Goal: Contribute content: Contribute content

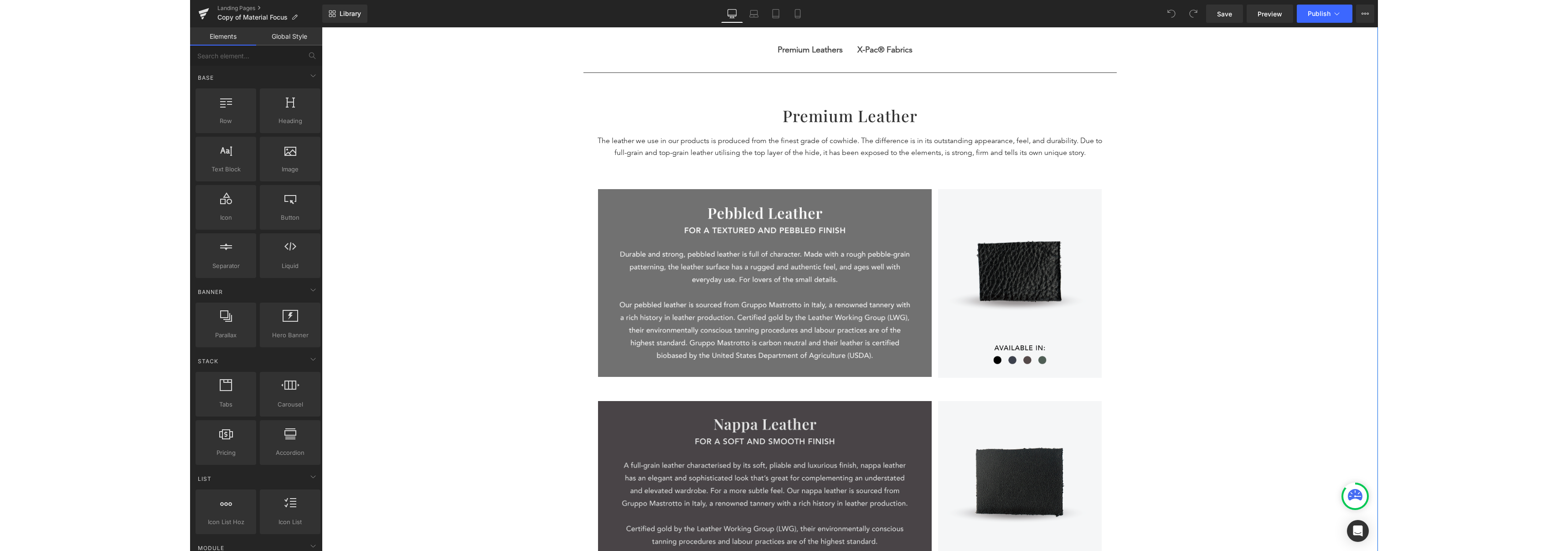
scroll to position [423, 0]
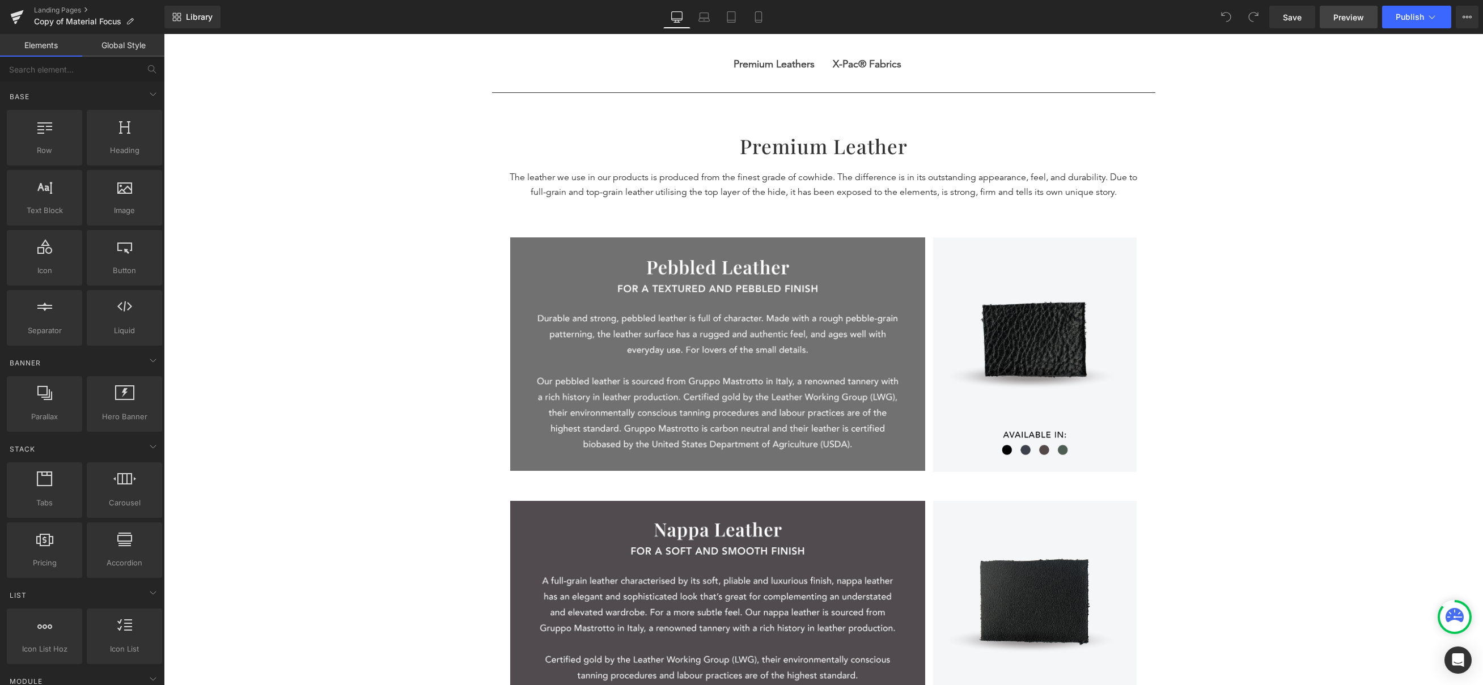
click at [863, 26] on link "Preview" at bounding box center [1349, 17] width 58 height 23
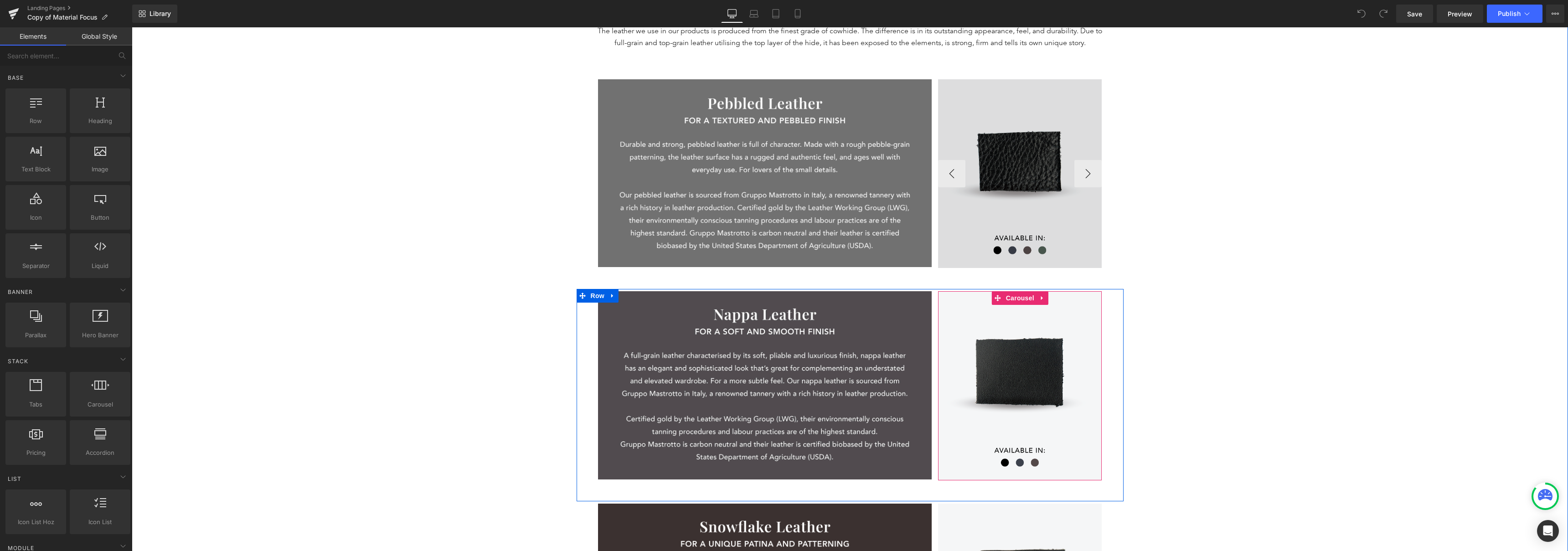
scroll to position [412, 0]
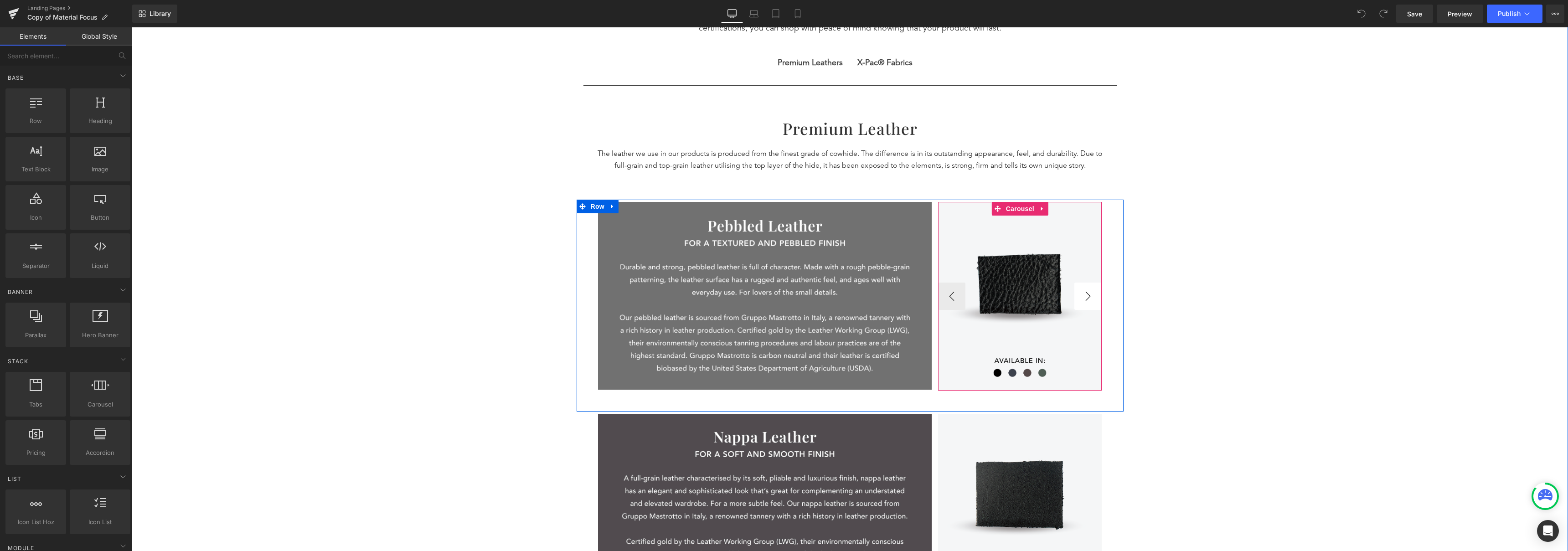
click at [694, 299] on button "›" at bounding box center [1088, 296] width 27 height 27
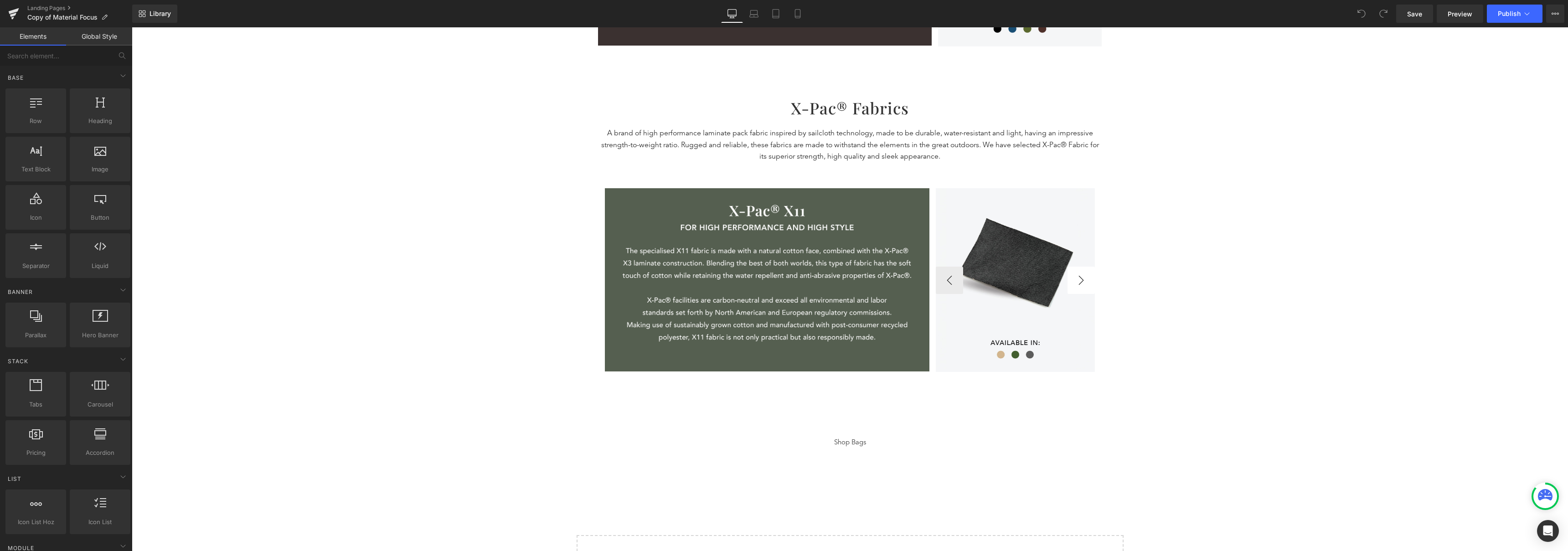
click at [694, 277] on button "›" at bounding box center [1082, 281] width 27 height 27
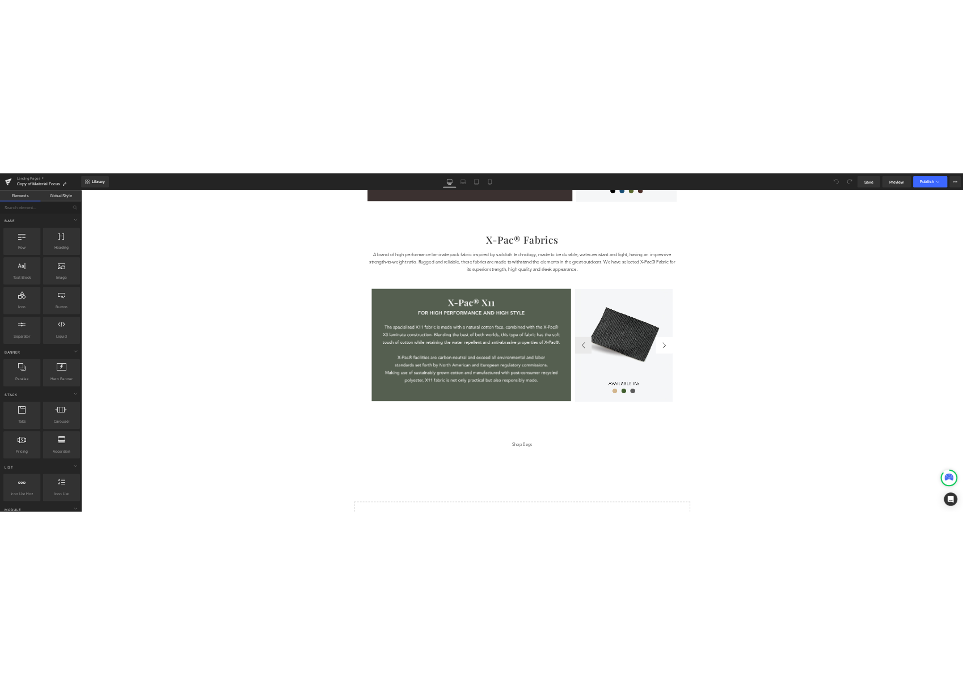
scroll to position [1468, 0]
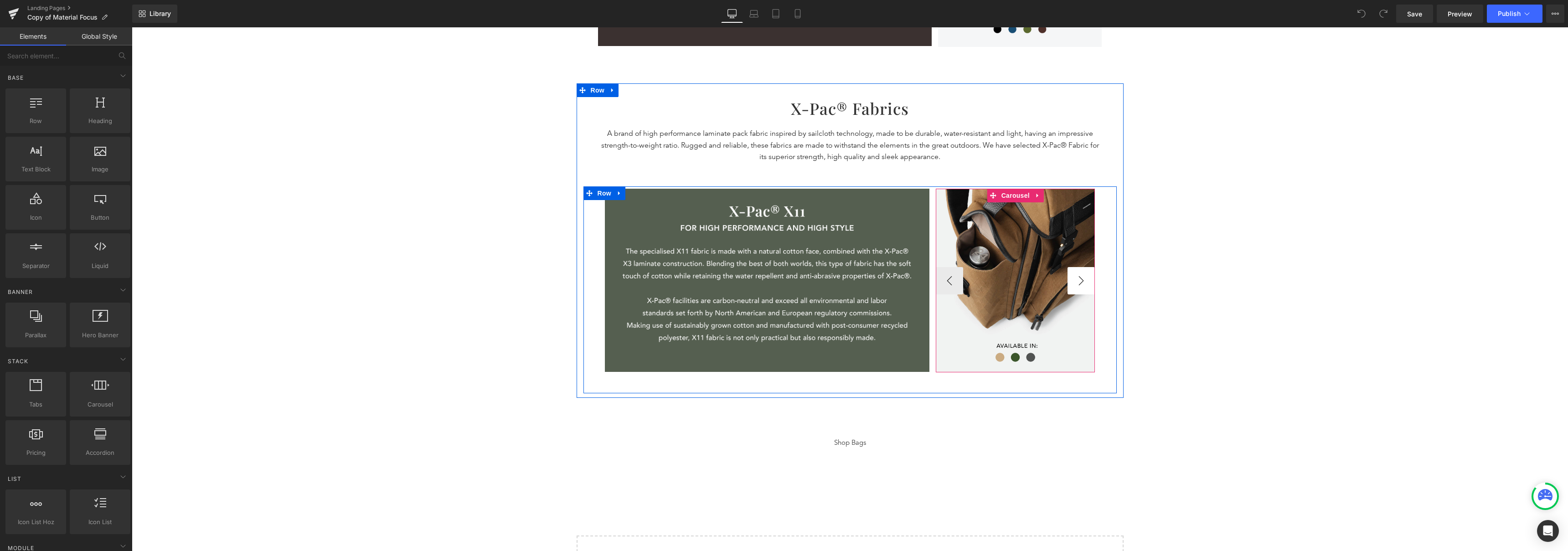
click at [694, 278] on button "›" at bounding box center [1082, 281] width 27 height 27
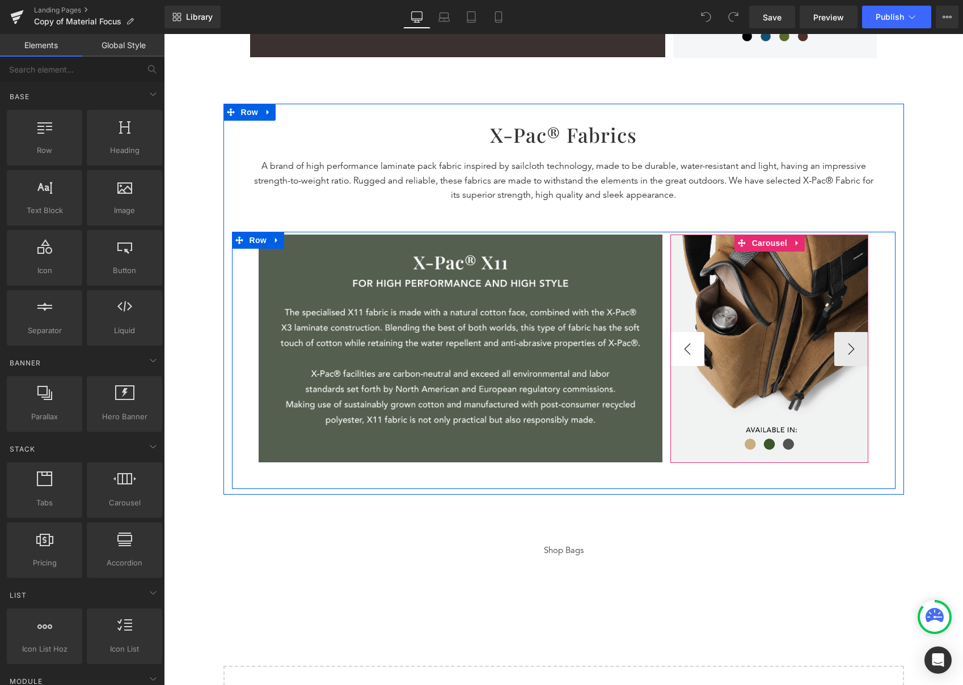
click at [687, 354] on button "‹" at bounding box center [687, 349] width 34 height 34
click at [681, 348] on button "‹" at bounding box center [687, 349] width 34 height 34
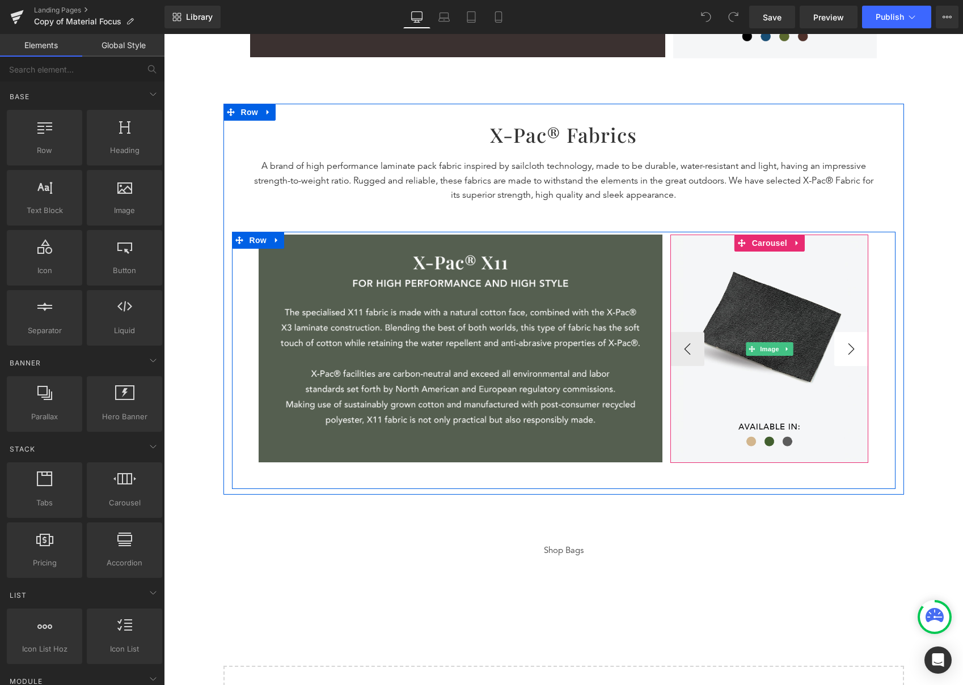
click at [853, 343] on button "›" at bounding box center [851, 349] width 34 height 34
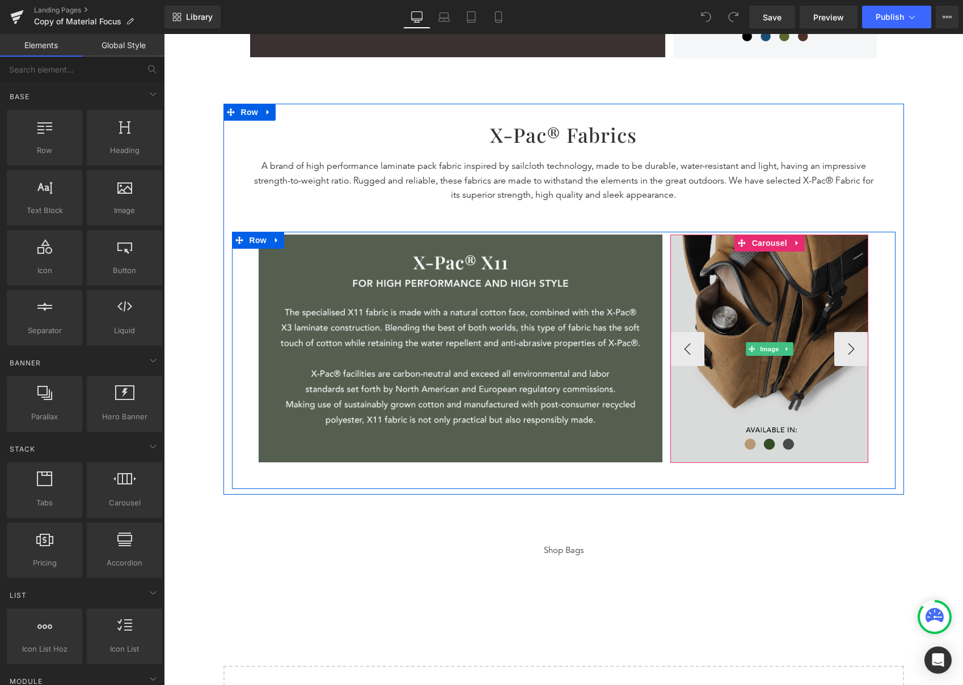
click at [809, 300] on img at bounding box center [769, 349] width 198 height 228
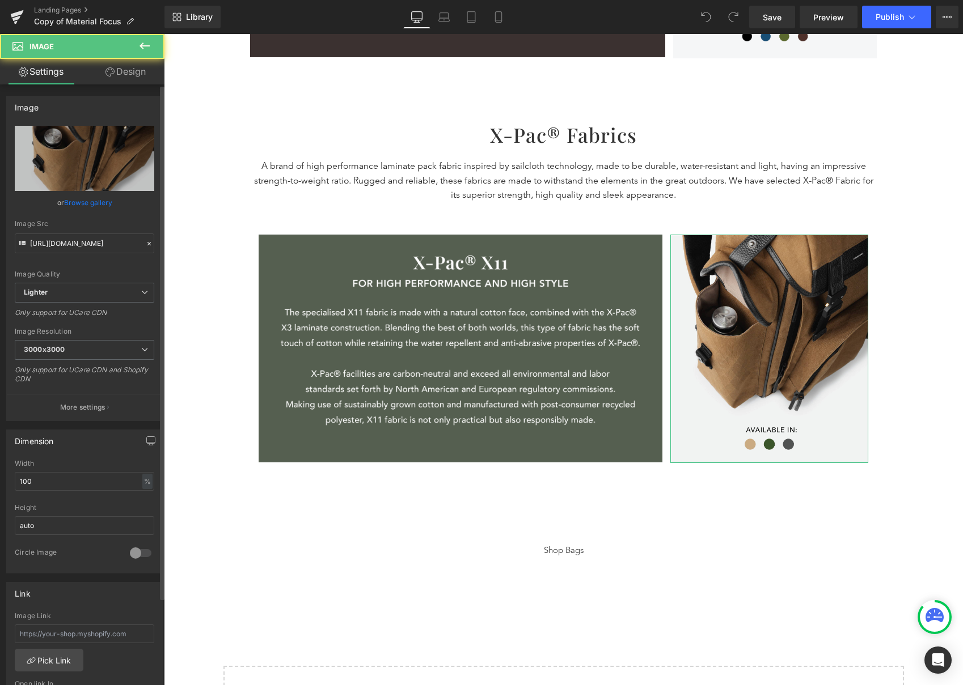
click at [109, 212] on link "Browse gallery" at bounding box center [88, 203] width 48 height 20
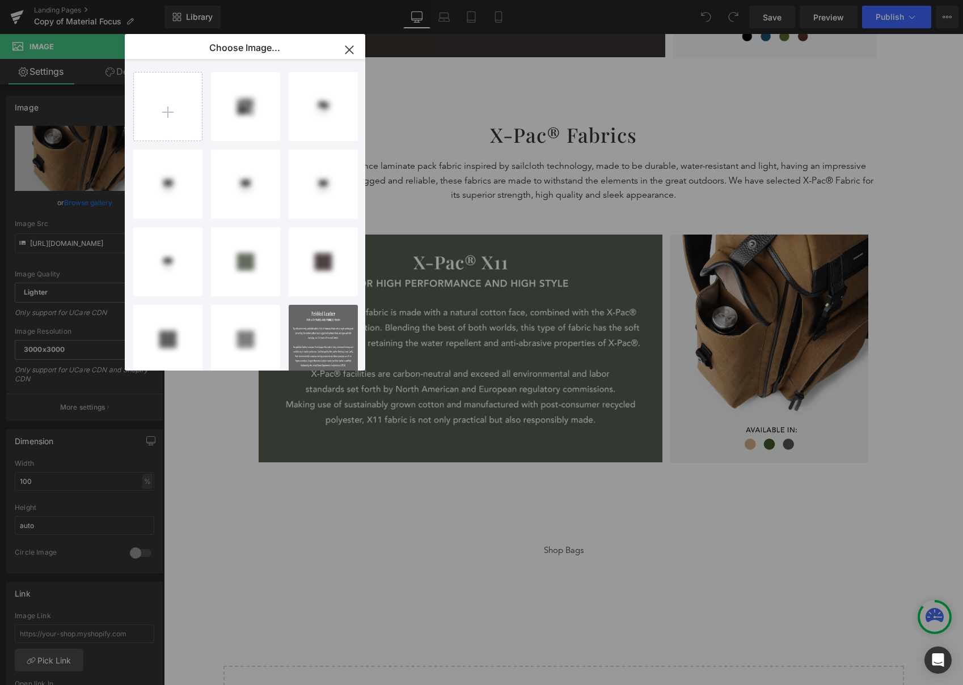
click at [177, 124] on input "file" at bounding box center [168, 107] width 68 height 68
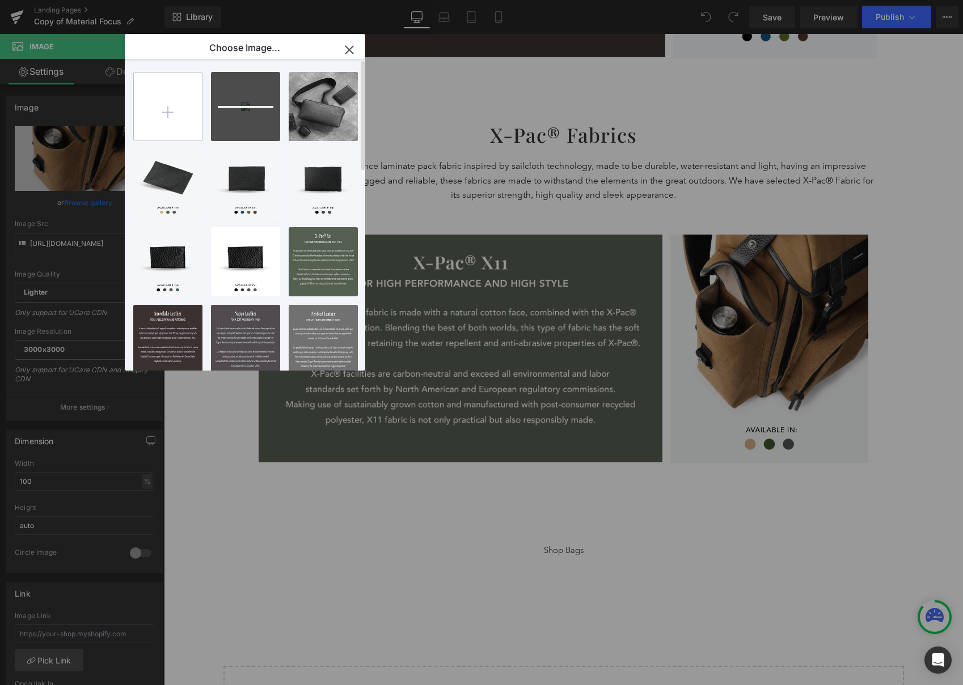
click at [184, 109] on input "file" at bounding box center [168, 107] width 68 height 68
type input "C:\fakepath\Material Focus_xpac-18-min.png"
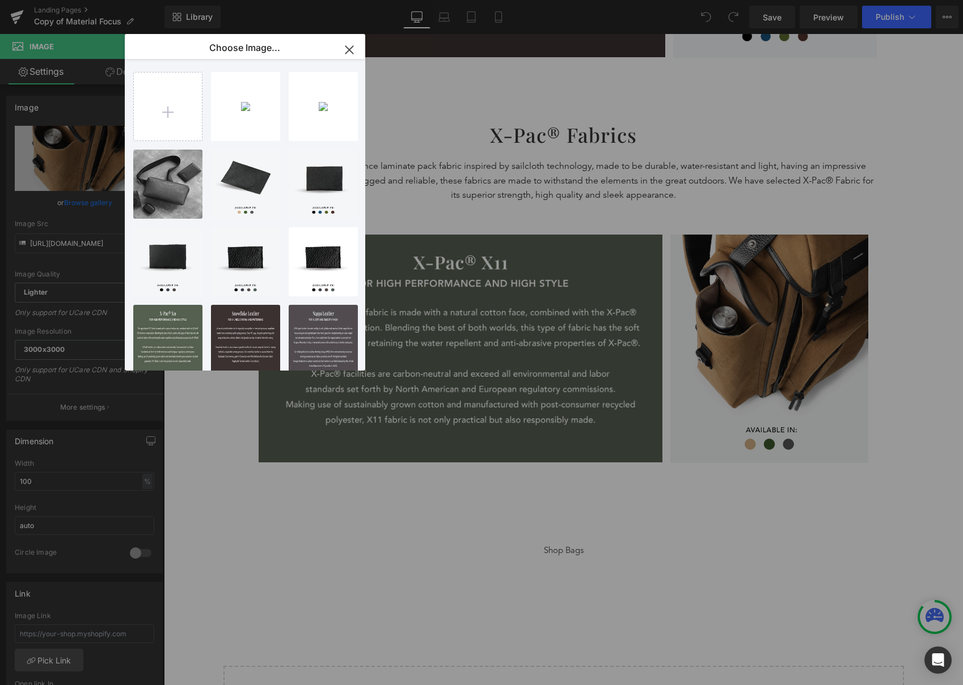
click at [355, 43] on icon "button" at bounding box center [349, 50] width 18 height 18
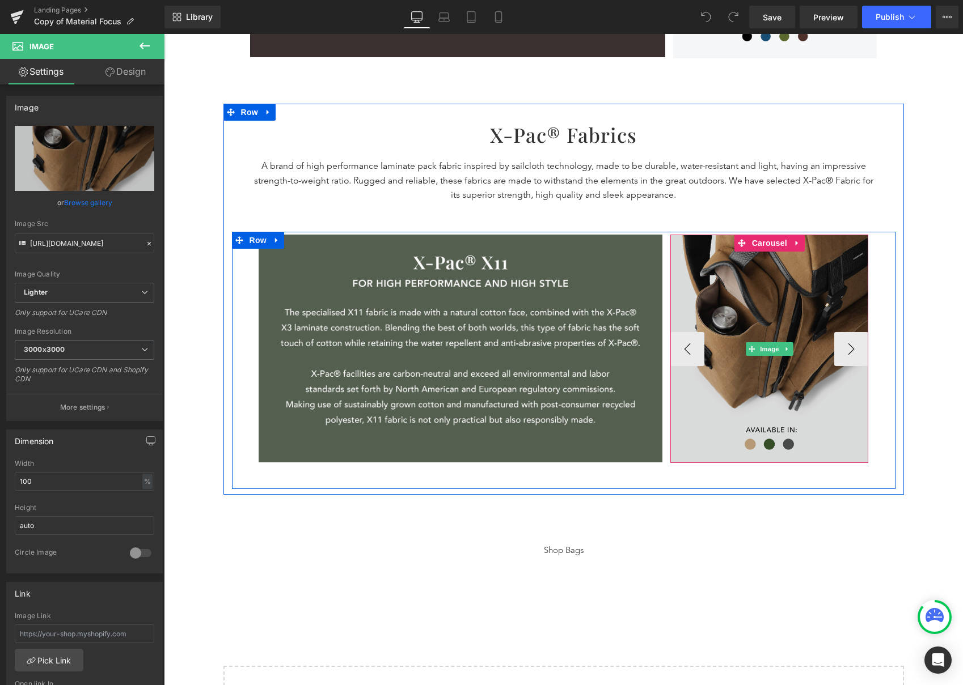
click at [778, 284] on img at bounding box center [769, 349] width 198 height 228
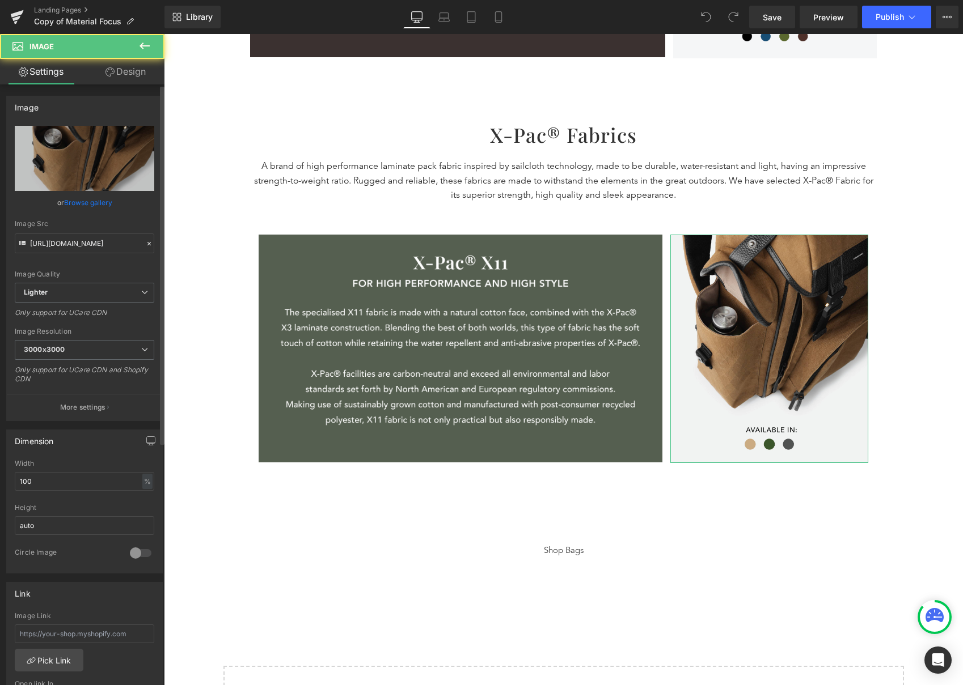
click at [87, 196] on link "Browse gallery" at bounding box center [88, 203] width 48 height 20
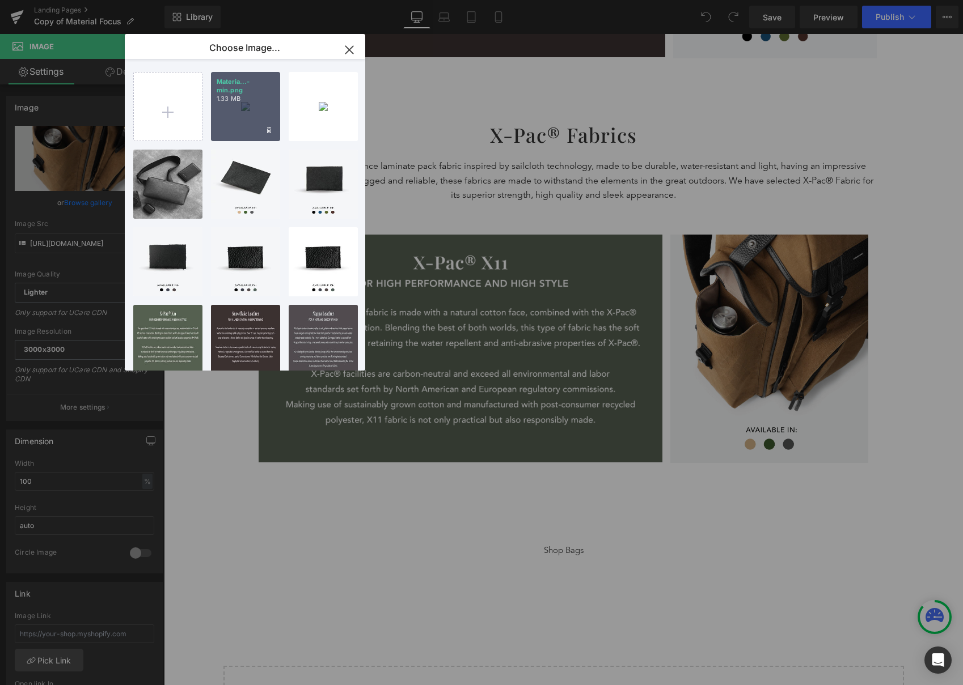
click at [223, 120] on div "Materia...-min.png 1.33 MB" at bounding box center [245, 106] width 69 height 69
type input "https://ucarecdn.com/194e2ec1-7ae8-4d3a-9ac2-048af5f30d32/-/format/auto/-/previ…"
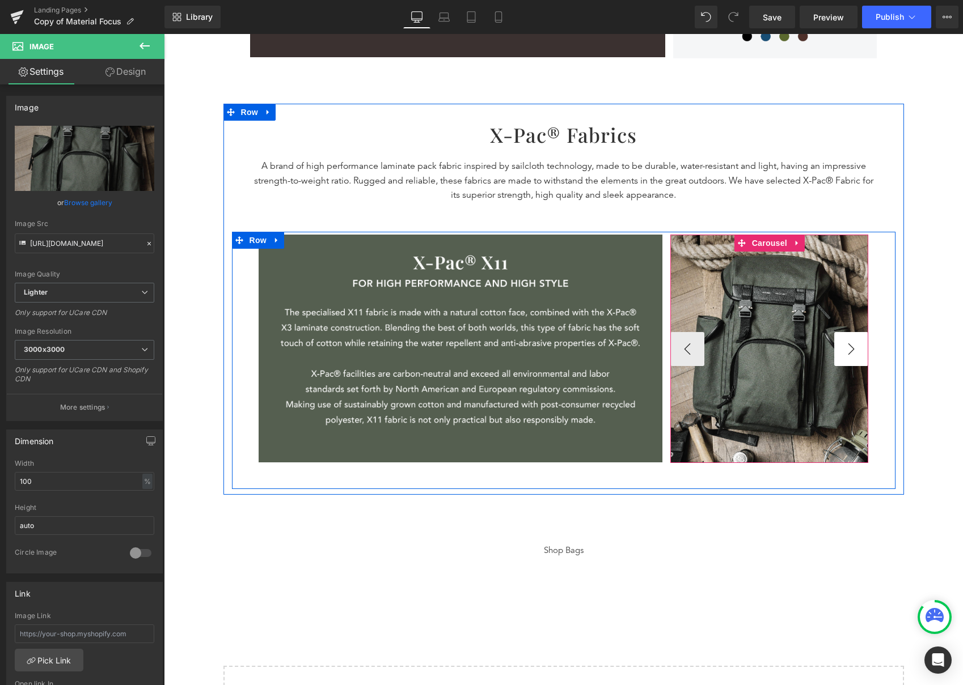
click at [845, 356] on button "›" at bounding box center [851, 349] width 34 height 34
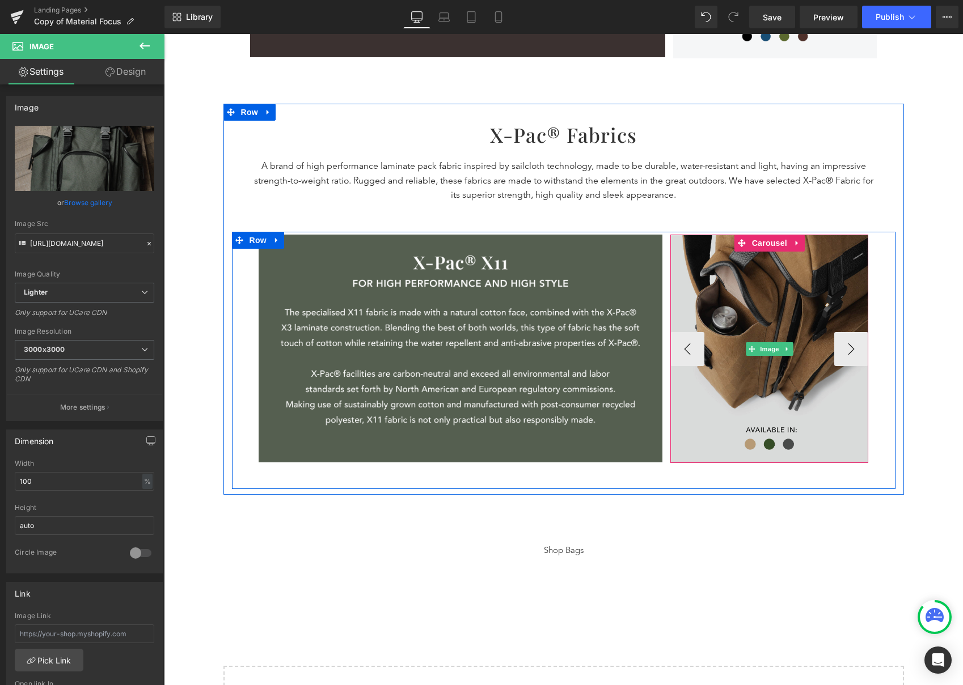
click at [810, 320] on img at bounding box center [769, 349] width 198 height 228
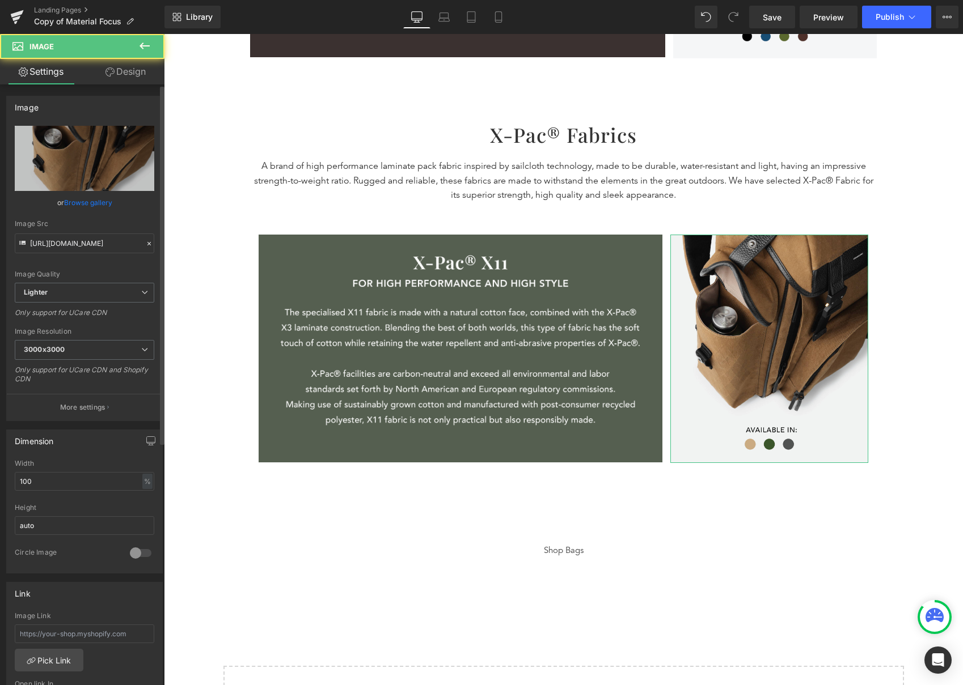
click at [83, 202] on link "Browse gallery" at bounding box center [88, 203] width 48 height 20
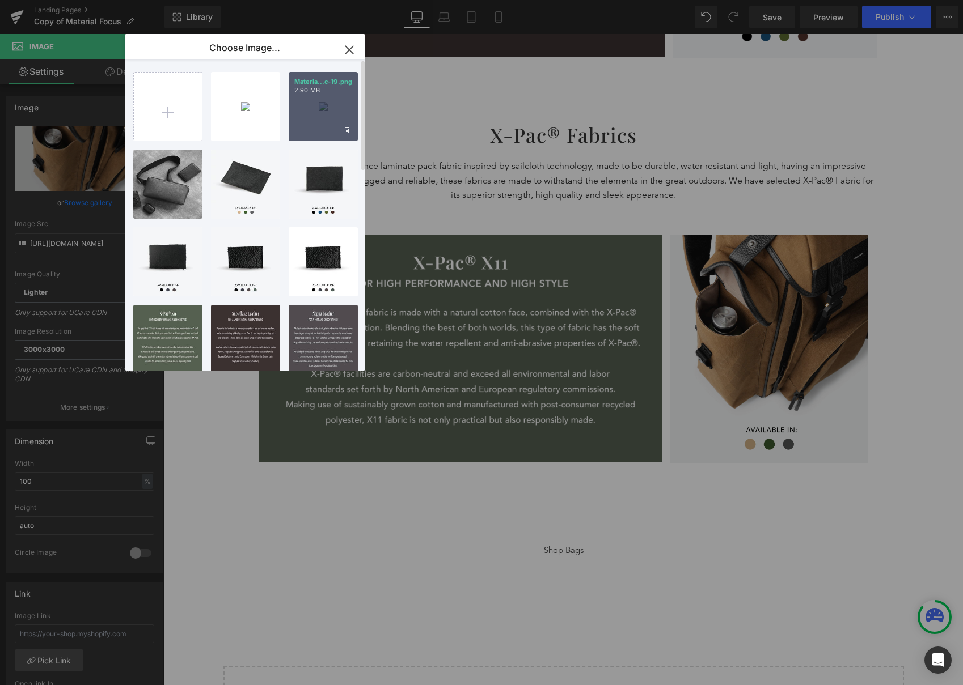
click at [307, 108] on div "Materia...c-19.png 2.90 MB" at bounding box center [323, 106] width 69 height 69
type input "https://ucarecdn.com/ef67d517-3bbc-449e-928f-b4f3b40b1770/-/format/auto/-/previ…"
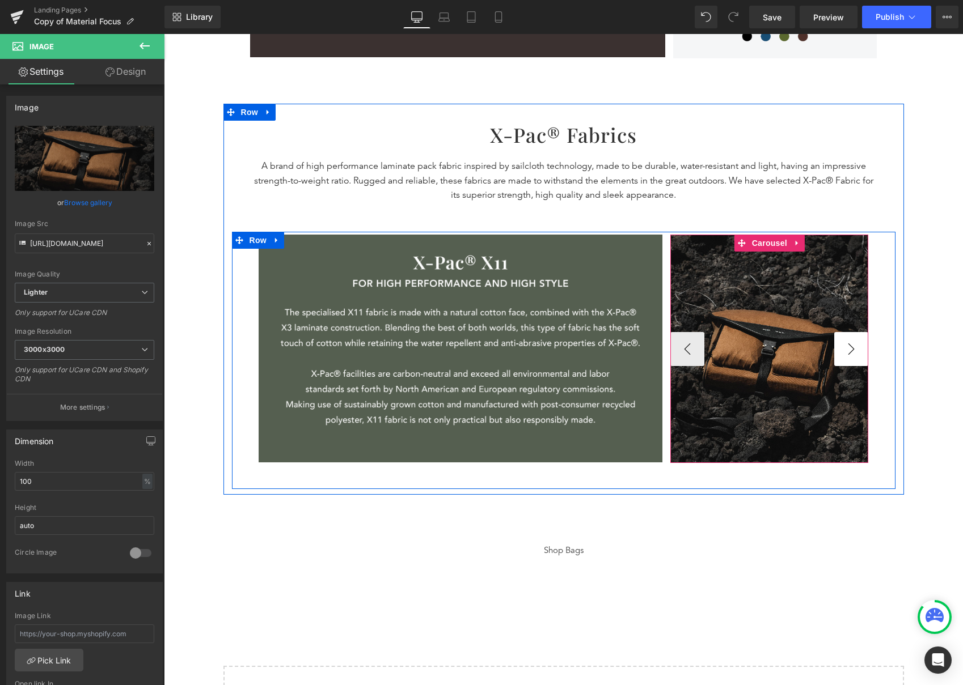
click at [841, 352] on button "›" at bounding box center [851, 349] width 34 height 34
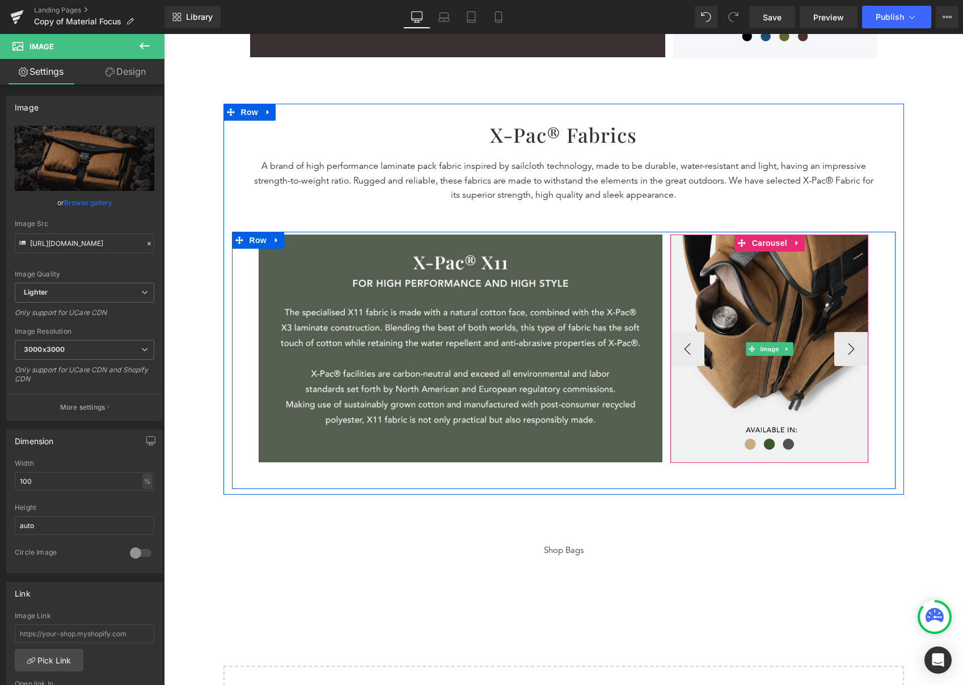
click at [670, 351] on div at bounding box center [671, 349] width 3 height 228
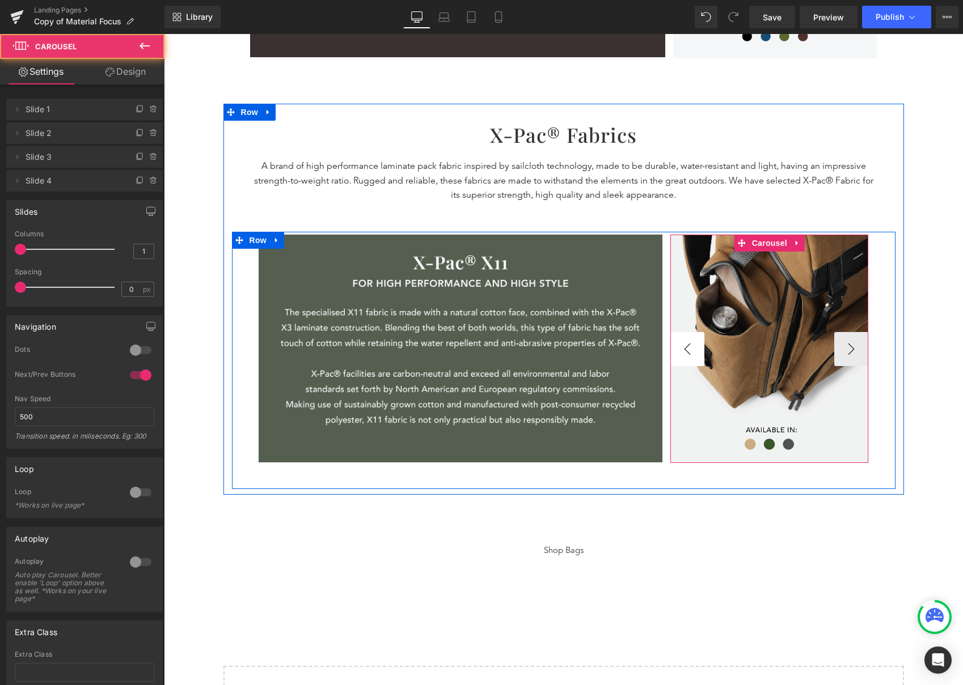
click at [688, 352] on button "‹" at bounding box center [687, 349] width 34 height 34
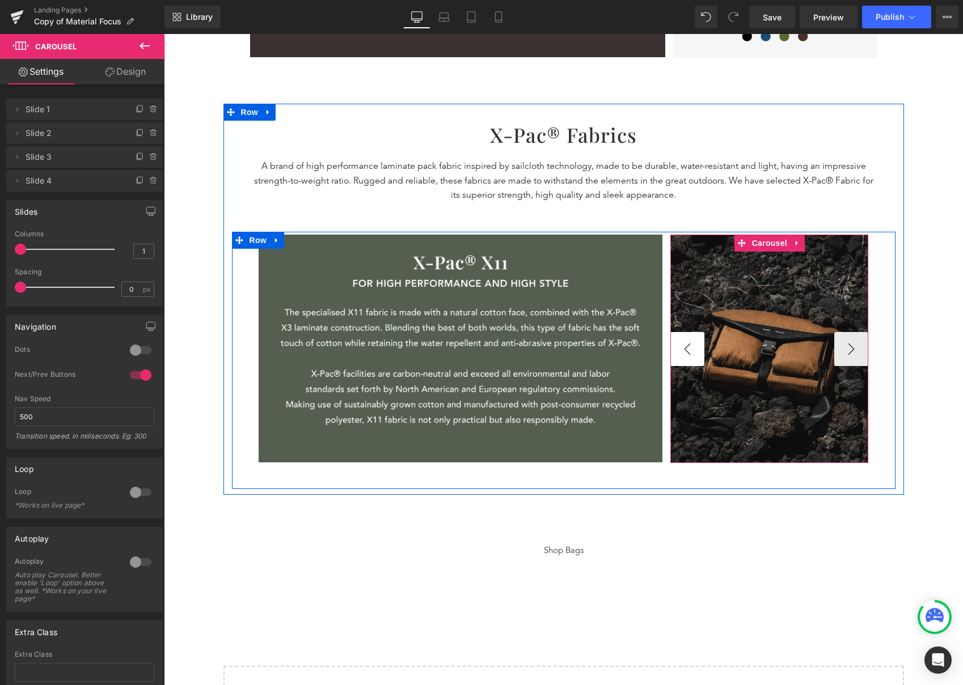
click at [688, 352] on button "‹" at bounding box center [687, 349] width 34 height 34
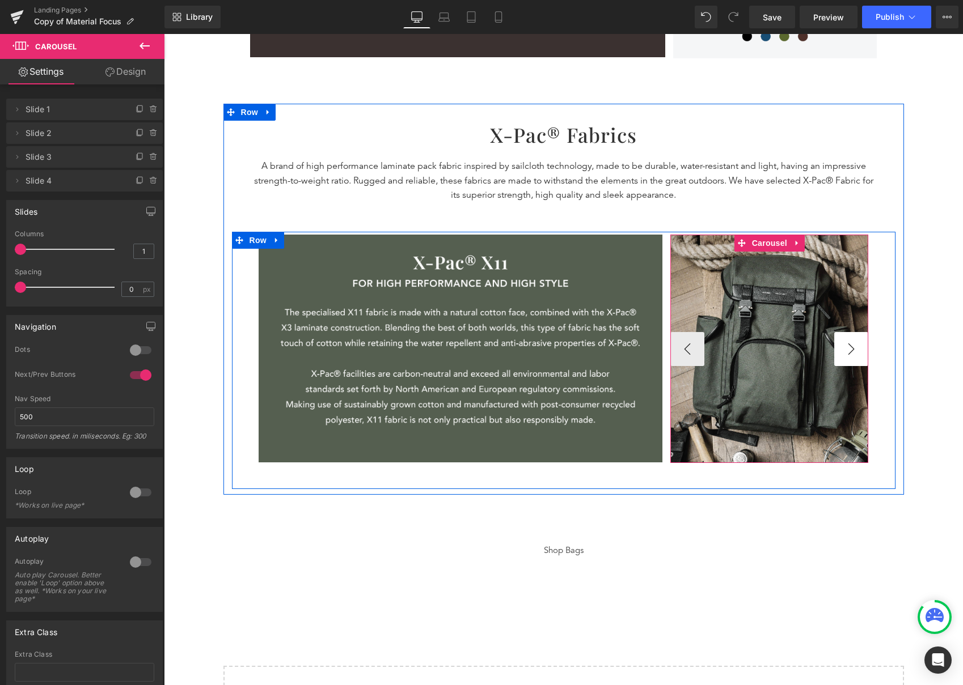
click at [844, 342] on button "›" at bounding box center [851, 349] width 34 height 34
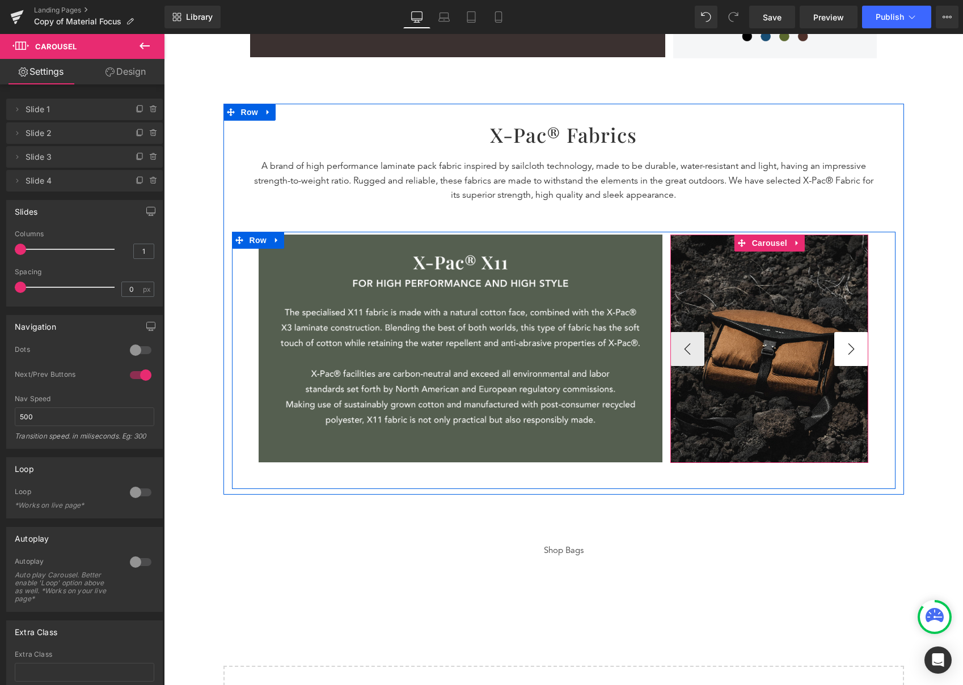
click at [844, 342] on button "›" at bounding box center [851, 349] width 34 height 34
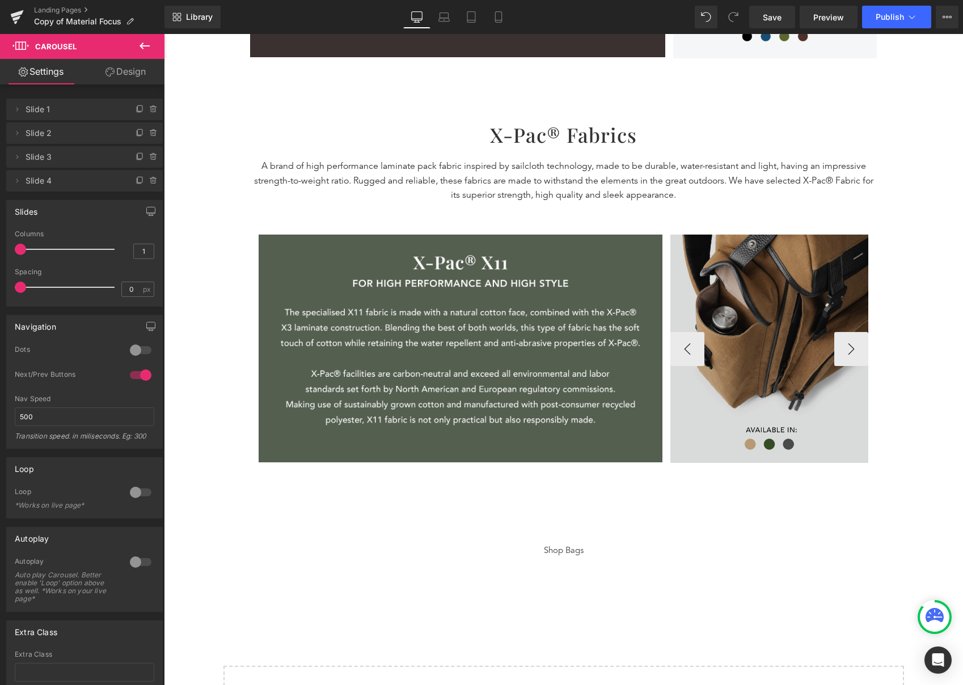
click at [773, 312] on img at bounding box center [769, 349] width 198 height 228
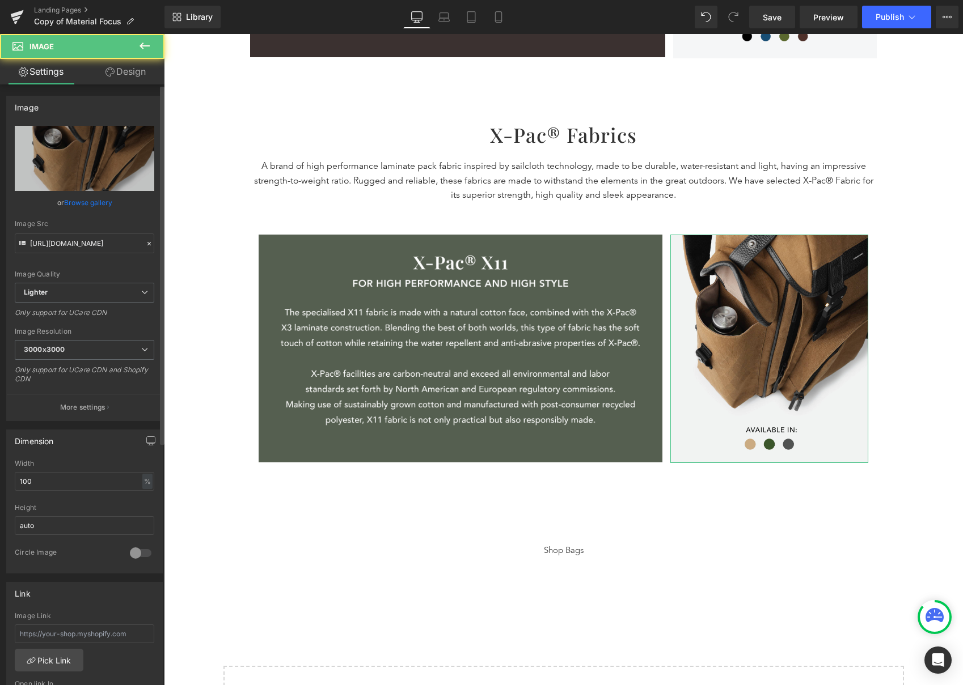
click at [105, 203] on link "Browse gallery" at bounding box center [88, 203] width 48 height 20
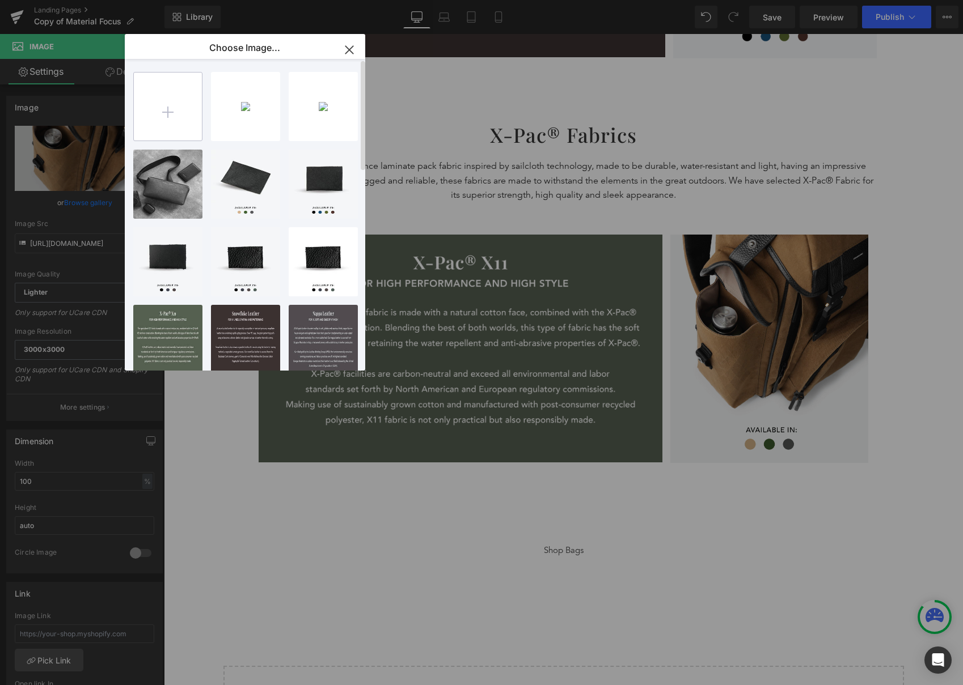
click at [197, 121] on input "file" at bounding box center [168, 107] width 68 height 68
type input "C:\fakepath\Material Focus_xpac-20-min.png"
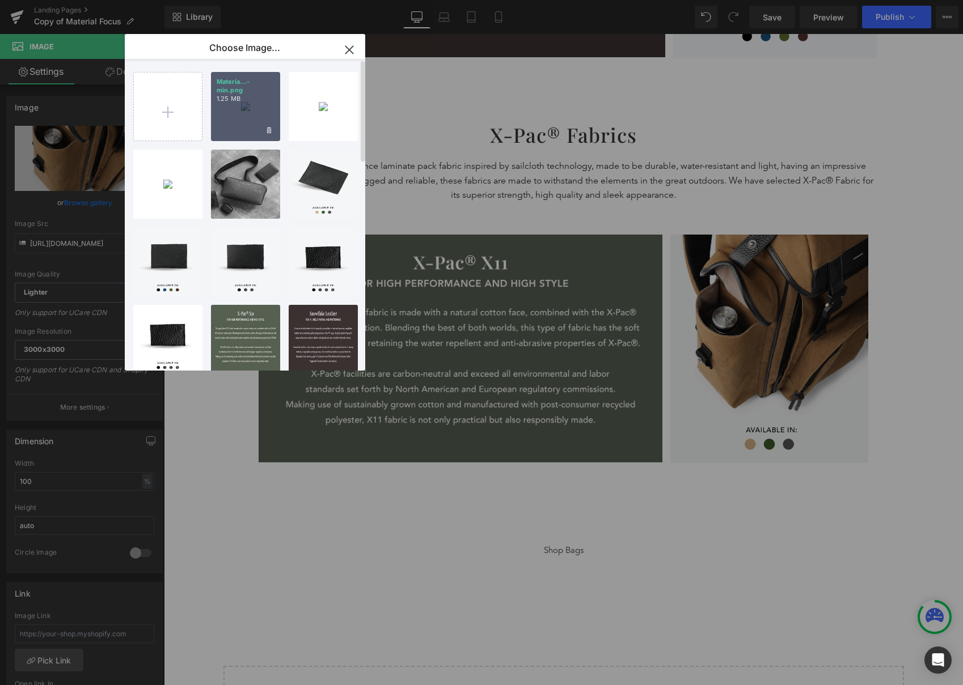
drag, startPoint x: 260, startPoint y: 99, endPoint x: 95, endPoint y: 65, distance: 167.9
click at [260, 99] on p "1.25 MB" at bounding box center [246, 99] width 58 height 9
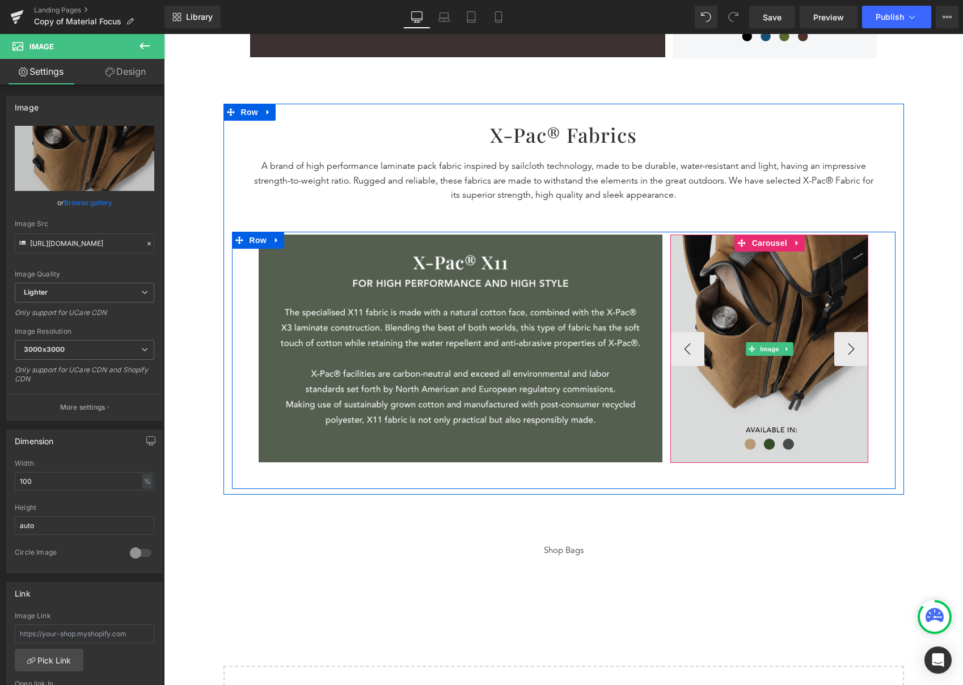
click at [768, 311] on img at bounding box center [769, 349] width 198 height 228
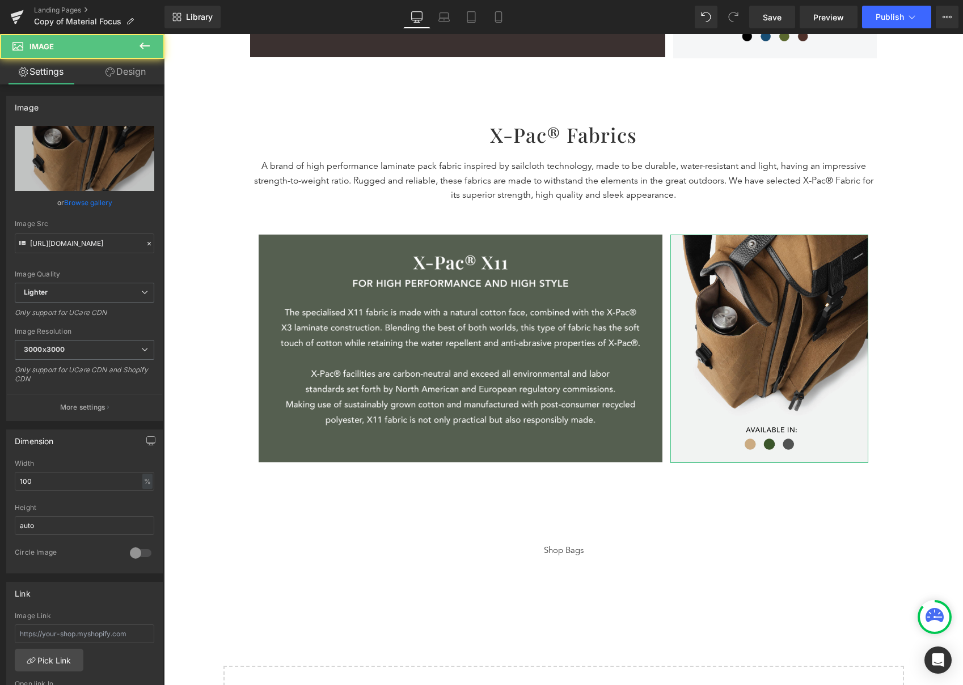
click at [82, 205] on link "Browse gallery" at bounding box center [88, 203] width 48 height 20
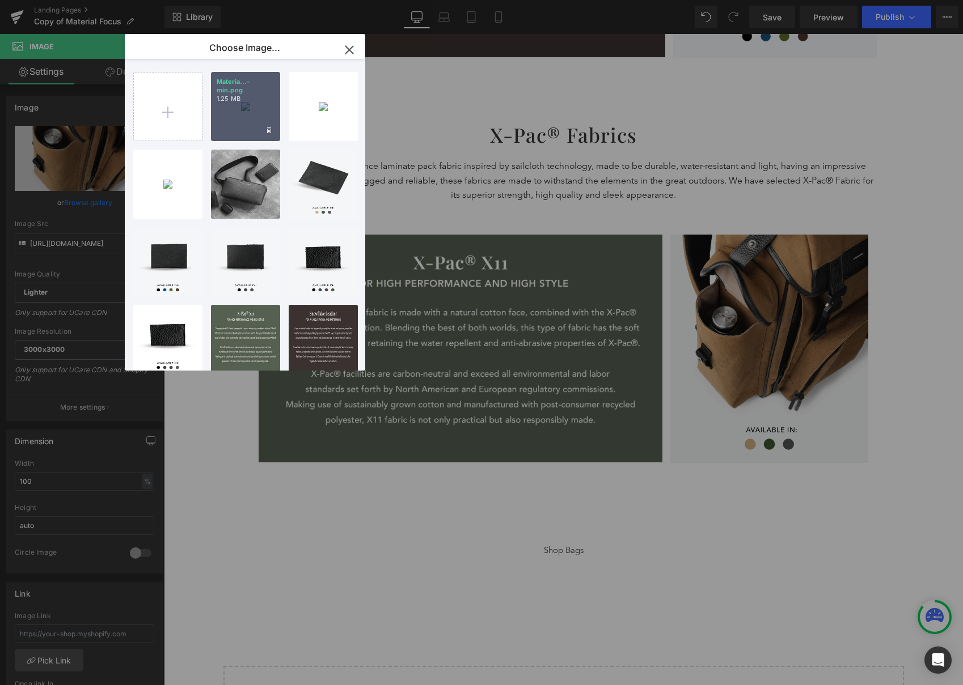
click at [244, 110] on div "Materia...-min.png 1.25 MB" at bounding box center [245, 106] width 69 height 69
type input "https://ucarecdn.com/dca6cb7c-3337-4509-8bc2-526528d3bafb/-/format/auto/-/previ…"
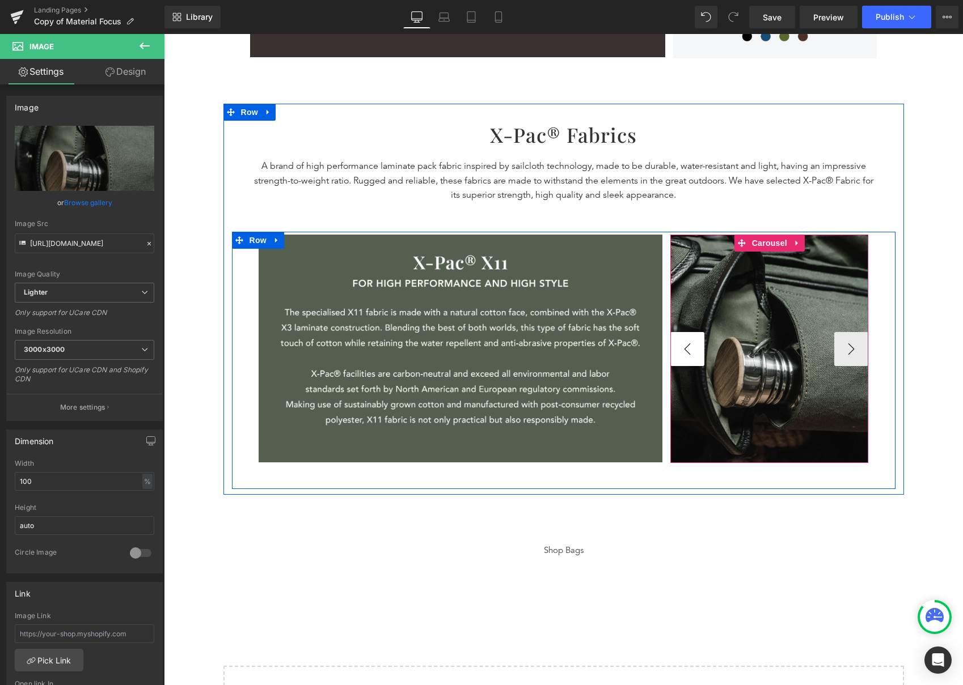
click at [680, 341] on button "‹" at bounding box center [687, 349] width 34 height 34
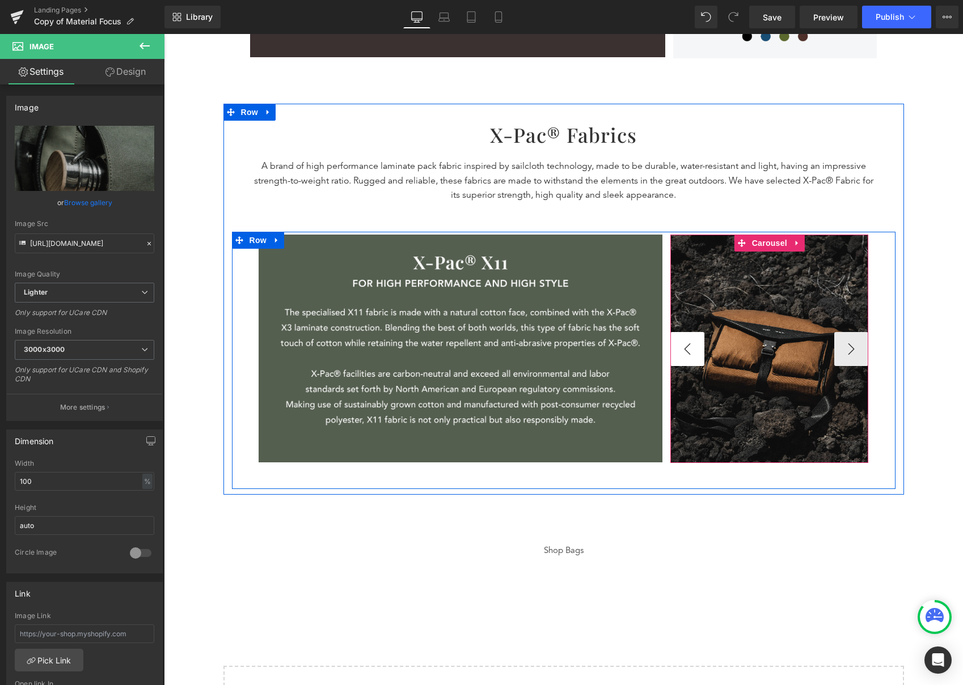
click at [680, 341] on button "‹" at bounding box center [687, 349] width 34 height 34
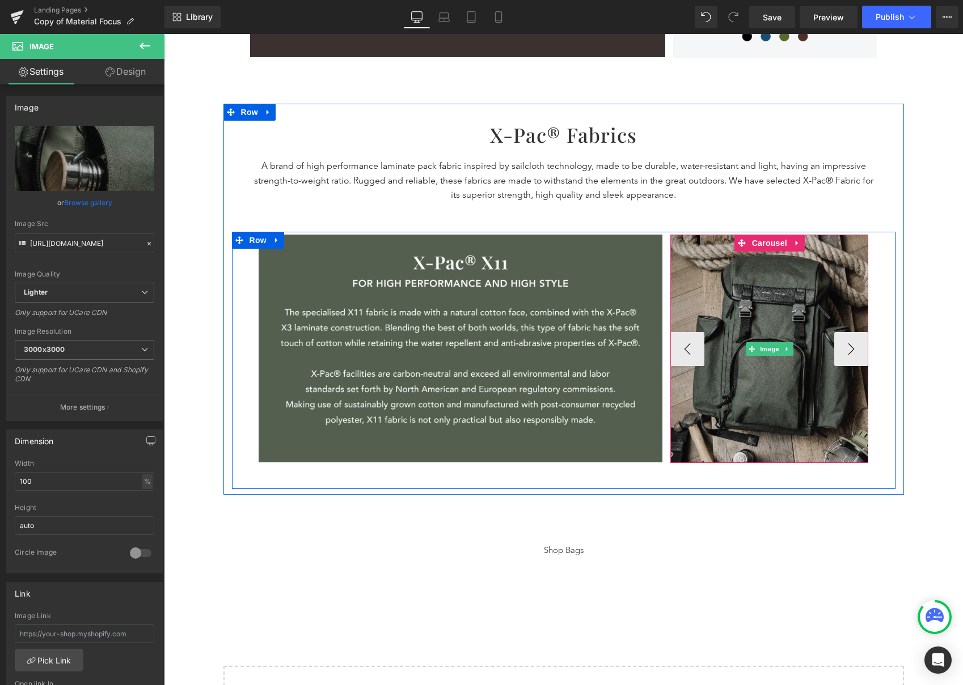
click at [744, 325] on img at bounding box center [769, 349] width 198 height 228
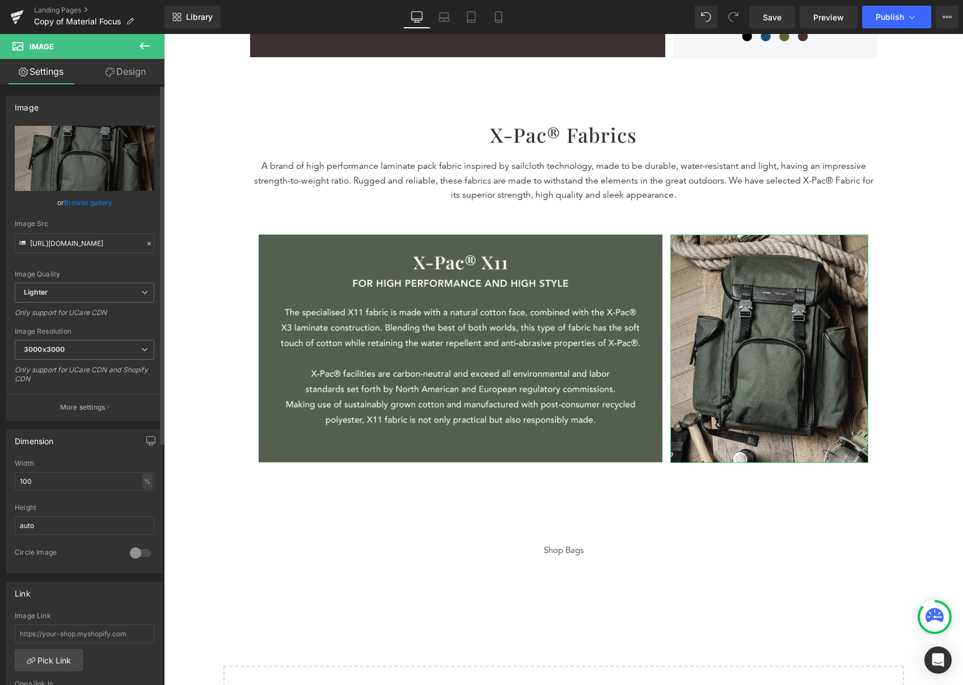
click at [68, 196] on link "Browse gallery" at bounding box center [88, 203] width 48 height 20
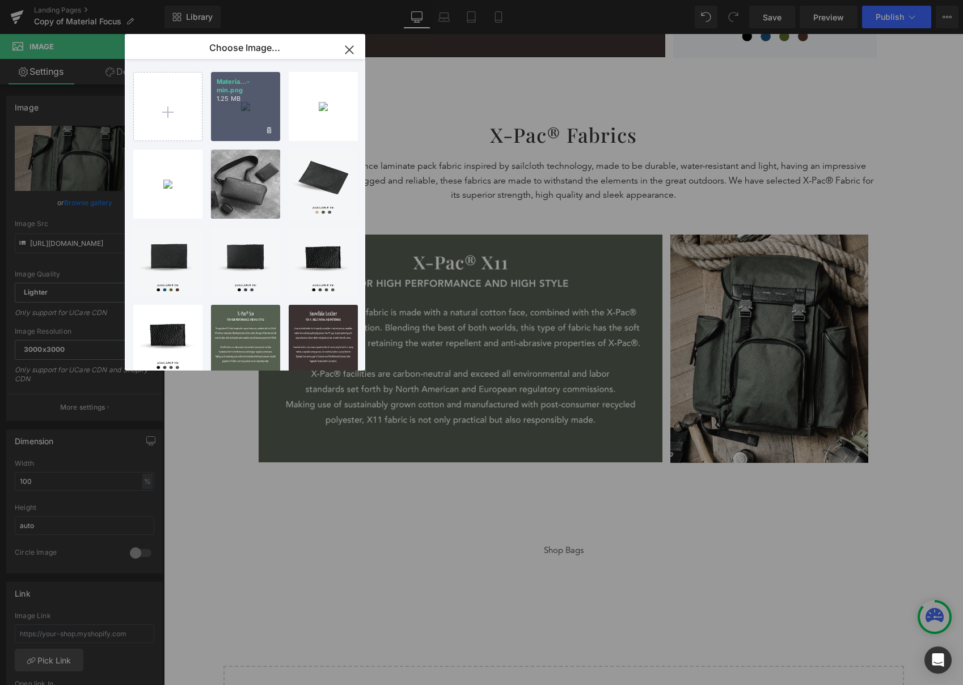
click at [222, 118] on div "Materia...-min.png 1.25 MB" at bounding box center [245, 106] width 69 height 69
type input "https://ucarecdn.com/dca6cb7c-3337-4509-8bc2-526528d3bafb/-/format/auto/-/previ…"
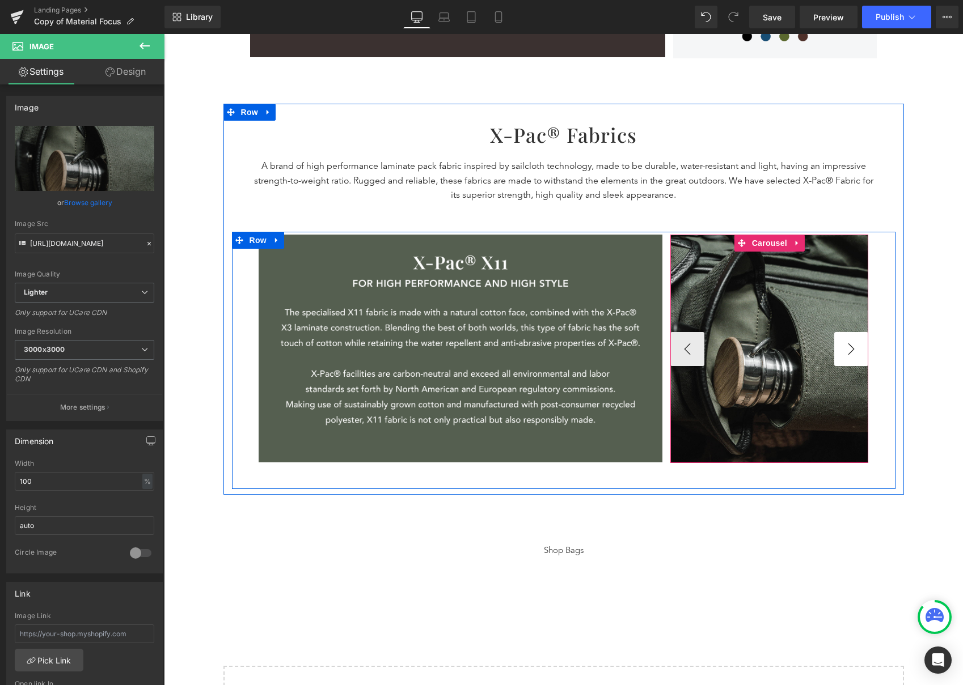
click at [847, 342] on button "›" at bounding box center [851, 349] width 34 height 34
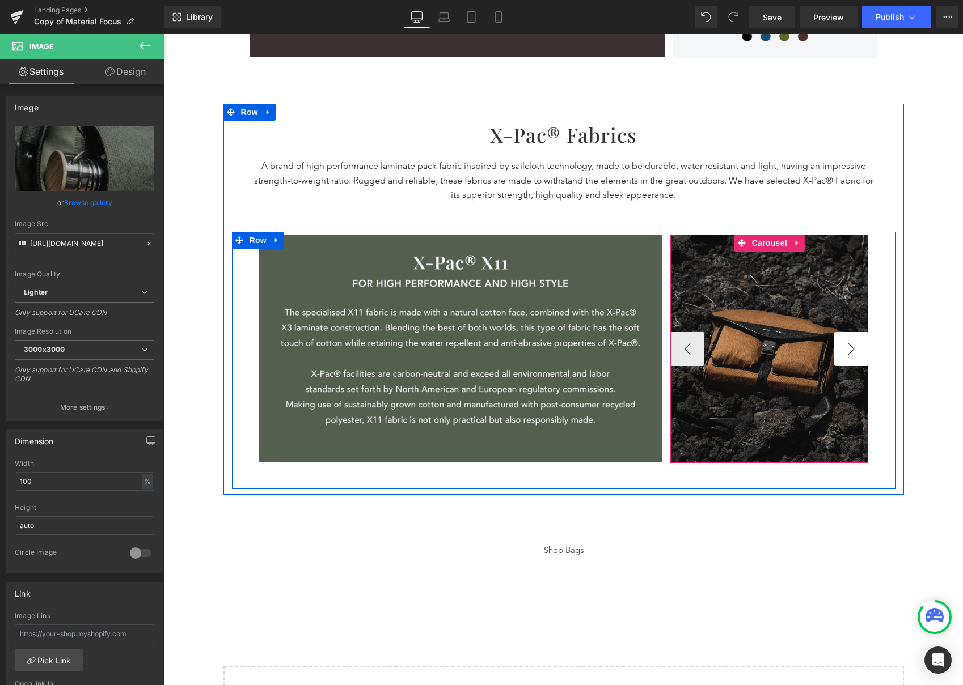
click at [848, 345] on button "›" at bounding box center [851, 349] width 34 height 34
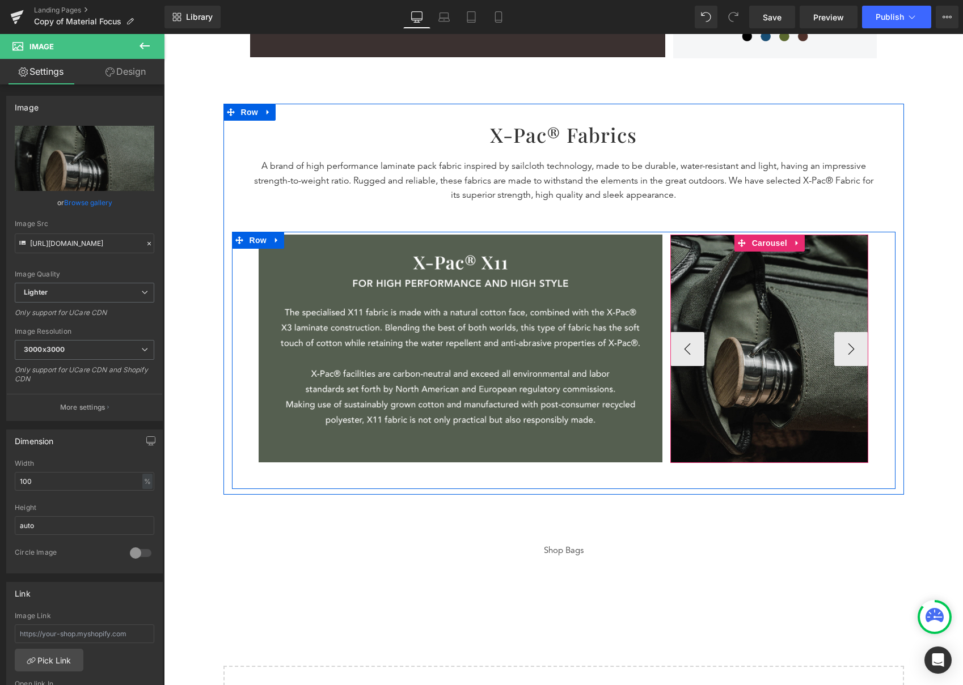
click at [758, 322] on img at bounding box center [769, 349] width 198 height 228
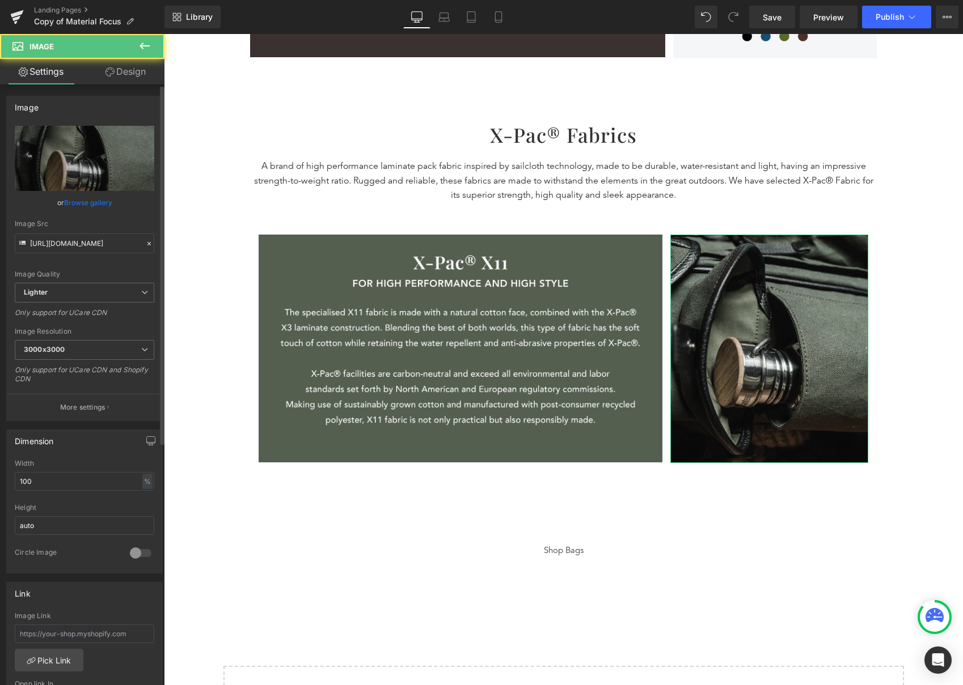
click at [61, 199] on div "or Browse gallery" at bounding box center [84, 203] width 139 height 12
click at [79, 200] on link "Browse gallery" at bounding box center [88, 203] width 48 height 20
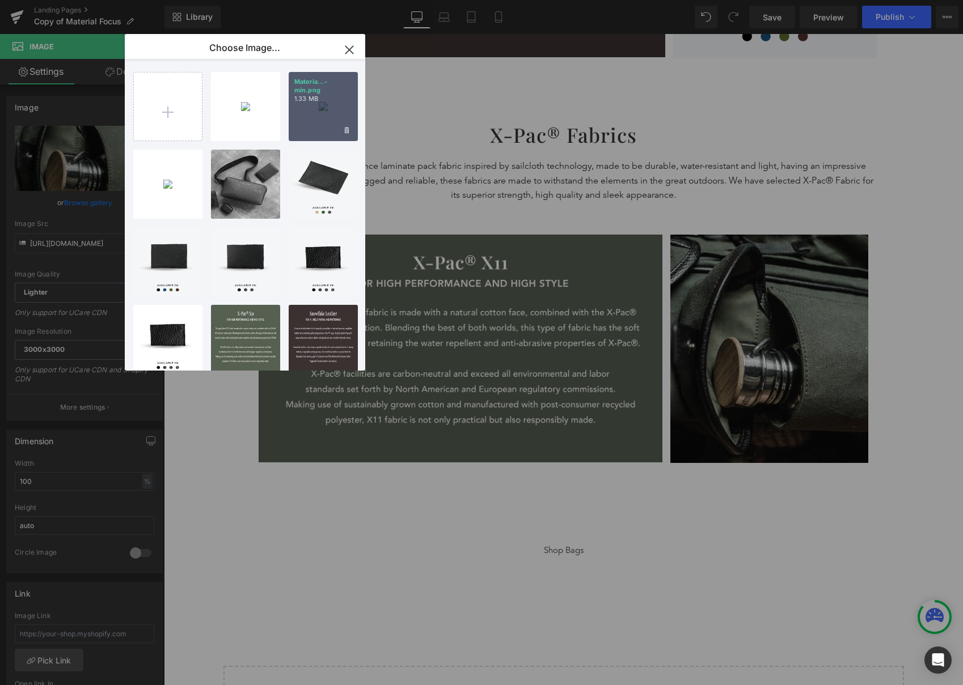
click at [323, 101] on p "1.33 MB" at bounding box center [323, 99] width 58 height 9
type input "https://ucarecdn.com/194e2ec1-7ae8-4d3a-9ac2-048af5f30d32/-/format/auto/-/previ…"
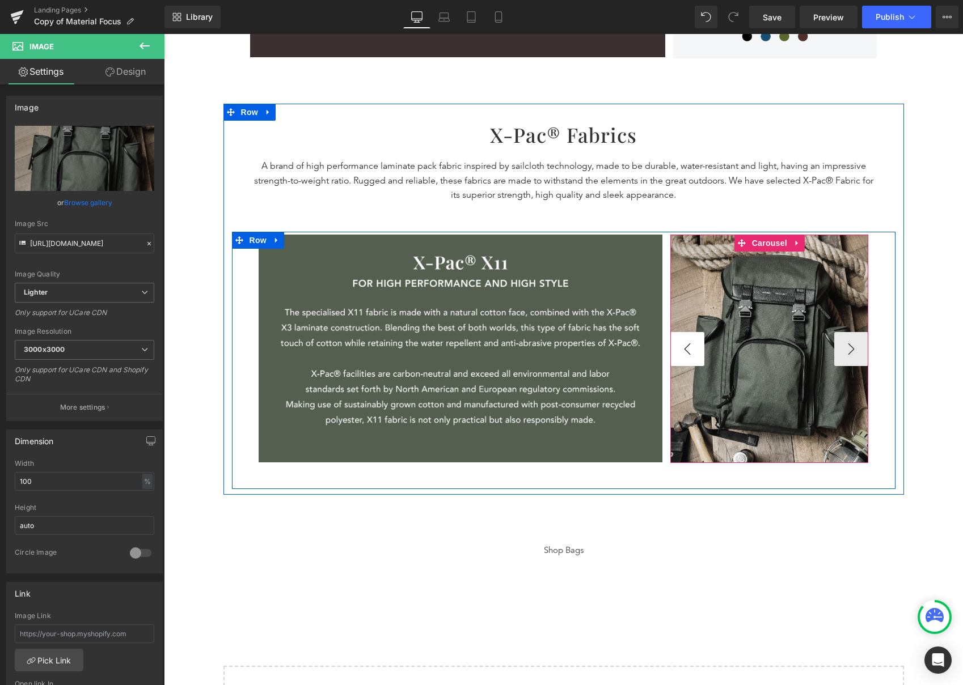
click at [675, 353] on button "‹" at bounding box center [687, 349] width 34 height 34
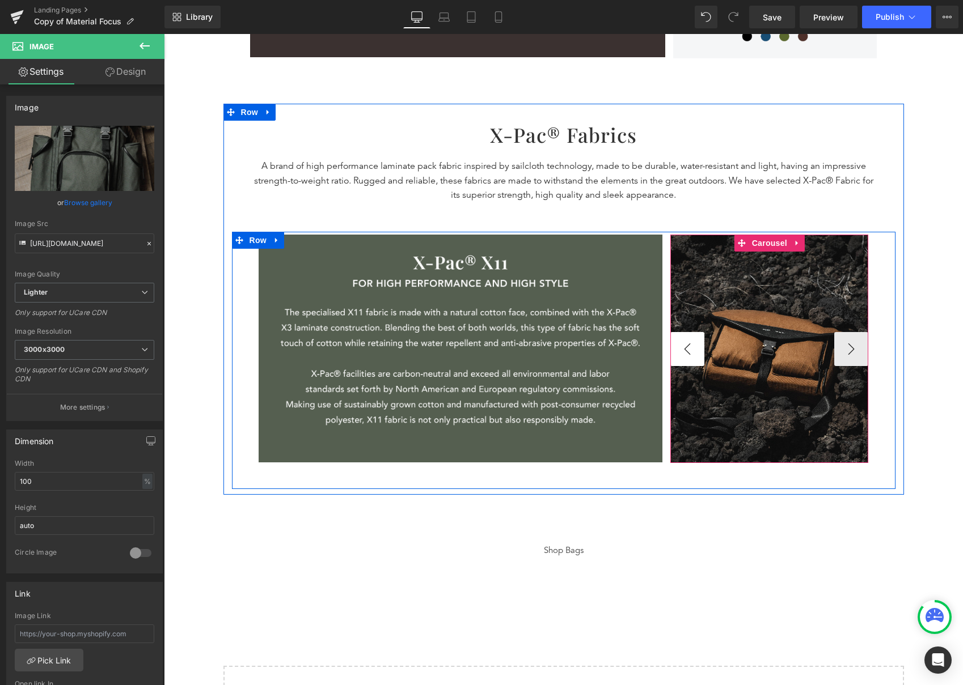
click at [675, 353] on button "‹" at bounding box center [687, 349] width 34 height 34
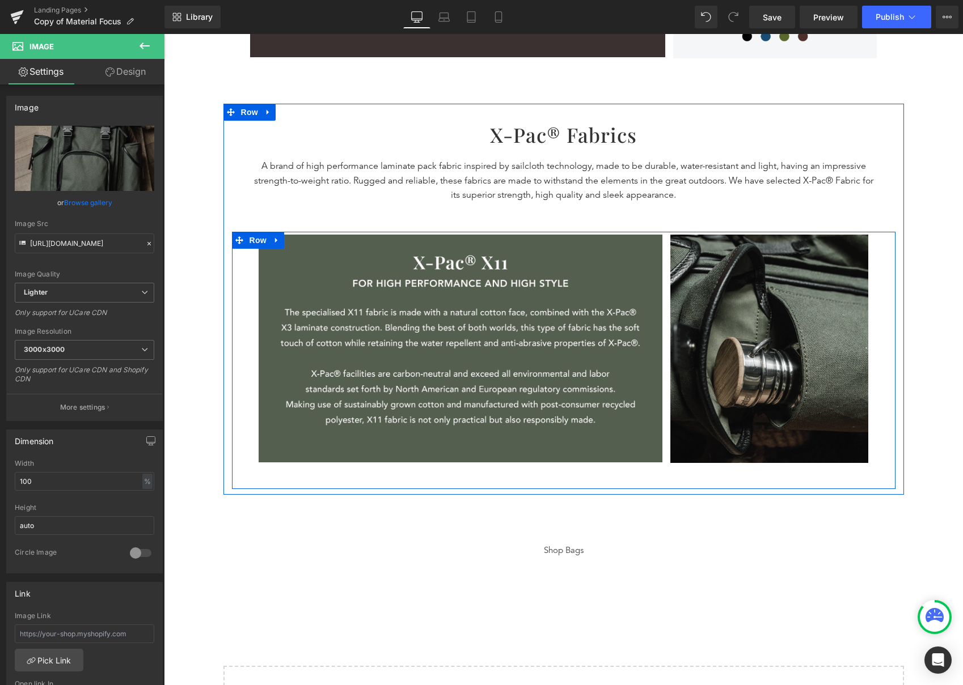
click at [863, 350] on button "›" at bounding box center [885, 349] width 34 height 34
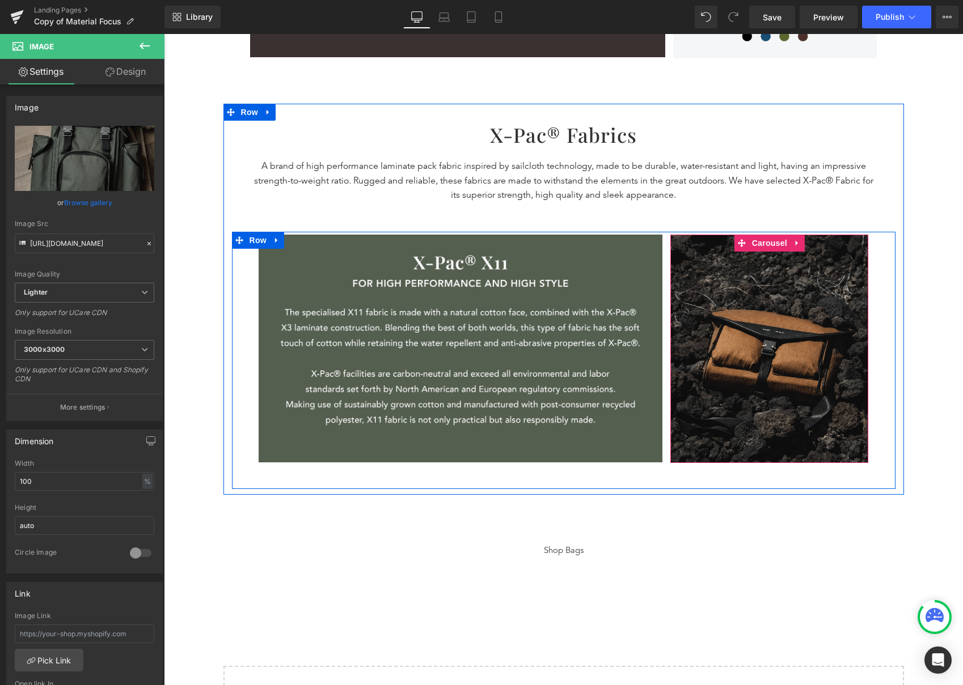
click at [863, 349] on div "Image Image Image Image Image ‹ › Carousel Row" at bounding box center [563, 360] width 663 height 257
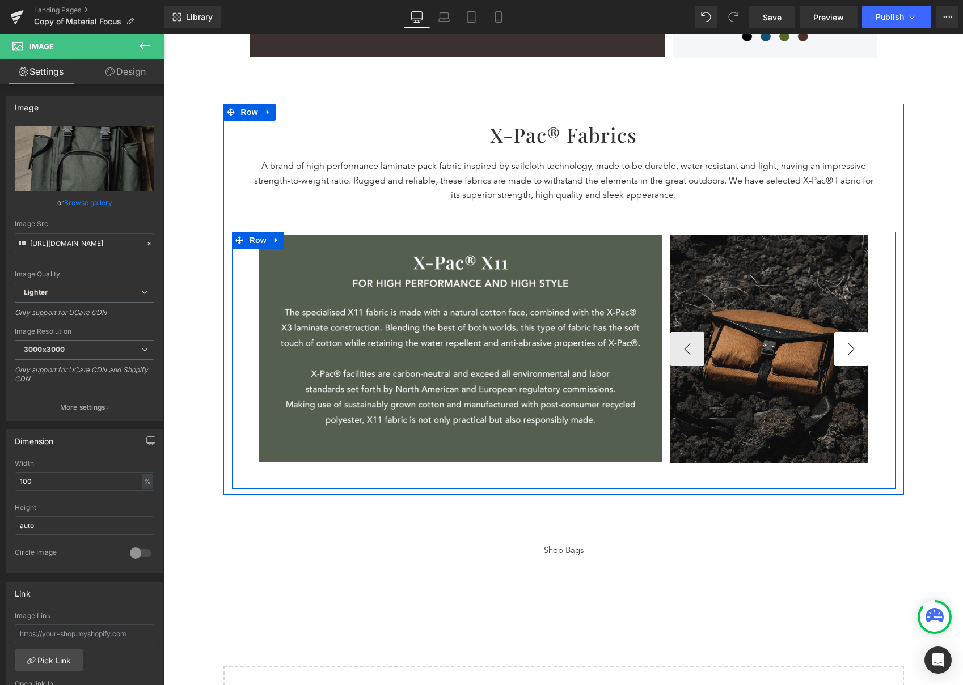
click at [855, 347] on button "›" at bounding box center [851, 349] width 34 height 34
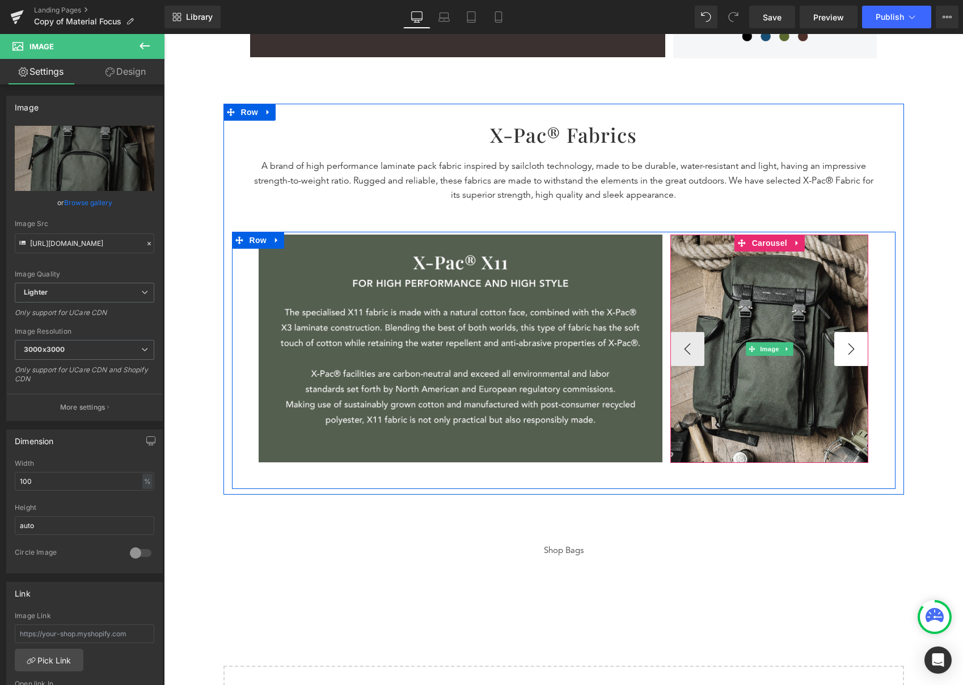
click at [855, 347] on img at bounding box center [769, 349] width 198 height 228
click at [680, 354] on button "‹" at bounding box center [687, 349] width 34 height 34
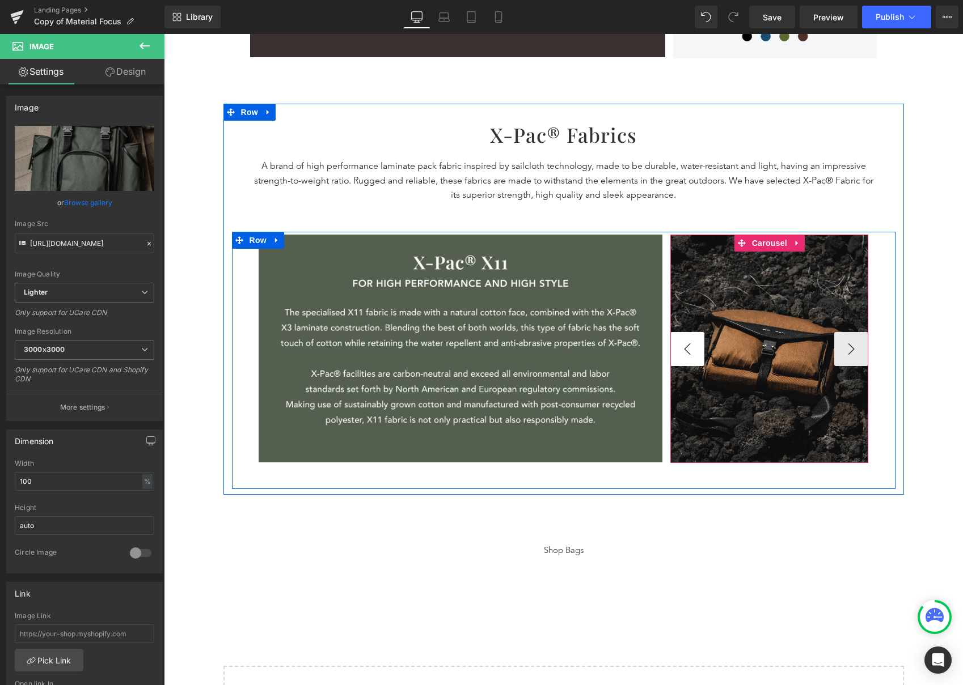
click at [680, 354] on button "‹" at bounding box center [687, 349] width 34 height 34
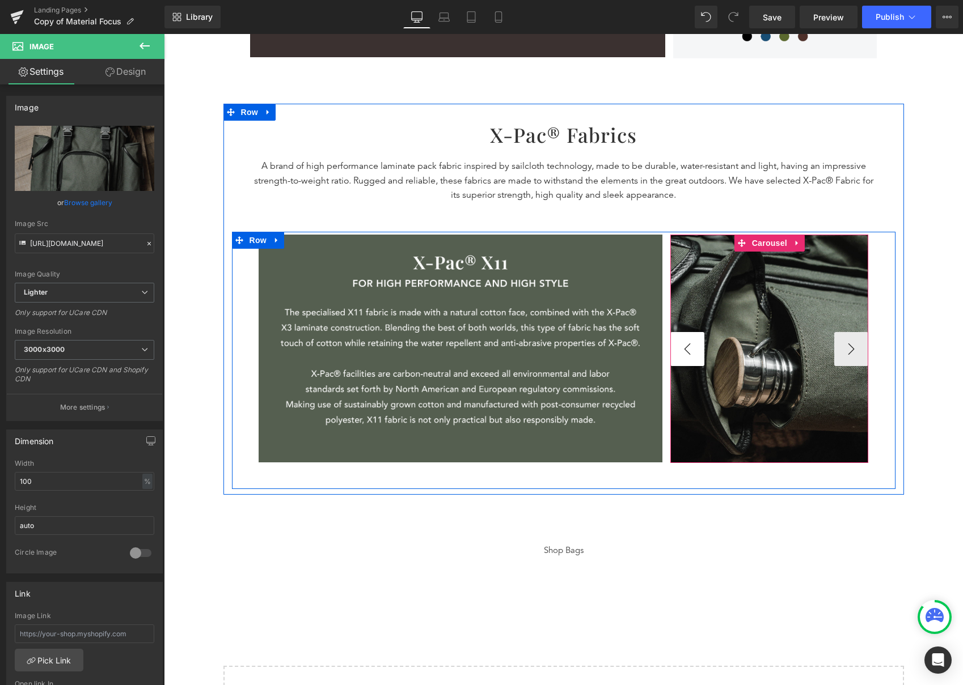
click at [680, 354] on button "‹" at bounding box center [687, 349] width 34 height 34
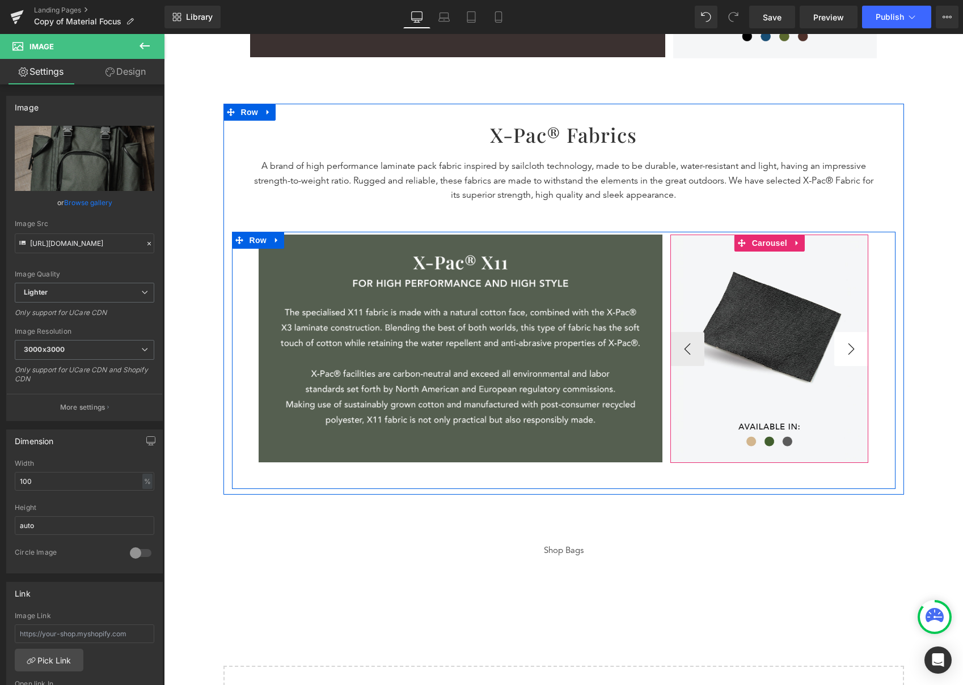
click at [860, 349] on button "›" at bounding box center [851, 349] width 34 height 34
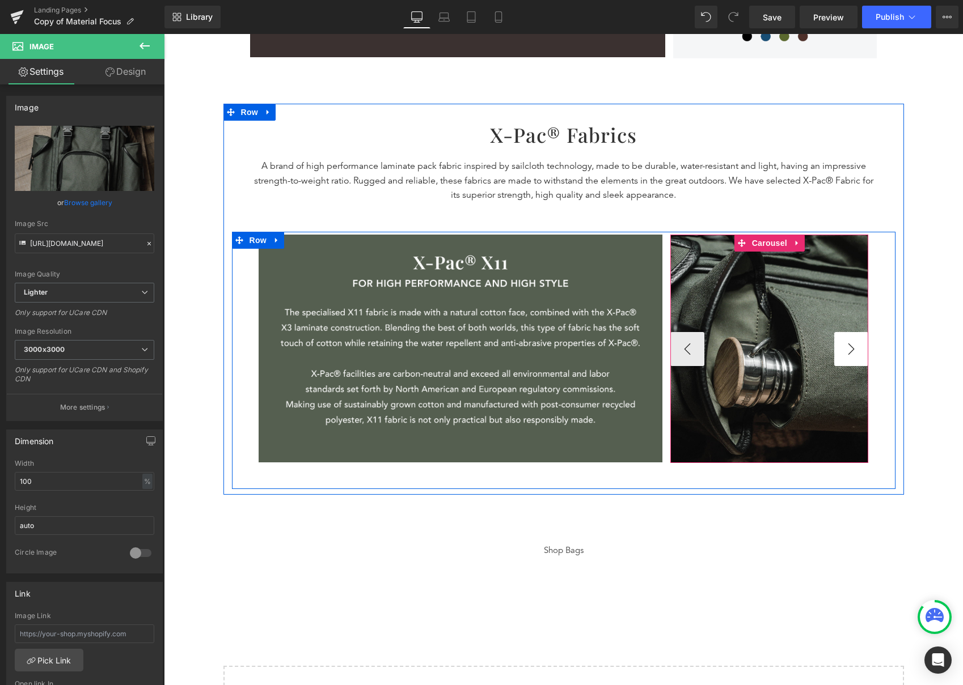
click at [858, 350] on button "›" at bounding box center [851, 349] width 34 height 34
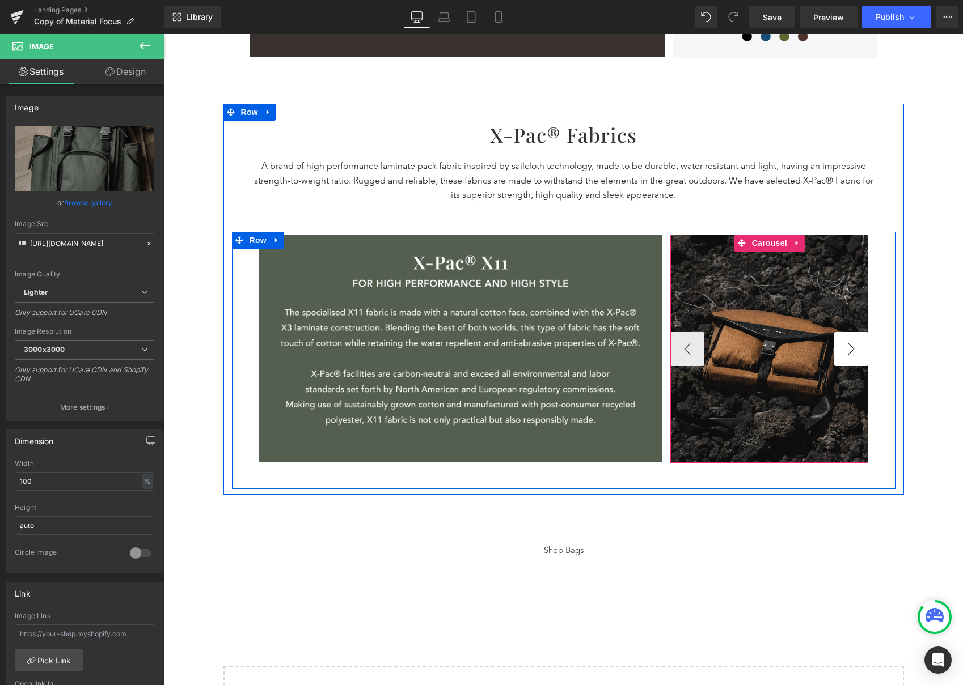
click at [858, 350] on button "›" at bounding box center [851, 349] width 34 height 34
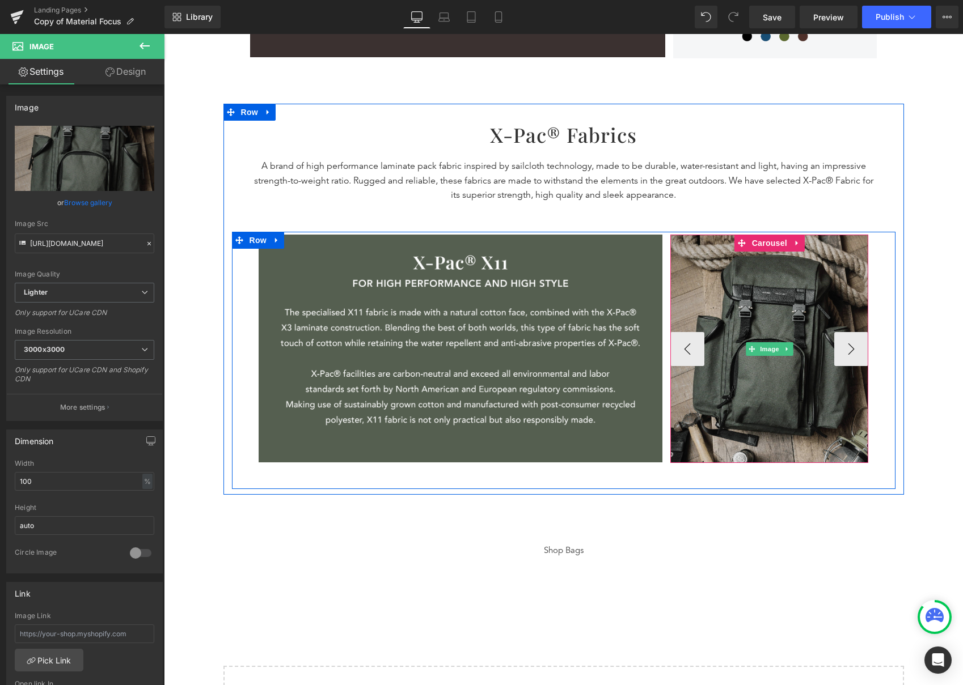
click at [799, 320] on img at bounding box center [769, 349] width 198 height 228
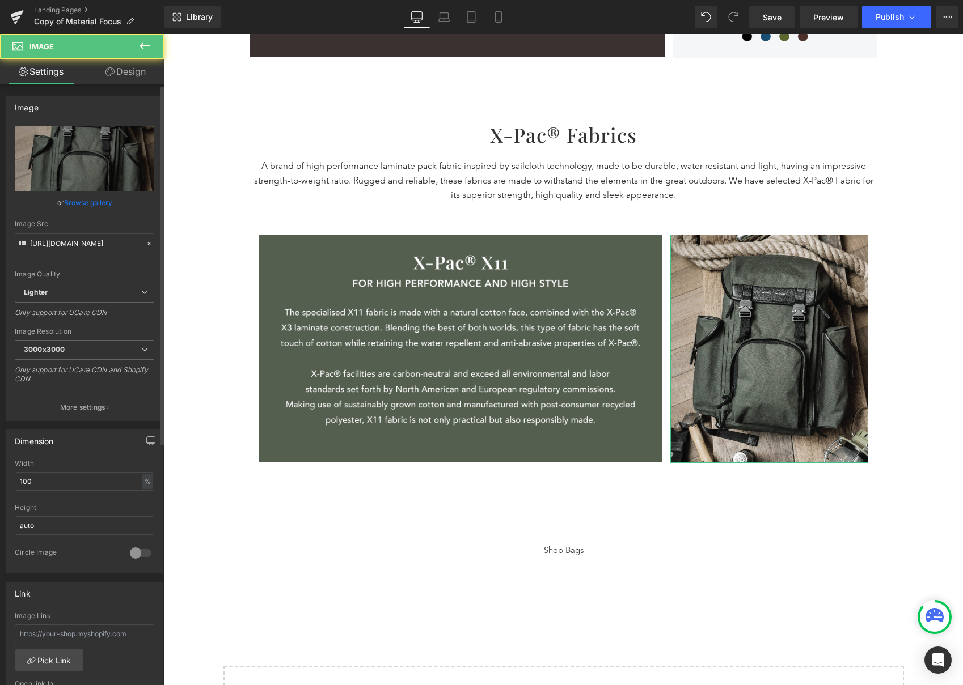
click at [84, 207] on link "Browse gallery" at bounding box center [88, 203] width 48 height 20
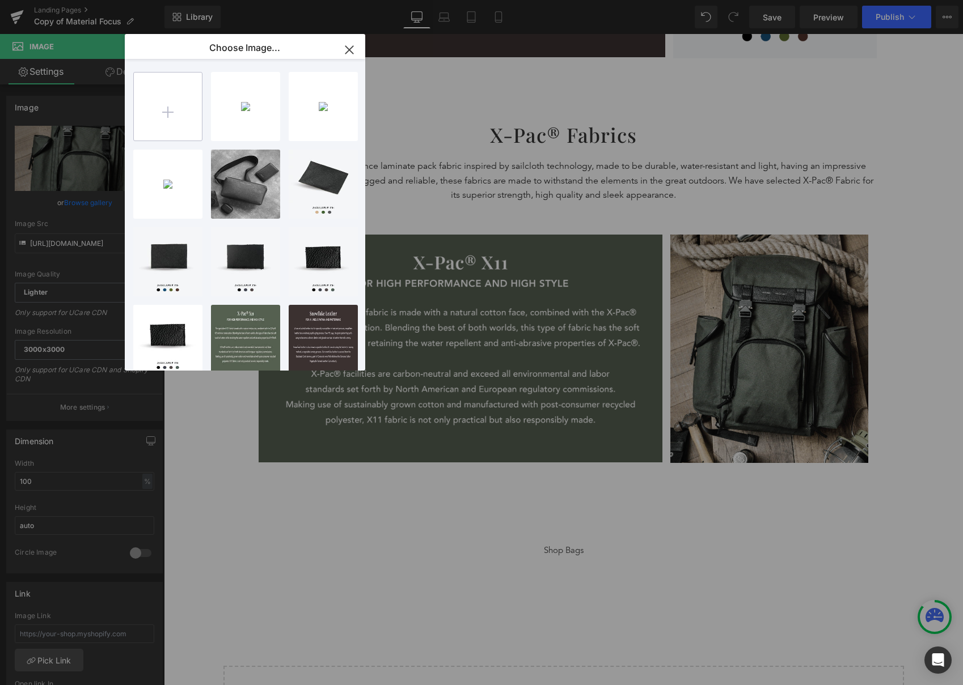
click at [145, 104] on input "file" at bounding box center [168, 107] width 68 height 68
type input "C:\fakepath\Material Focus_Black.png"
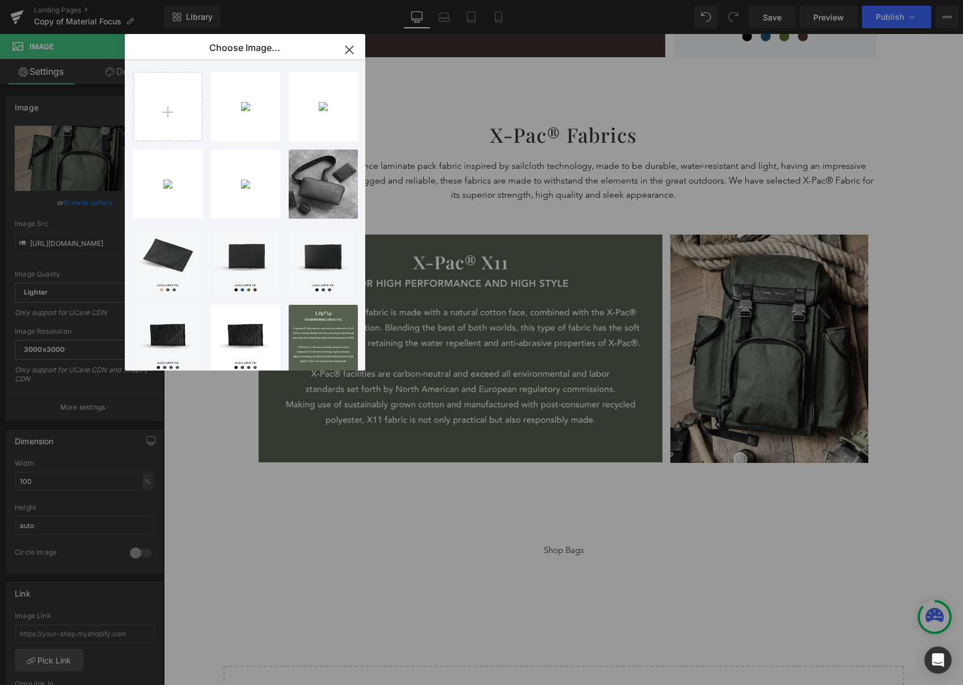
drag, startPoint x: 348, startPoint y: 54, endPoint x: 442, endPoint y: 234, distance: 202.6
click at [348, 54] on icon "button" at bounding box center [349, 50] width 18 height 18
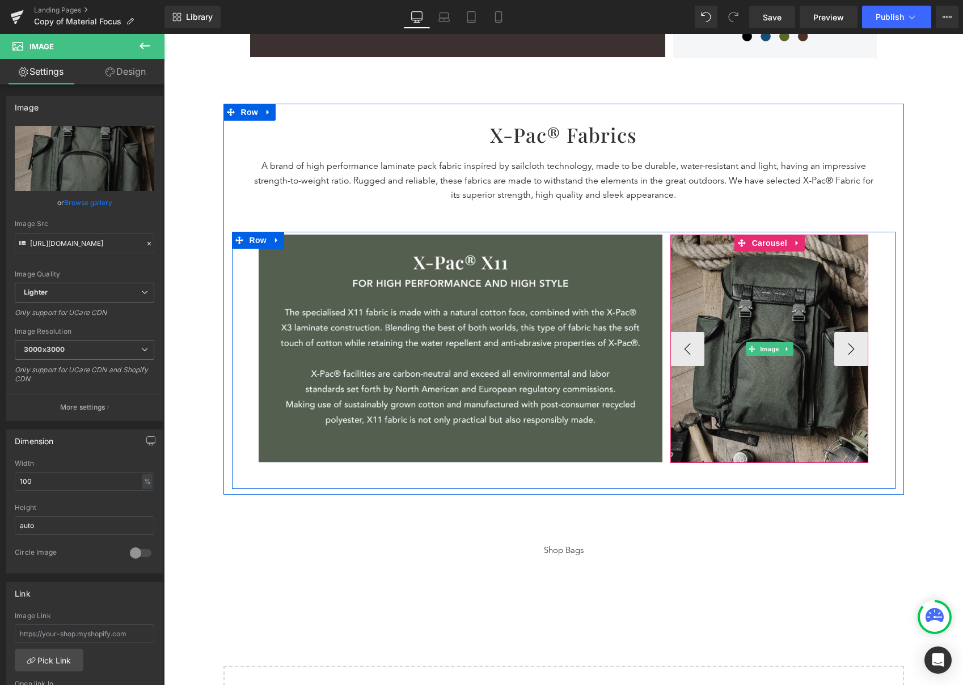
click at [725, 304] on img at bounding box center [769, 349] width 198 height 228
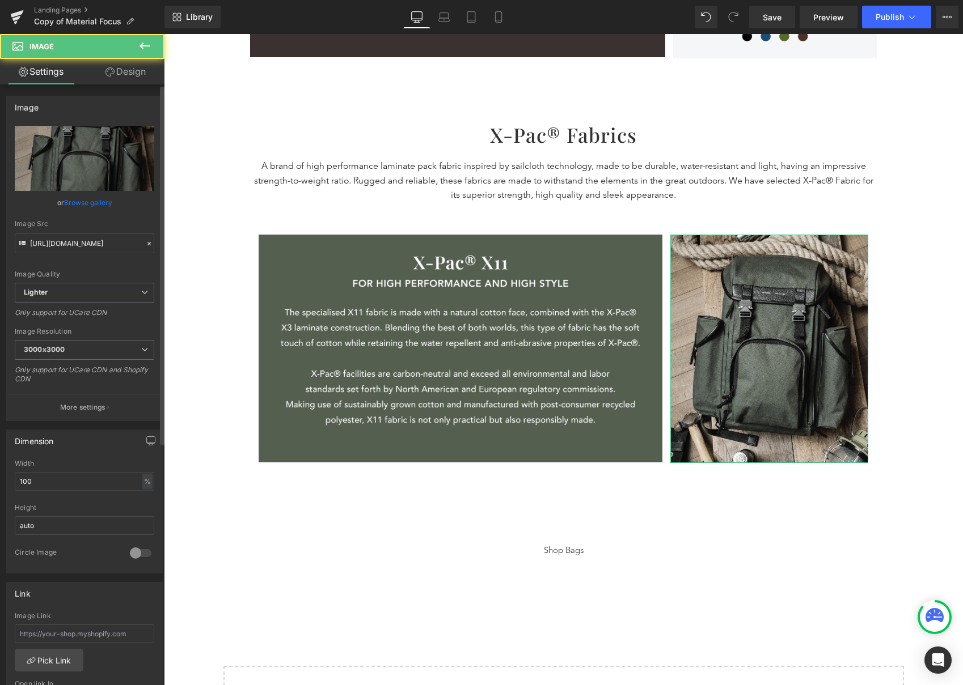
click at [84, 207] on link "Browse gallery" at bounding box center [88, 203] width 48 height 20
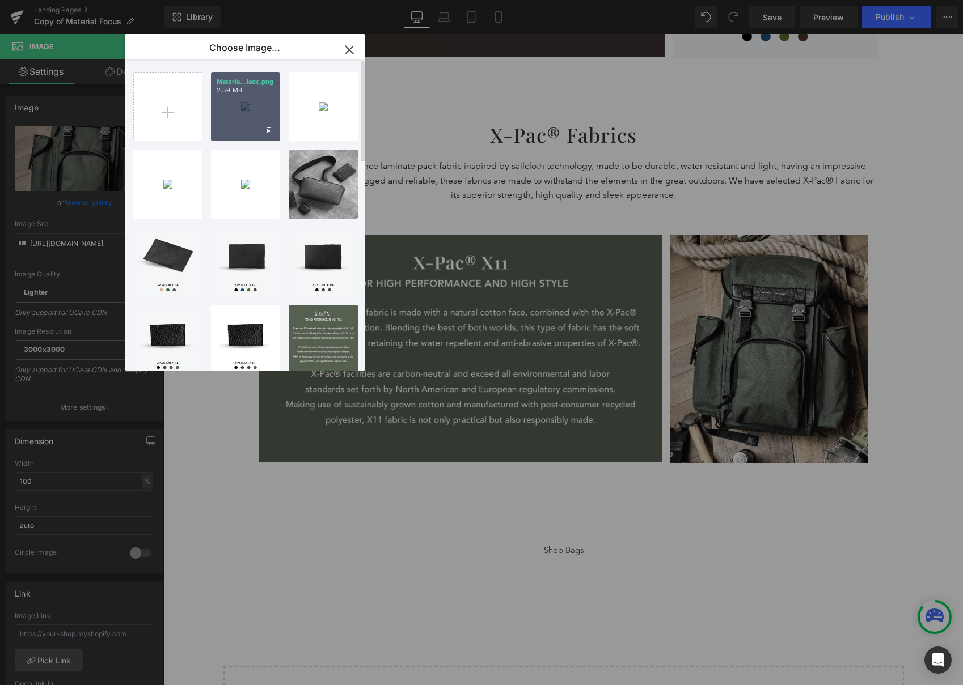
click at [257, 104] on div "Materia...lack.png 2.59 MB" at bounding box center [245, 106] width 69 height 69
type input "https://ucarecdn.com/67334eee-1985-4441-bffd-f2338f51f037/-/format/auto/-/previ…"
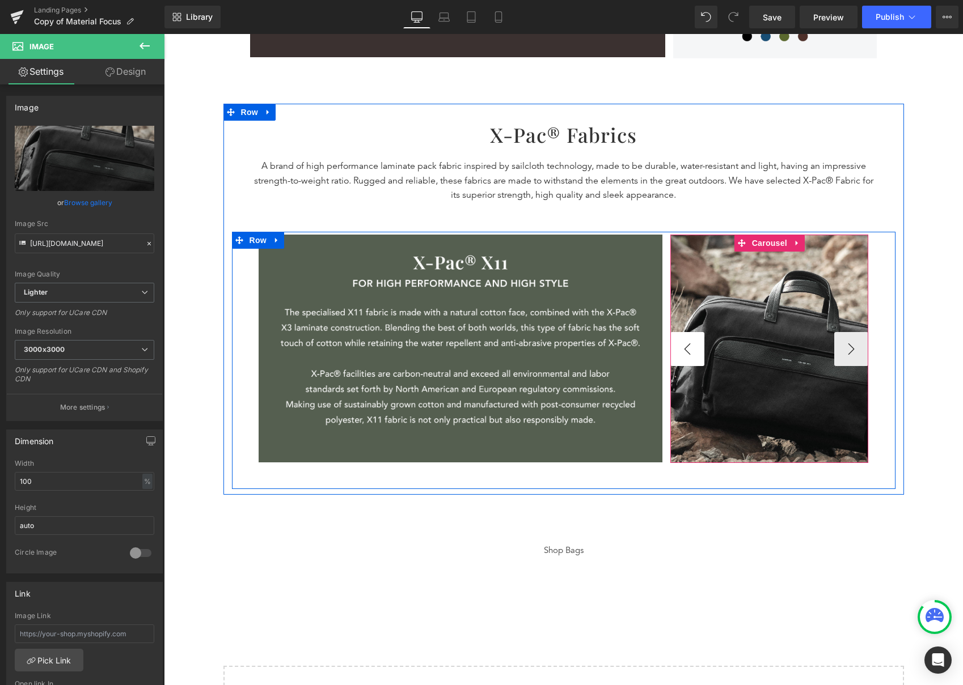
click at [681, 352] on button "‹" at bounding box center [687, 349] width 34 height 34
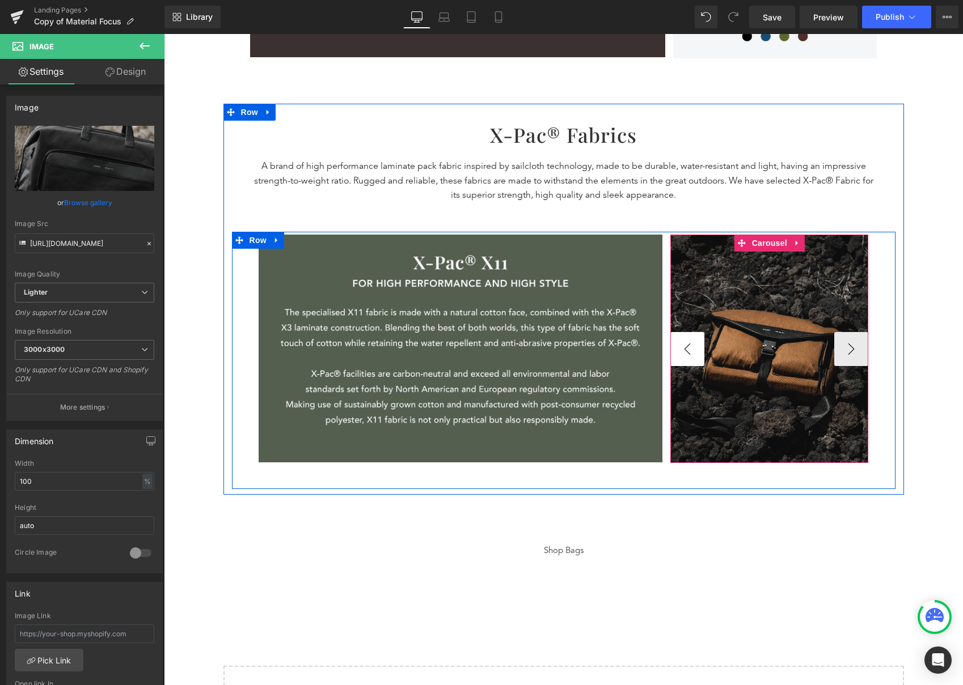
click at [681, 352] on button "‹" at bounding box center [687, 349] width 34 height 34
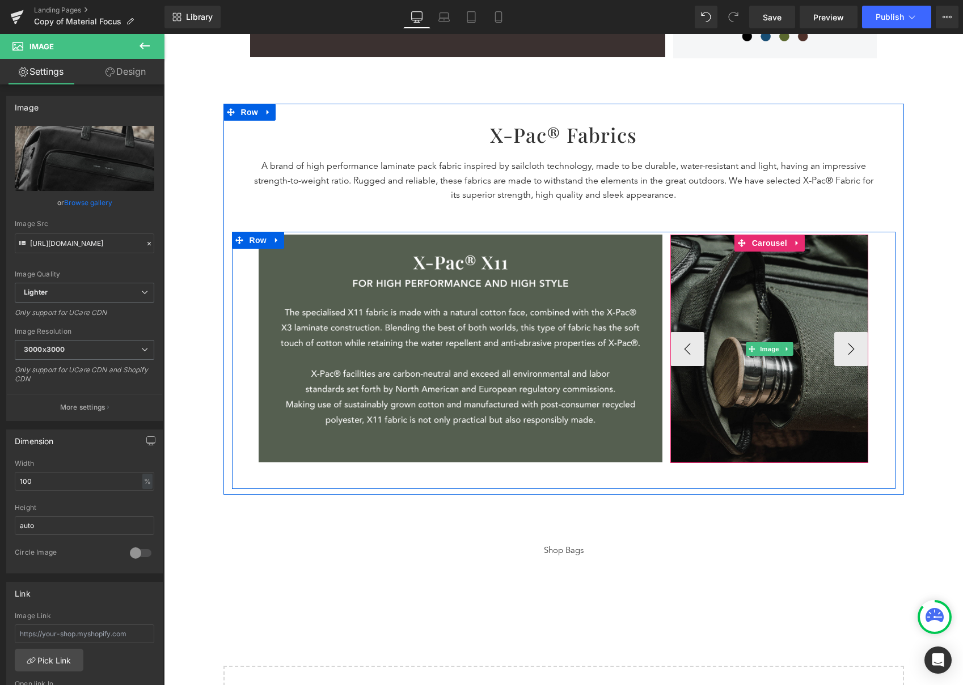
click at [804, 329] on img at bounding box center [769, 349] width 198 height 228
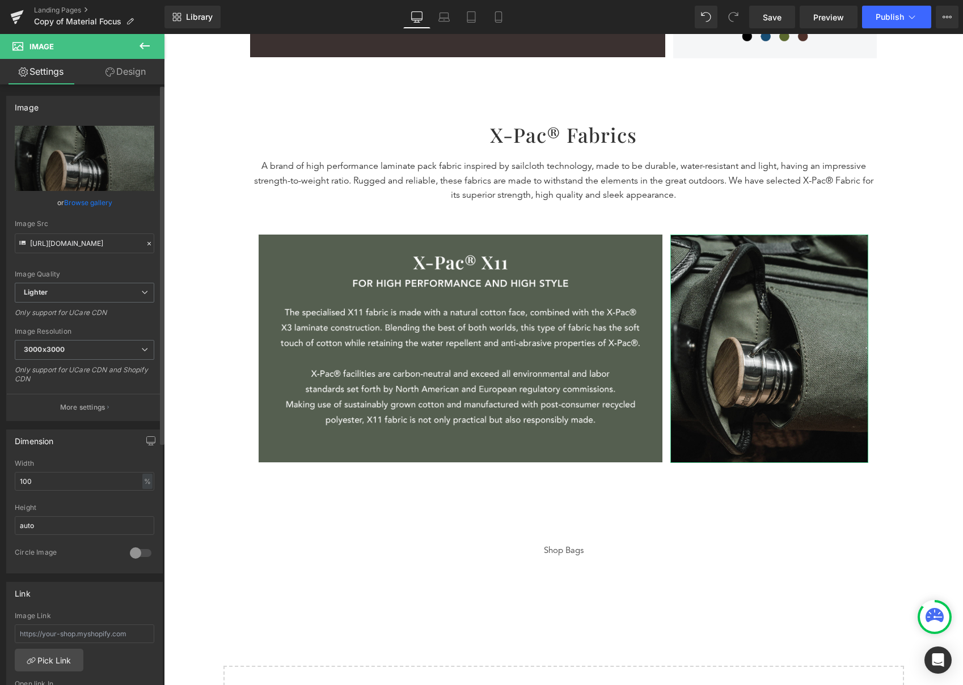
click at [88, 201] on link "Browse gallery" at bounding box center [88, 203] width 48 height 20
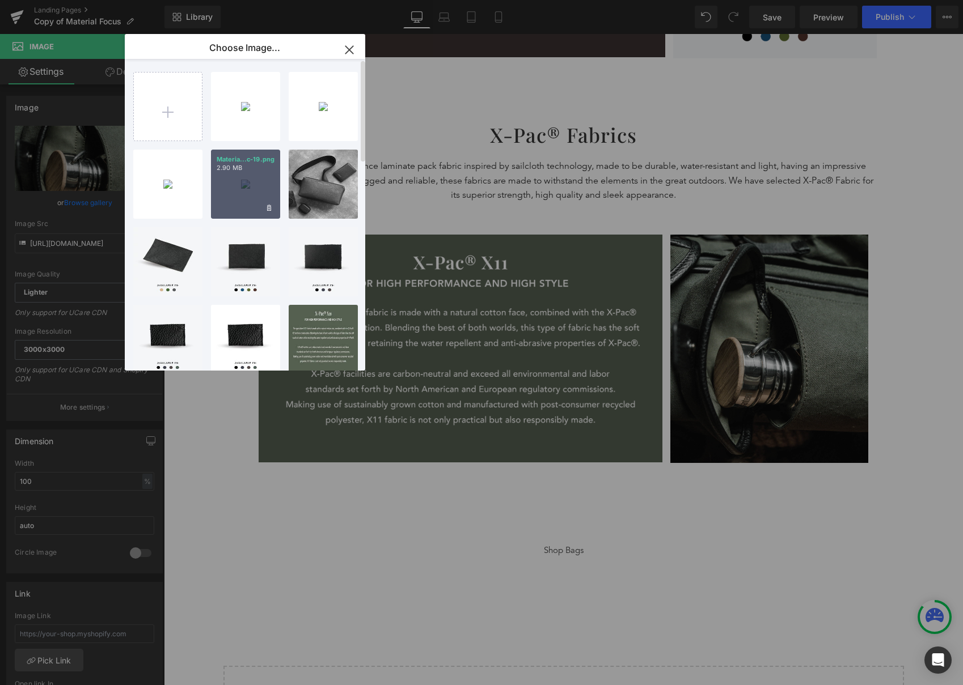
click at [254, 180] on div "Materia...c-19.png 2.90 MB" at bounding box center [245, 184] width 69 height 69
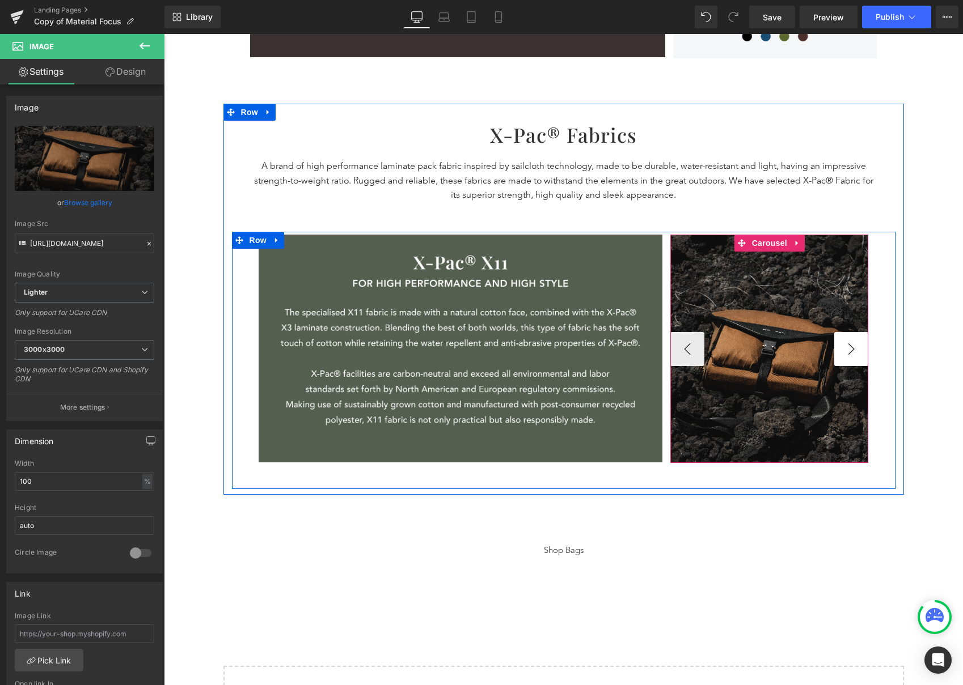
click at [853, 351] on button "›" at bounding box center [851, 349] width 34 height 34
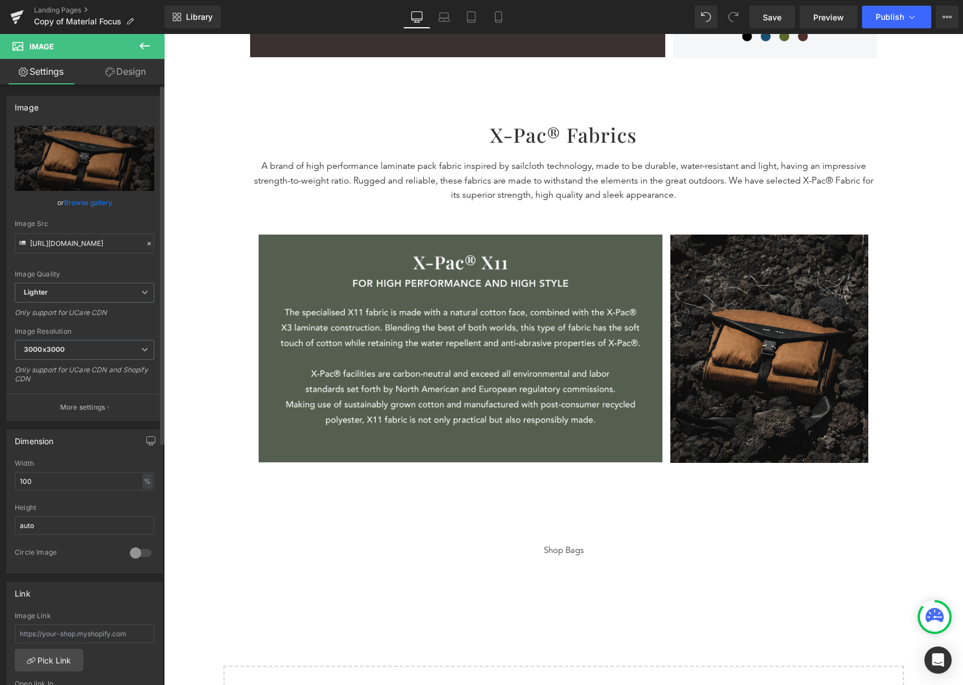
click at [99, 200] on link "Browse gallery" at bounding box center [88, 203] width 48 height 20
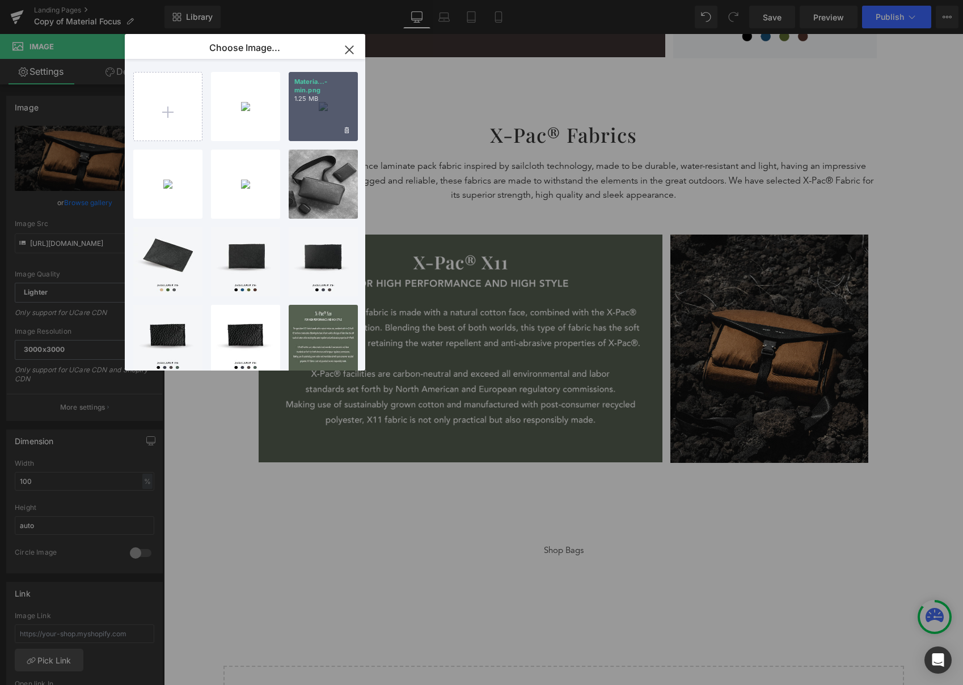
click at [324, 99] on p "1.25 MB" at bounding box center [323, 99] width 58 height 9
type input "https://ucarecdn.com/dca6cb7c-3337-4509-8bc2-526528d3bafb/-/format/auto/-/previ…"
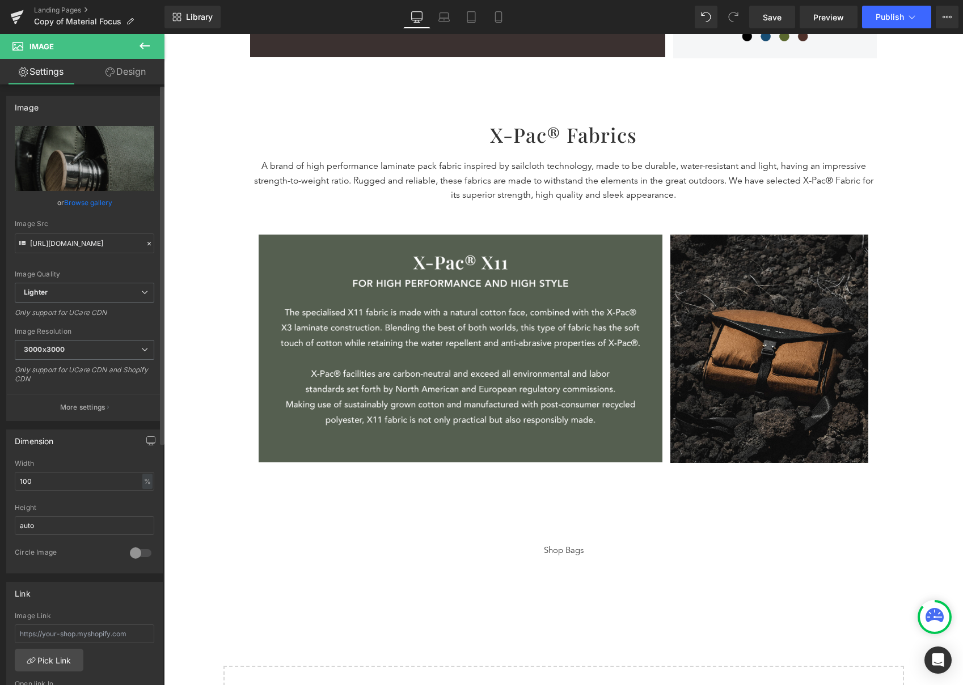
click at [108, 197] on link "Browse gallery" at bounding box center [88, 203] width 48 height 20
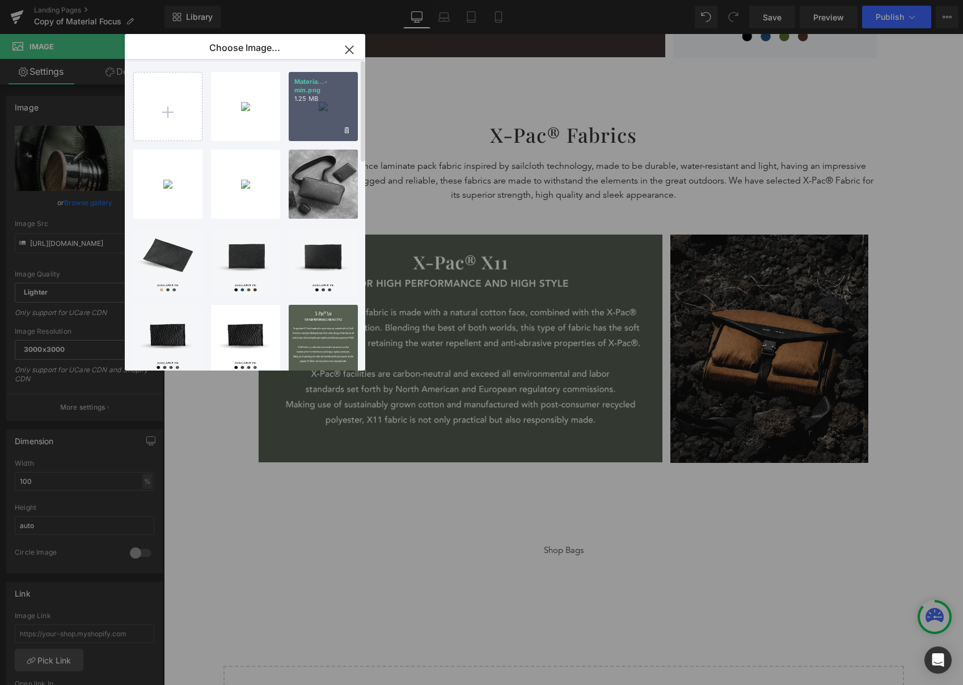
click at [304, 103] on div "Materia...-min.png 1.25 MB" at bounding box center [323, 106] width 69 height 69
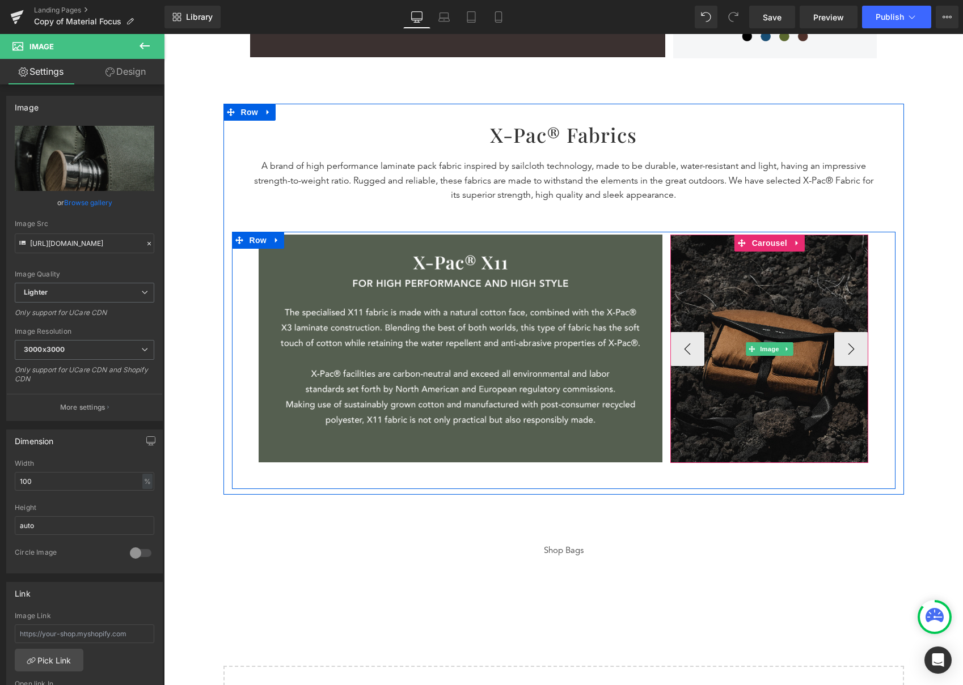
click at [827, 314] on img at bounding box center [769, 349] width 198 height 228
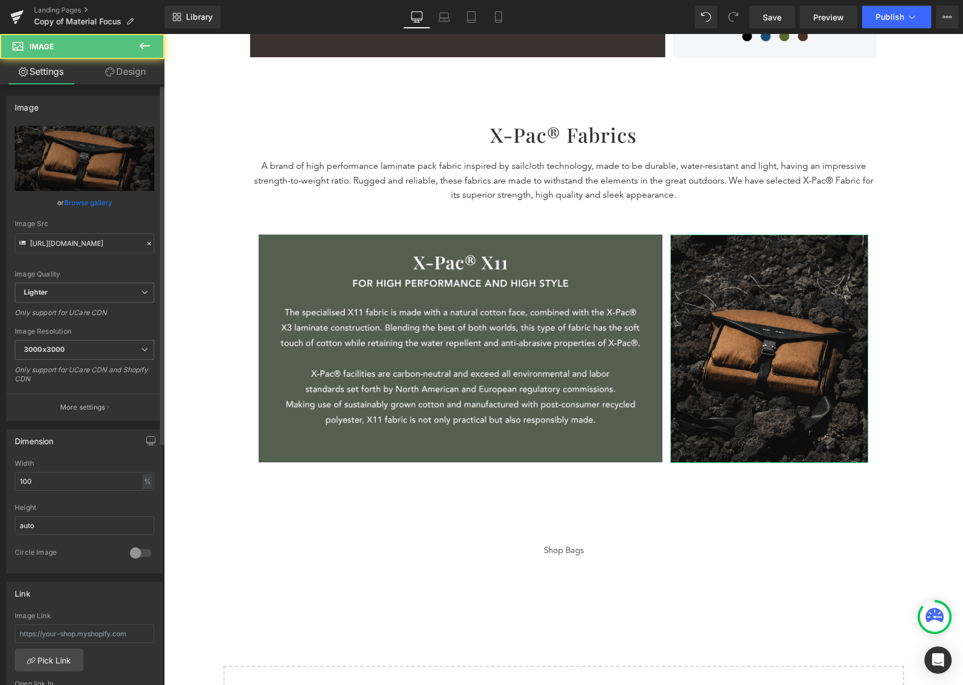
click at [95, 202] on link "Browse gallery" at bounding box center [88, 203] width 48 height 20
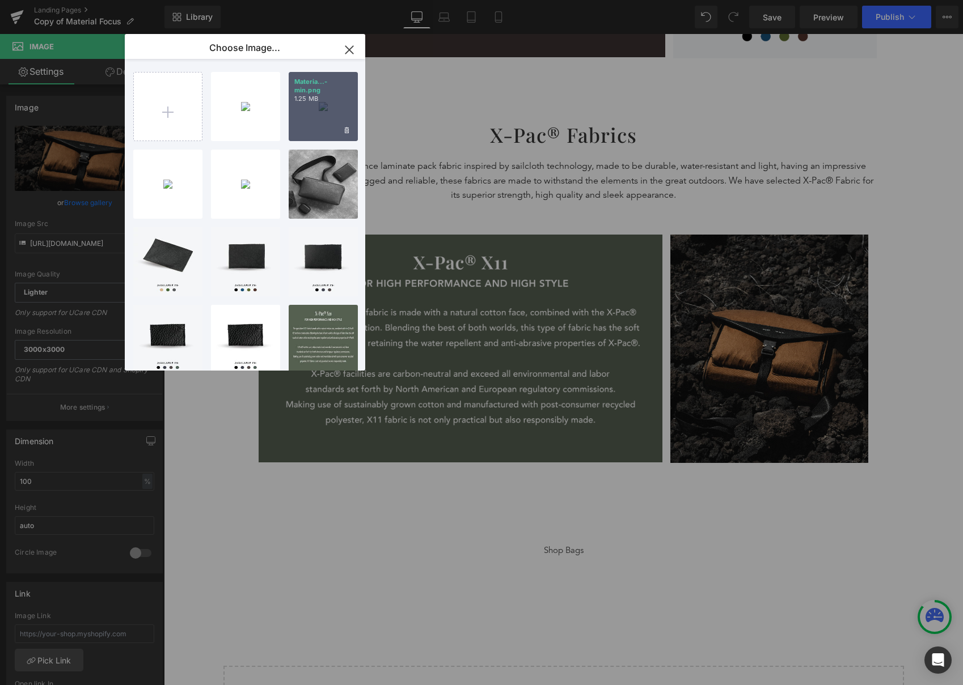
click at [296, 104] on div "Materia...-min.png 1.25 MB" at bounding box center [323, 106] width 69 height 69
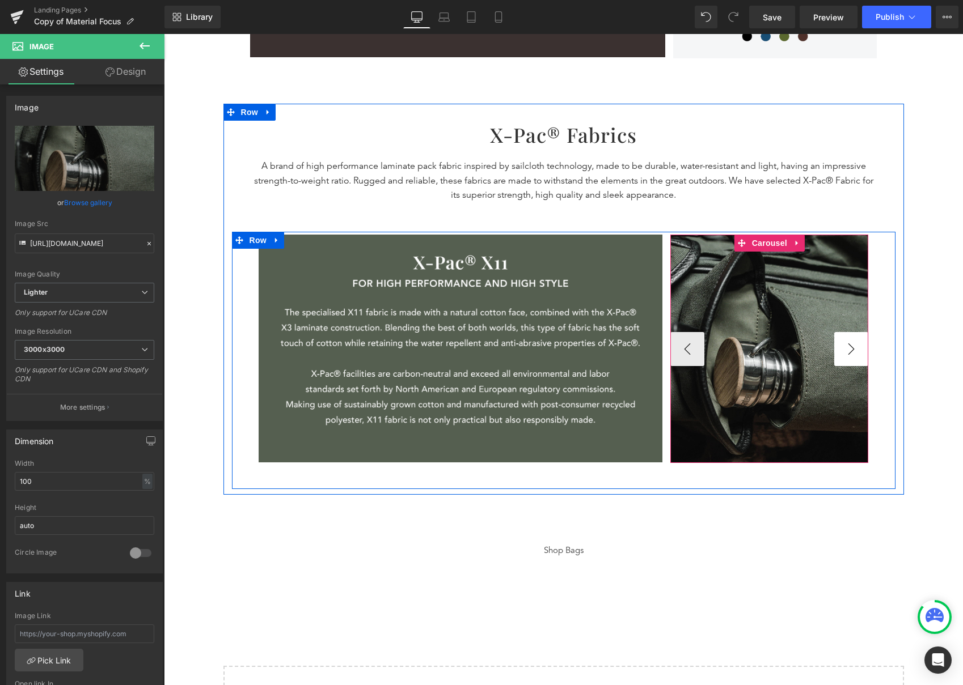
click at [848, 348] on button "›" at bounding box center [851, 349] width 34 height 34
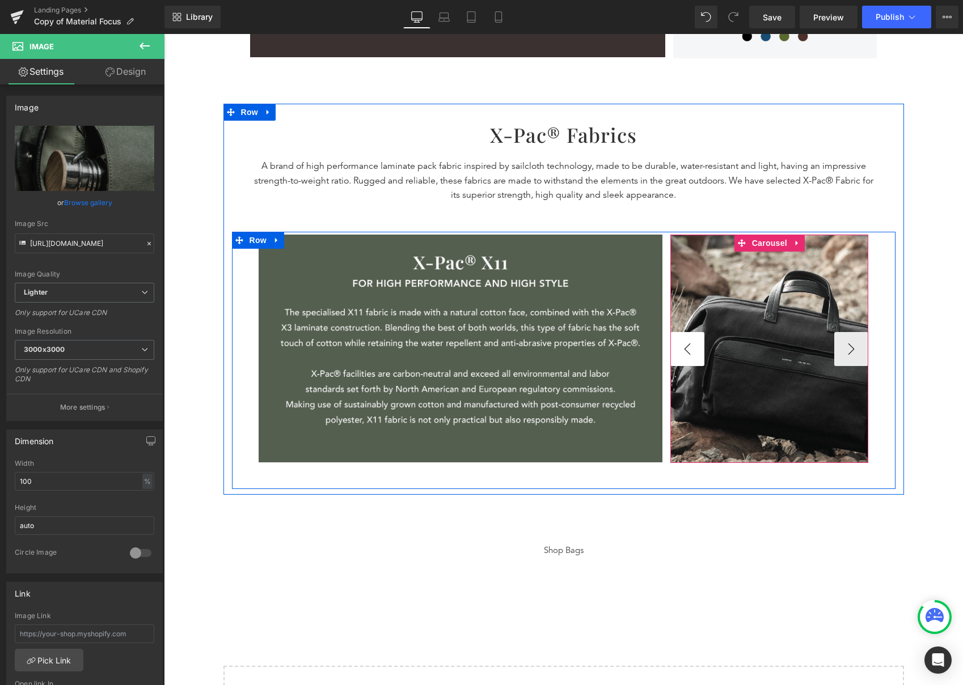
click at [672, 348] on button "‹" at bounding box center [687, 349] width 34 height 34
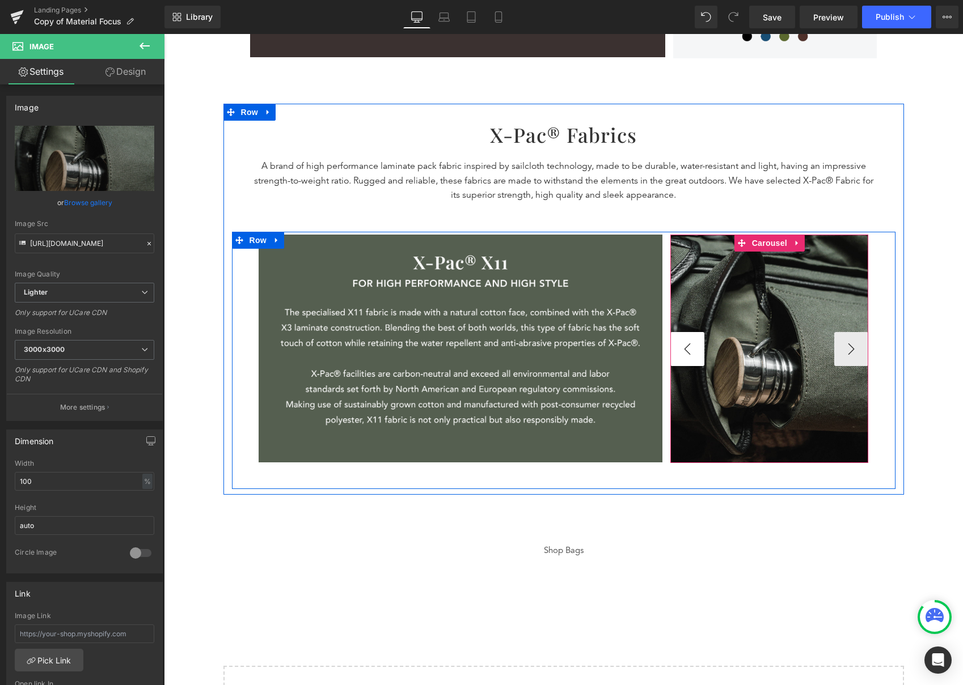
click at [675, 347] on button "‹" at bounding box center [687, 349] width 34 height 34
click at [692, 358] on button "‹" at bounding box center [687, 349] width 34 height 34
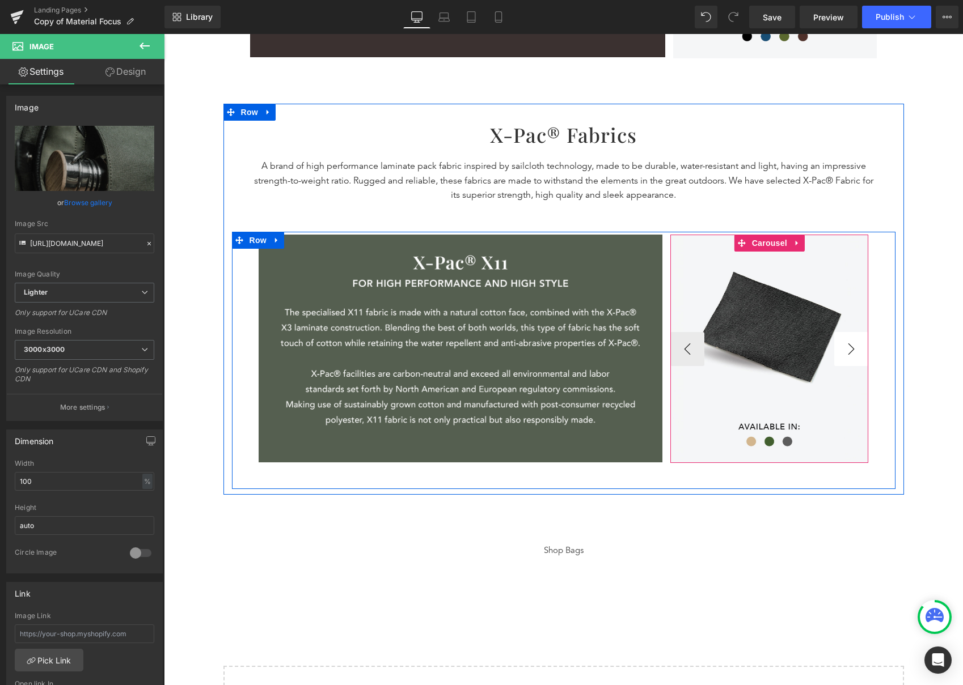
click at [847, 348] on button "›" at bounding box center [851, 349] width 34 height 34
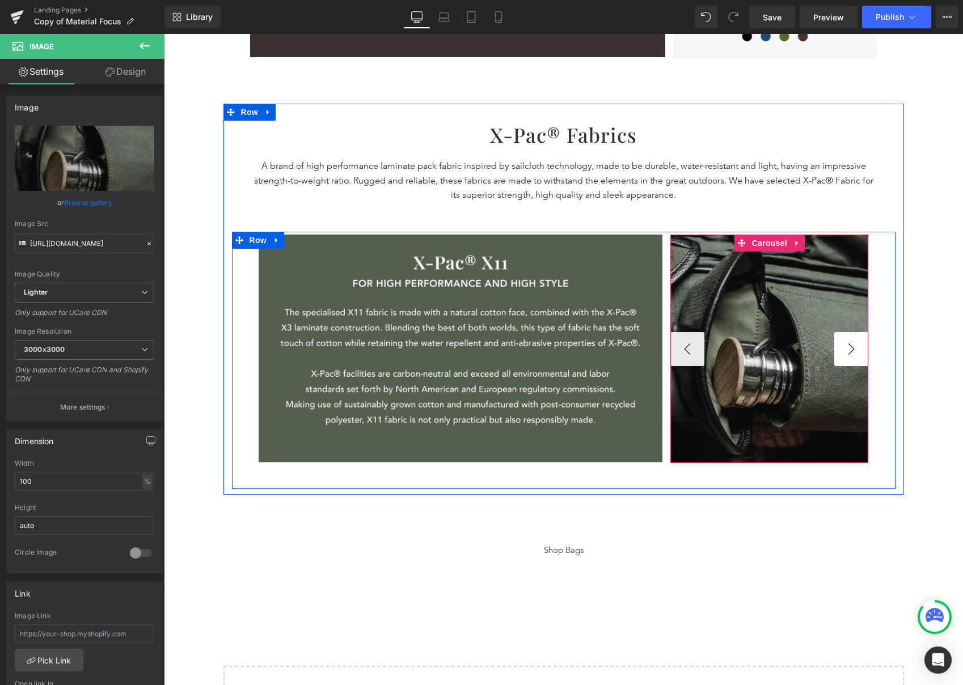
click at [847, 348] on button "›" at bounding box center [851, 349] width 34 height 34
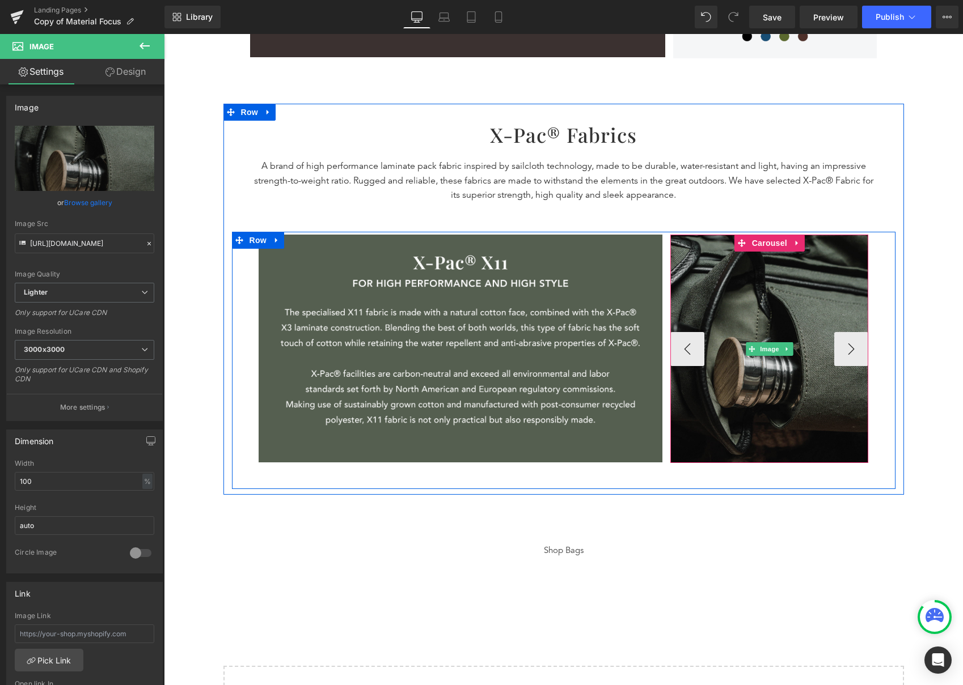
click at [781, 344] on link at bounding box center [787, 349] width 12 height 14
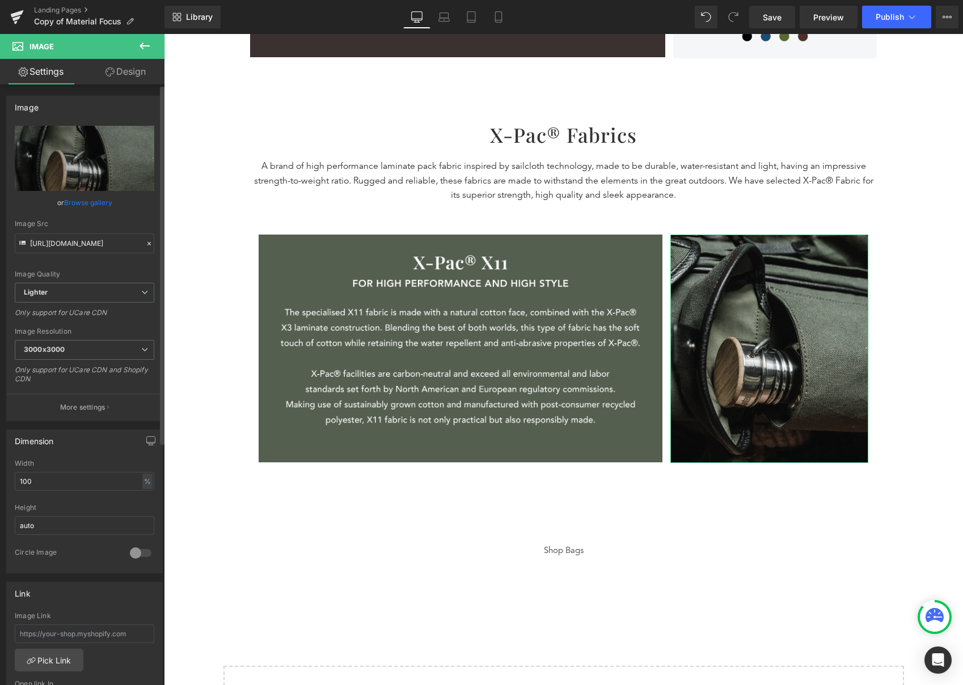
click at [81, 202] on link "Browse gallery" at bounding box center [88, 203] width 48 height 20
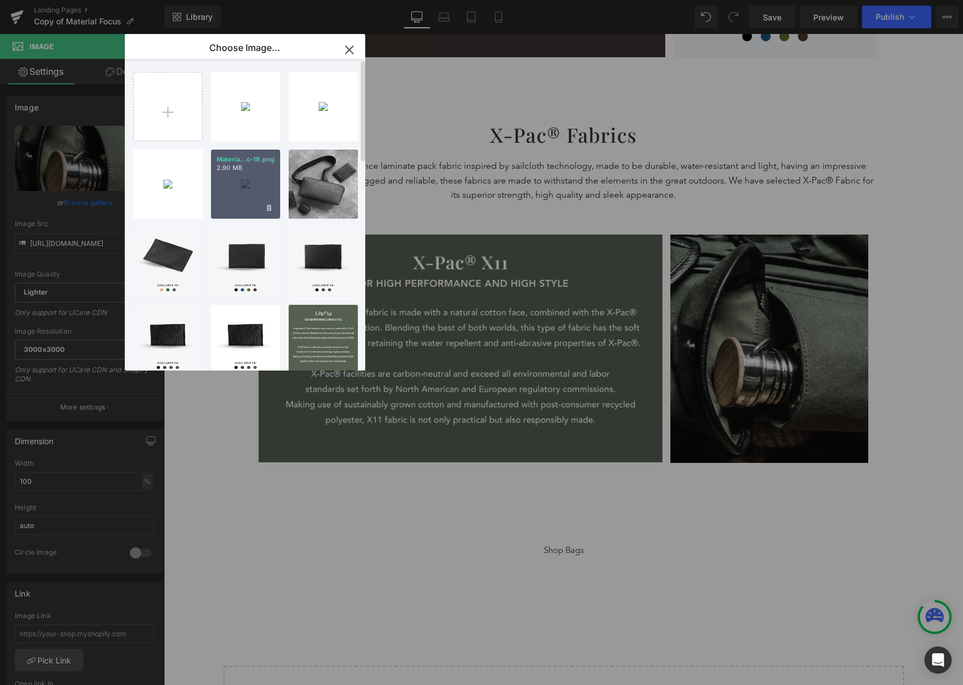
click at [237, 197] on div "Materia...c-19.png 2.90 MB" at bounding box center [245, 184] width 69 height 69
type input "https://ucarecdn.com/ef67d517-3bbc-449e-928f-b4f3b40b1770/-/format/auto/-/previ…"
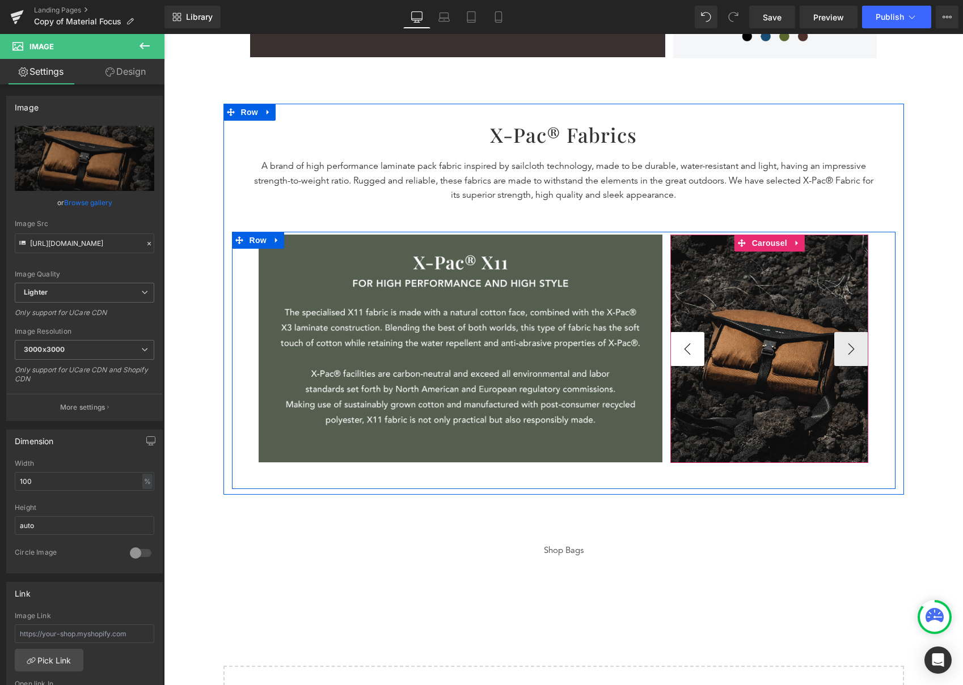
click at [679, 354] on button "‹" at bounding box center [687, 349] width 34 height 34
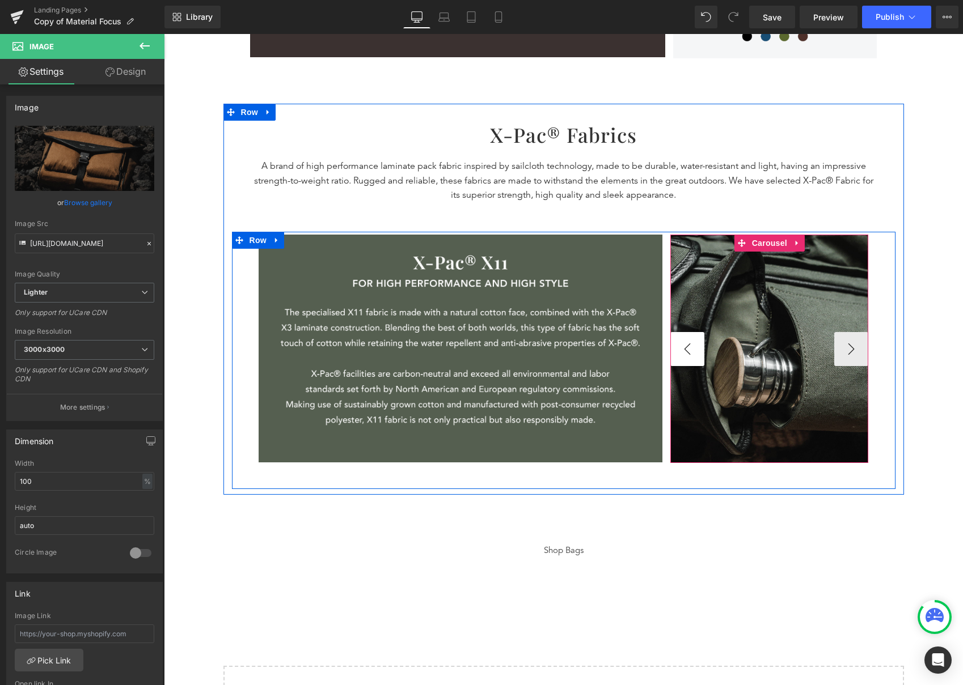
click at [679, 354] on button "‹" at bounding box center [687, 349] width 34 height 34
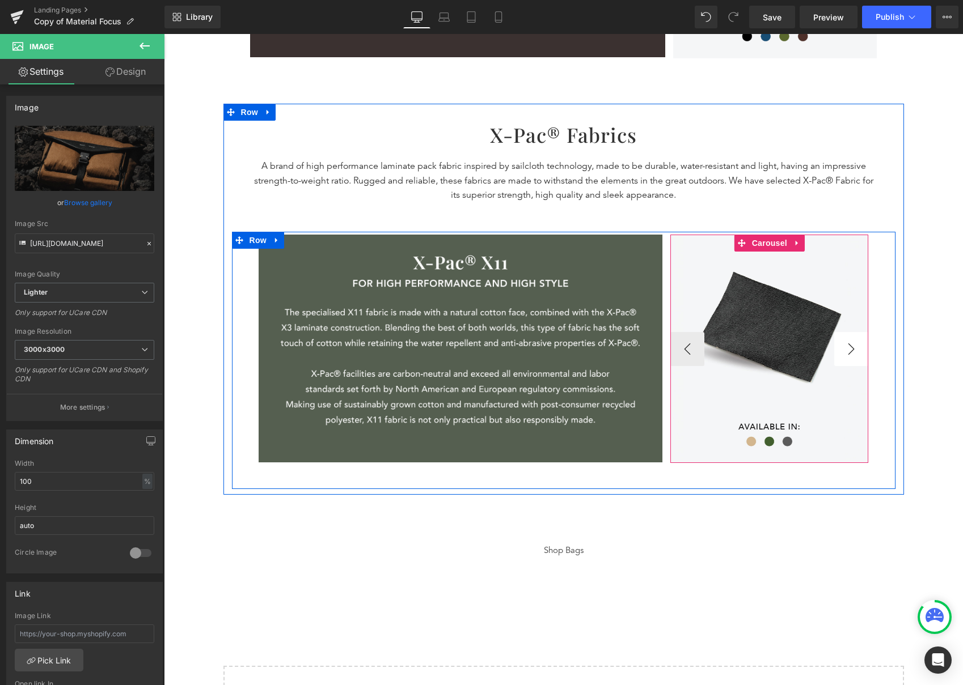
click at [858, 347] on button "›" at bounding box center [851, 349] width 34 height 34
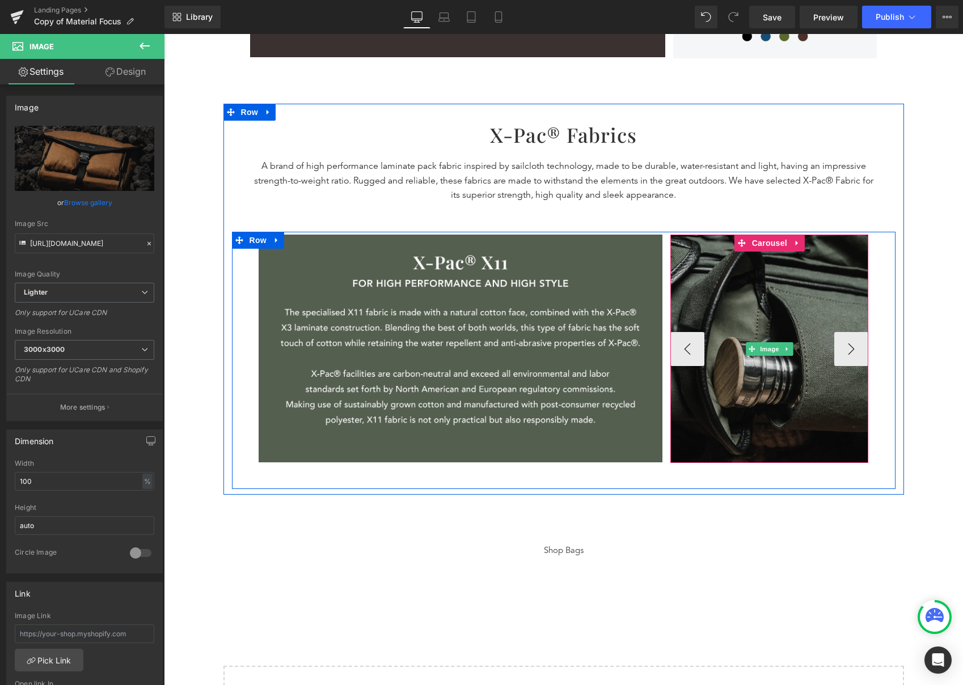
click at [760, 315] on img at bounding box center [769, 349] width 198 height 228
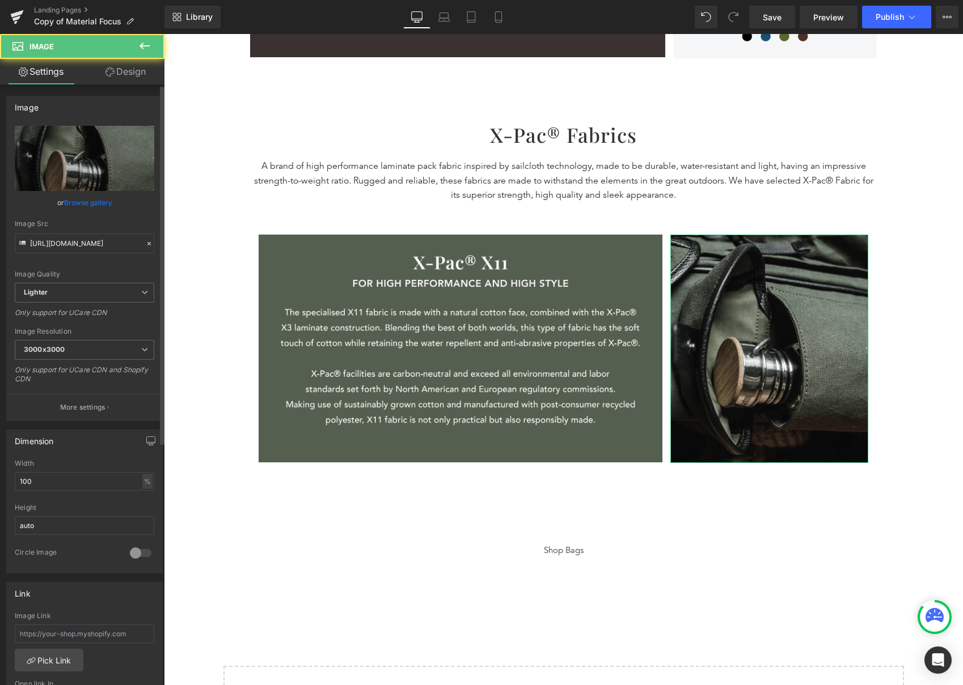
click at [95, 211] on link "Browse gallery" at bounding box center [88, 203] width 48 height 20
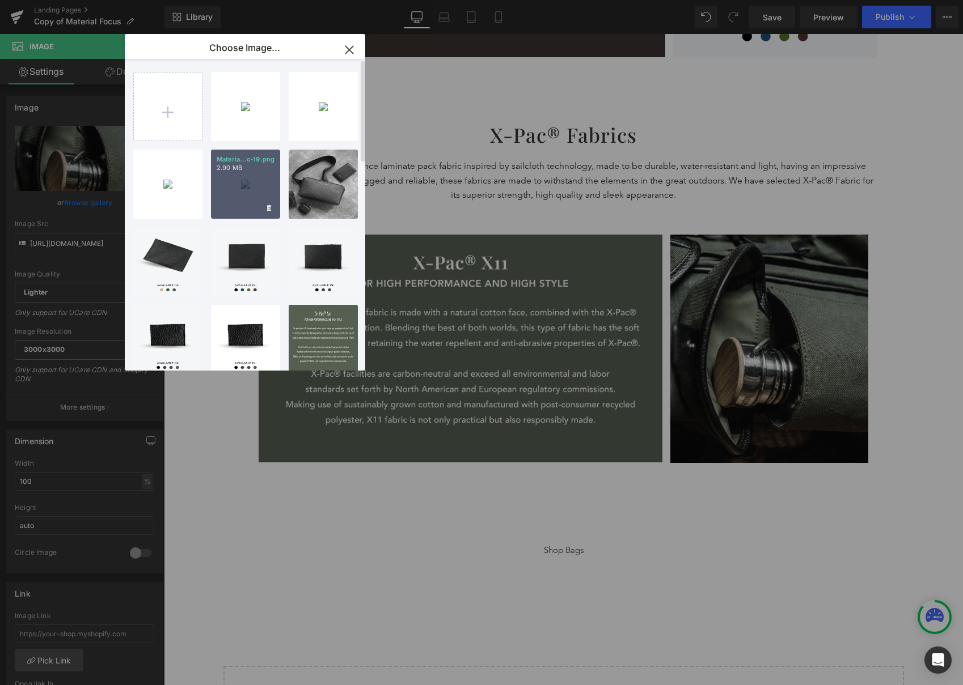
click at [230, 176] on div "Materia...c-19.png 2.90 MB" at bounding box center [245, 184] width 69 height 69
type input "https://ucarecdn.com/ef67d517-3bbc-449e-928f-b4f3b40b1770/-/format/auto/-/previ…"
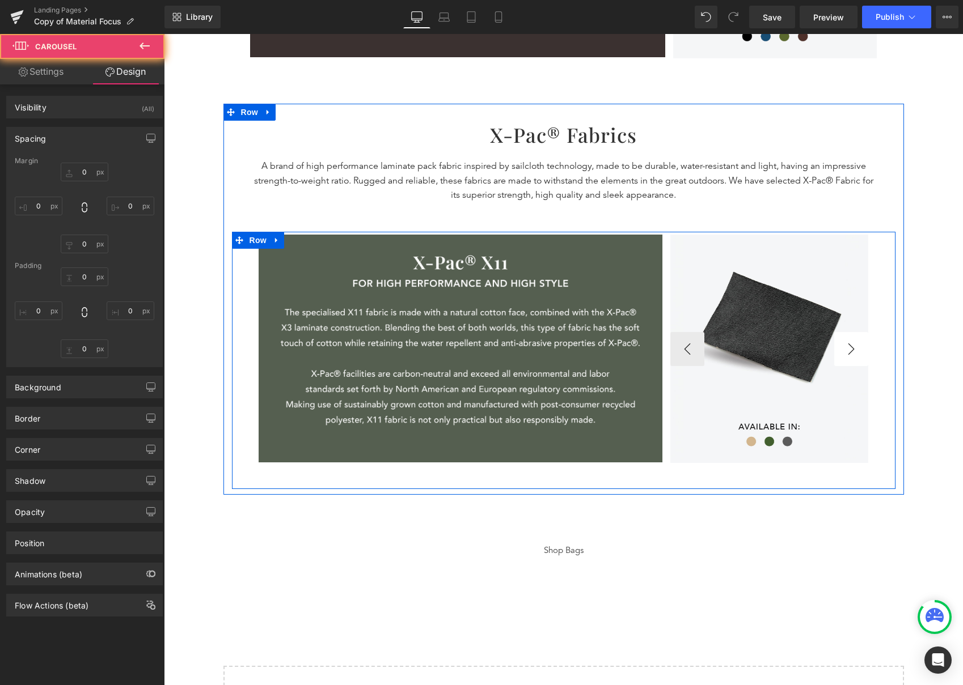
type input "0"
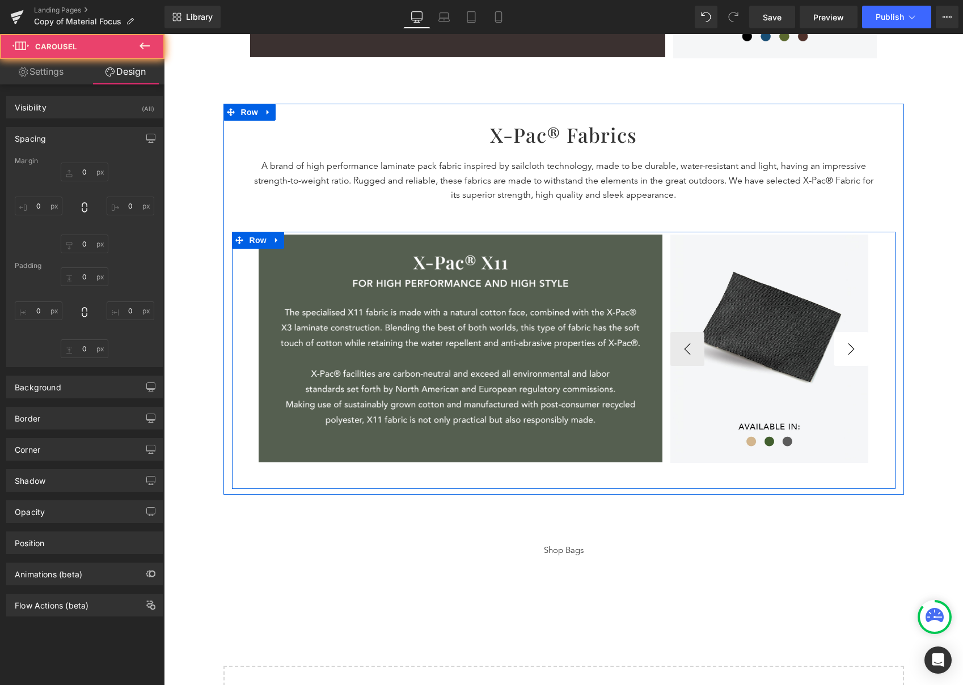
type input "0"
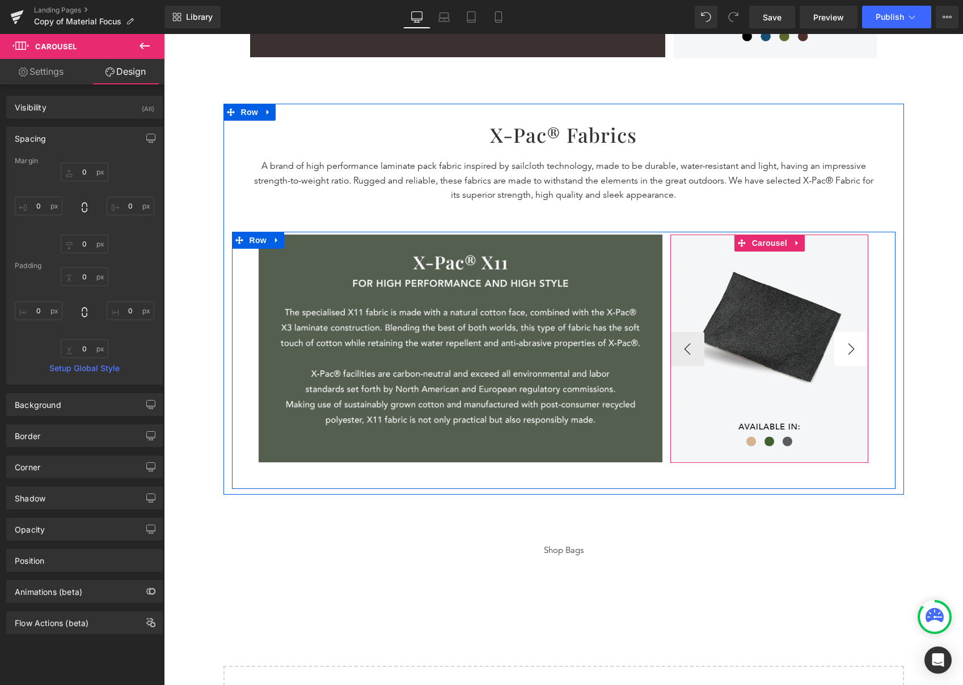
click at [854, 346] on button "›" at bounding box center [851, 349] width 34 height 34
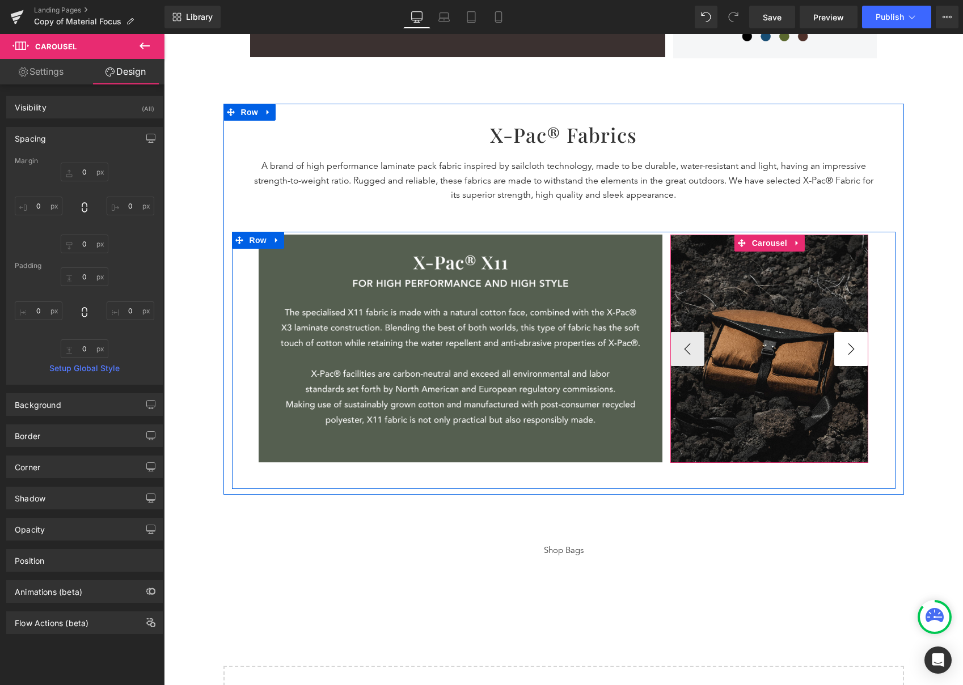
click at [850, 348] on button "›" at bounding box center [851, 349] width 34 height 34
click at [776, 329] on img at bounding box center [769, 349] width 198 height 228
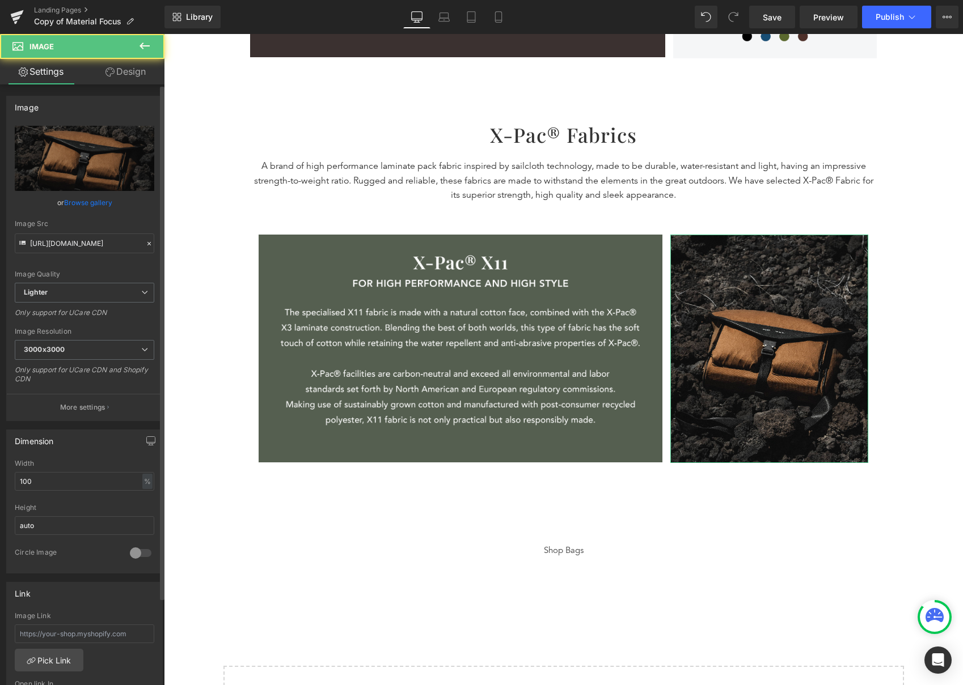
click at [86, 201] on link "Browse gallery" at bounding box center [88, 203] width 48 height 20
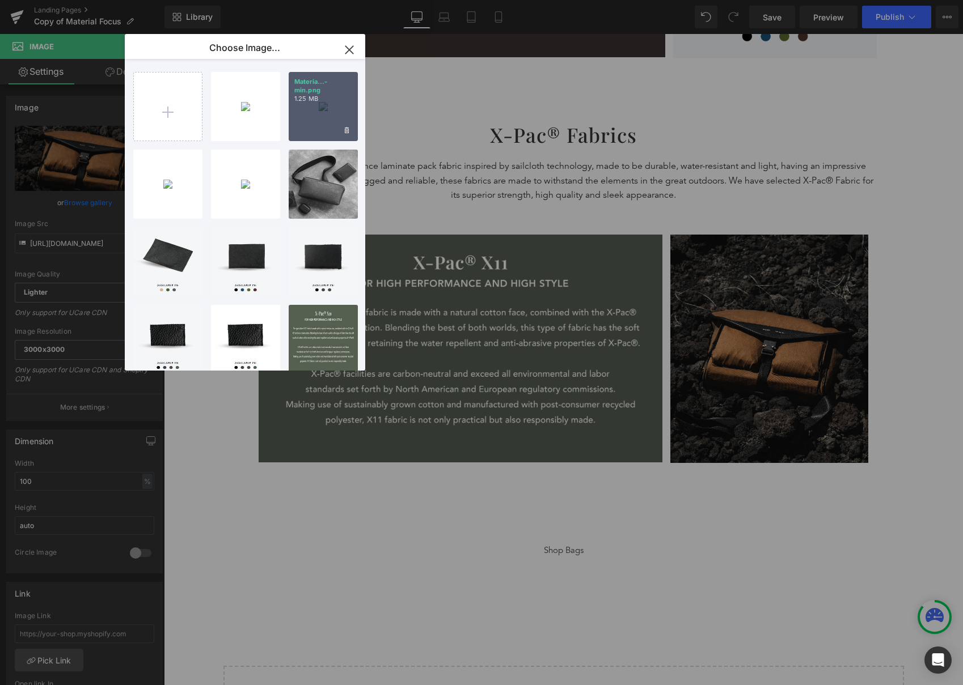
click at [331, 112] on div "Materia...-min.png 1.25 MB" at bounding box center [323, 106] width 69 height 69
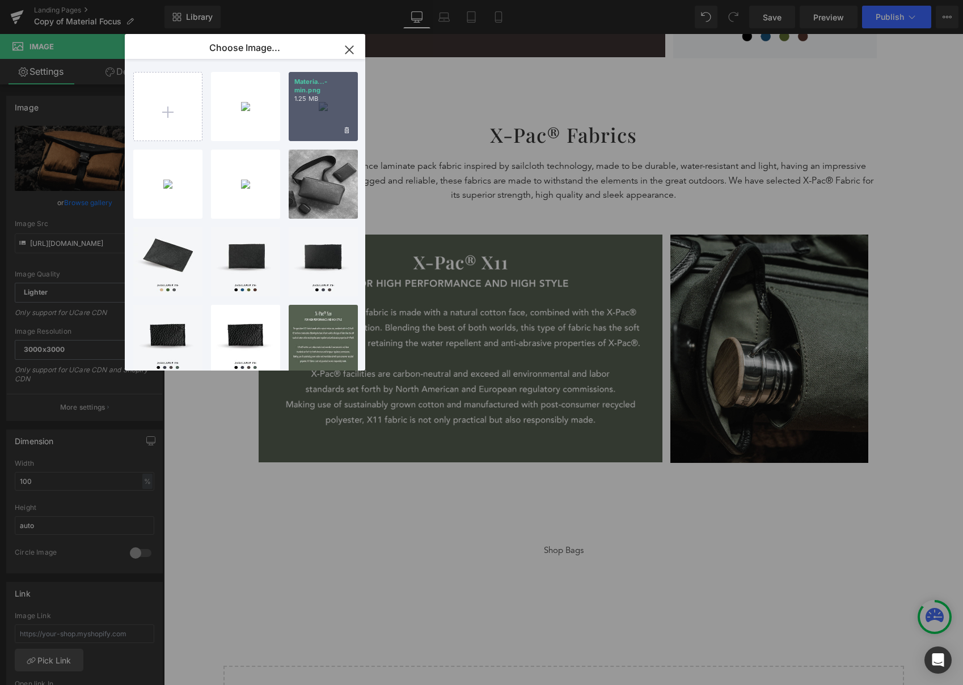
type input "https://ucarecdn.com/dca6cb7c-3337-4509-8bc2-526528d3bafb/-/format/auto/-/previ…"
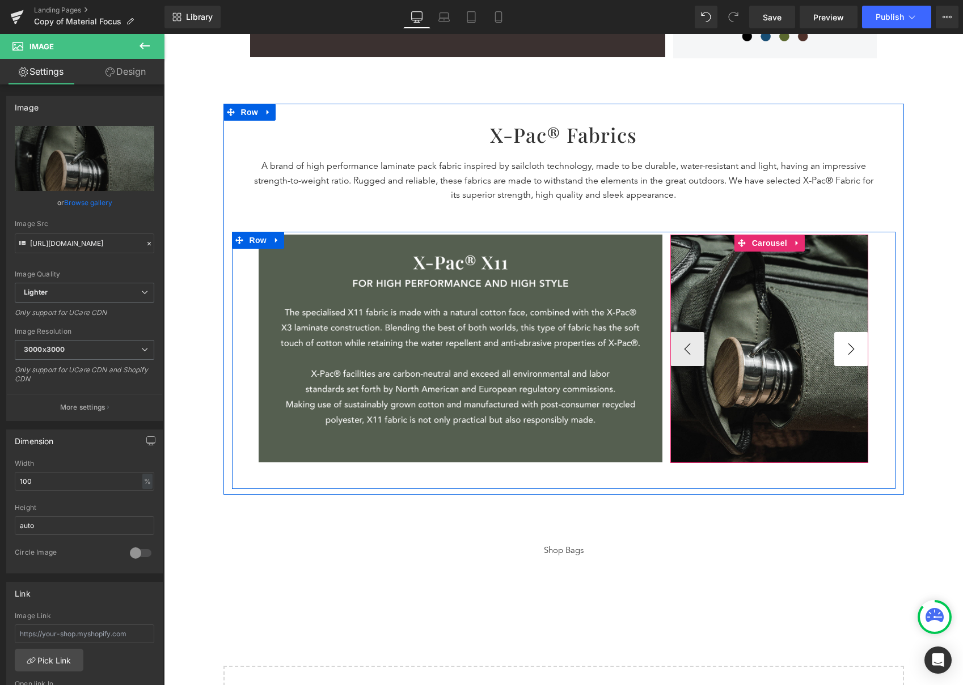
click at [851, 346] on button "›" at bounding box center [851, 349] width 34 height 34
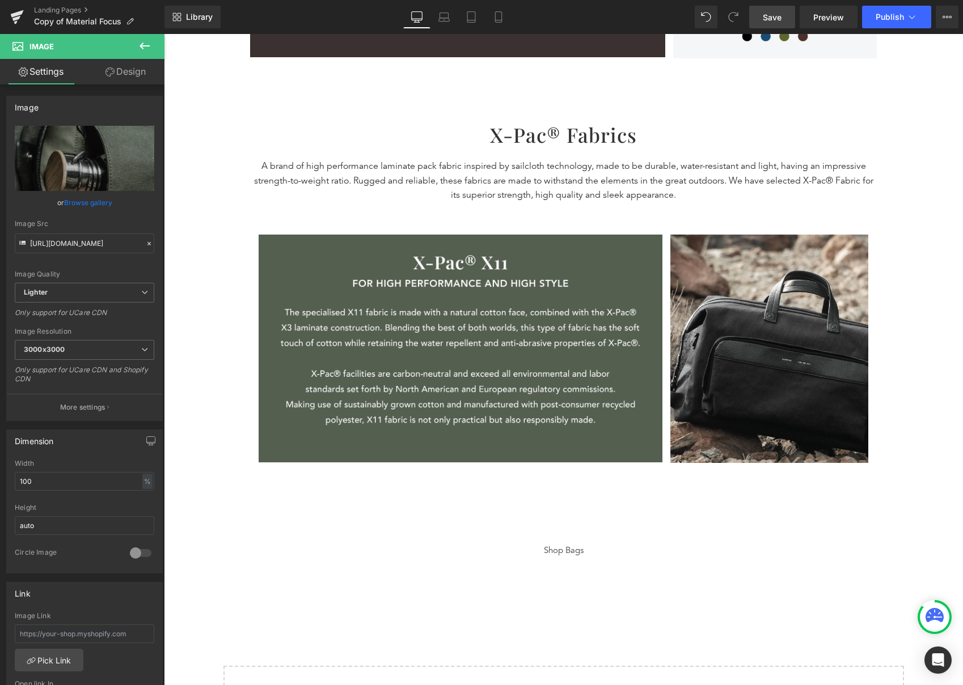
click at [779, 16] on span "Save" at bounding box center [771, 17] width 19 height 12
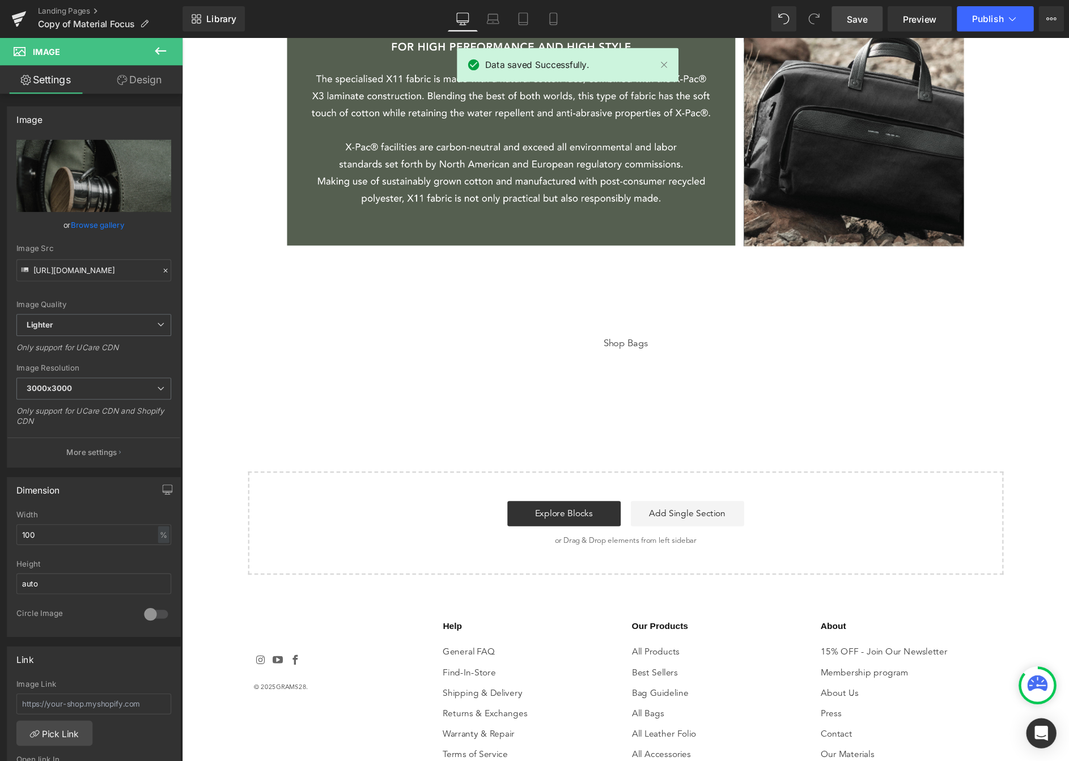
scroll to position [1407, 0]
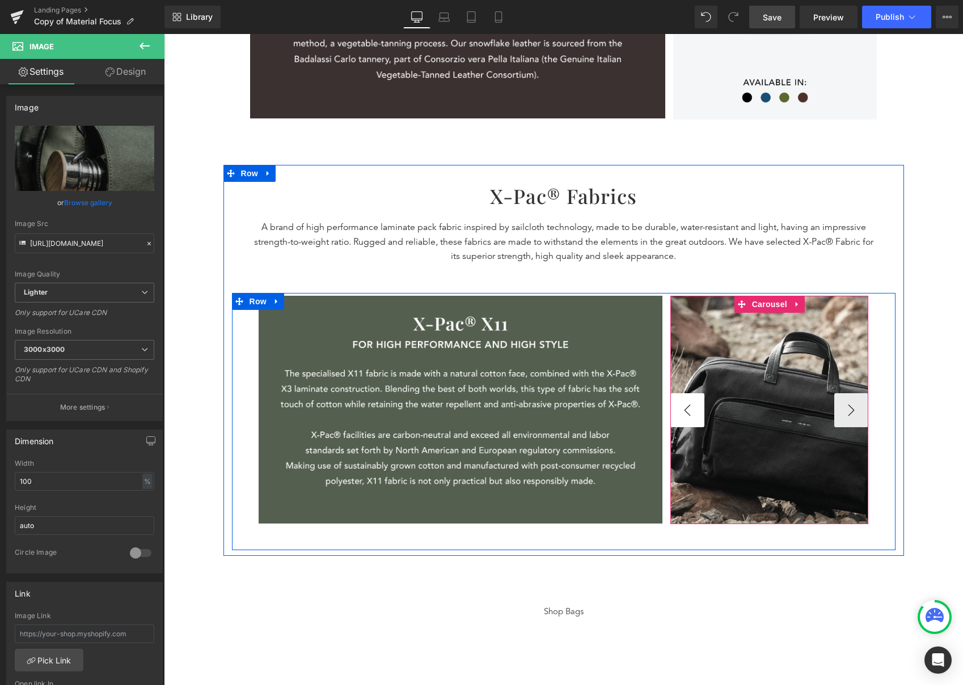
click at [670, 416] on button "‹" at bounding box center [687, 410] width 34 height 34
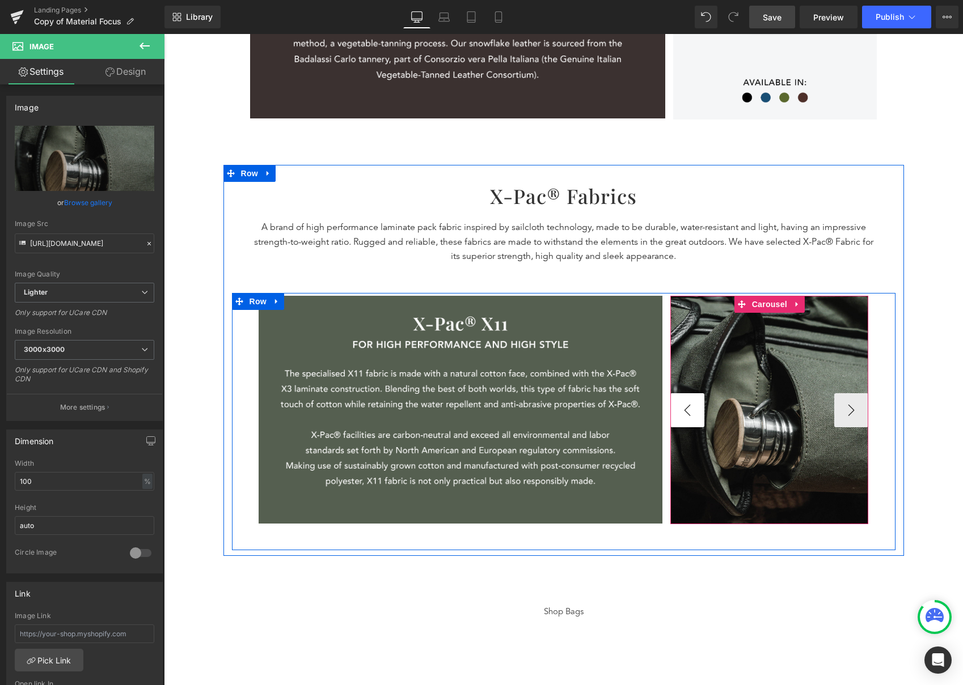
click at [670, 416] on button "‹" at bounding box center [687, 410] width 34 height 34
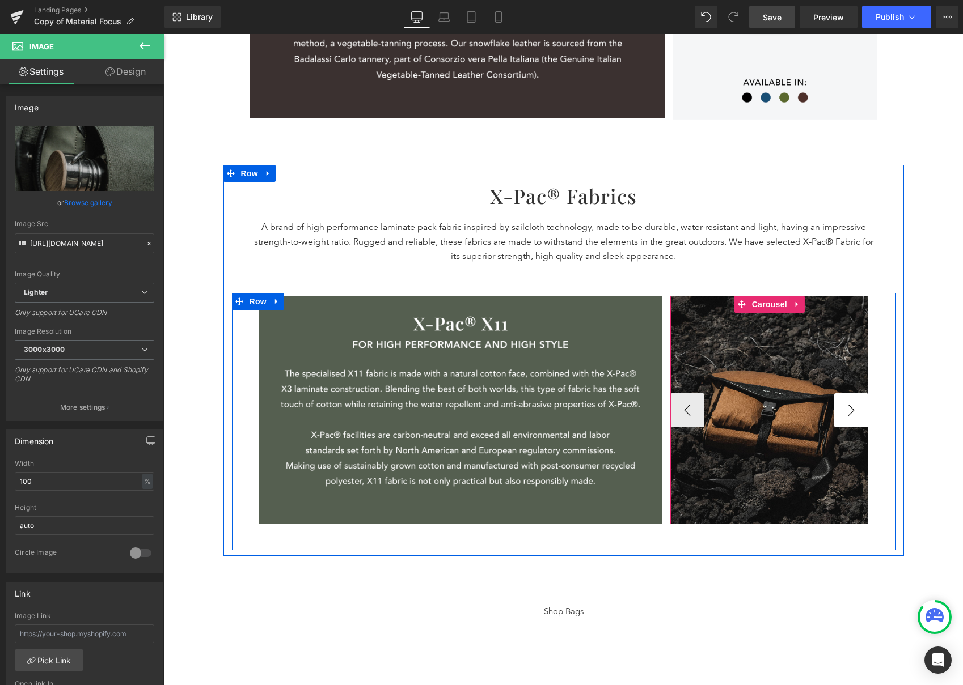
click at [841, 410] on button "›" at bounding box center [851, 410] width 34 height 34
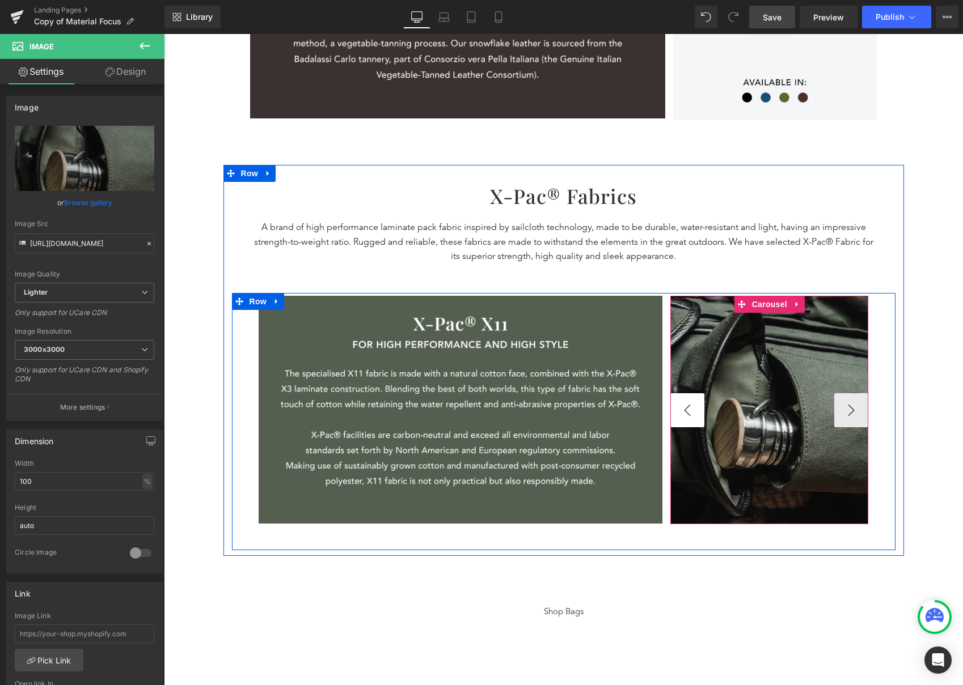
click at [685, 410] on button "‹" at bounding box center [687, 410] width 34 height 34
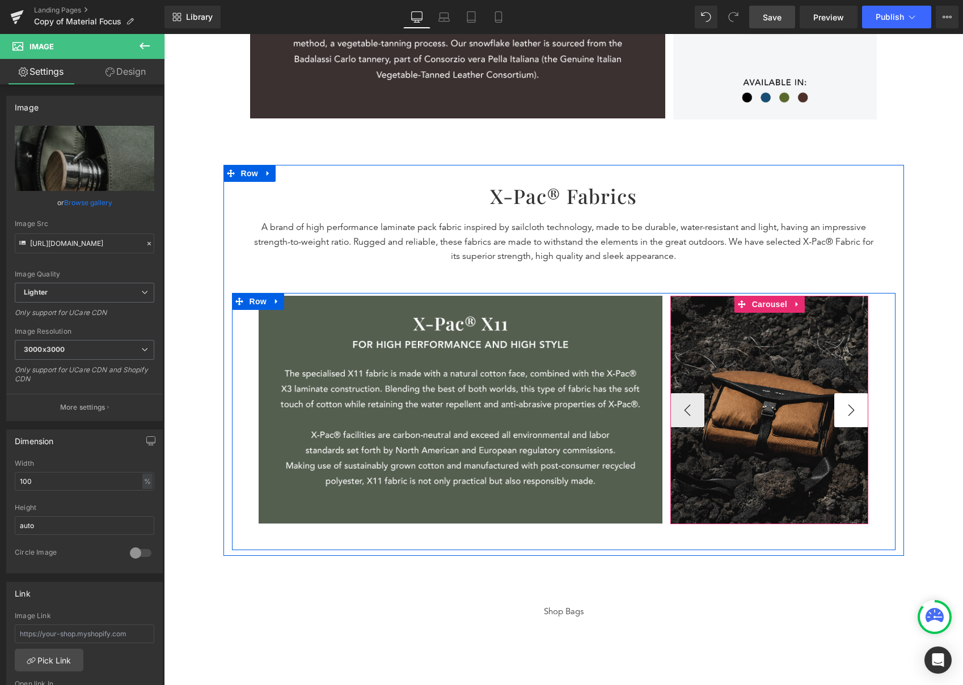
click at [836, 413] on button "›" at bounding box center [851, 410] width 34 height 34
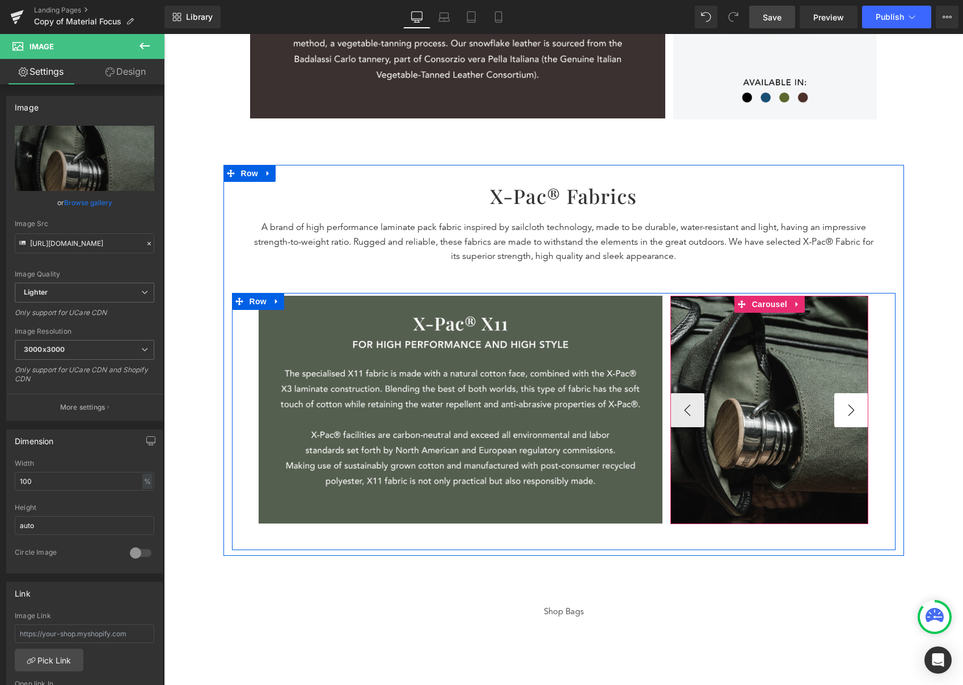
click at [836, 413] on button "›" at bounding box center [851, 410] width 34 height 34
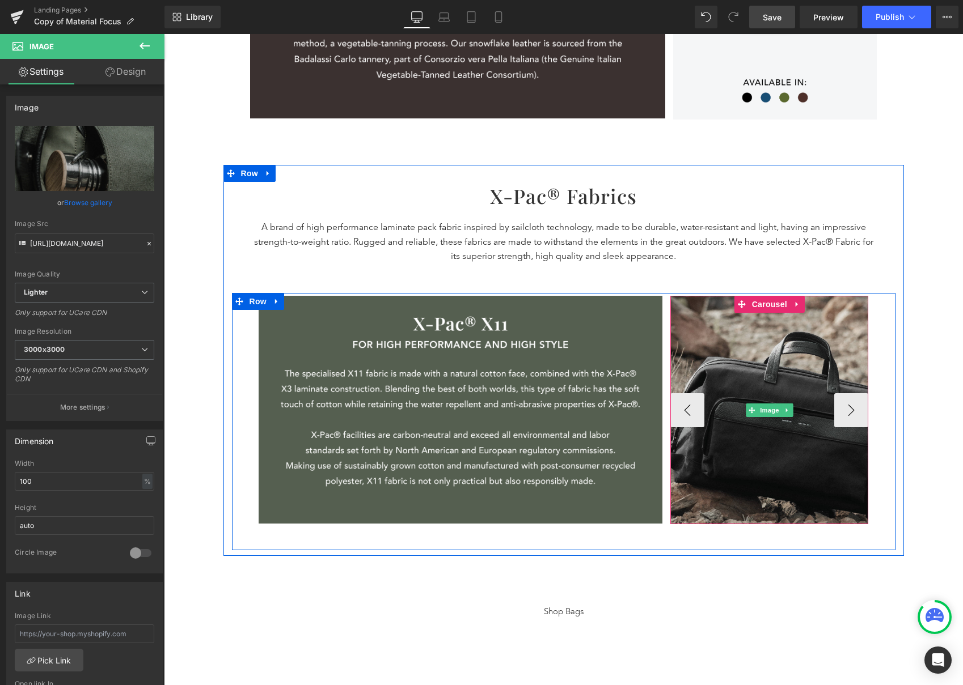
click at [807, 372] on img at bounding box center [769, 410] width 198 height 228
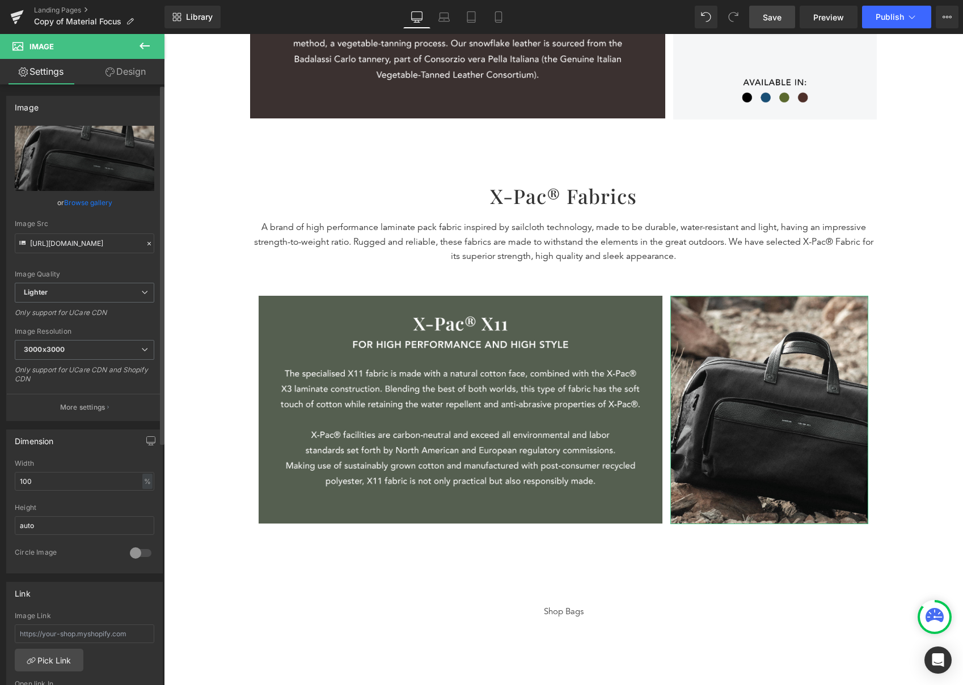
click at [89, 204] on link "Browse gallery" at bounding box center [88, 203] width 48 height 20
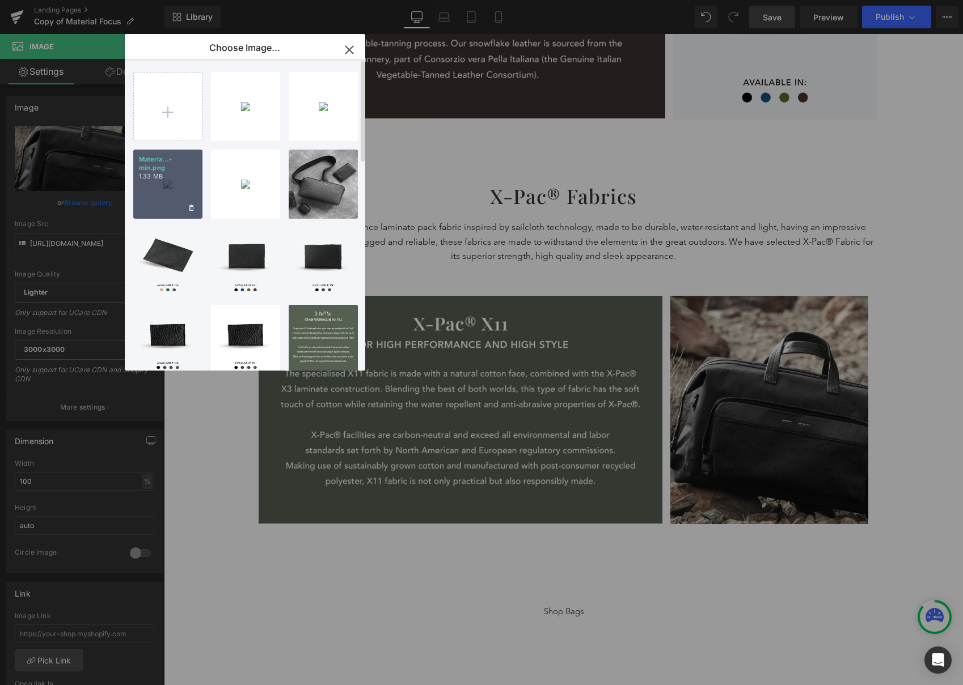
click at [154, 192] on div "Materia...-min.png 1.33 MB" at bounding box center [167, 184] width 69 height 69
type input "https://ucarecdn.com/194e2ec1-7ae8-4d3a-9ac2-048af5f30d32/-/format/auto/-/previ…"
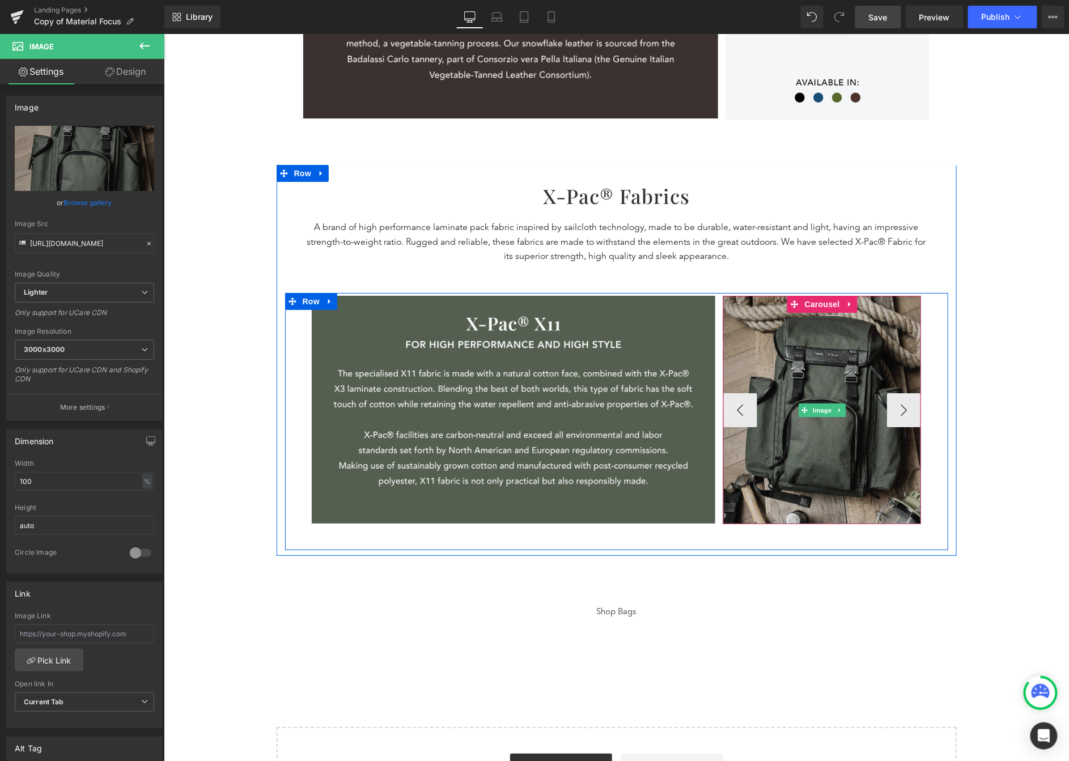
click at [863, 368] on img at bounding box center [822, 409] width 198 height 228
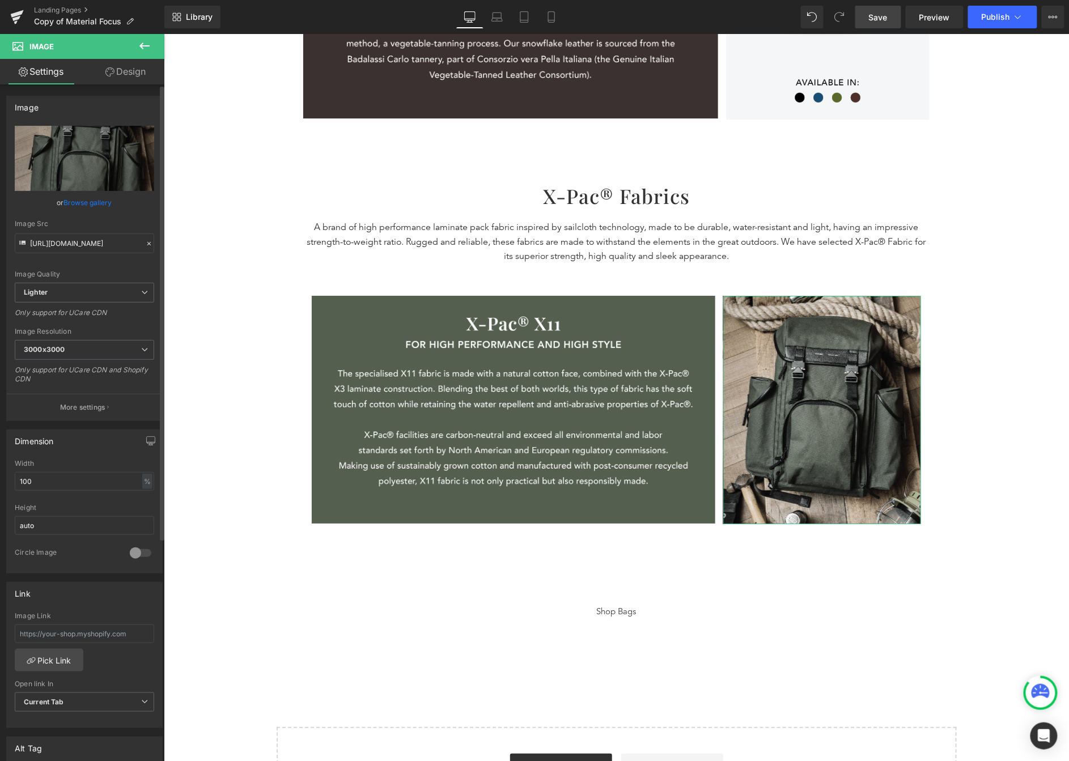
click at [90, 202] on link "Browse gallery" at bounding box center [88, 203] width 48 height 20
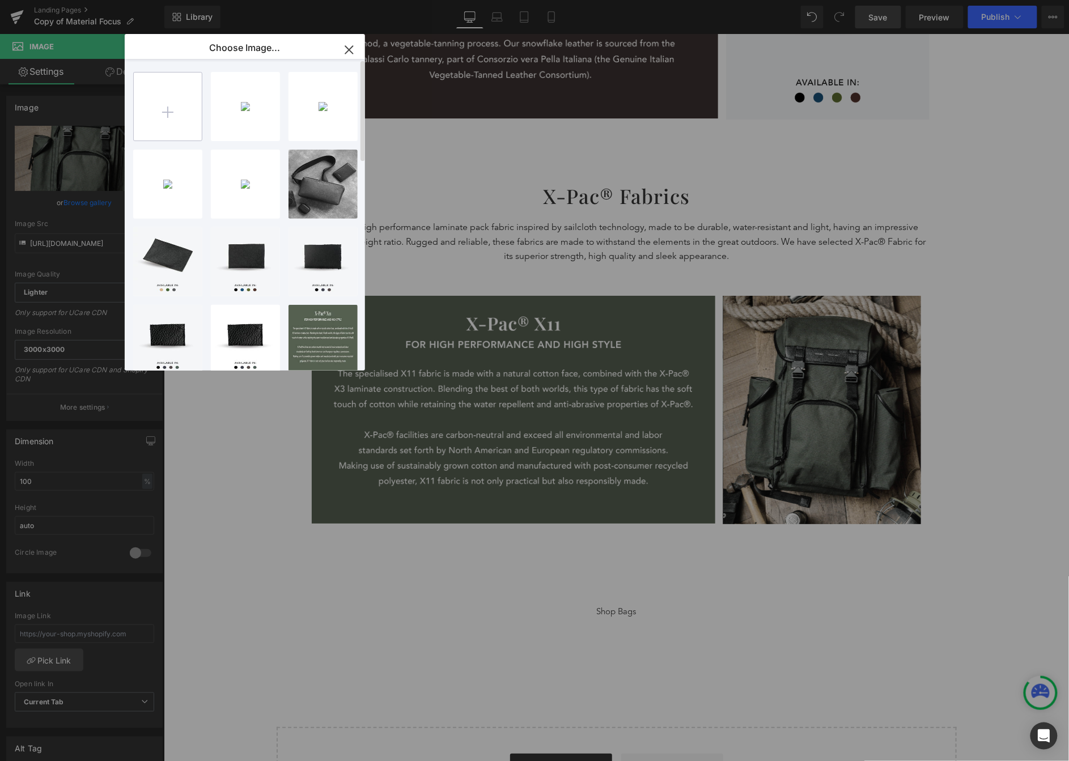
click at [160, 128] on input "file" at bounding box center [168, 107] width 68 height 68
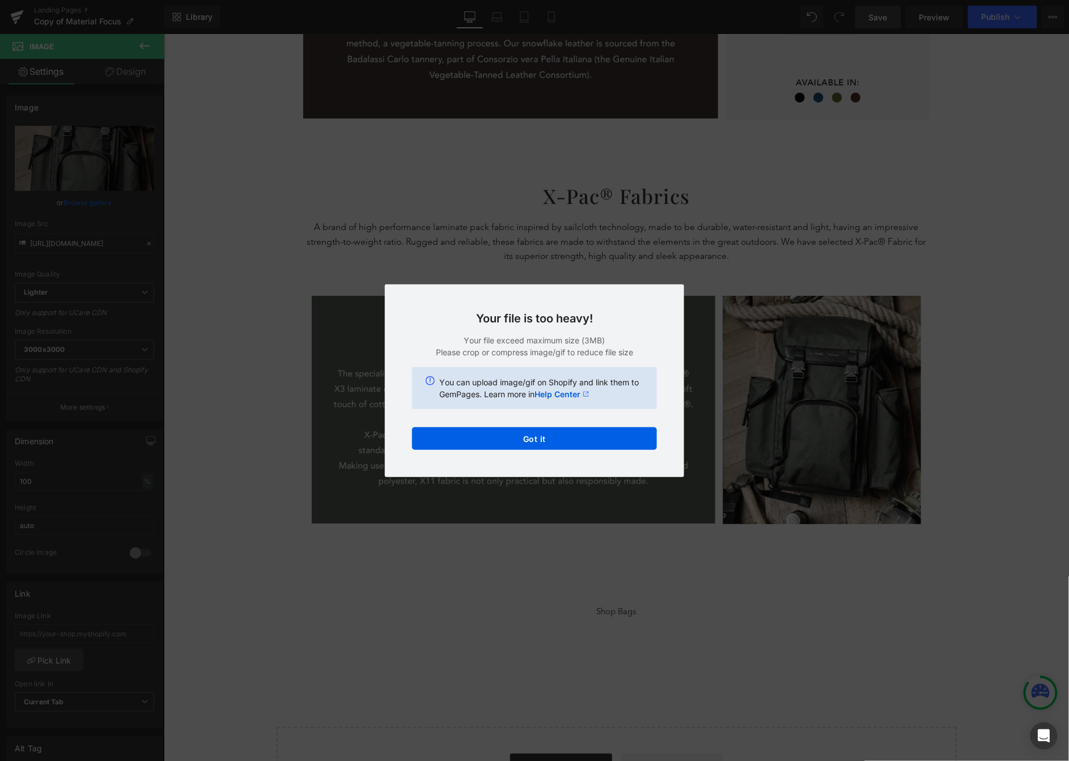
click at [500, 0] on div "Text Color Highlight Color #333333 Choose Image... Back to Library Insert Mater…" at bounding box center [534, 0] width 1069 height 0
click at [500, 438] on button "Got it" at bounding box center [534, 438] width 245 height 23
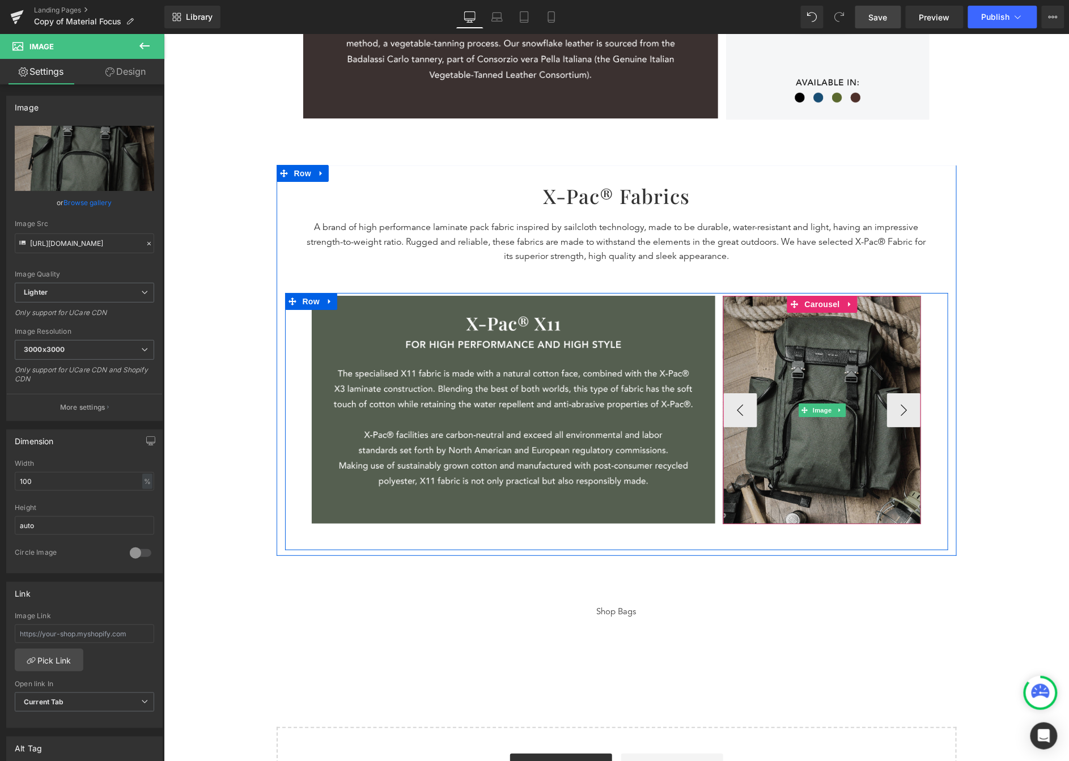
click at [840, 398] on img at bounding box center [822, 409] width 198 height 228
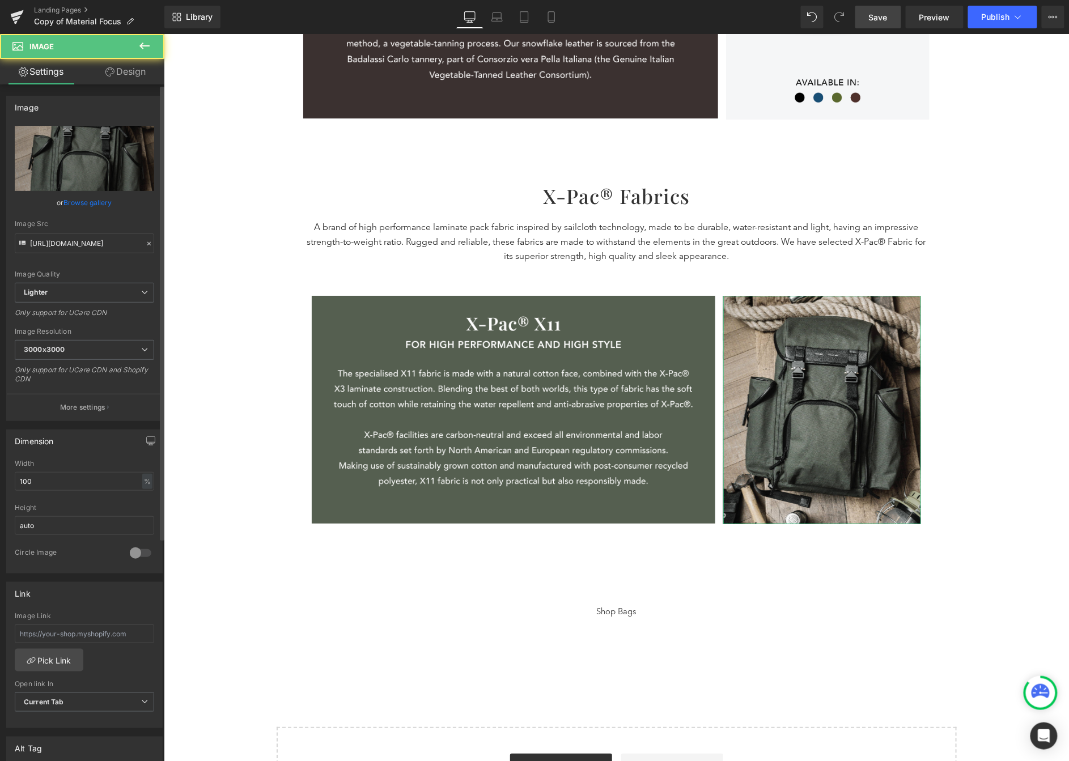
click at [94, 201] on link "Browse gallery" at bounding box center [88, 203] width 48 height 20
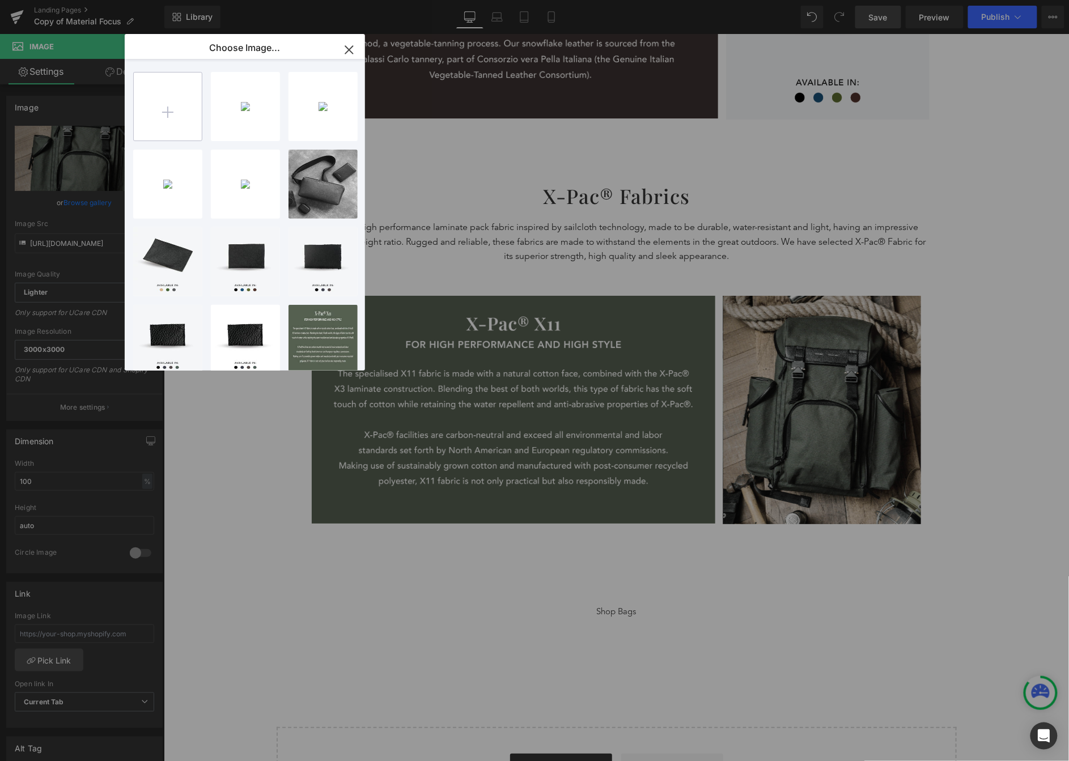
click at [185, 113] on input "file" at bounding box center [168, 107] width 68 height 68
click at [165, 113] on input "file" at bounding box center [168, 107] width 68 height 68
type input "C:\fakepath\Material Focus_duffle-min.png"
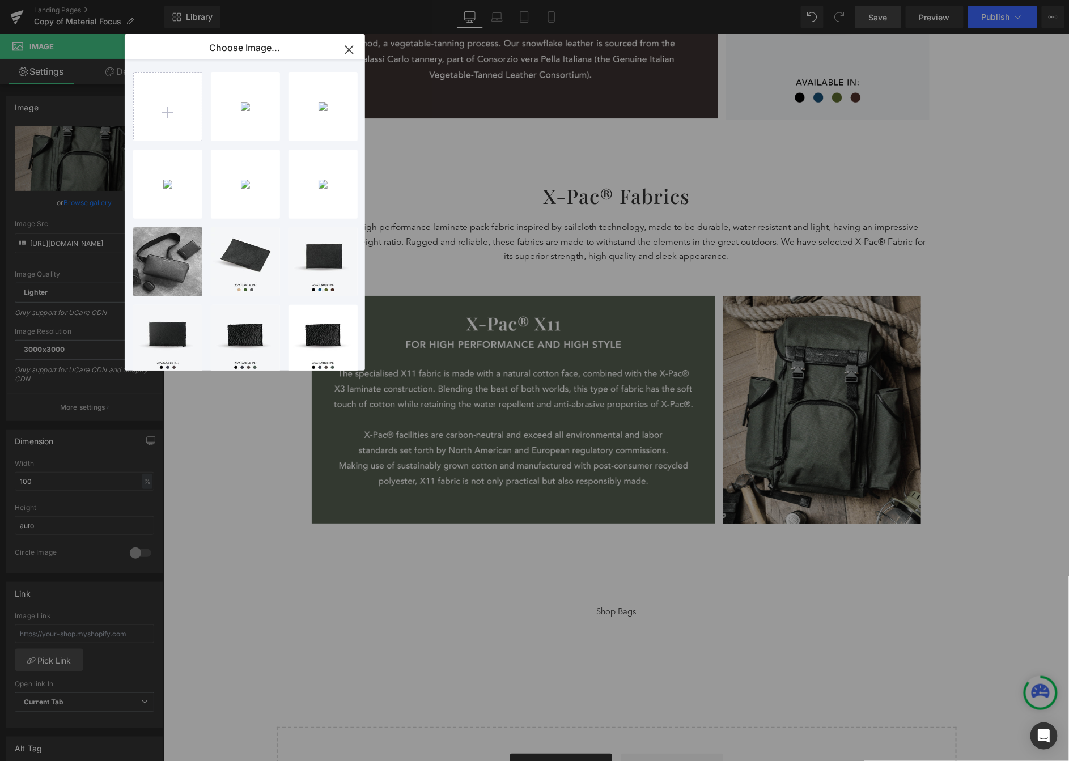
drag, startPoint x: 349, startPoint y: 47, endPoint x: 565, endPoint y: 247, distance: 293.6
click at [349, 47] on icon "button" at bounding box center [349, 50] width 18 height 18
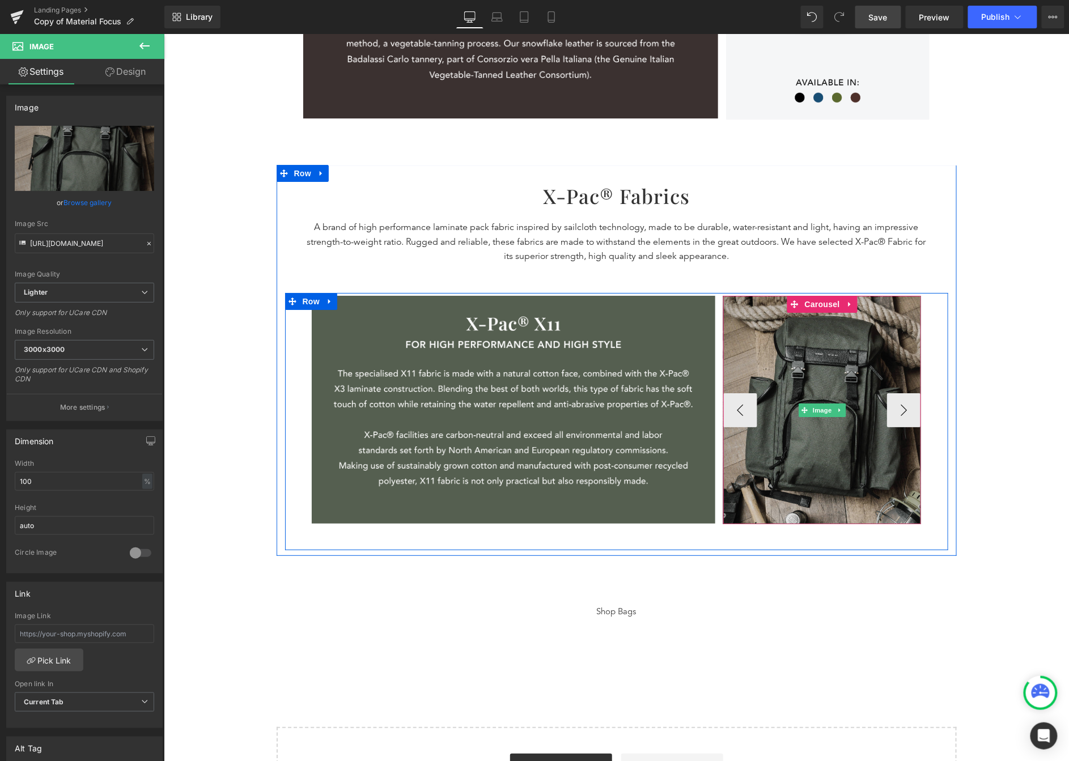
click at [800, 351] on img at bounding box center [822, 409] width 198 height 228
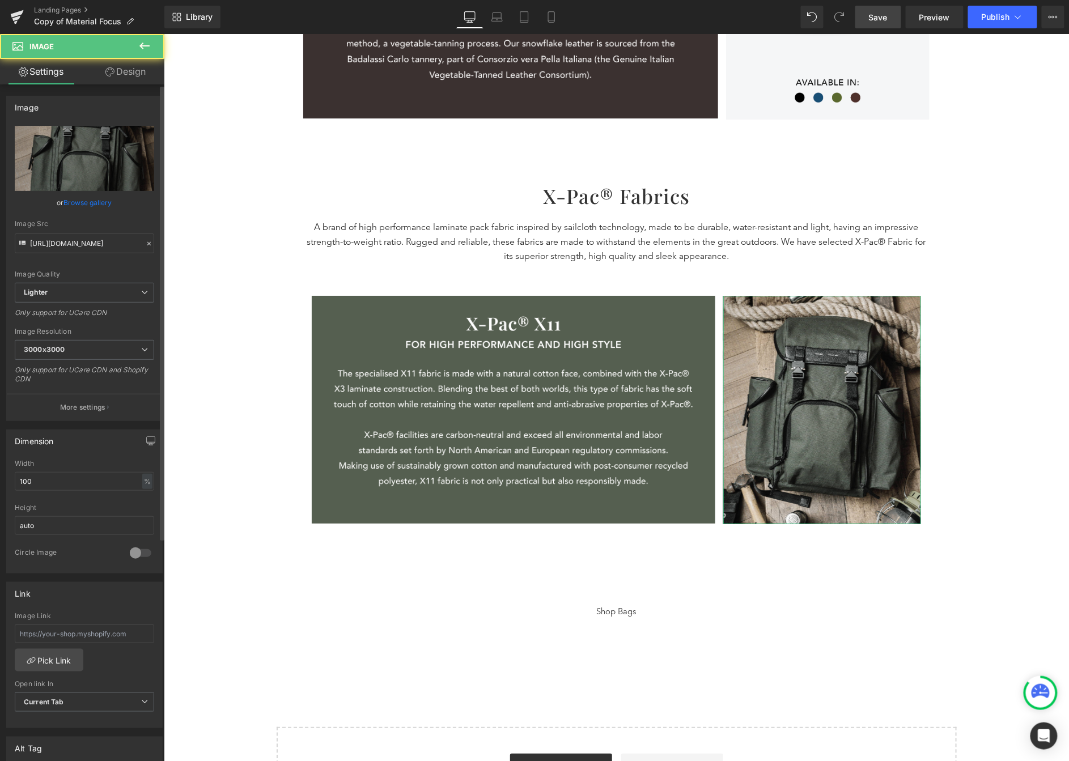
click at [89, 208] on link "Browse gallery" at bounding box center [88, 203] width 48 height 20
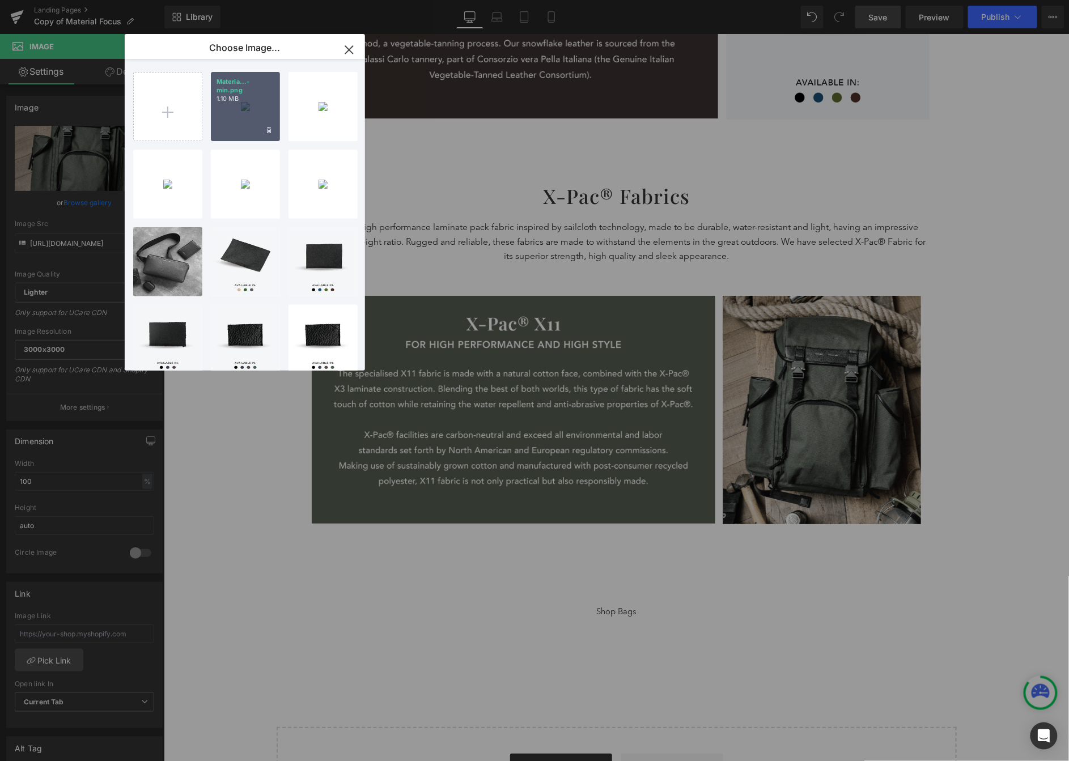
click at [238, 92] on p "Materia...-min.png" at bounding box center [246, 86] width 58 height 17
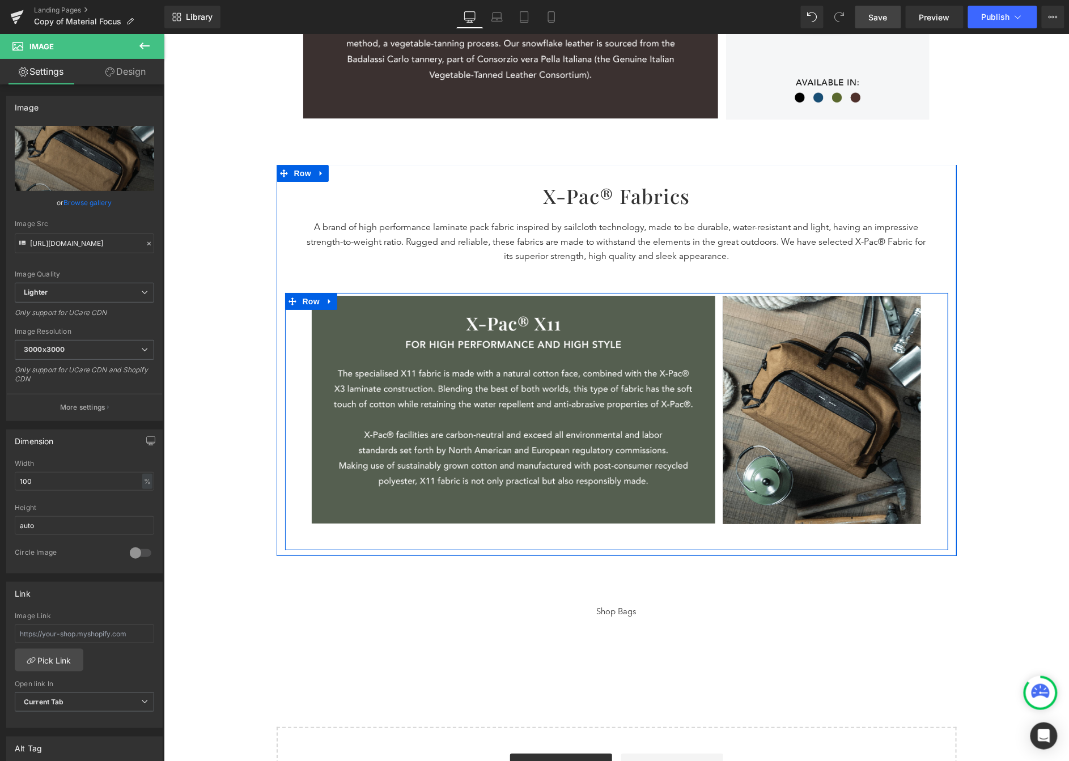
click at [719, 417] on div "Image Image Image Image ‹ › Carousel" at bounding box center [822, 409] width 206 height 228
click at [724, 412] on button "‹" at bounding box center [740, 410] width 34 height 34
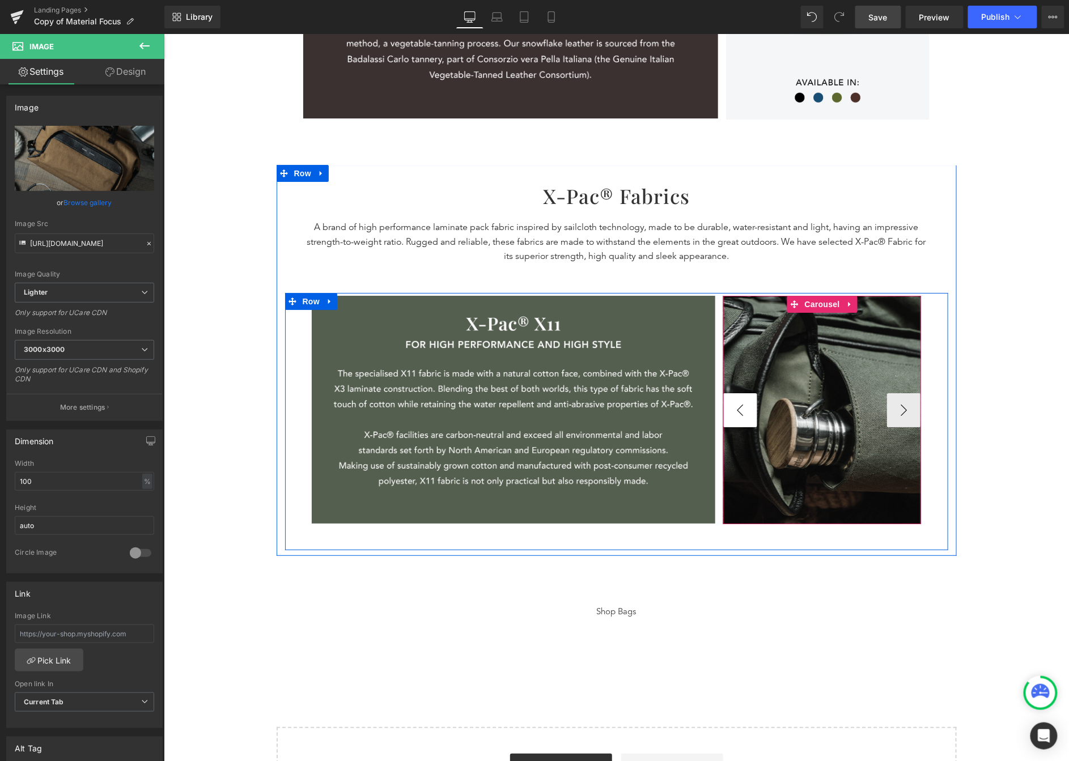
click at [724, 412] on button "‹" at bounding box center [740, 410] width 34 height 34
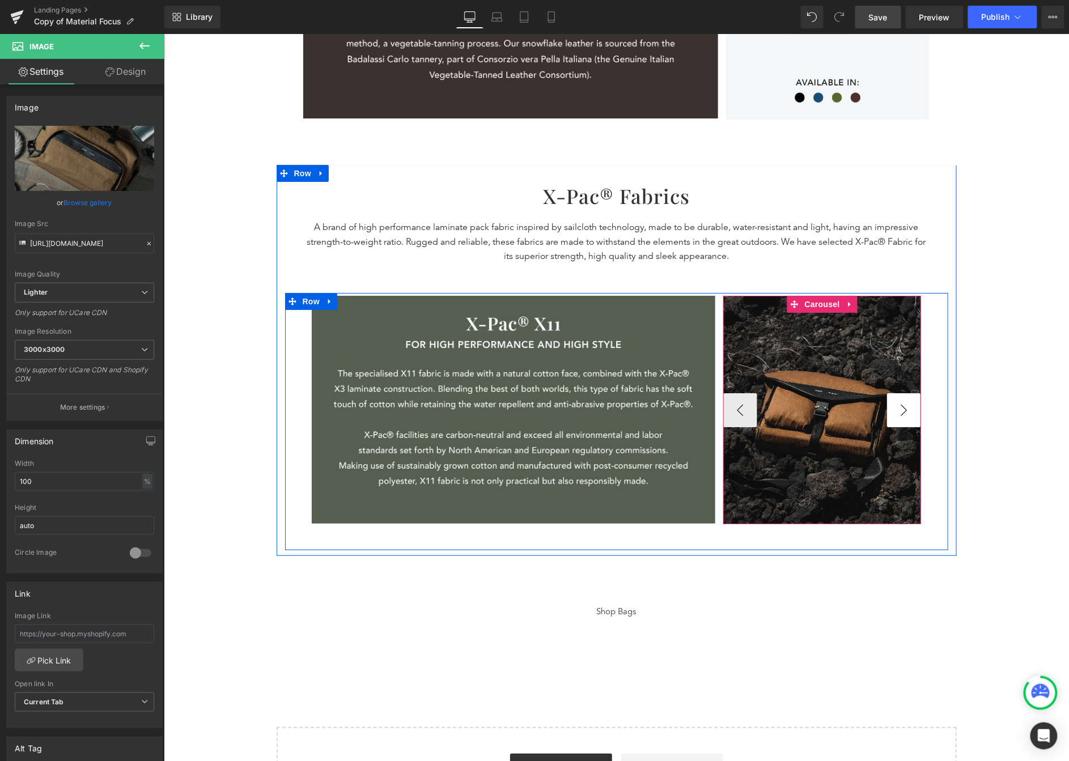
click at [863, 407] on button "›" at bounding box center [904, 410] width 34 height 34
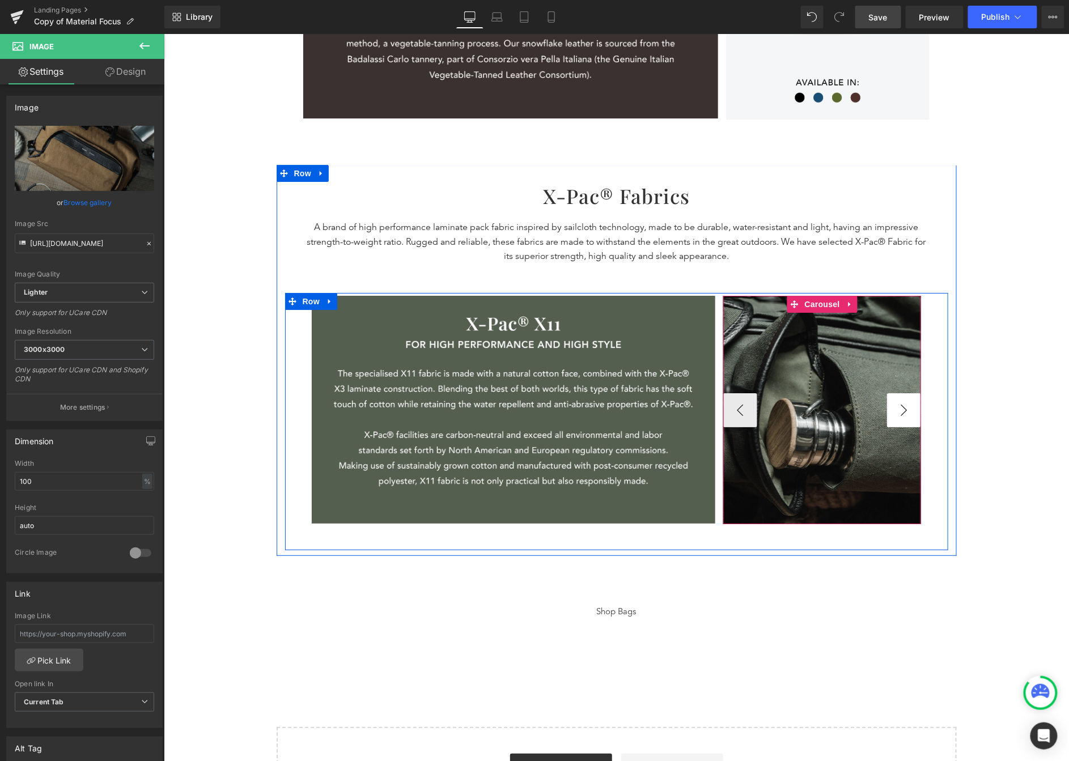
click at [863, 407] on button "›" at bounding box center [904, 410] width 34 height 34
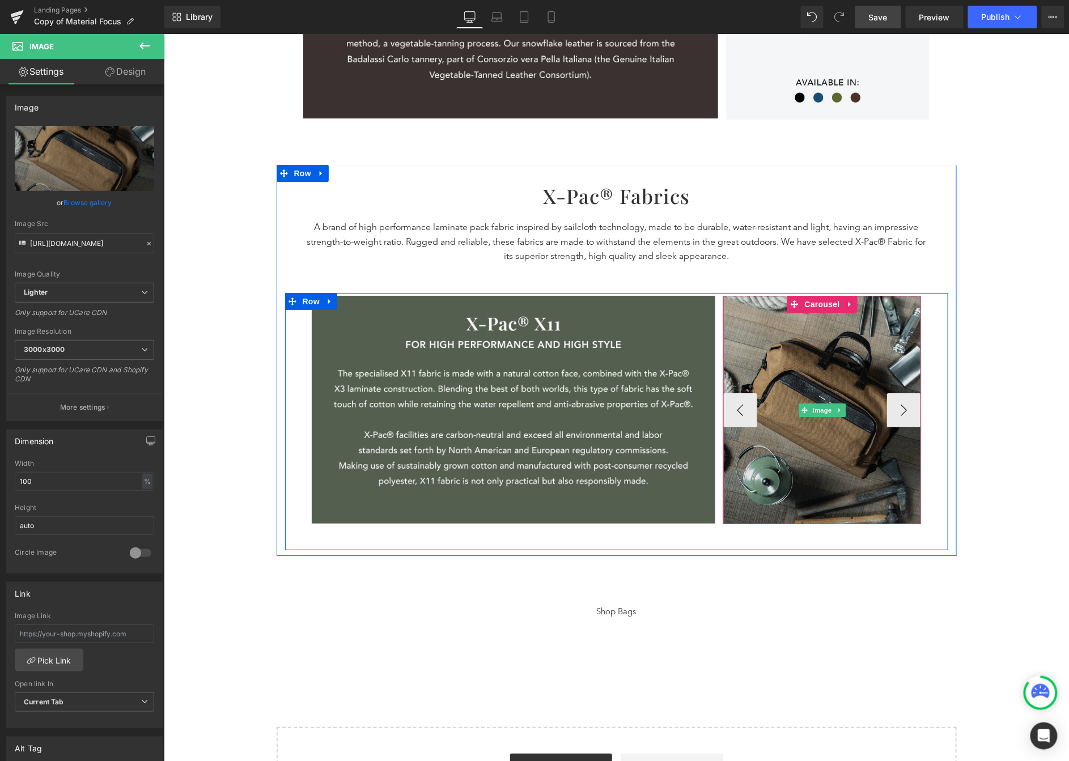
click at [858, 391] on img at bounding box center [822, 409] width 198 height 228
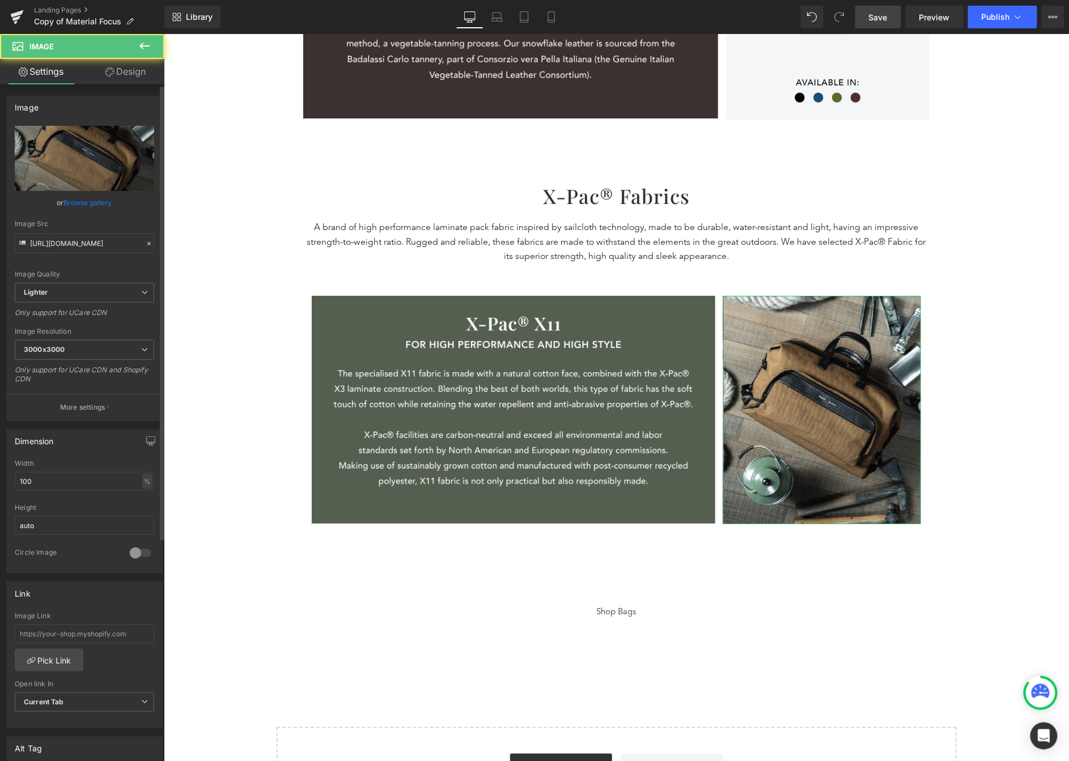
click at [69, 198] on link "Browse gallery" at bounding box center [88, 203] width 48 height 20
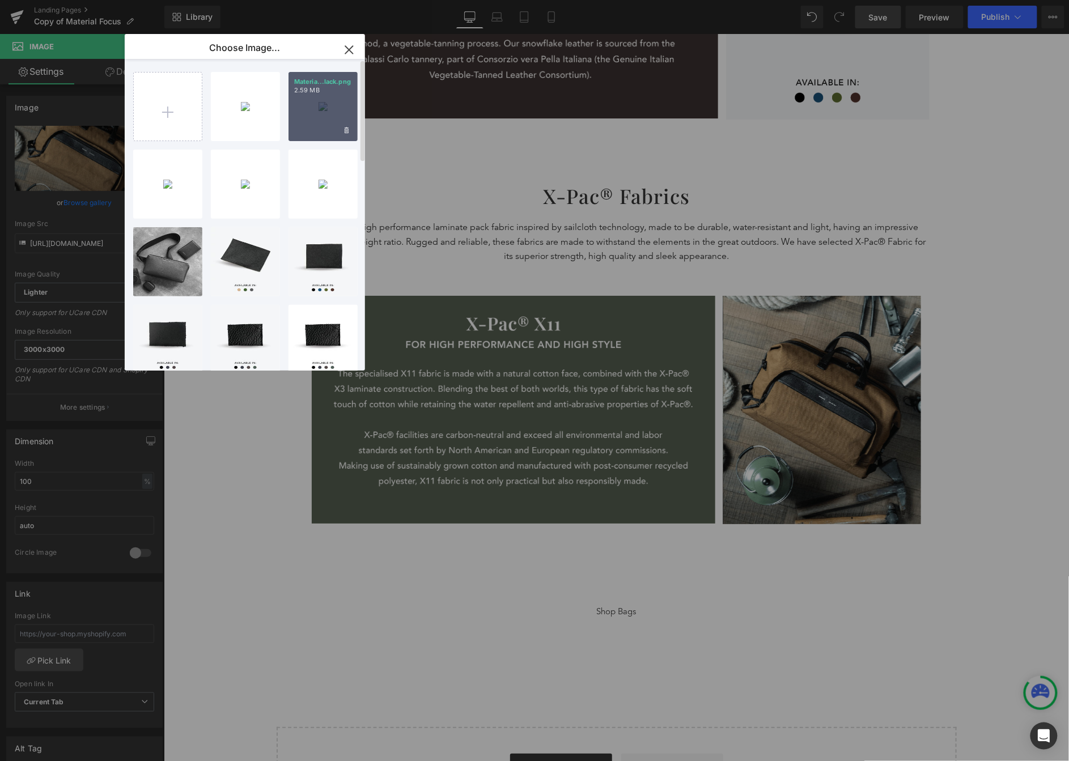
click at [318, 117] on div "Materia...lack.png 2.59 MB" at bounding box center [323, 106] width 69 height 69
type input "https://ucarecdn.com/67334eee-1985-4441-bffd-f2338f51f037/-/format/auto/-/previ…"
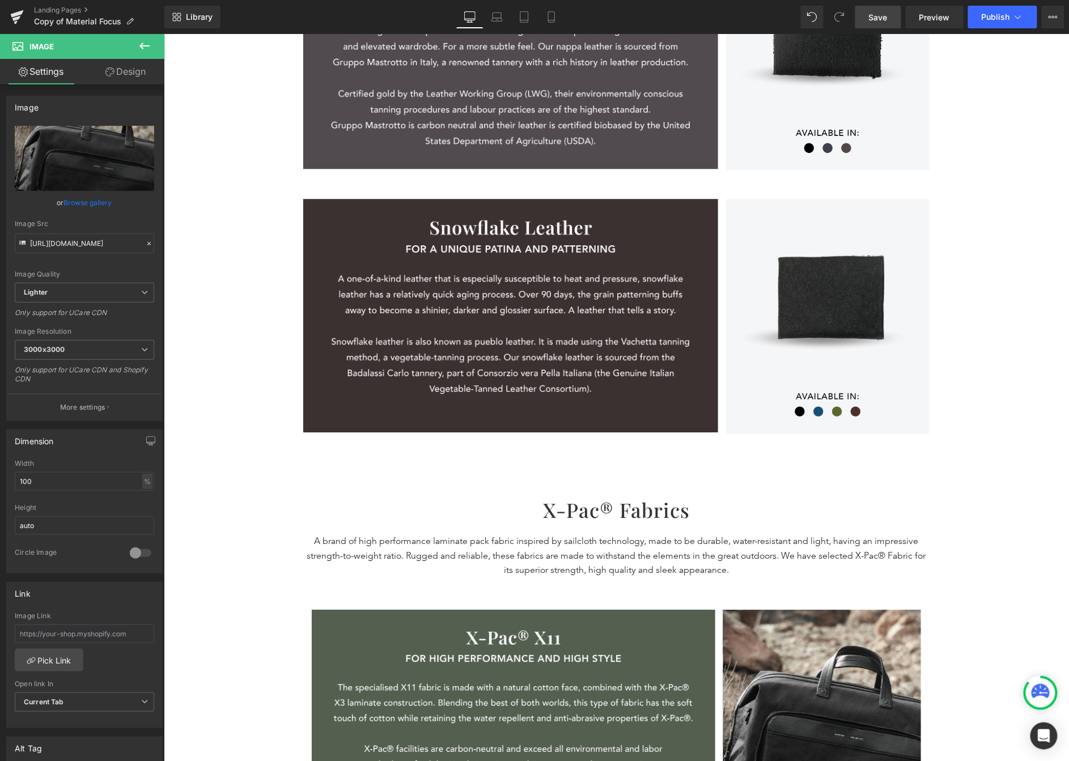
scroll to position [832, 0]
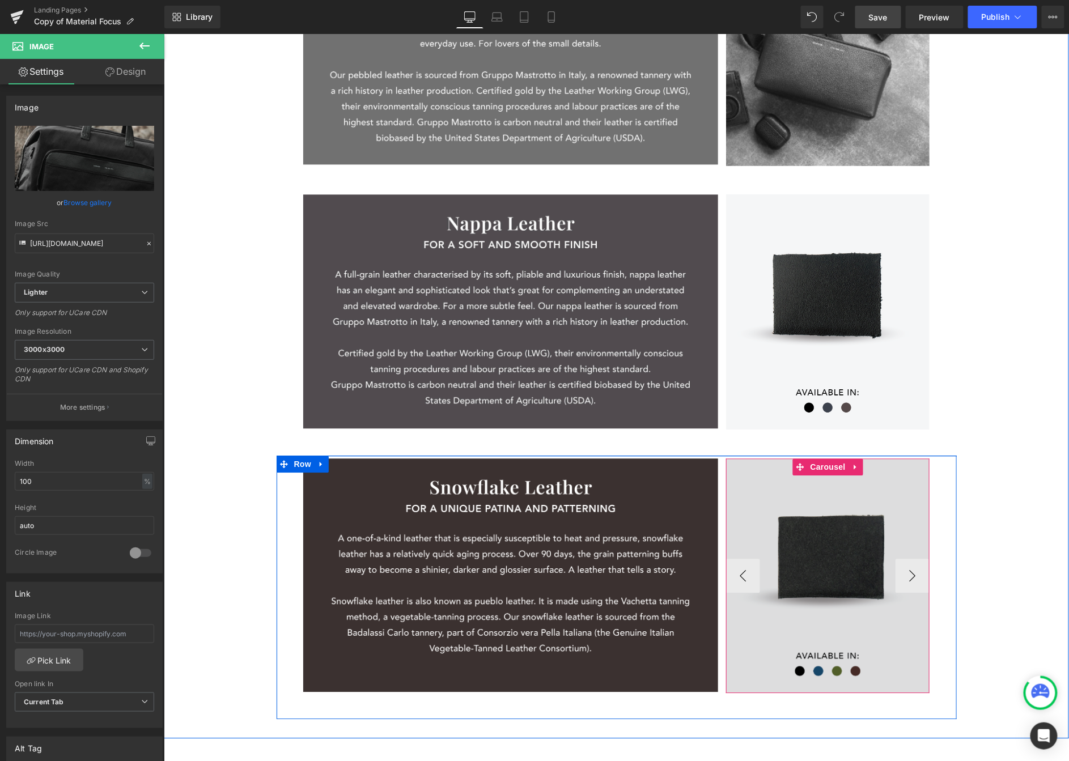
click at [851, 475] on link at bounding box center [855, 467] width 15 height 17
click at [863, 497] on img at bounding box center [828, 576] width 204 height 235
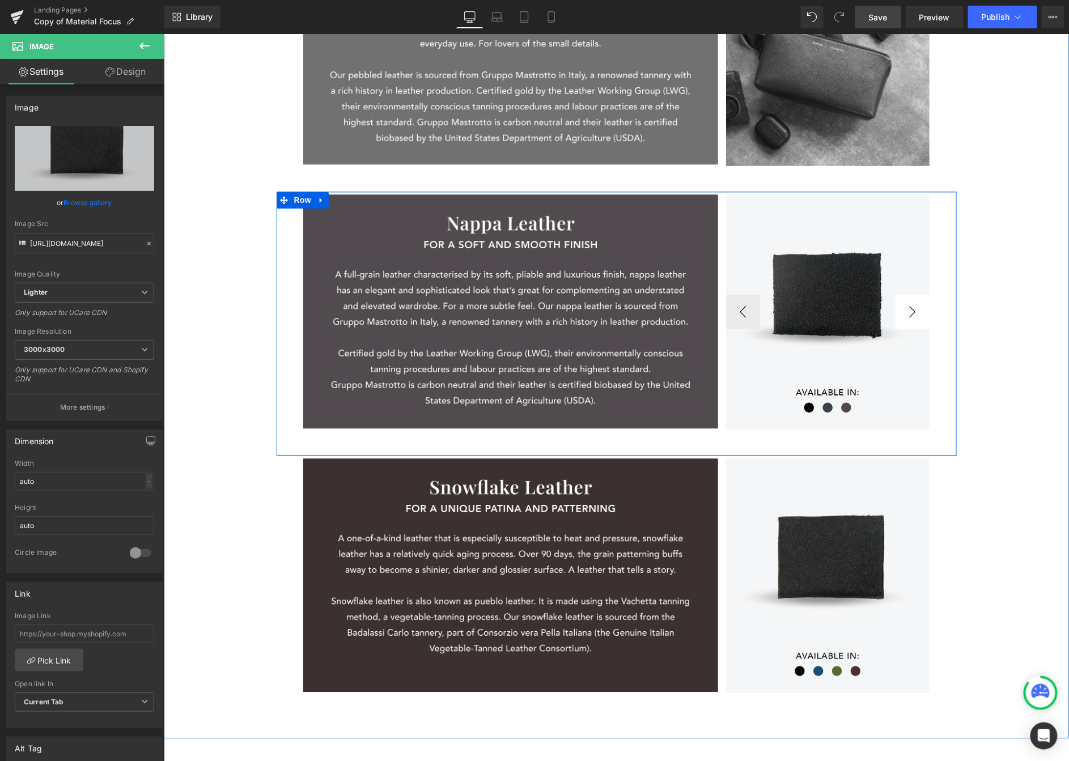
click at [863, 319] on button "›" at bounding box center [912, 312] width 34 height 34
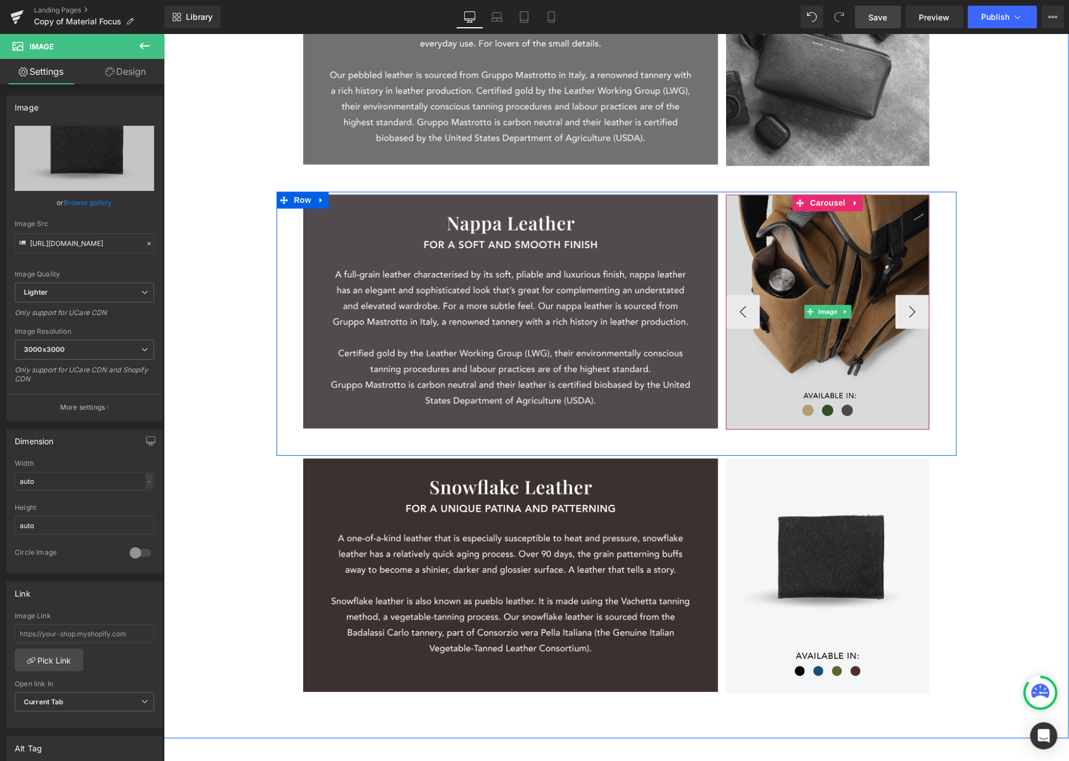
click at [863, 264] on img at bounding box center [828, 311] width 204 height 235
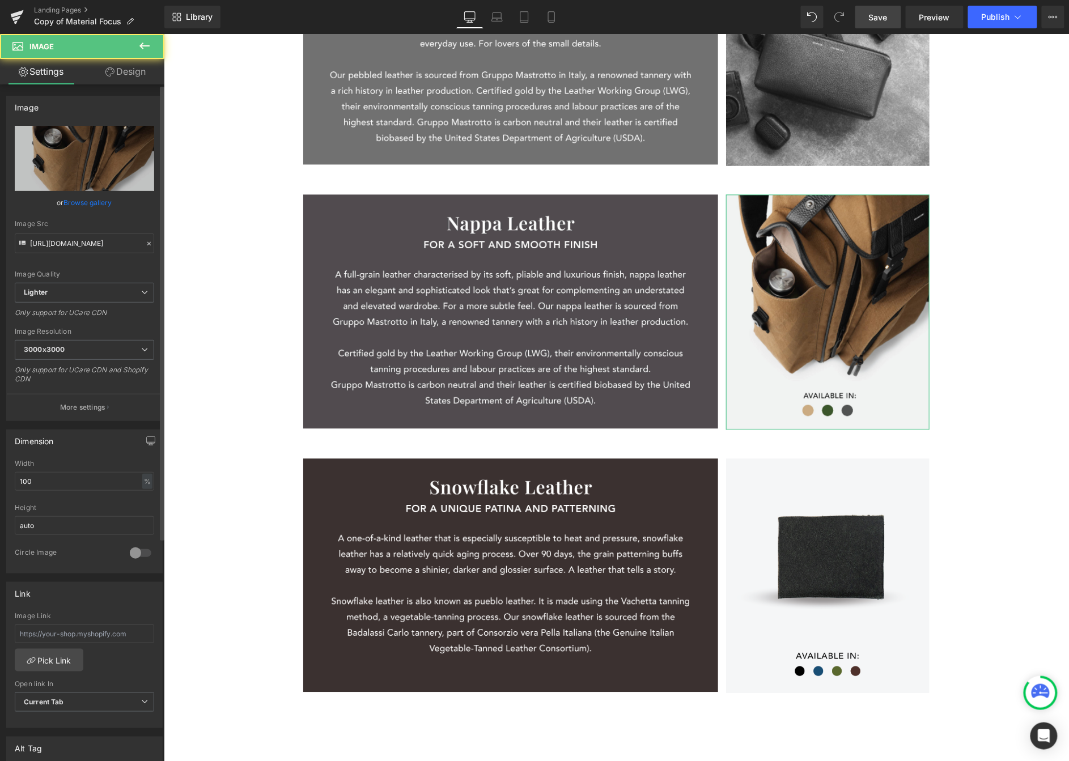
click at [92, 202] on link "Browse gallery" at bounding box center [88, 203] width 48 height 20
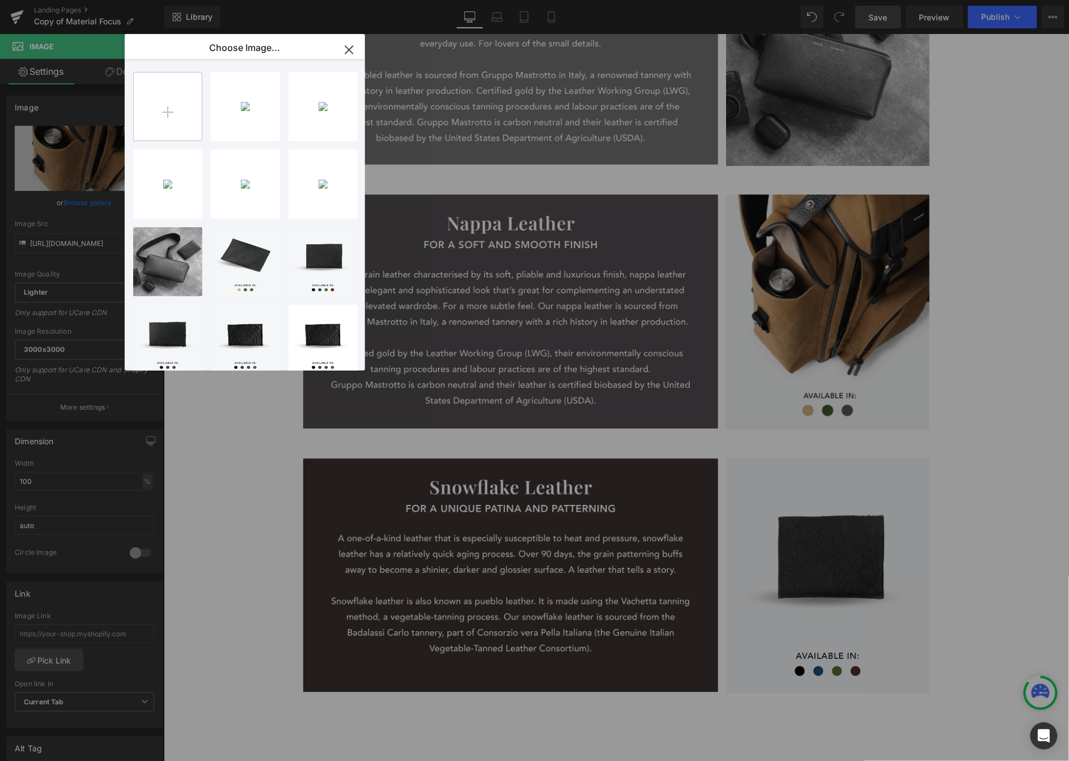
click at [172, 110] on input "file" at bounding box center [168, 107] width 68 height 68
click at [185, 105] on input "file" at bounding box center [168, 107] width 68 height 68
type input "C:\fakepath\Material Focus_Snowflake-17.png"
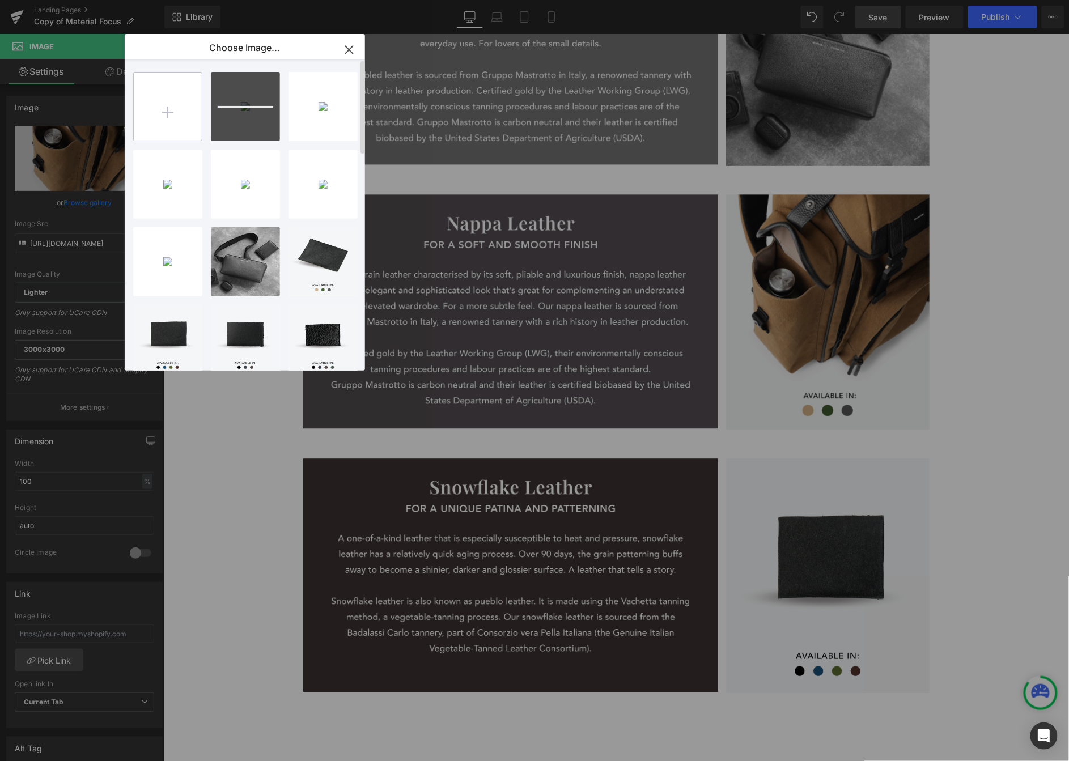
click at [174, 115] on input "file" at bounding box center [168, 107] width 68 height 68
type input "C:\fakepath\Material Focus_Snowflake-22.png"
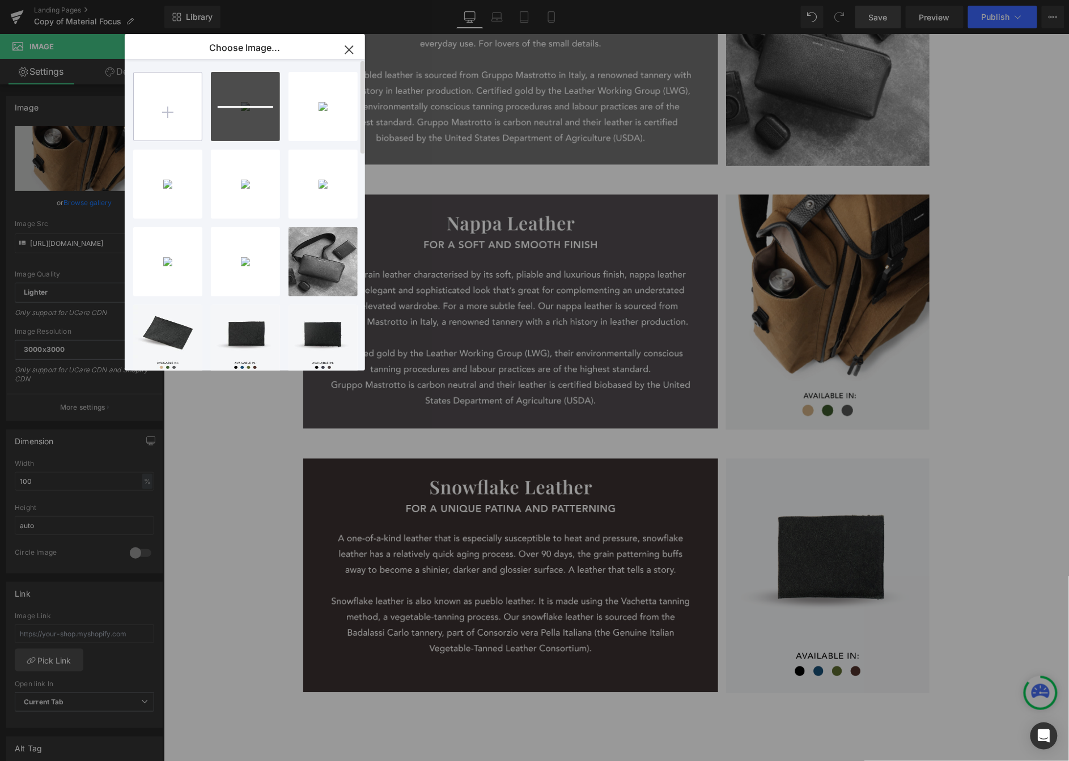
click at [187, 109] on input "file" at bounding box center [168, 107] width 68 height 68
type input "C:\fakepath\Material Focus_Snowflake-23.png"
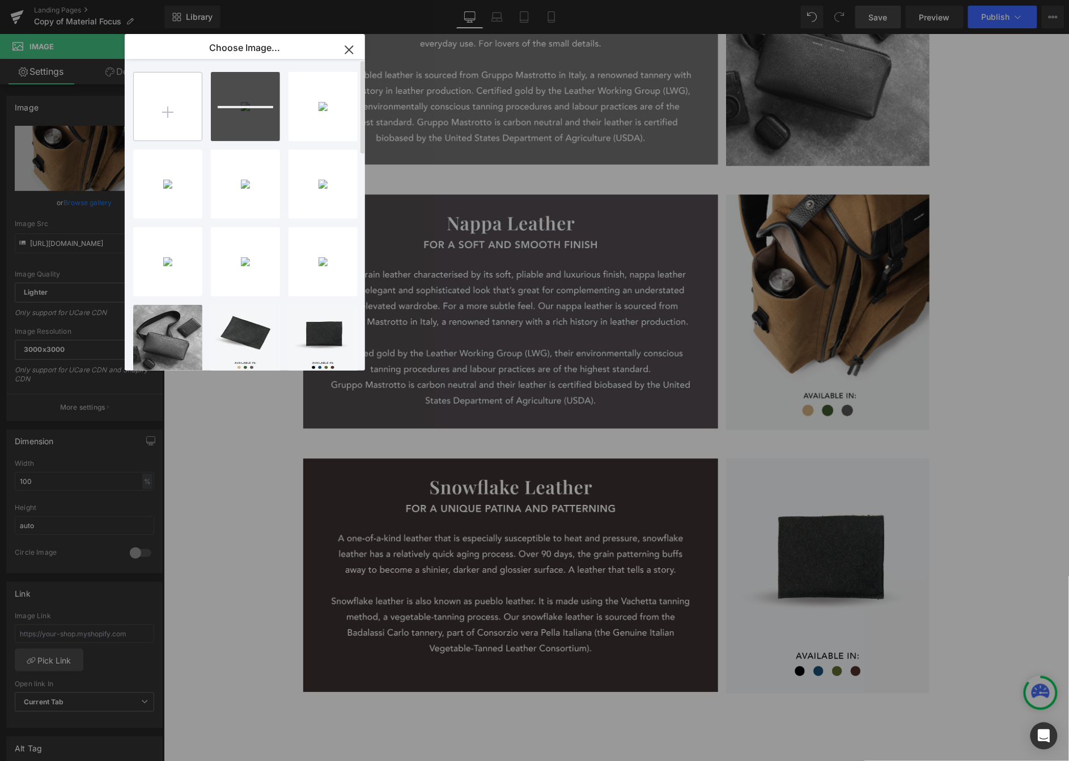
click at [187, 115] on input "file" at bounding box center [168, 107] width 68 height 68
type input "C:\fakepath\Material Focus_Snowflake-24.png"
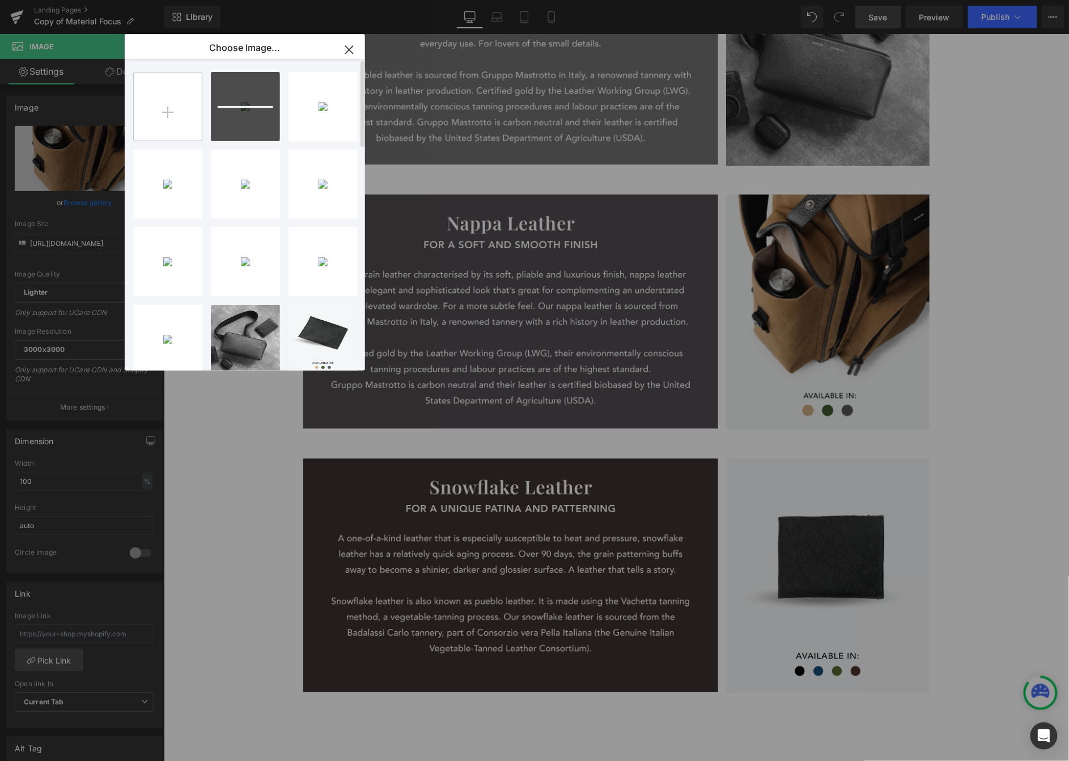
click at [190, 107] on input "file" at bounding box center [168, 107] width 68 height 68
click at [210, 117] on div "Materia...e-24.png 2.47 MB Delete image? Yes No Materia...e-23.png 2.41 MB Dele…" at bounding box center [251, 217] width 236 height 316
click at [171, 129] on input "file" at bounding box center [168, 107] width 68 height 68
type input "C:\fakepath\Material Focus_Snowflake-16-min.png"
click at [160, 118] on input "file" at bounding box center [168, 107] width 68 height 68
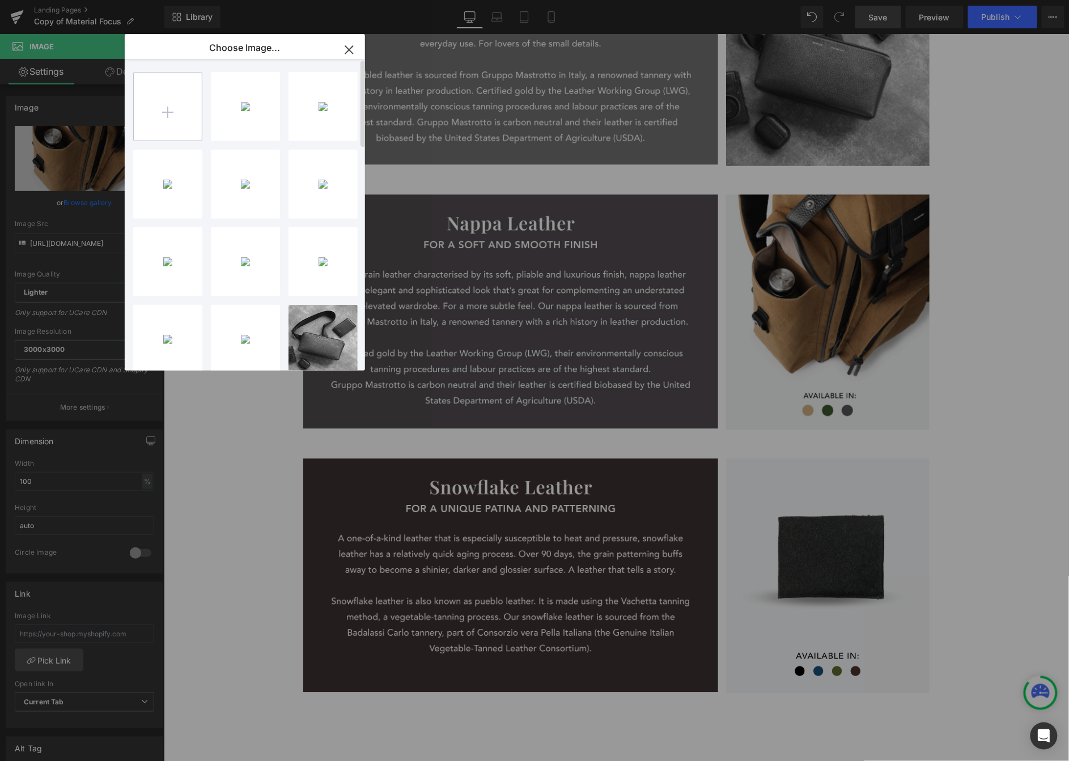
type input "C:\fakepath\Material Focus_Snowflake-15-min.png"
click at [352, 48] on icon "button" at bounding box center [349, 50] width 18 height 18
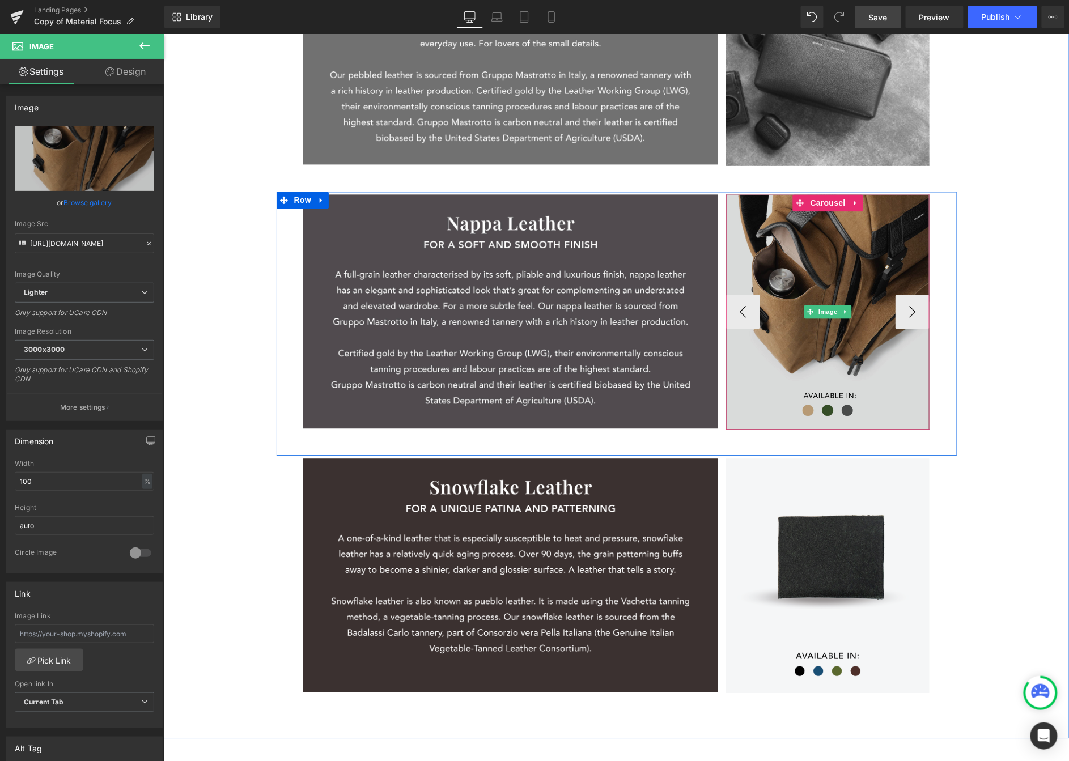
click at [863, 268] on img at bounding box center [828, 311] width 204 height 235
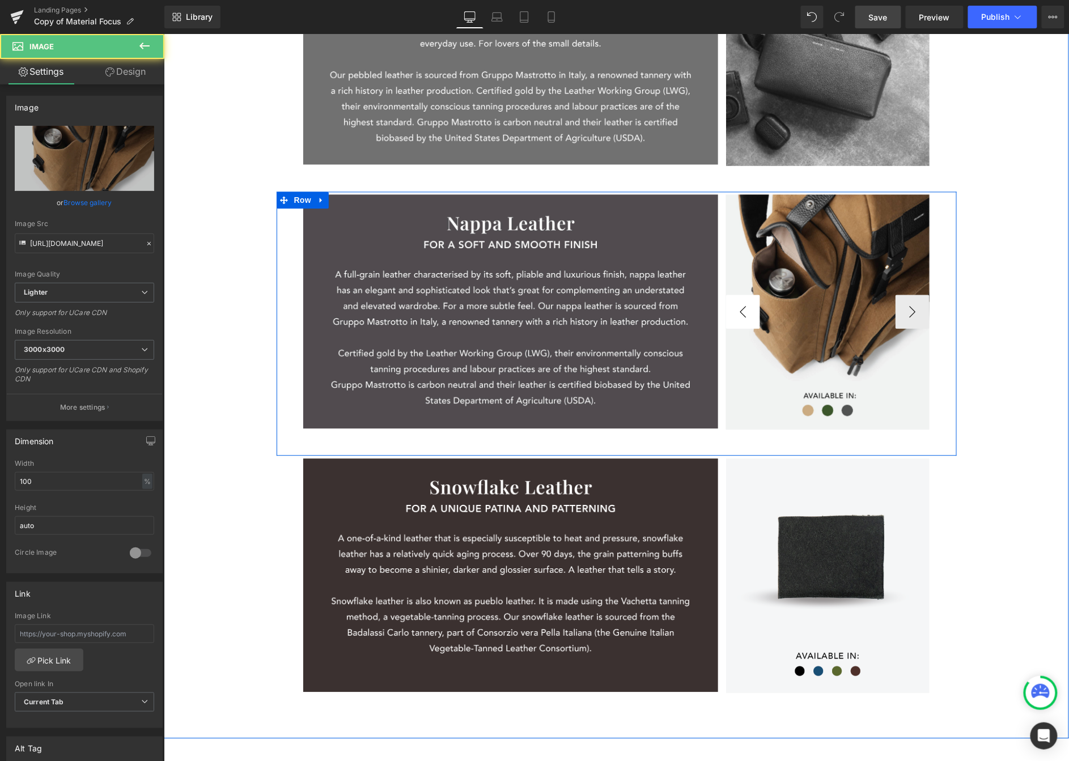
click at [734, 312] on button "‹" at bounding box center [743, 312] width 34 height 34
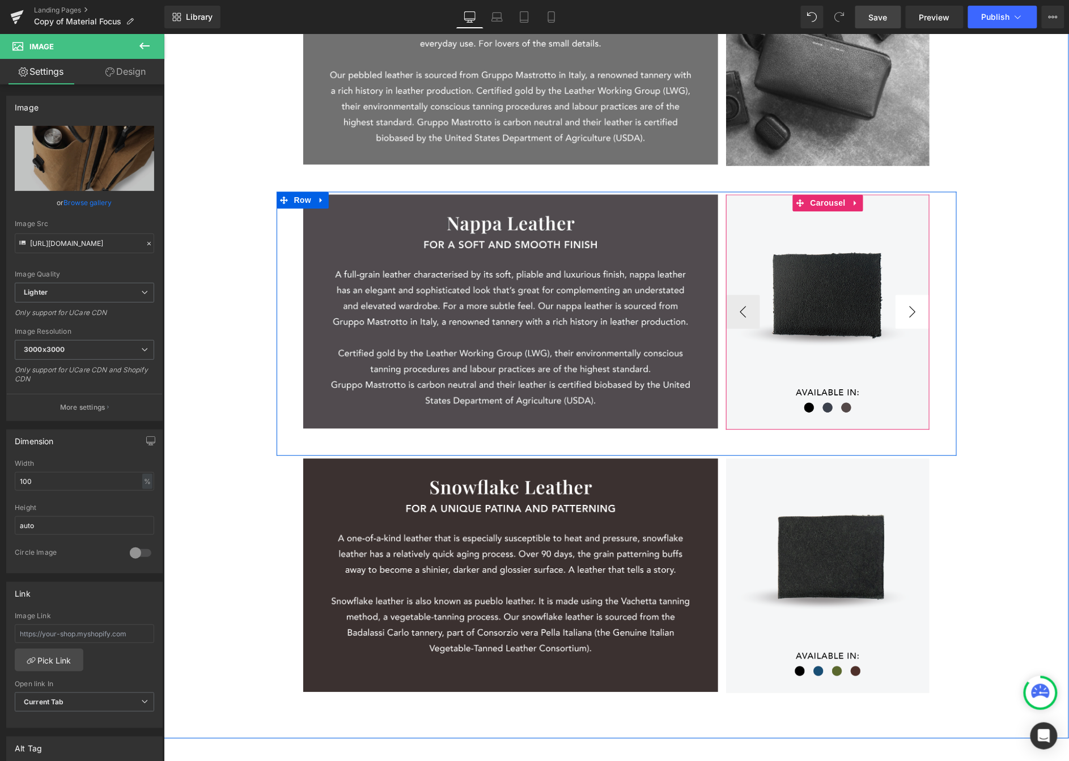
click at [863, 318] on button "›" at bounding box center [912, 312] width 34 height 34
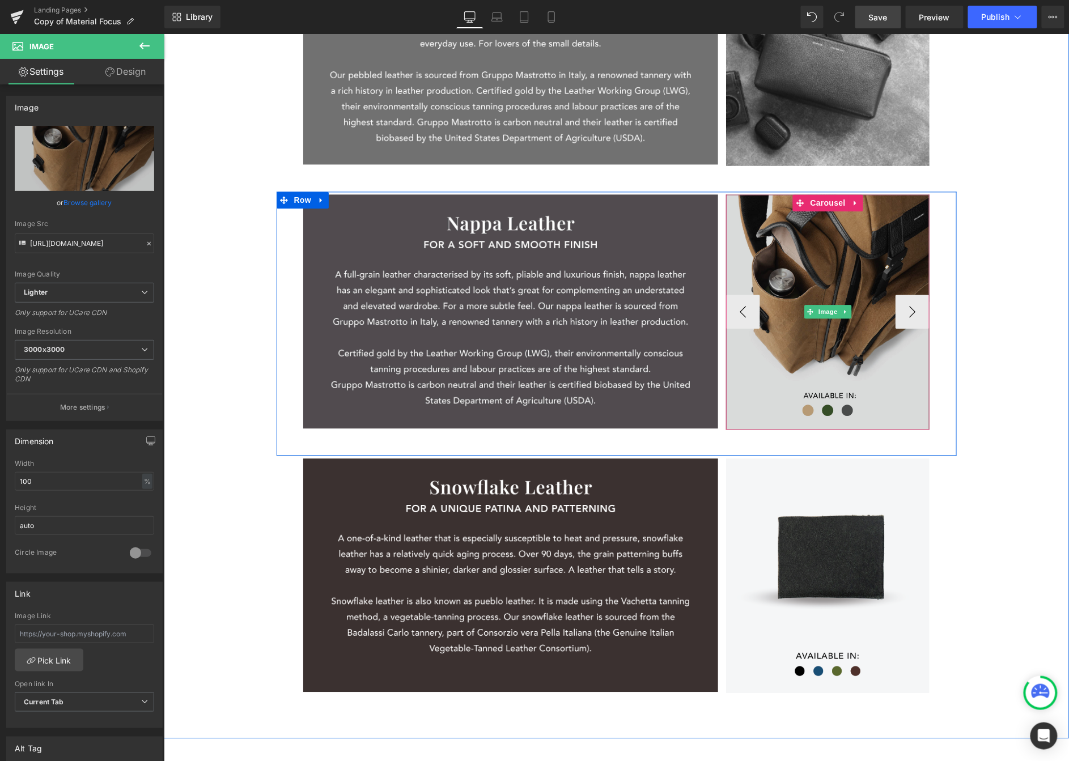
click at [845, 247] on img at bounding box center [828, 311] width 204 height 235
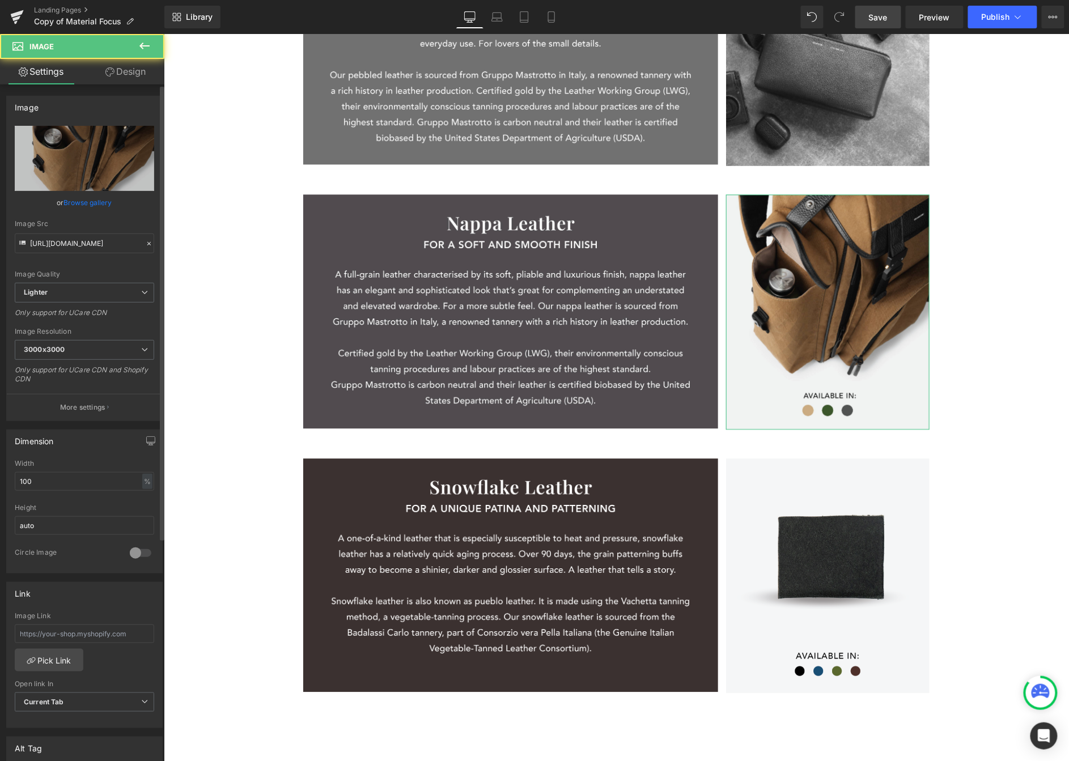
click at [81, 202] on link "Browse gallery" at bounding box center [88, 203] width 48 height 20
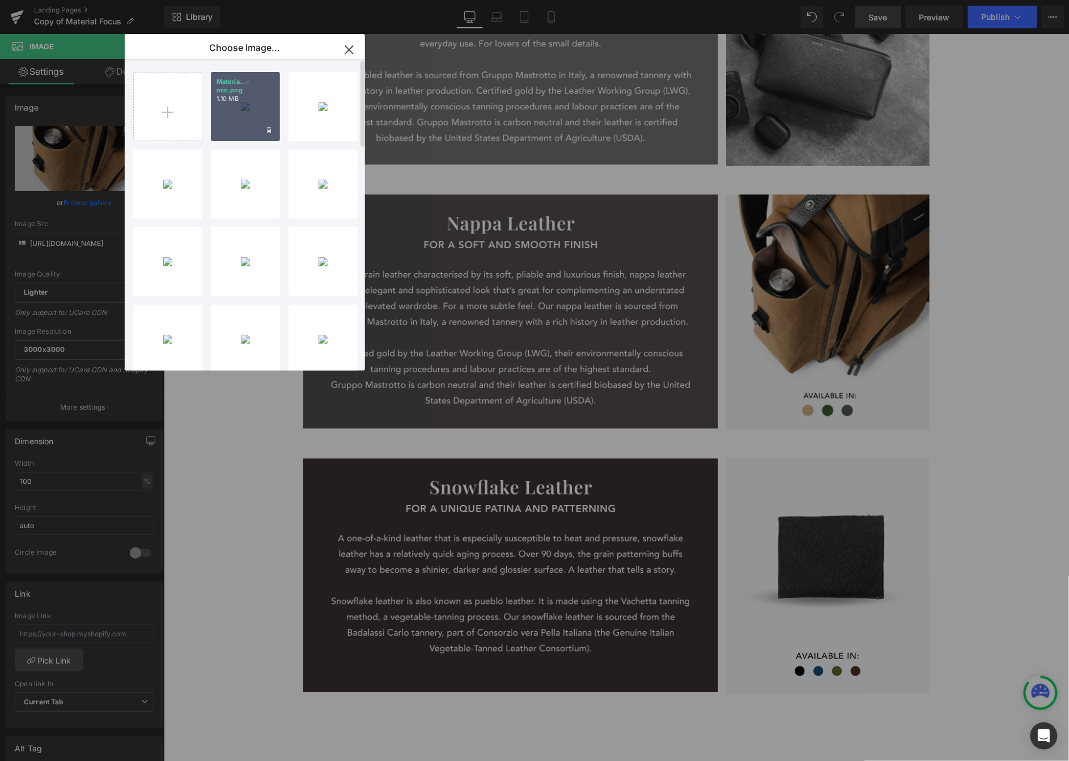
click at [223, 112] on div "Materia...-min.png 1.10 MB" at bounding box center [245, 106] width 69 height 69
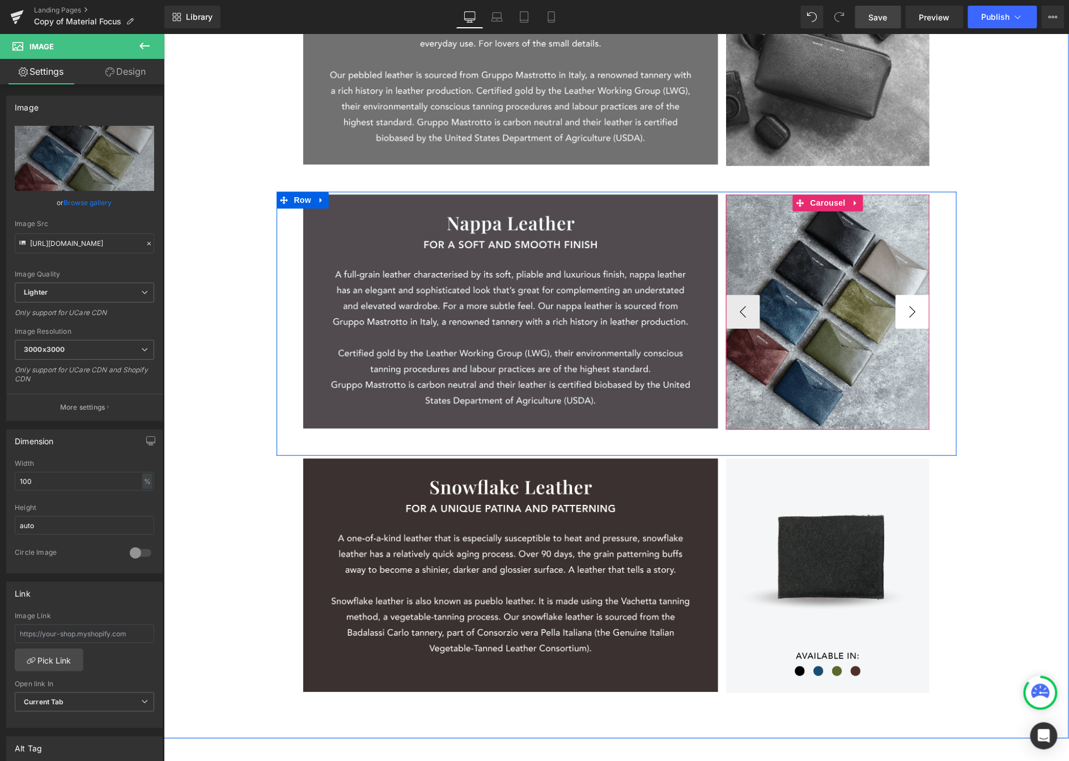
click at [863, 314] on button "›" at bounding box center [912, 312] width 34 height 34
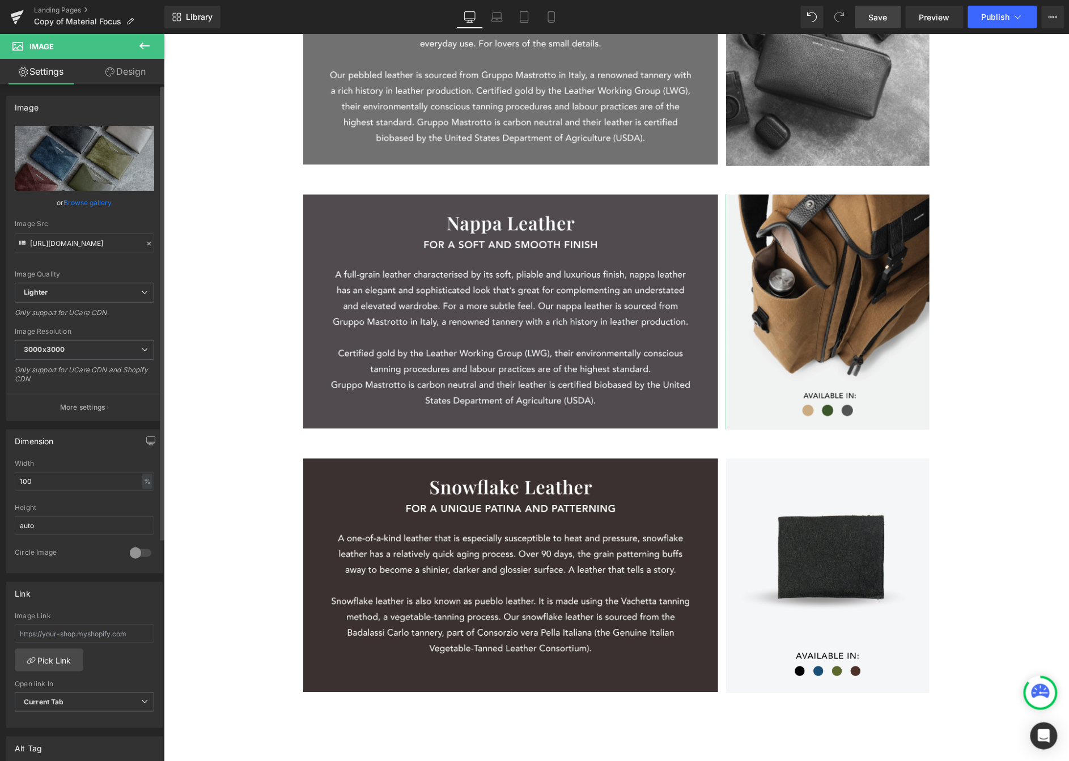
click at [78, 203] on link "Browse gallery" at bounding box center [88, 203] width 48 height 20
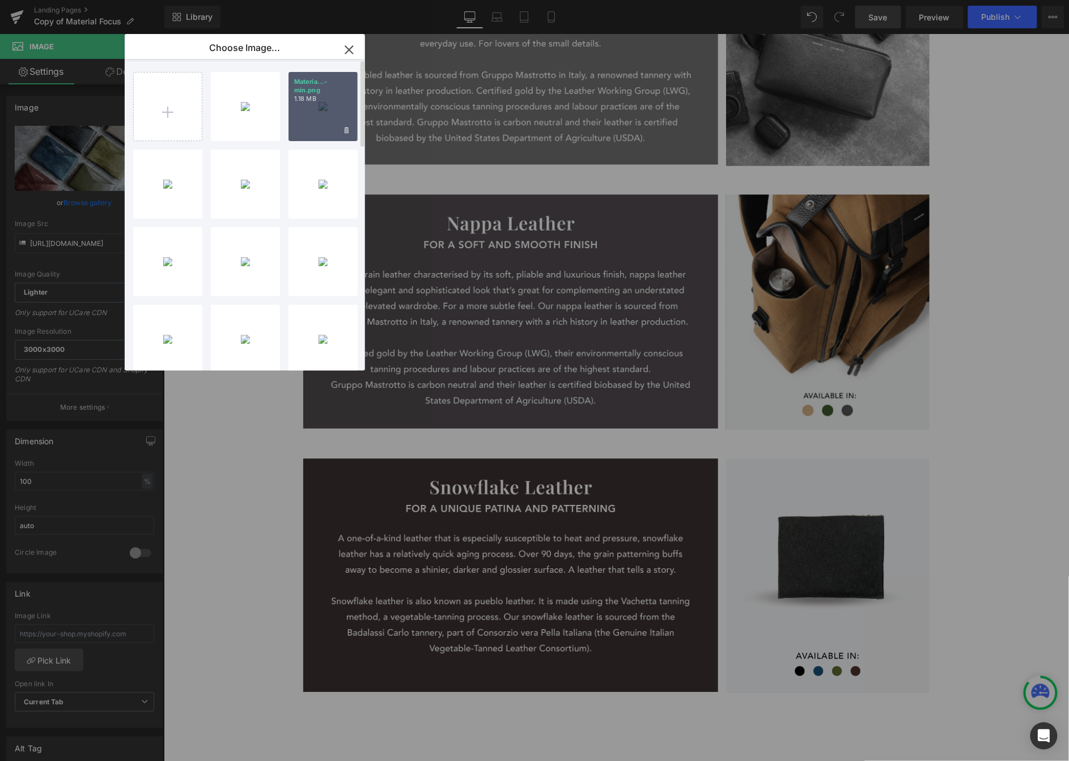
click at [312, 118] on div "Materia...-min.png 1.18 MB" at bounding box center [323, 106] width 69 height 69
type input "https://ucarecdn.com/08717720-0123-4996-84b9-2a804bf097fb/-/format/auto/-/previ…"
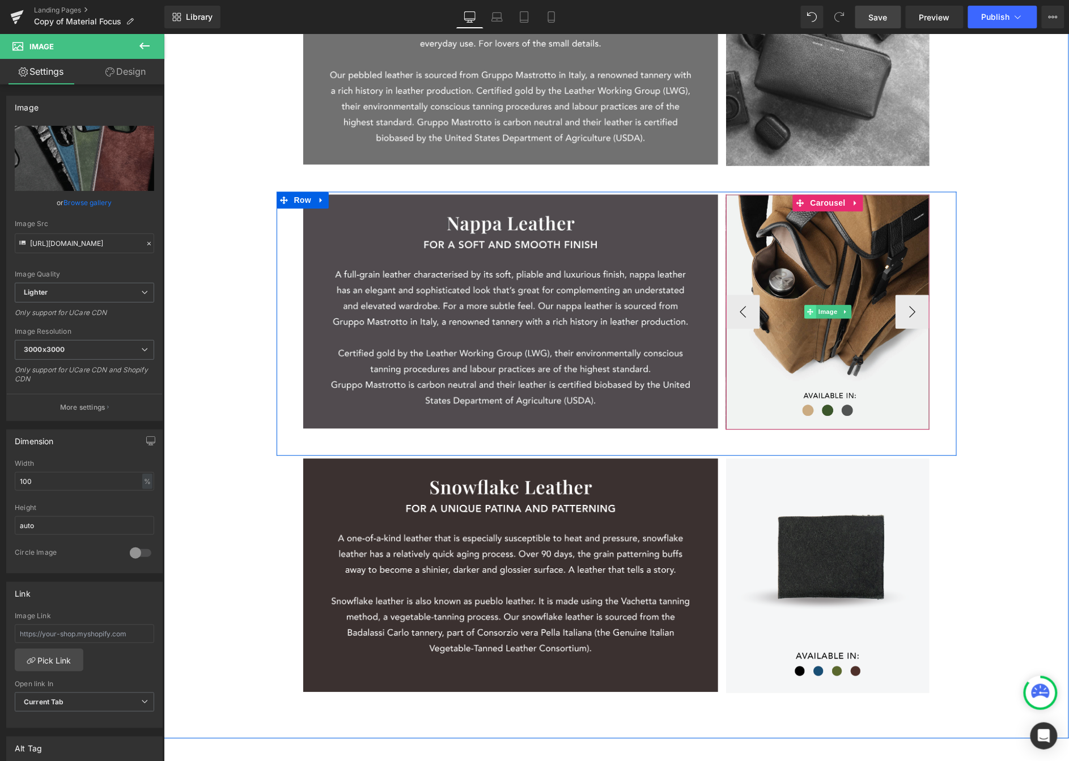
click at [804, 312] on span at bounding box center [810, 312] width 12 height 14
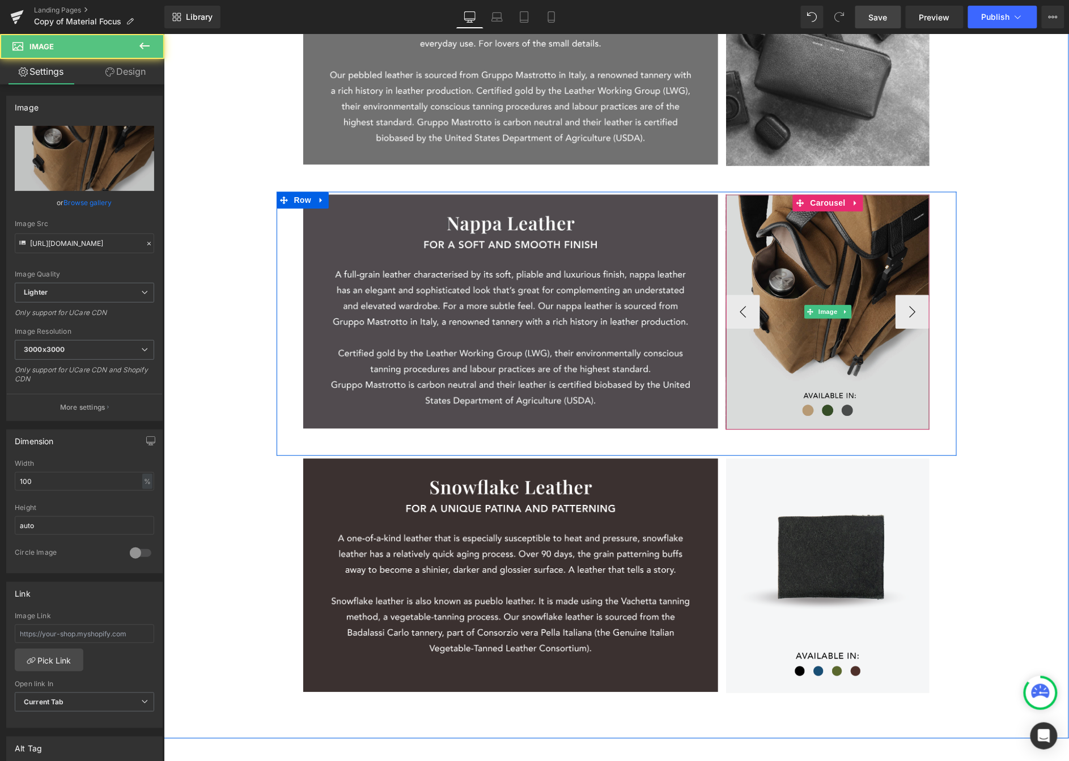
click at [863, 306] on img at bounding box center [828, 311] width 204 height 235
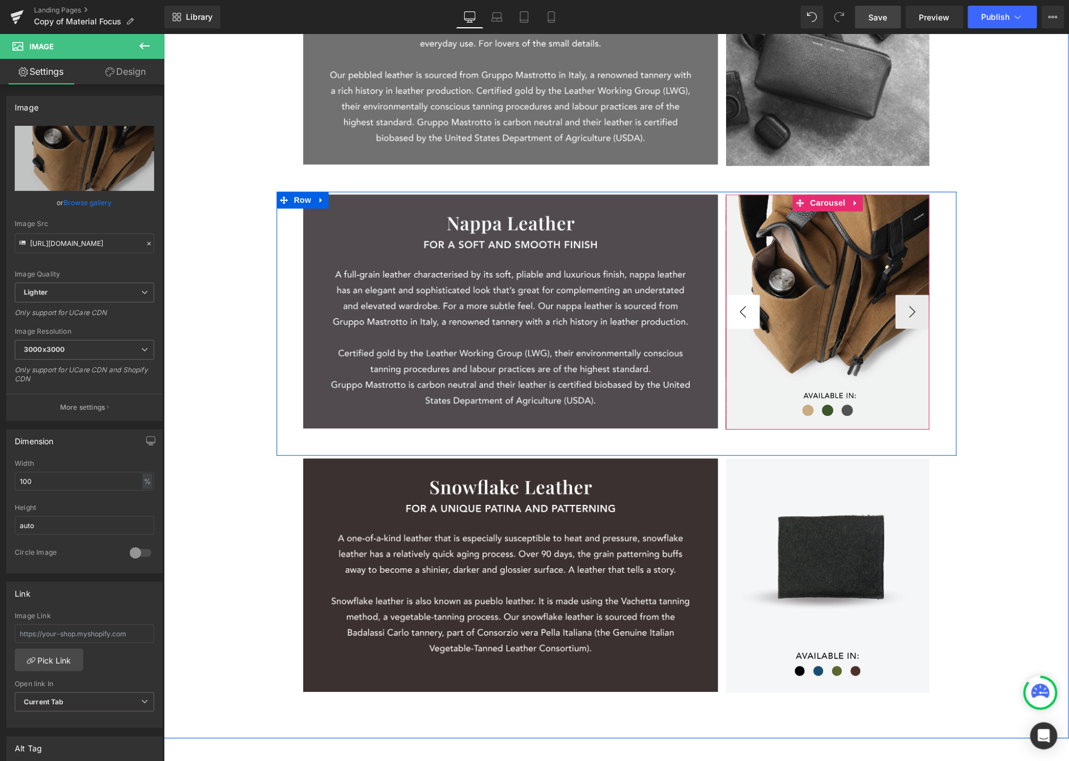
click at [726, 305] on button "‹" at bounding box center [743, 312] width 34 height 34
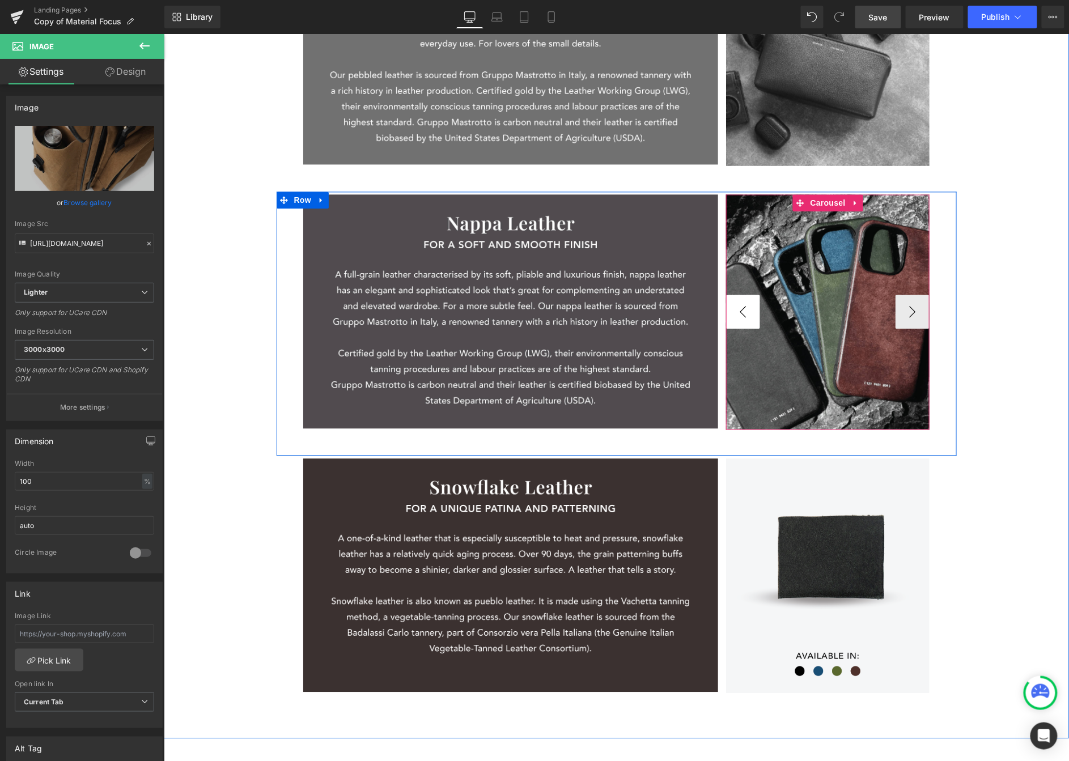
click at [743, 312] on button "‹" at bounding box center [743, 312] width 34 height 34
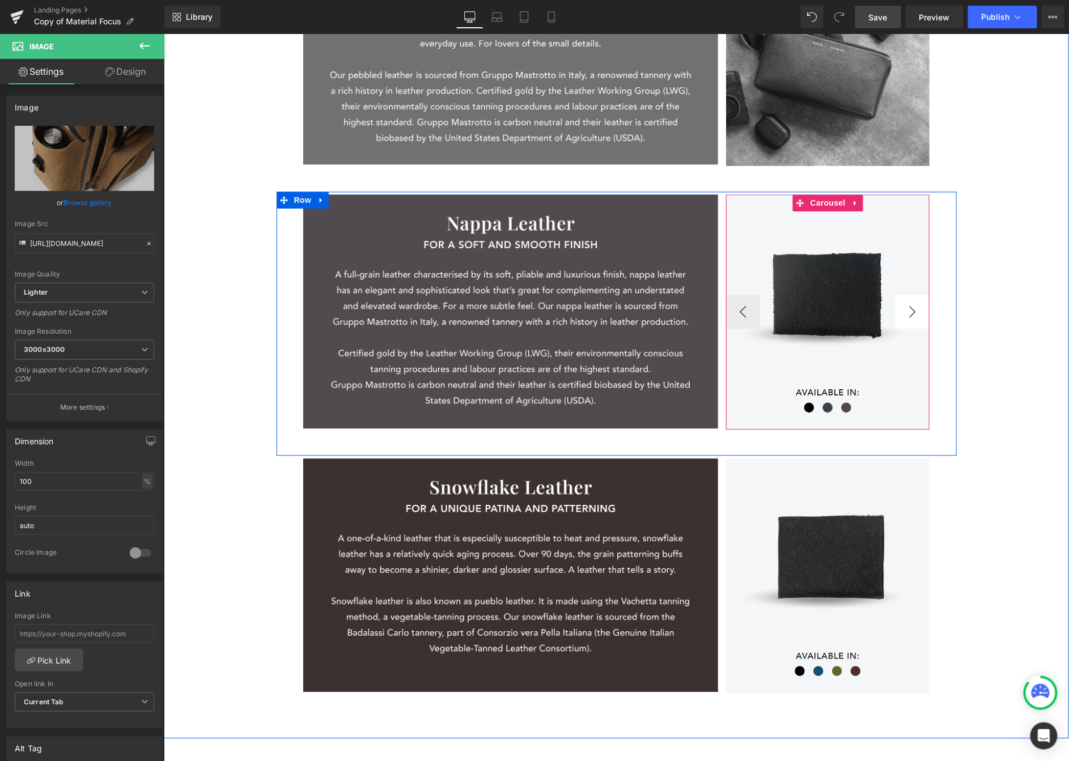
click at [863, 312] on button "›" at bounding box center [912, 312] width 34 height 34
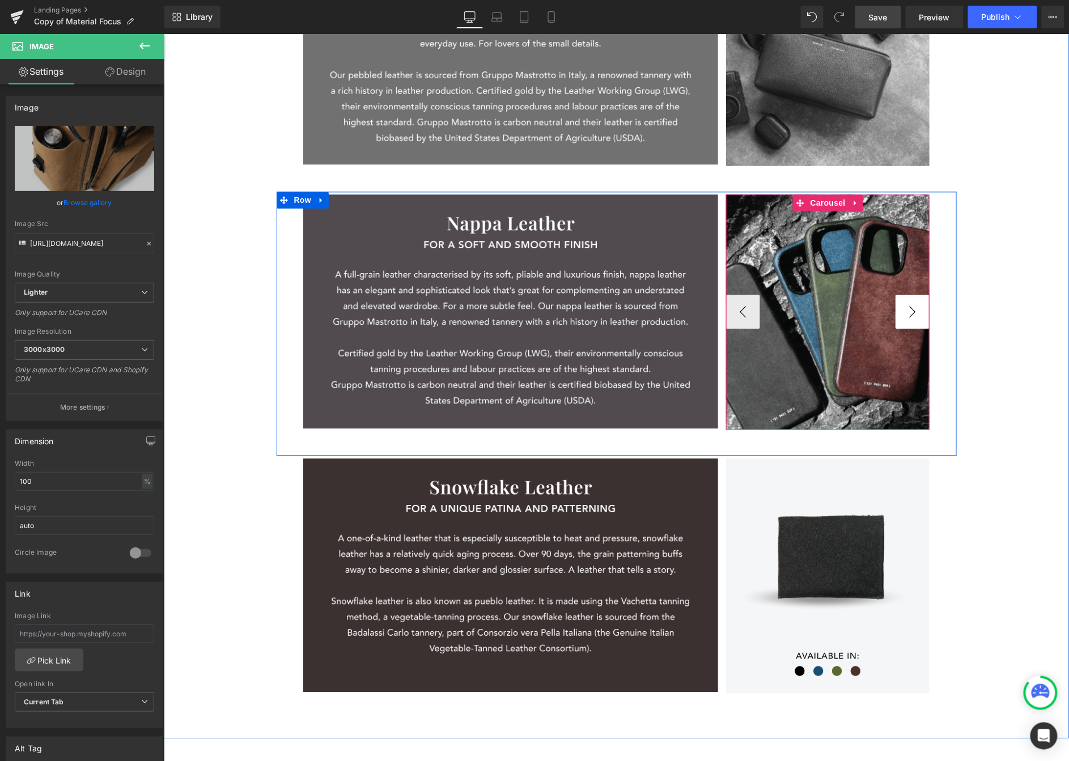
click at [863, 311] on button "›" at bounding box center [912, 312] width 34 height 34
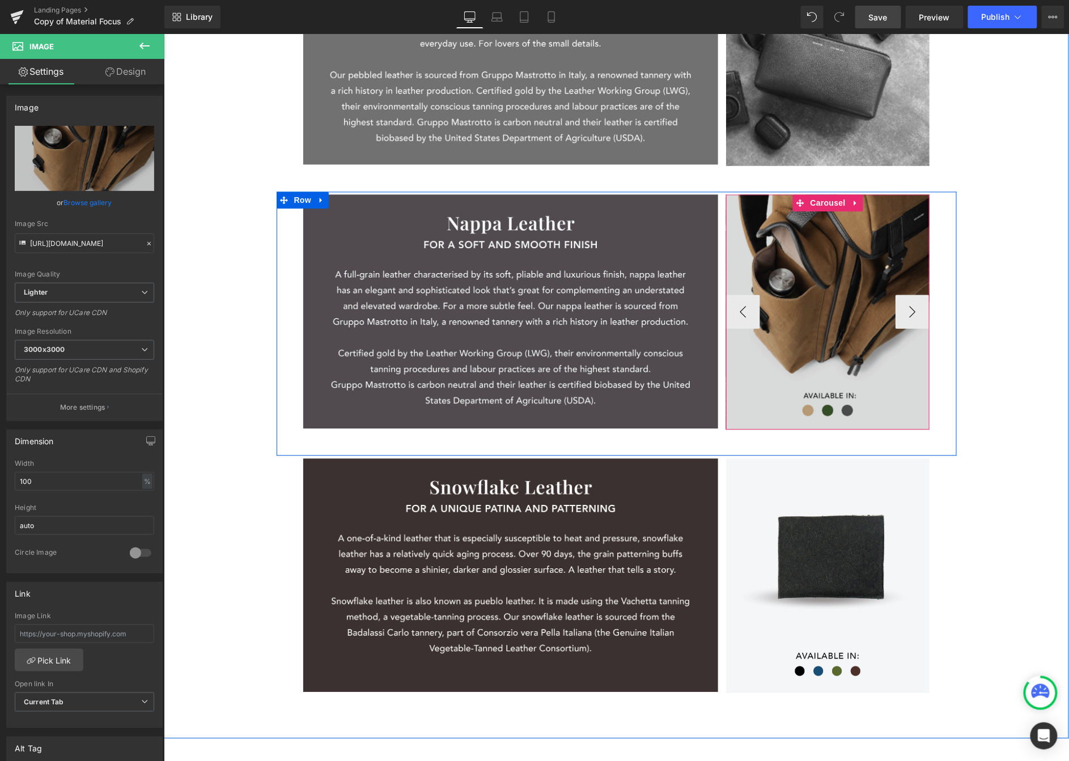
click at [860, 259] on img at bounding box center [828, 311] width 204 height 235
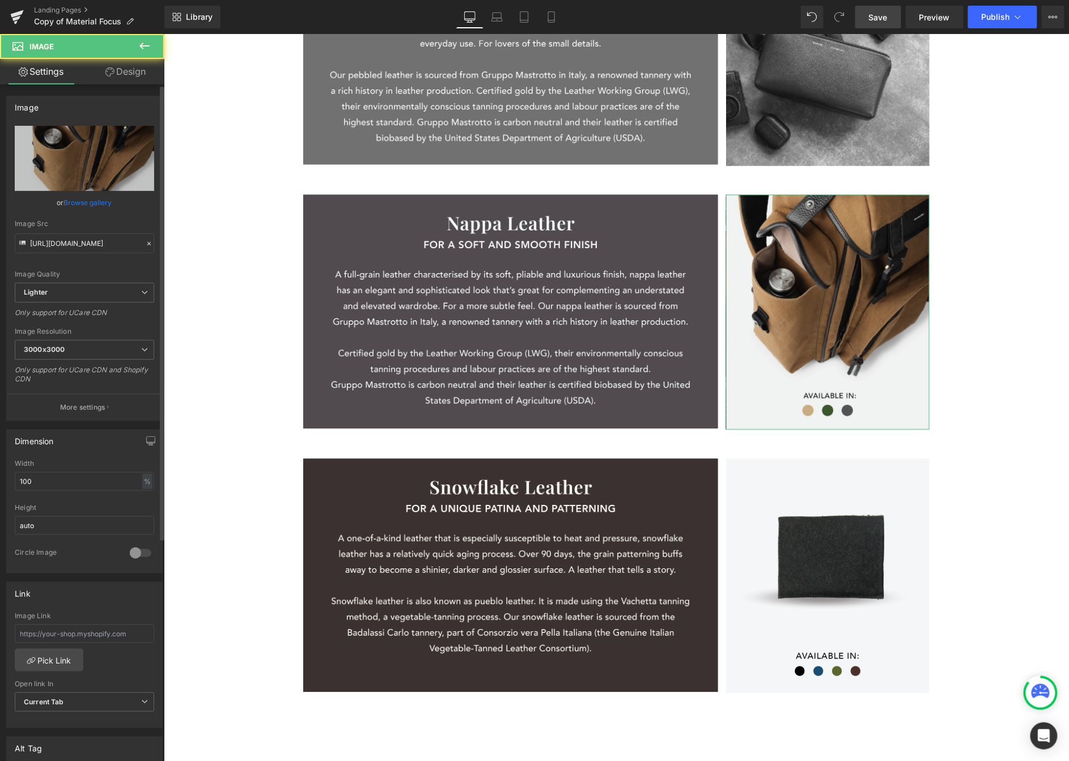
click at [100, 202] on link "Browse gallery" at bounding box center [88, 203] width 48 height 20
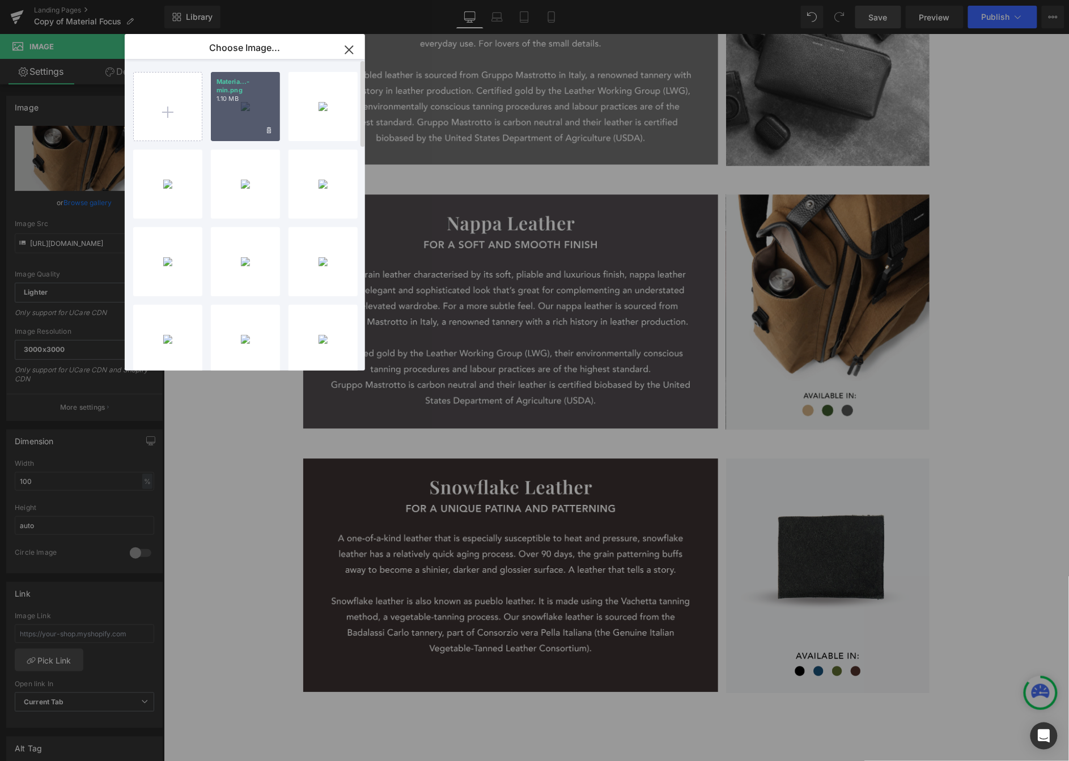
click at [259, 115] on div "Materia...-min.png 1.10 MB" at bounding box center [245, 106] width 69 height 69
type input "https://ucarecdn.com/6efe4806-7223-40d6-b33e-c4afe06f956c/-/format/auto/-/previ…"
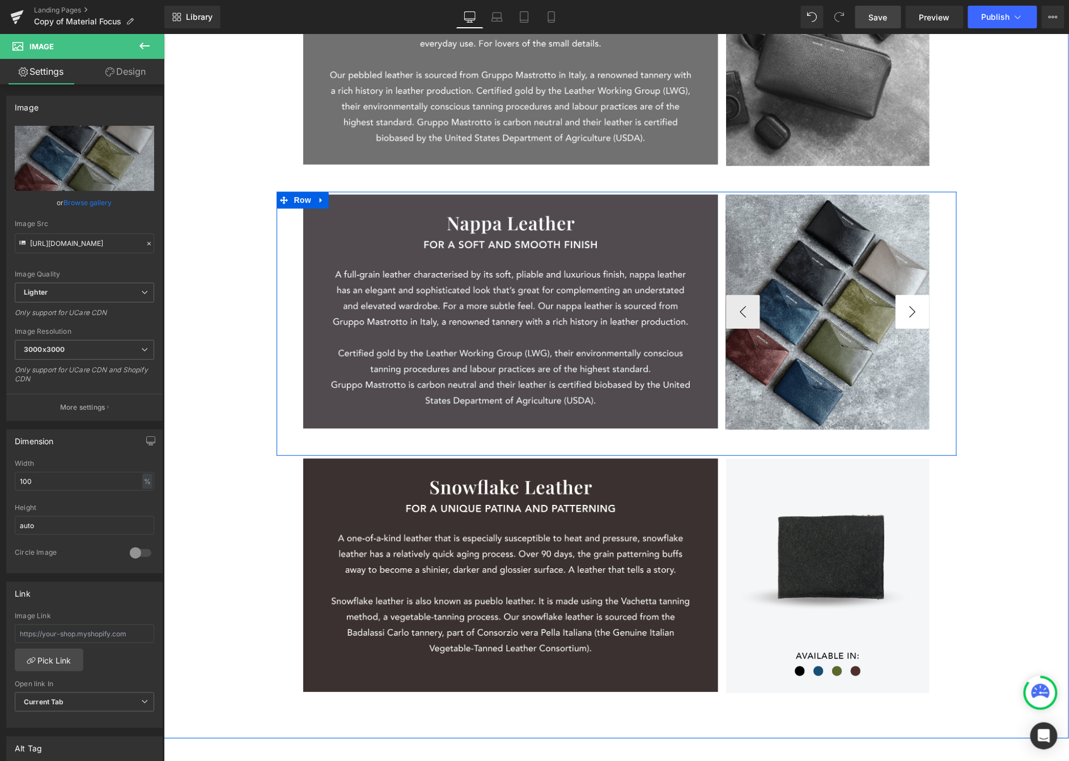
click at [863, 308] on button "›" at bounding box center [912, 312] width 34 height 34
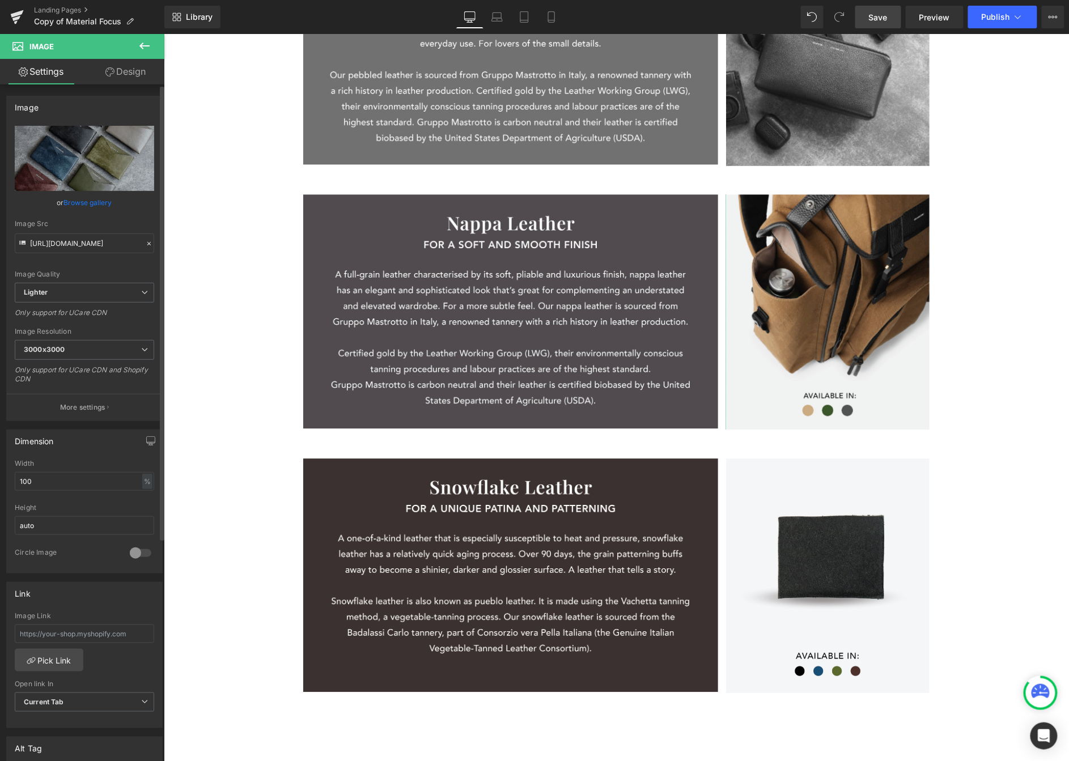
click at [91, 203] on link "Browse gallery" at bounding box center [88, 203] width 48 height 20
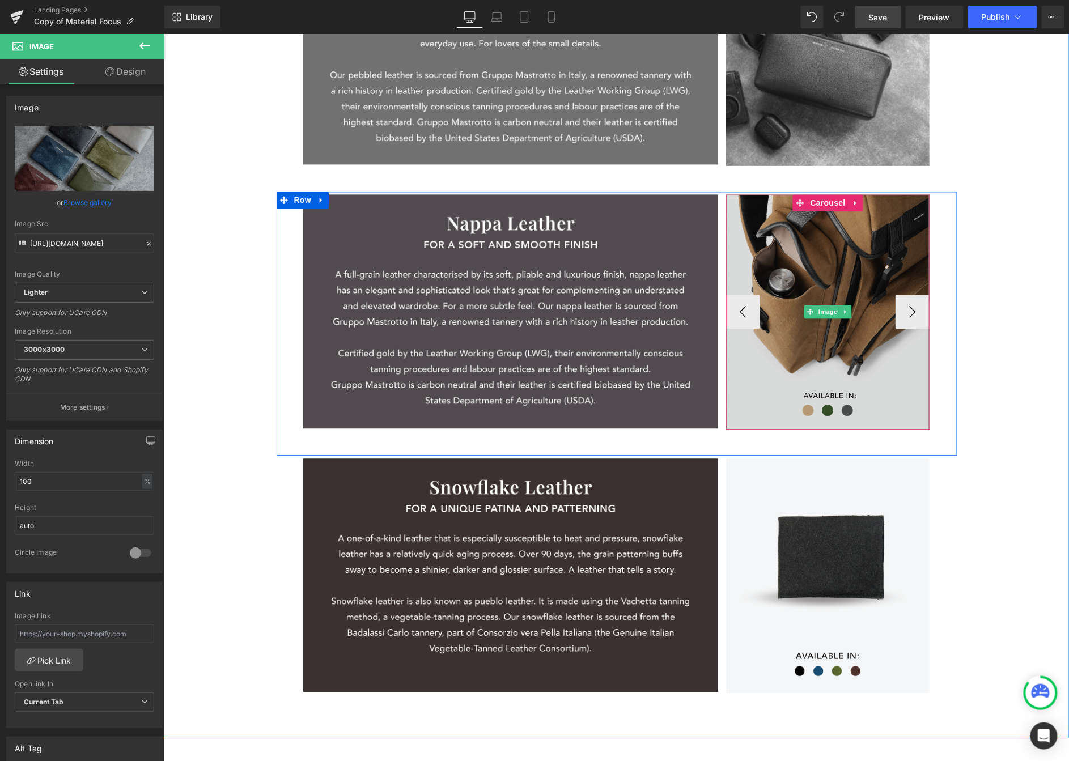
click at [858, 266] on img at bounding box center [828, 311] width 204 height 235
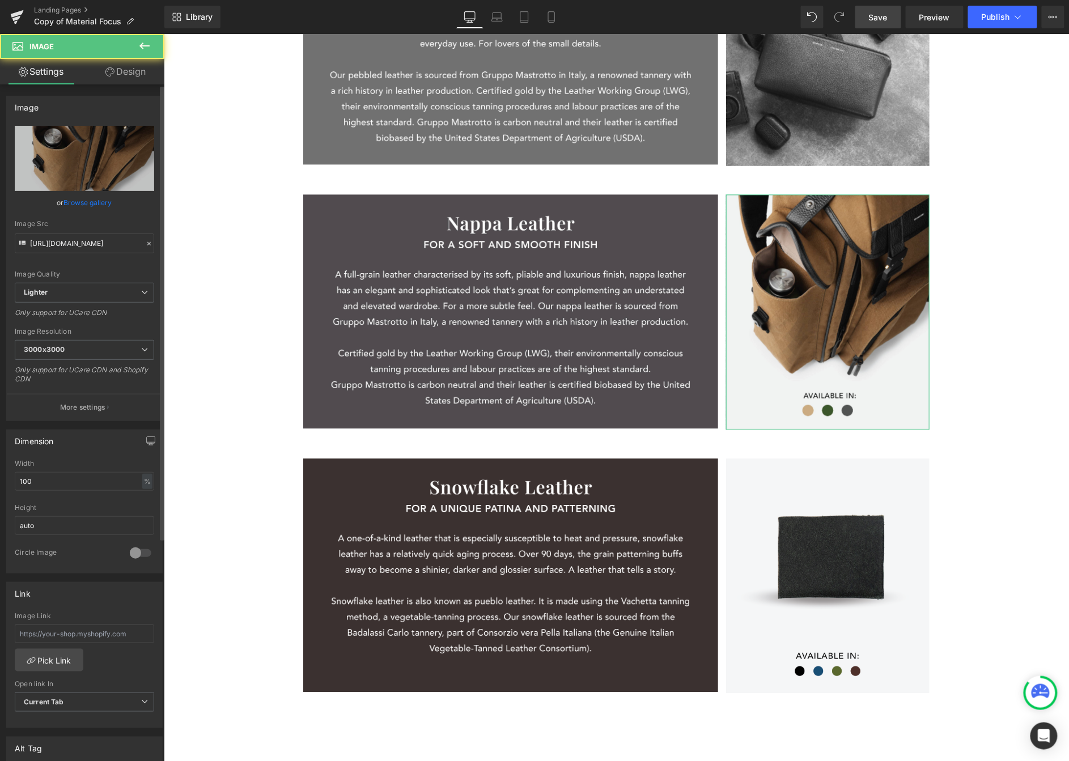
click at [106, 201] on link "Browse gallery" at bounding box center [88, 203] width 48 height 20
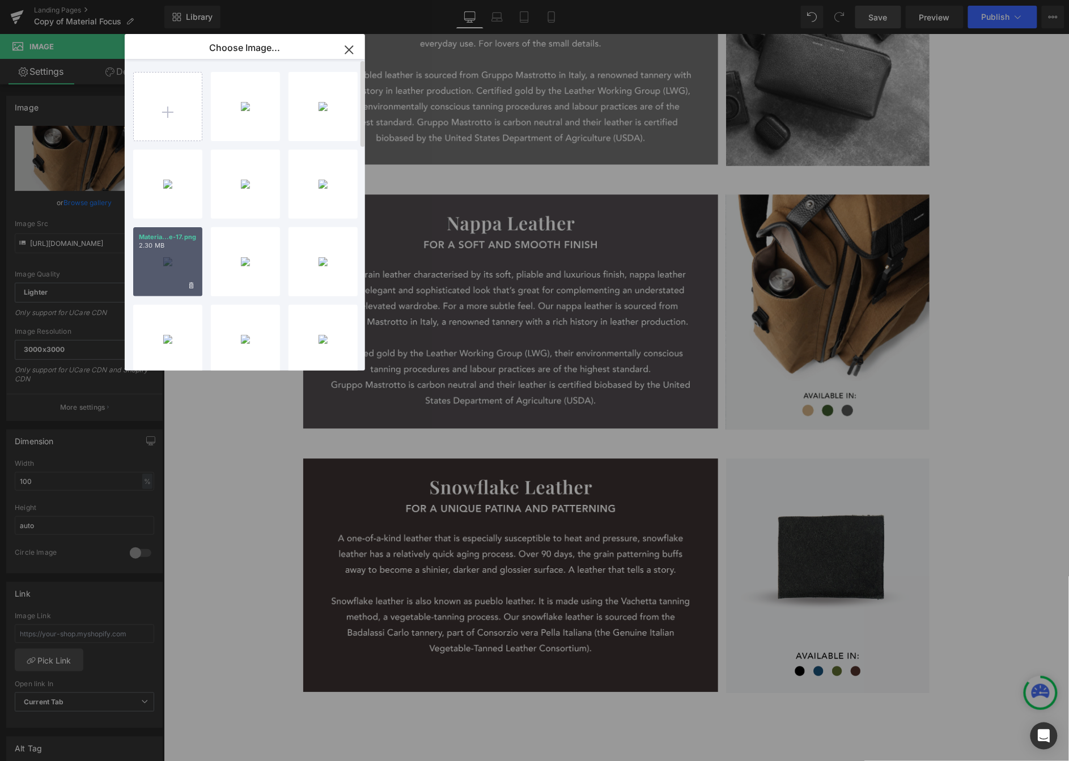
click at [171, 261] on div "Materia...e-17.png 2.30 MB" at bounding box center [167, 261] width 69 height 69
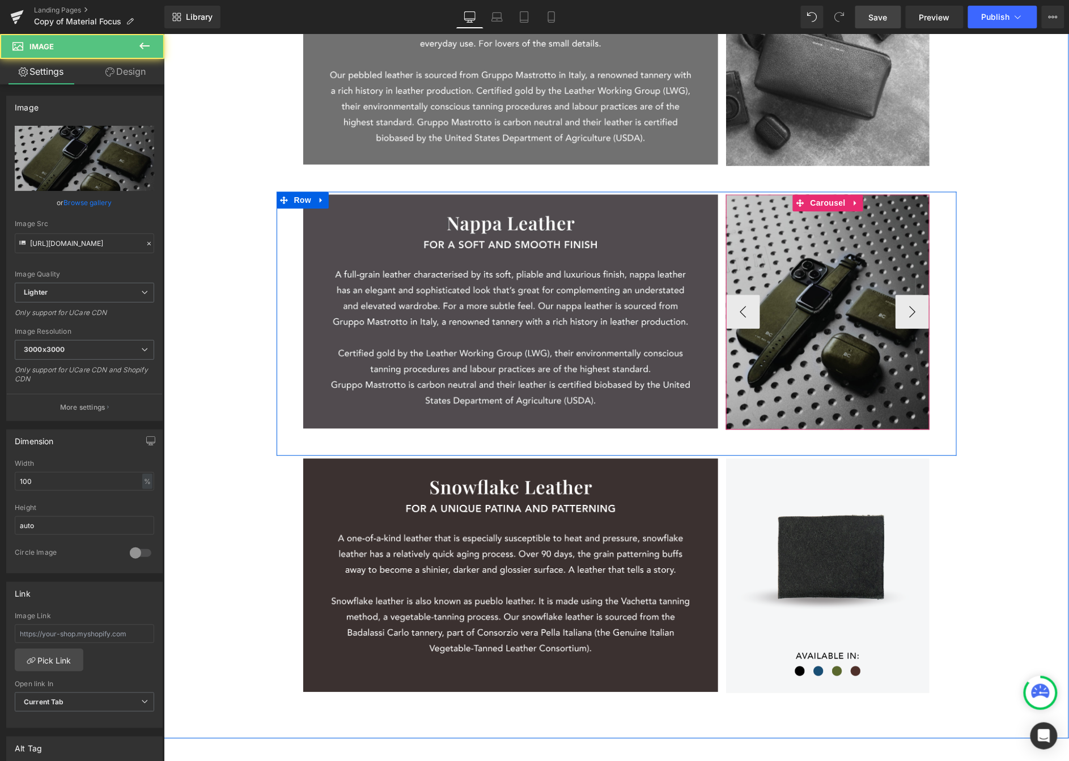
click at [833, 283] on img at bounding box center [828, 311] width 204 height 235
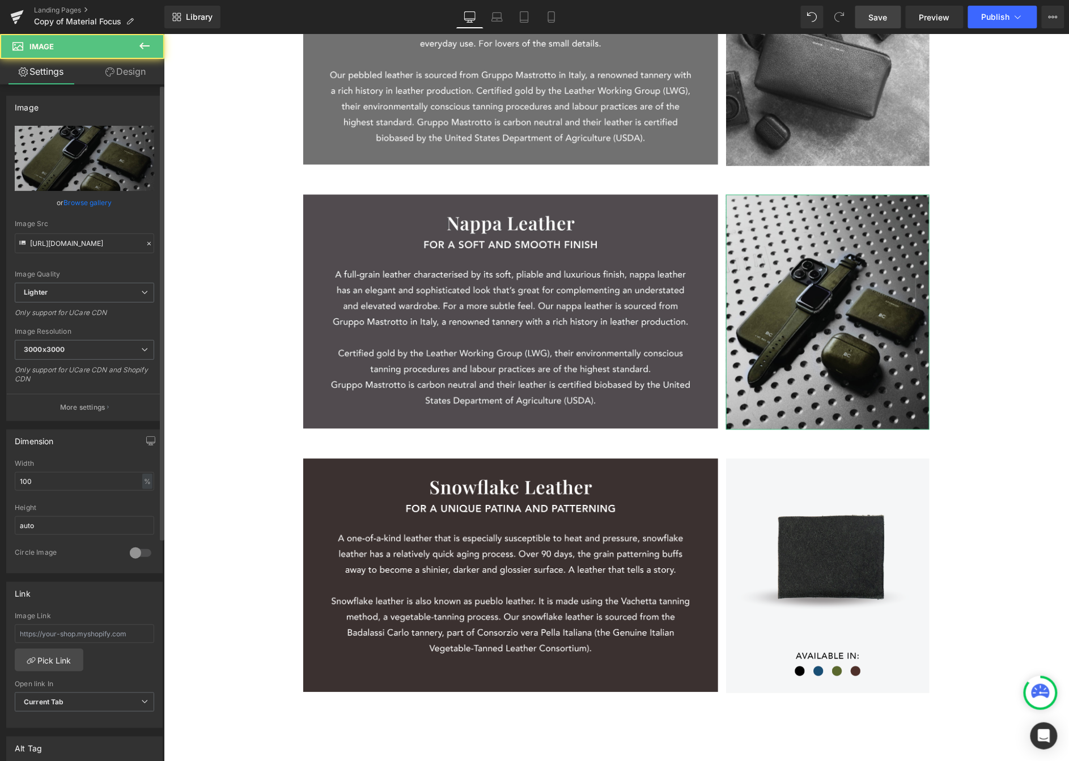
click at [81, 203] on link "Browse gallery" at bounding box center [88, 203] width 48 height 20
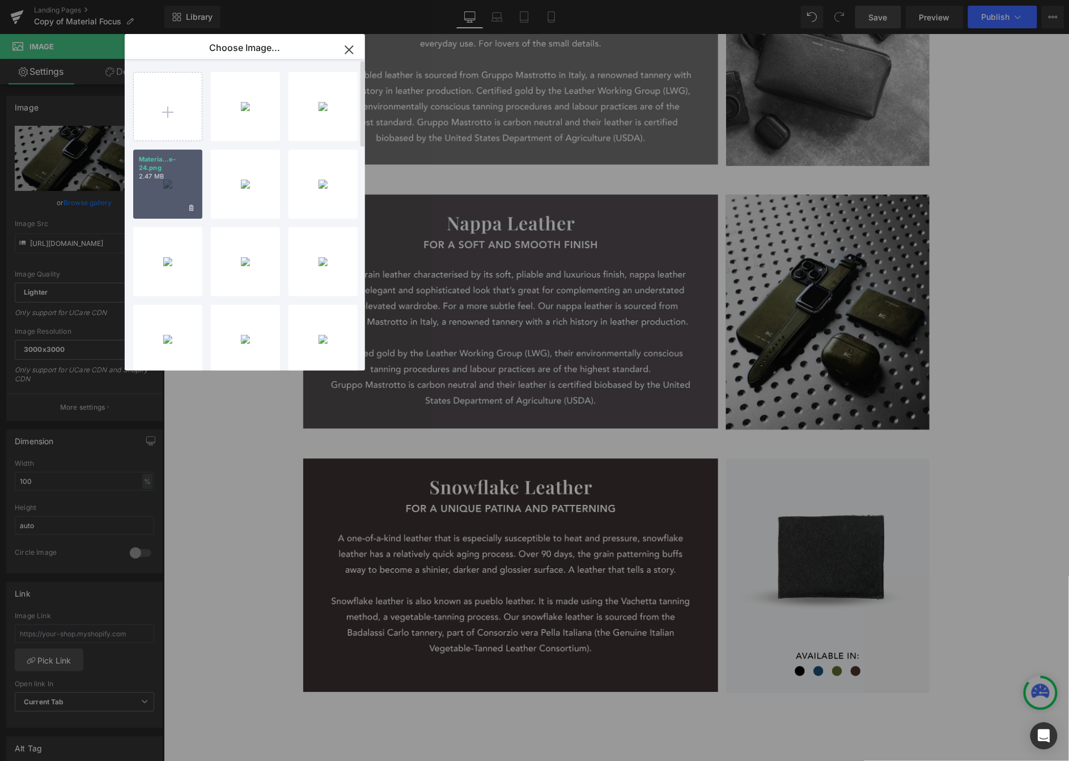
click at [182, 194] on div "Materia...e-24.png 2.47 MB" at bounding box center [167, 184] width 69 height 69
type input "[URL][DOMAIN_NAME]"
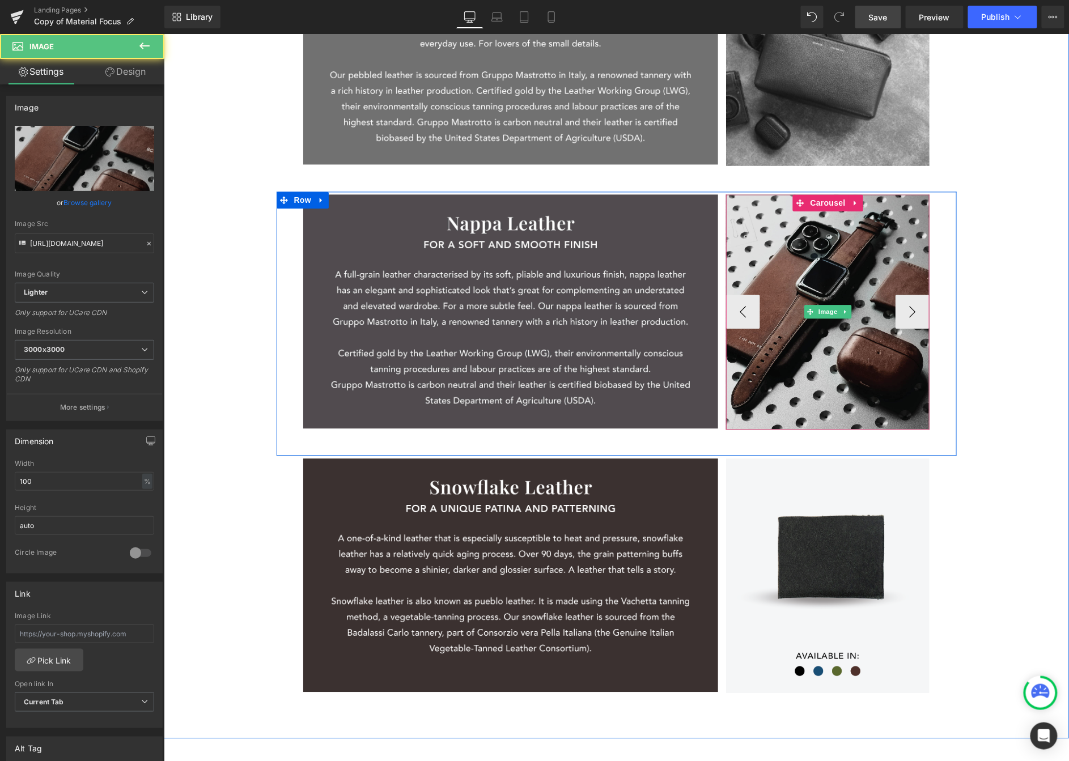
click at [863, 254] on img at bounding box center [828, 311] width 204 height 235
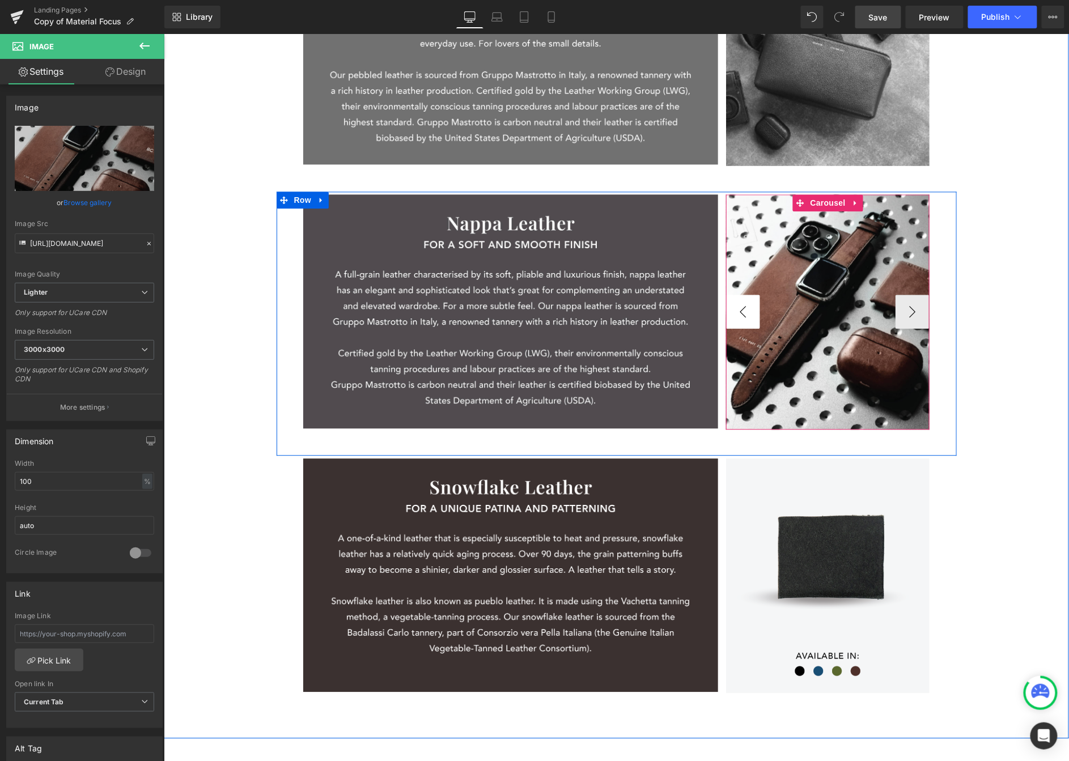
click at [736, 315] on button "‹" at bounding box center [743, 312] width 34 height 34
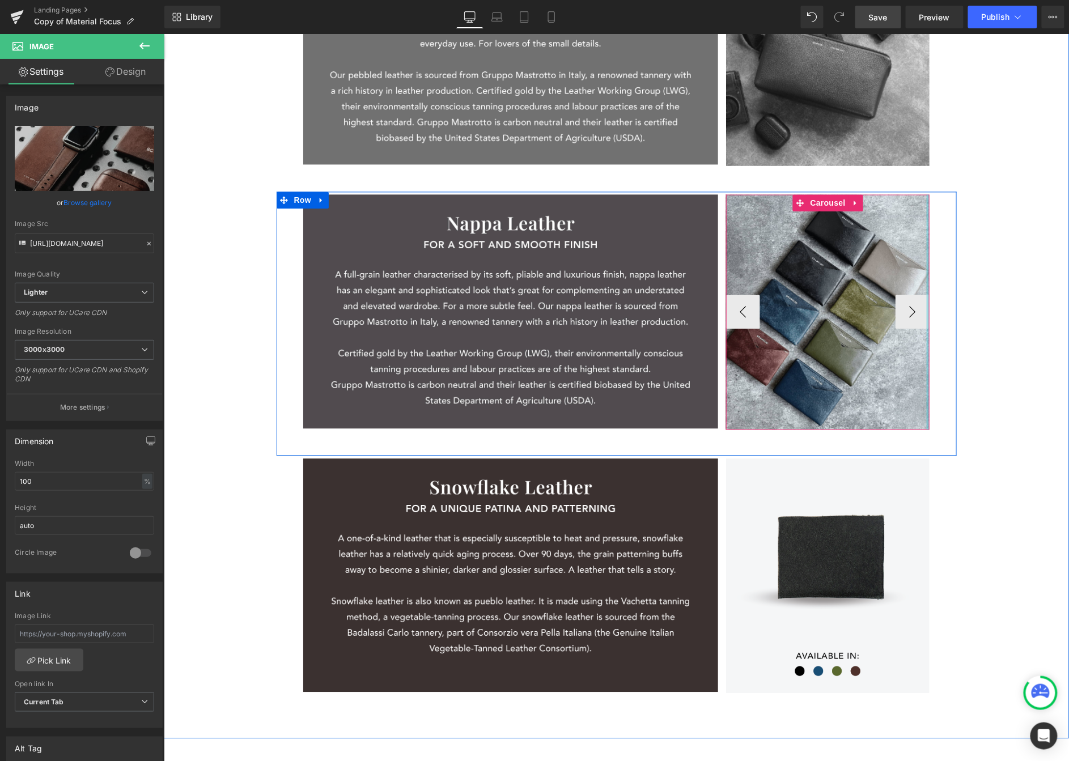
click at [863, 311] on div at bounding box center [927, 311] width 3 height 235
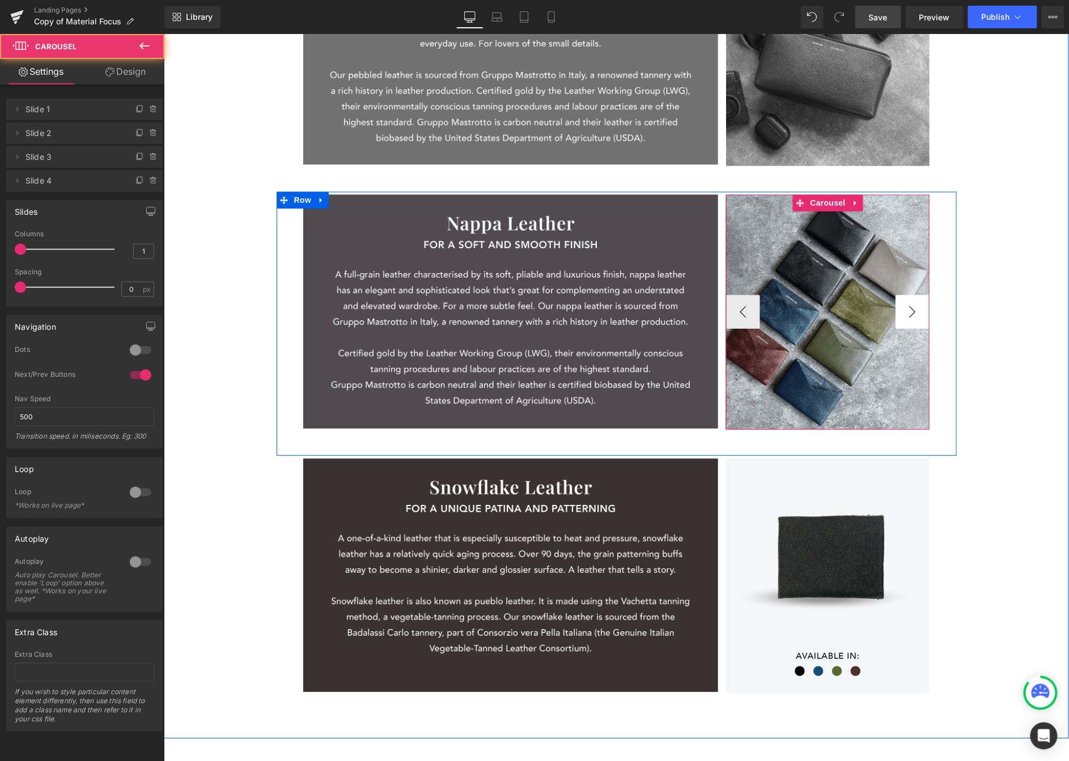
click at [863, 312] on button "›" at bounding box center [912, 312] width 34 height 34
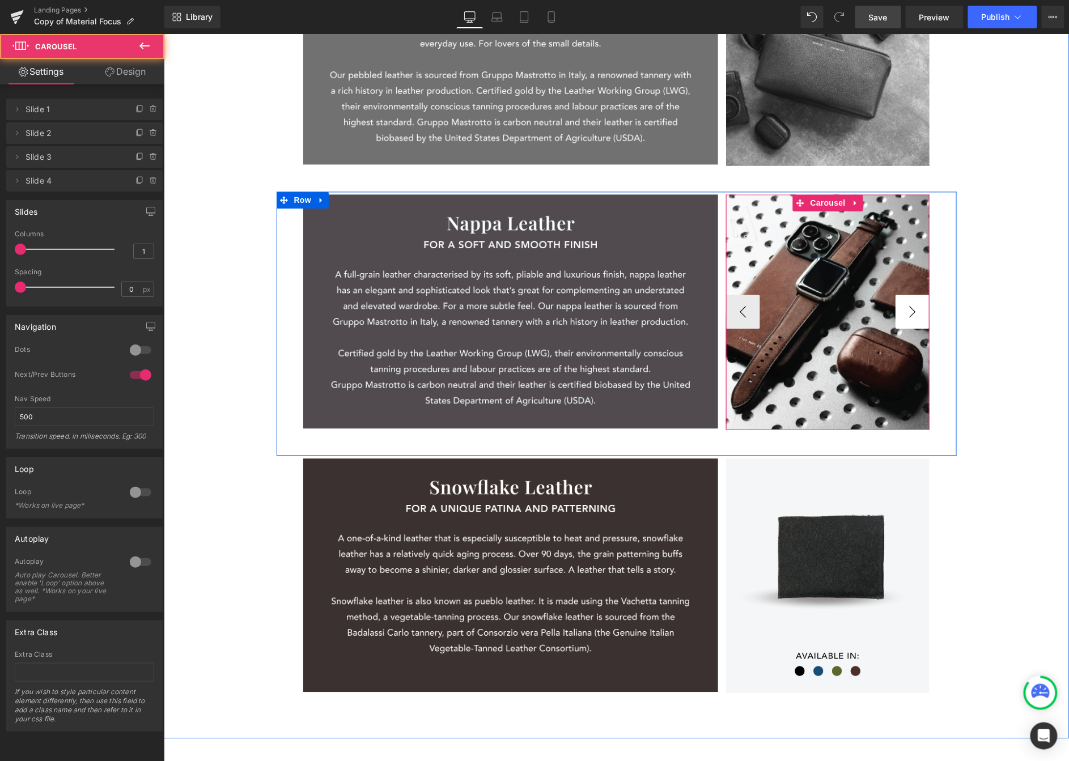
click at [863, 312] on img at bounding box center [828, 311] width 204 height 235
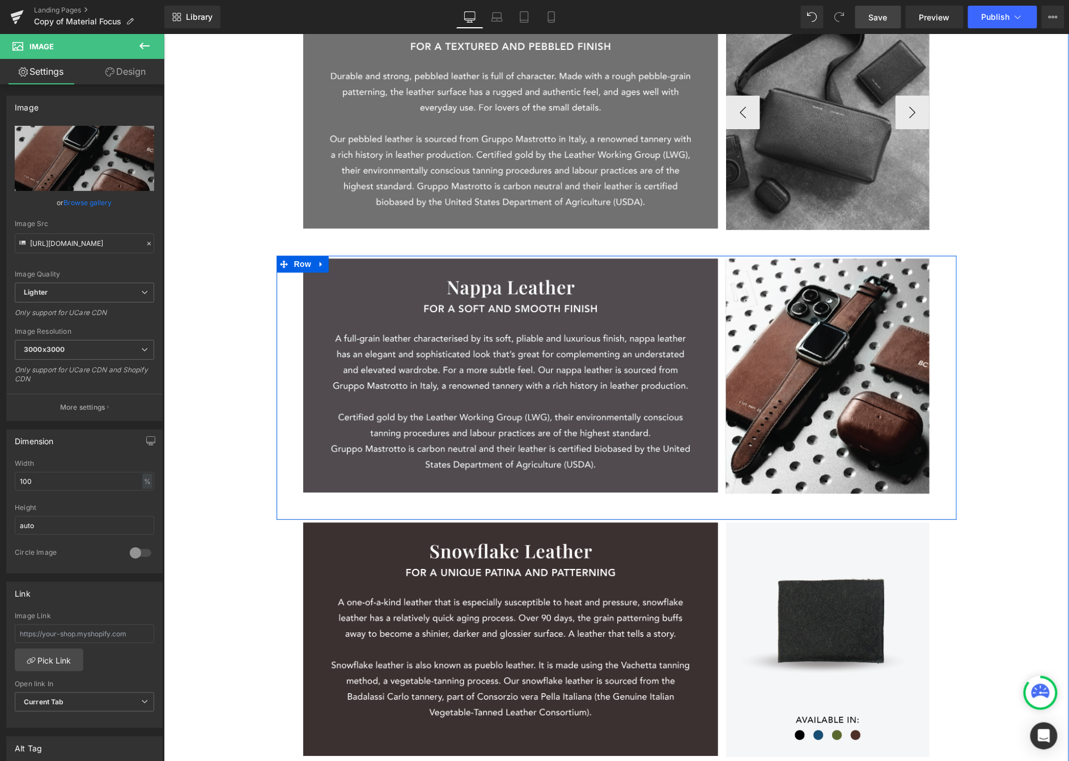
scroll to position [581, 0]
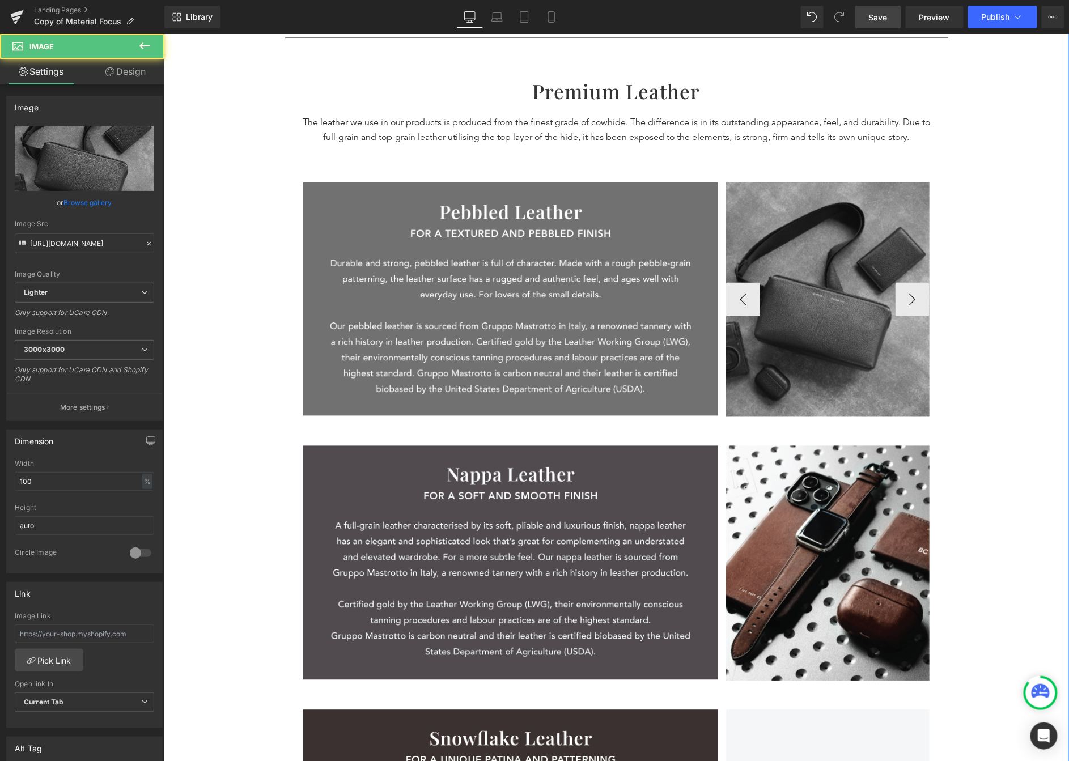
click at [855, 287] on img at bounding box center [828, 299] width 204 height 235
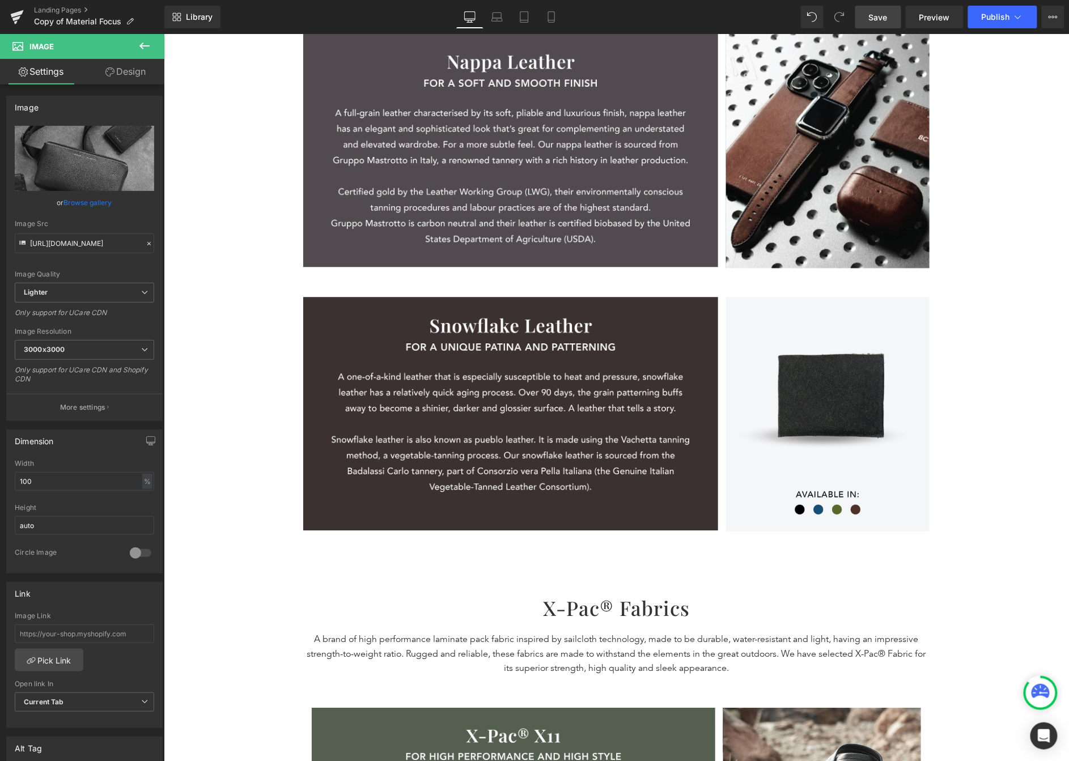
scroll to position [995, 0]
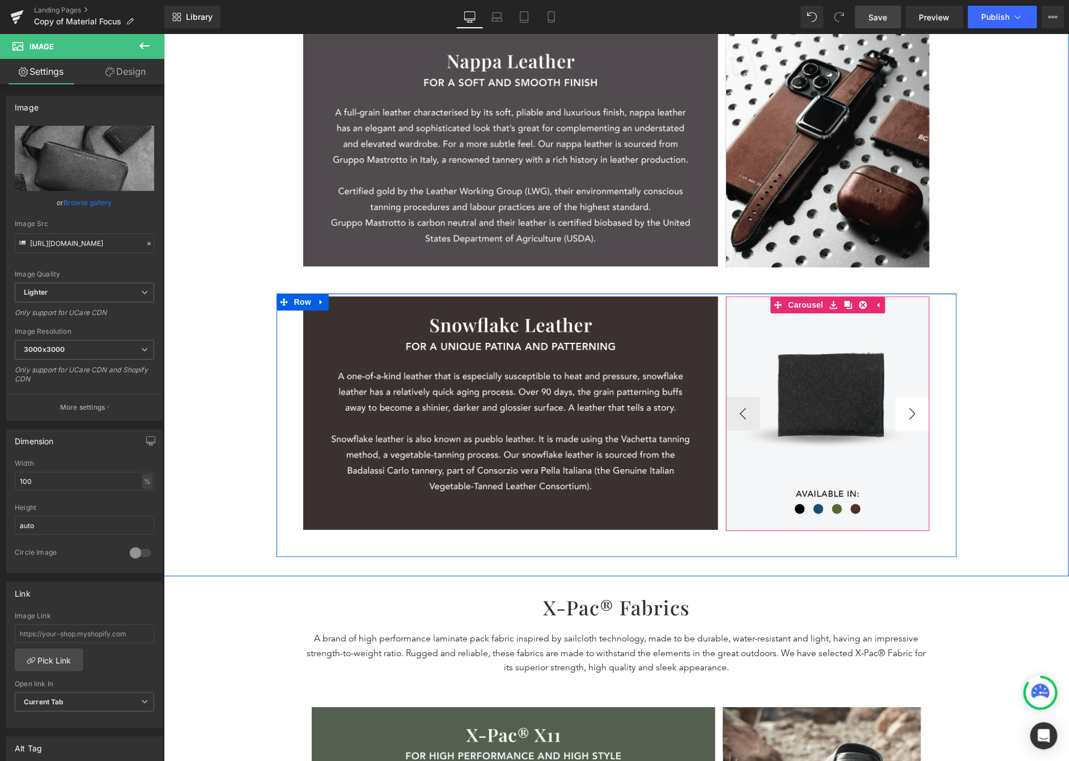
click at [863, 413] on button "›" at bounding box center [912, 413] width 34 height 34
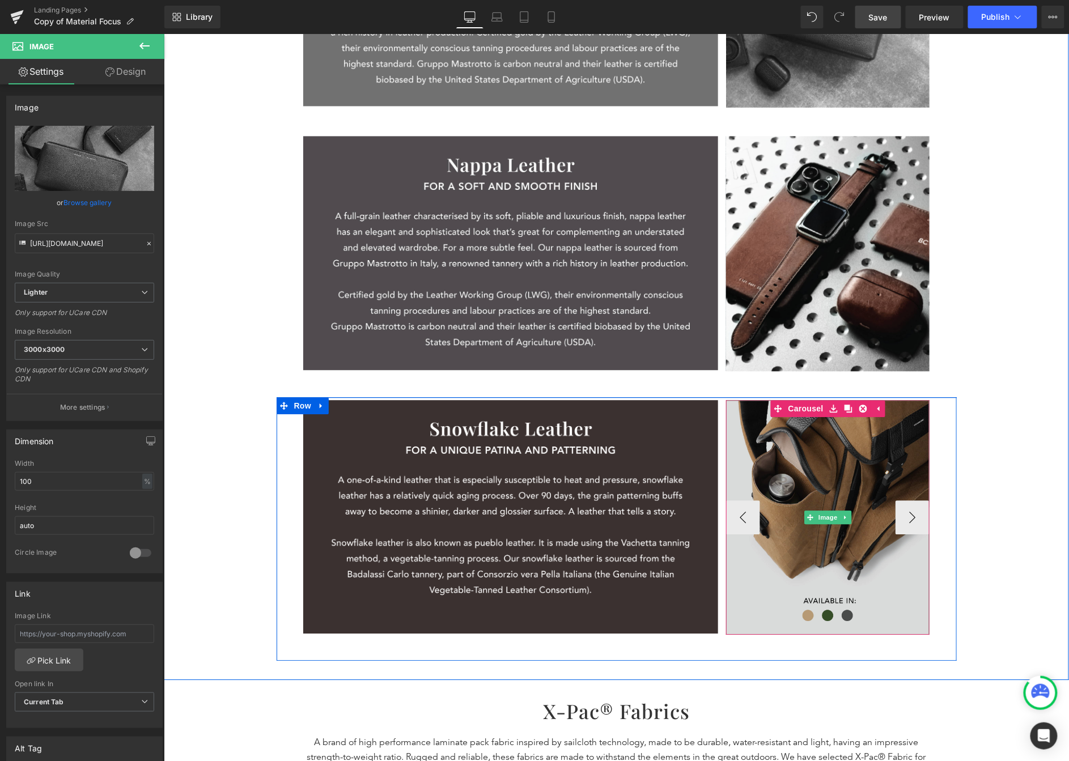
scroll to position [884, 0]
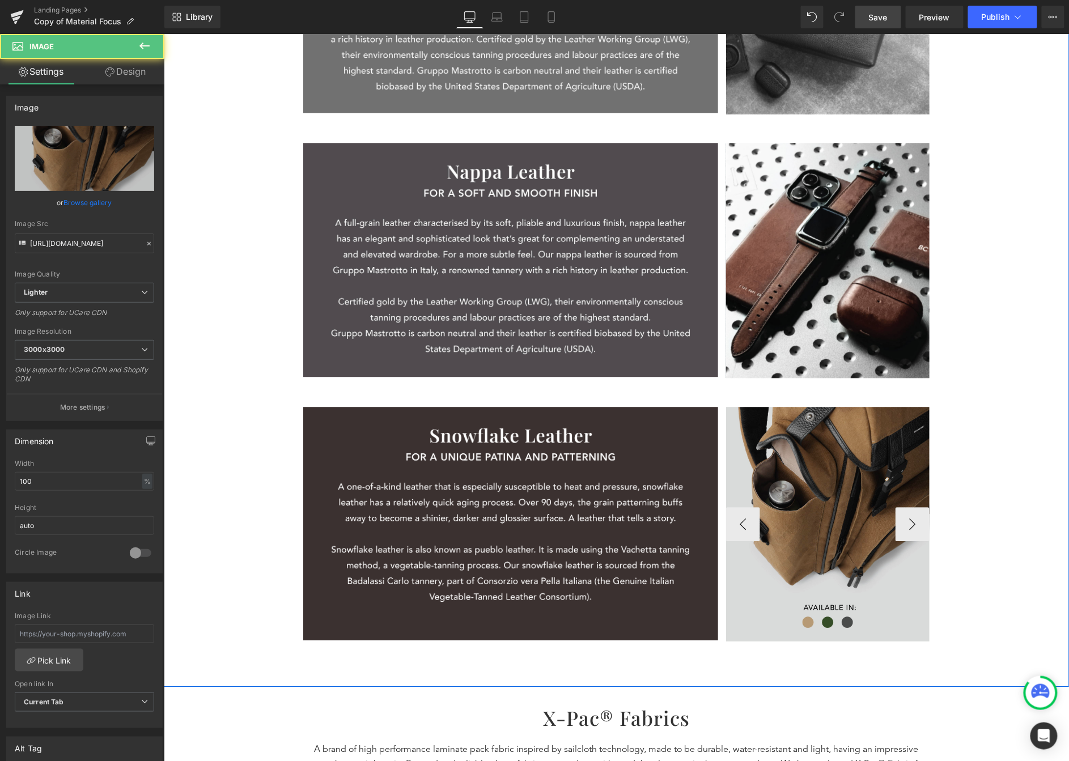
click at [863, 437] on img at bounding box center [828, 523] width 204 height 235
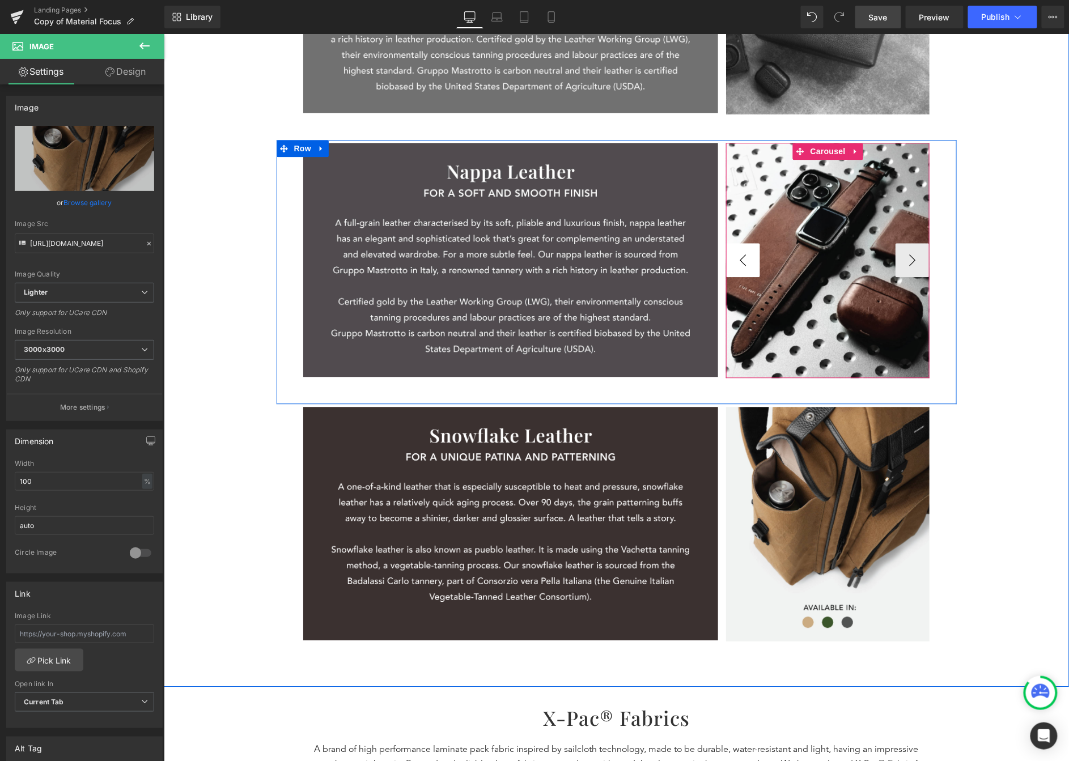
click at [726, 256] on button "‹" at bounding box center [743, 260] width 34 height 34
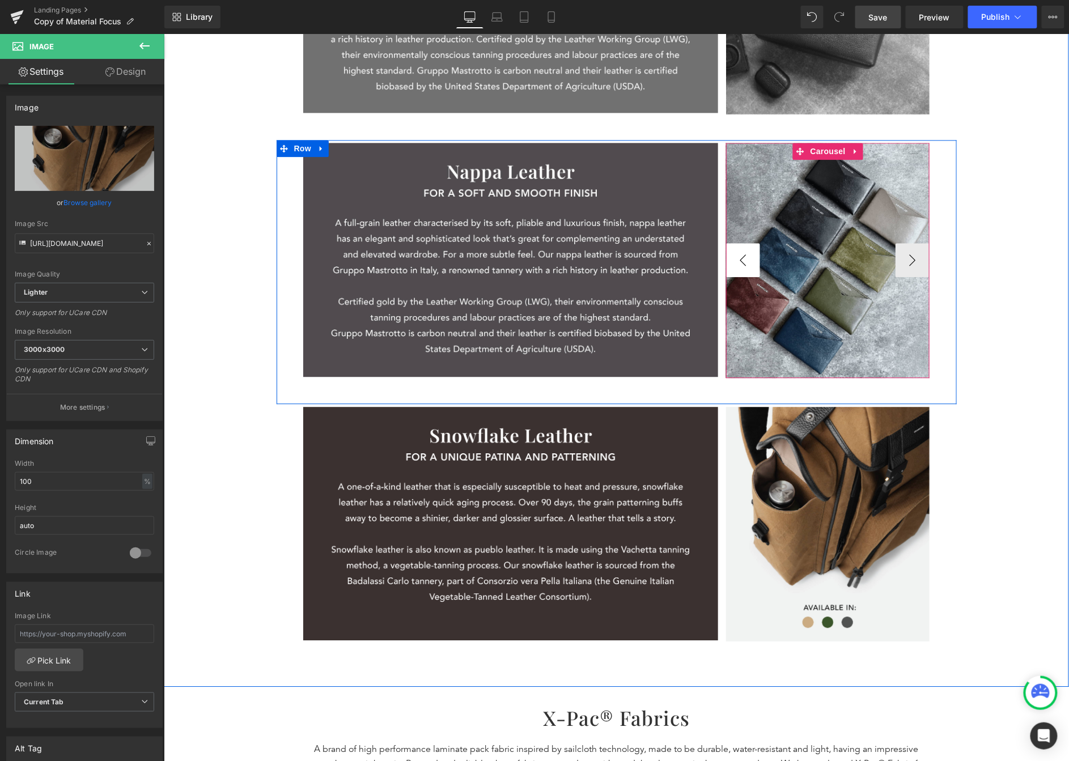
click at [726, 256] on button "‹" at bounding box center [743, 260] width 34 height 34
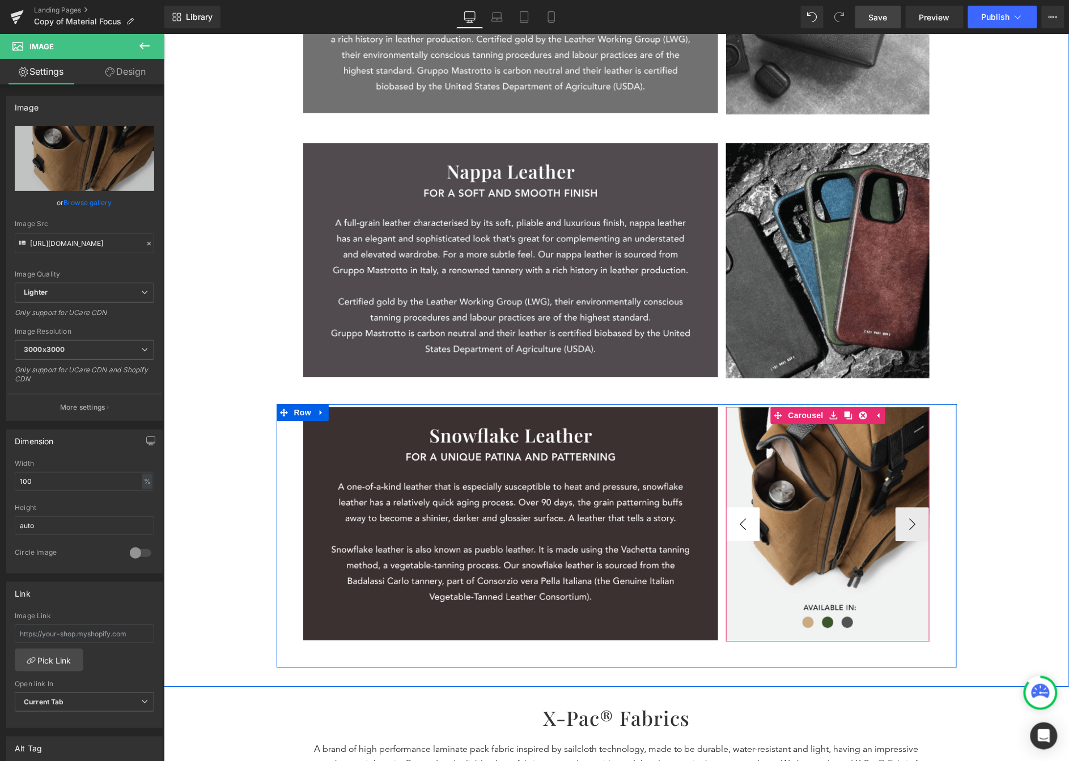
click at [744, 526] on button "‹" at bounding box center [743, 524] width 34 height 34
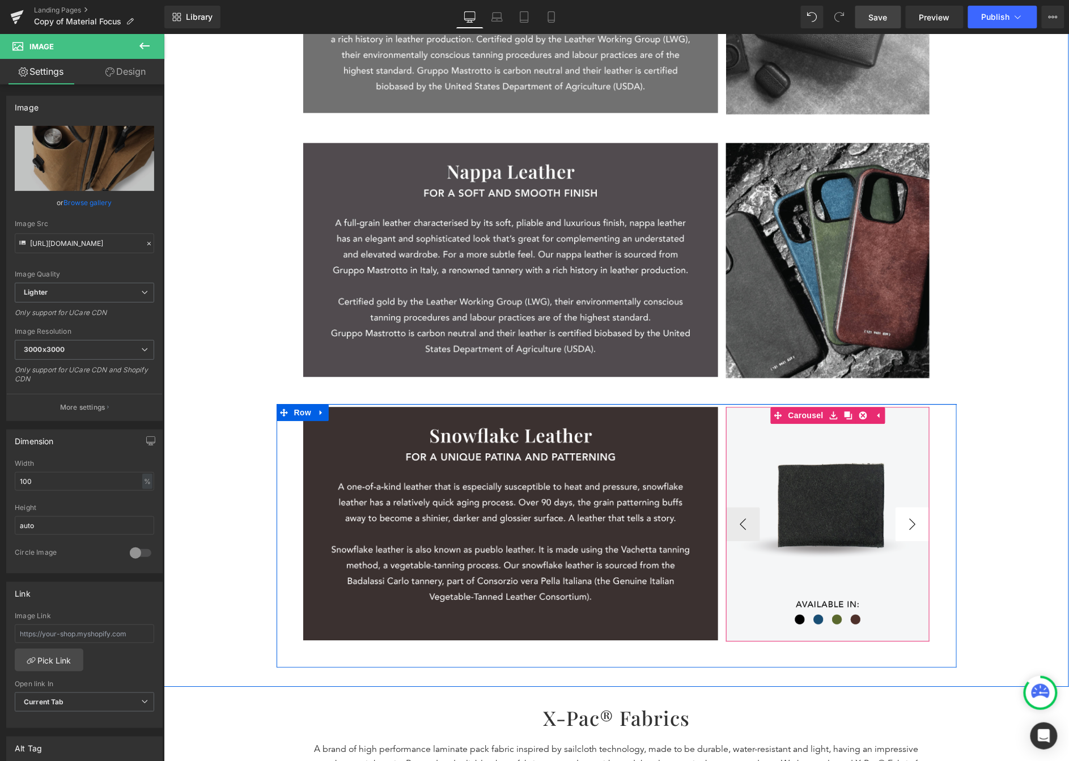
click at [863, 518] on button "›" at bounding box center [912, 524] width 34 height 34
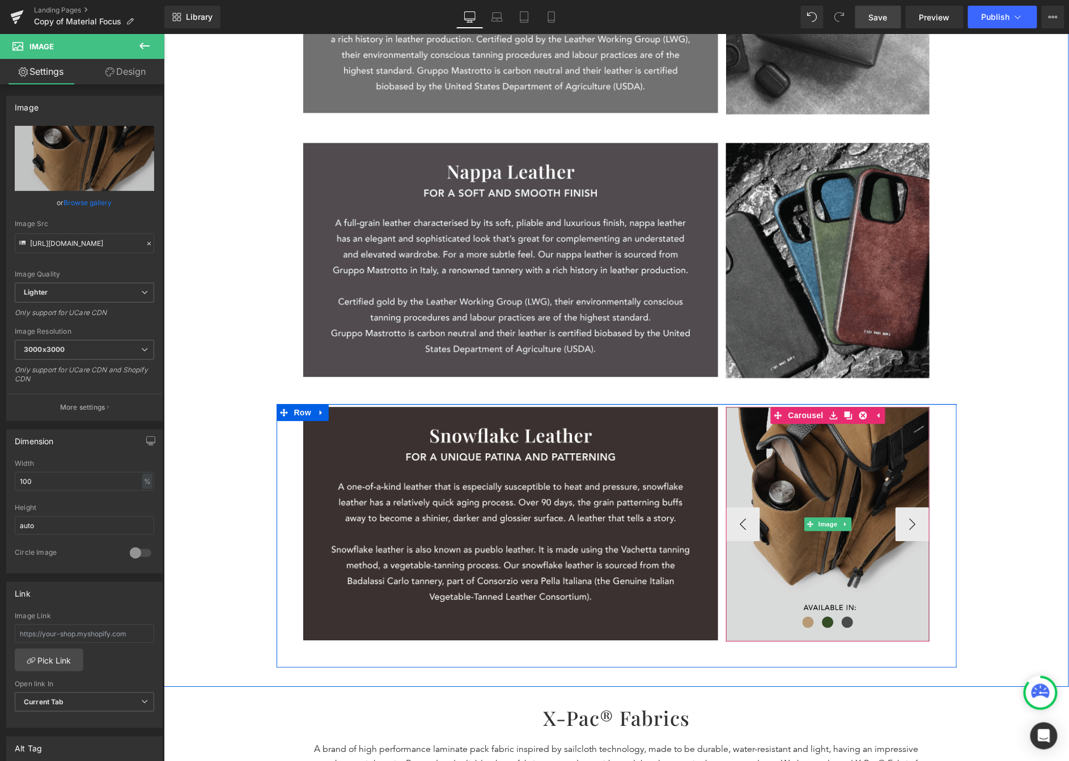
click at [855, 477] on img at bounding box center [828, 523] width 204 height 235
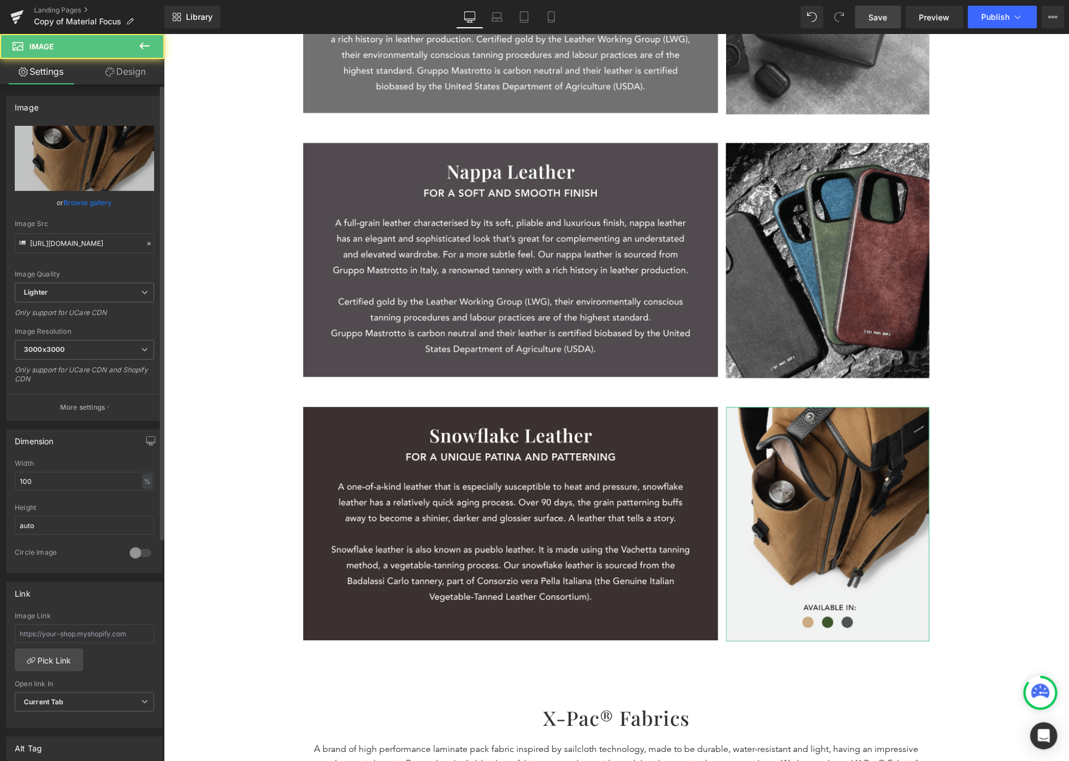
click at [90, 193] on link "Browse gallery" at bounding box center [88, 203] width 48 height 20
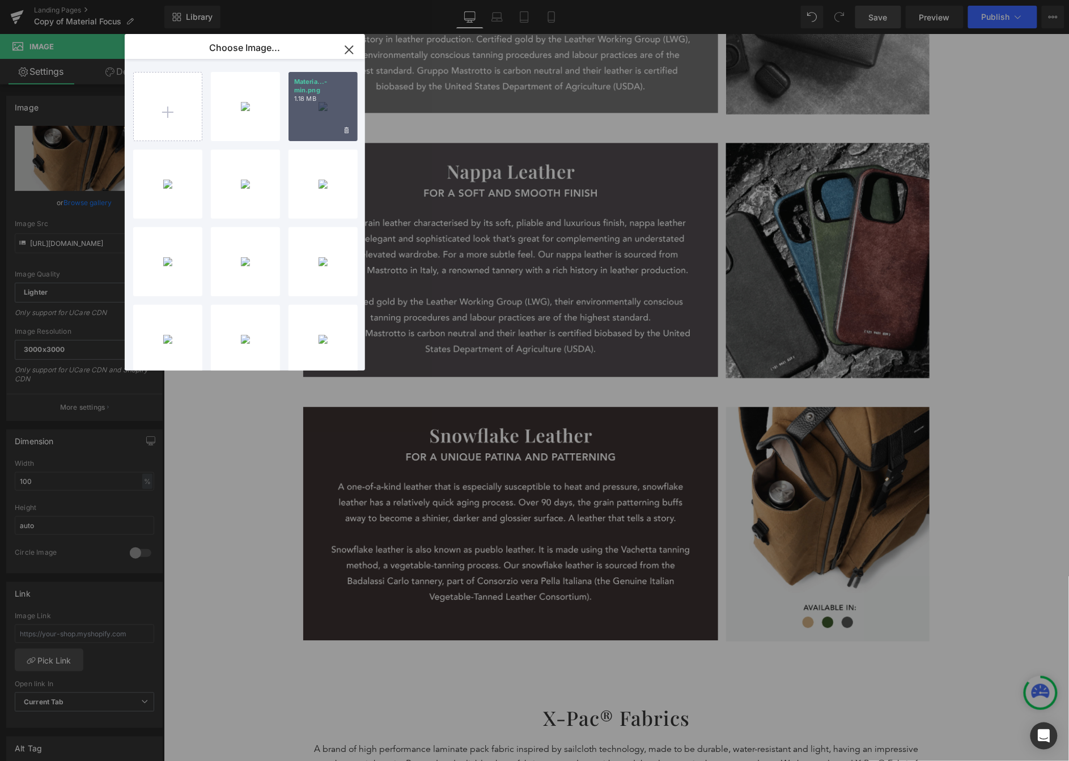
drag, startPoint x: 336, startPoint y: 105, endPoint x: 544, endPoint y: 295, distance: 282.1
click at [336, 105] on div "Materia...-min.png 1.18 MB" at bounding box center [323, 106] width 69 height 69
type input "https://ucarecdn.com/08717720-0123-4996-84b9-2a804bf097fb/-/format/auto/-/previ…"
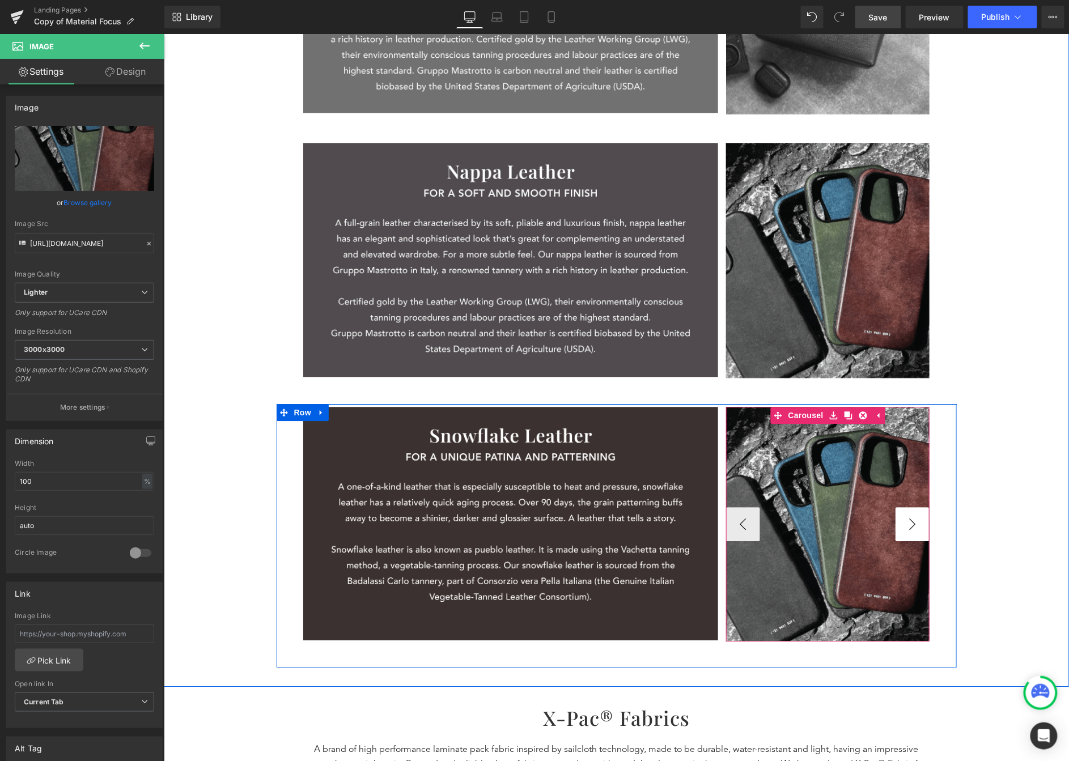
click at [863, 518] on button "›" at bounding box center [912, 524] width 34 height 34
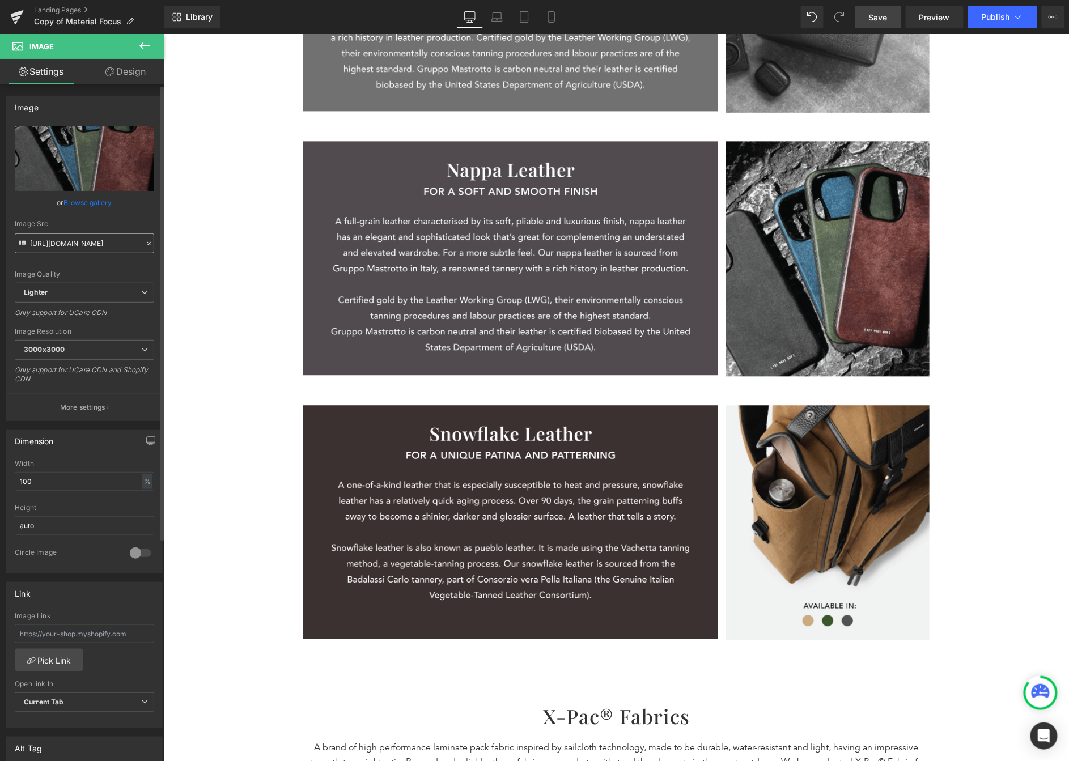
scroll to position [887, 0]
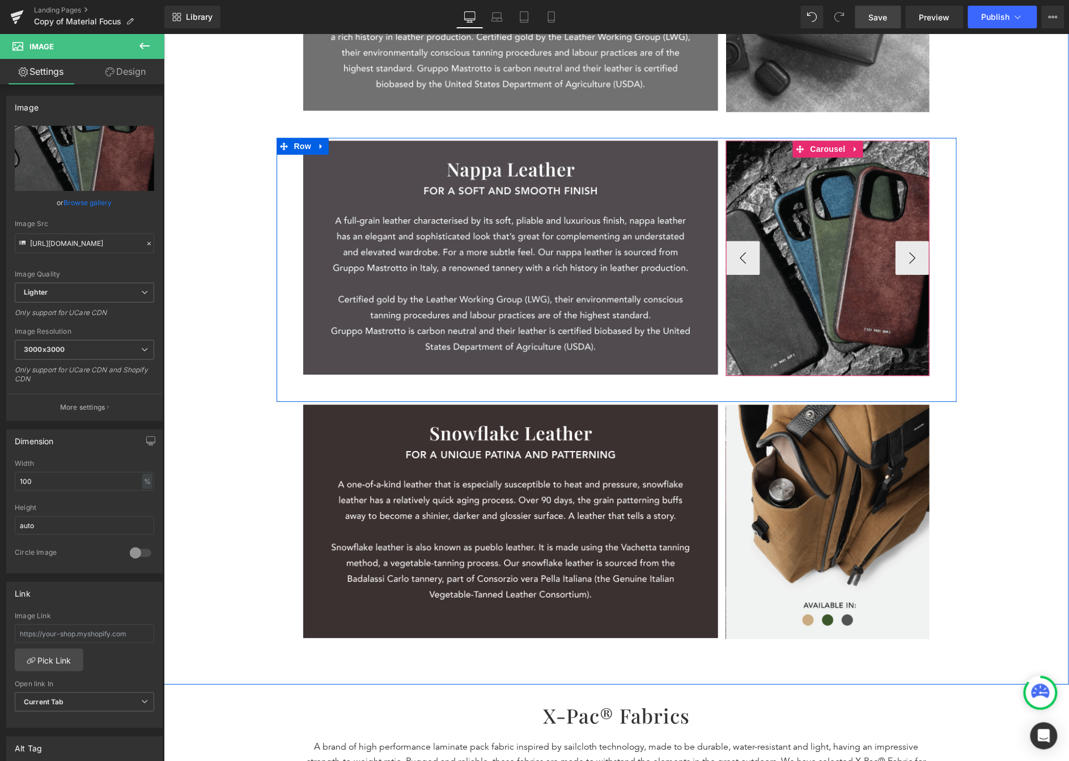
click at [863, 251] on button "›" at bounding box center [912, 257] width 34 height 34
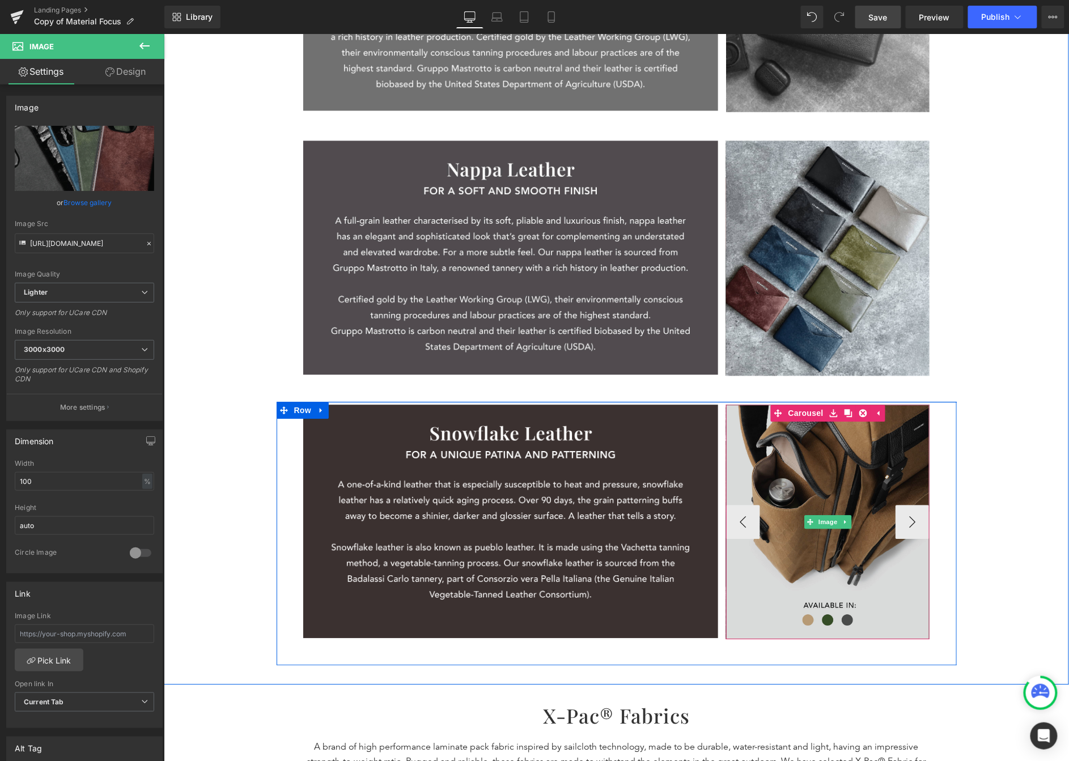
click at [807, 435] on img at bounding box center [828, 521] width 204 height 235
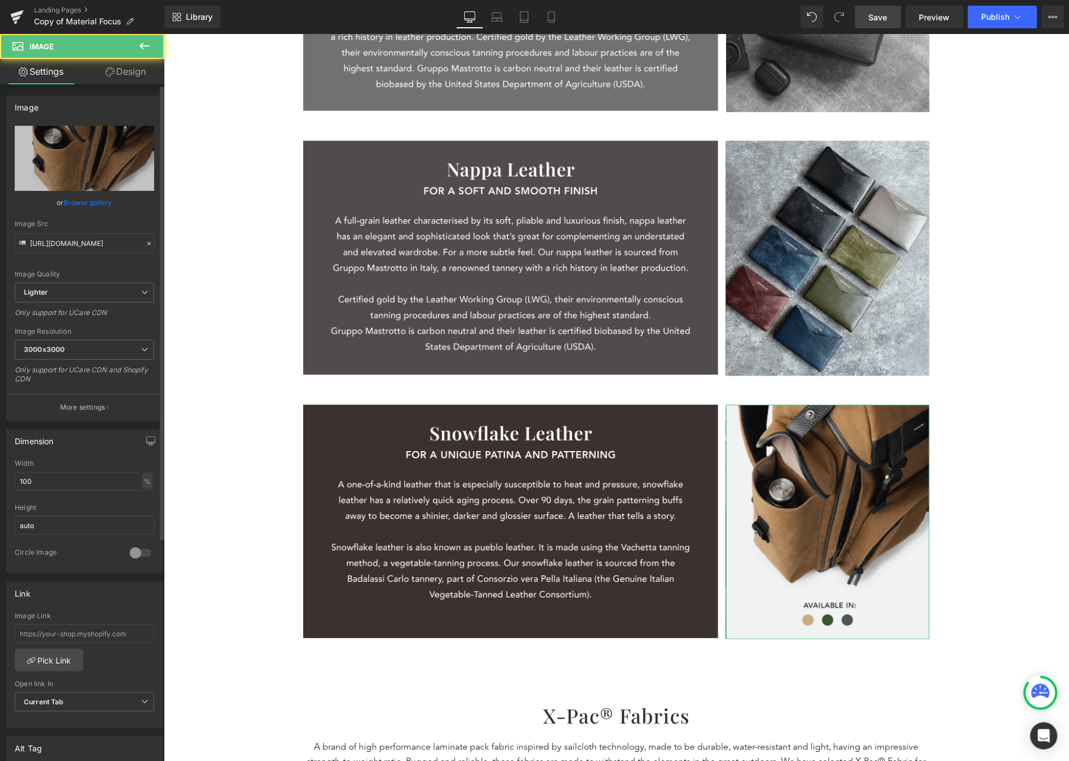
click at [80, 198] on link "Browse gallery" at bounding box center [88, 203] width 48 height 20
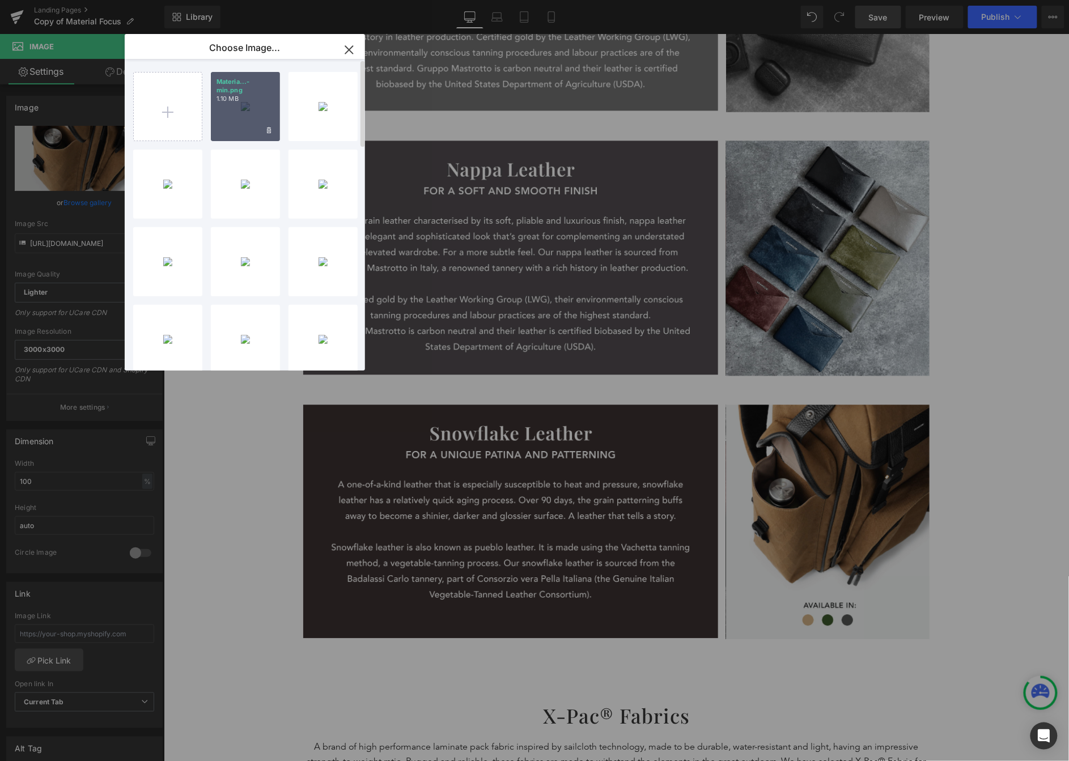
click at [248, 115] on div "Materia...-min.png 1.10 MB" at bounding box center [245, 106] width 69 height 69
type input "https://ucarecdn.com/6efe4806-7223-40d6-b33e-c4afe06f956c/-/format/auto/-/previ…"
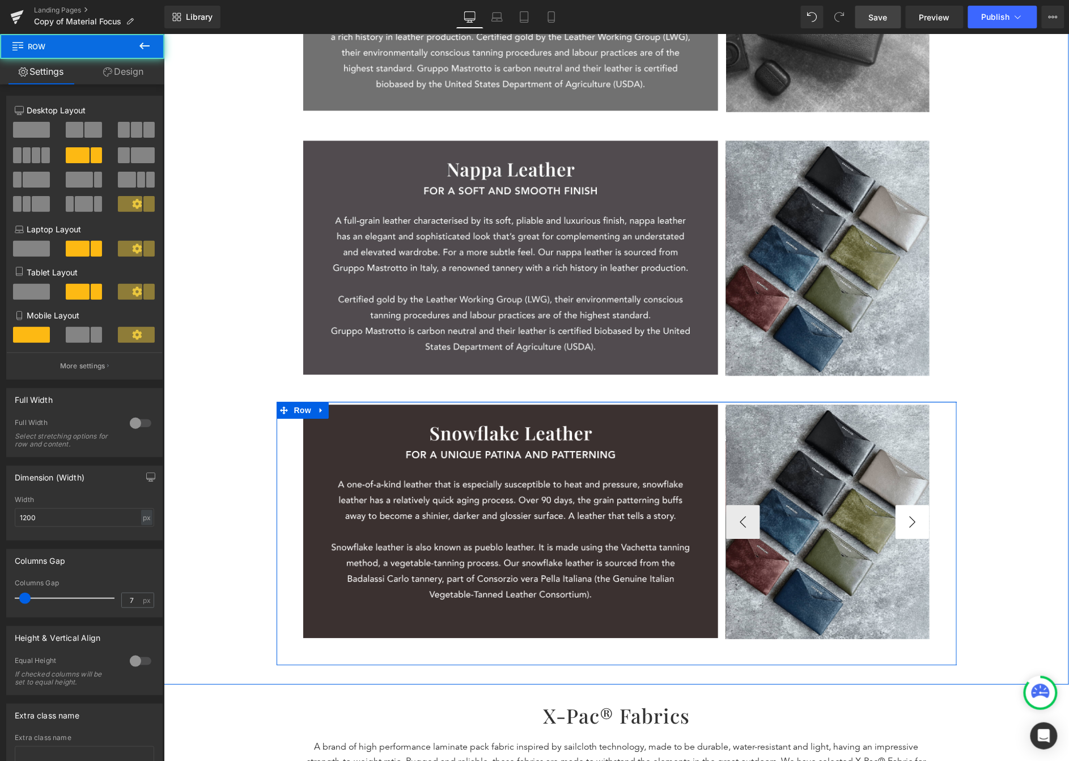
click at [863, 524] on div "Image Image Image Image Image ‹ › Carousel Row 46px" at bounding box center [616, 533] width 680 height 264
click at [863, 523] on button "›" at bounding box center [912, 522] width 34 height 34
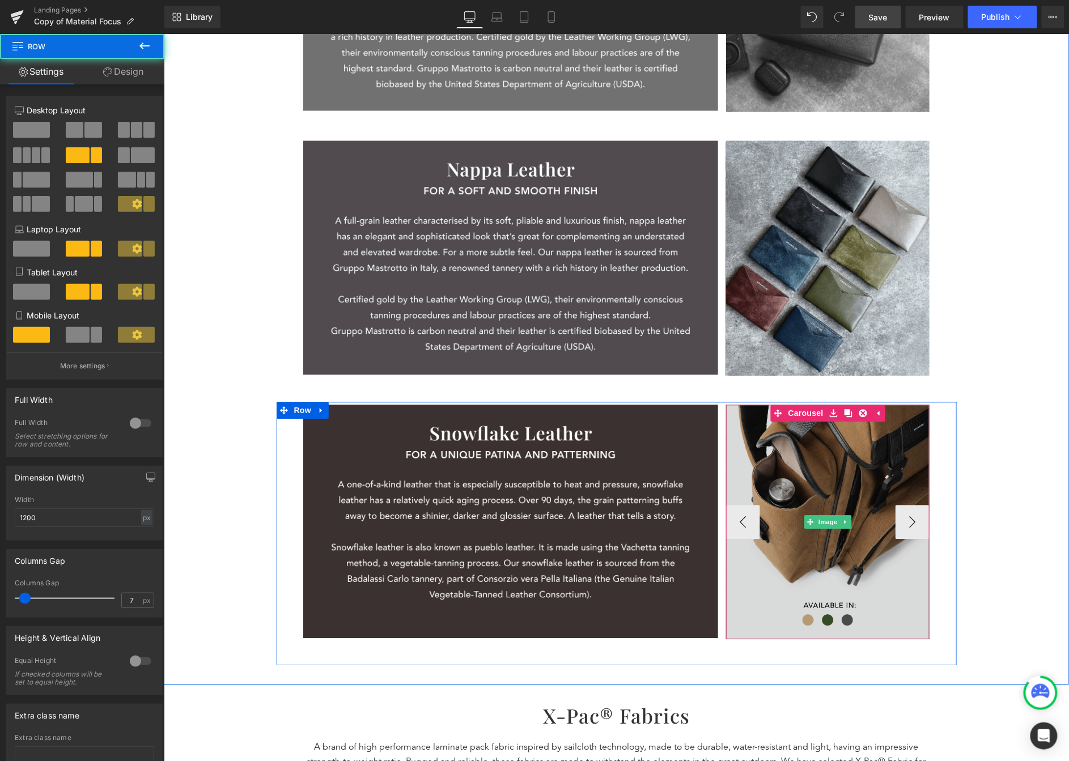
click at [856, 504] on img at bounding box center [828, 521] width 204 height 235
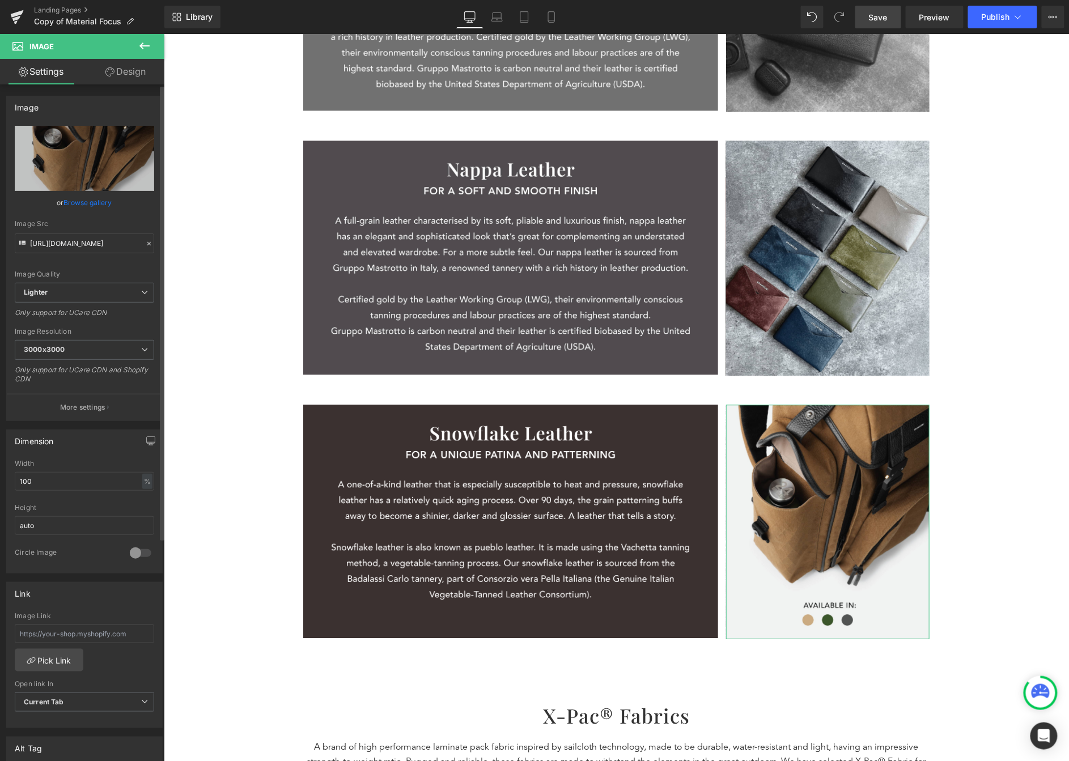
click at [100, 202] on link "Browse gallery" at bounding box center [88, 203] width 48 height 20
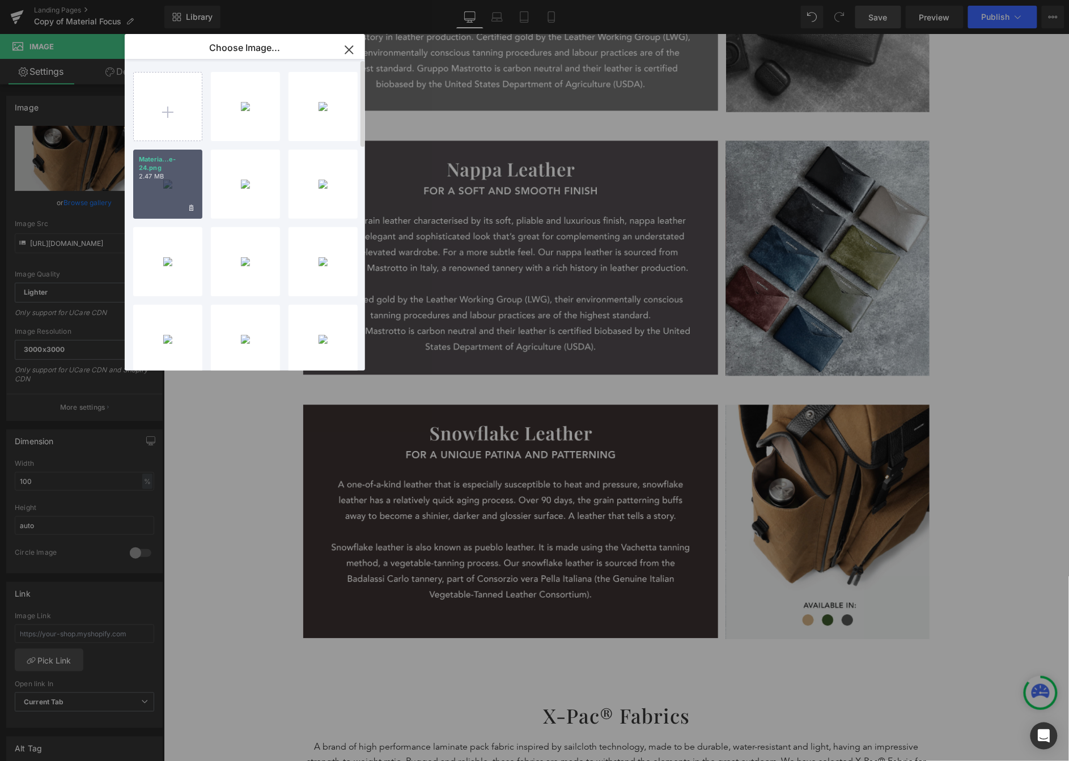
click at [174, 191] on div "Materia...e-24.png 2.47 MB" at bounding box center [167, 184] width 69 height 69
type input "[URL][DOMAIN_NAME]"
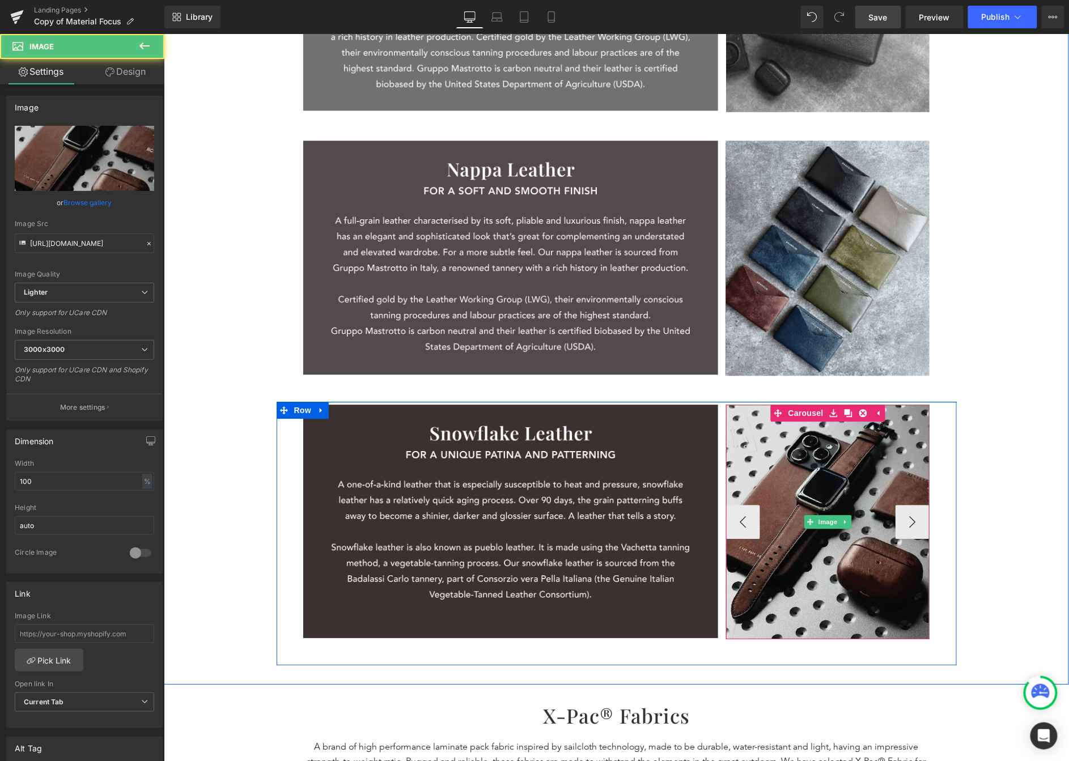
click at [863, 515] on img at bounding box center [828, 521] width 204 height 235
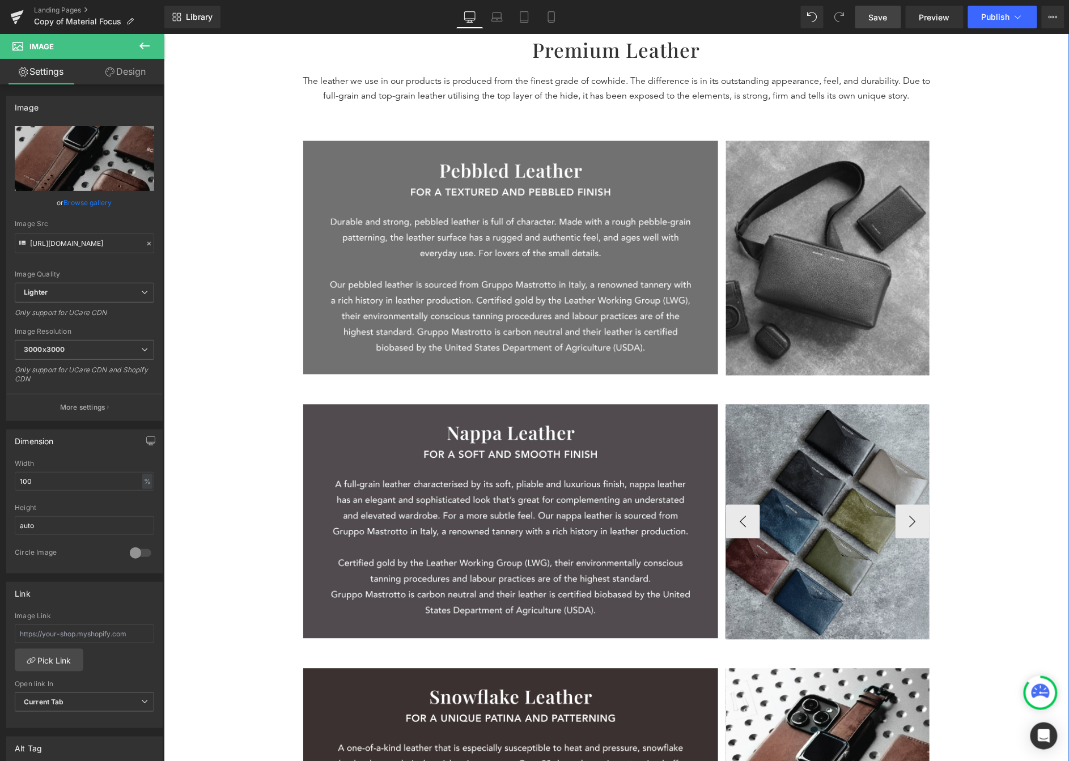
scroll to position [624, 0]
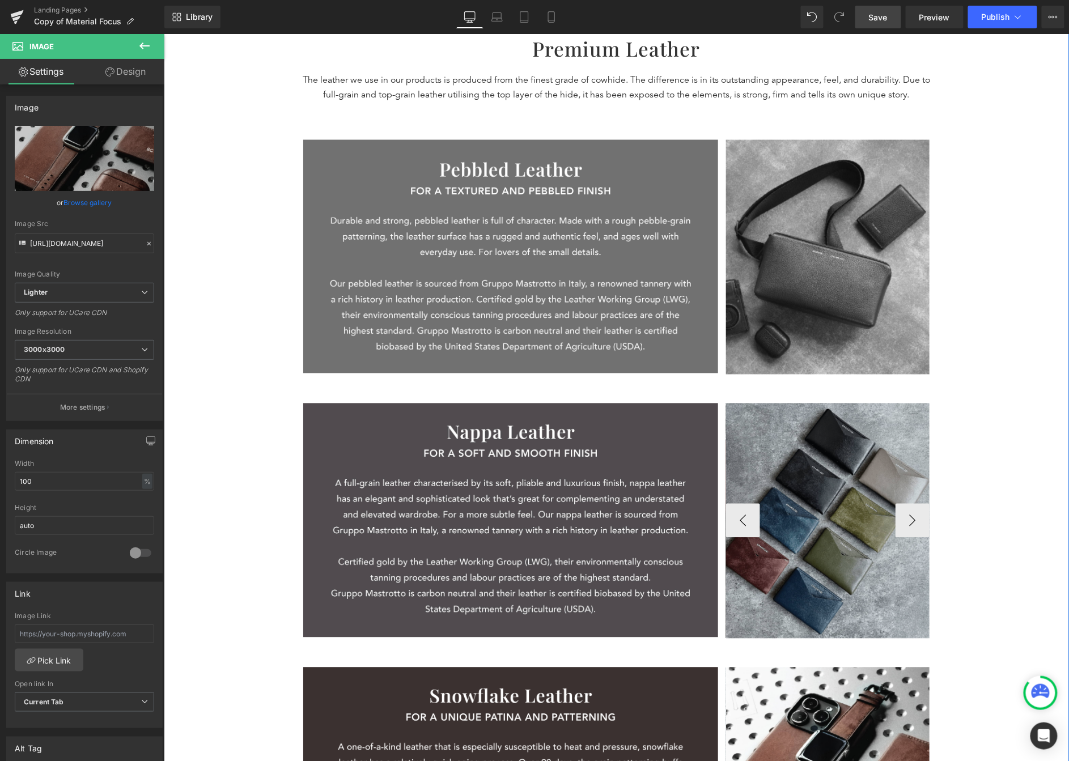
click at [863, 482] on img at bounding box center [828, 520] width 204 height 235
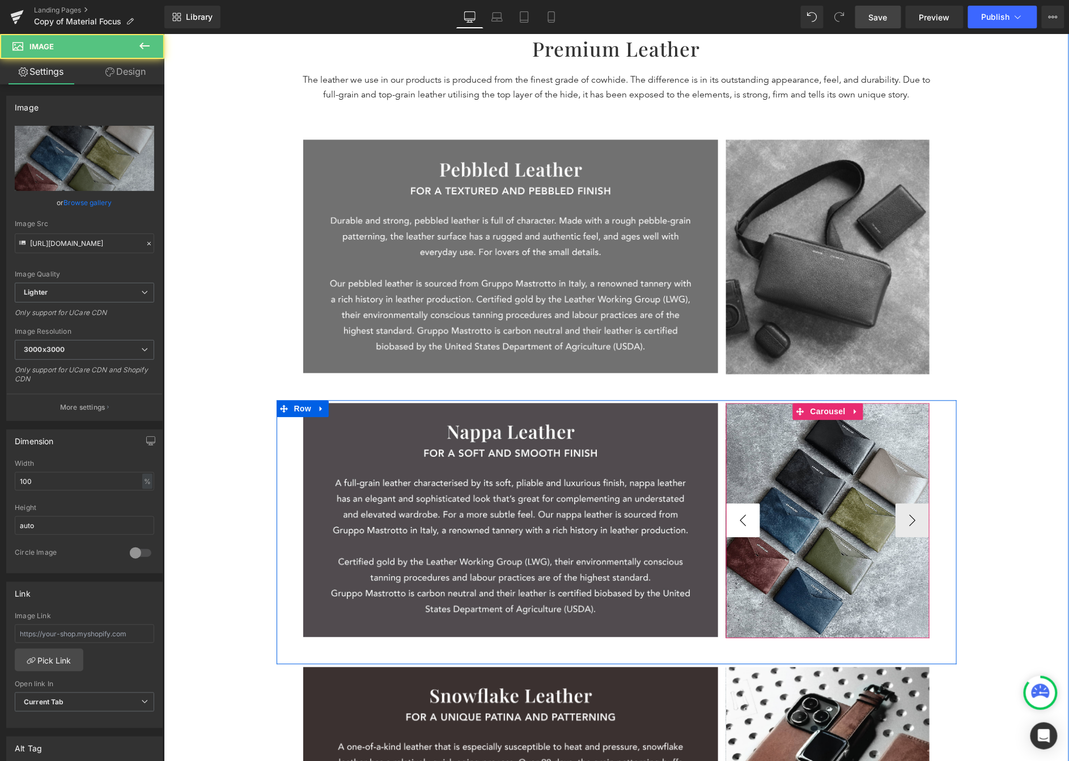
click at [743, 515] on button "‹" at bounding box center [743, 520] width 34 height 34
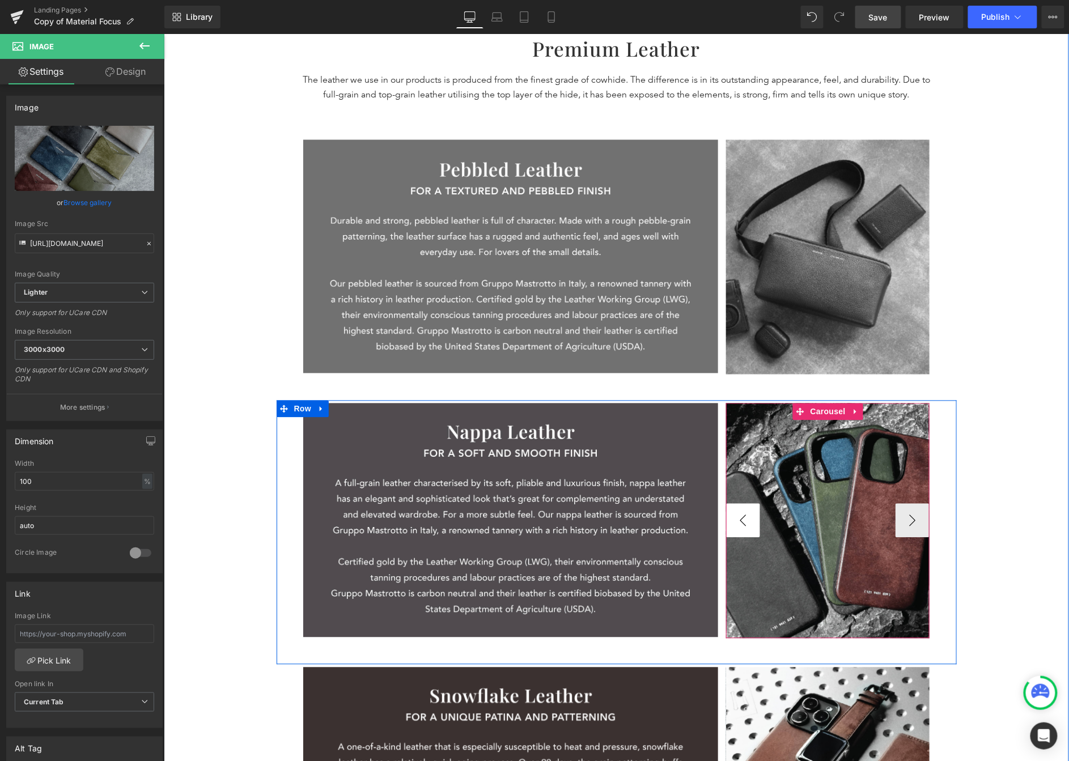
click at [748, 515] on button "‹" at bounding box center [743, 520] width 34 height 34
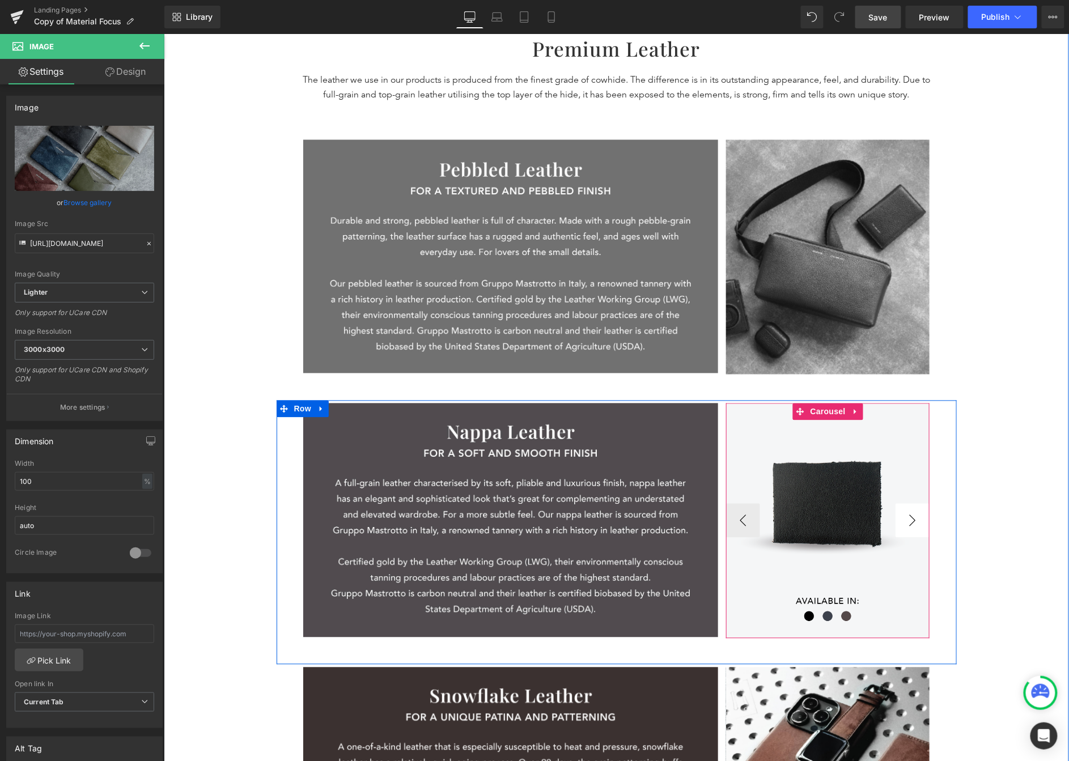
click at [863, 531] on button "›" at bounding box center [912, 520] width 34 height 34
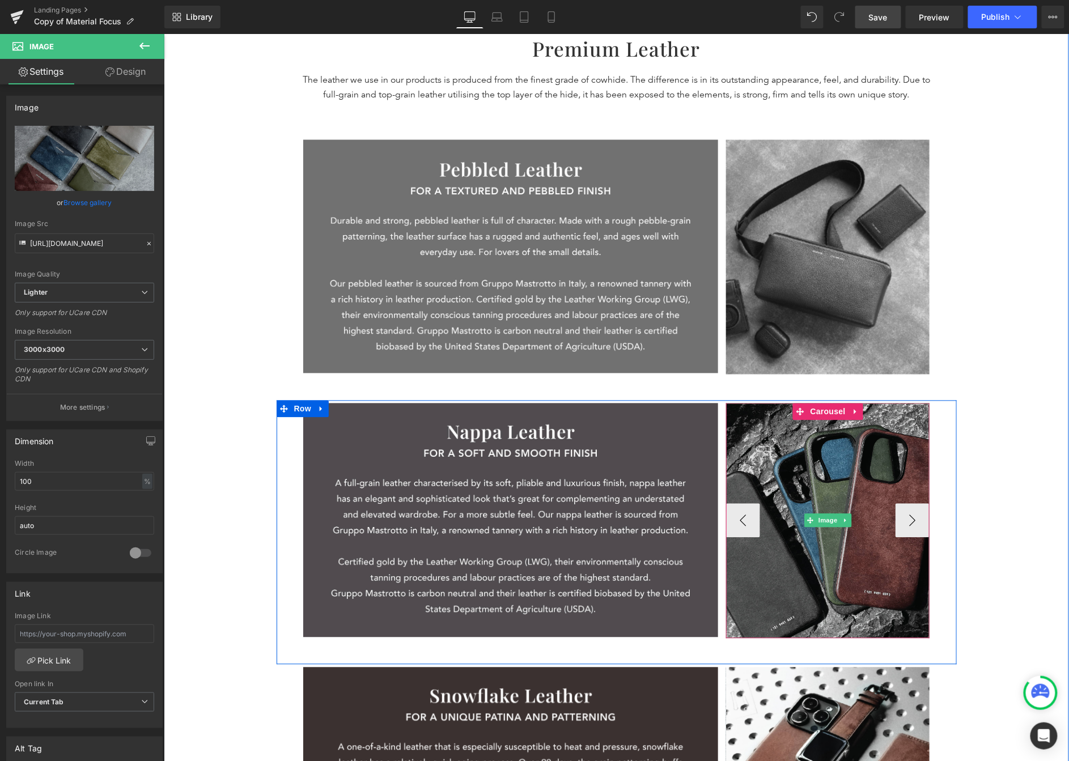
click at [846, 427] on img at bounding box center [828, 520] width 204 height 235
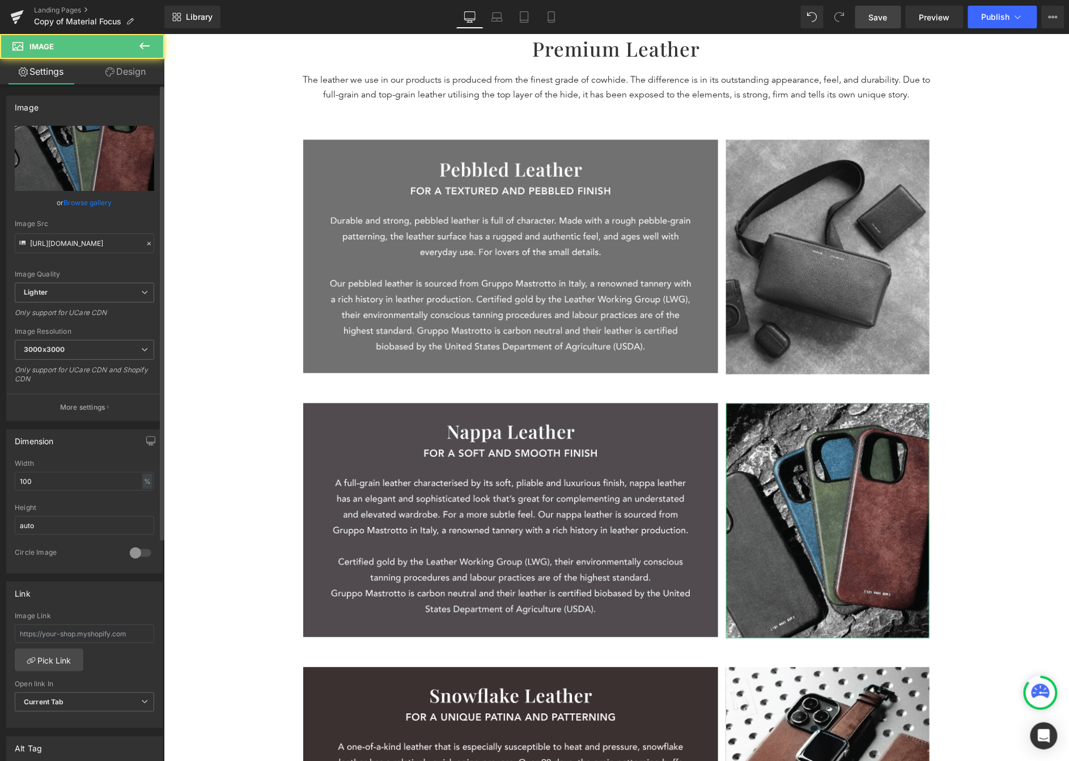
click at [80, 206] on link "Browse gallery" at bounding box center [88, 203] width 48 height 20
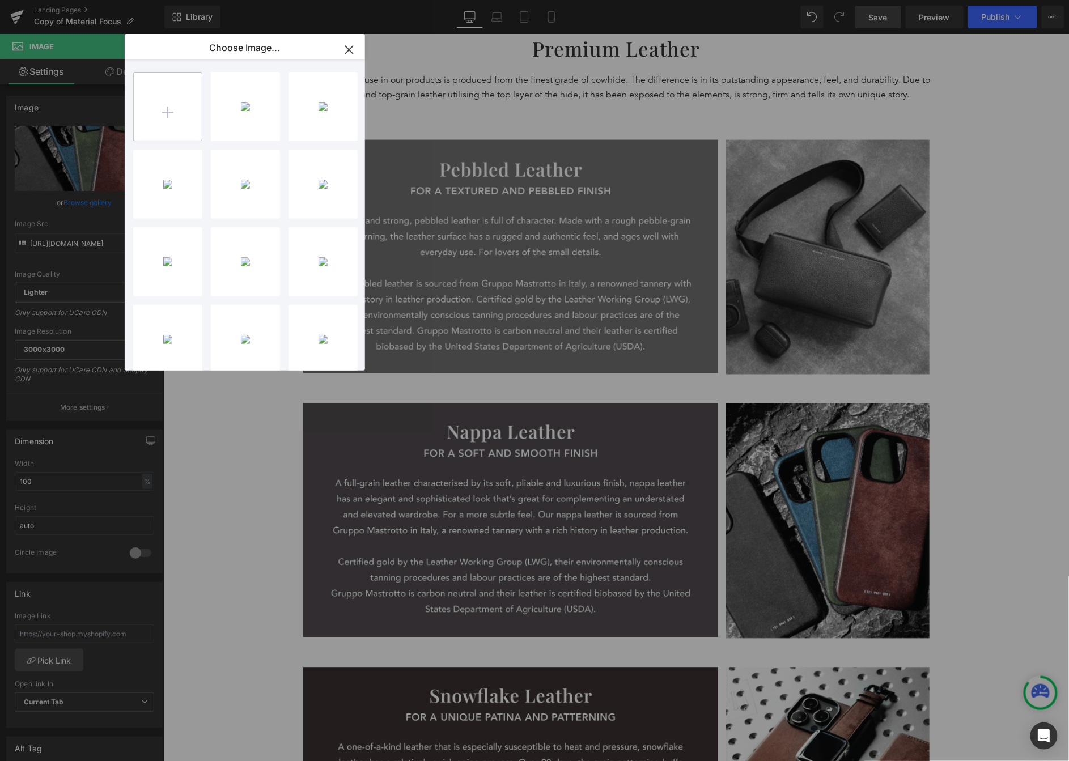
click at [171, 100] on input "file" at bounding box center [168, 107] width 68 height 68
type input "C:\fakepath\Material Focus_Nappa-12.png"
click at [156, 109] on input "file" at bounding box center [168, 107] width 68 height 68
type input "C:\fakepath\Material Focus_Nappa-13.png"
click at [180, 101] on input "file" at bounding box center [168, 107] width 68 height 68
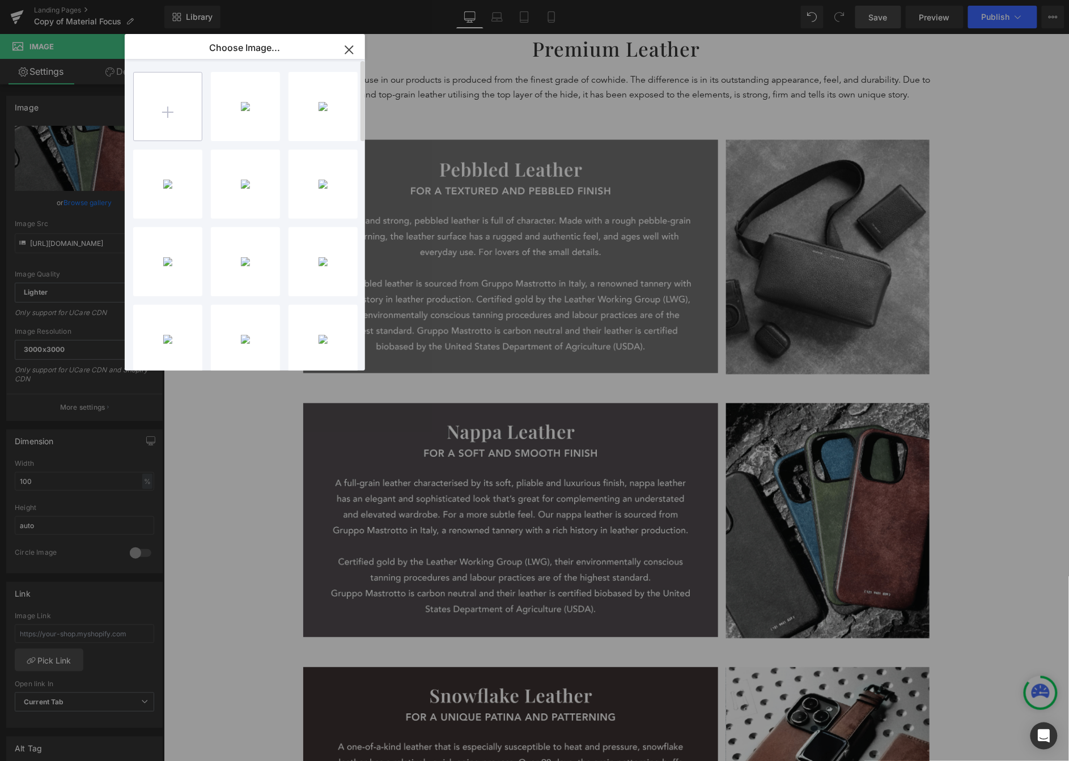
type input "C:\fakepath\Material Focus_Nappa-25.png"
click at [175, 108] on input "file" at bounding box center [168, 107] width 68 height 68
type input "C:\fakepath\Material Focus_Nappa-26.png"
click at [185, 103] on input "file" at bounding box center [168, 107] width 68 height 68
type input "C:\fakepath\Material Focus_Nappa-27.png"
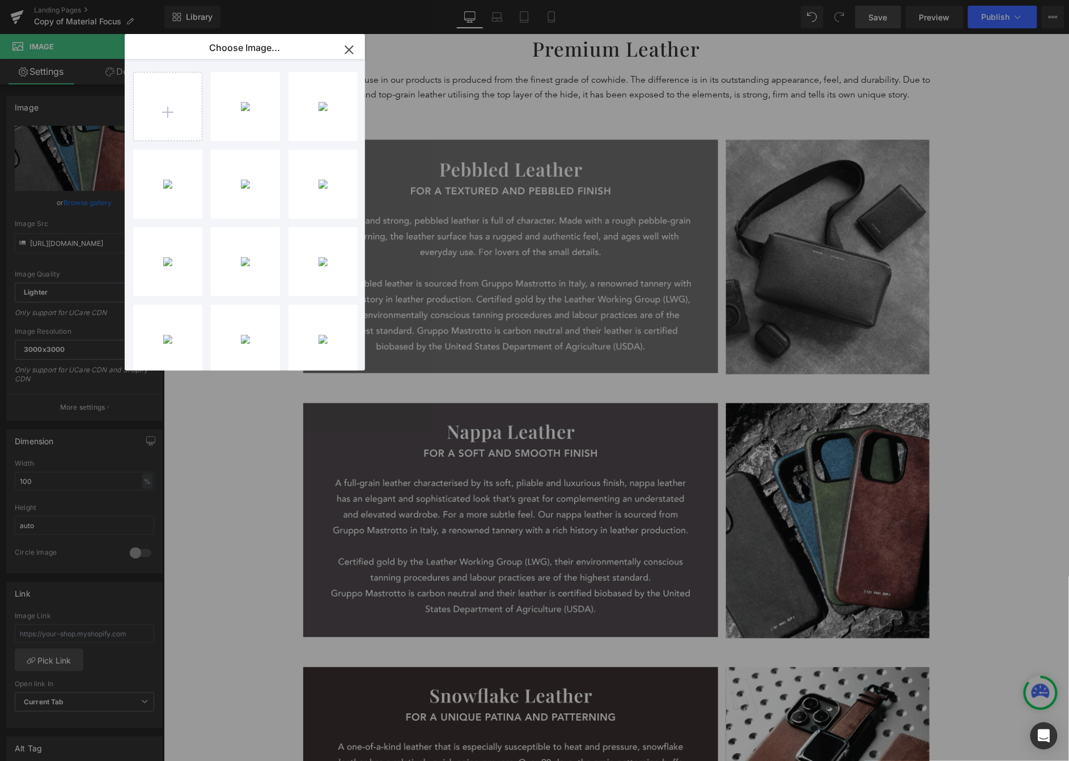
click at [350, 50] on icon "button" at bounding box center [349, 50] width 18 height 18
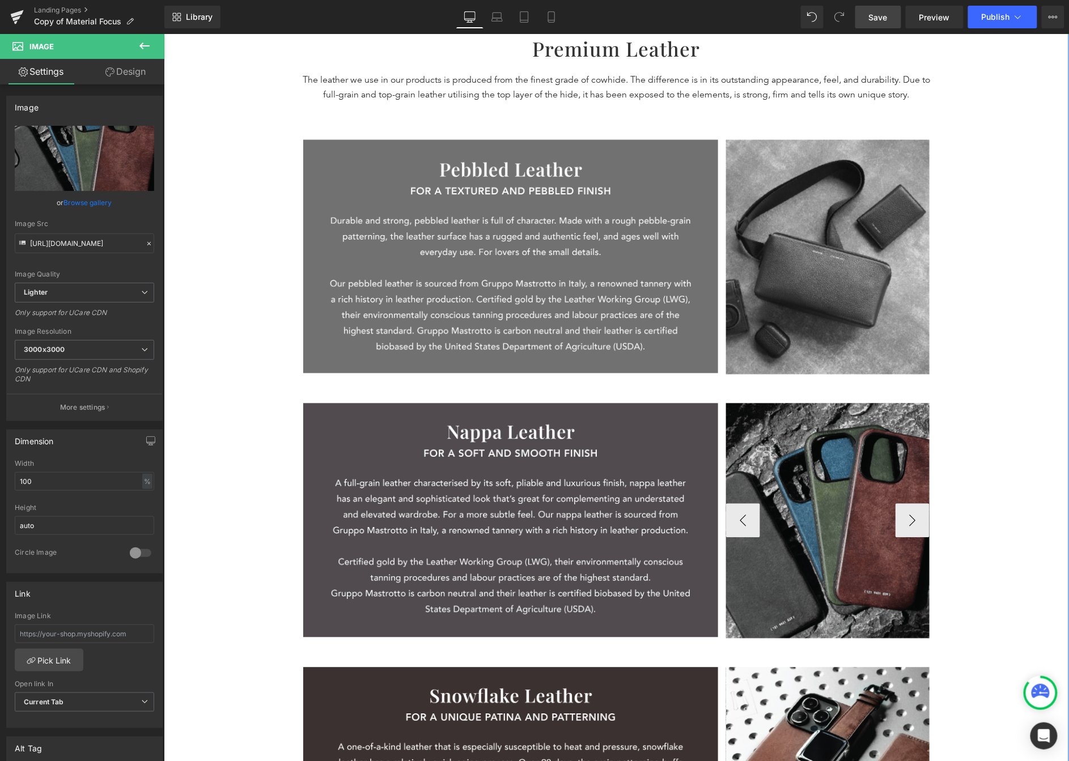
click at [838, 502] on img at bounding box center [828, 520] width 204 height 235
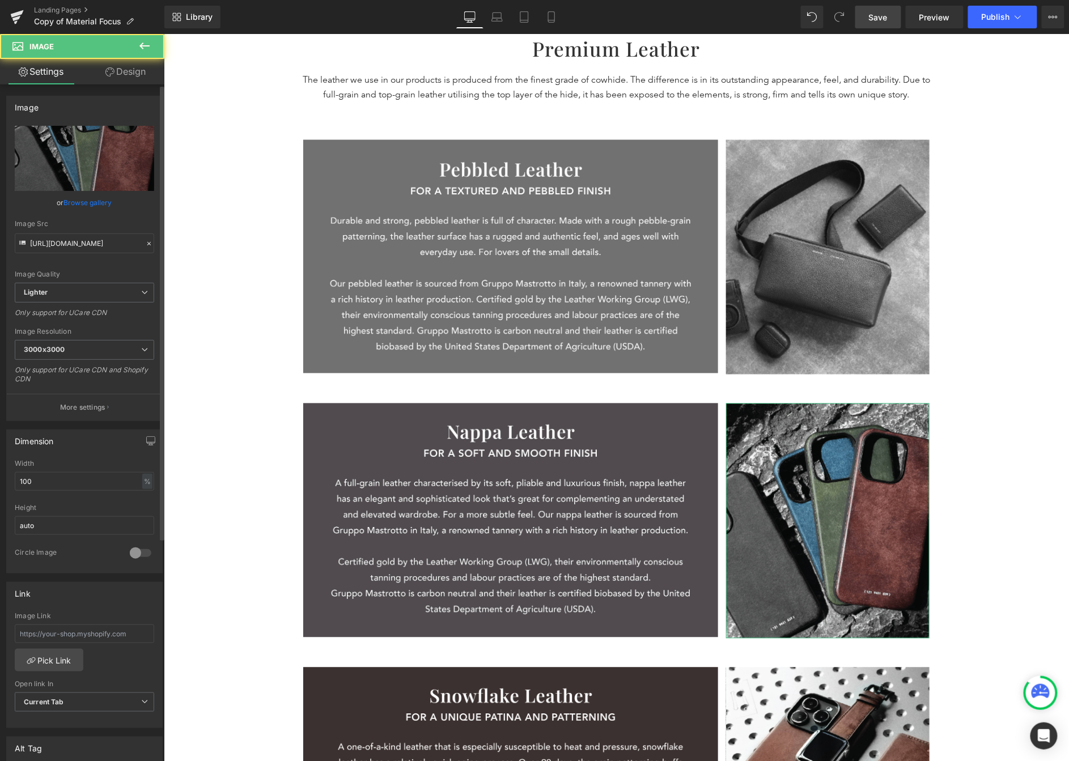
click at [83, 201] on link "Browse gallery" at bounding box center [88, 203] width 48 height 20
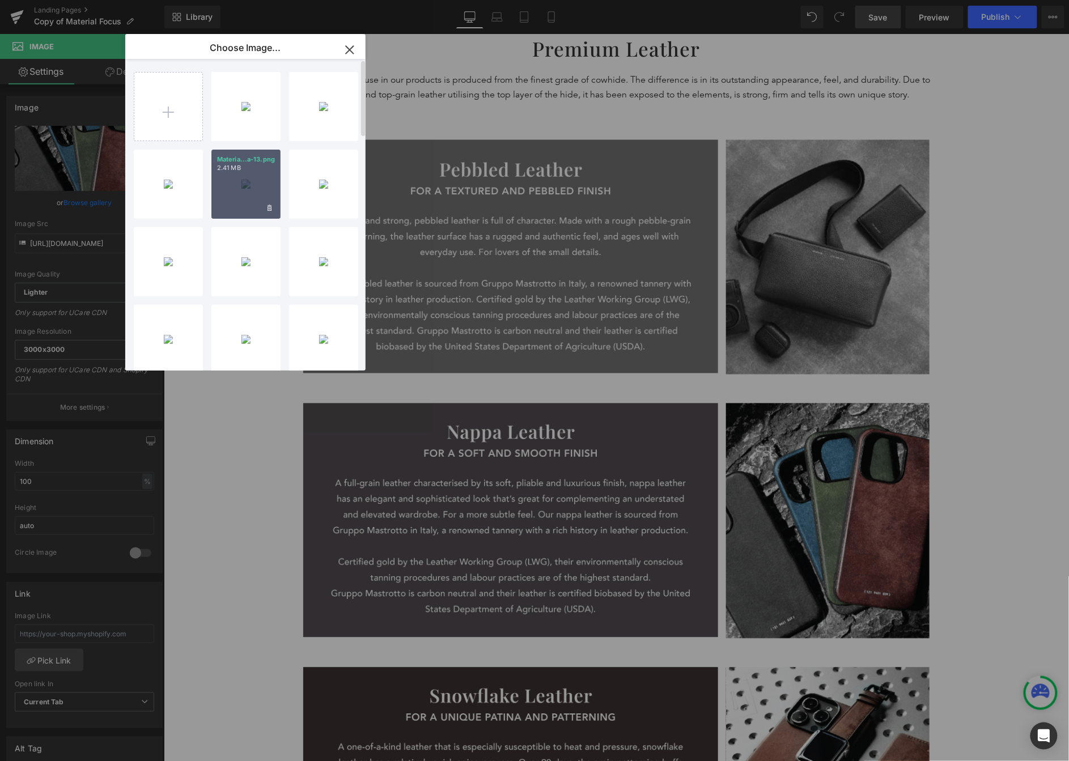
click at [231, 193] on div "Materia...a-13.png 2.41 MB" at bounding box center [245, 184] width 69 height 69
type input "https://ucarecdn.com/4d58a83e-3dac-4a47-82b7-e4424b818683/-/format/auto/-/previ…"
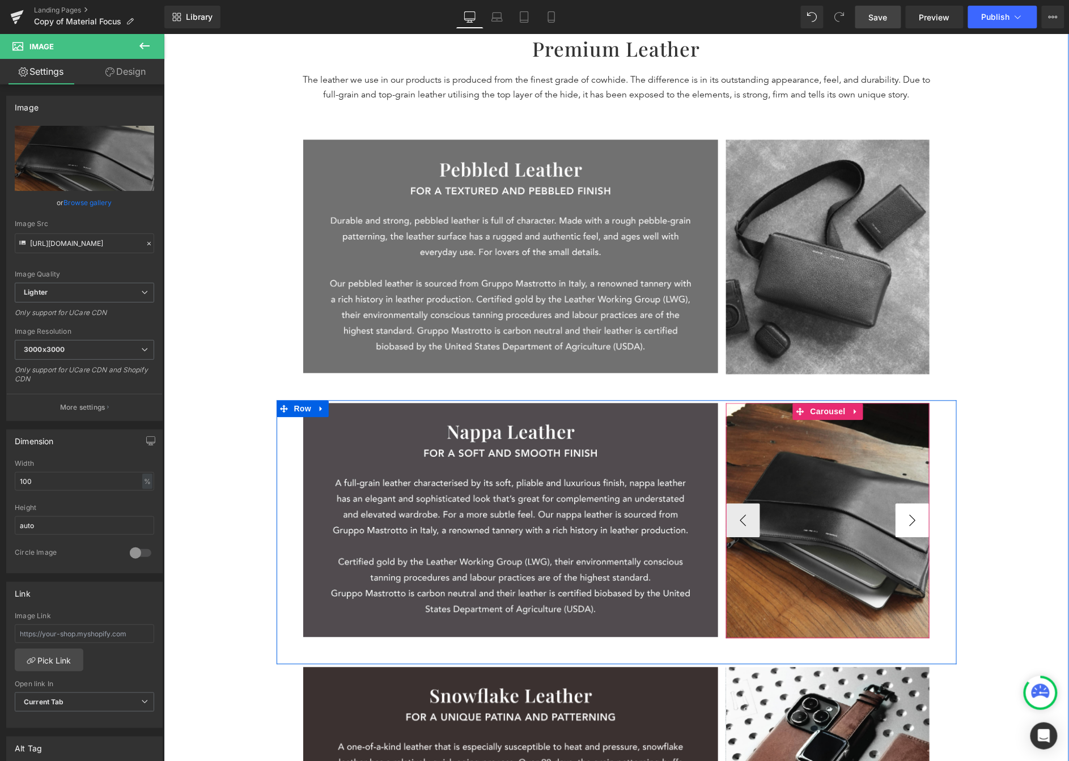
click at [863, 522] on button "›" at bounding box center [912, 520] width 34 height 34
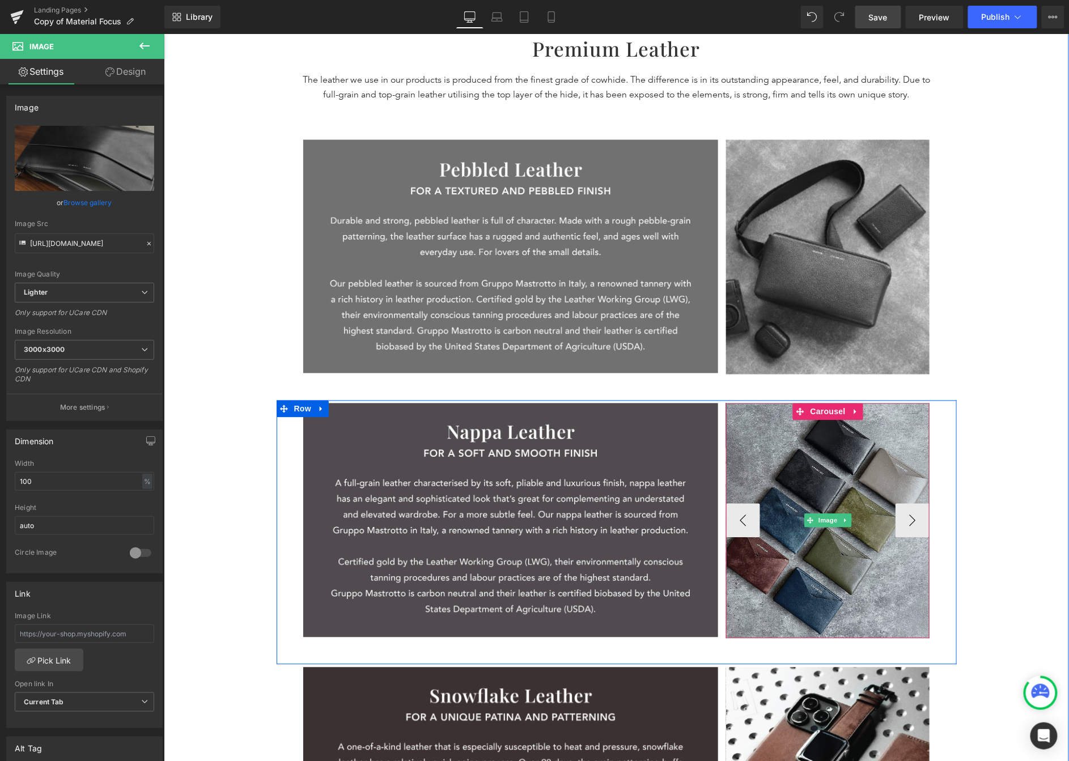
click at [804, 494] on img at bounding box center [828, 520] width 204 height 235
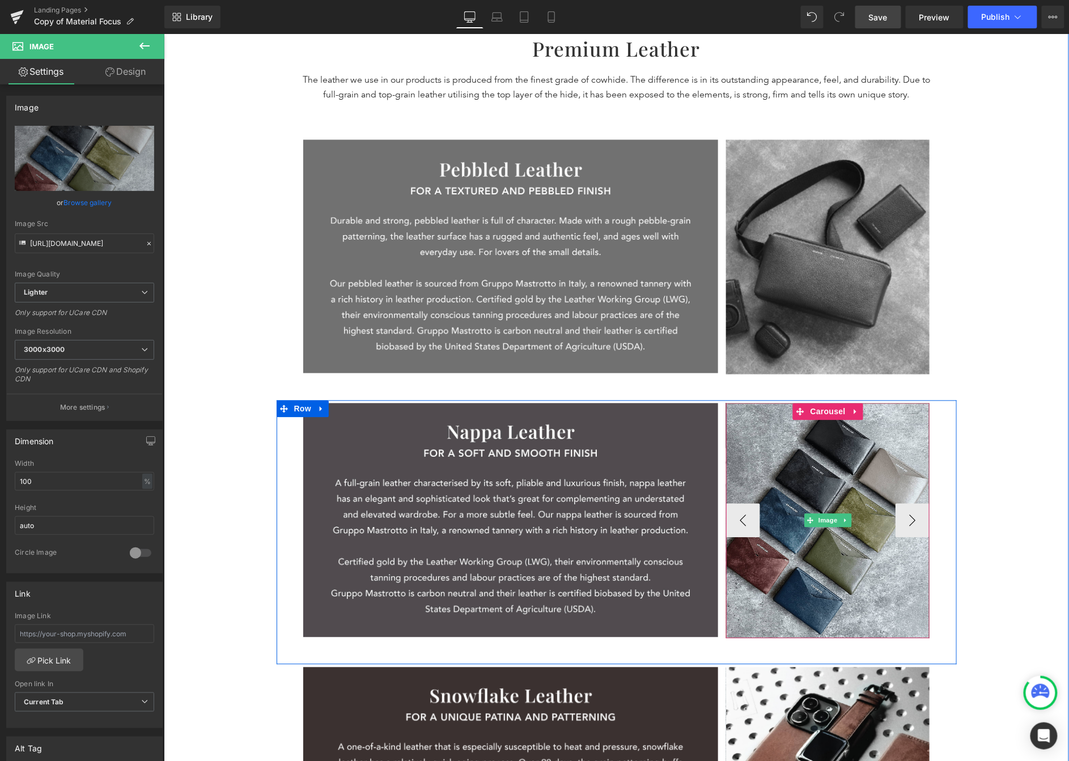
click at [726, 512] on div at bounding box center [727, 520] width 3 height 235
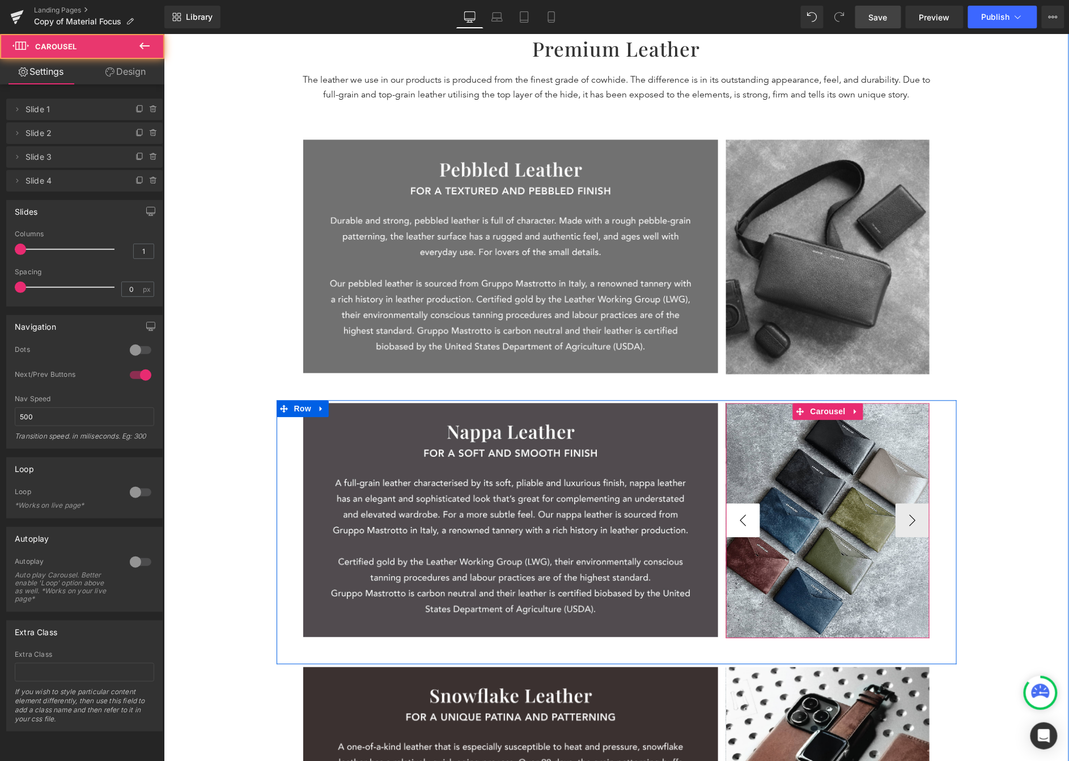
click at [735, 520] on button "‹" at bounding box center [743, 520] width 34 height 34
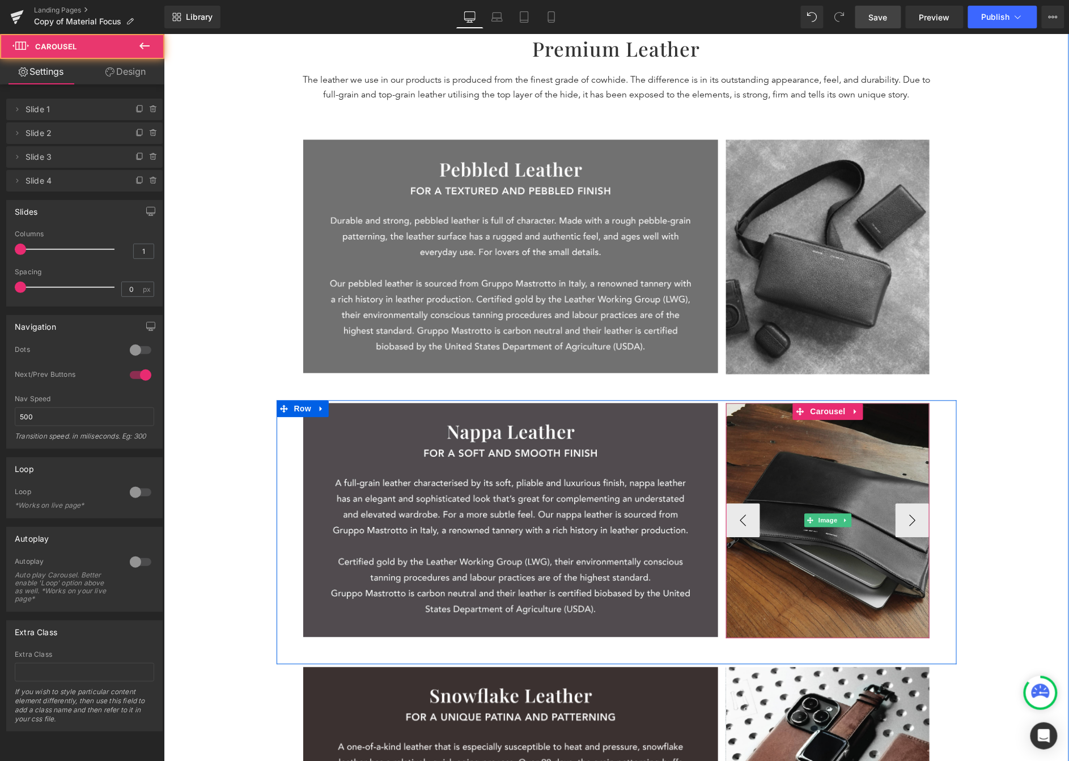
click at [825, 486] on img at bounding box center [828, 520] width 204 height 235
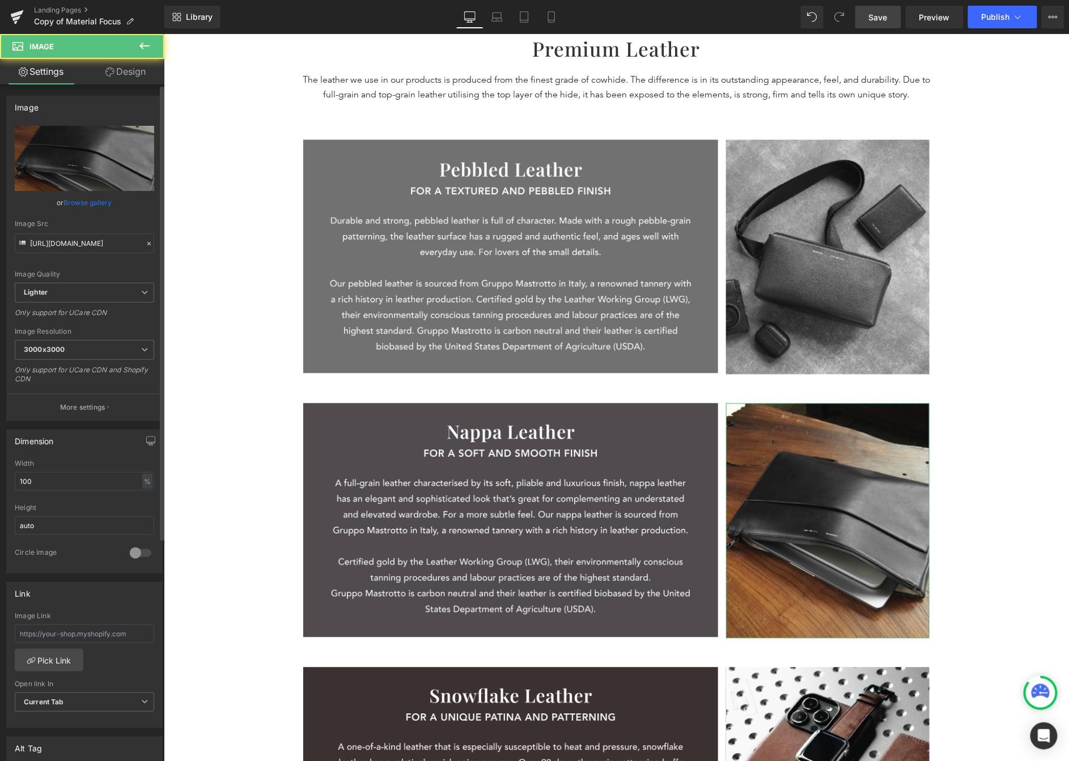
click at [110, 206] on div "or Browse gallery" at bounding box center [84, 203] width 139 height 12
click at [99, 204] on link "Browse gallery" at bounding box center [88, 203] width 48 height 20
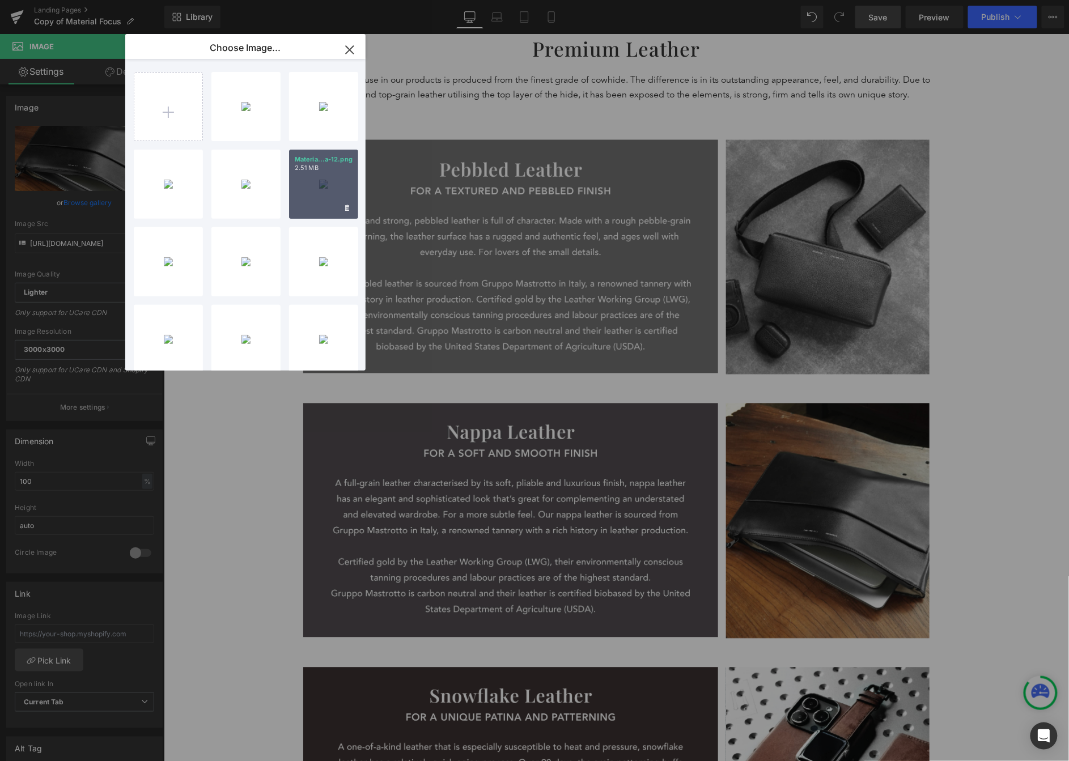
click at [324, 181] on div "Materia...a-12.png 2.51 MB" at bounding box center [323, 184] width 69 height 69
type input "https://ucarecdn.com/51142ebd-2186-40c5-a796-8f843985dd8d/-/format/auto/-/previ…"
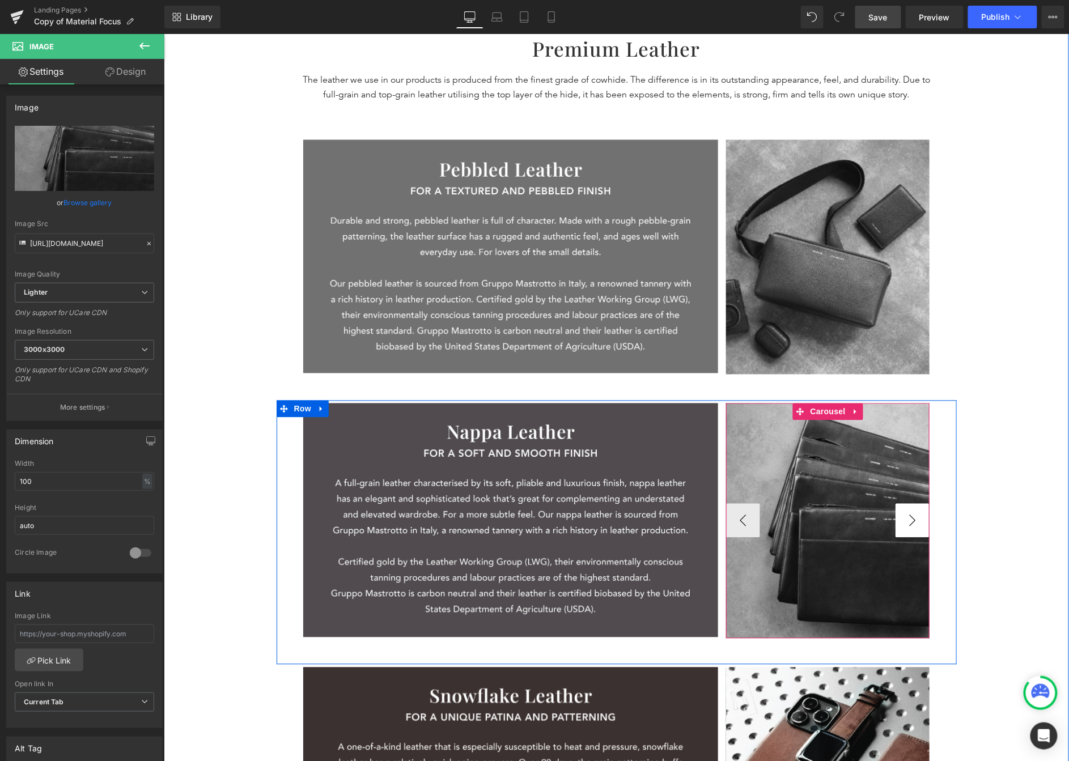
click at [863, 522] on button "›" at bounding box center [912, 520] width 34 height 34
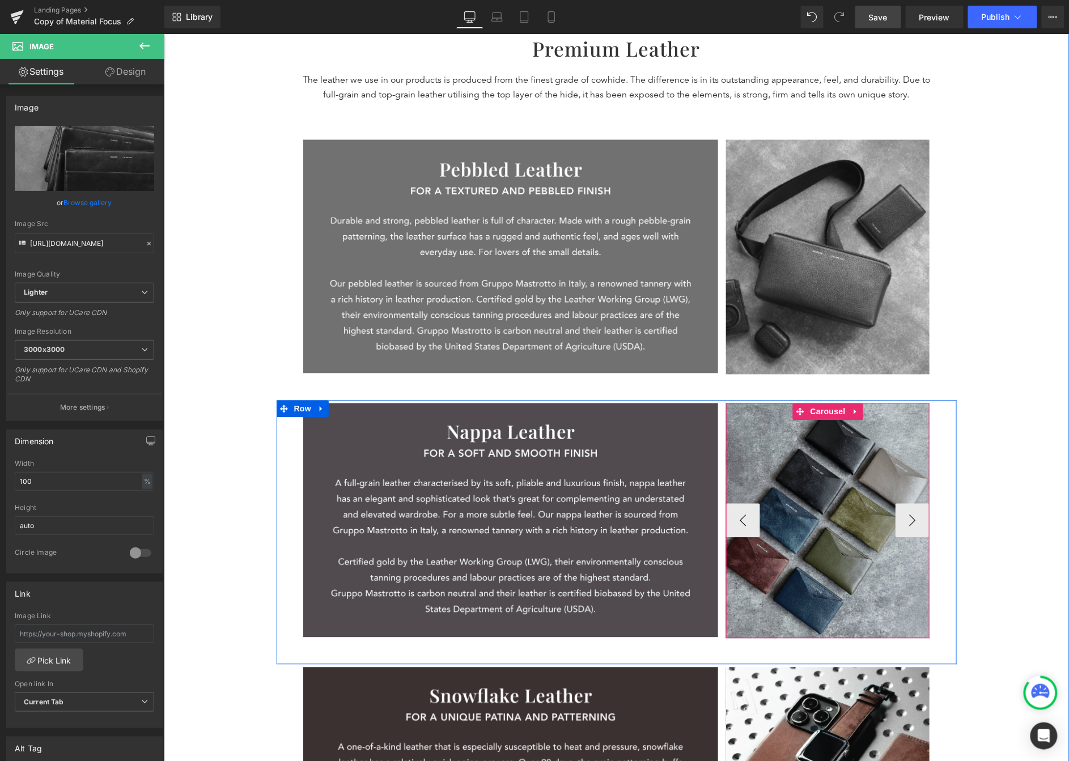
click at [812, 494] on img at bounding box center [828, 520] width 204 height 235
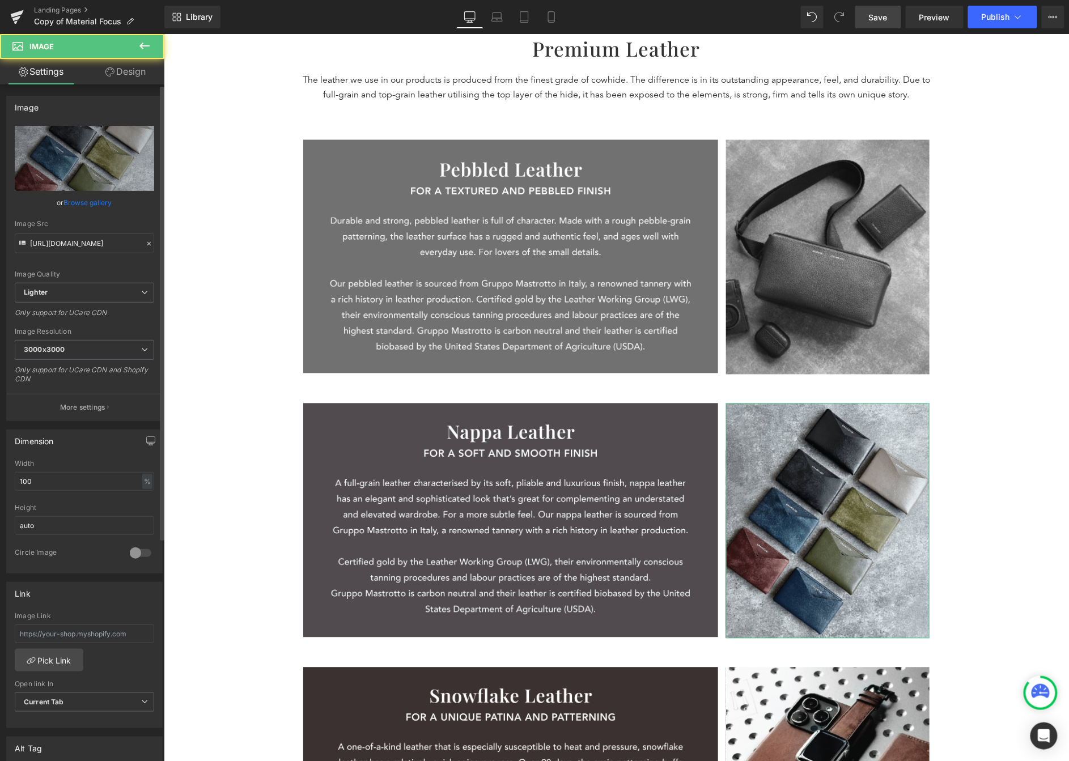
click at [92, 200] on link "Browse gallery" at bounding box center [88, 203] width 48 height 20
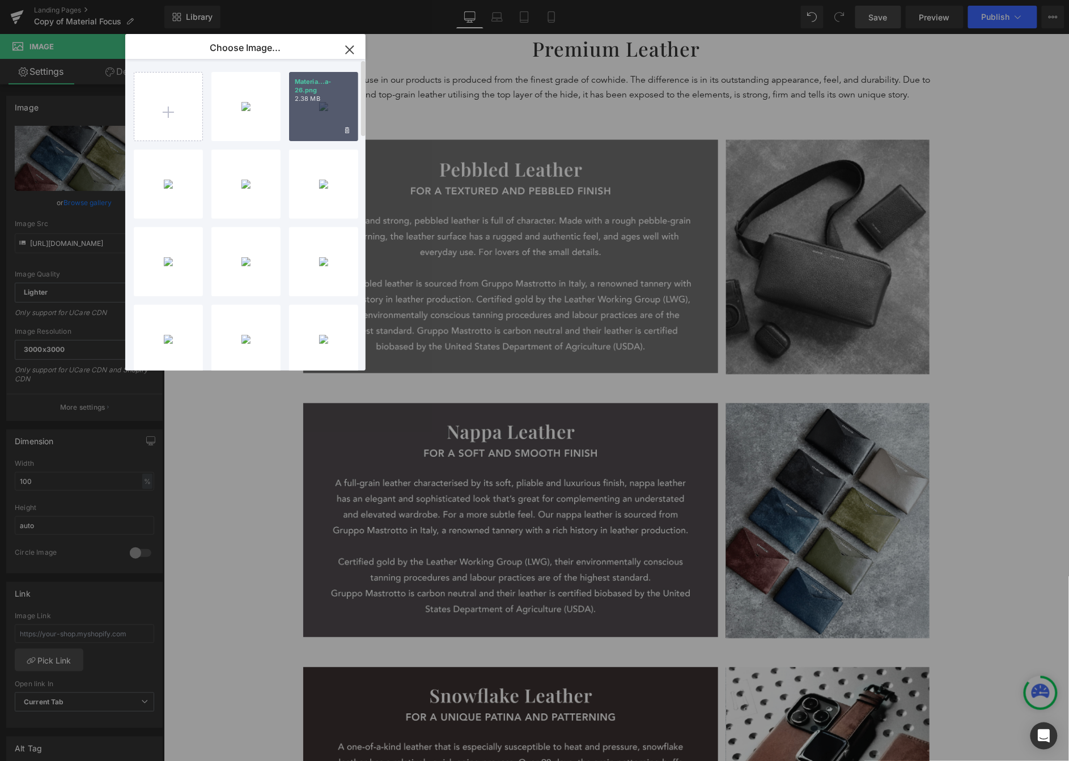
click at [322, 116] on div "Materia...a-26.png 2.38 MB" at bounding box center [323, 106] width 69 height 69
type input "https://ucarecdn.com/2a2ded5b-9439-4ee2-b298-bc00312ad2e8/-/format/auto/-/previ…"
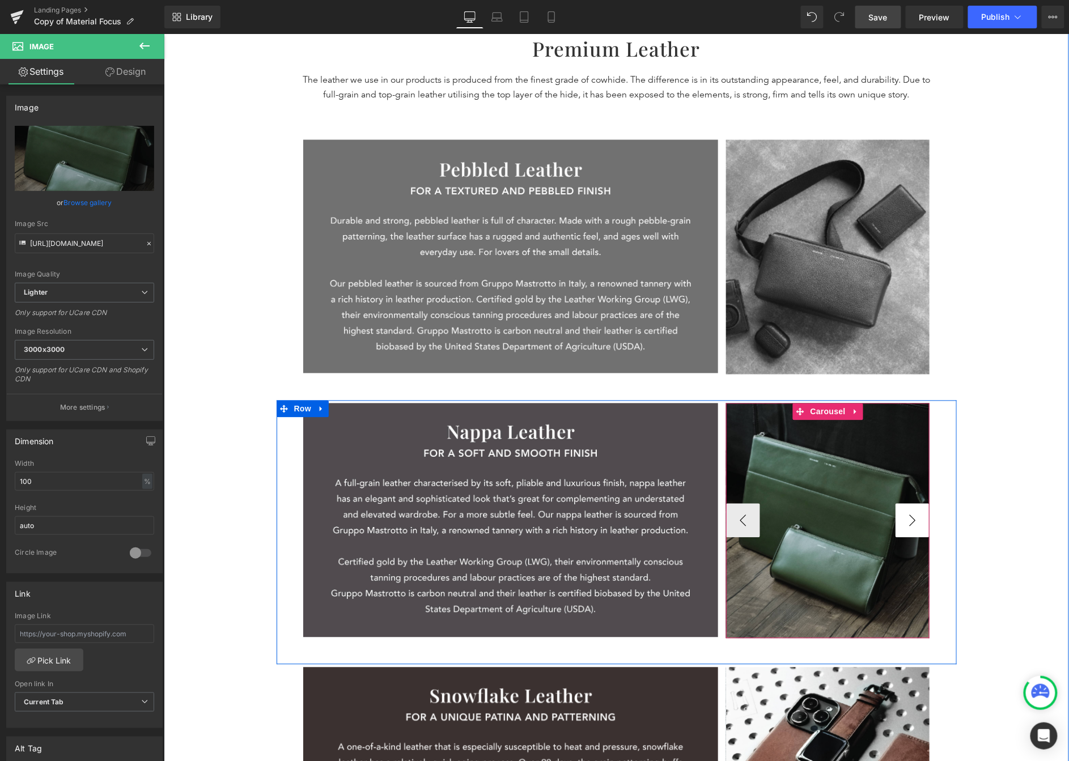
click at [863, 525] on button "›" at bounding box center [912, 520] width 34 height 34
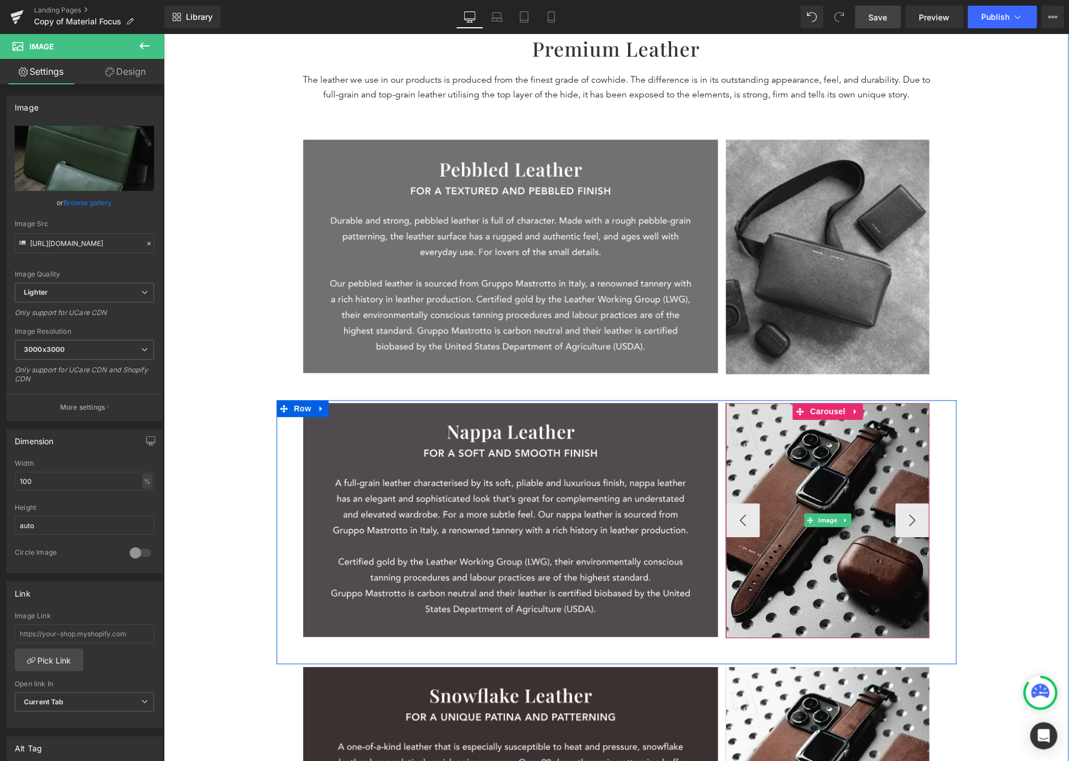
click at [810, 492] on img at bounding box center [828, 520] width 204 height 235
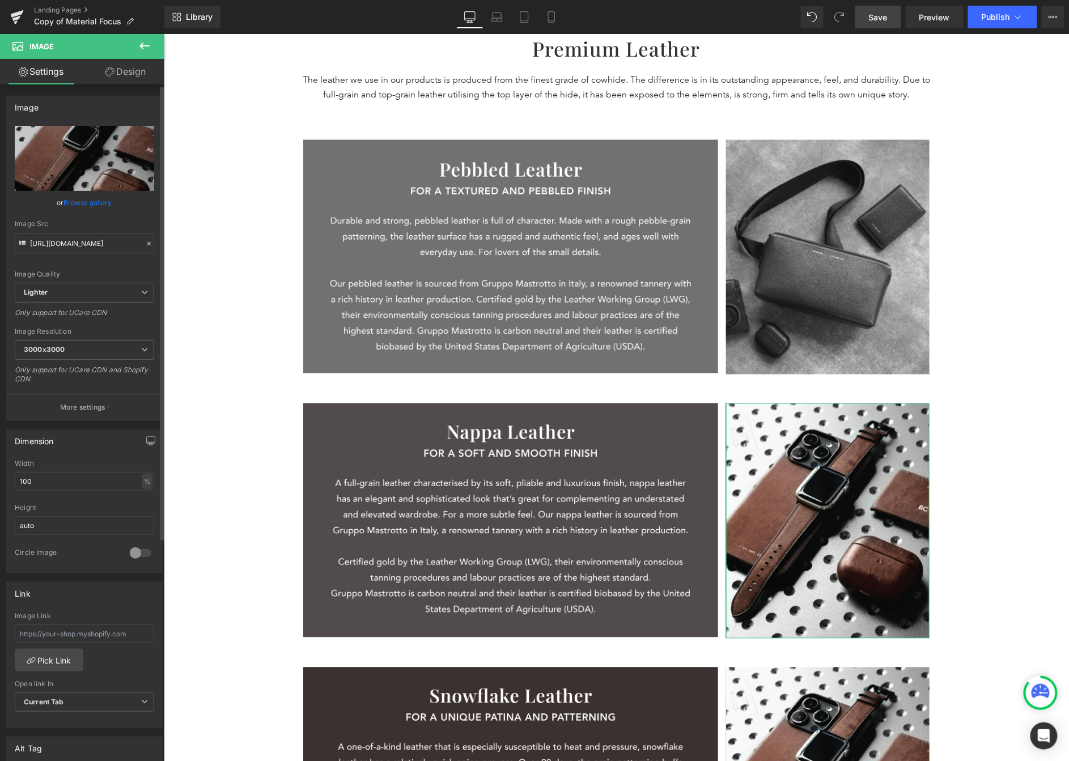
click at [86, 213] on div "Image Quality Lighter Lightest Lighter Lighter Lightest Only support for UCare …" at bounding box center [84, 204] width 139 height 157
click at [88, 204] on link "Browse gallery" at bounding box center [88, 203] width 48 height 20
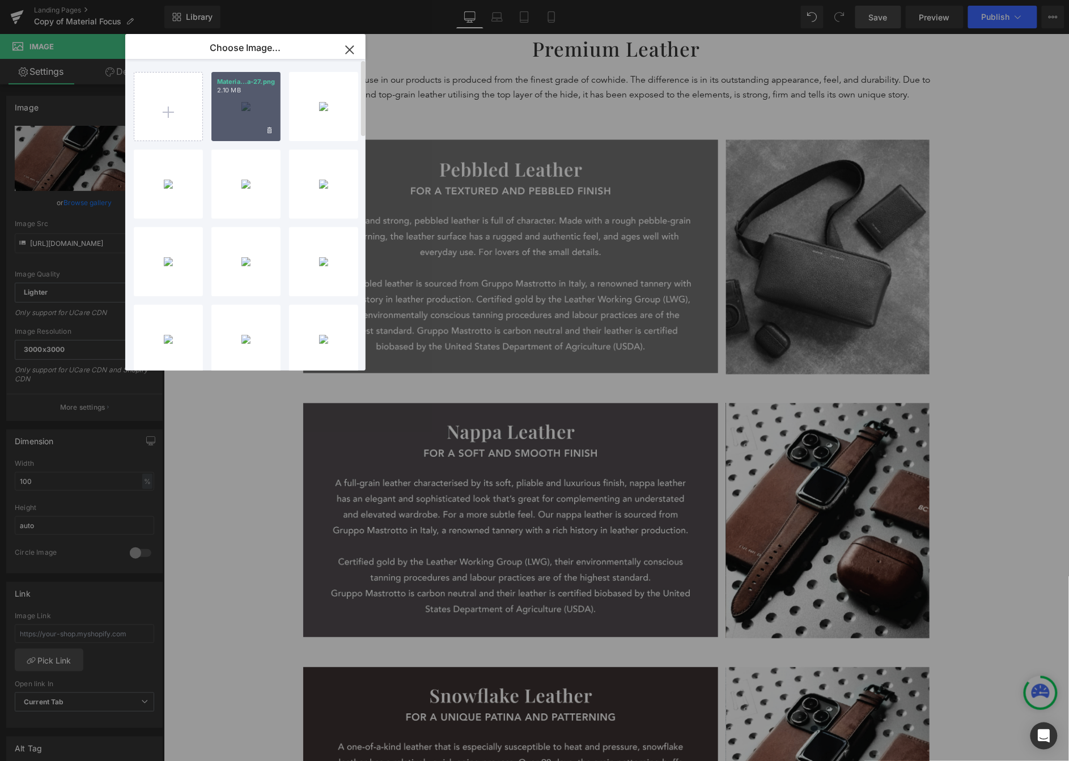
click at [252, 118] on div "Materia...a-27.png 2.10 MB" at bounding box center [245, 106] width 69 height 69
type input "https://ucarecdn.com/357ceff6-e1e3-4b67-9039-043257e0300f/-/format/auto/-/previ…"
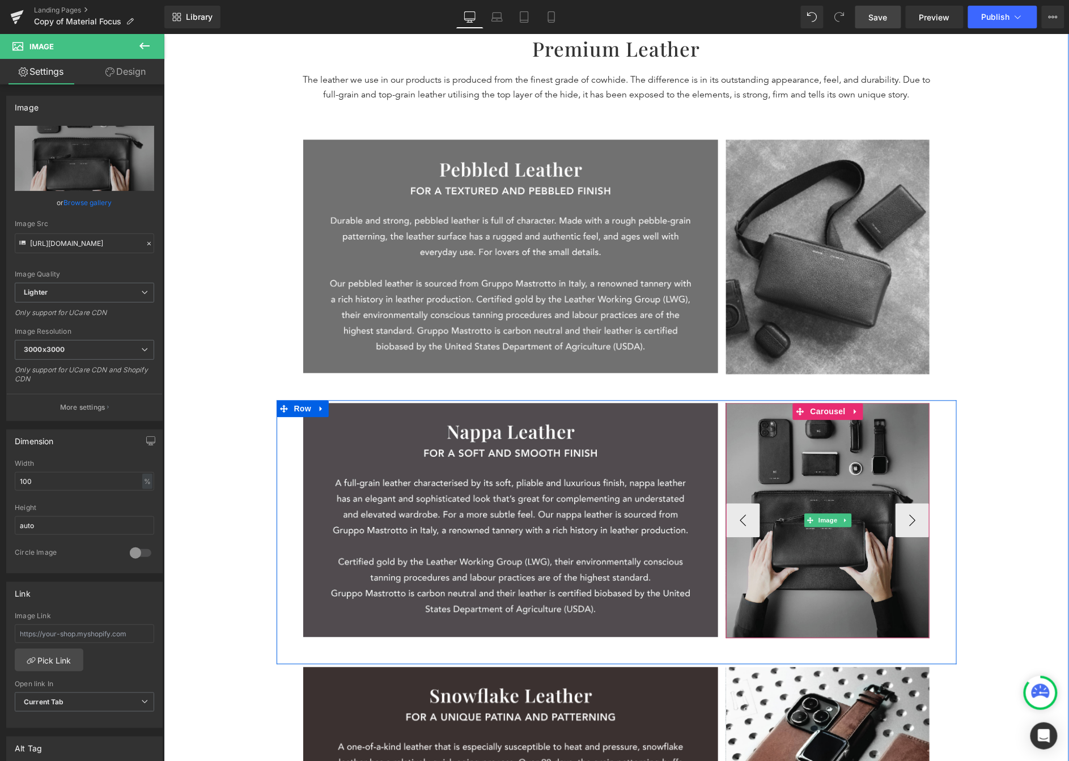
click at [847, 482] on img at bounding box center [828, 520] width 204 height 235
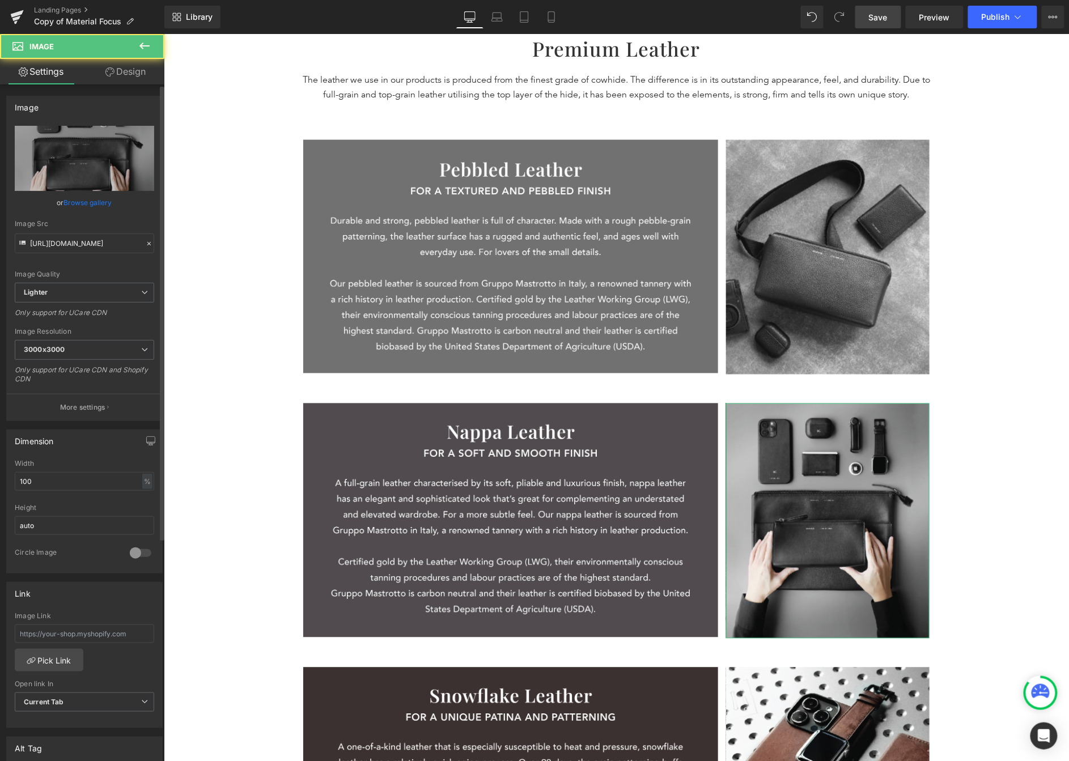
click at [82, 198] on link "Browse gallery" at bounding box center [88, 203] width 48 height 20
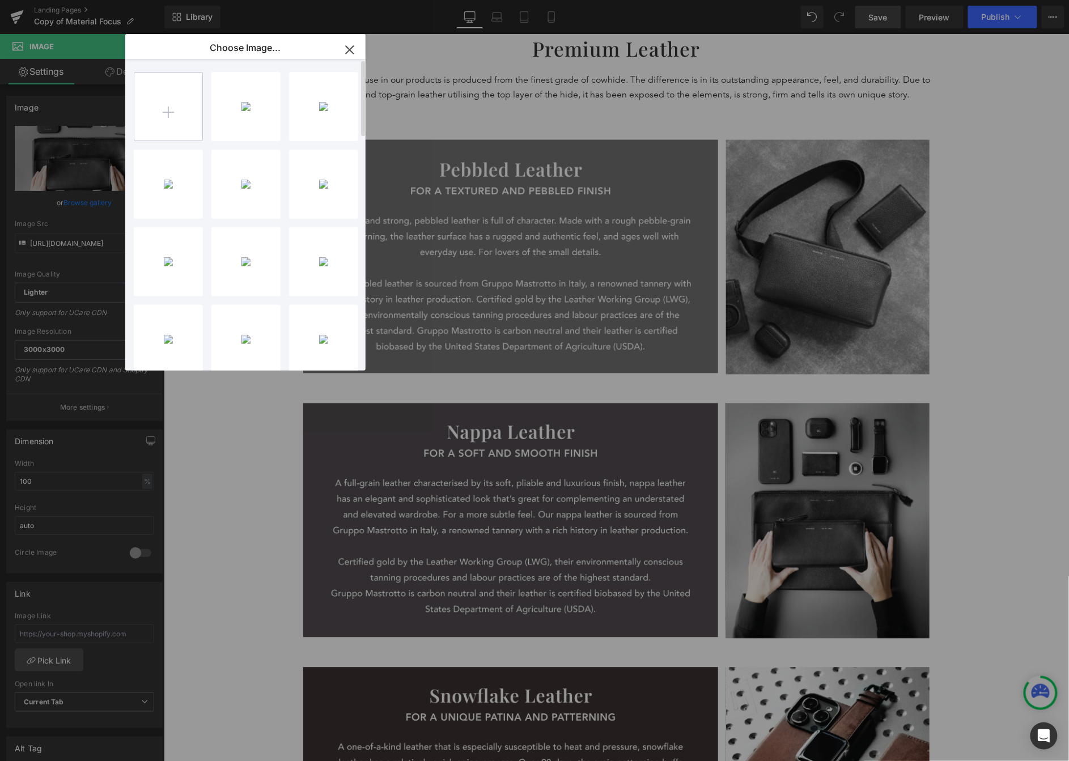
click at [183, 104] on input "file" at bounding box center [168, 107] width 68 height 68
type input "C:\fakepath\Nappa_Material Focus.png"
click at [346, 53] on icon "button" at bounding box center [349, 49] width 7 height 7
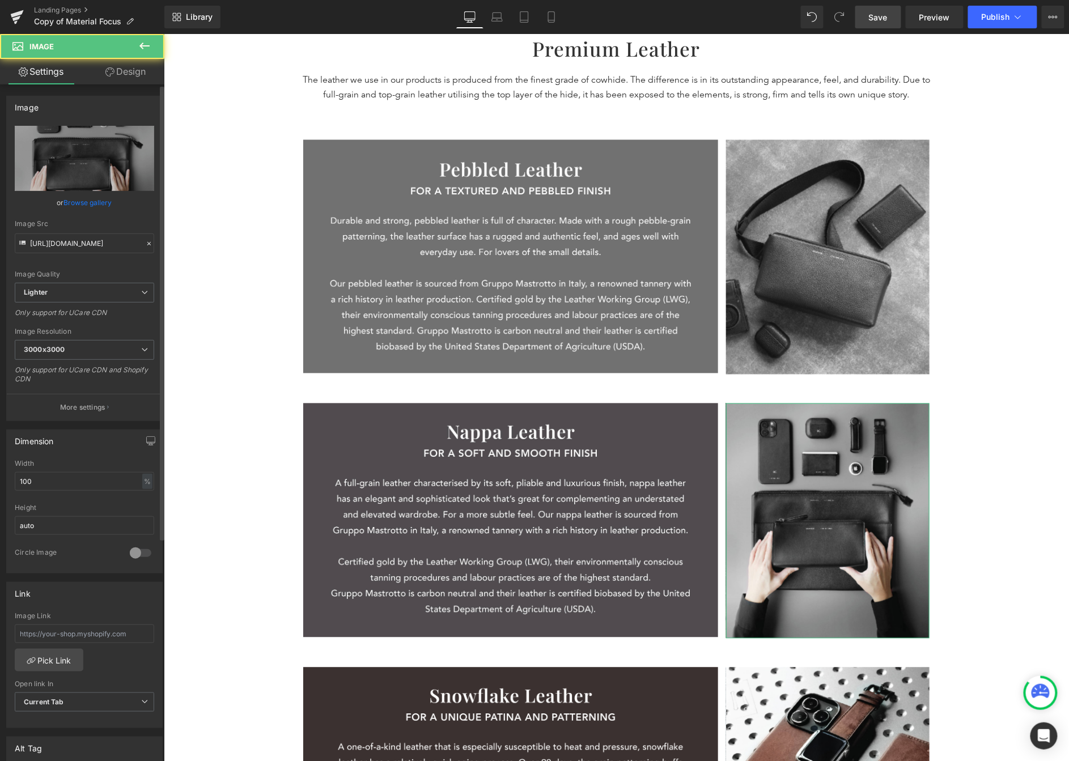
click at [88, 202] on link "Browse gallery" at bounding box center [88, 203] width 48 height 20
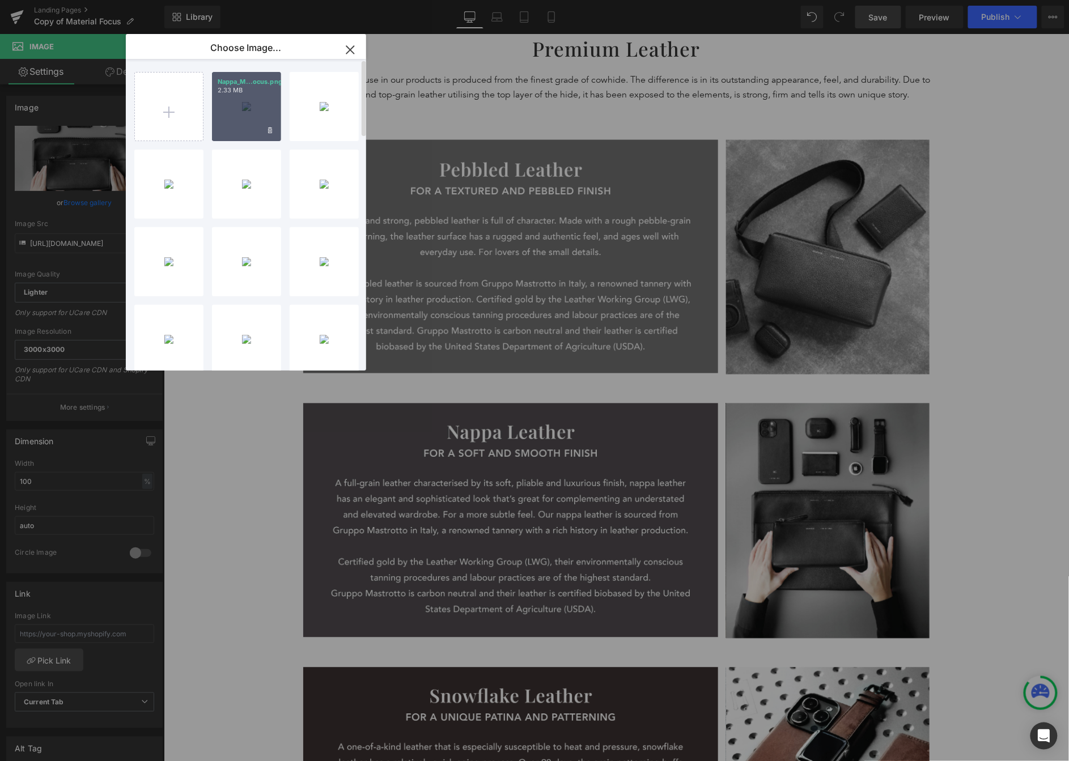
click at [238, 105] on div "Nappa_M...ocus.png 2.33 MB" at bounding box center [246, 106] width 69 height 69
type input "[URL][DOMAIN_NAME]"
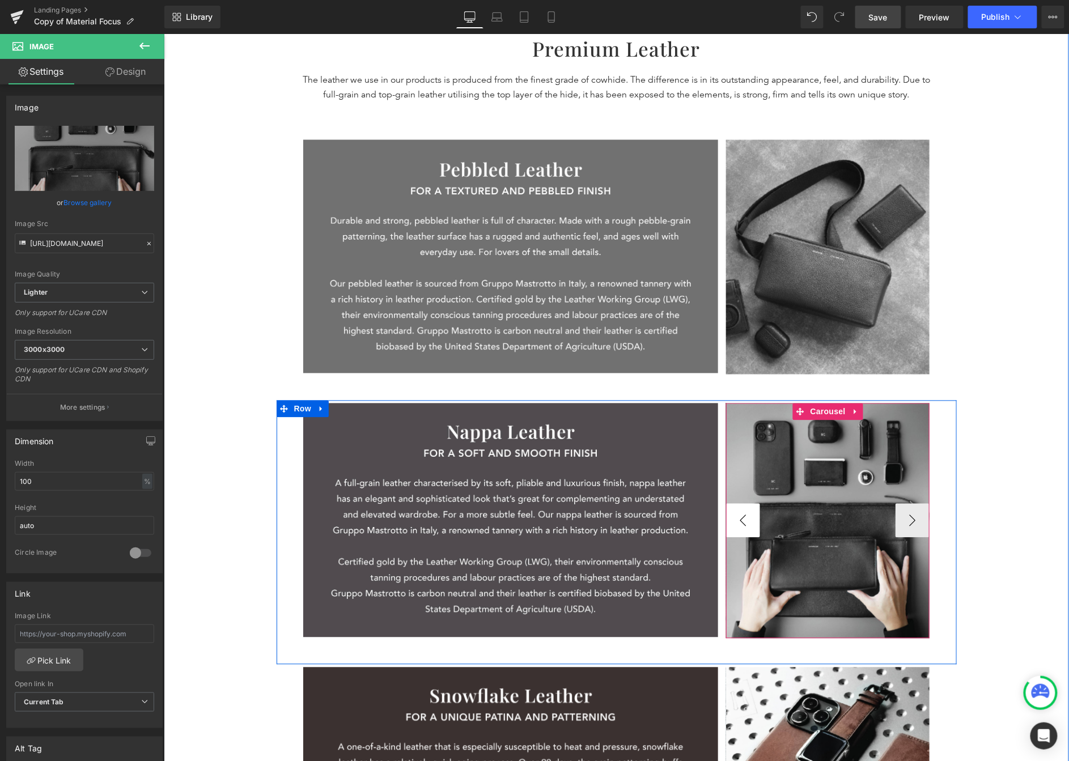
click at [726, 526] on button "‹" at bounding box center [743, 520] width 34 height 34
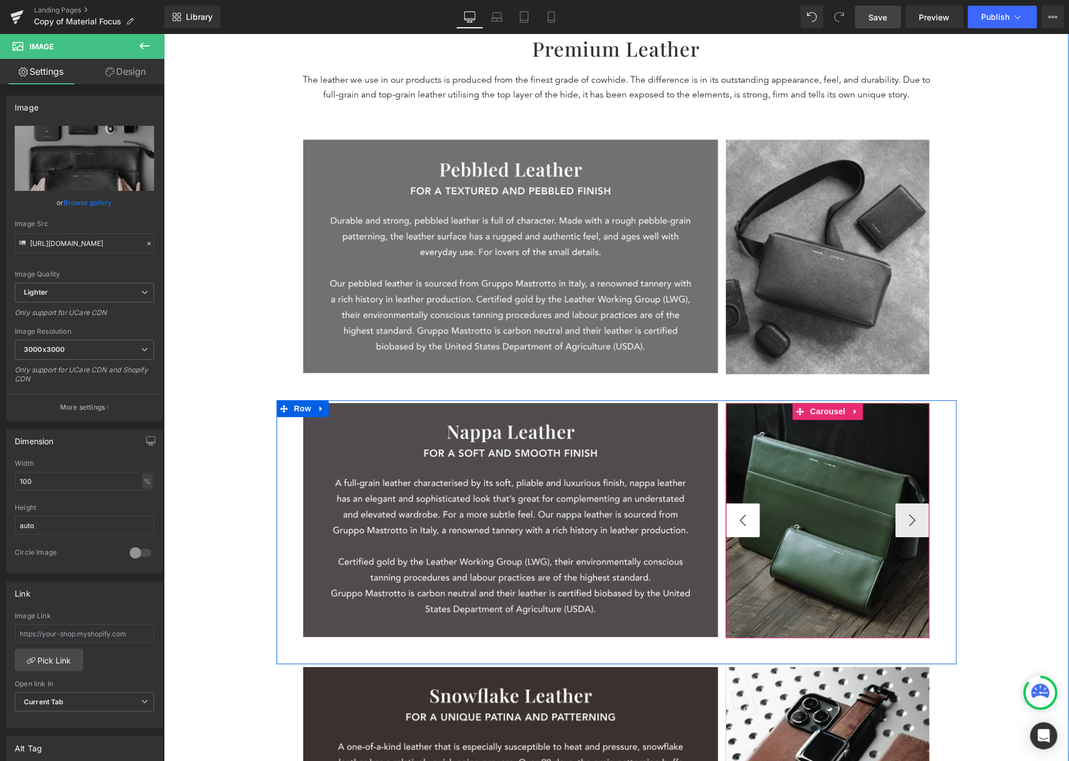
click at [730, 522] on button "‹" at bounding box center [743, 520] width 34 height 34
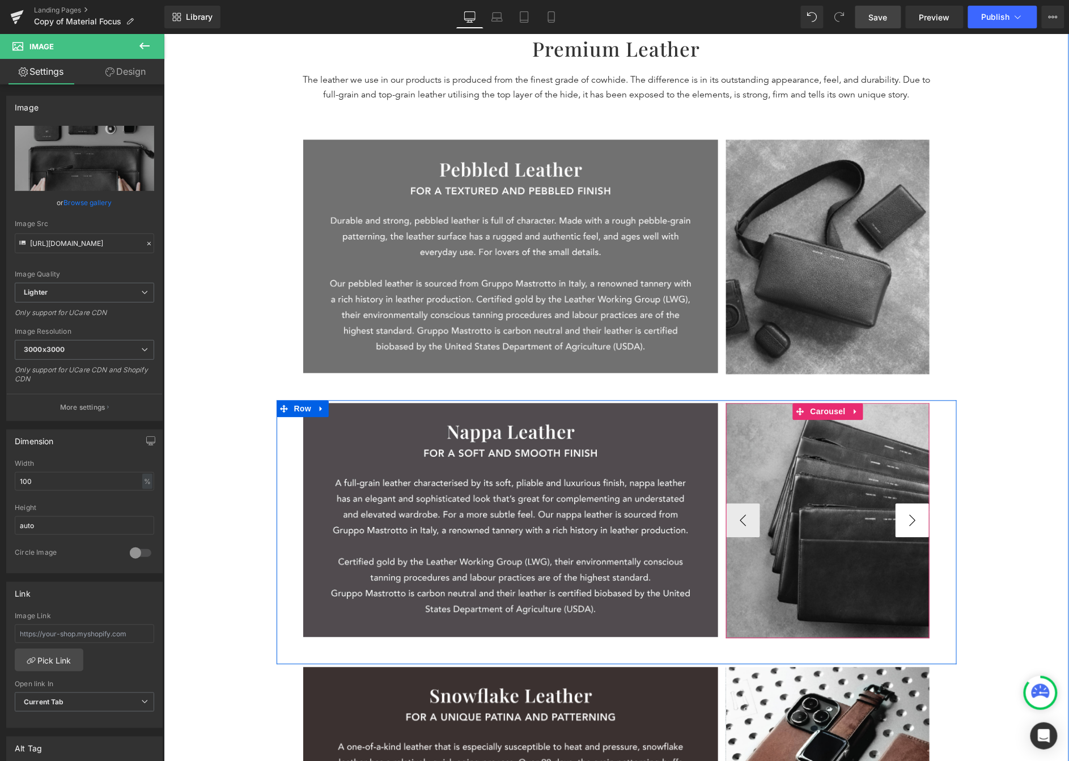
click at [863, 522] on button "›" at bounding box center [912, 520] width 34 height 34
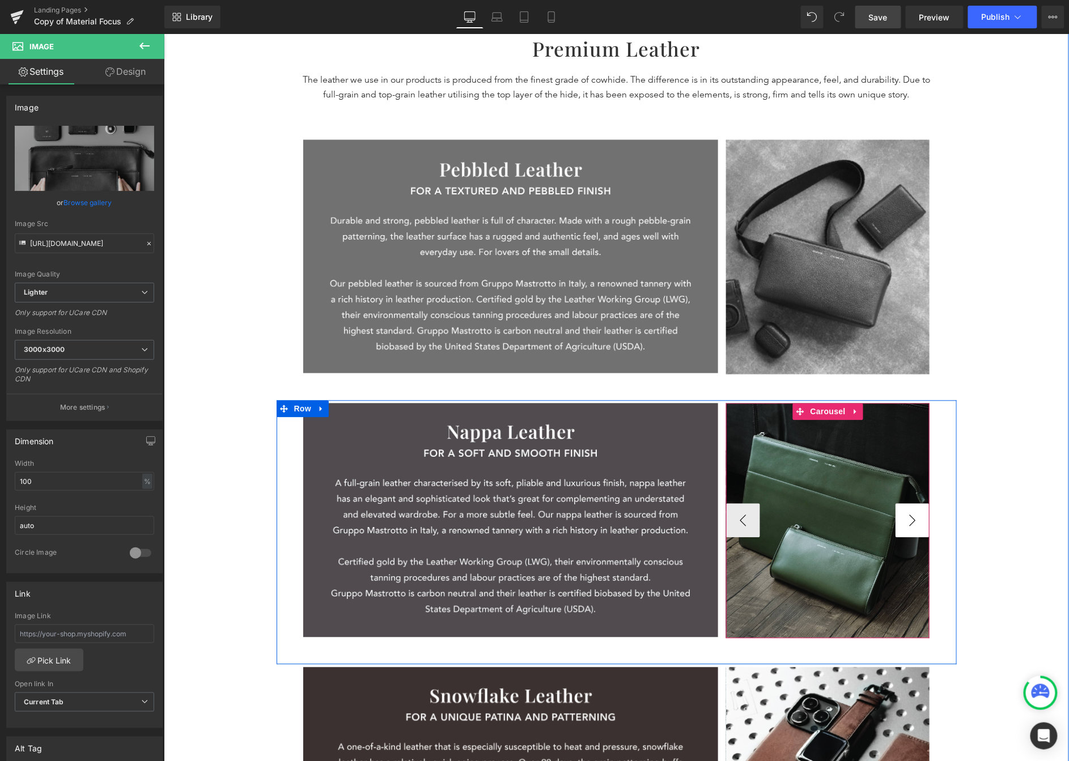
click at [863, 522] on button "›" at bounding box center [912, 520] width 34 height 34
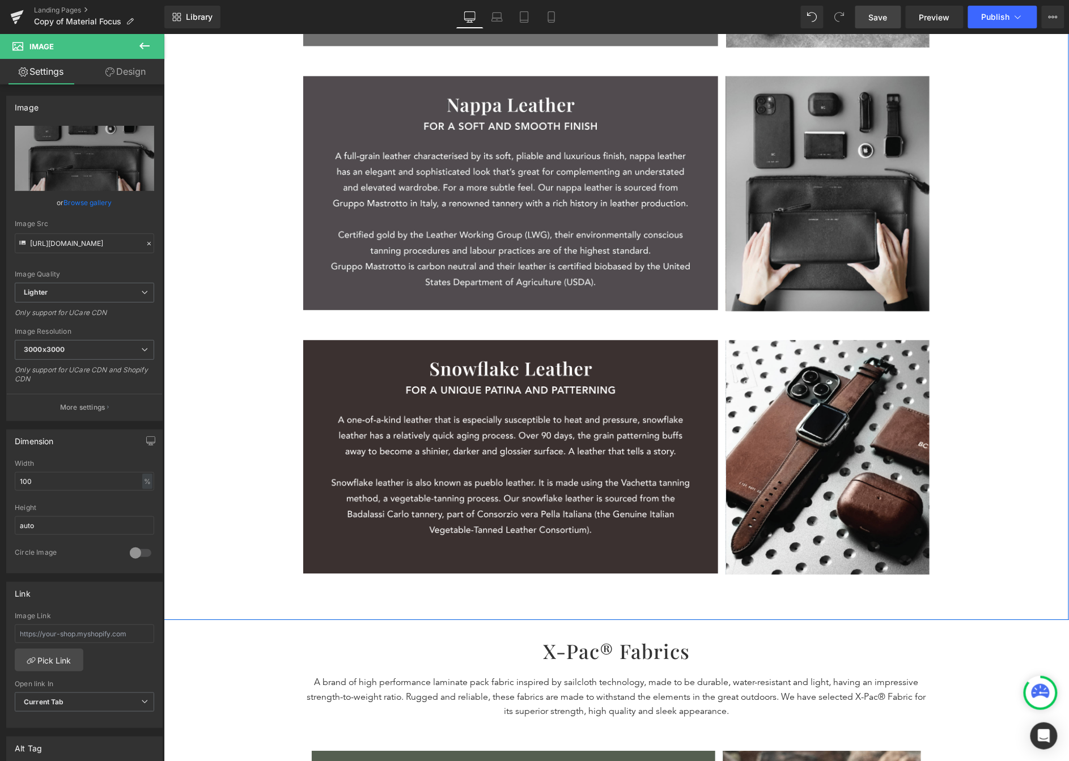
scroll to position [935, 0]
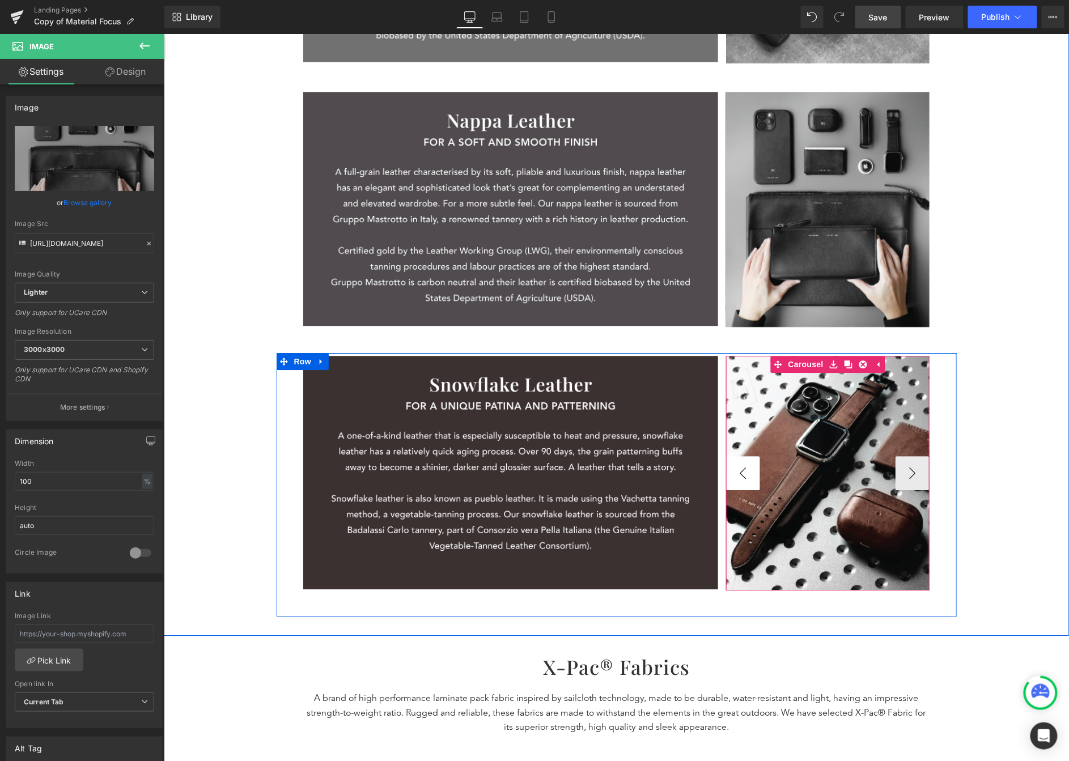
click at [729, 471] on button "‹" at bounding box center [743, 473] width 34 height 34
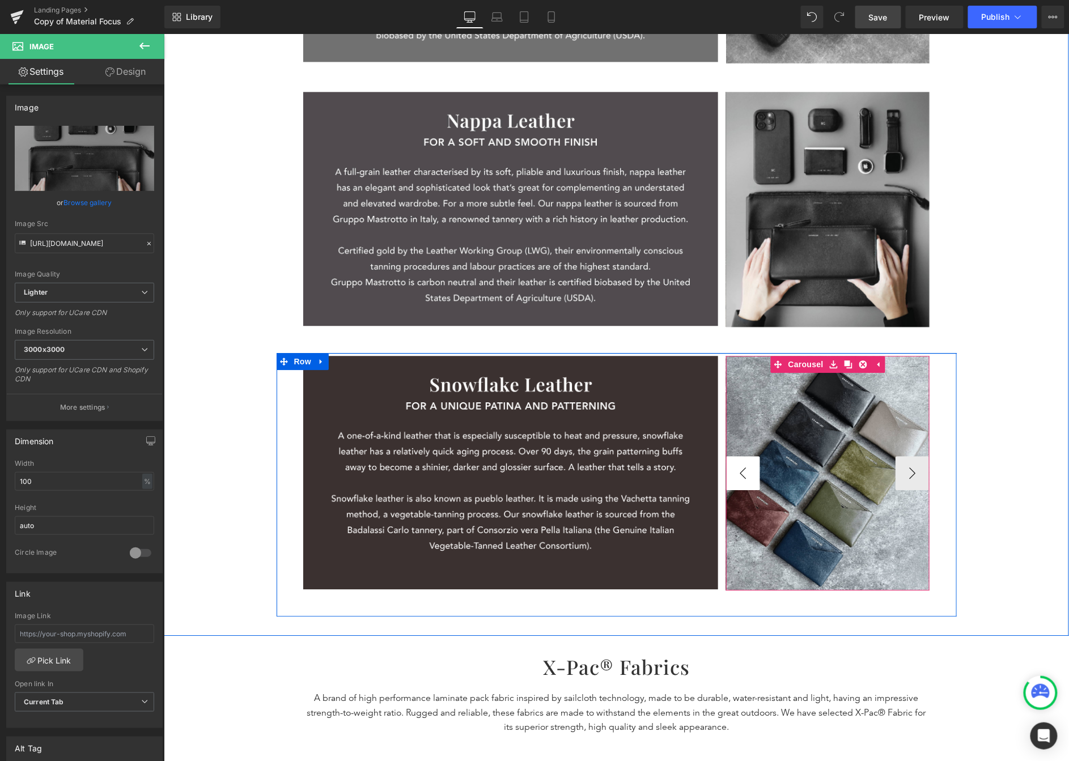
click at [729, 471] on button "‹" at bounding box center [743, 473] width 34 height 34
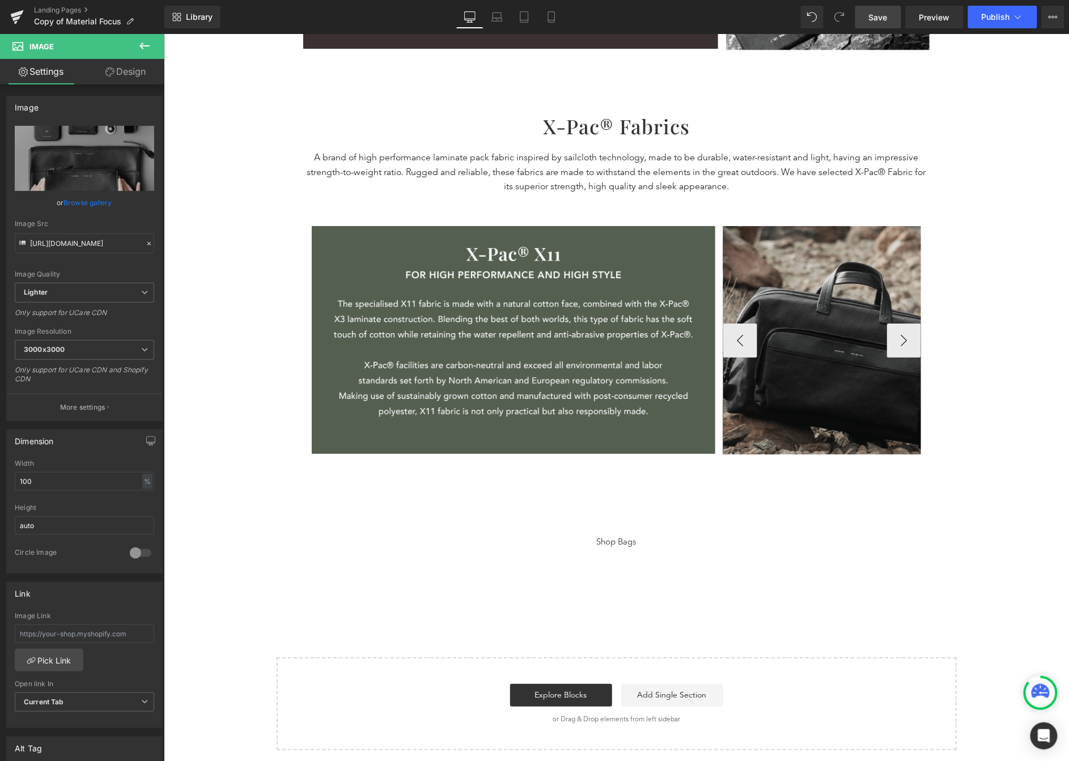
scroll to position [1489, 0]
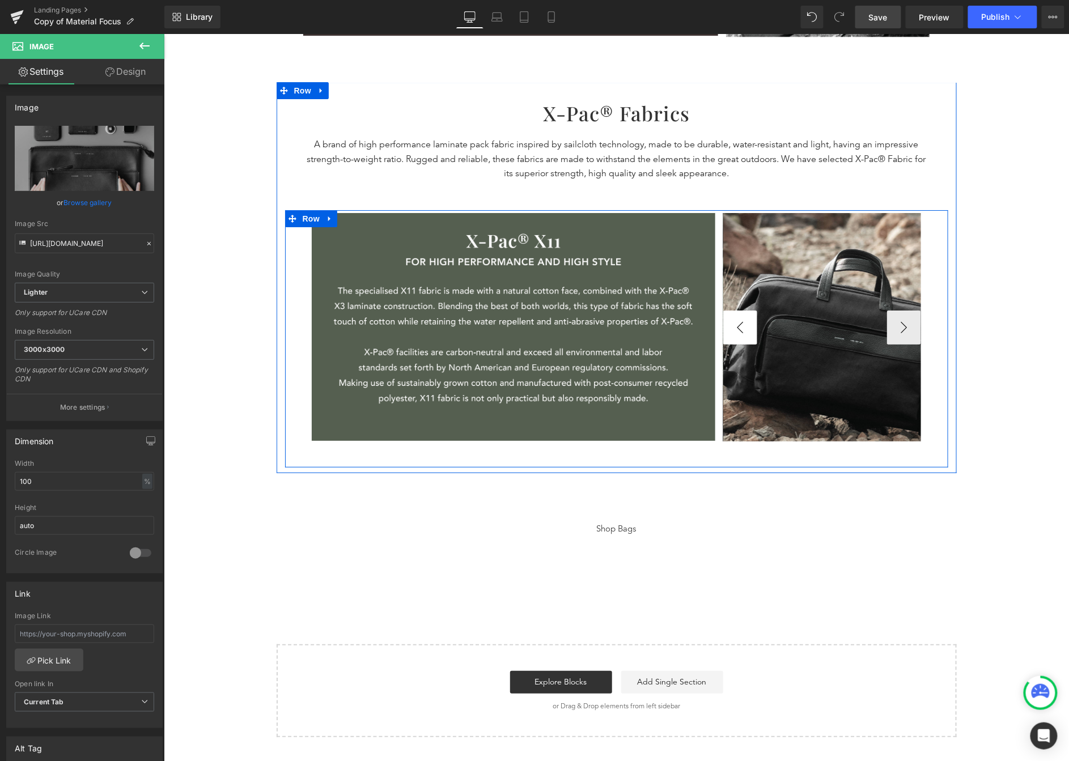
click at [723, 325] on button "‹" at bounding box center [740, 327] width 34 height 34
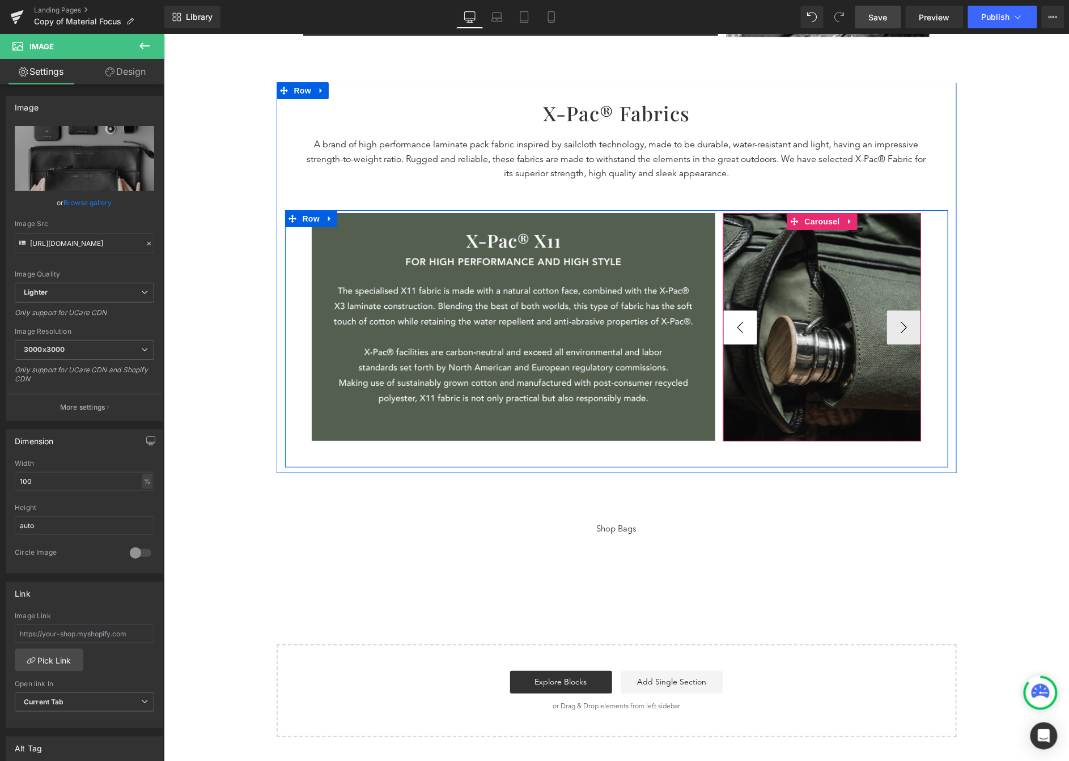
click at [723, 325] on button "‹" at bounding box center [740, 327] width 34 height 34
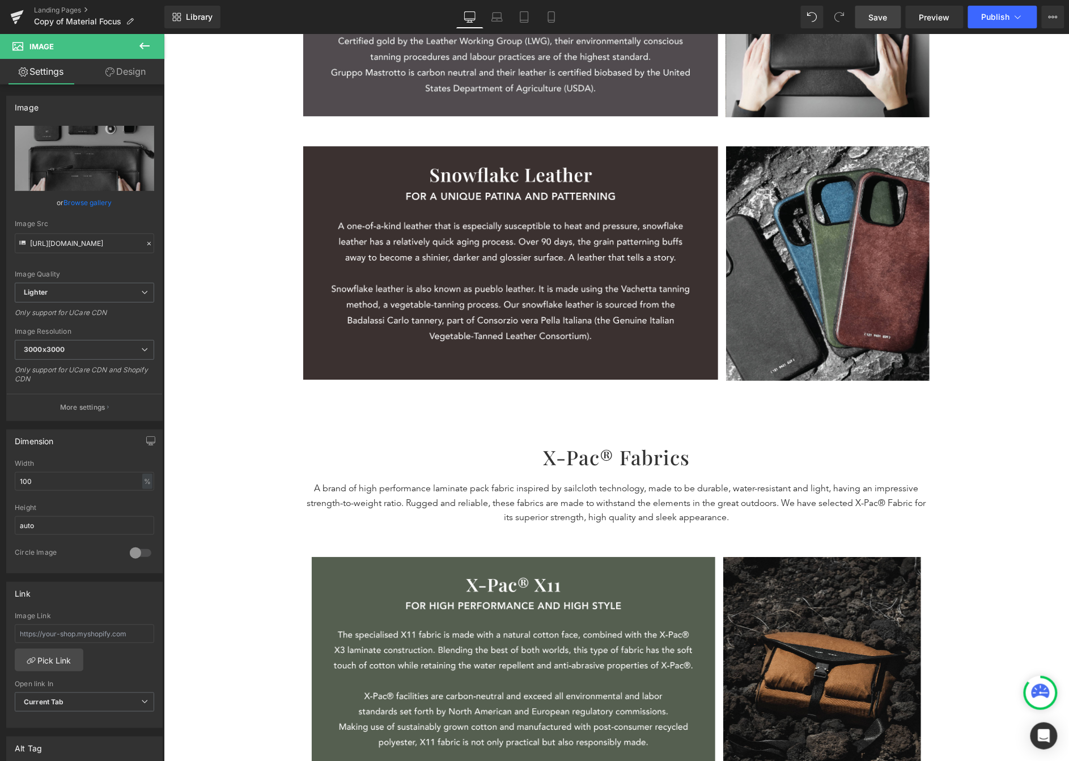
scroll to position [1150, 0]
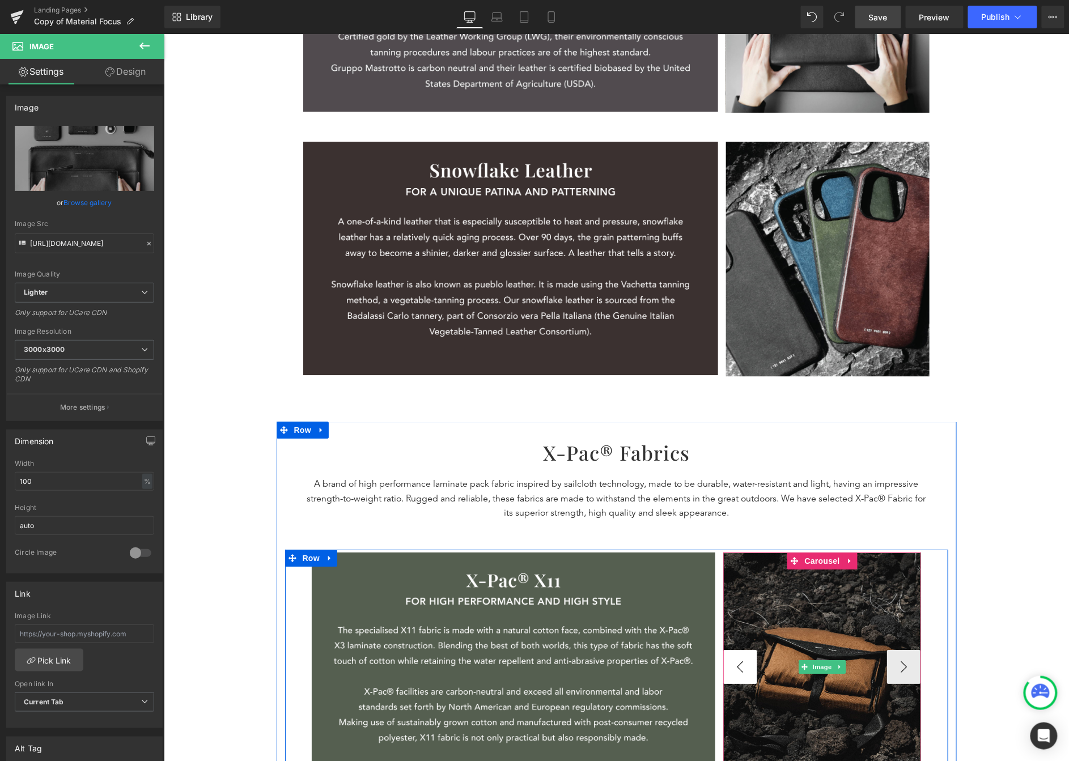
click at [739, 664] on button "‹" at bounding box center [740, 667] width 34 height 34
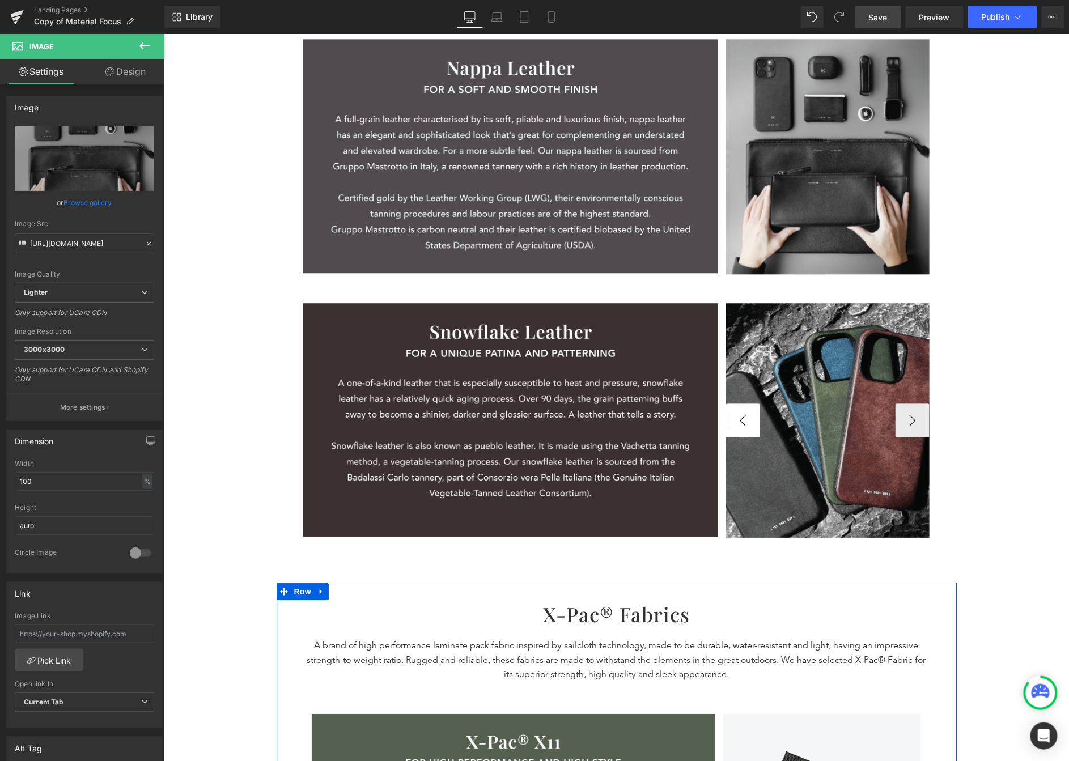
scroll to position [951, 0]
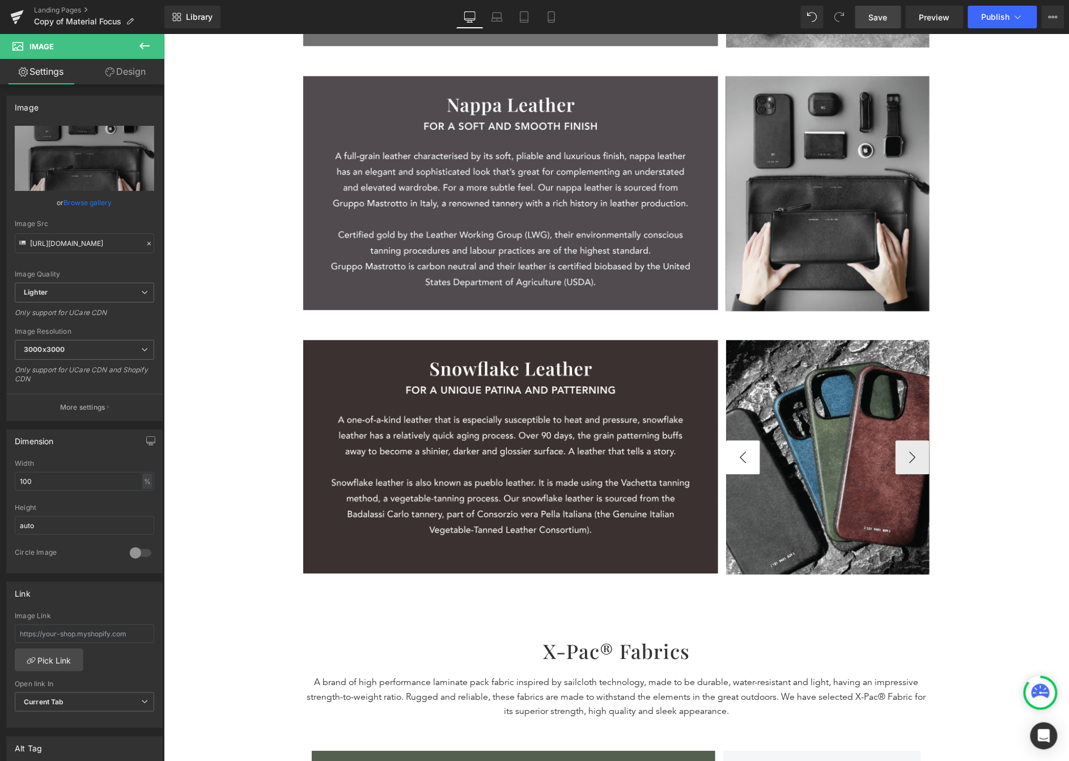
click at [728, 445] on button "‹" at bounding box center [743, 457] width 34 height 34
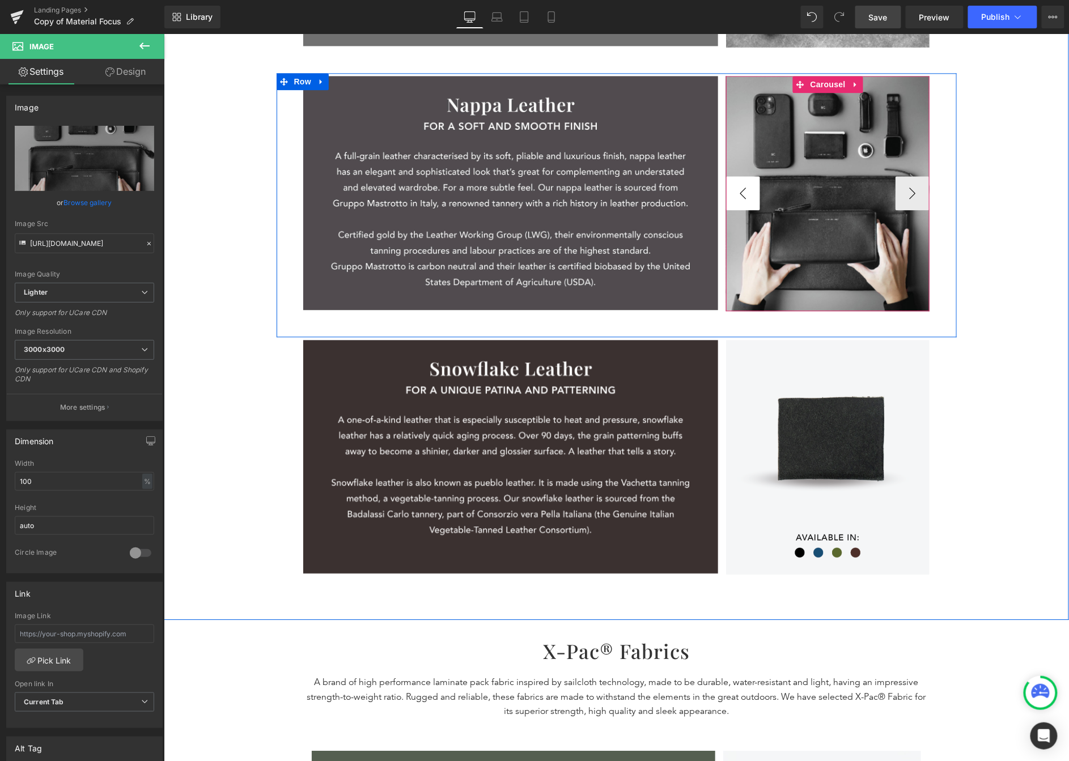
click at [737, 191] on button "‹" at bounding box center [743, 193] width 34 height 34
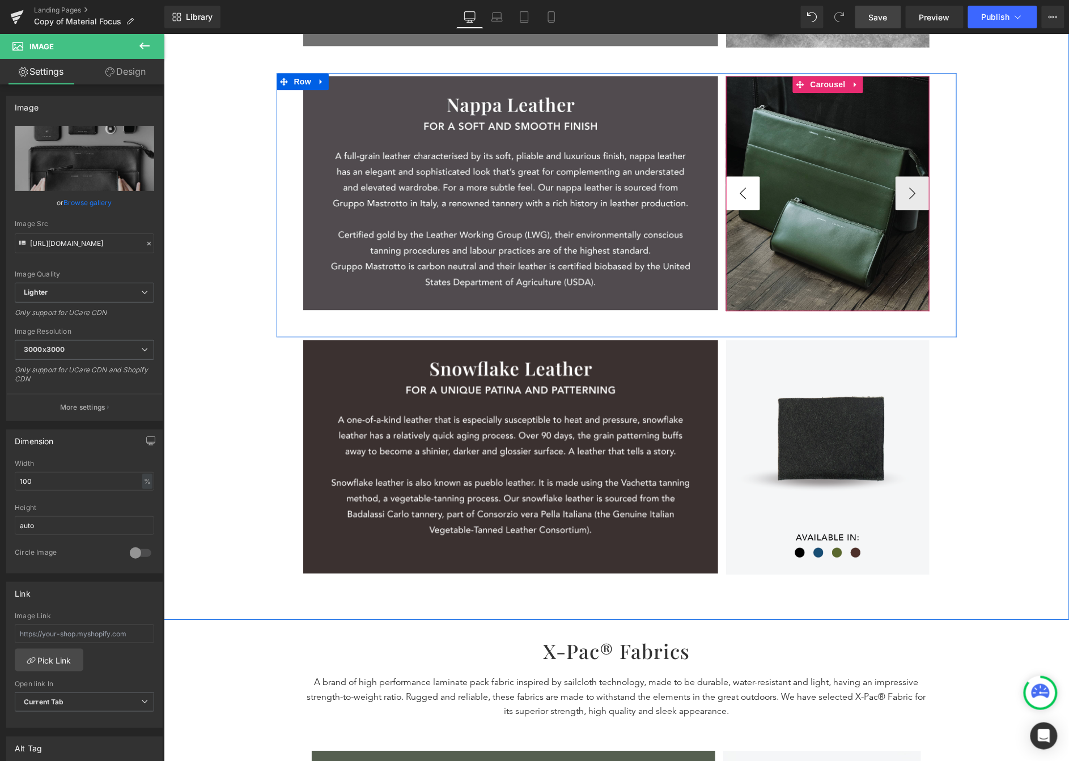
click at [737, 191] on button "‹" at bounding box center [743, 193] width 34 height 34
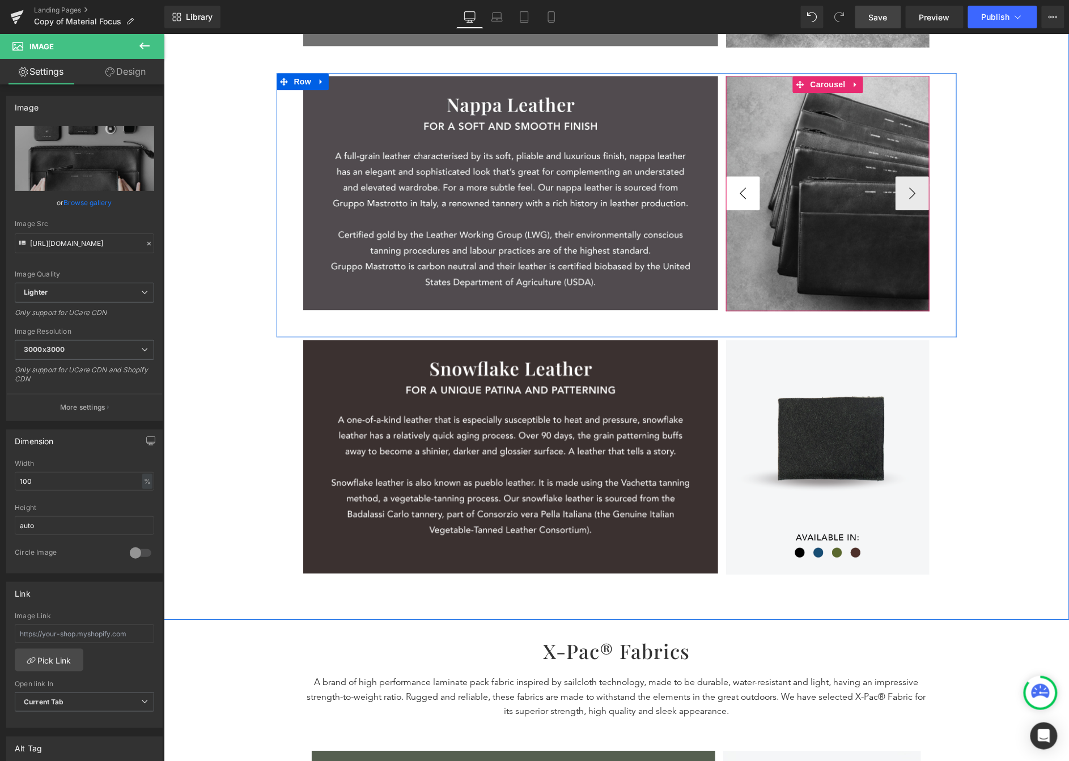
click at [737, 191] on button "‹" at bounding box center [743, 193] width 34 height 34
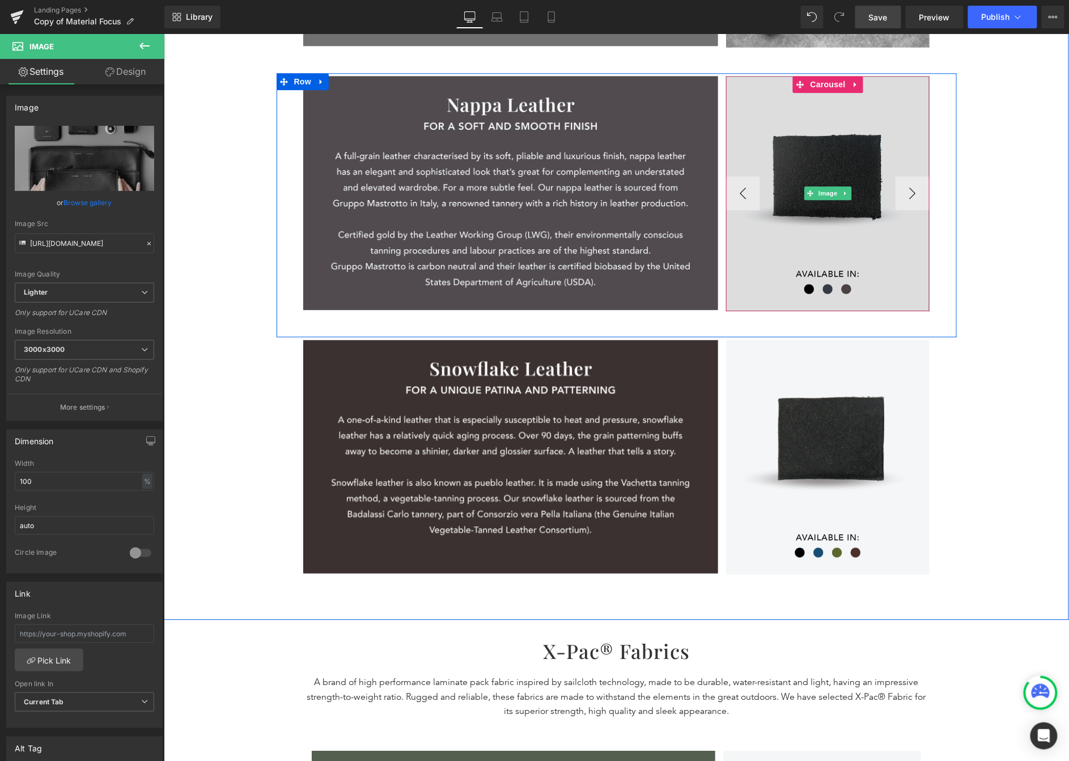
scroll to position [518, 0]
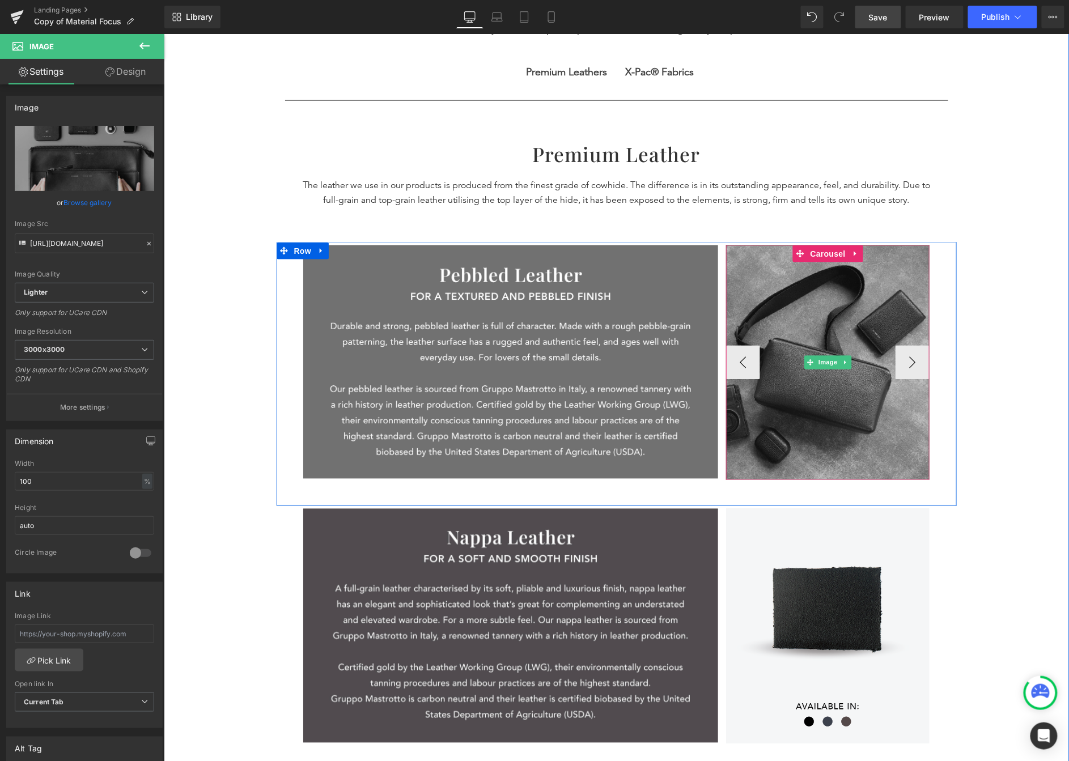
click at [850, 307] on img at bounding box center [828, 362] width 204 height 235
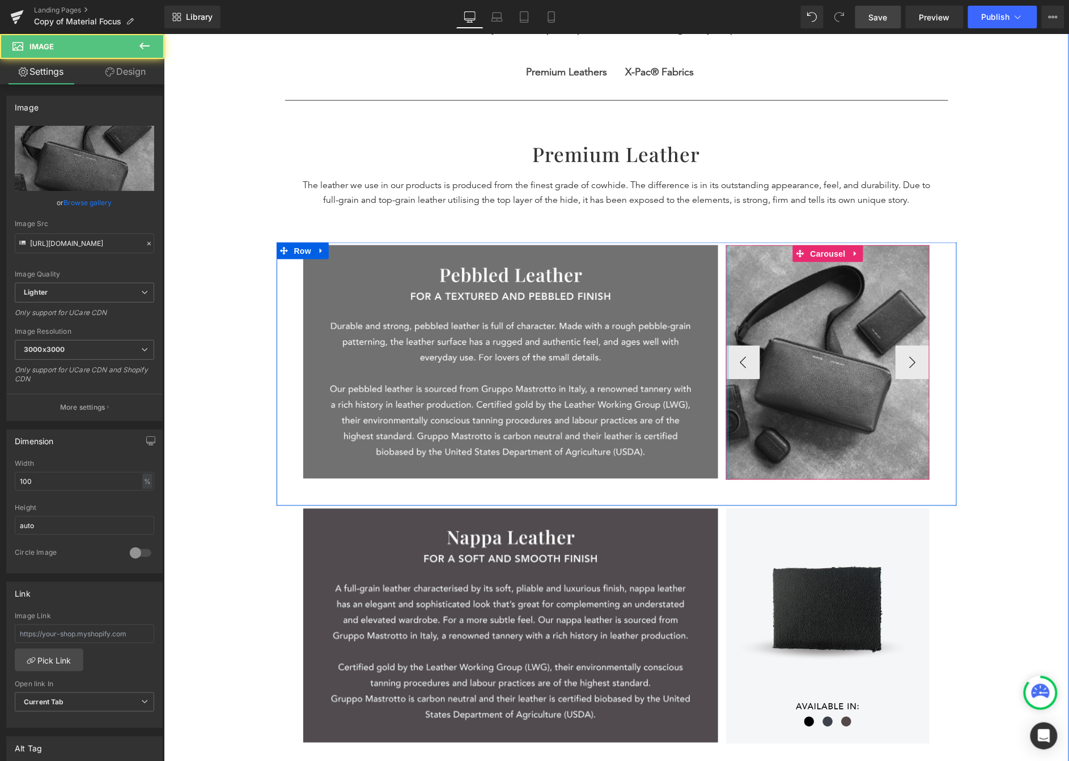
click at [726, 359] on div at bounding box center [727, 362] width 3 height 235
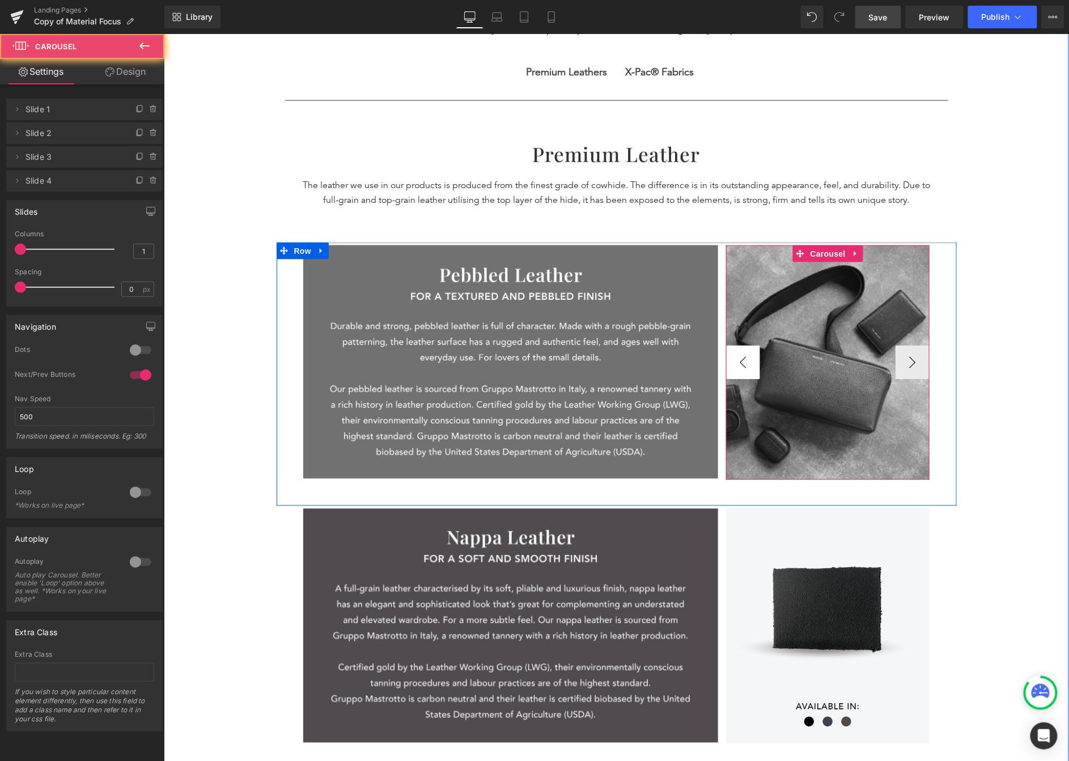
click at [736, 361] on button "‹" at bounding box center [743, 362] width 34 height 34
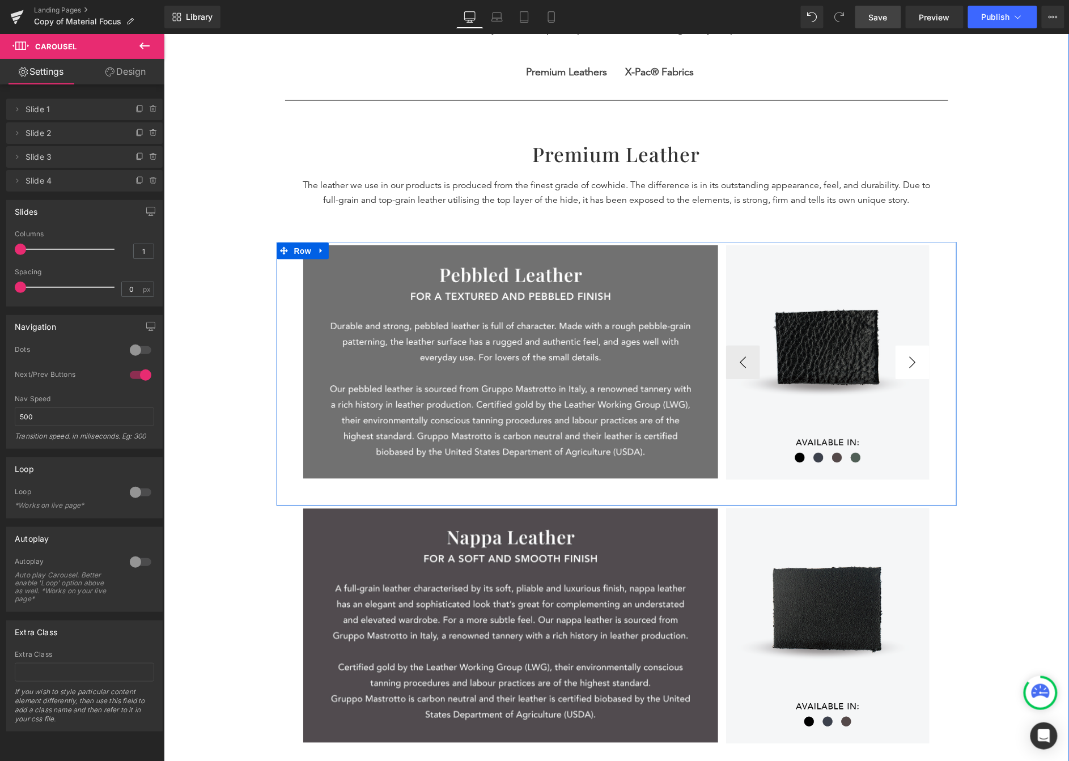
click at [163, 33] on div at bounding box center [163, 33] width 0 height 0
click at [863, 368] on button "›" at bounding box center [912, 362] width 34 height 34
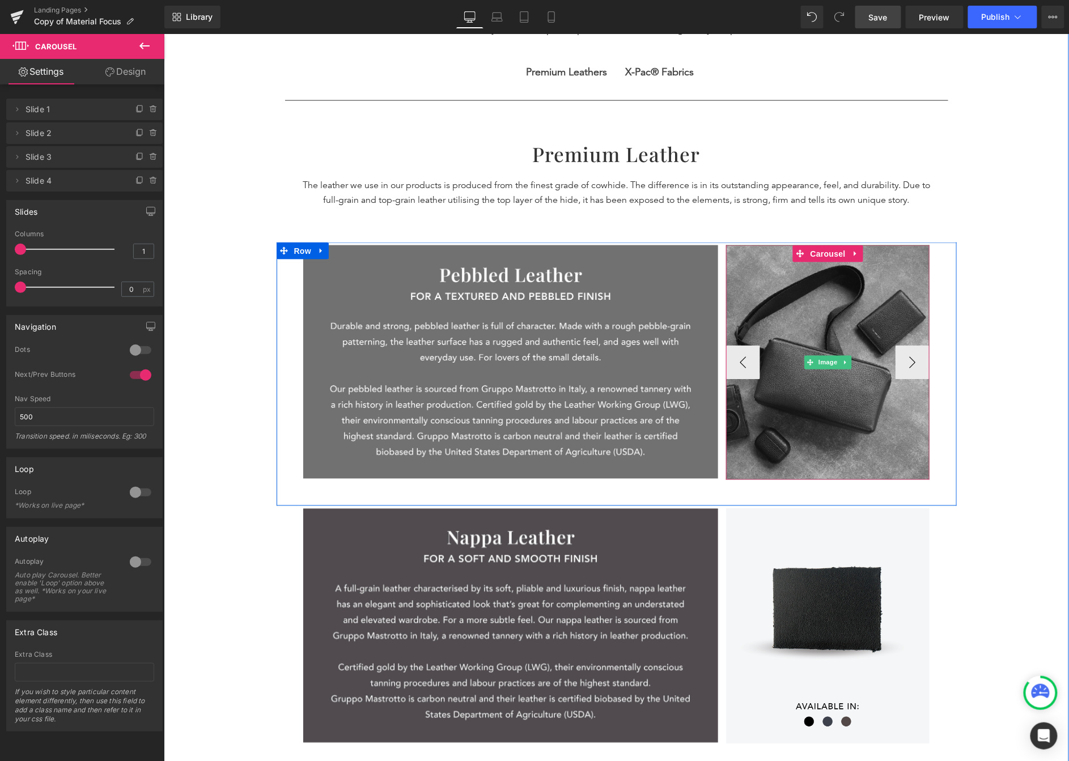
click at [844, 308] on img at bounding box center [828, 362] width 204 height 235
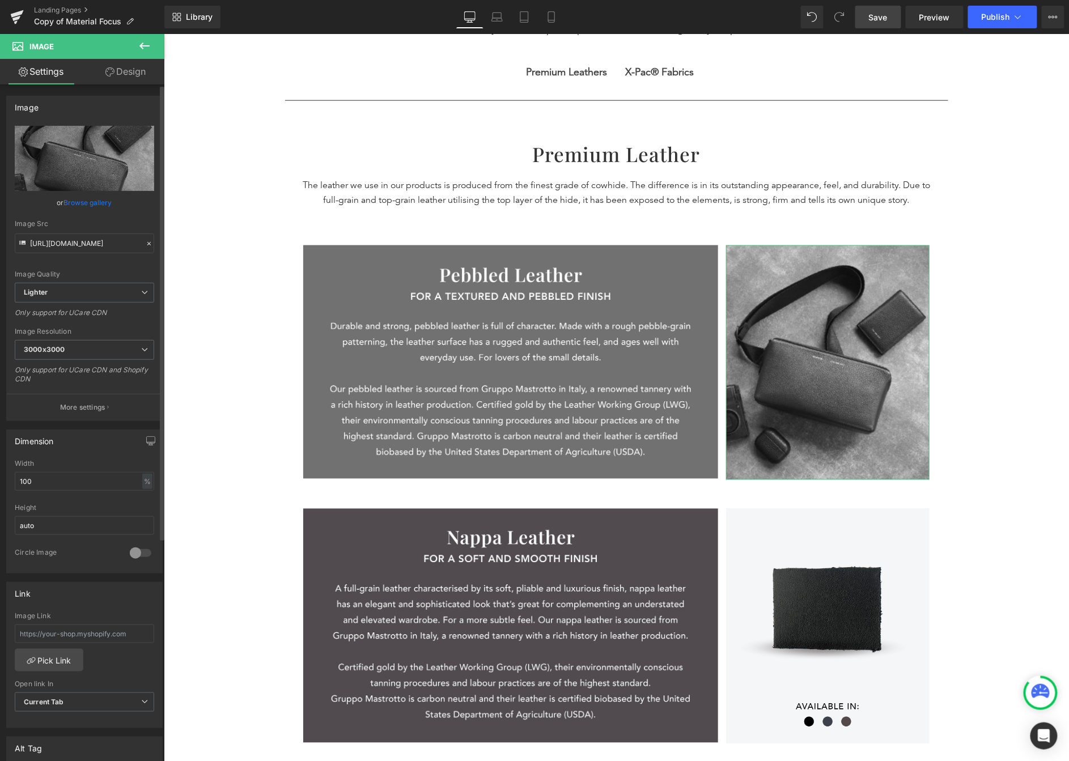
click at [88, 198] on link "Browse gallery" at bounding box center [88, 203] width 48 height 20
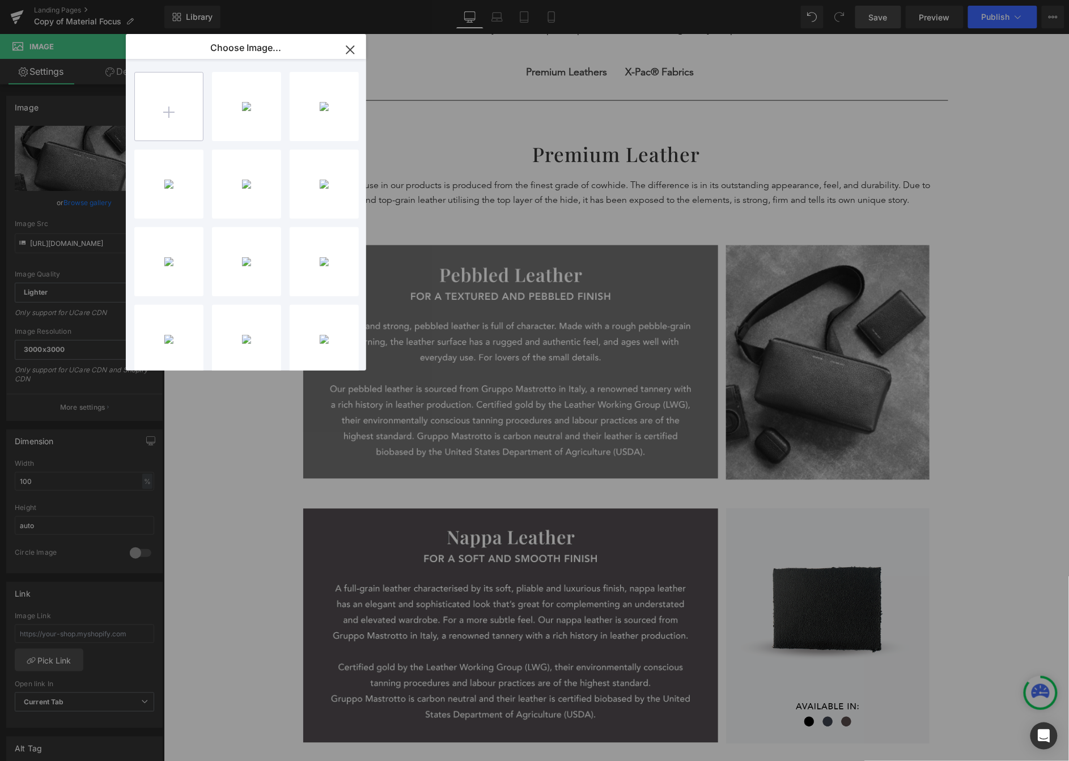
click at [166, 94] on input "file" at bounding box center [169, 107] width 68 height 68
type input "C:\fakepath\Material Focus_Pebbled-09.png"
click at [354, 57] on icon "button" at bounding box center [350, 50] width 18 height 18
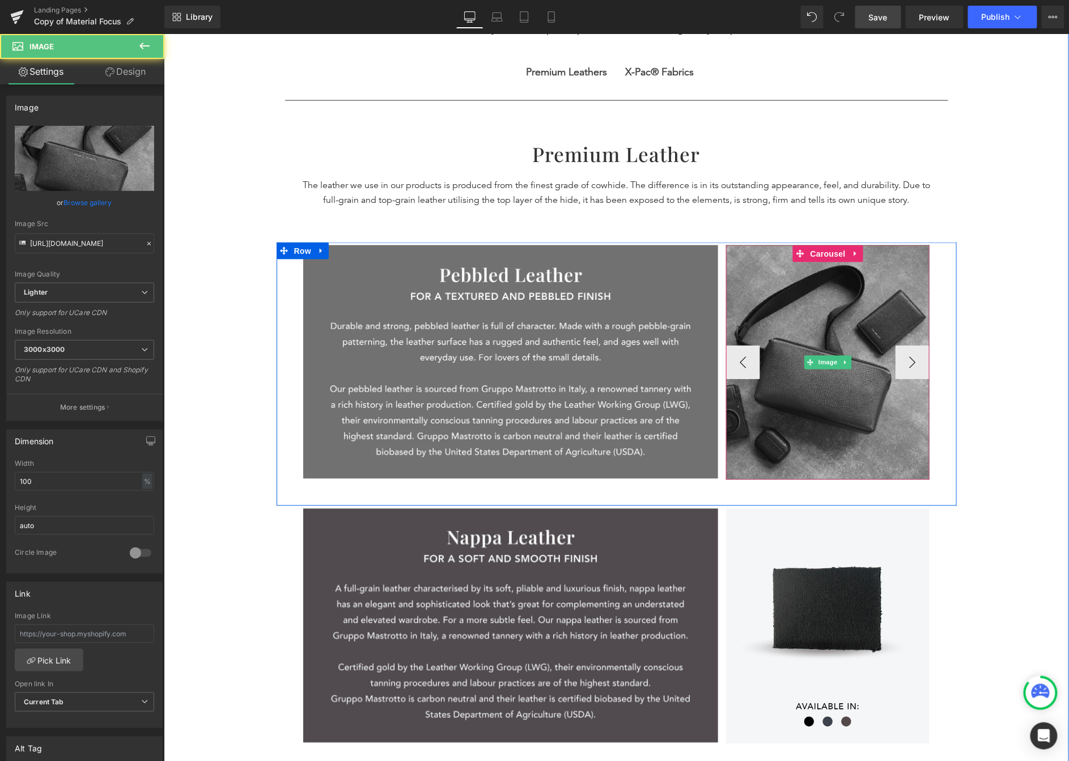
click at [787, 302] on img at bounding box center [828, 362] width 204 height 235
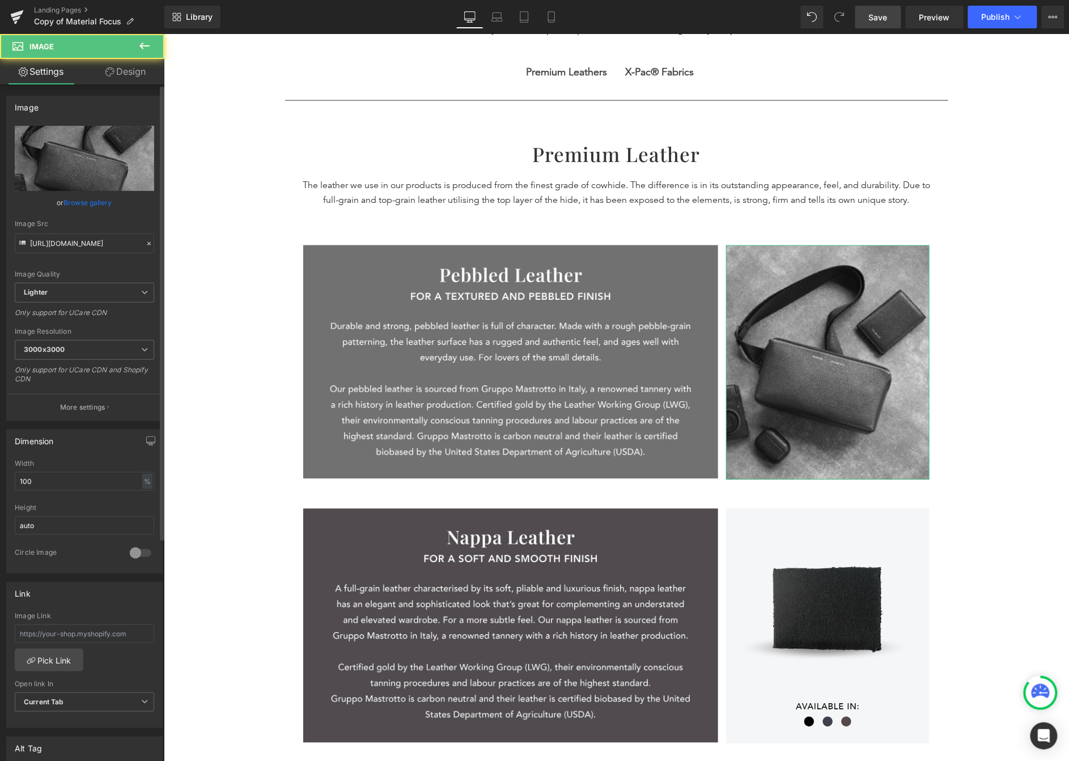
click at [99, 202] on link "Browse gallery" at bounding box center [88, 203] width 48 height 20
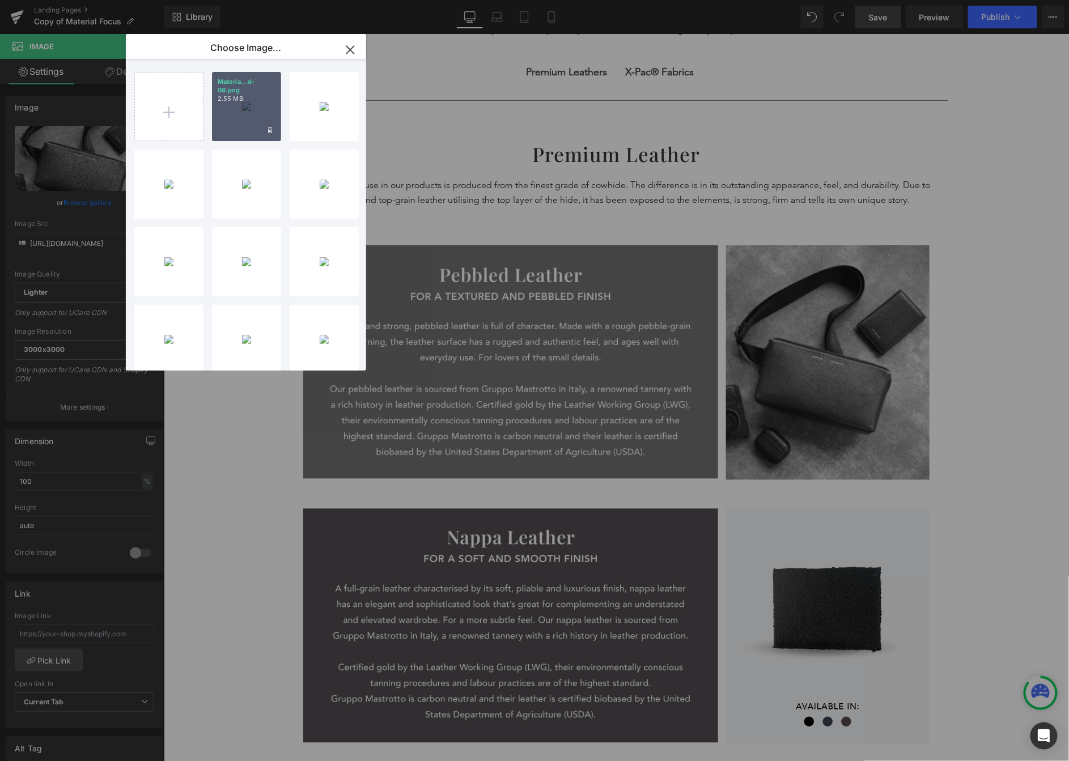
click at [236, 116] on div "Materia...d-09.png 2.55 MB" at bounding box center [246, 106] width 69 height 69
type input "https://ucarecdn.com/6bc11030-8c69-4061-a4e1-3088f52455b0/-/format/auto/-/previ…"
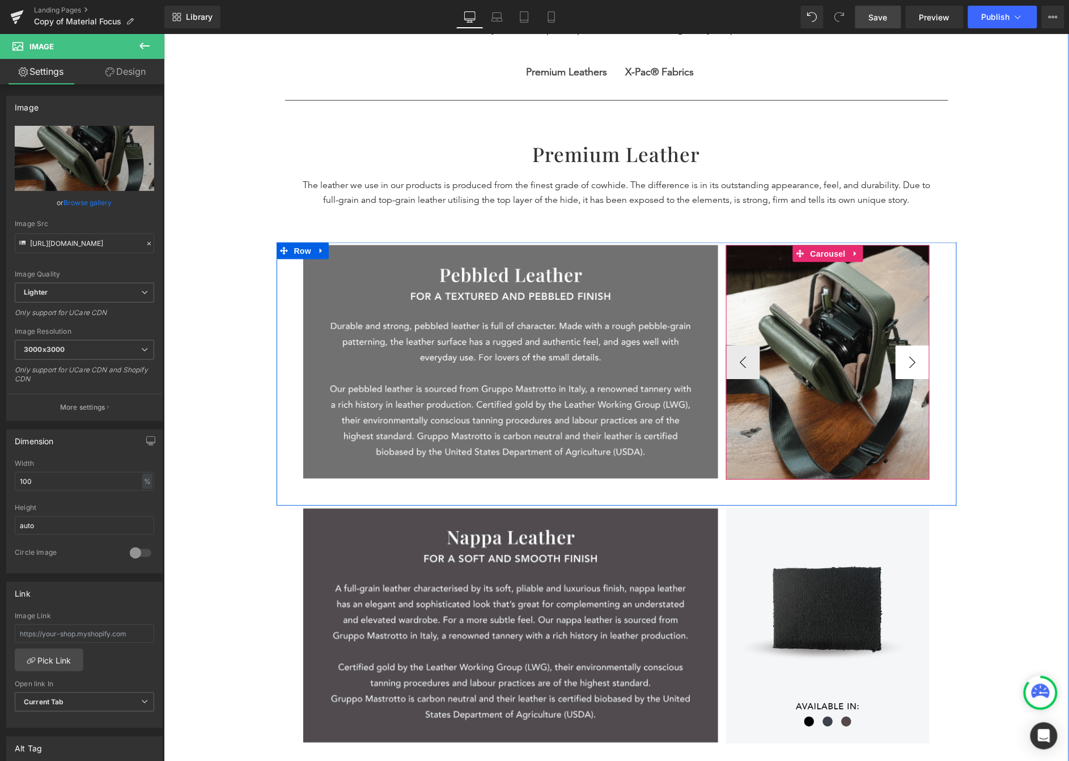
click at [863, 368] on button "›" at bounding box center [912, 362] width 34 height 34
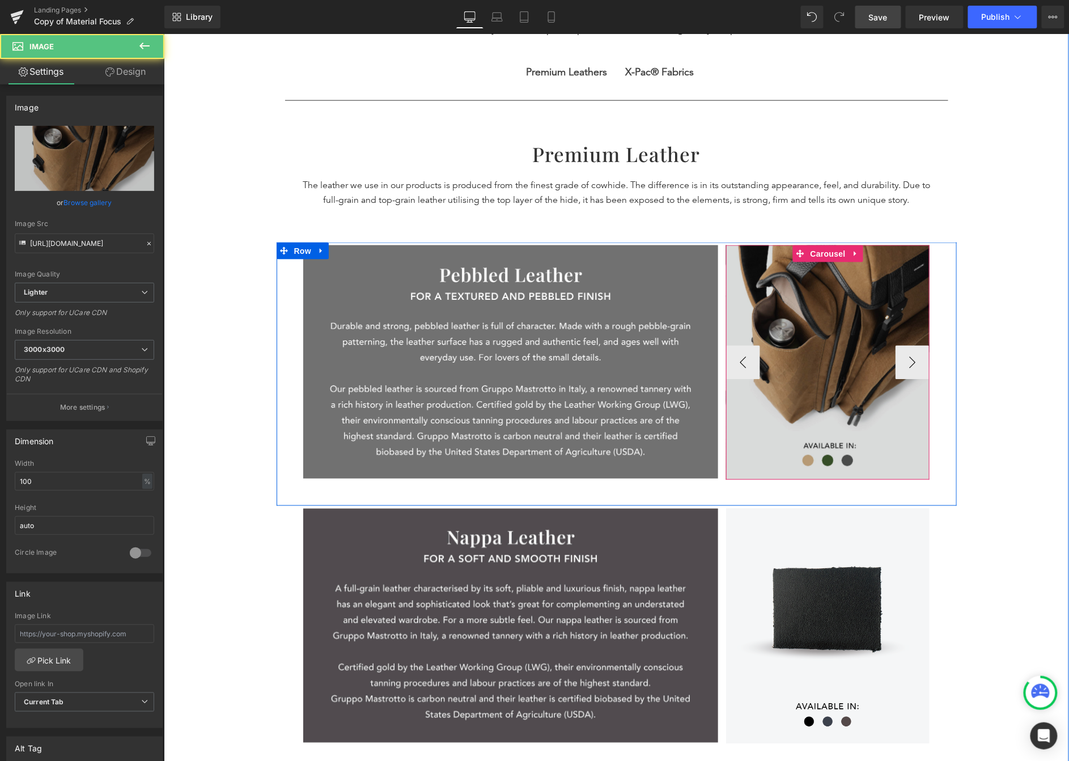
click at [812, 336] on img at bounding box center [828, 362] width 204 height 235
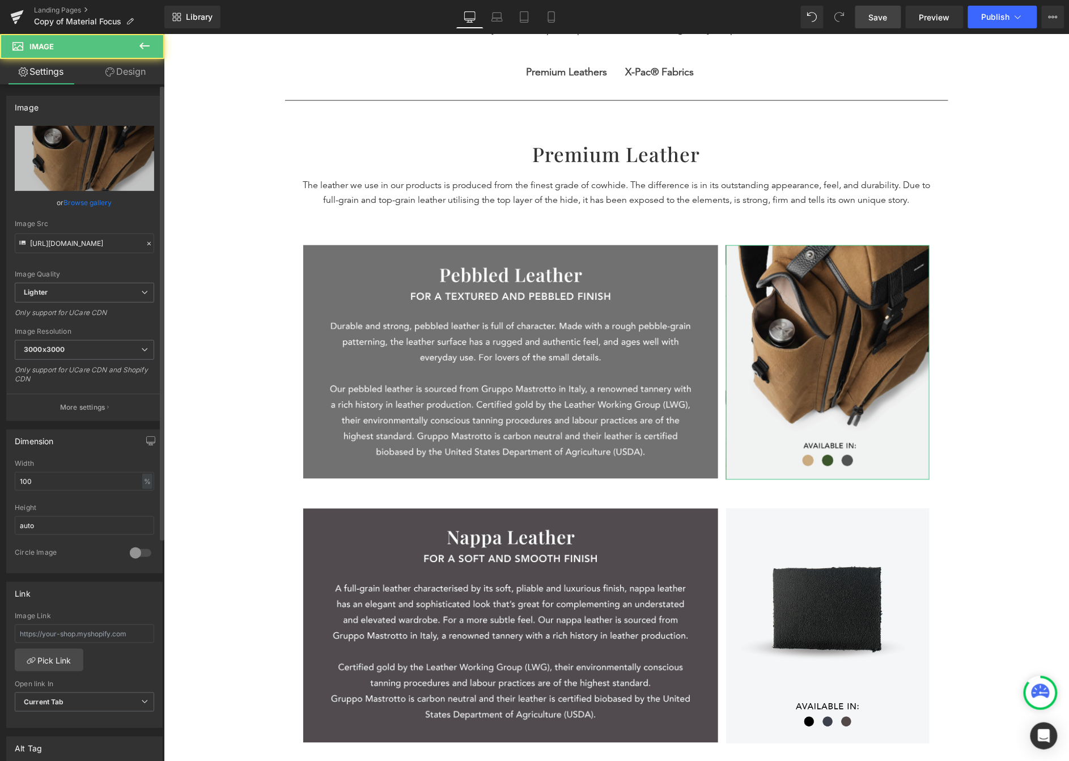
click at [98, 198] on link "Browse gallery" at bounding box center [88, 203] width 48 height 20
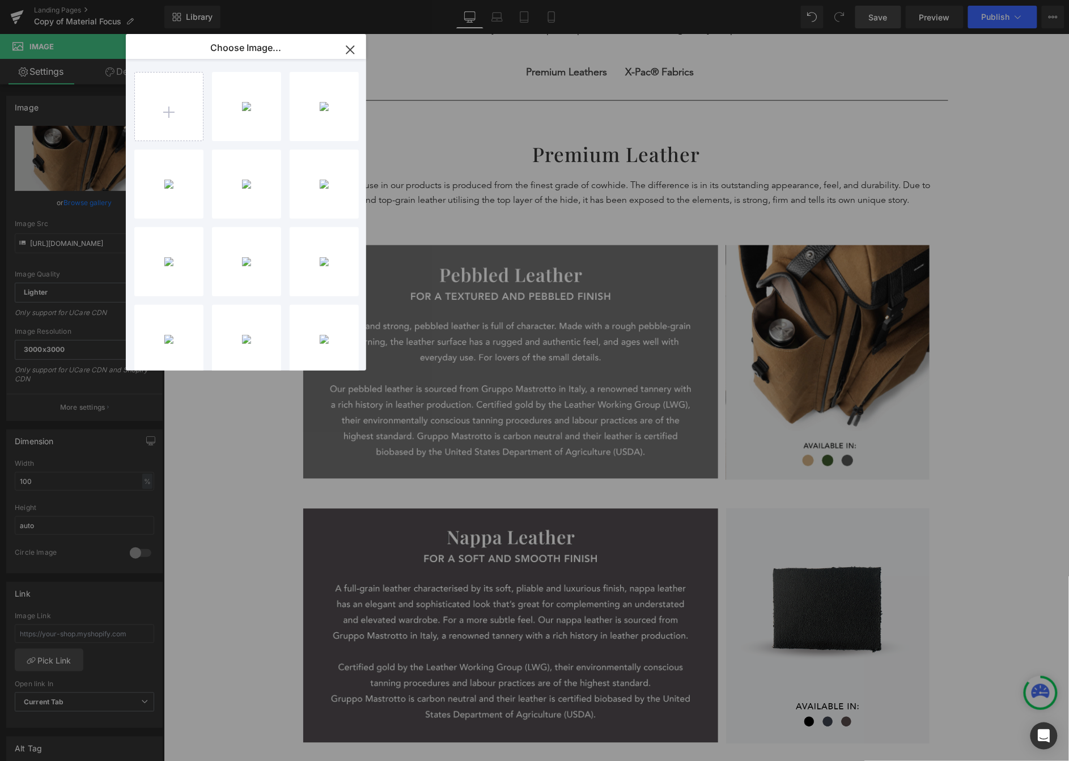
click at [128, 105] on div "Materia...d-09.png 2.55 MB Delete image? Yes No Nappa_M...ocus.png 2.33 MB Dele…" at bounding box center [246, 215] width 240 height 312
click at [166, 127] on input "file" at bounding box center [169, 107] width 68 height 68
type input "C:\fakepath\Material Focus_Pebbled-10.png"
click at [355, 49] on icon "button" at bounding box center [350, 50] width 18 height 18
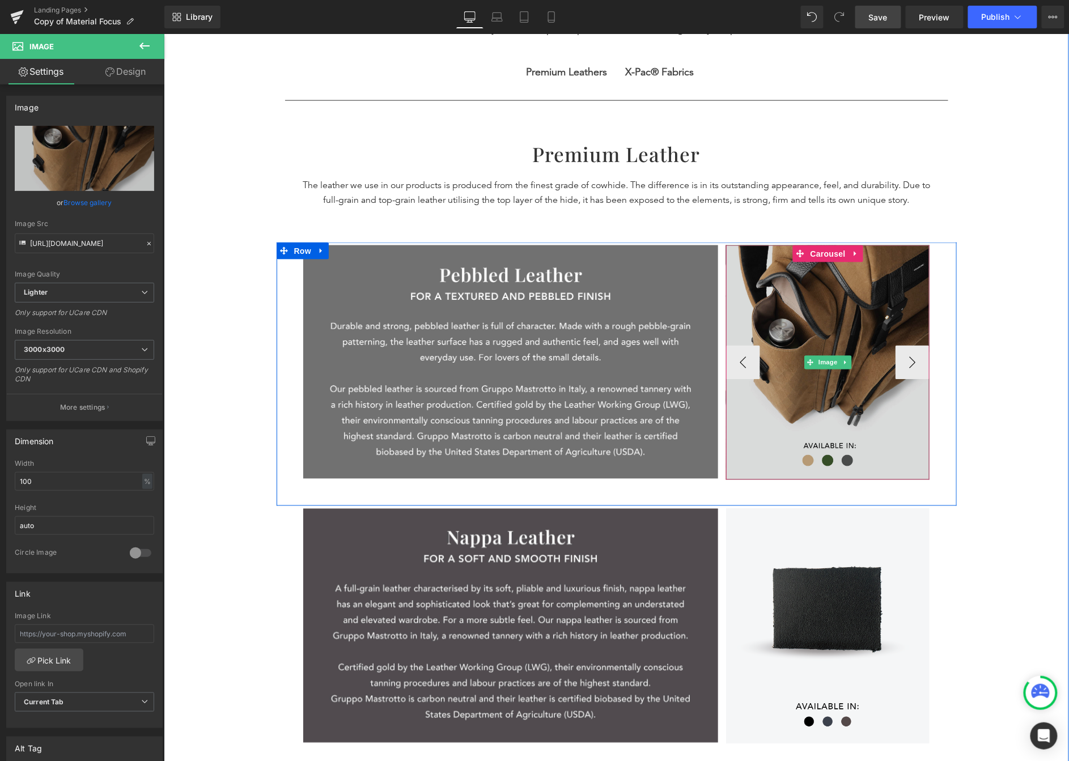
click at [821, 379] on img at bounding box center [828, 362] width 204 height 235
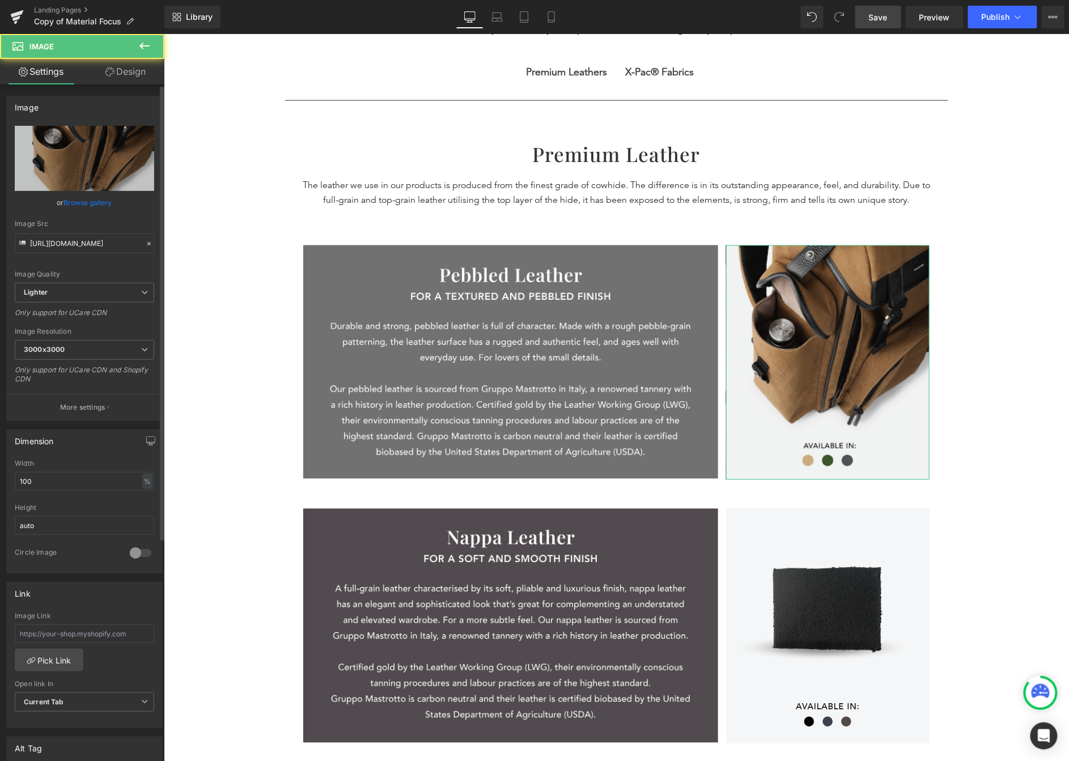
click at [96, 205] on link "Browse gallery" at bounding box center [88, 203] width 48 height 20
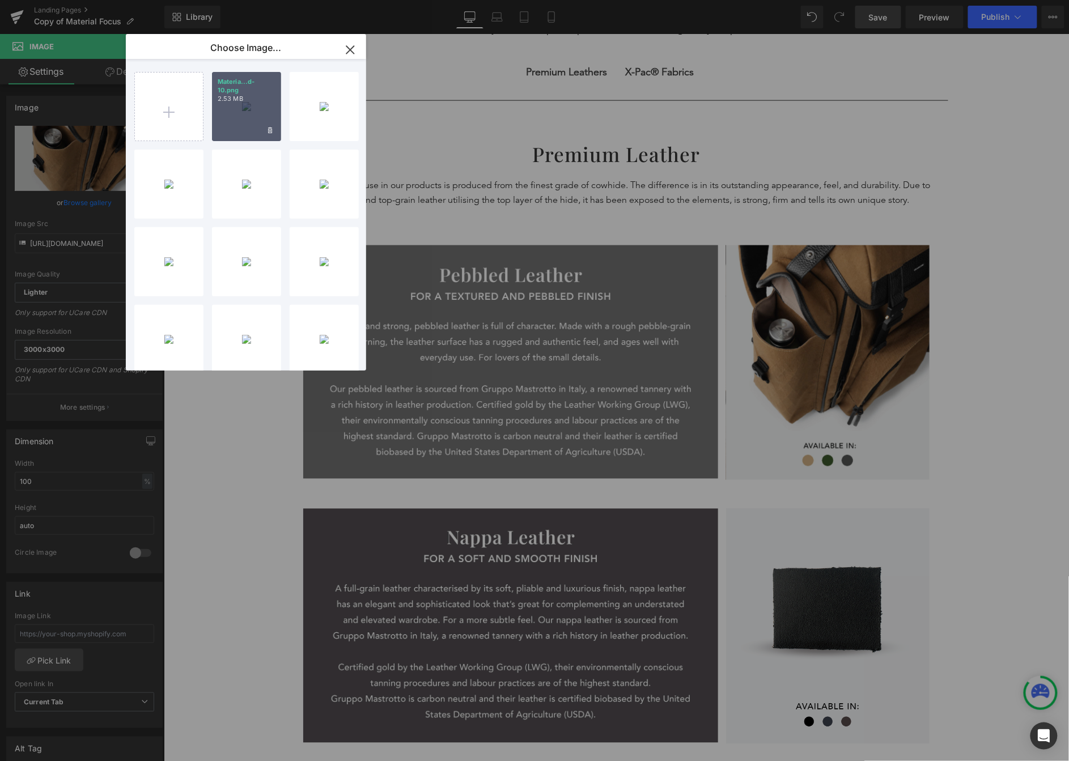
click at [244, 116] on div "Materia...d-10.png 2.53 MB" at bounding box center [246, 106] width 69 height 69
type input "https://ucarecdn.com/6b41a8f3-09bb-4039-94bd-6e293ef1b9c7/-/format/auto/-/previ…"
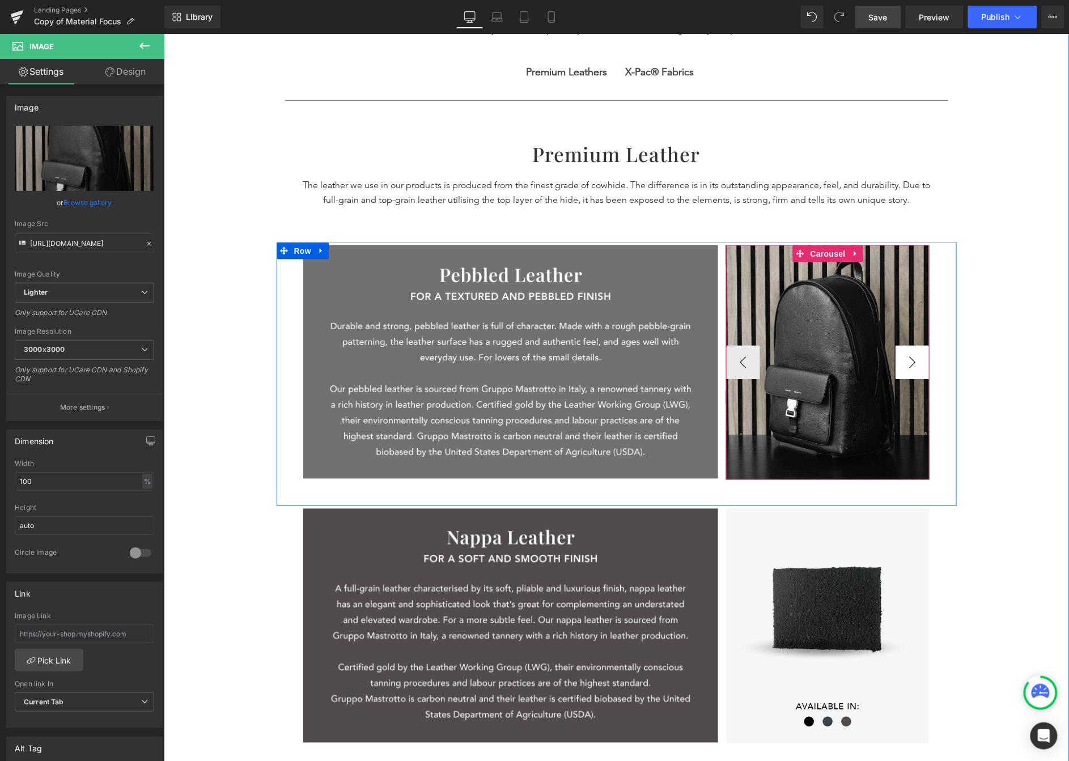
click at [863, 366] on button "›" at bounding box center [912, 362] width 34 height 34
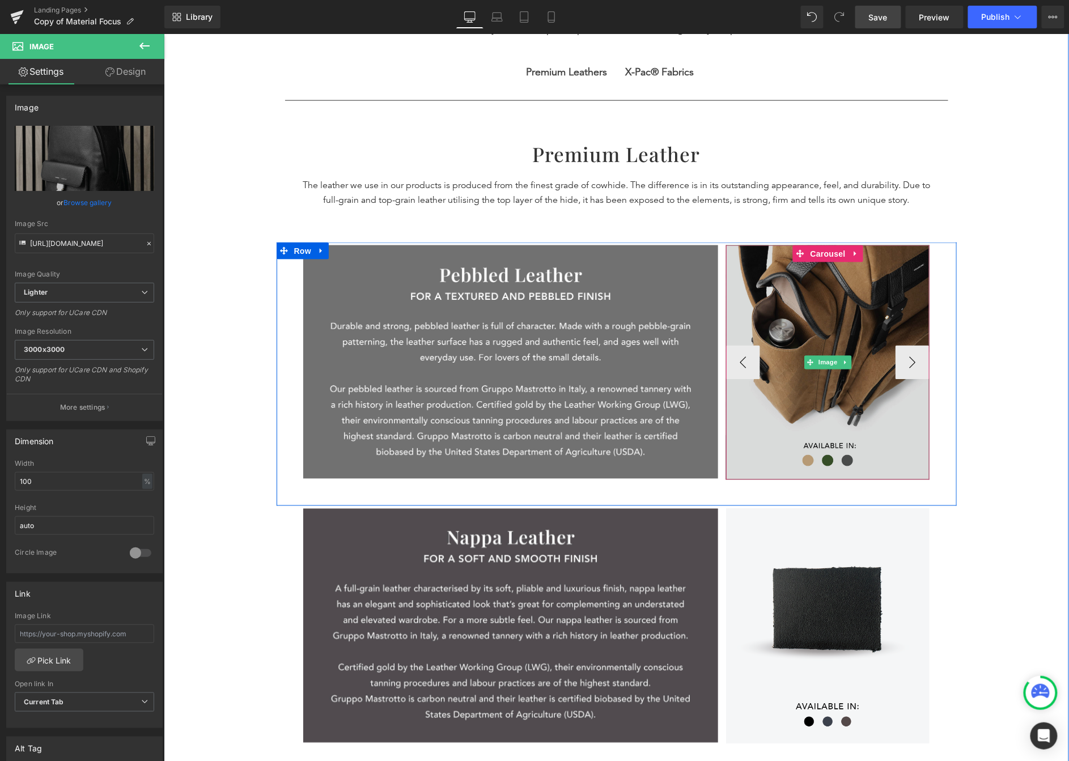
click at [837, 337] on img at bounding box center [828, 362] width 204 height 235
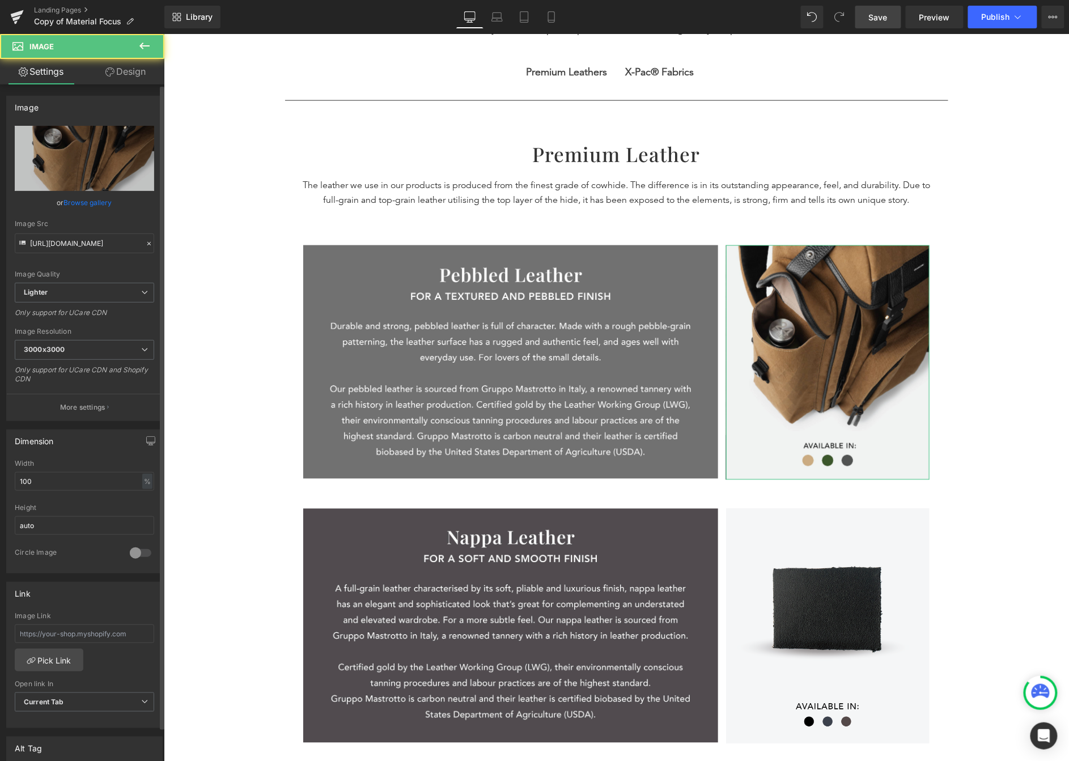
click at [79, 209] on link "Browse gallery" at bounding box center [88, 203] width 48 height 20
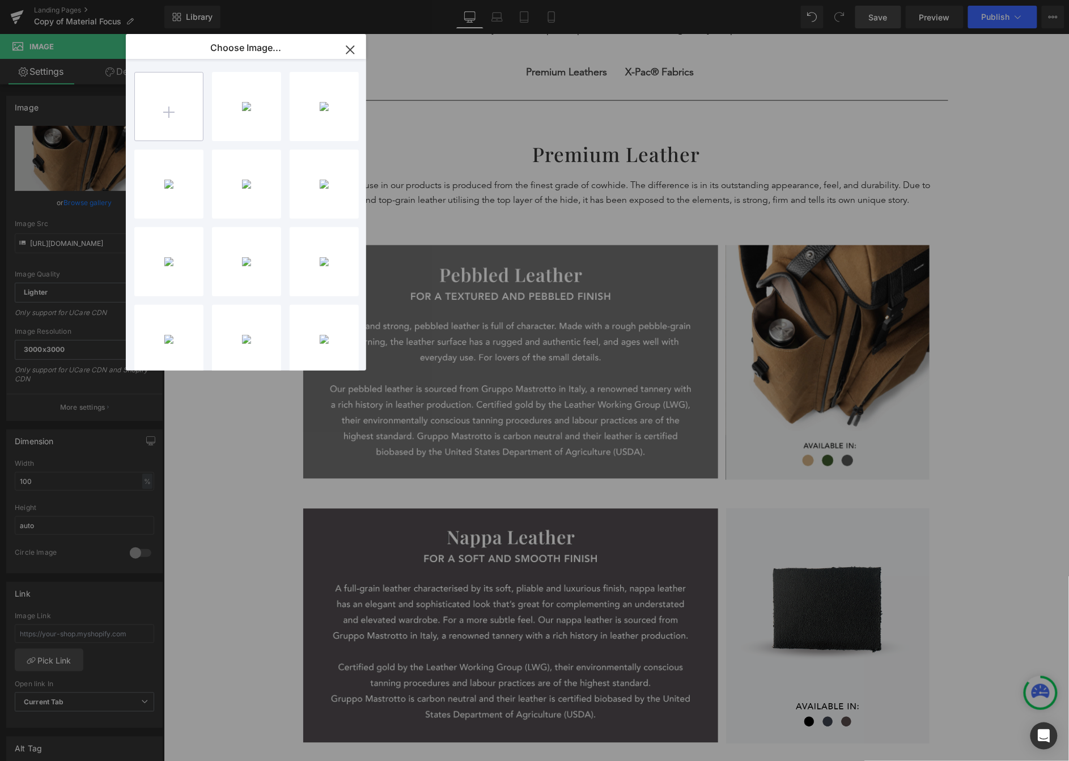
click at [143, 121] on input "file" at bounding box center [169, 107] width 68 height 68
type input "C:\fakepath\Material Focus_Pebbled-11.png"
click at [255, 100] on div "Materia...d-11.png 2.73 MB" at bounding box center [246, 106] width 69 height 69
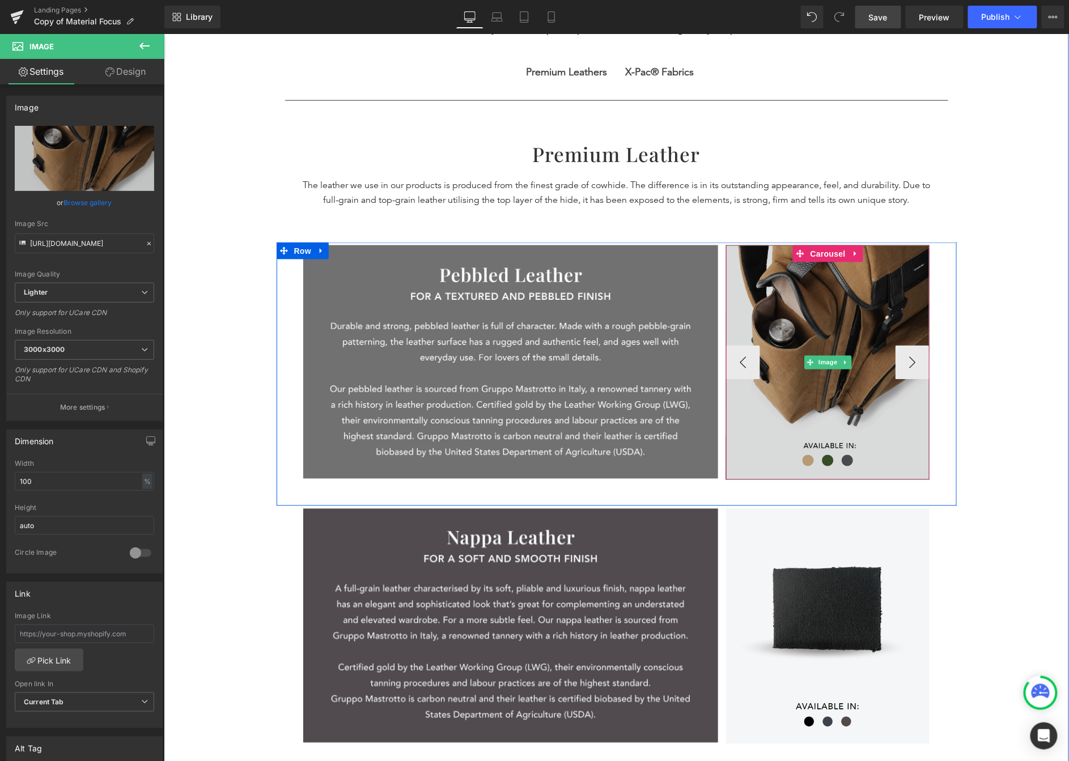
click at [811, 304] on img at bounding box center [828, 362] width 204 height 235
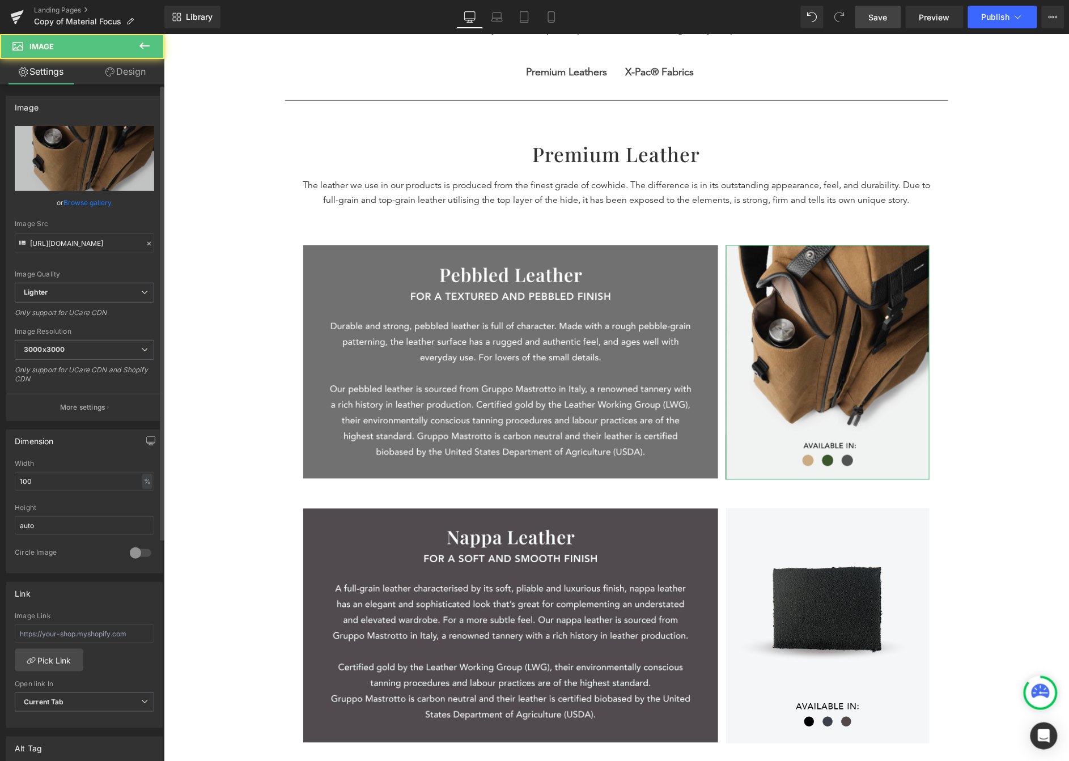
click at [70, 207] on link "Browse gallery" at bounding box center [88, 203] width 48 height 20
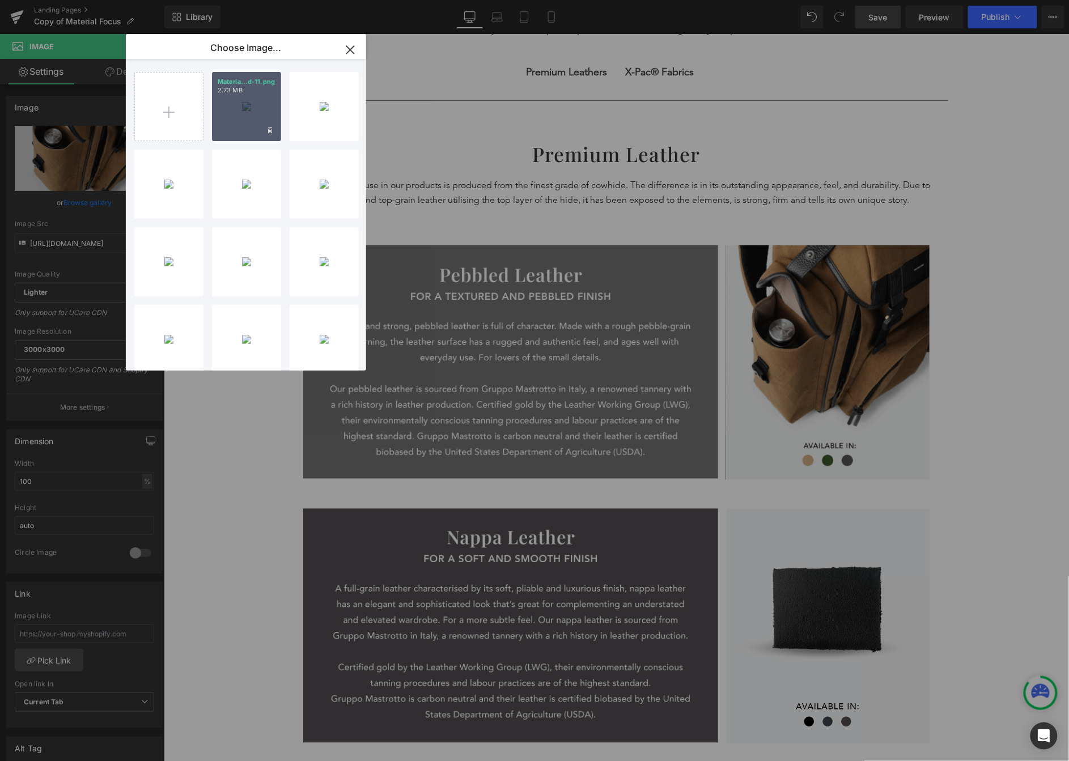
click at [243, 107] on div "Materia...d-11.png 2.73 MB" at bounding box center [246, 106] width 69 height 69
type input "https://ucarecdn.com/4ed7b9d1-0132-4d33-a4e7-80e396a8b886/-/format/auto/-/previ…"
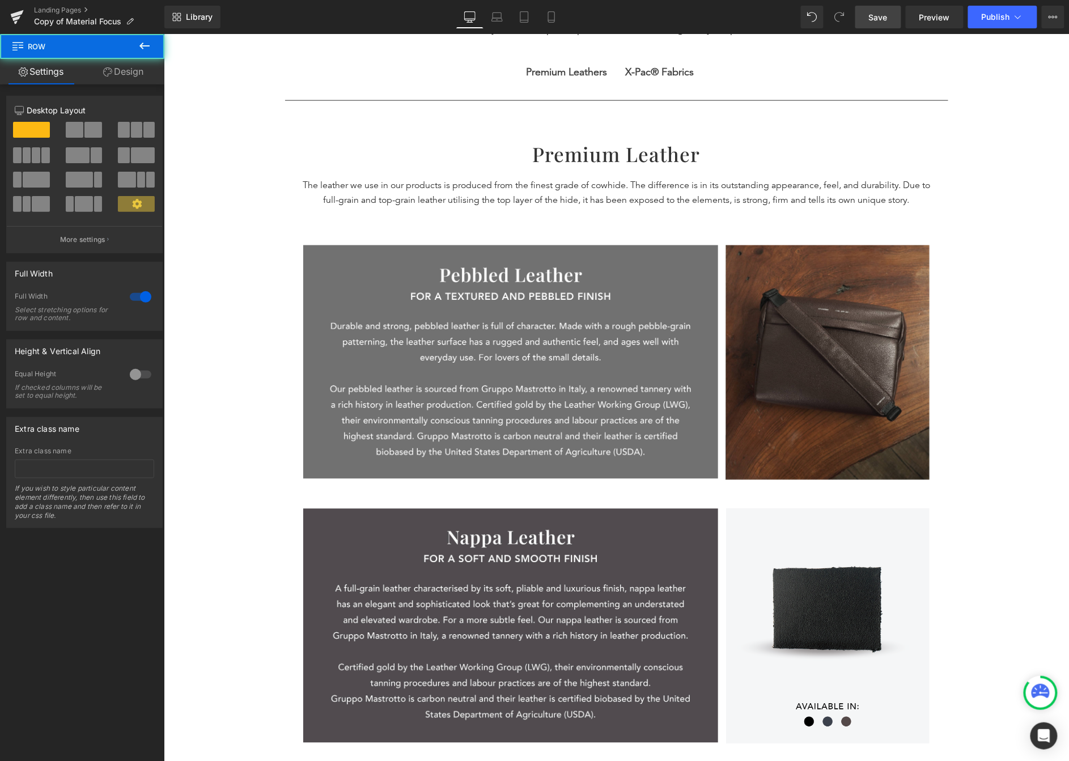
click at [863, 440] on div "Material Focus Heading understand our materials better Text Block UNDERSTAND OU…" at bounding box center [615, 311] width 905 height 1446
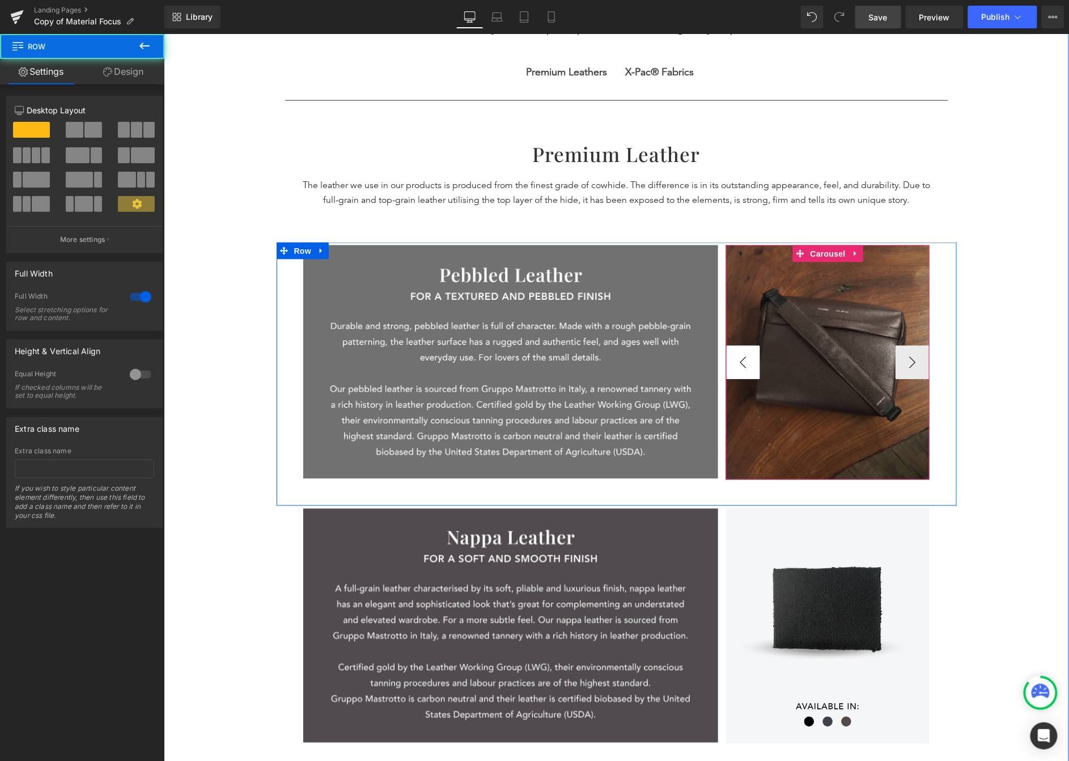
click at [738, 358] on button "‹" at bounding box center [743, 362] width 34 height 34
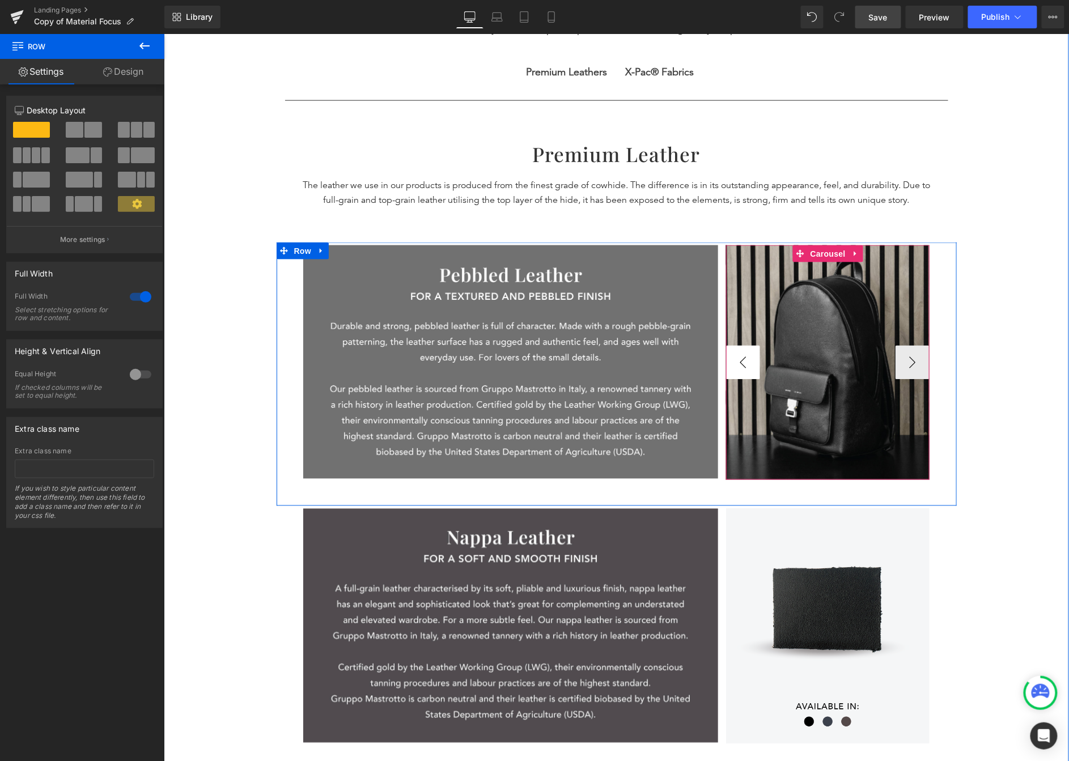
click at [742, 357] on button "‹" at bounding box center [743, 362] width 34 height 34
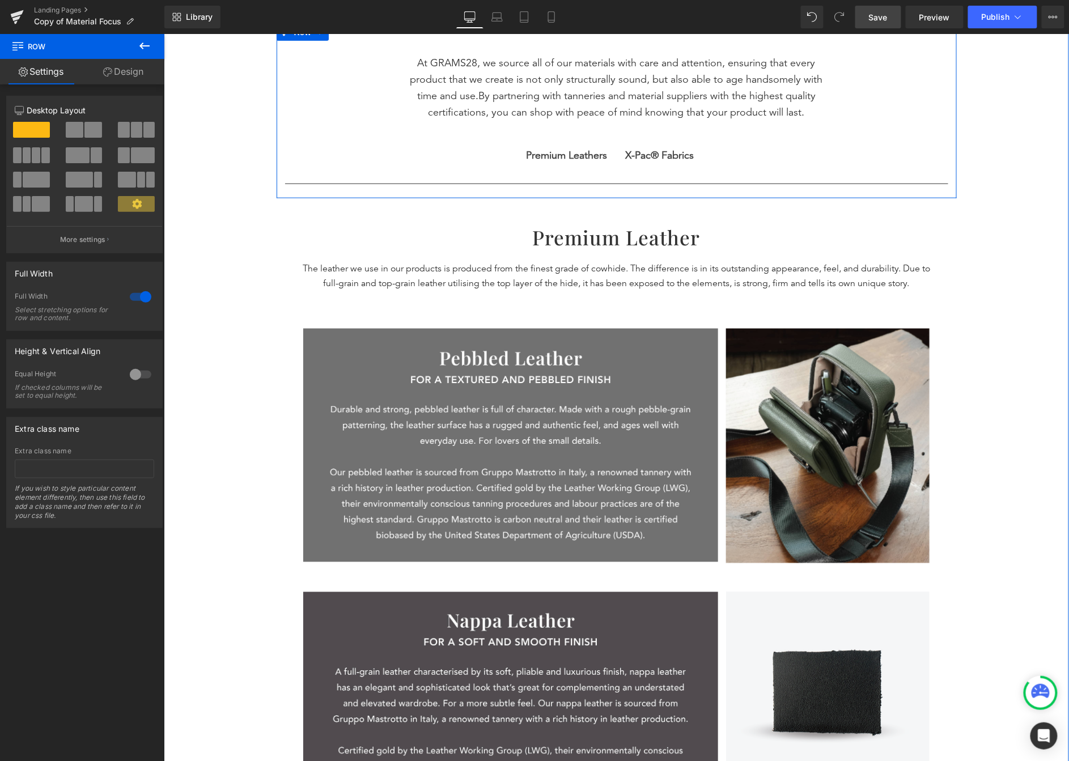
scroll to position [870, 0]
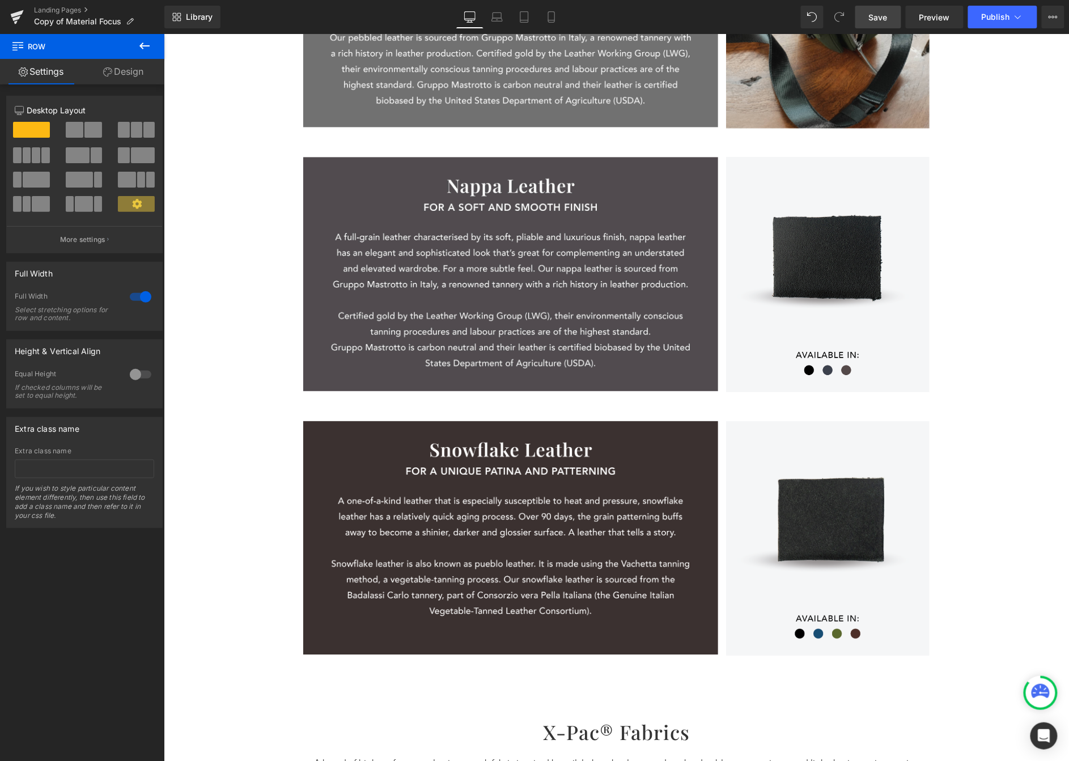
click at [863, 16] on span "Save" at bounding box center [878, 17] width 19 height 12
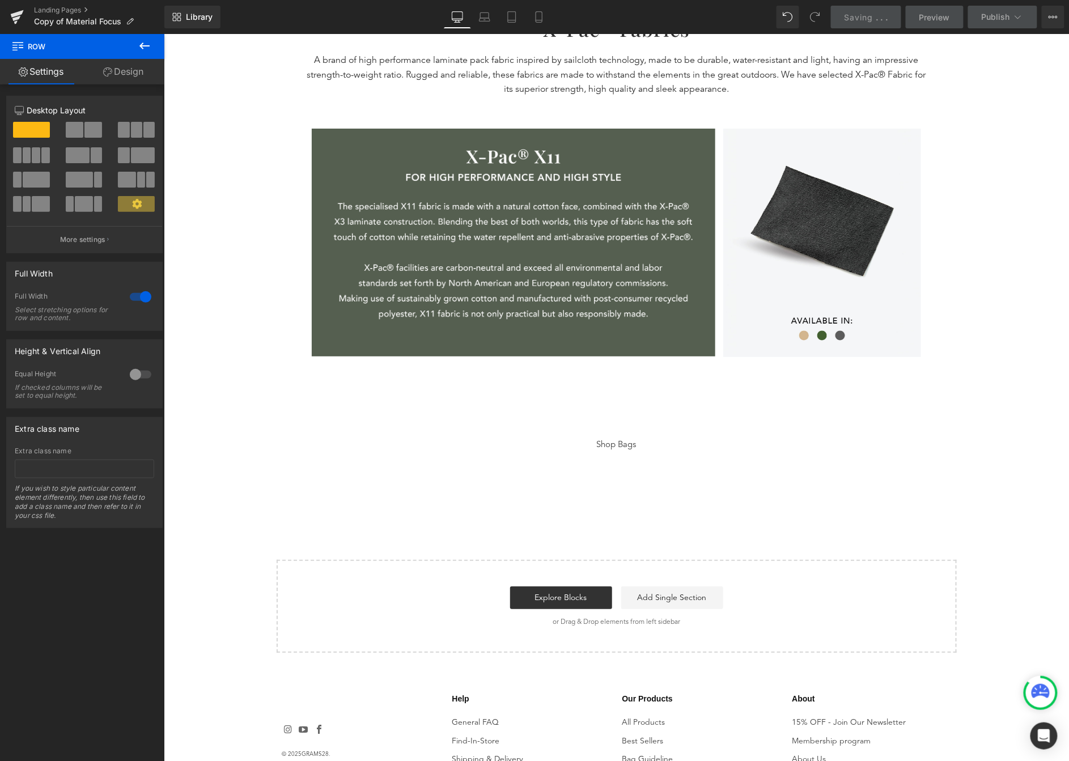
scroll to position [1576, 0]
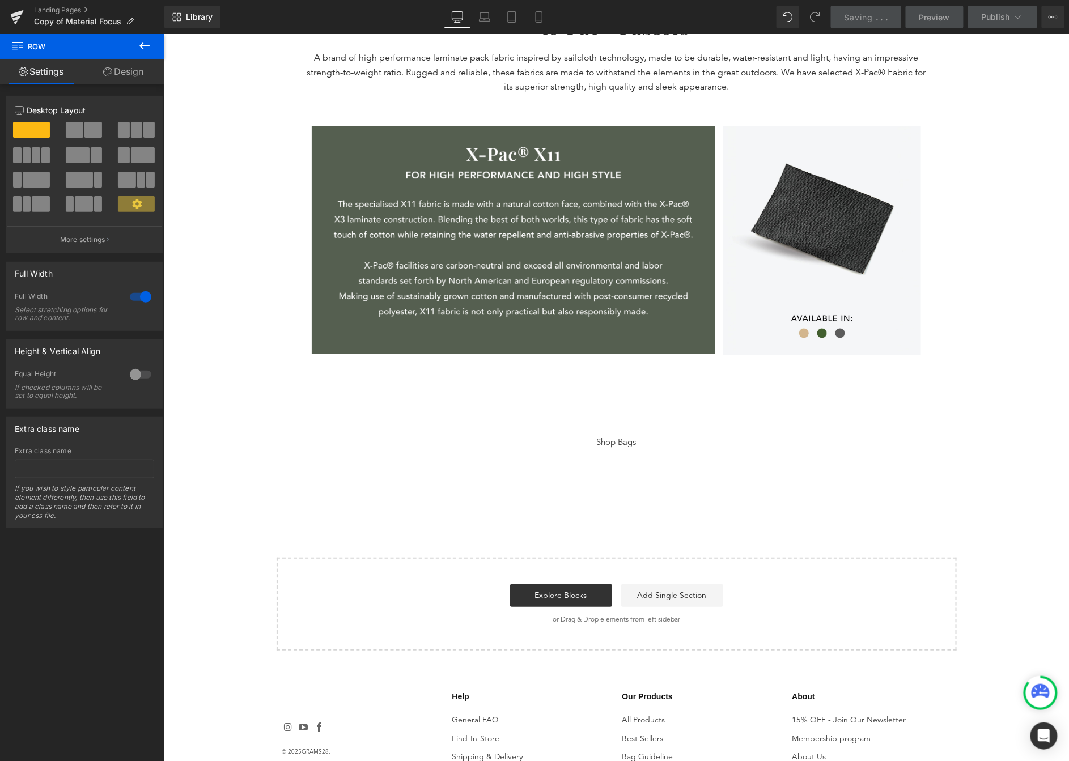
click at [646, 442] on div "Shop Bags" at bounding box center [616, 442] width 663 height 13
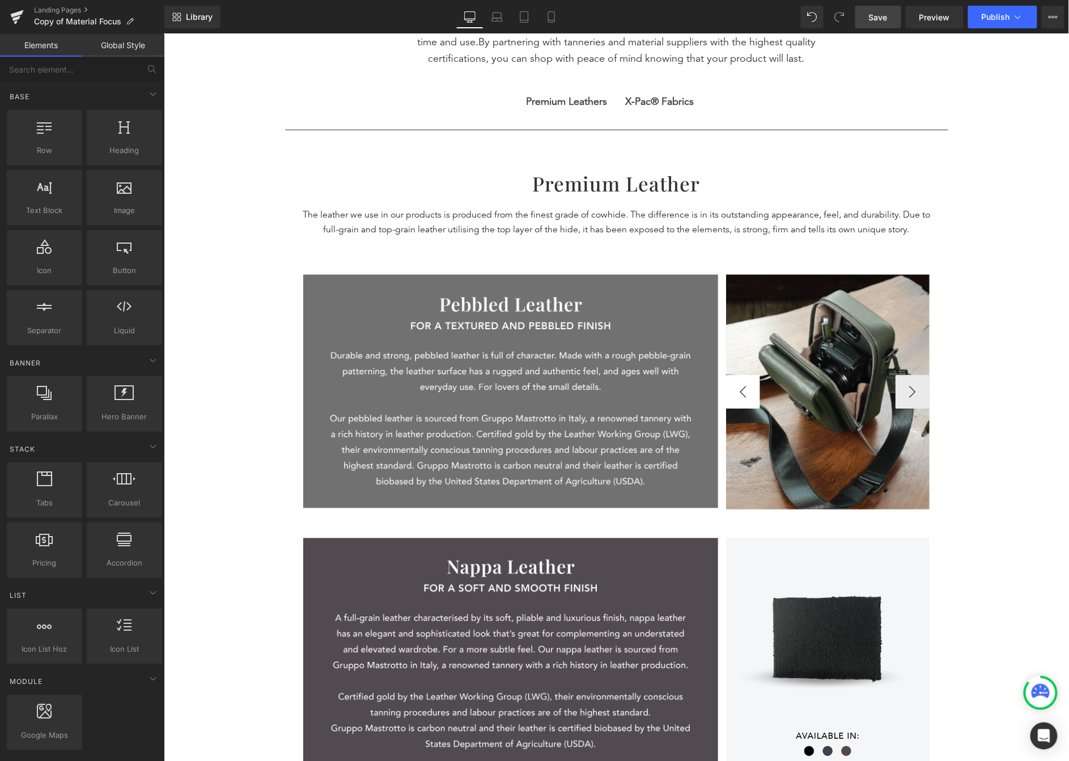
scroll to position [488, 0]
click at [732, 388] on button "‹" at bounding box center [743, 392] width 34 height 34
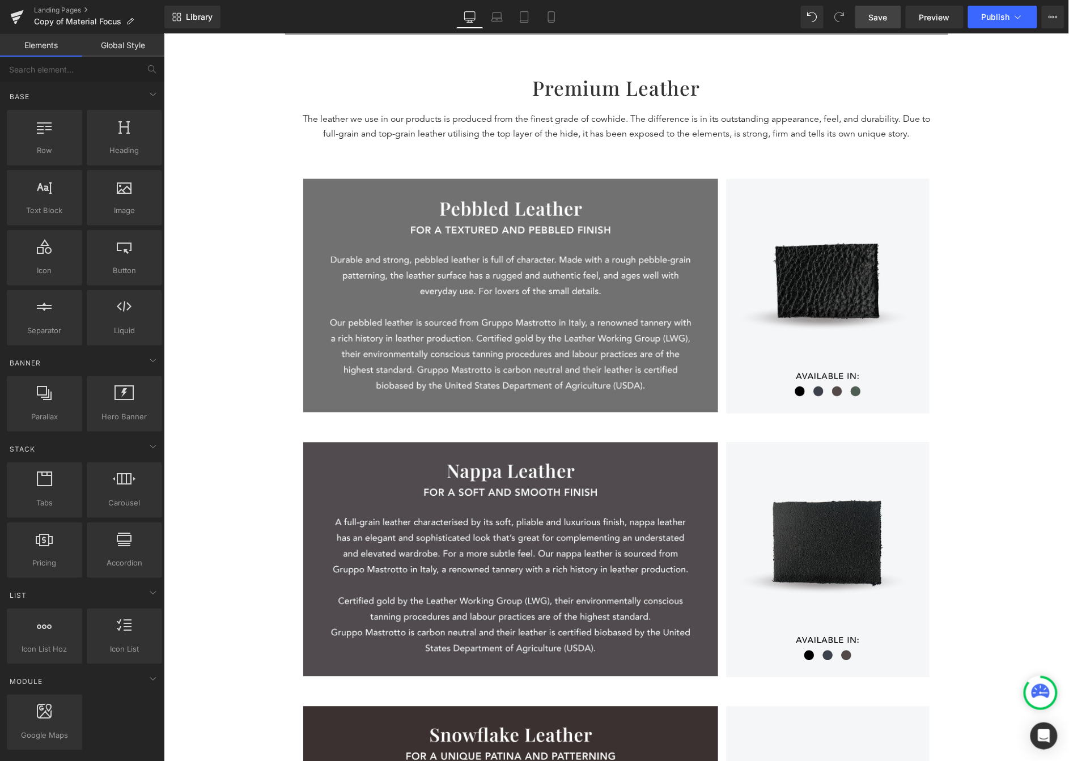
scroll to position [581, 0]
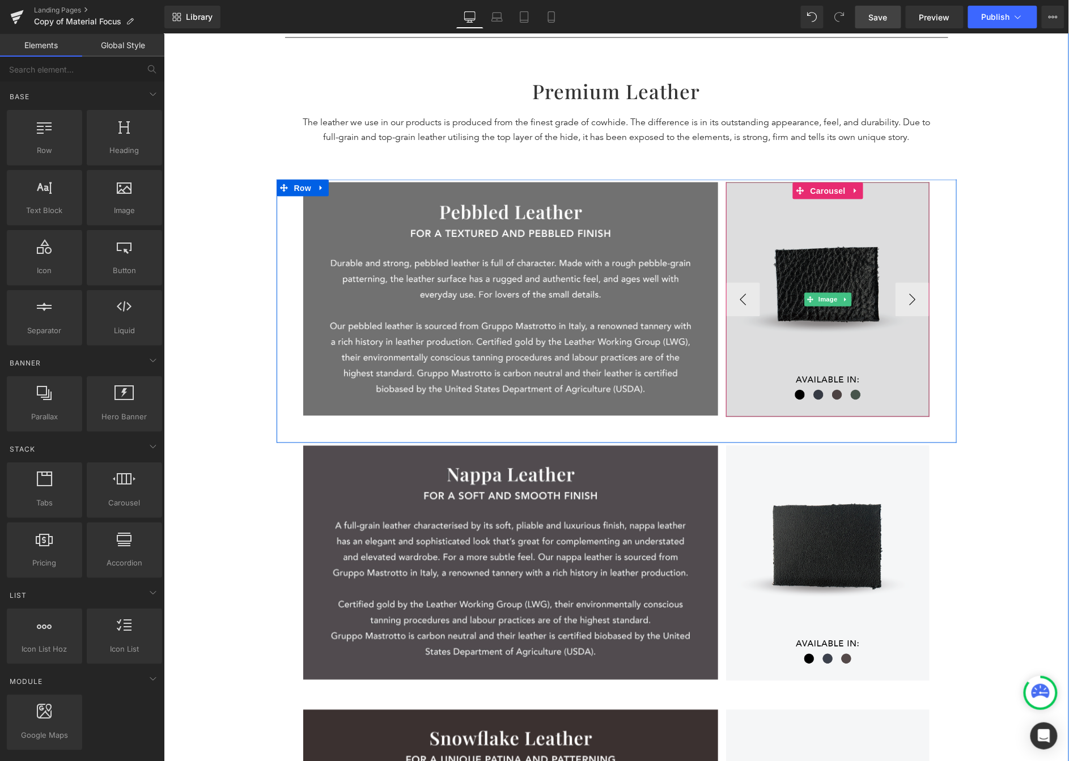
click at [863, 224] on img at bounding box center [828, 299] width 204 height 235
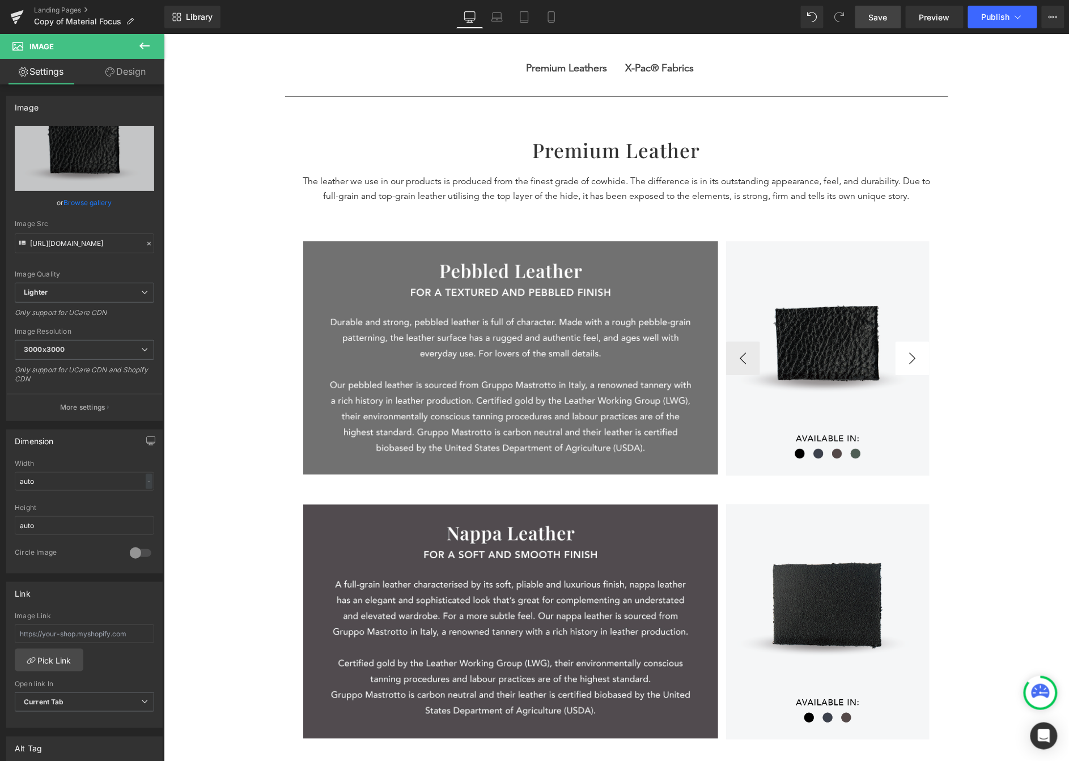
scroll to position [522, 0]
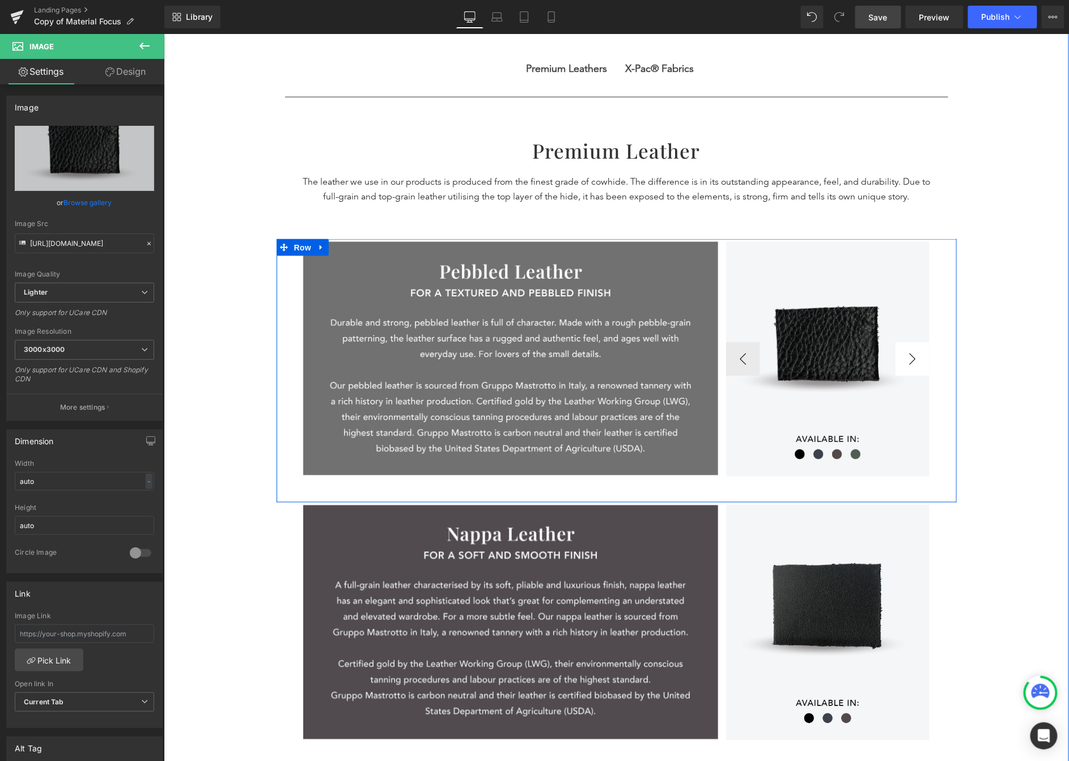
click at [863, 372] on button "›" at bounding box center [912, 359] width 34 height 34
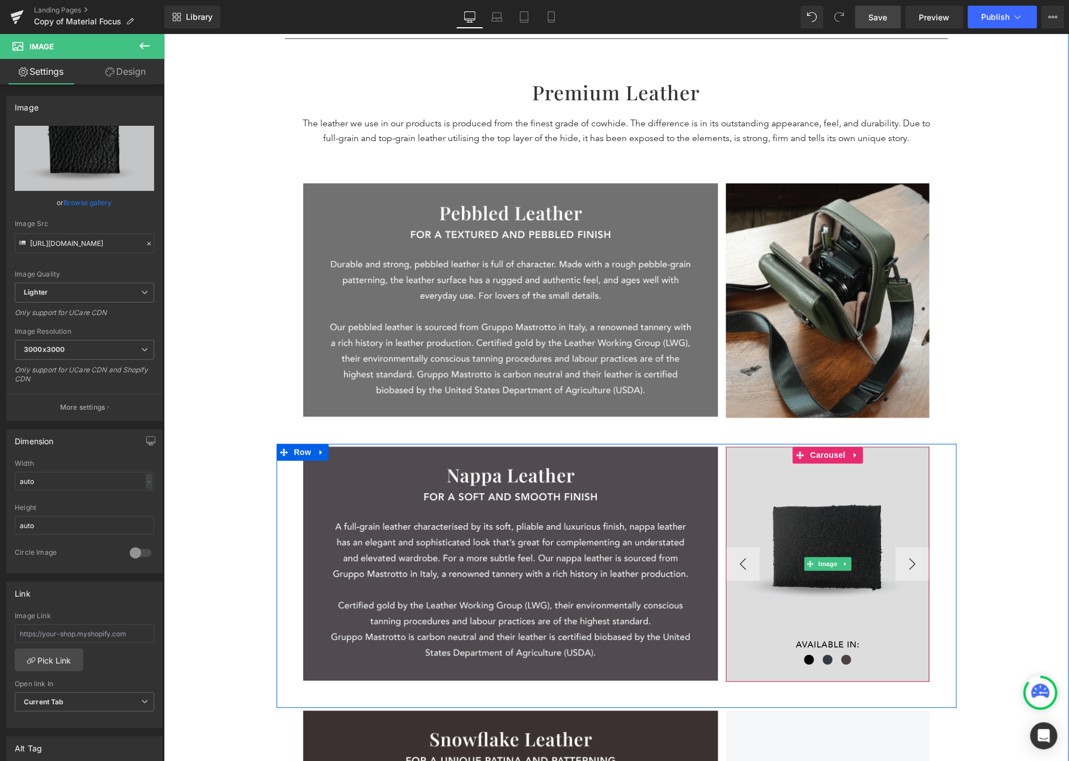
scroll to position [380, 0]
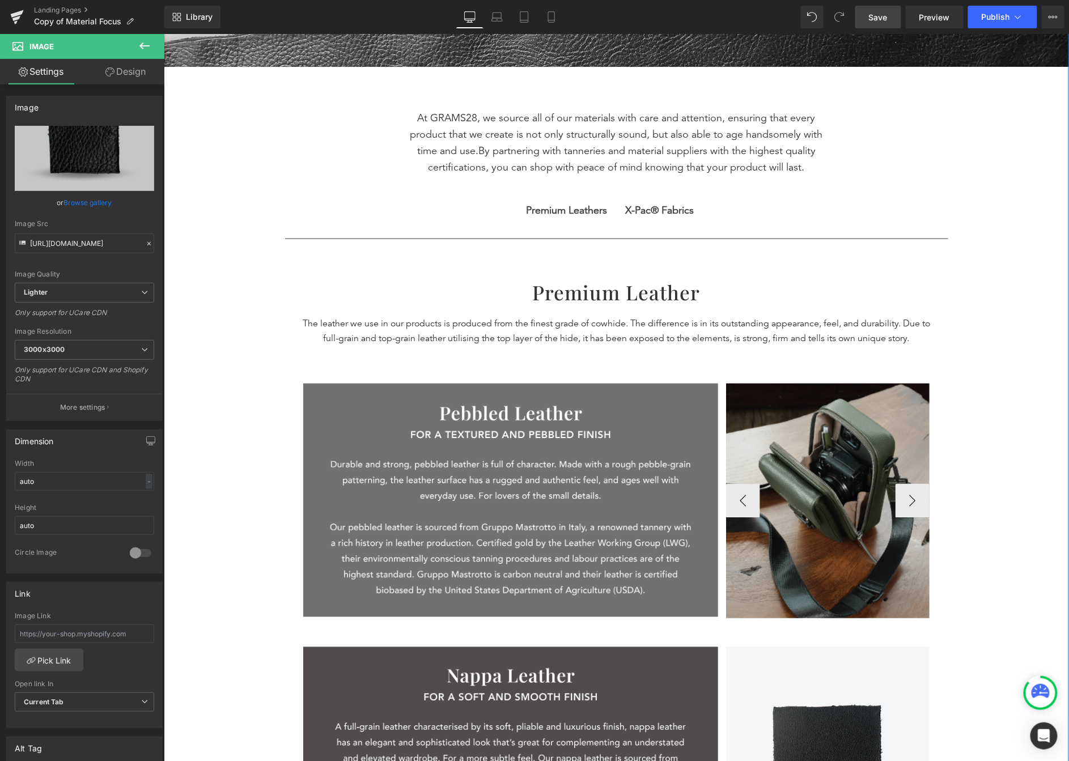
click at [863, 424] on img at bounding box center [828, 500] width 204 height 235
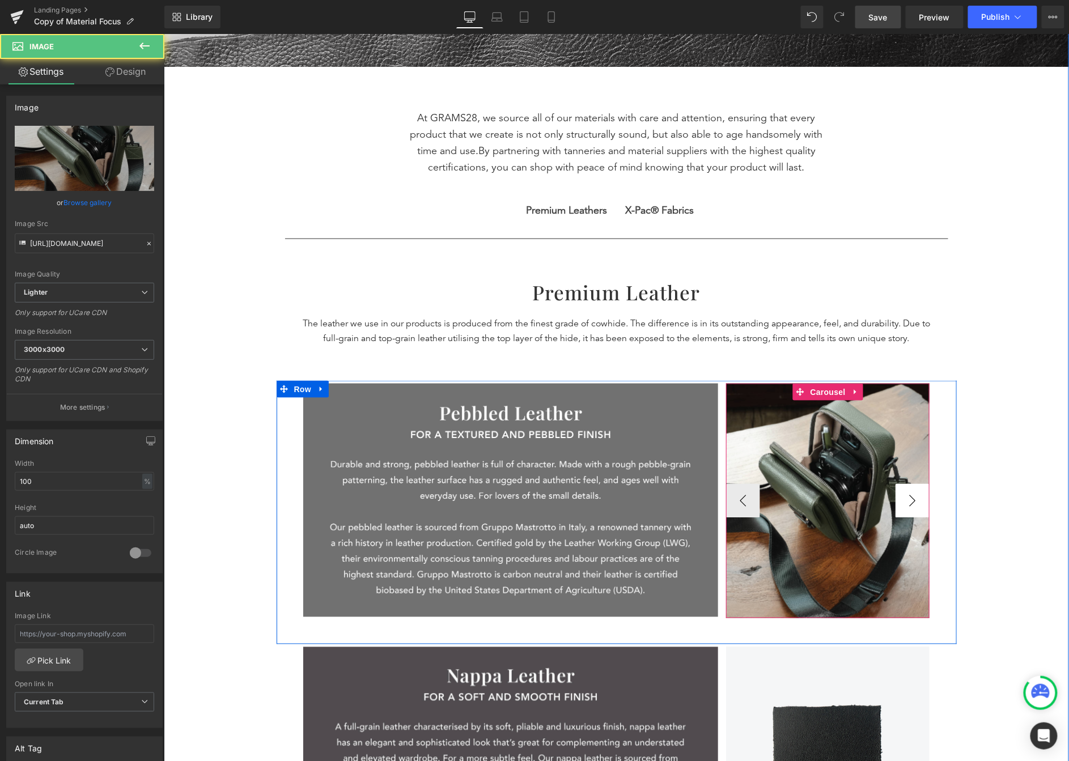
click at [863, 495] on button "›" at bounding box center [912, 501] width 34 height 34
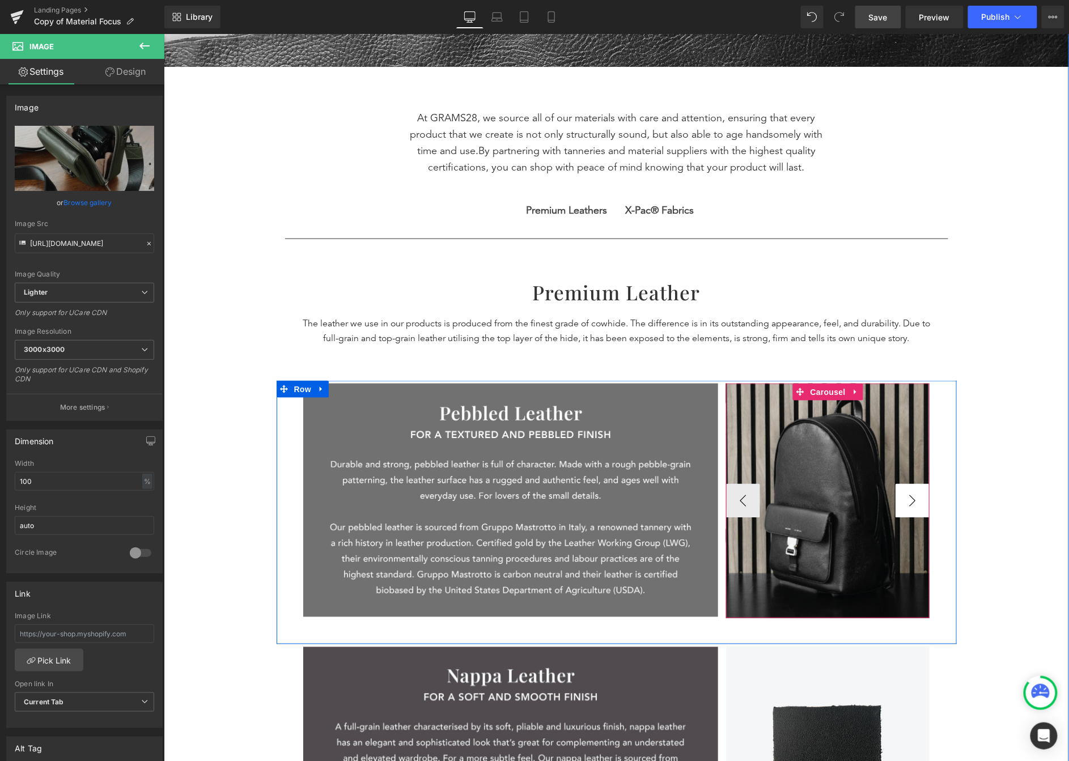
click at [863, 495] on button "›" at bounding box center [912, 501] width 34 height 34
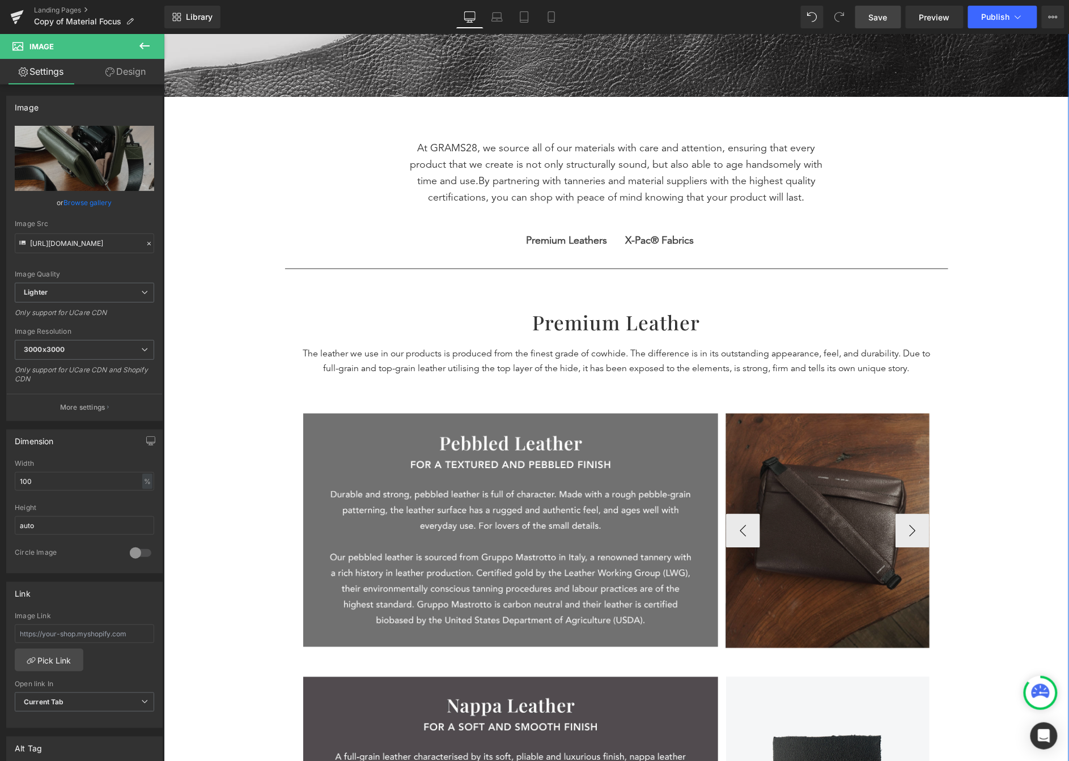
scroll to position [347, 0]
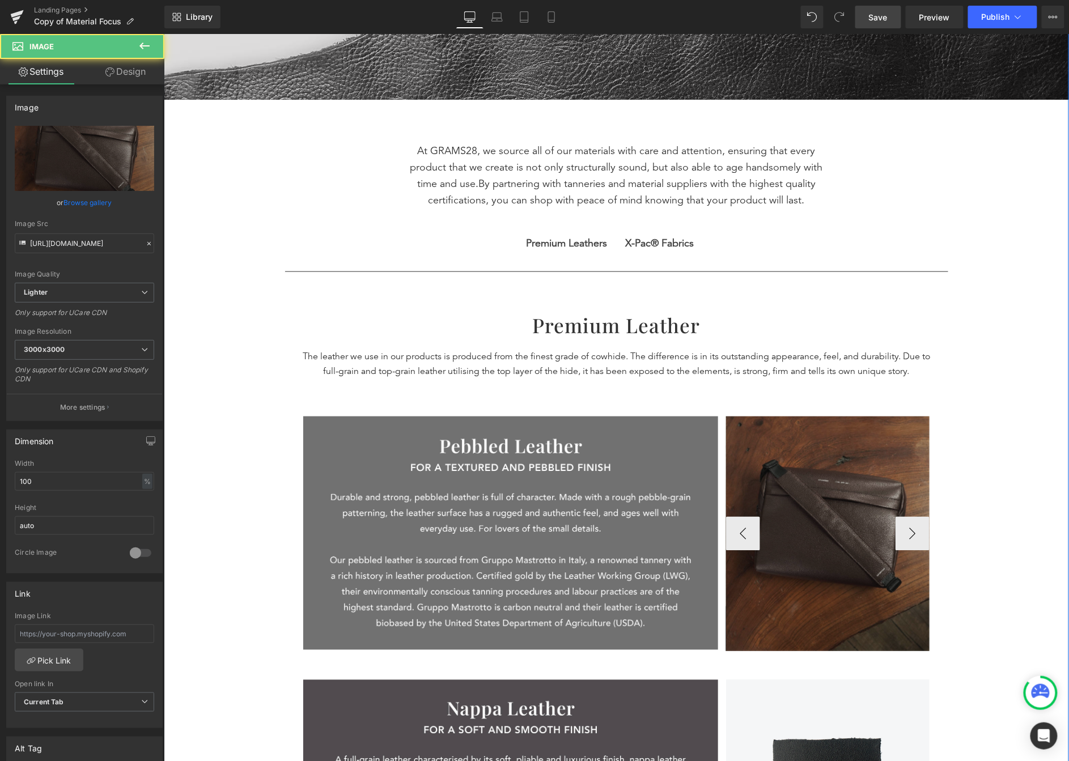
click at [863, 482] on img at bounding box center [828, 533] width 204 height 235
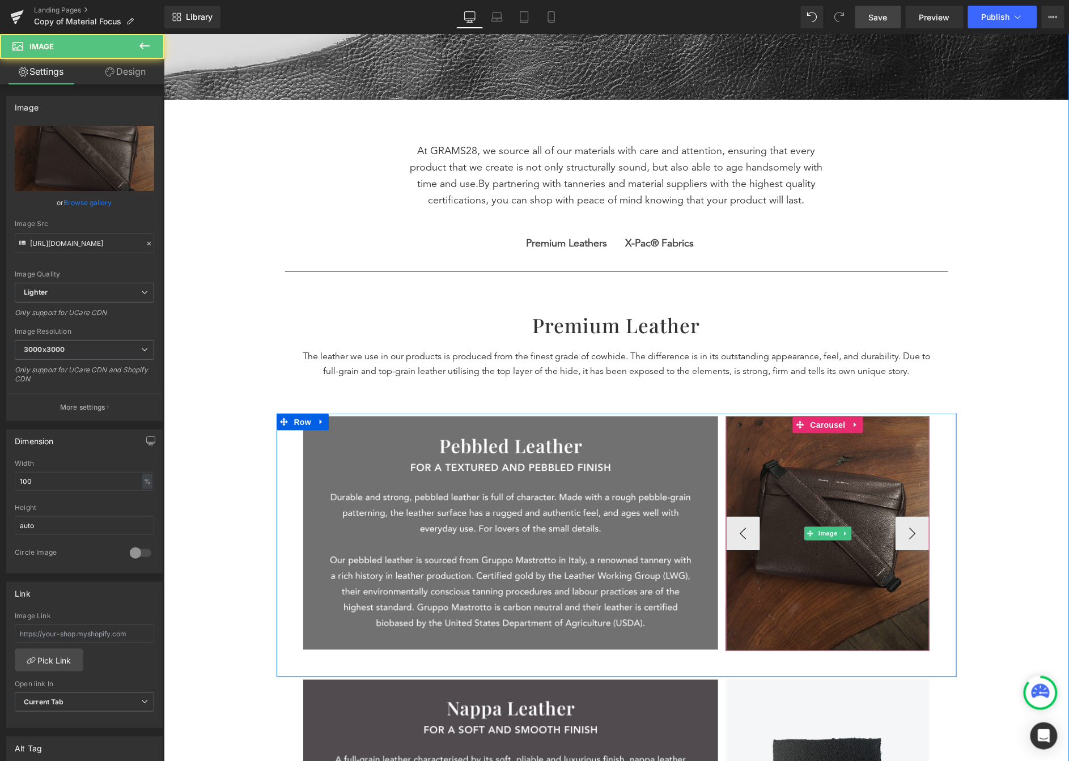
click at [863, 533] on img at bounding box center [828, 533] width 204 height 235
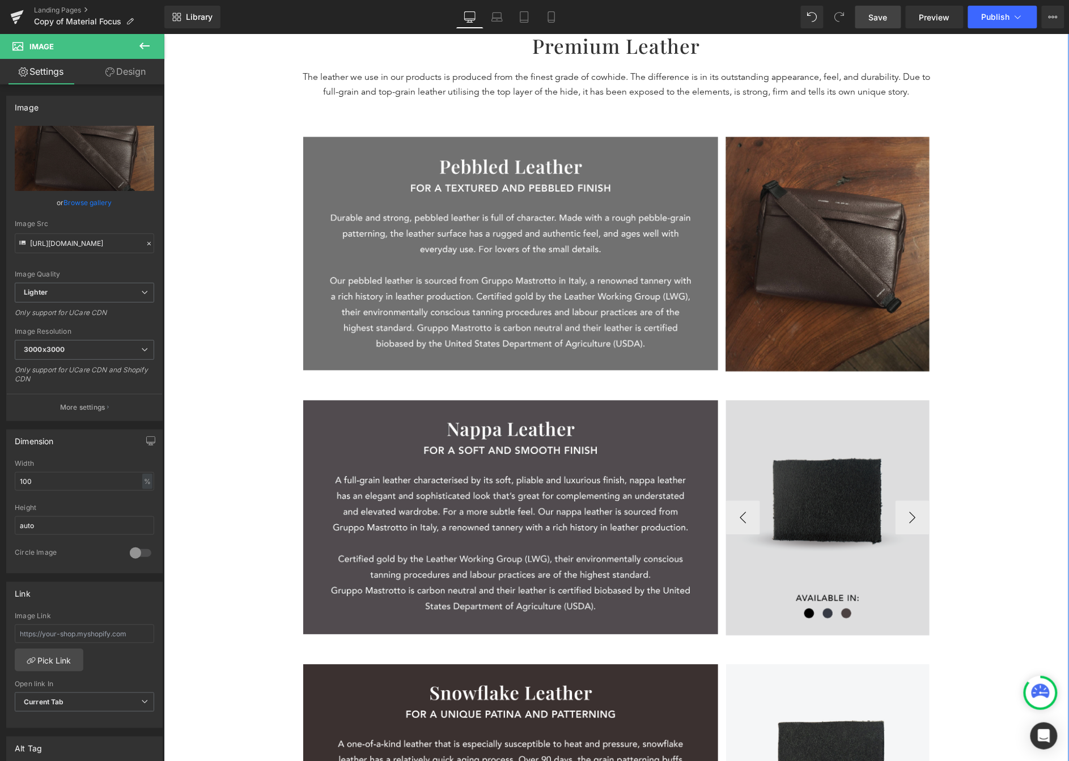
scroll to position [626, 0]
click at [863, 537] on img at bounding box center [828, 518] width 204 height 235
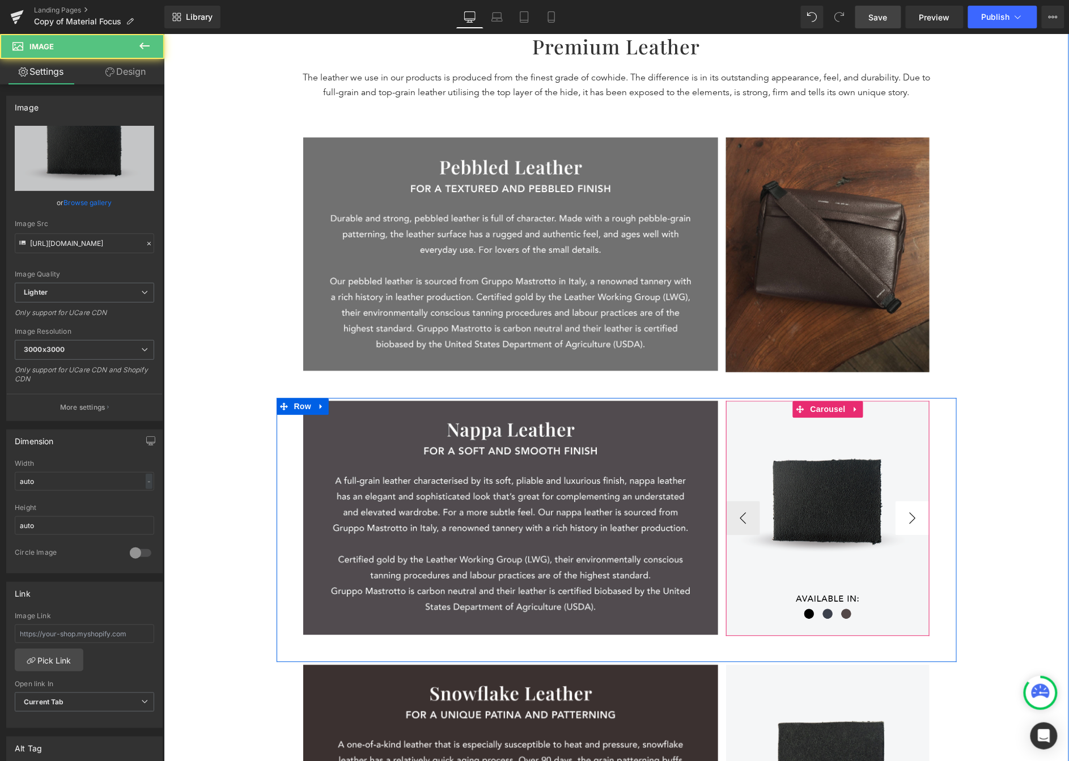
click at [863, 533] on button "›" at bounding box center [912, 518] width 34 height 34
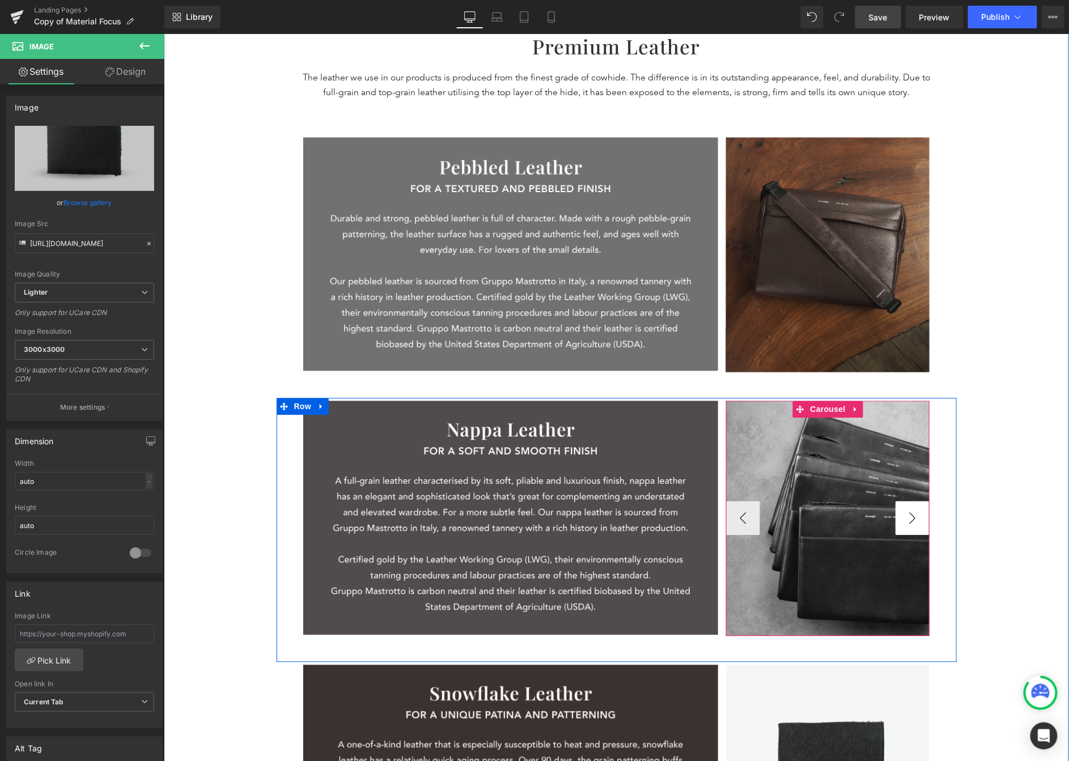
drag, startPoint x: 914, startPoint y: 525, endPoint x: 908, endPoint y: 527, distance: 6.6
click at [863, 527] on button "›" at bounding box center [912, 518] width 34 height 34
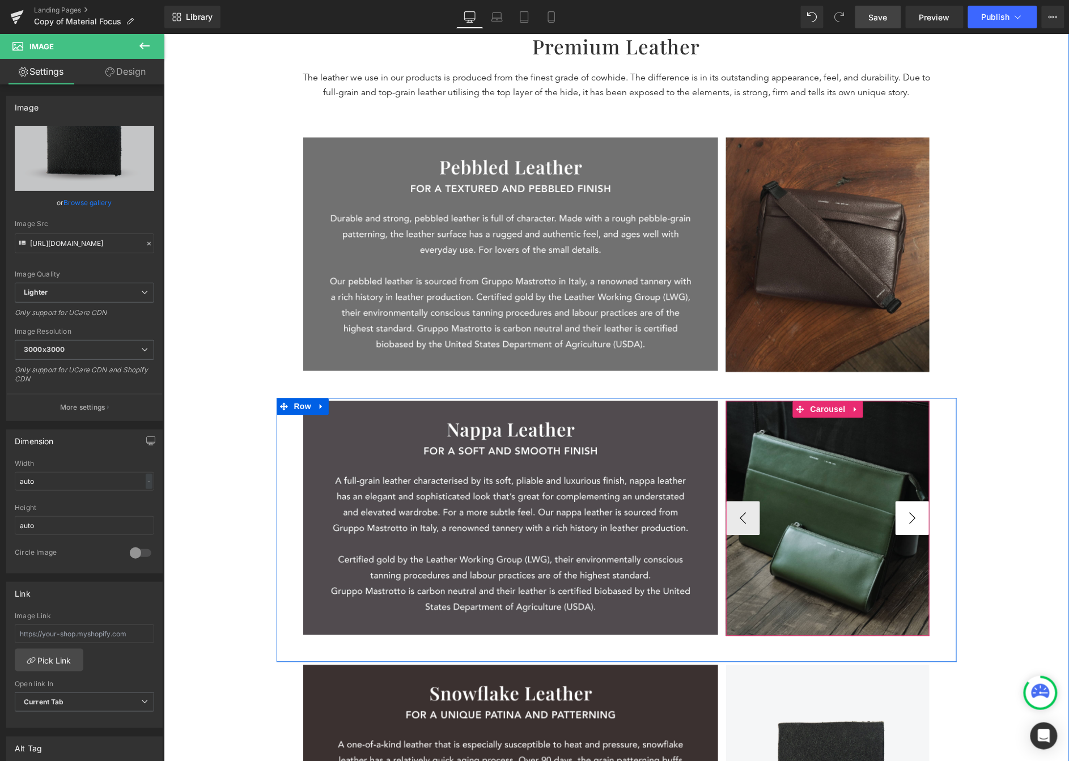
click at [863, 518] on button "›" at bounding box center [912, 518] width 34 height 34
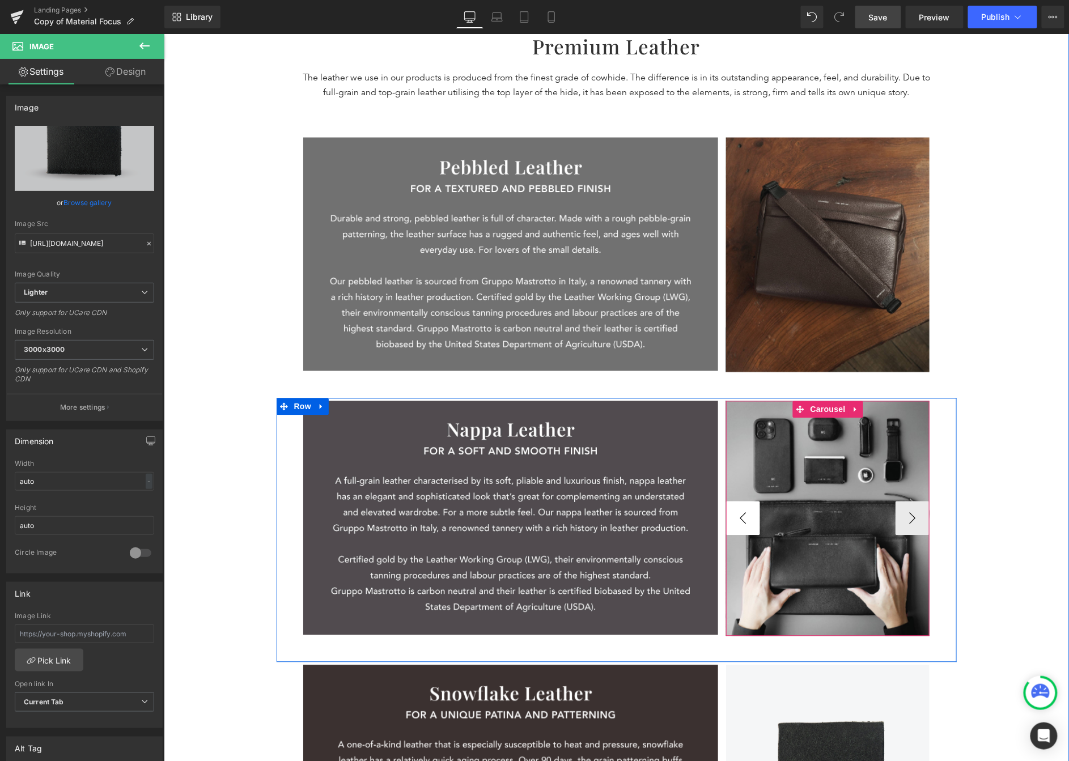
click at [734, 513] on button "‹" at bounding box center [743, 518] width 34 height 34
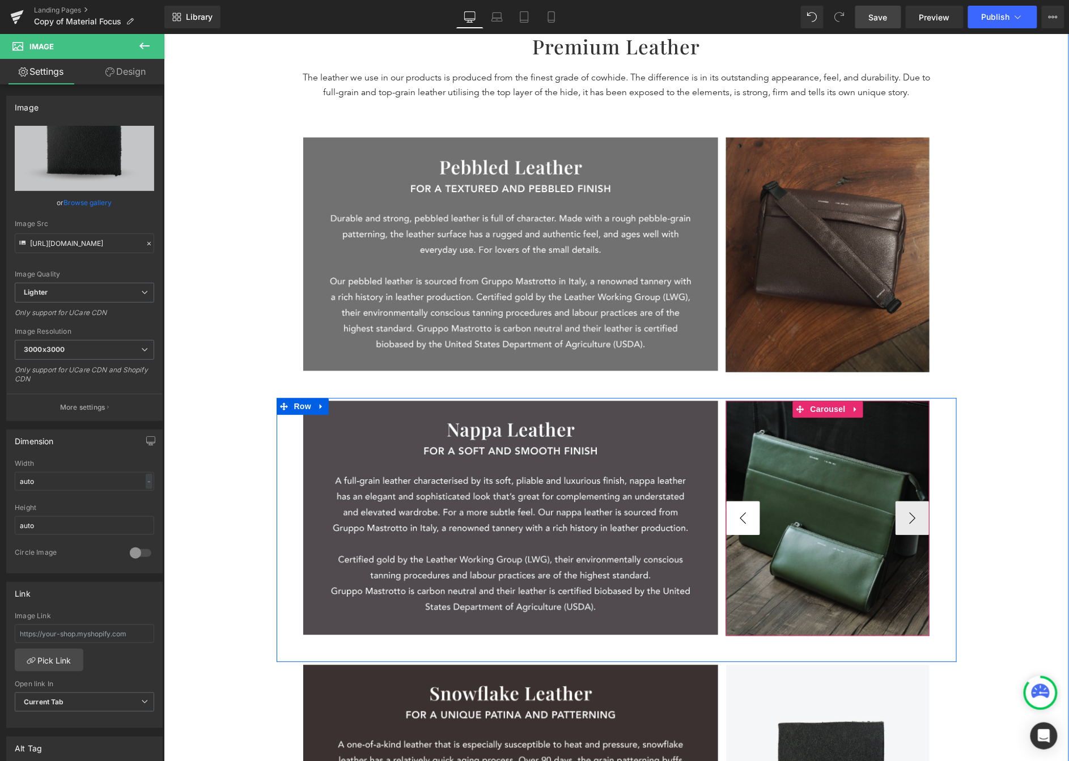
click at [734, 513] on button "‹" at bounding box center [743, 518] width 34 height 34
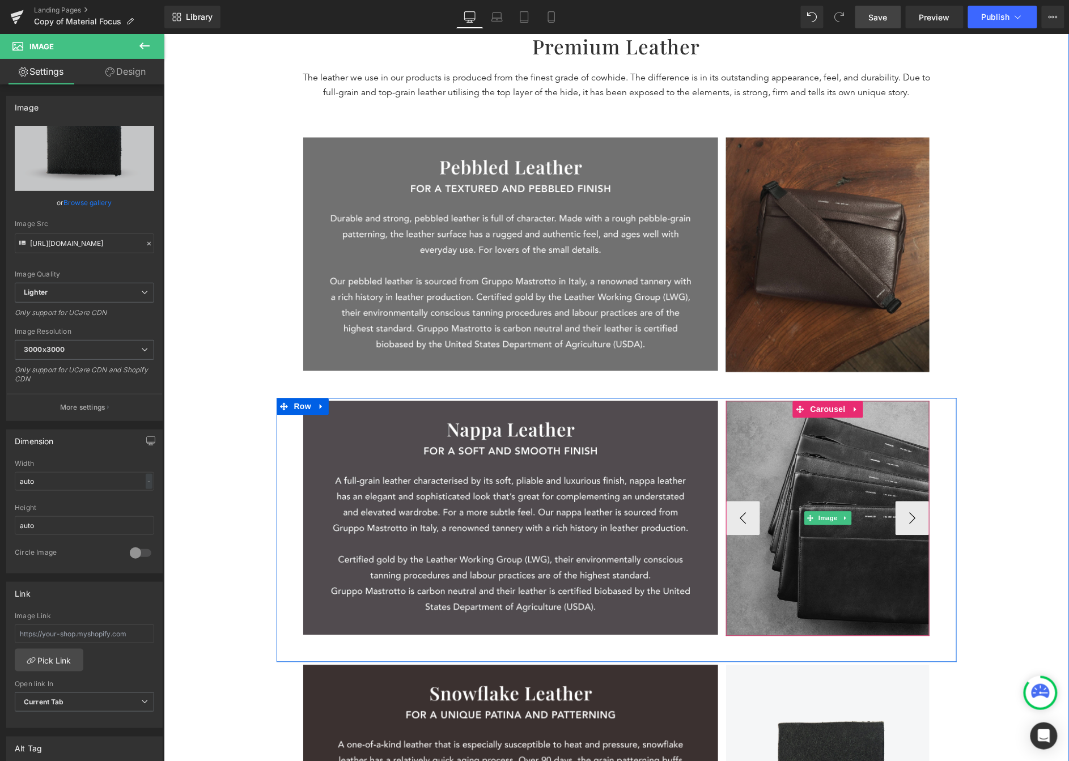
click at [856, 475] on img at bounding box center [828, 518] width 204 height 235
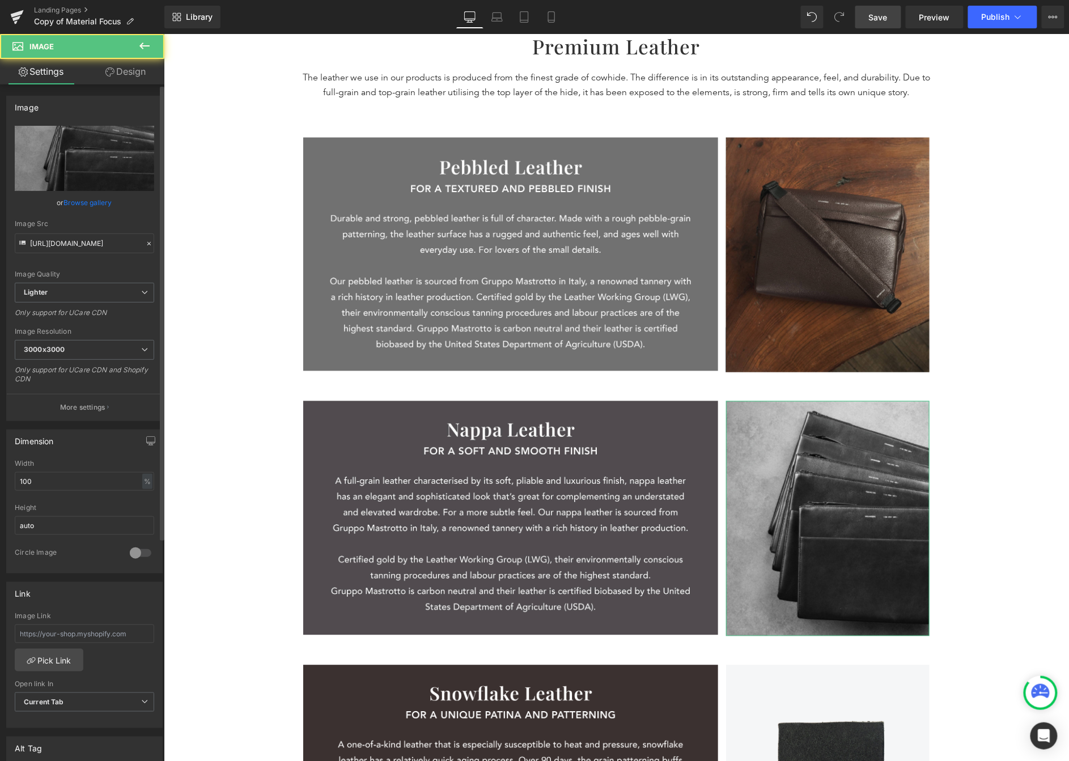
click at [85, 200] on link "Browse gallery" at bounding box center [88, 203] width 48 height 20
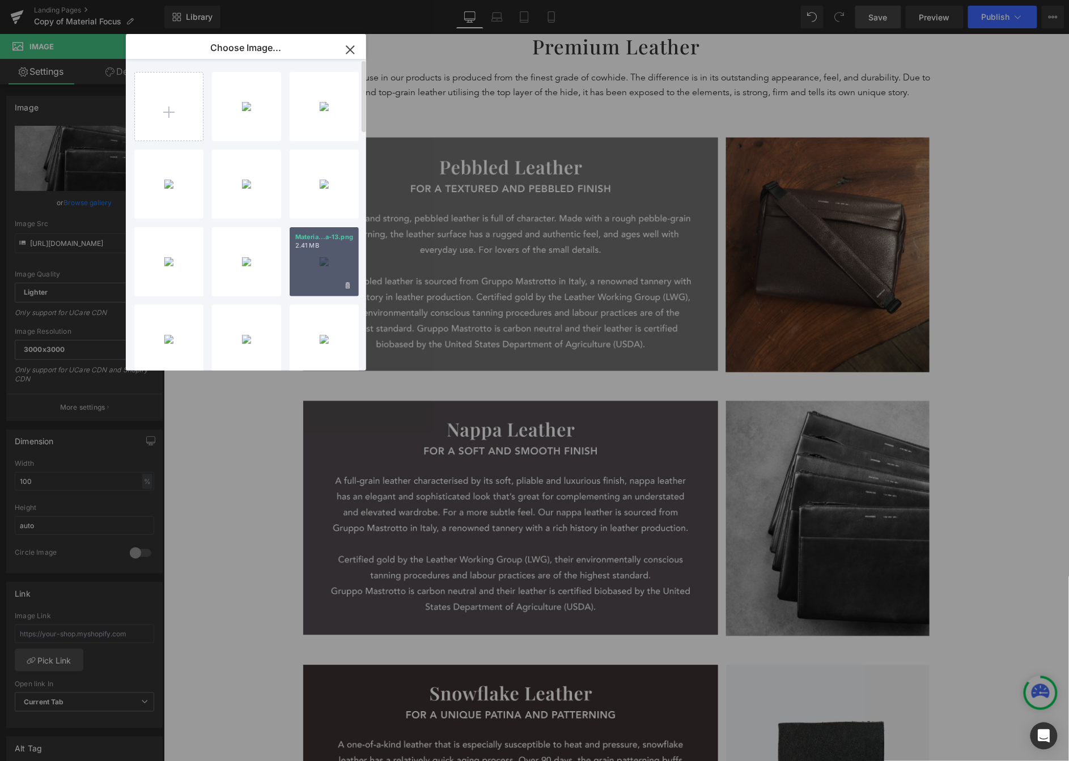
click at [327, 275] on div "Materia...a-13.png 2.41 MB" at bounding box center [324, 261] width 69 height 69
type input "https://ucarecdn.com/4d58a83e-3dac-4a47-82b7-e4424b818683/-/format/auto/-/previ…"
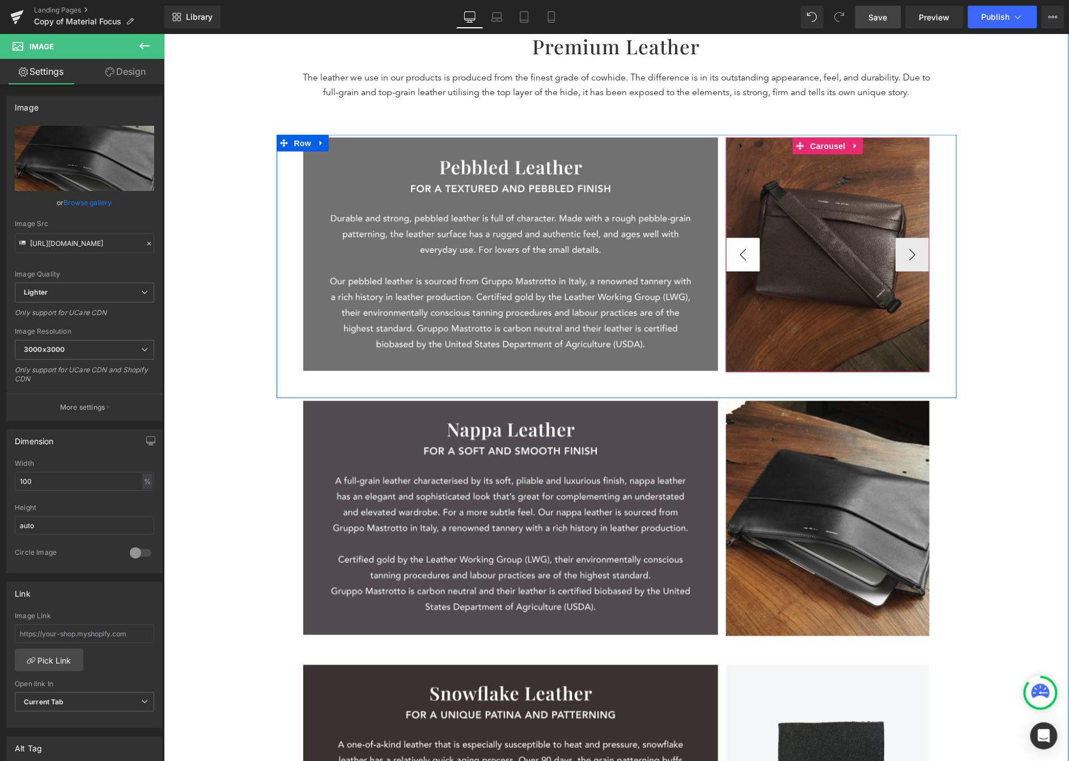
click at [736, 259] on button "‹" at bounding box center [743, 255] width 34 height 34
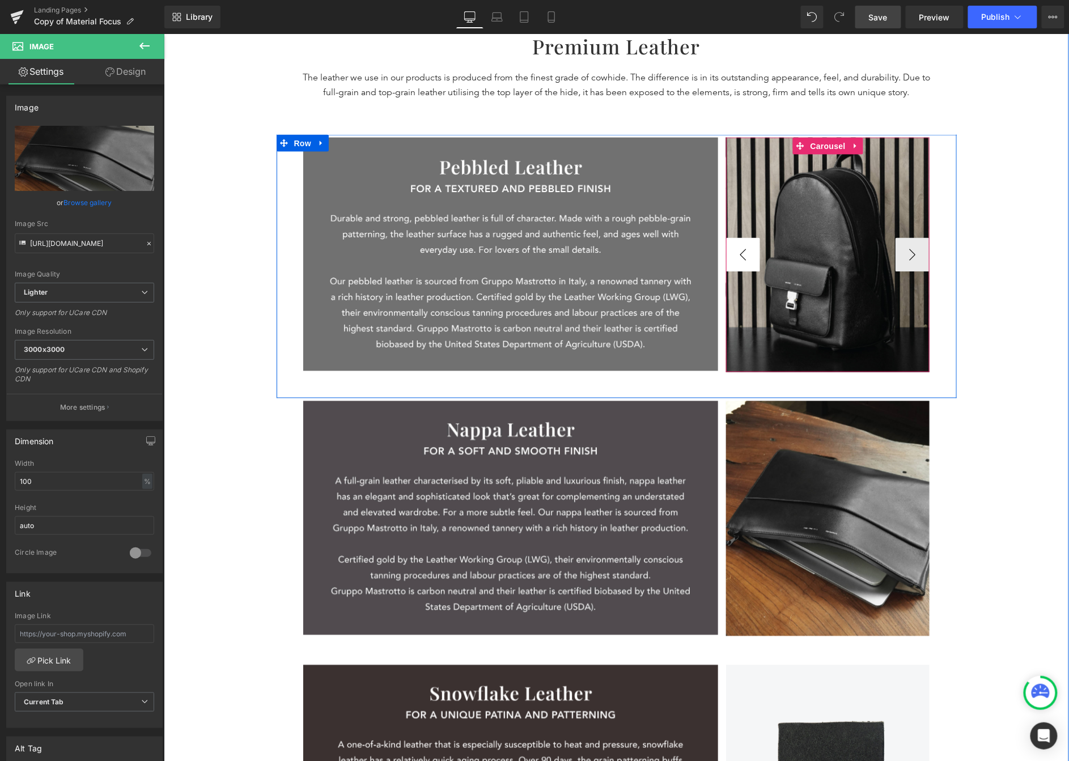
click at [736, 259] on button "‹" at bounding box center [743, 255] width 34 height 34
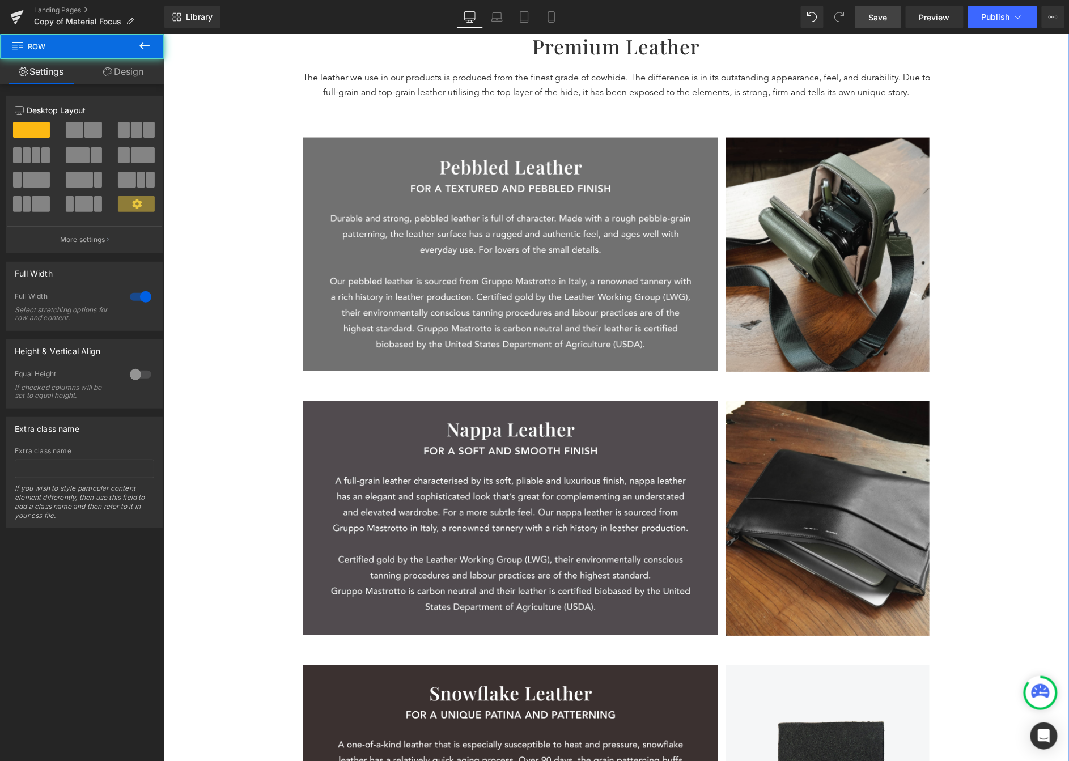
click at [863, 413] on div "Material Focus Heading understand our materials better Text Block UNDERSTAND OU…" at bounding box center [615, 203] width 905 height 1446
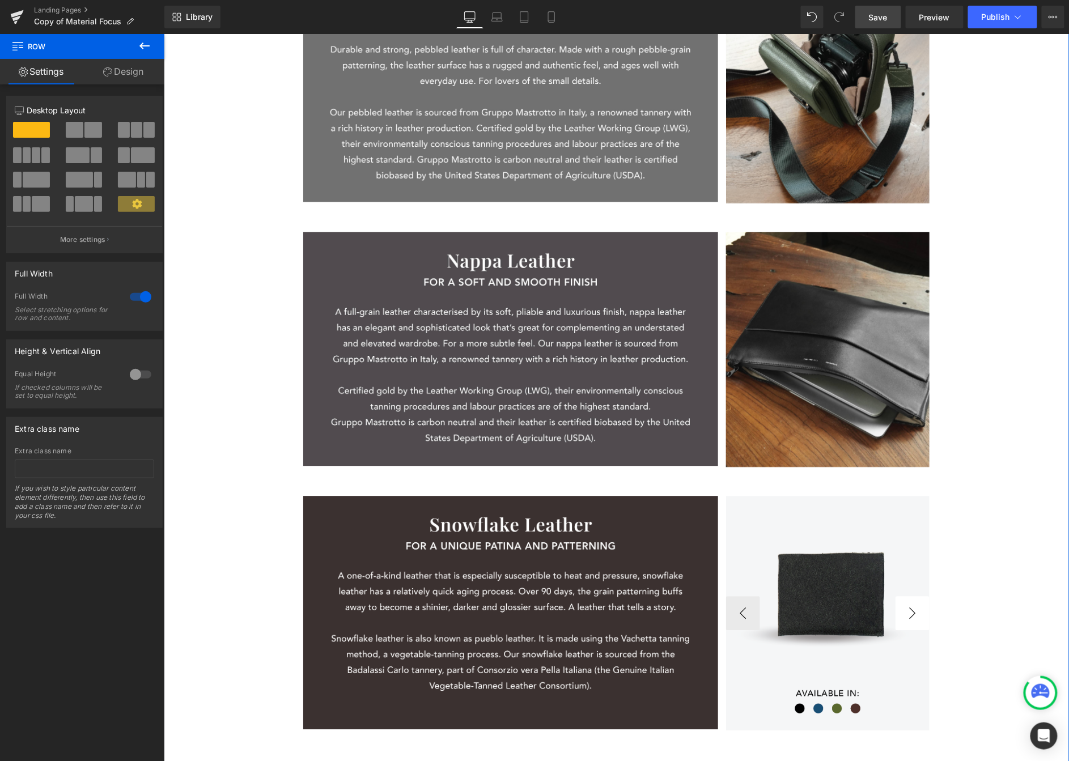
scroll to position [792, 0]
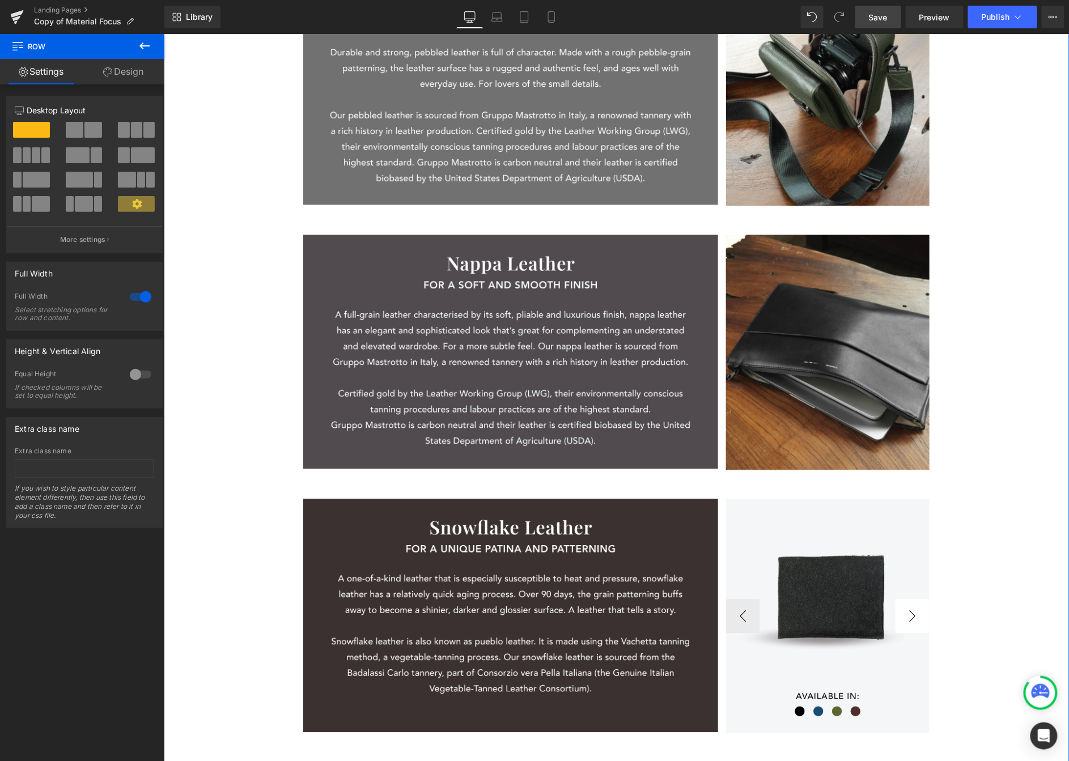
click at [863, 623] on button "›" at bounding box center [912, 616] width 34 height 34
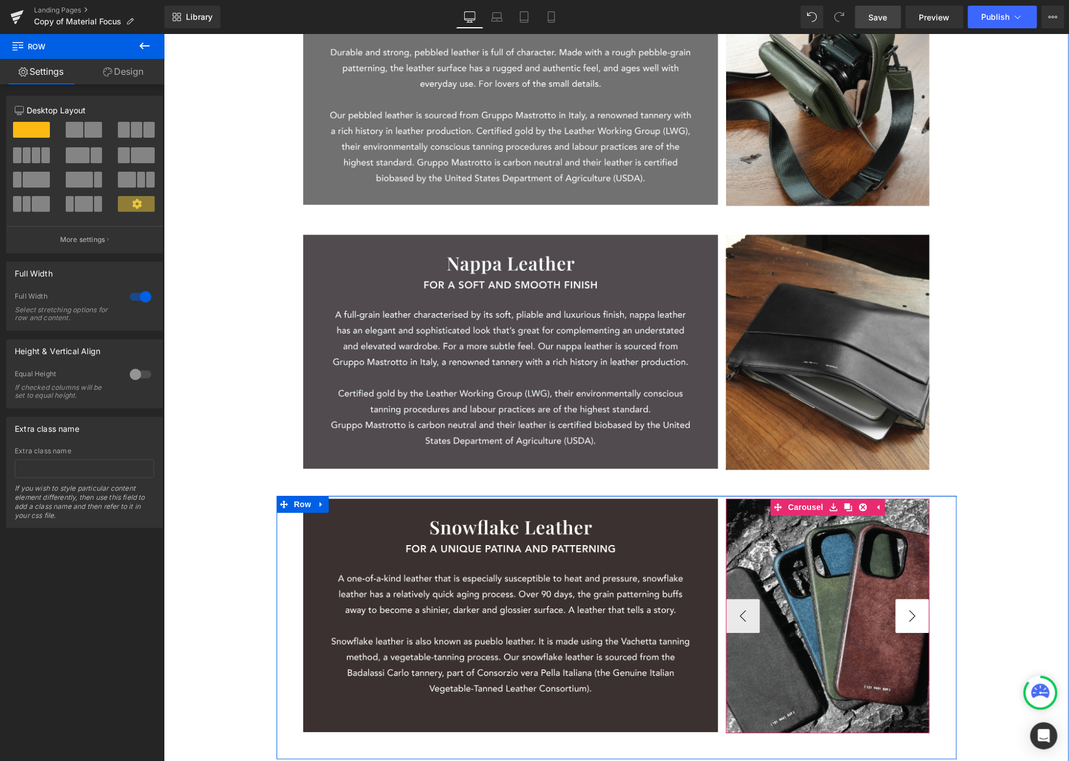
click at [863, 620] on button "›" at bounding box center [912, 616] width 34 height 34
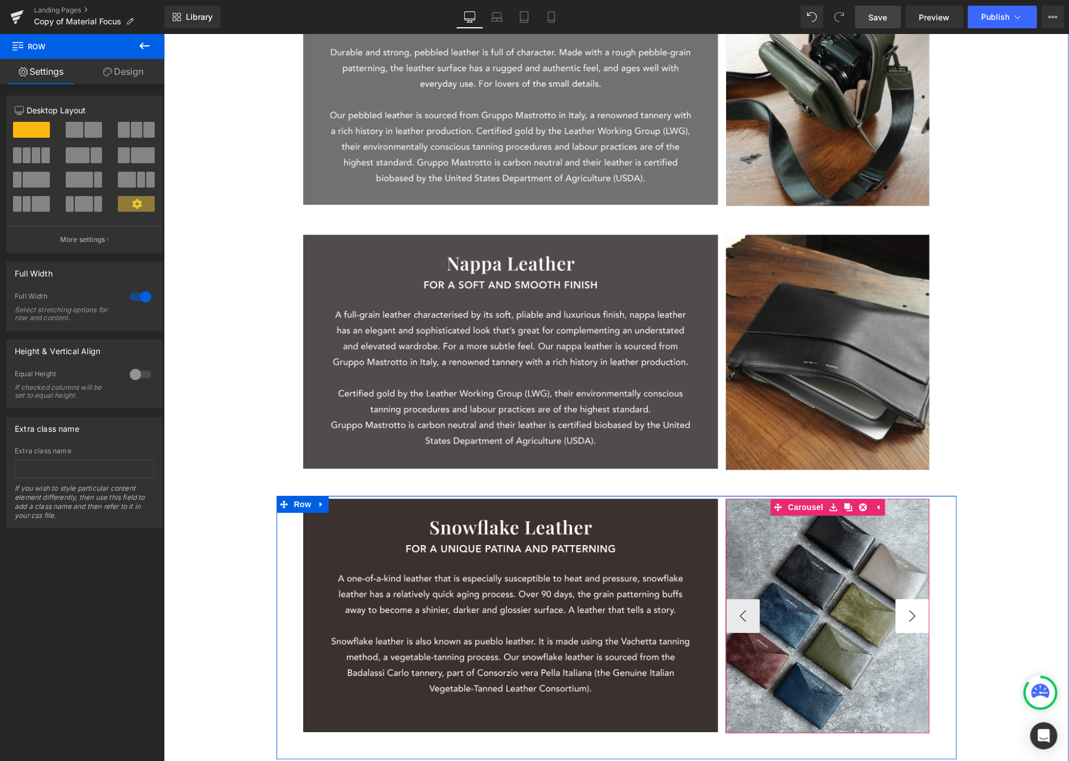
click at [863, 620] on button "›" at bounding box center [912, 616] width 34 height 34
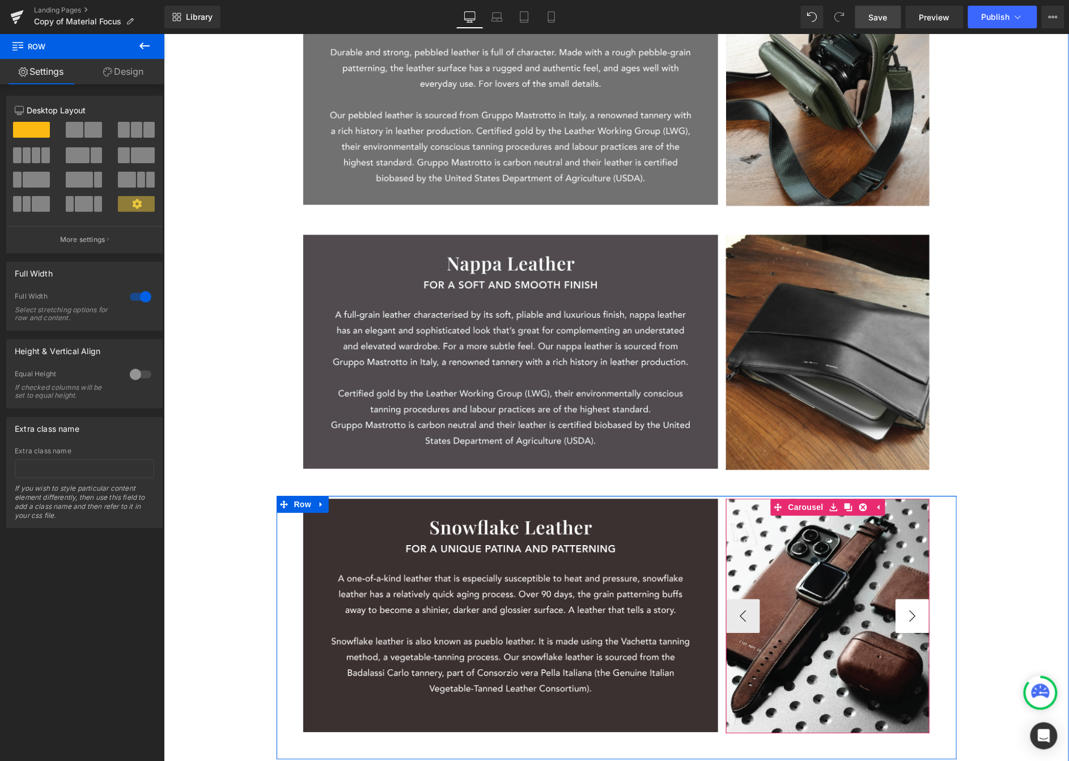
click at [863, 620] on img at bounding box center [828, 616] width 204 height 235
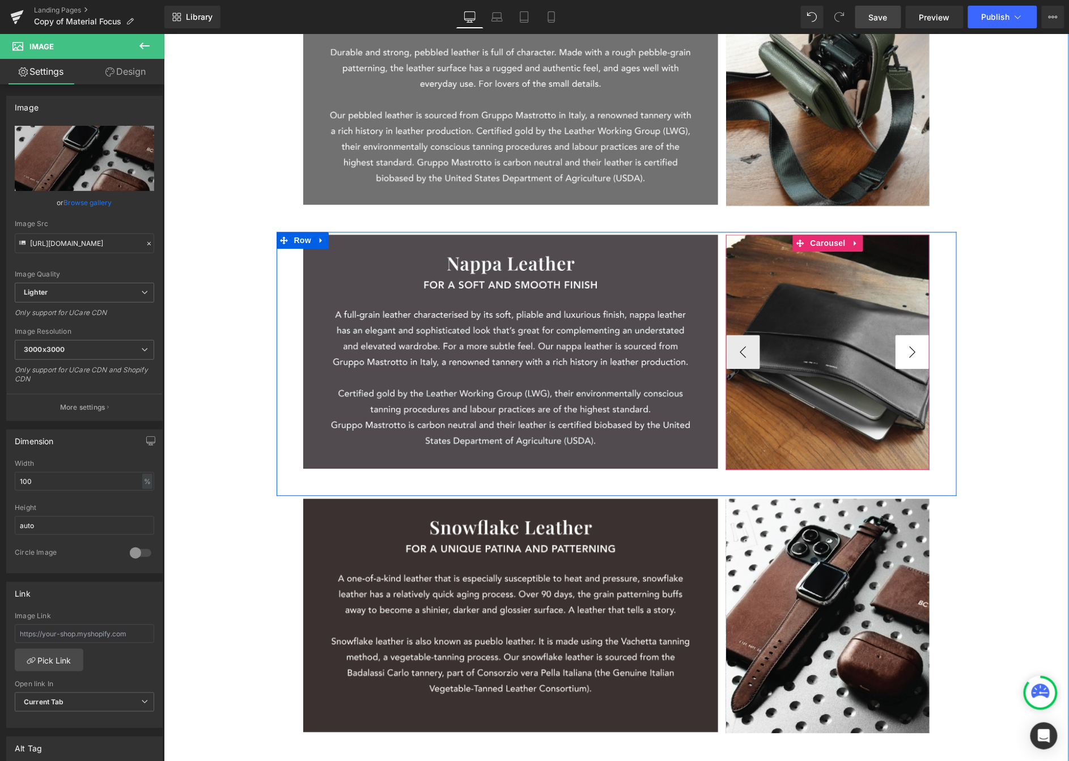
click at [863, 358] on button "›" at bounding box center [912, 352] width 34 height 34
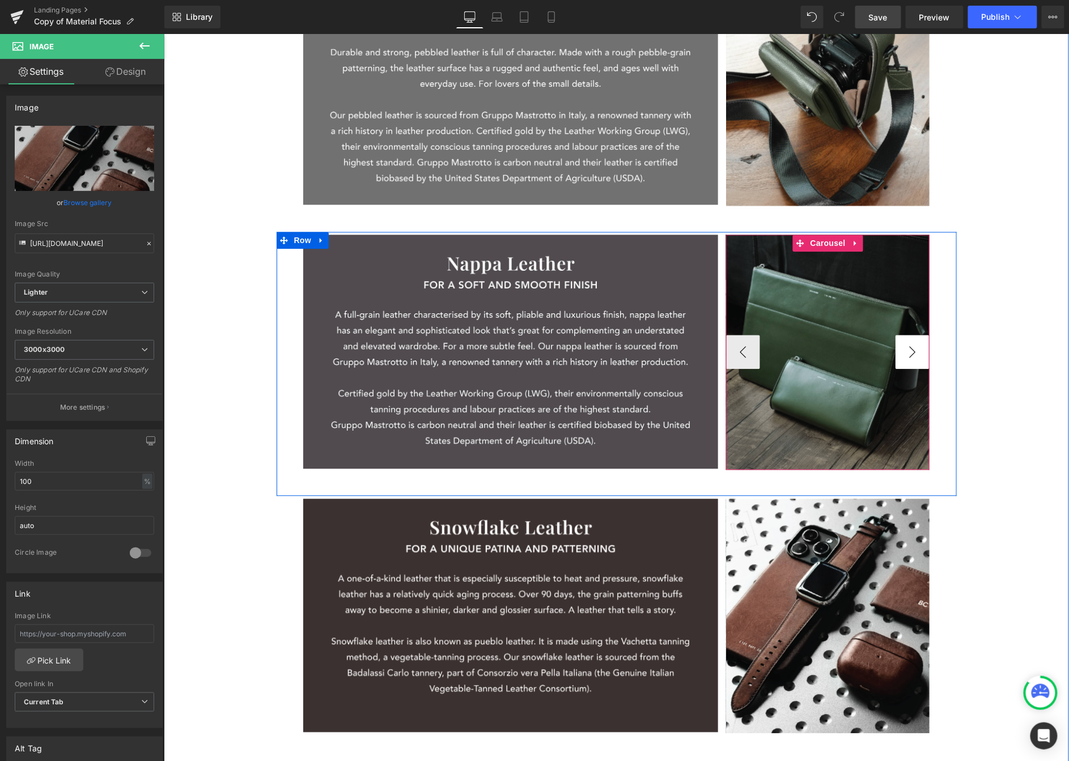
click at [863, 347] on button "›" at bounding box center [912, 352] width 34 height 34
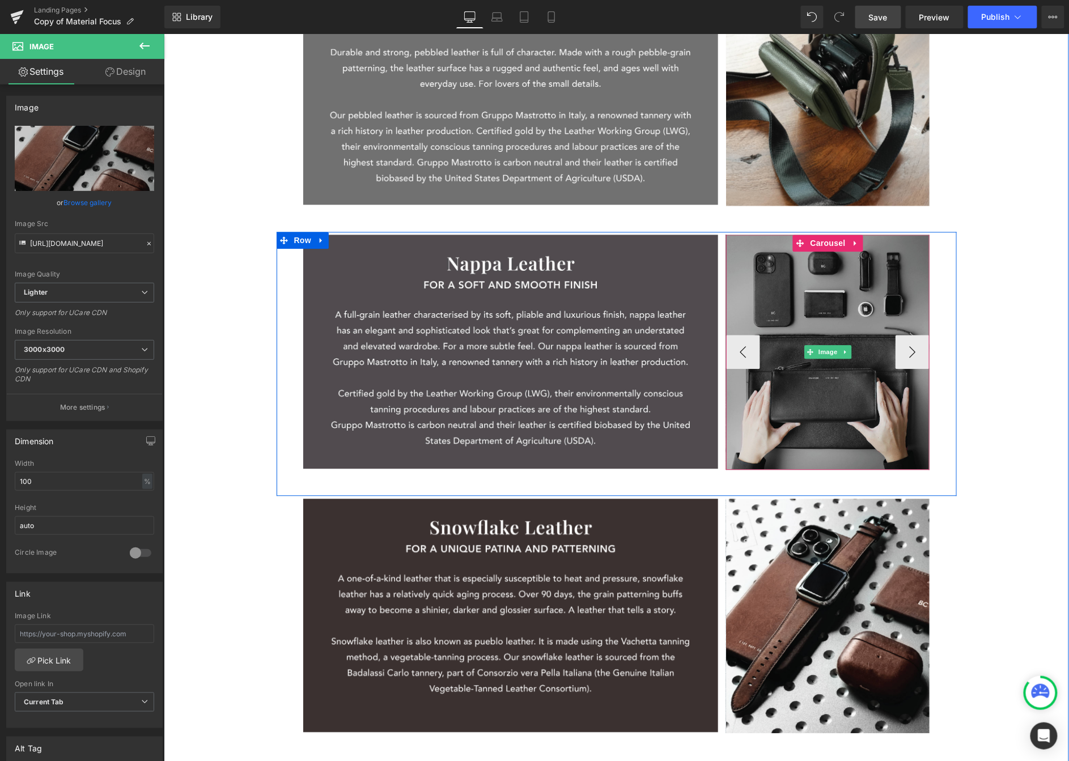
click at [863, 351] on img at bounding box center [828, 352] width 204 height 235
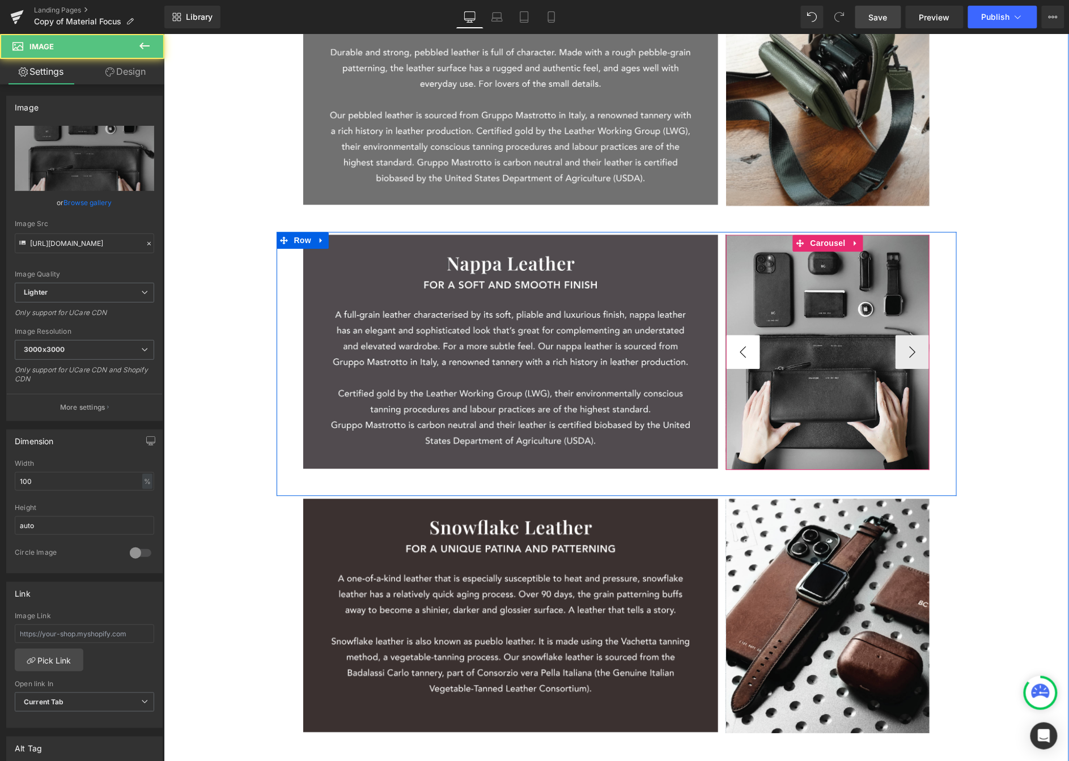
click at [742, 353] on button "‹" at bounding box center [743, 352] width 34 height 34
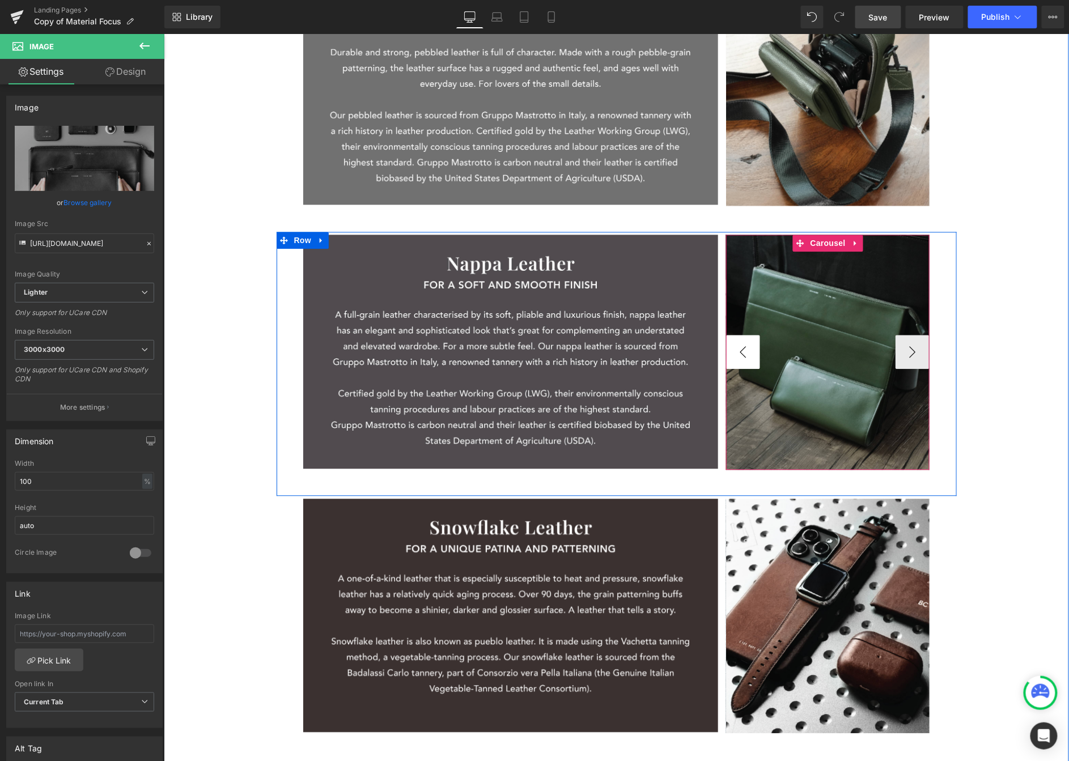
click at [742, 353] on button "‹" at bounding box center [743, 352] width 34 height 34
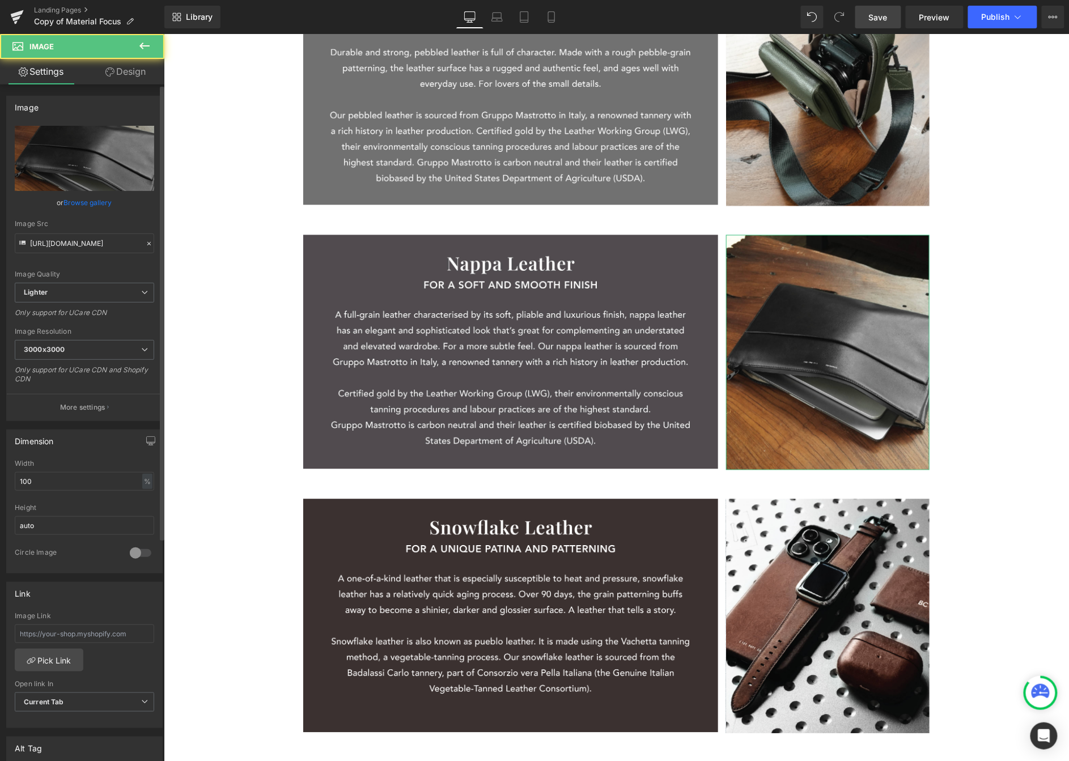
click at [78, 197] on link "Browse gallery" at bounding box center [88, 203] width 48 height 20
click at [92, 201] on link "Browse gallery" at bounding box center [88, 203] width 48 height 20
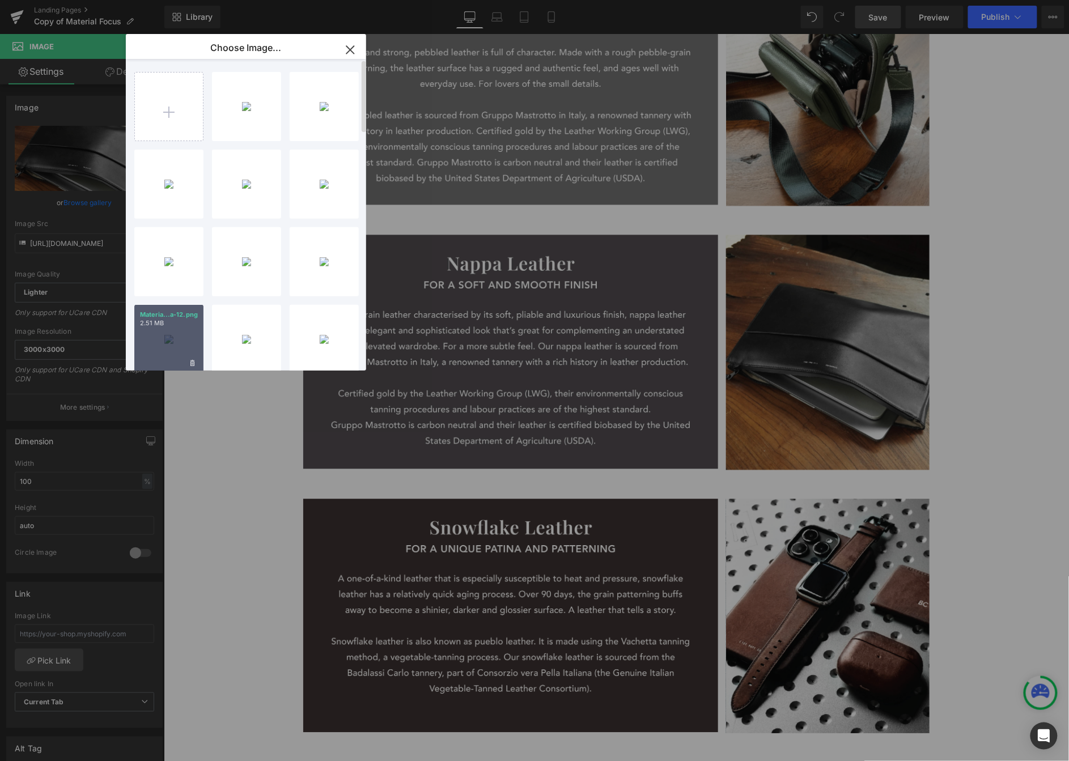
click at [167, 338] on div "Materia...a-12.png 2.51 MB" at bounding box center [168, 339] width 69 height 69
type input "https://ucarecdn.com/51142ebd-2186-40c5-a796-8f843985dd8d/-/format/auto/-/previ…"
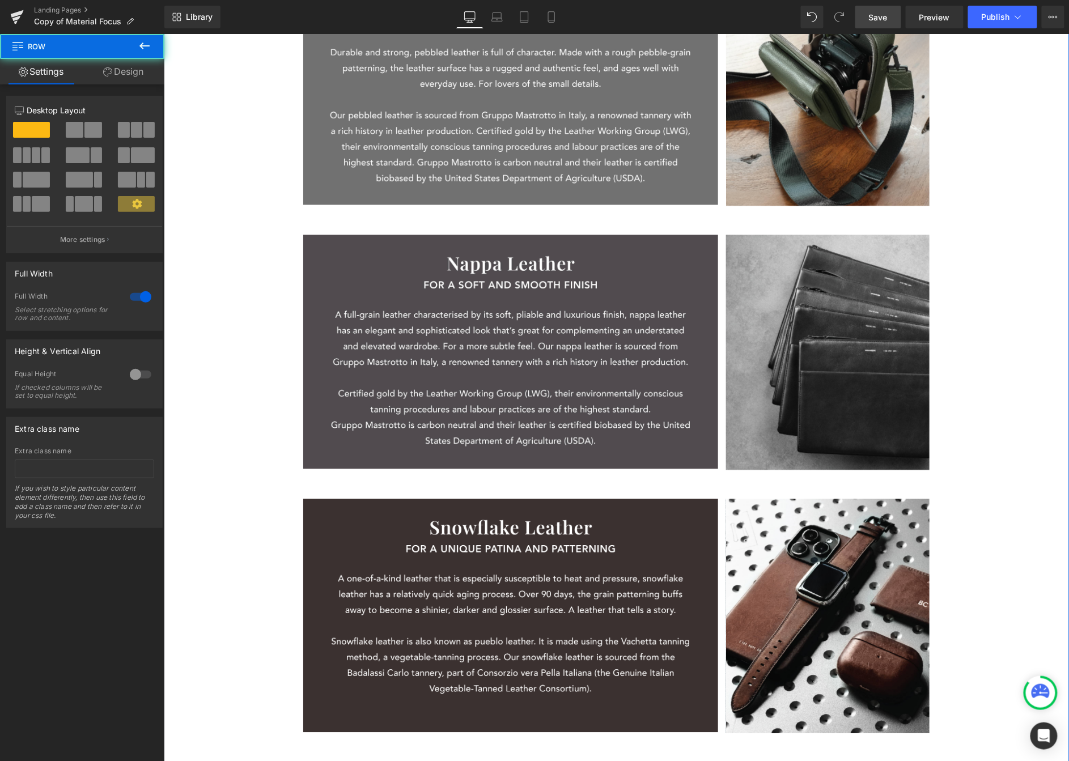
click at [863, 150] on div "Material Focus Heading understand our materials better Text Block UNDERSTAND OU…" at bounding box center [615, 37] width 905 height 1446
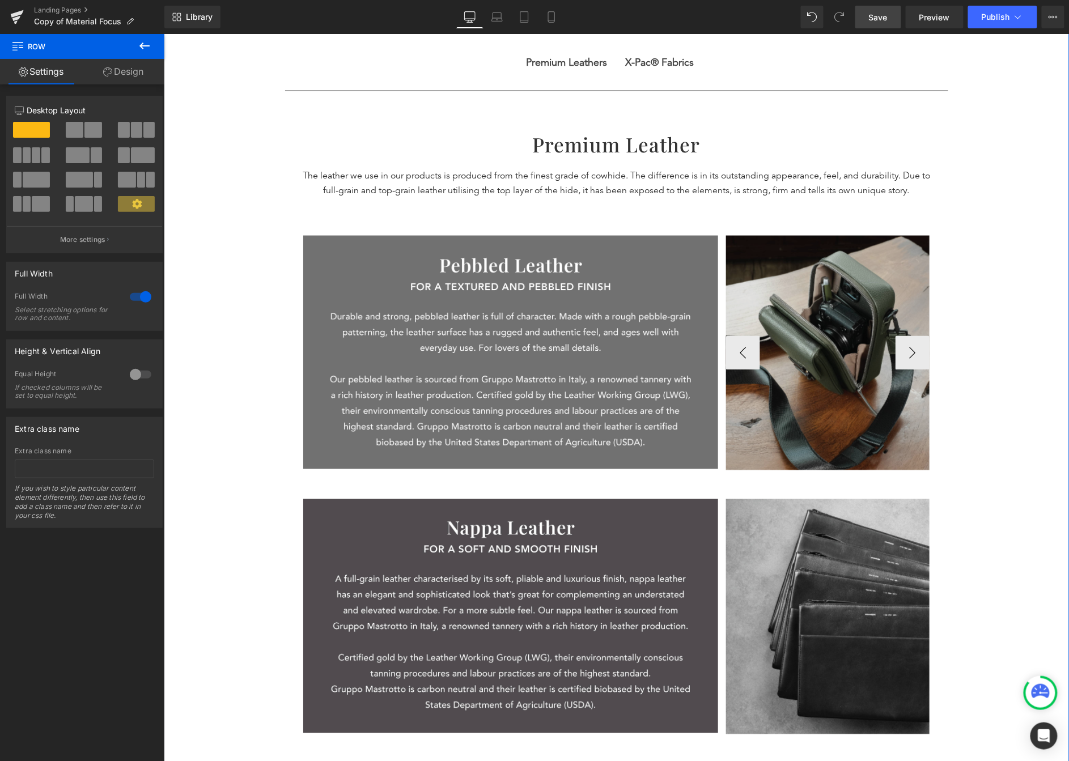
scroll to position [522, 0]
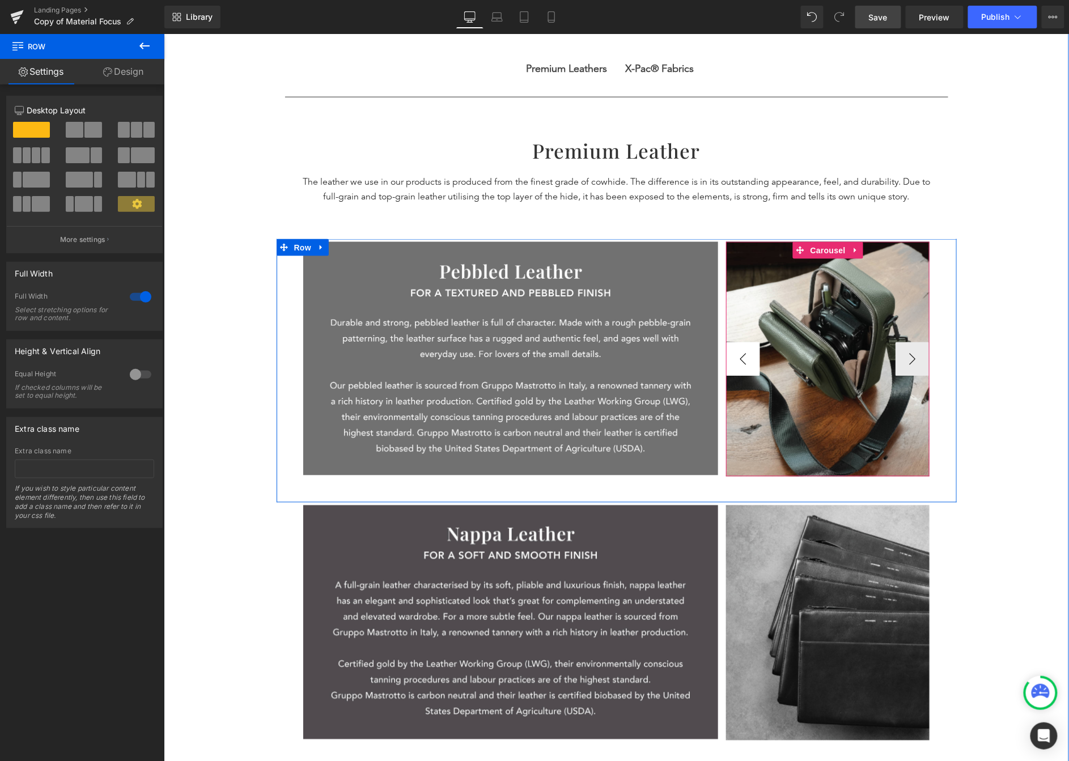
click at [742, 365] on button "‹" at bounding box center [743, 359] width 34 height 34
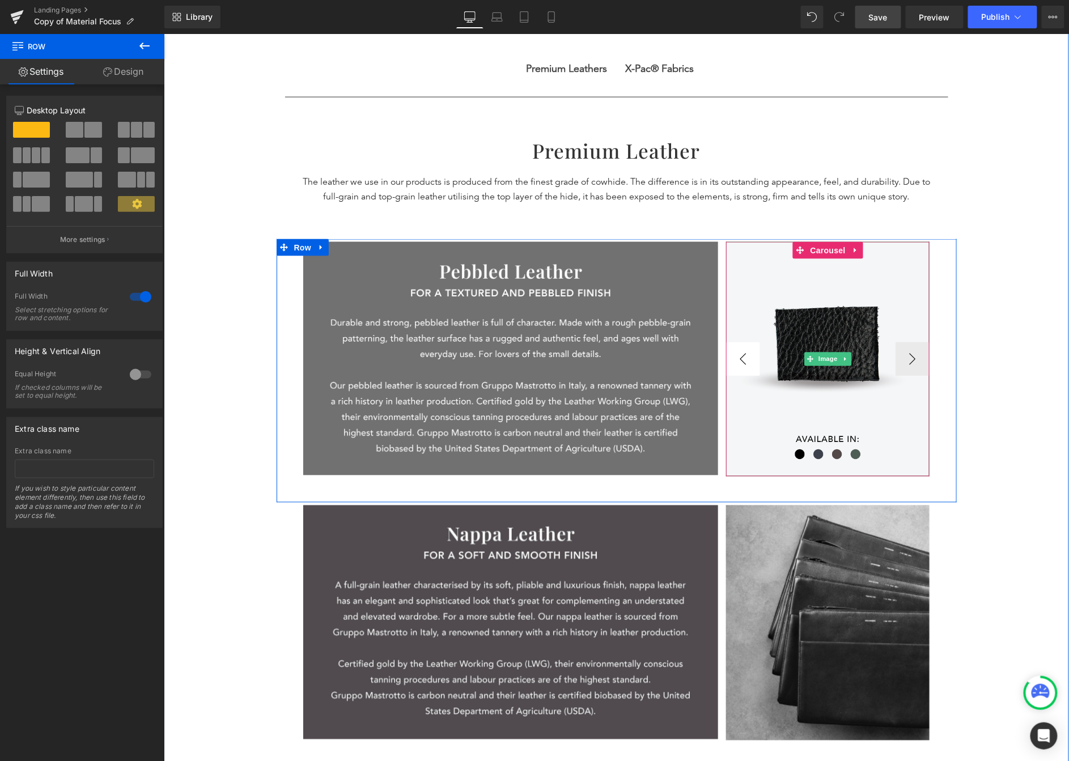
click at [742, 365] on img at bounding box center [828, 359] width 204 height 235
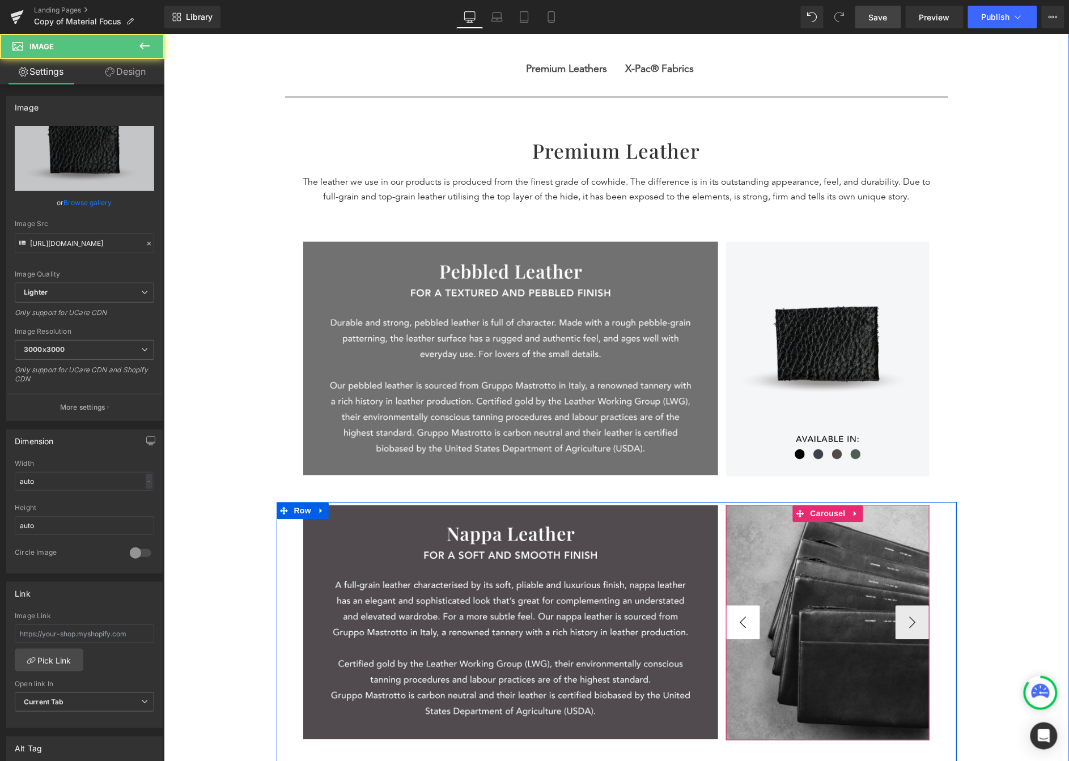
click at [736, 616] on button "‹" at bounding box center [743, 622] width 34 height 34
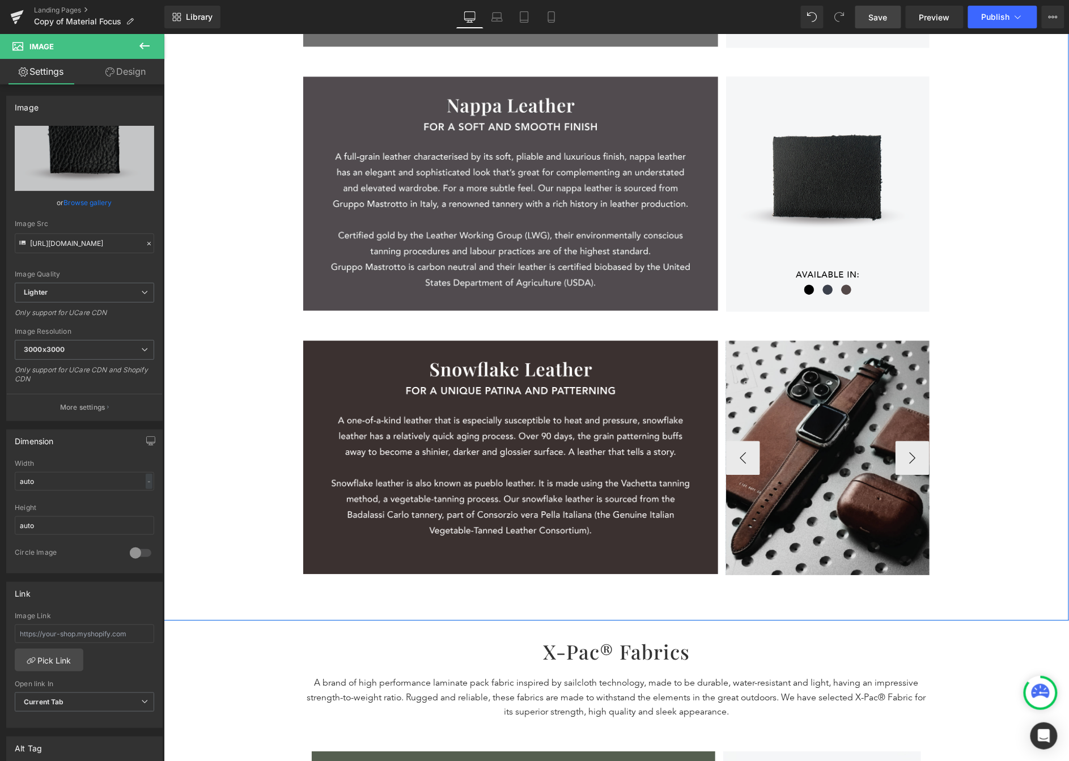
scroll to position [950, 0]
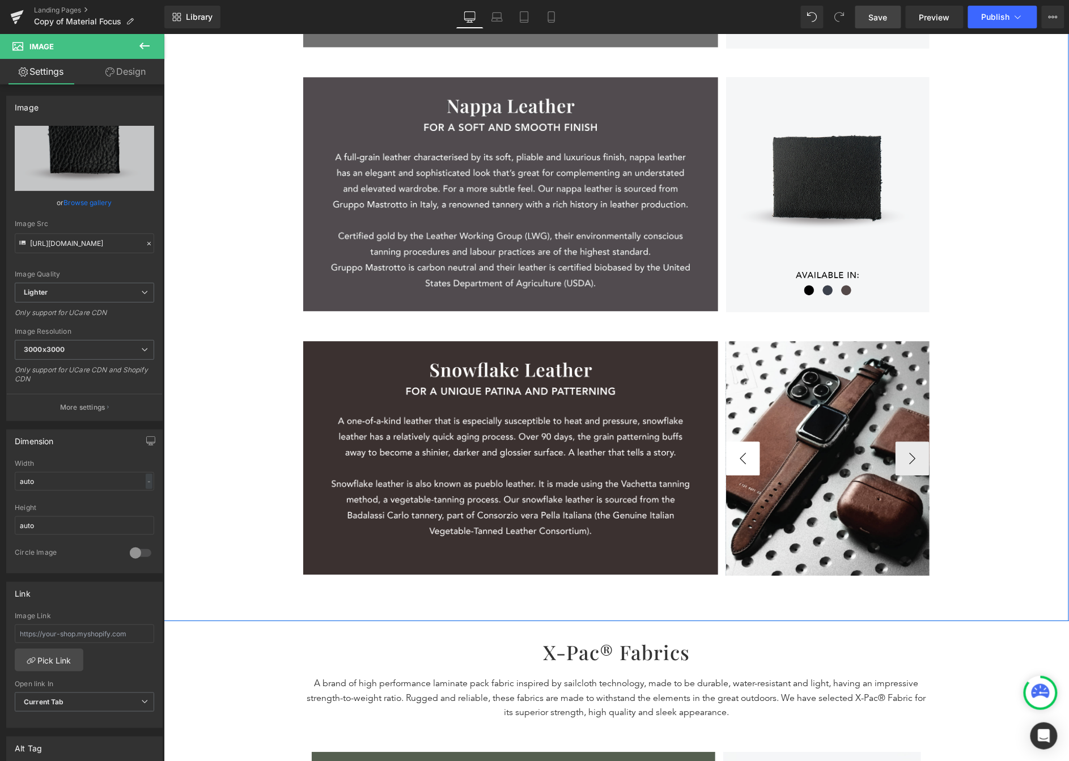
click at [733, 459] on button "‹" at bounding box center [743, 458] width 34 height 34
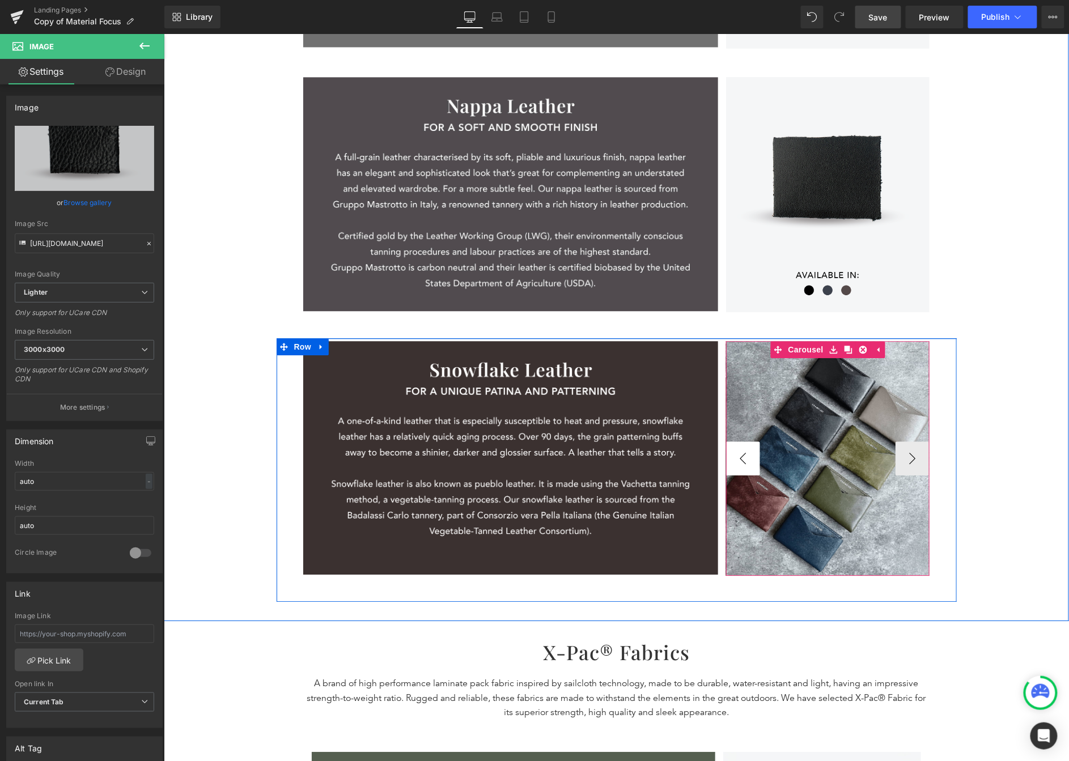
click at [733, 459] on button "‹" at bounding box center [743, 458] width 34 height 34
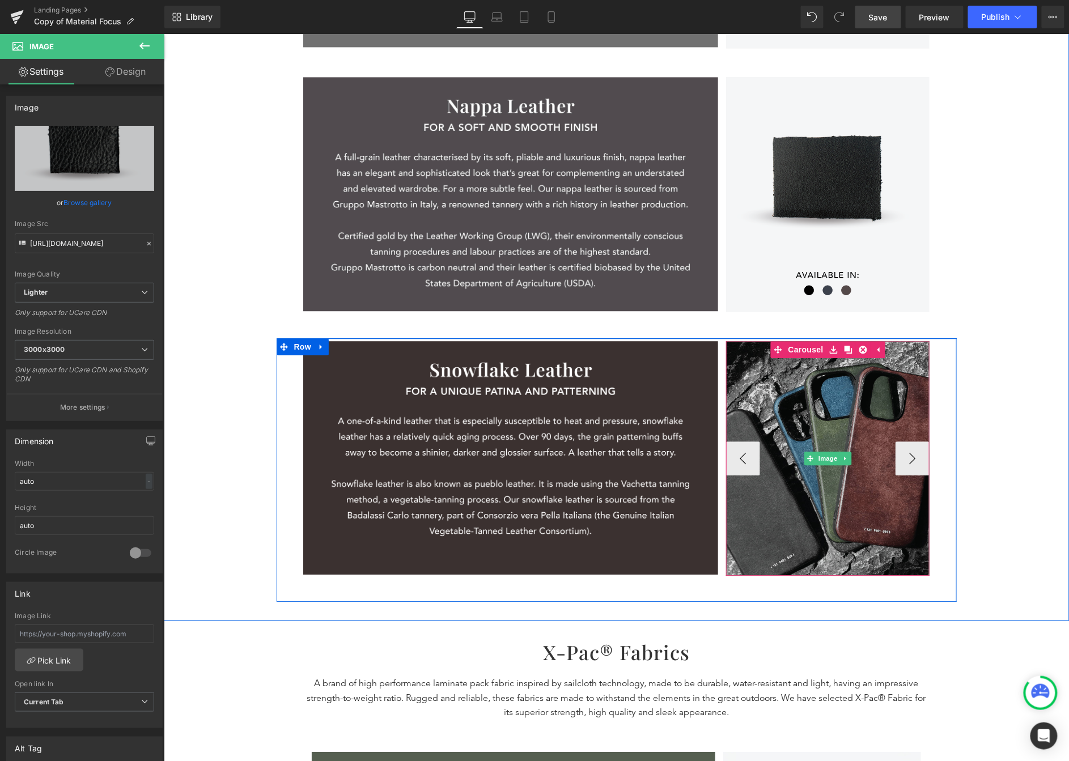
click at [740, 448] on button "‹" at bounding box center [743, 458] width 34 height 34
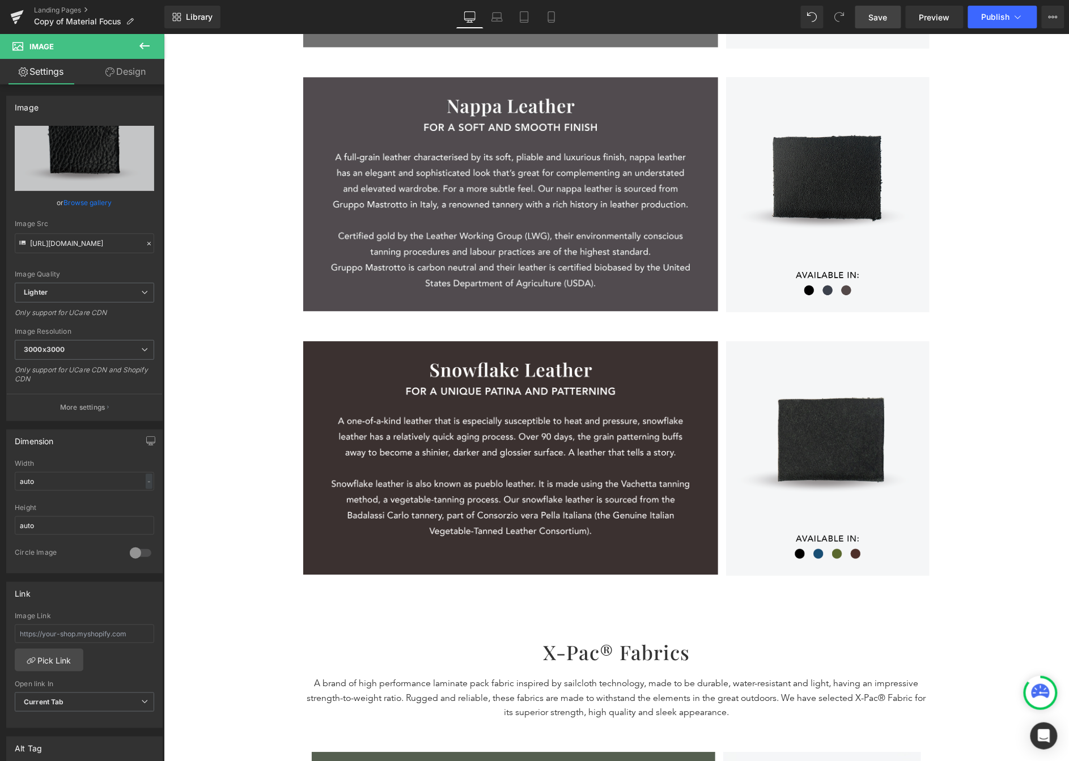
click at [863, 24] on link "Save" at bounding box center [878, 17] width 46 height 23
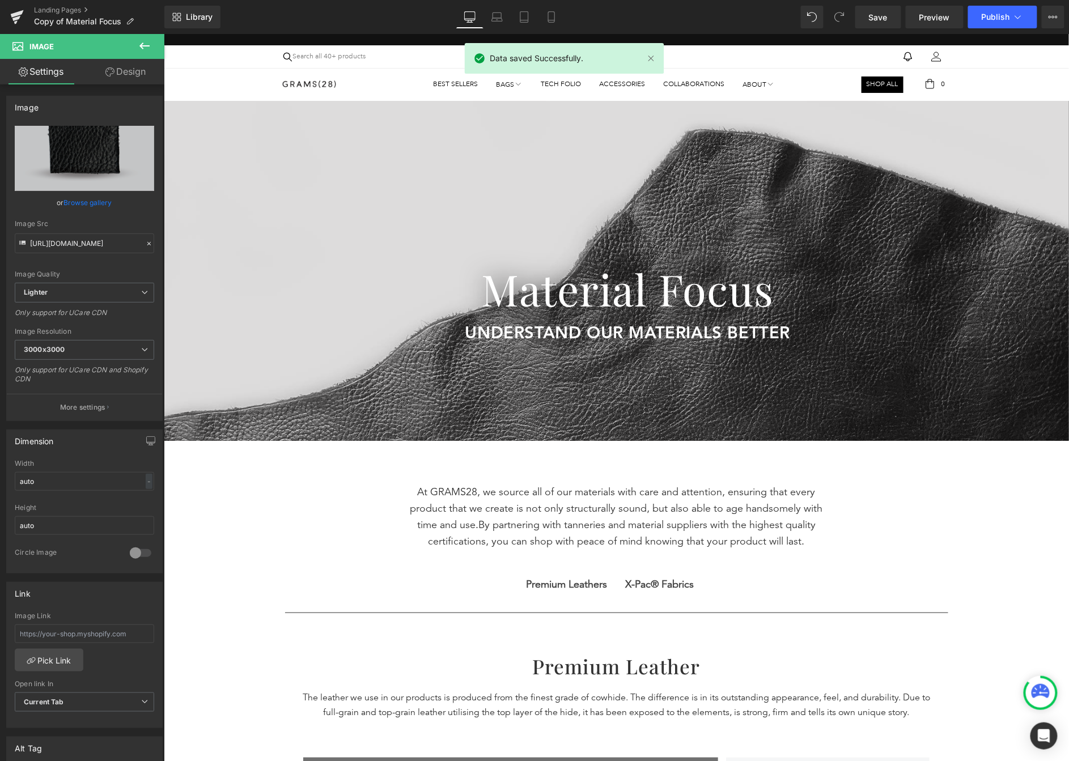
scroll to position [0, 0]
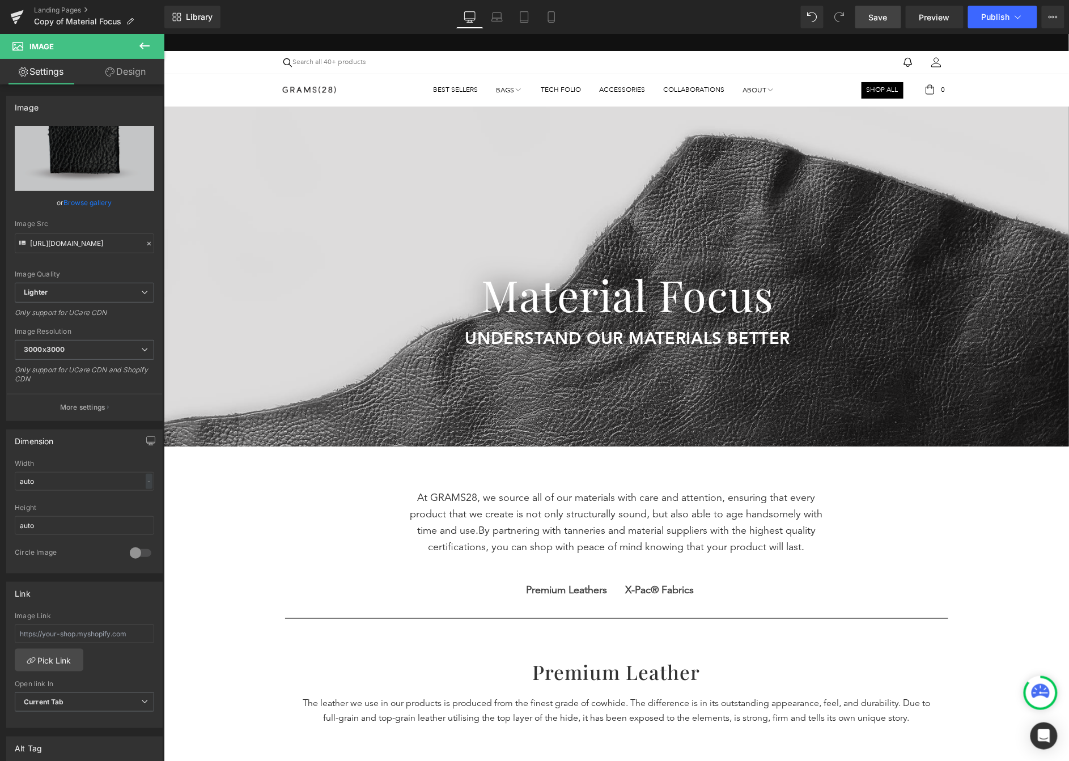
click at [863, 16] on span "Save" at bounding box center [878, 17] width 19 height 12
click at [481, 20] on link "Desktop" at bounding box center [469, 17] width 27 height 23
click at [498, 18] on icon at bounding box center [497, 19] width 11 height 3
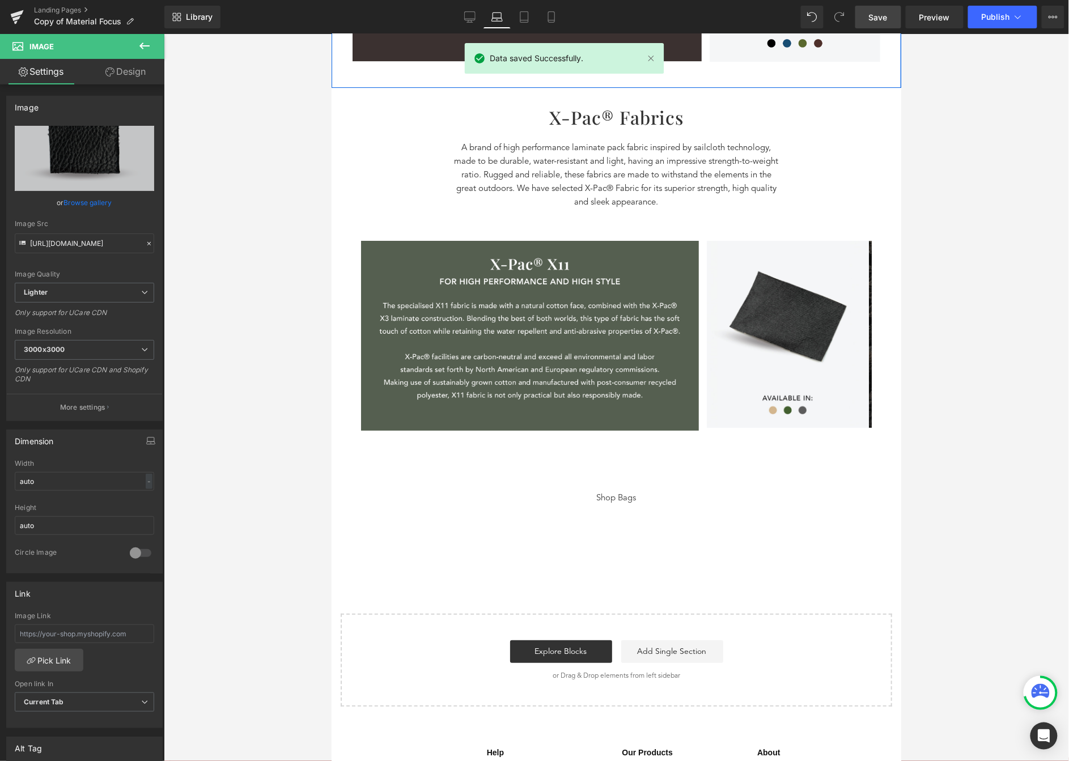
scroll to position [964, 0]
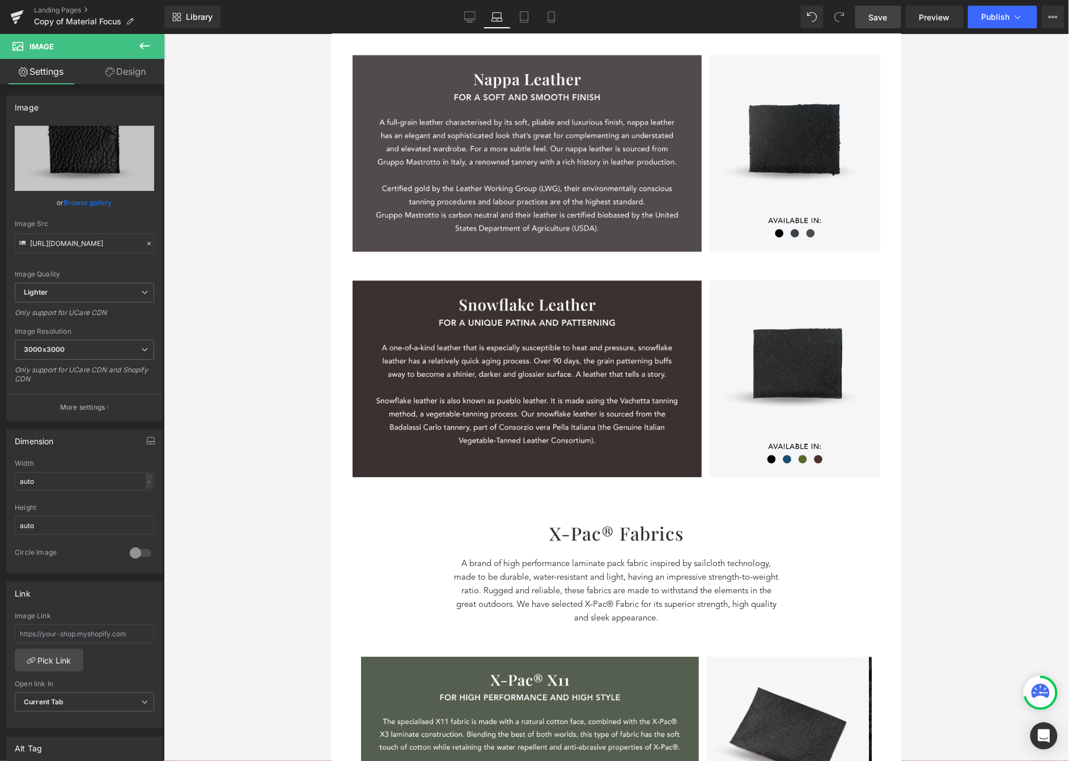
click at [863, 18] on link "Save" at bounding box center [878, 17] width 46 height 23
click at [503, 18] on link "Tablet" at bounding box center [511, 17] width 27 height 23
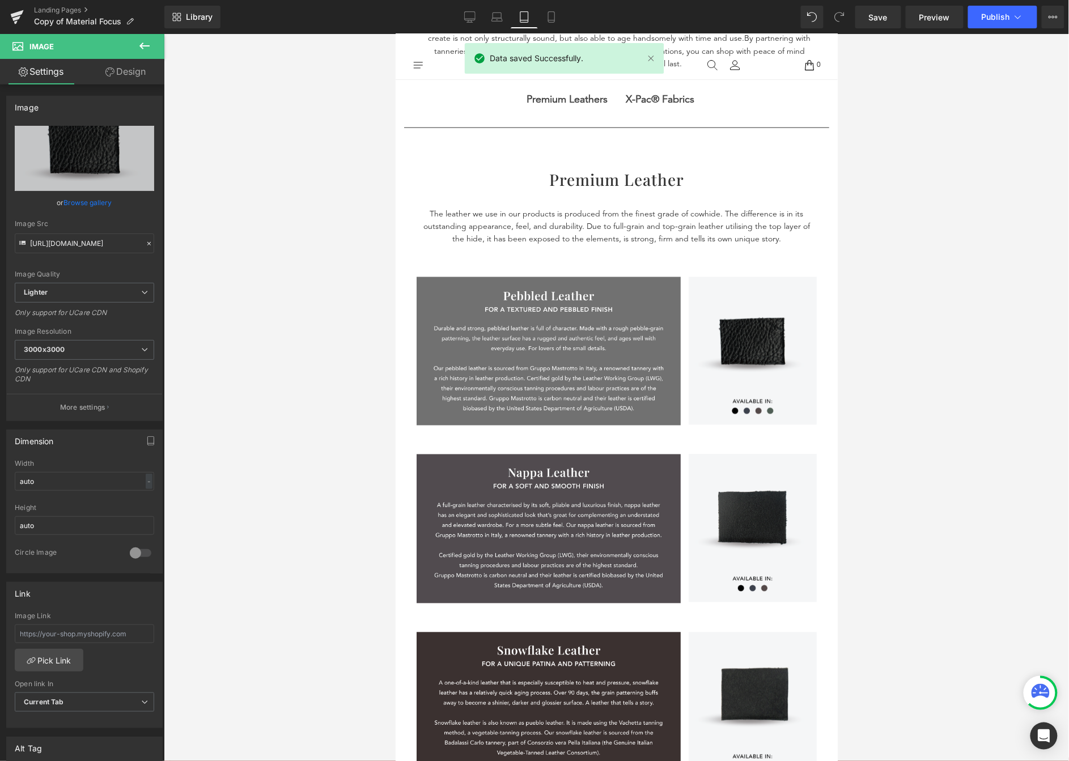
scroll to position [444, 0]
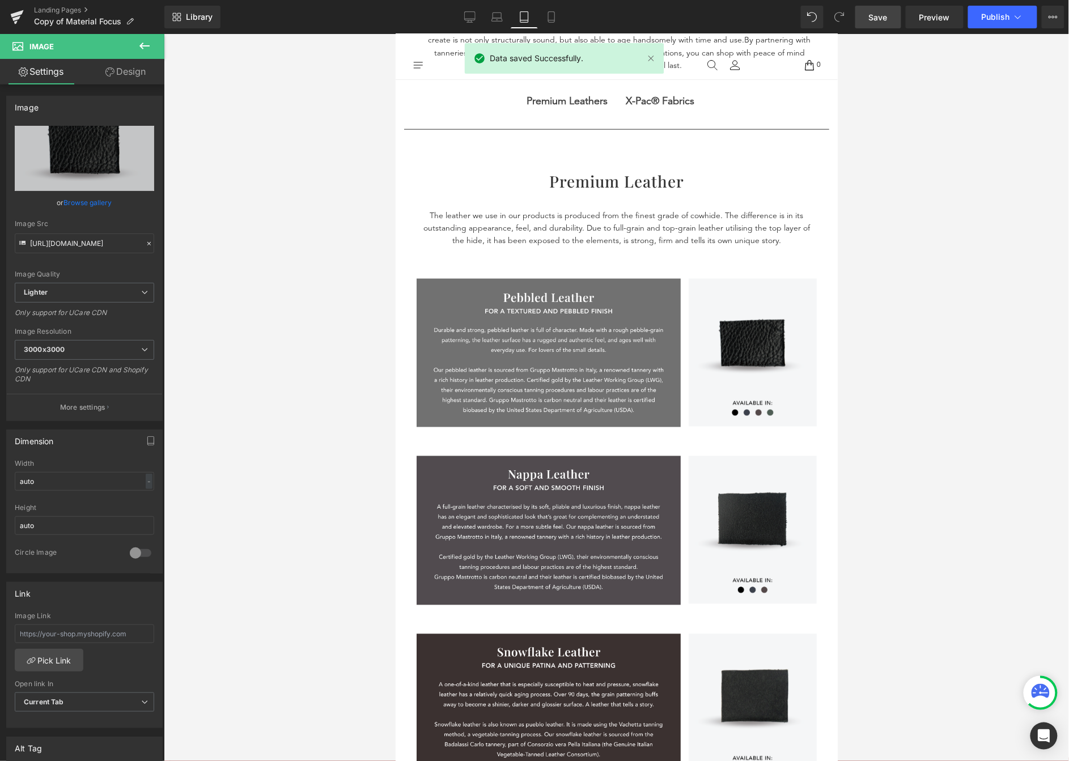
click at [863, 19] on link "Save" at bounding box center [878, 17] width 46 height 23
click at [534, 27] on link "Mobile" at bounding box center [539, 17] width 27 height 23
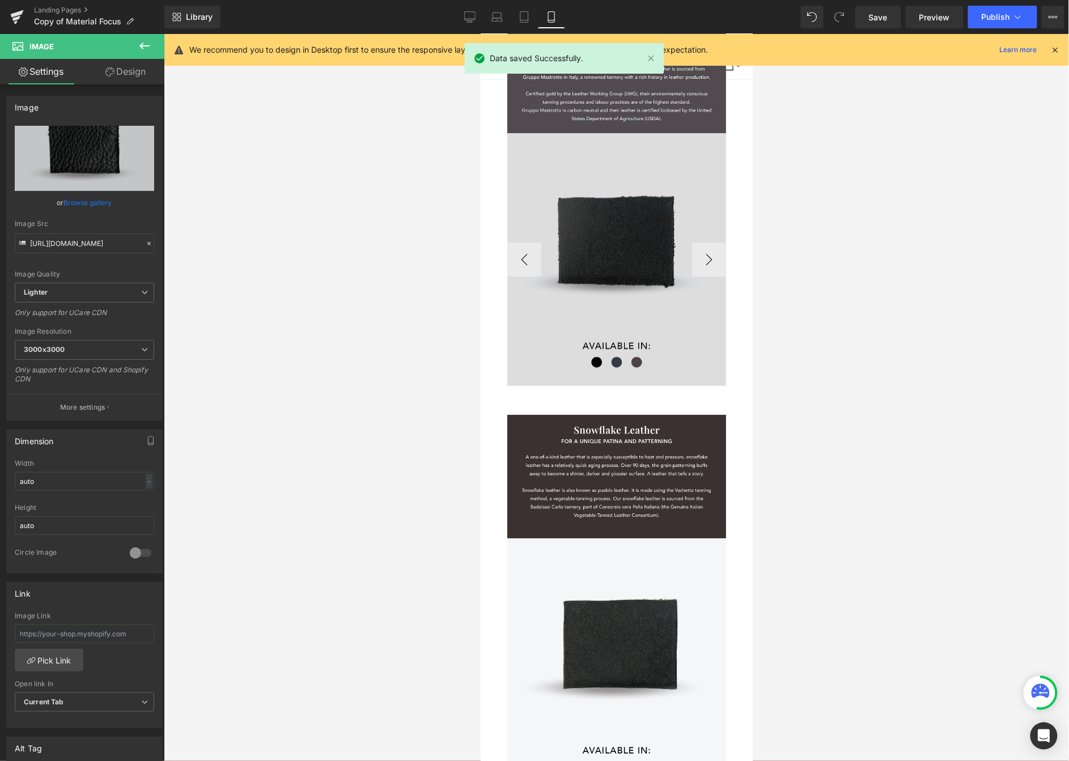
scroll to position [1151, 0]
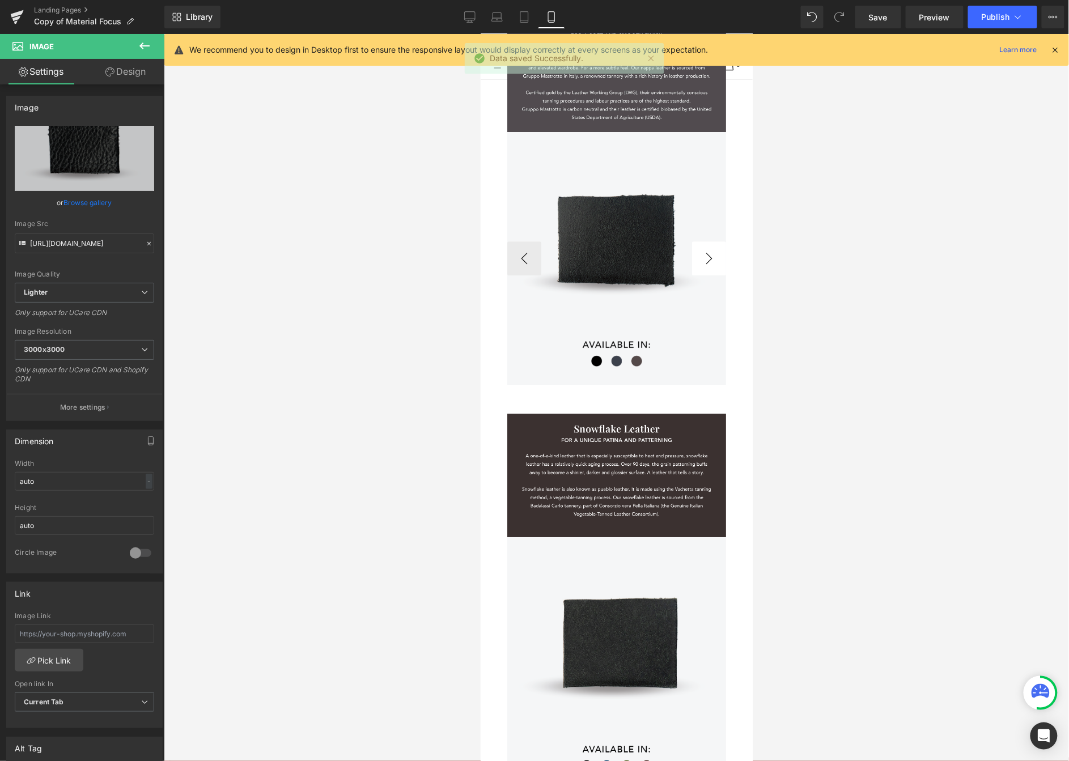
click at [713, 259] on button "›" at bounding box center [709, 258] width 34 height 34
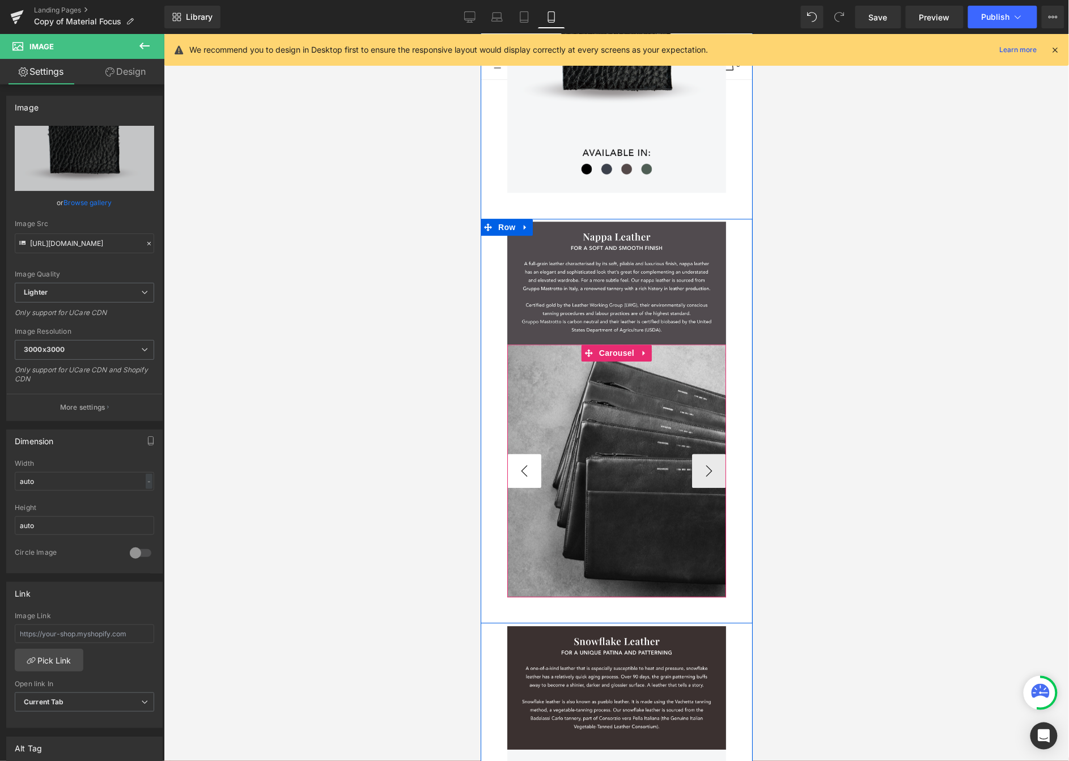
scroll to position [938, 0]
click at [509, 474] on button "‹" at bounding box center [524, 471] width 34 height 34
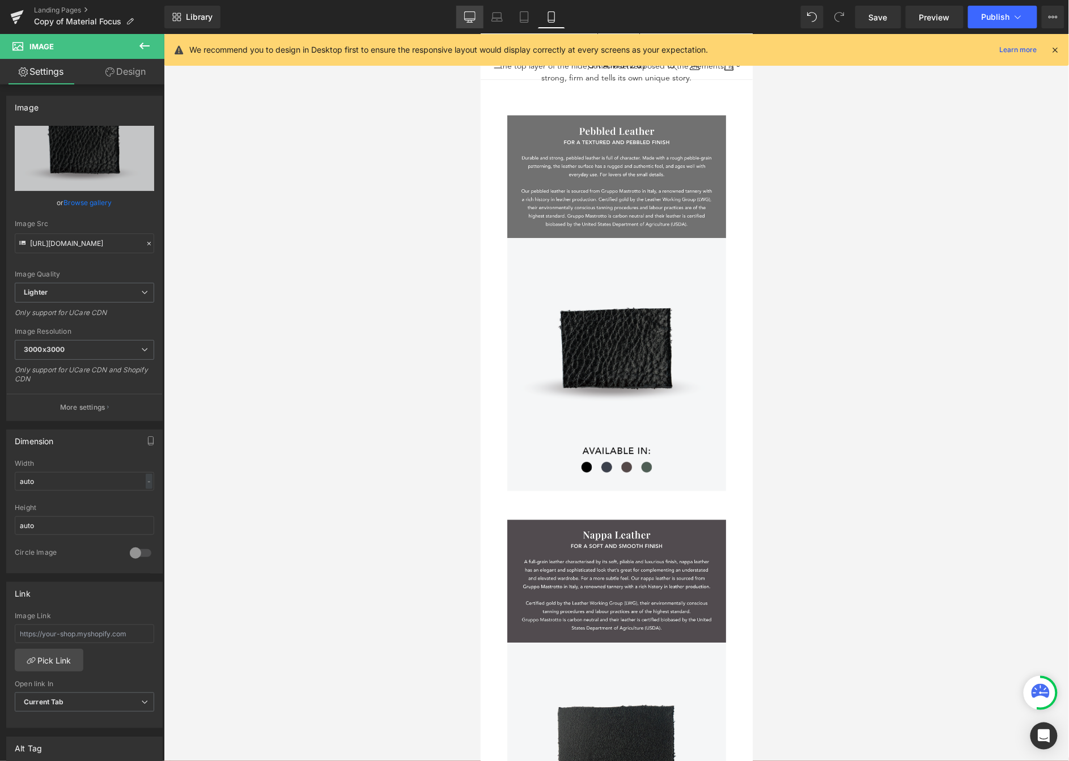
click at [463, 19] on link "Desktop" at bounding box center [469, 17] width 27 height 23
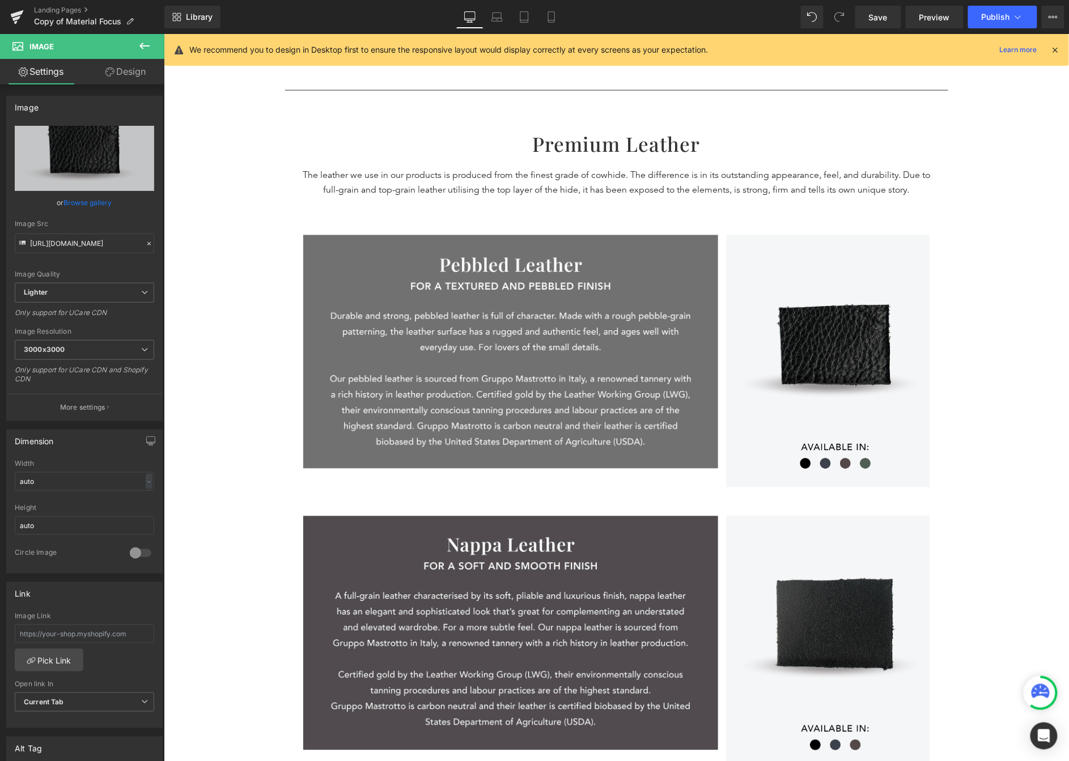
scroll to position [526, 0]
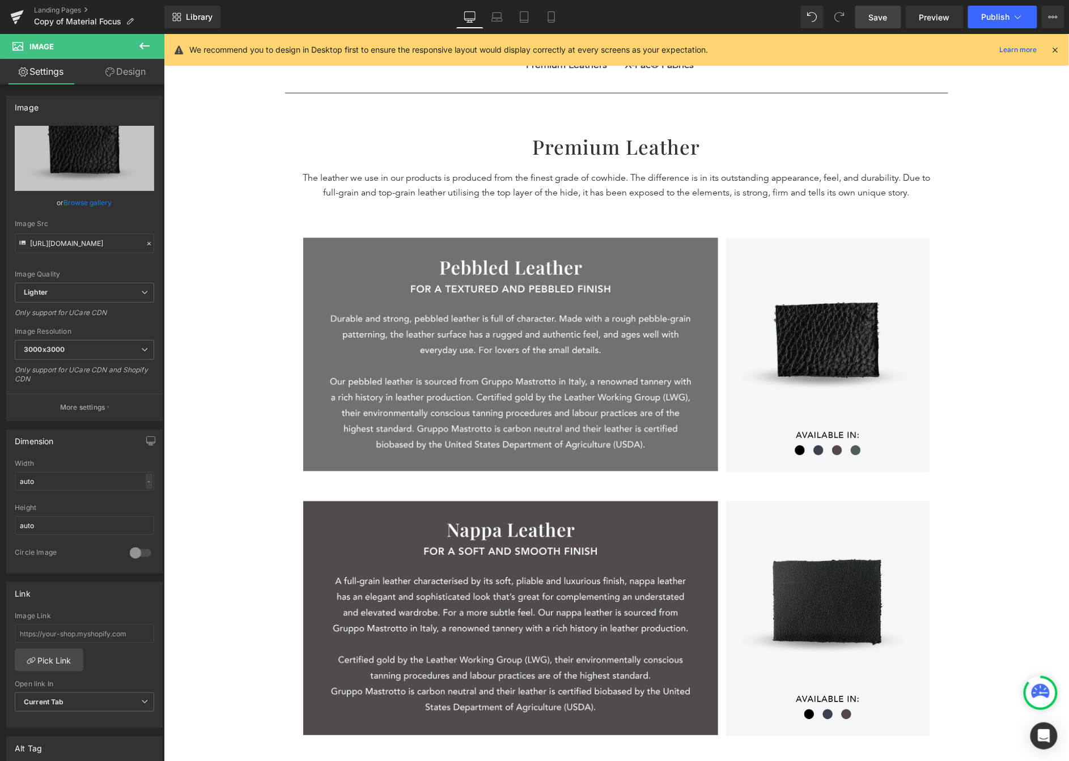
click at [863, 21] on span "Save" at bounding box center [878, 17] width 19 height 12
click at [6, 20] on link at bounding box center [17, 17] width 34 height 34
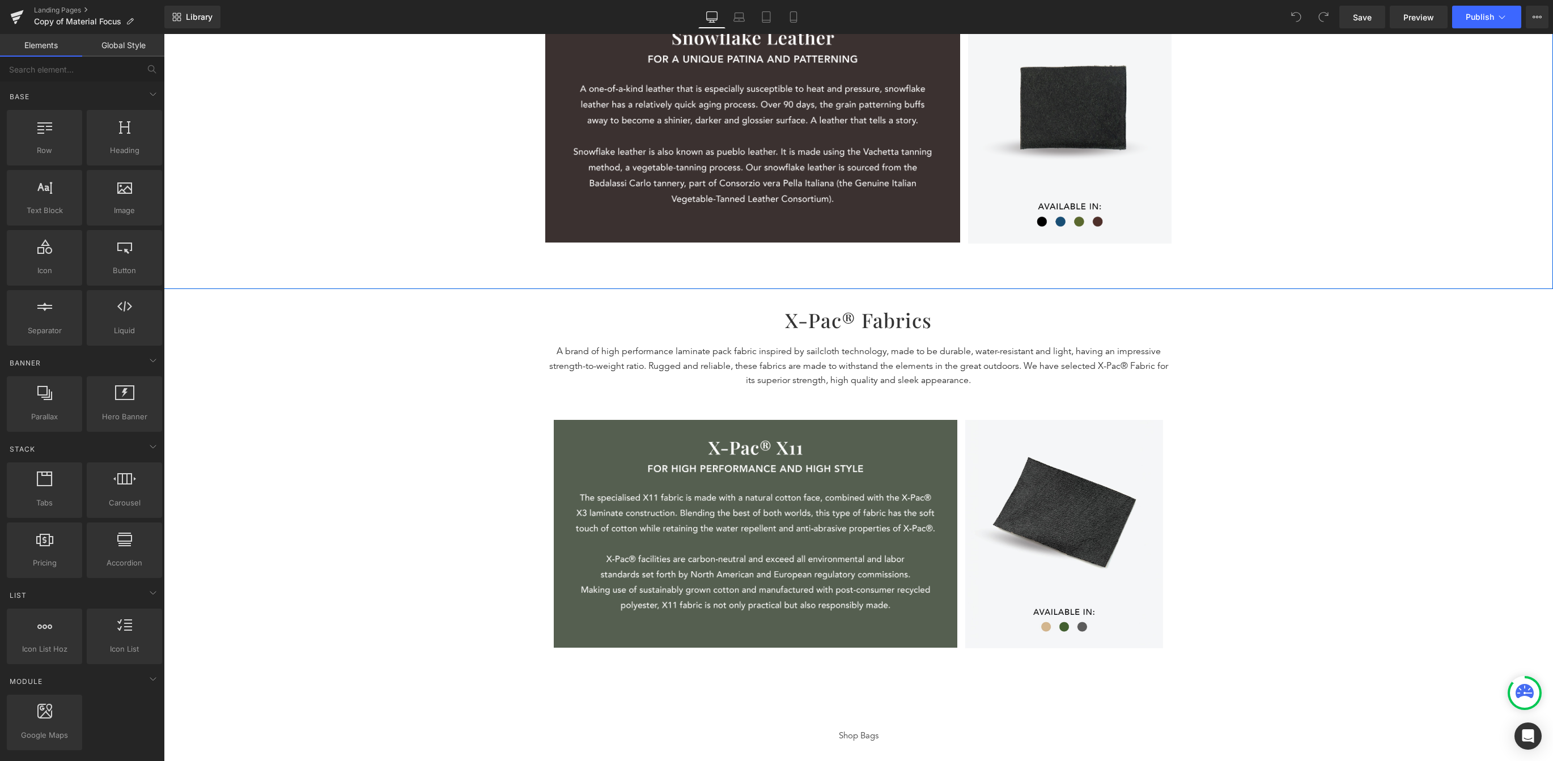
scroll to position [1285, 0]
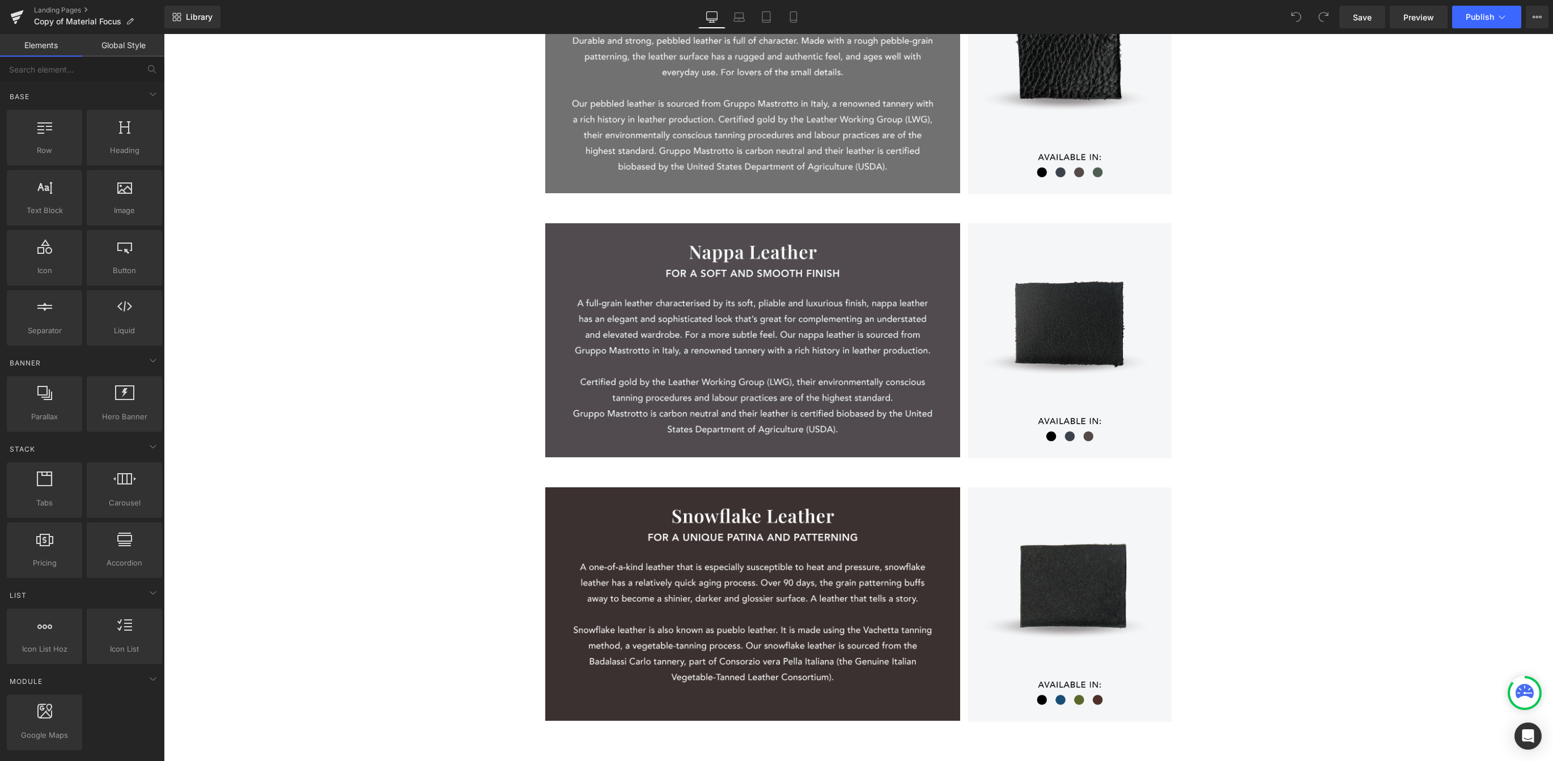
scroll to position [802, 0]
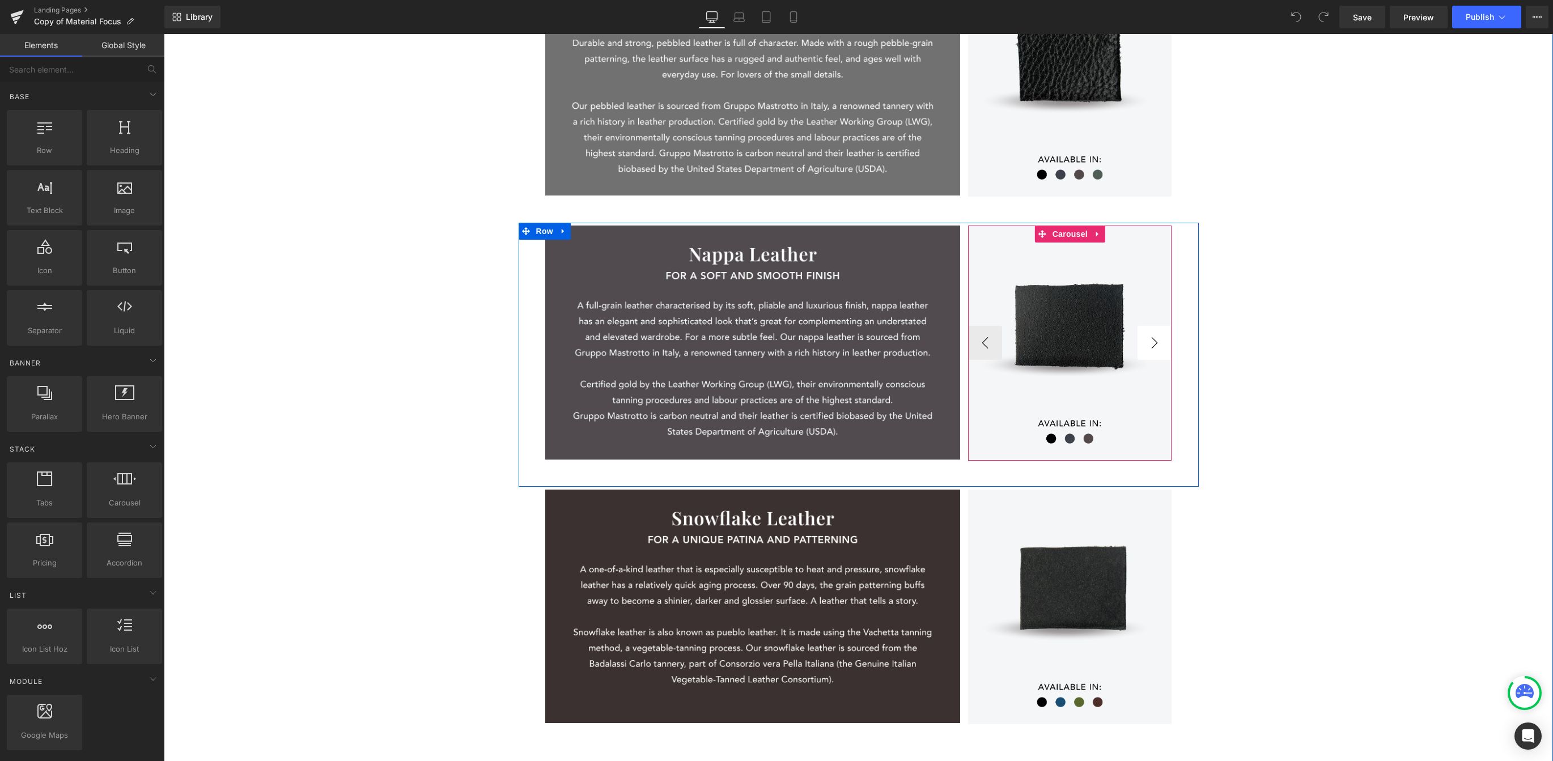
click at [1069, 340] on button "›" at bounding box center [1155, 343] width 34 height 34
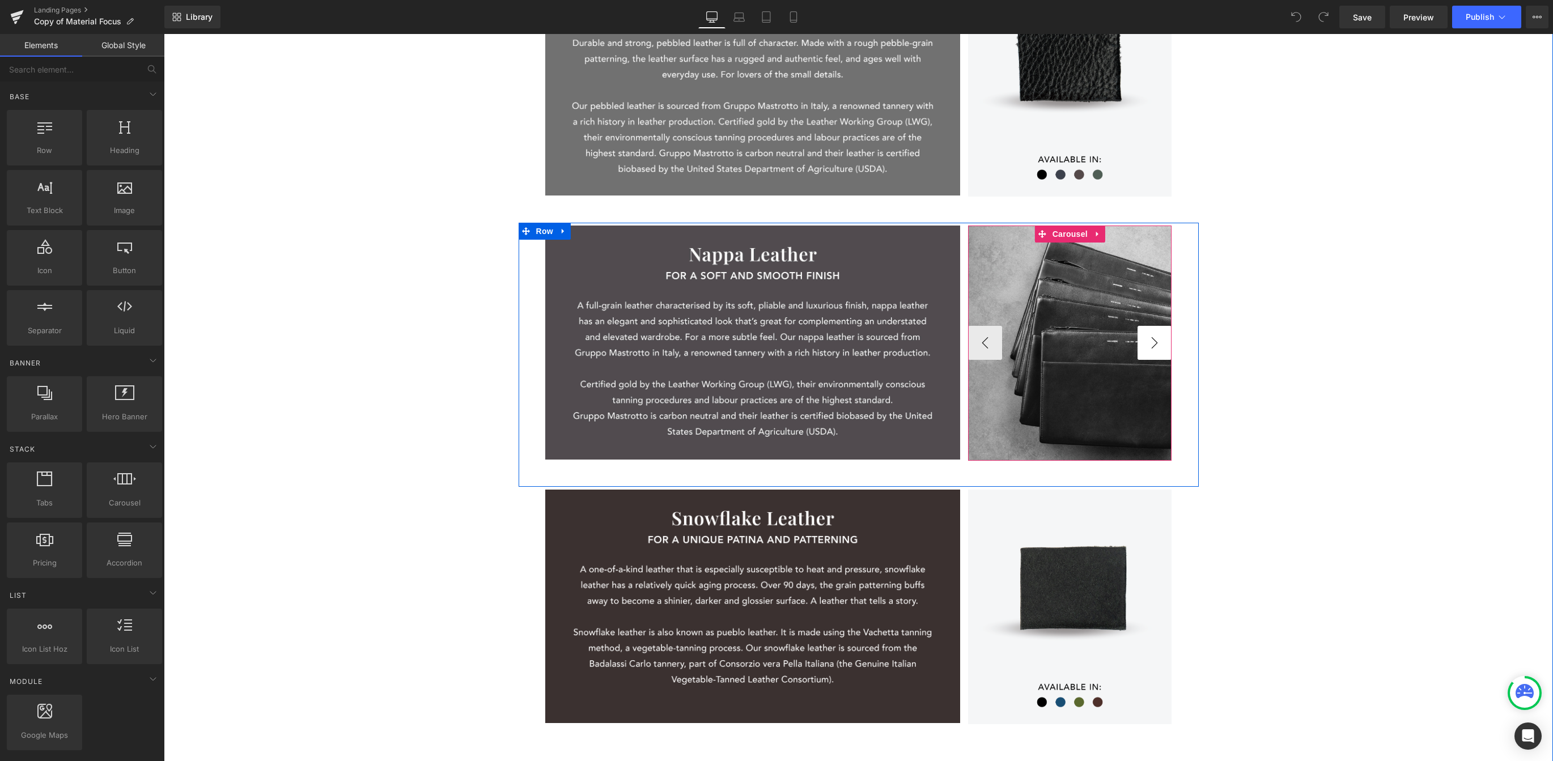
click at [1069, 342] on button "›" at bounding box center [1155, 343] width 34 height 34
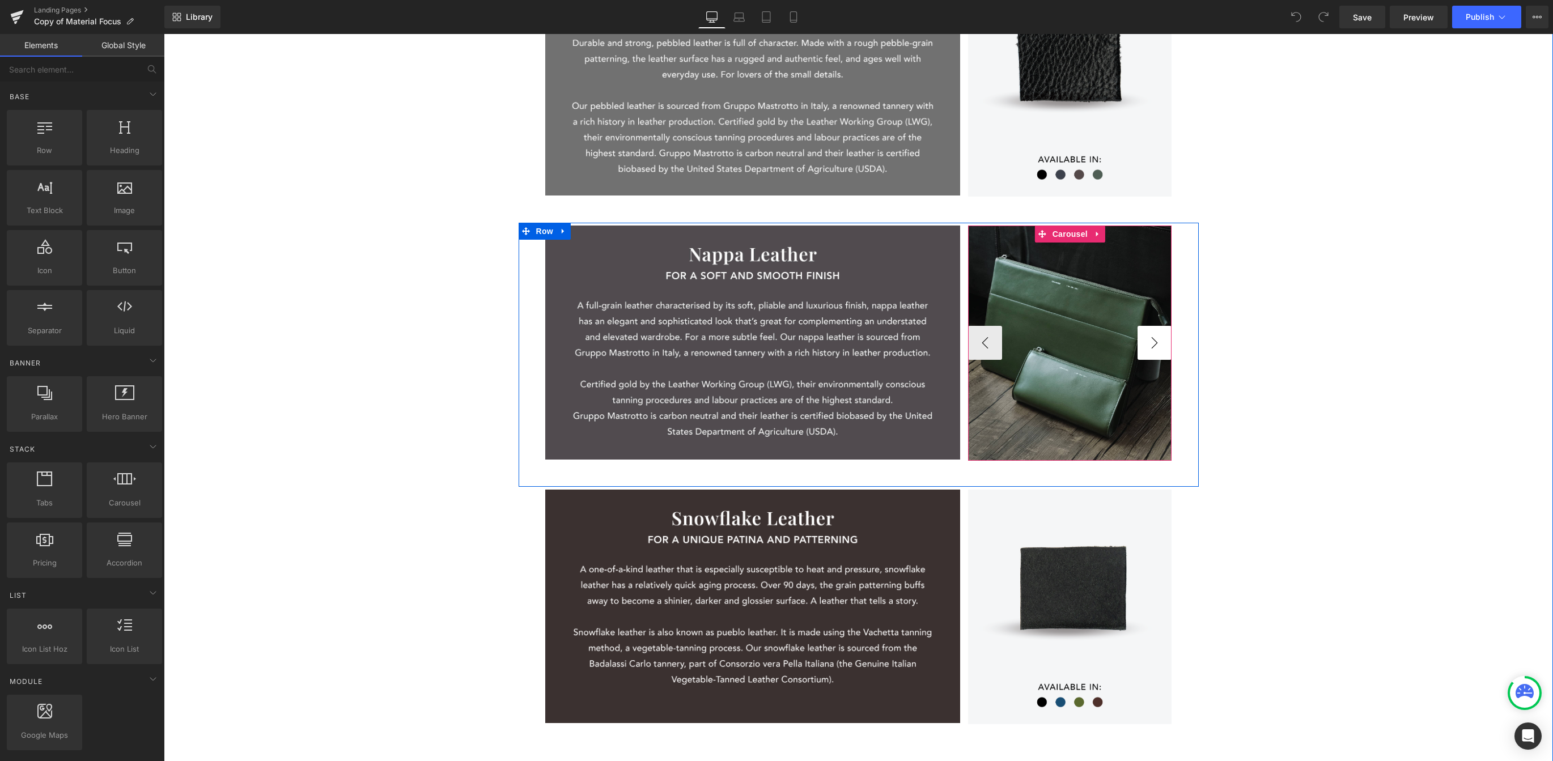
click at [1069, 342] on button "›" at bounding box center [1155, 343] width 34 height 34
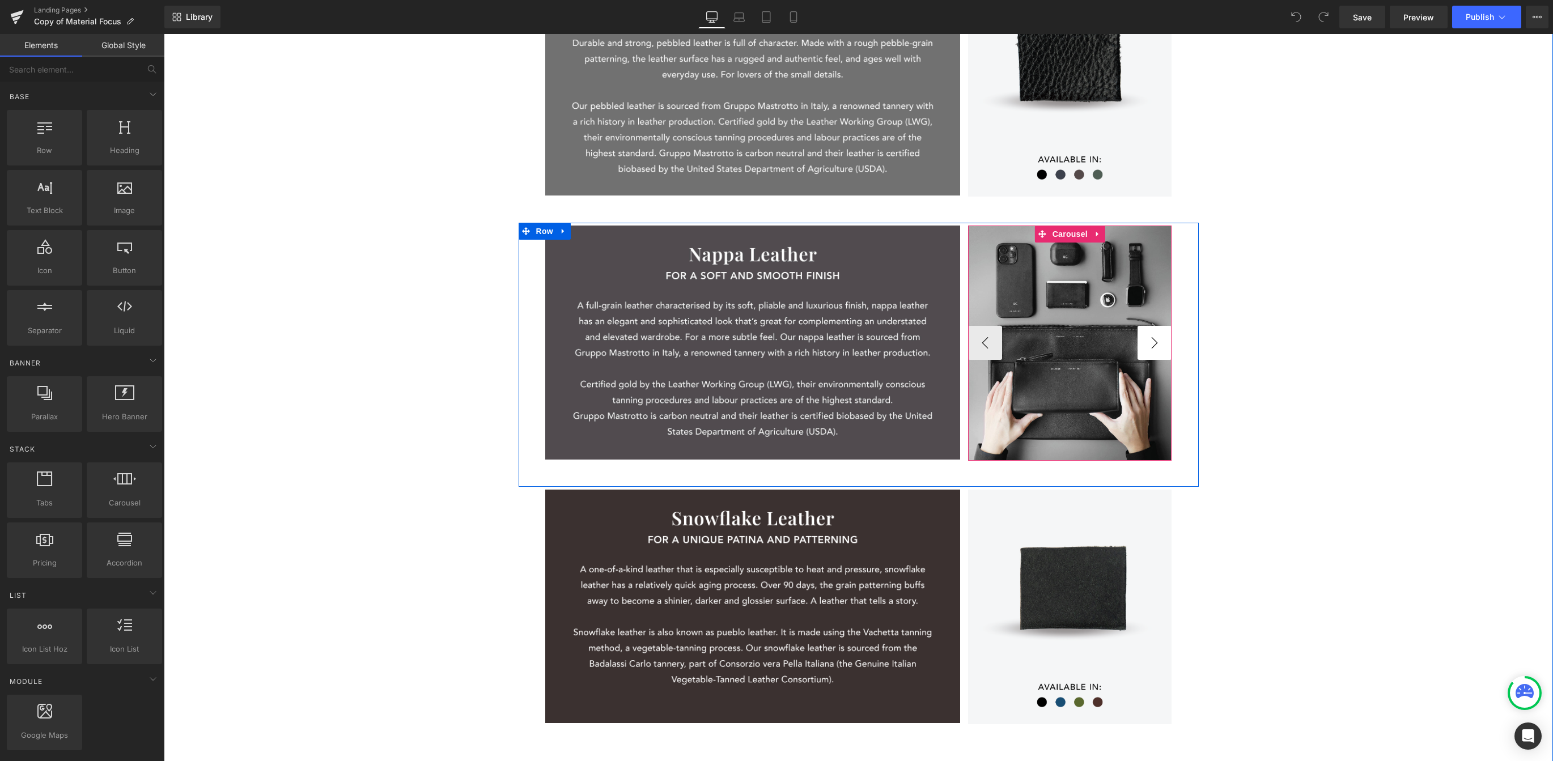
click at [1069, 342] on img at bounding box center [1070, 343] width 204 height 235
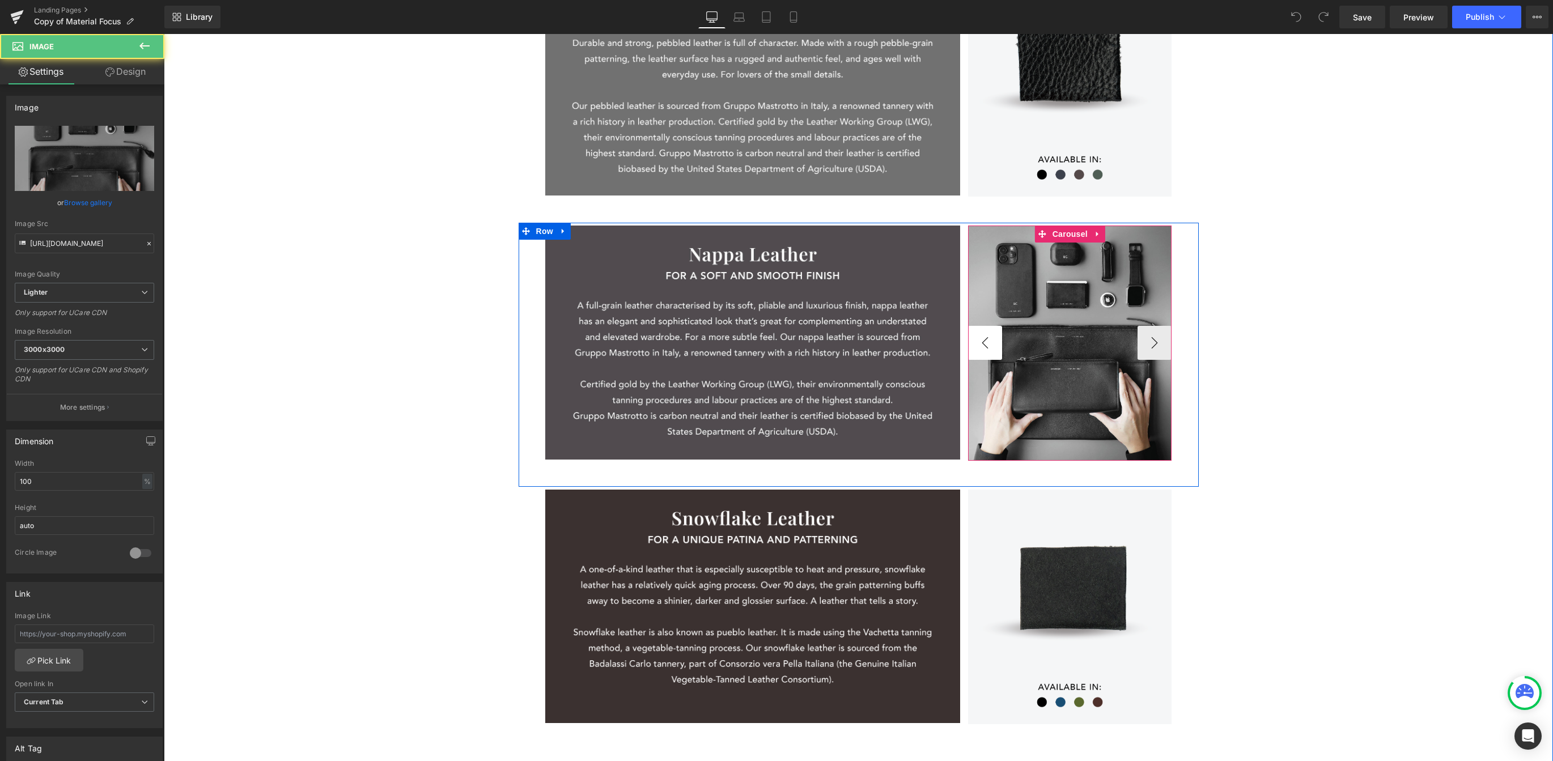
click at [977, 346] on button "‹" at bounding box center [985, 343] width 34 height 34
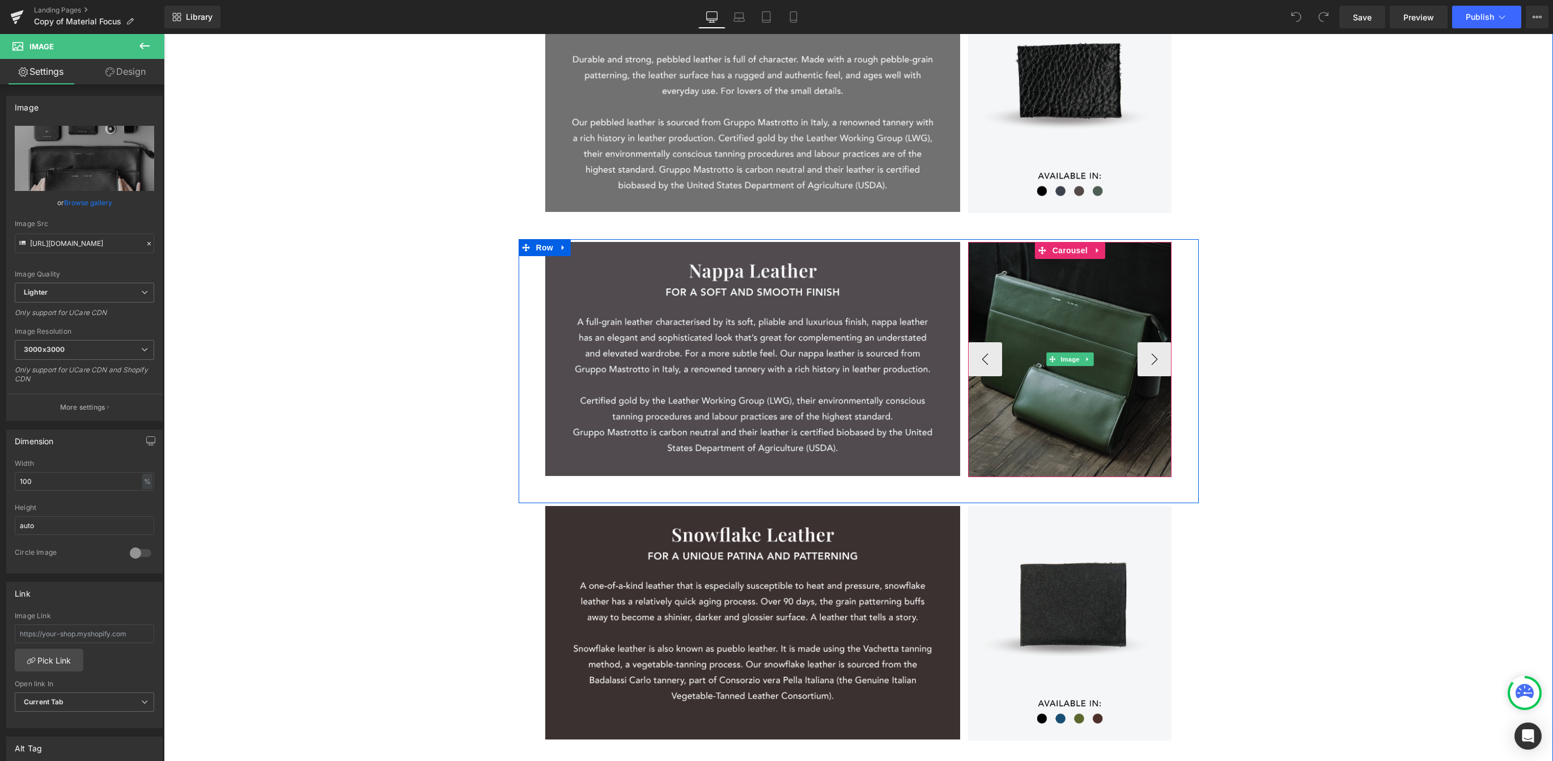
scroll to position [439, 0]
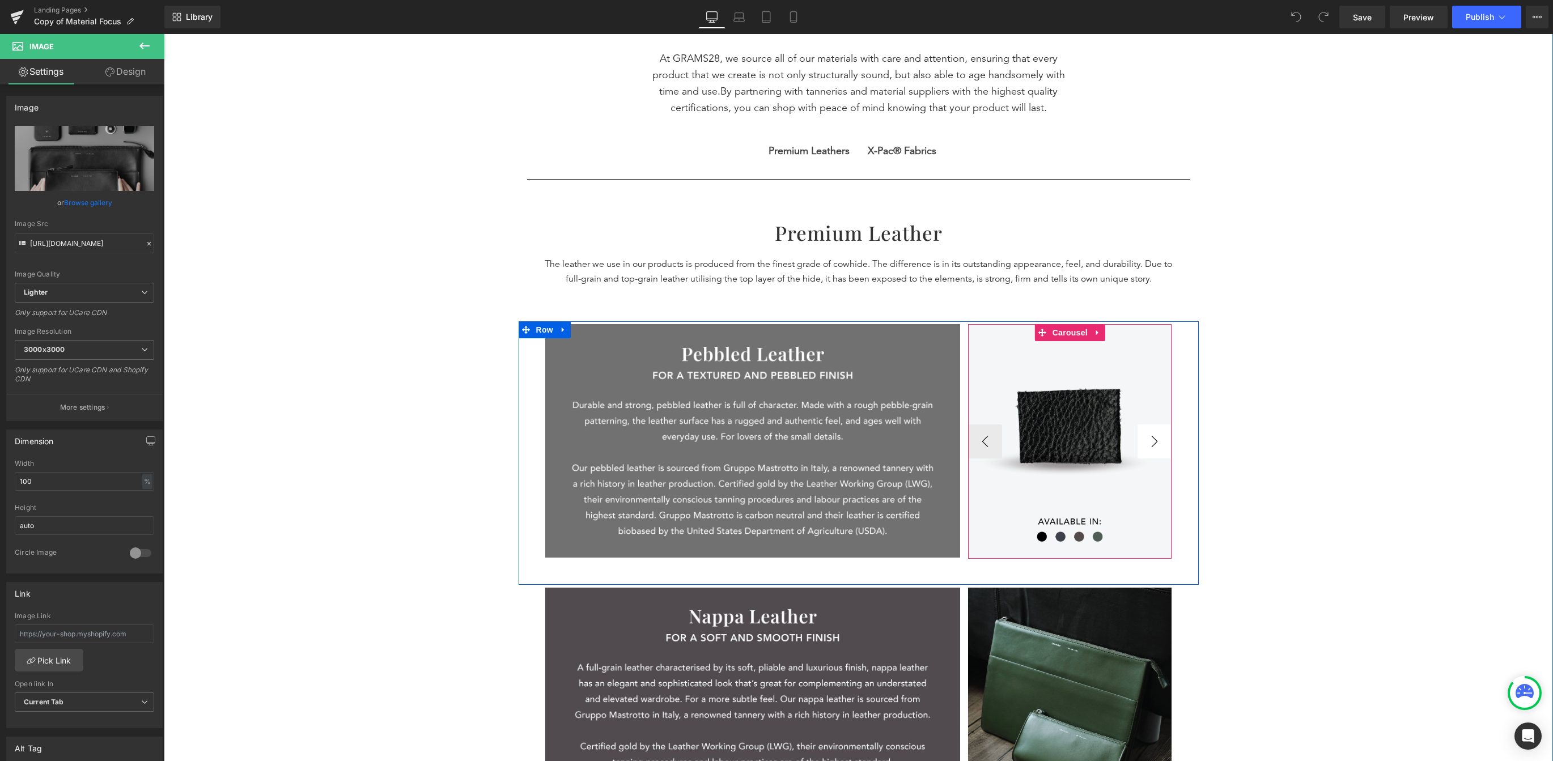
click at [1069, 439] on button "›" at bounding box center [1155, 442] width 34 height 34
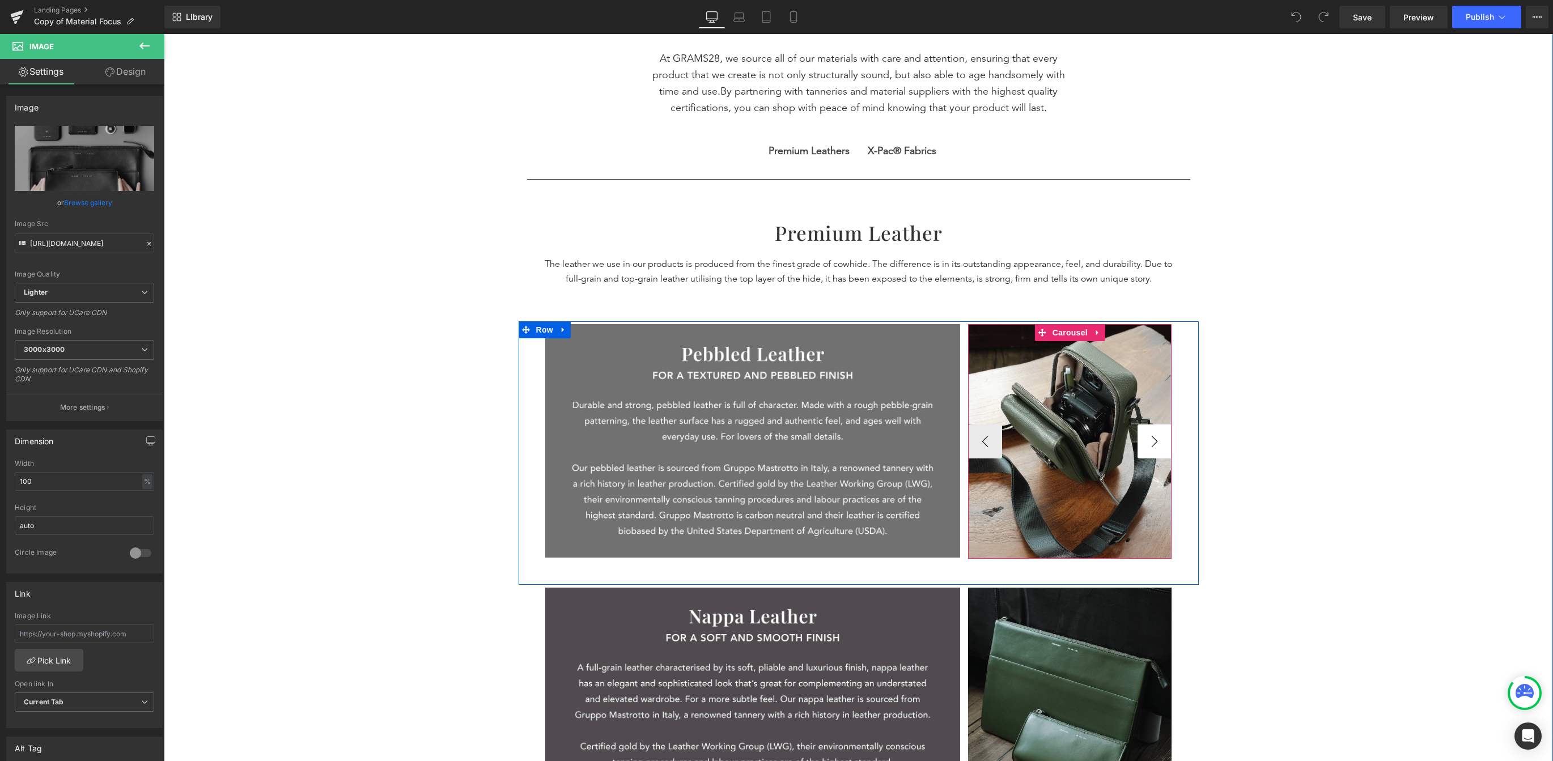
click at [1069, 439] on button "›" at bounding box center [1155, 442] width 34 height 34
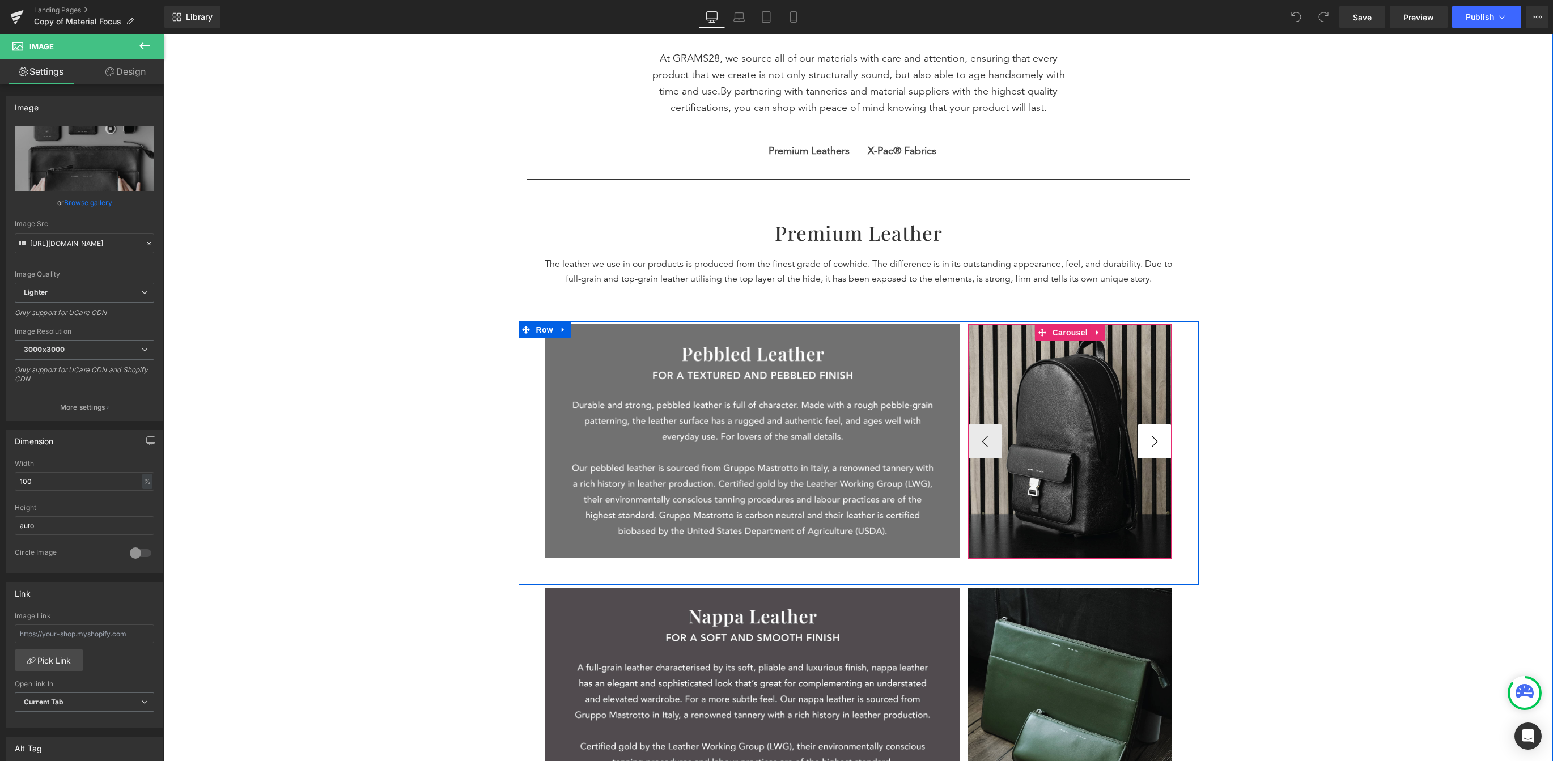
click at [1069, 439] on button "›" at bounding box center [1155, 442] width 34 height 34
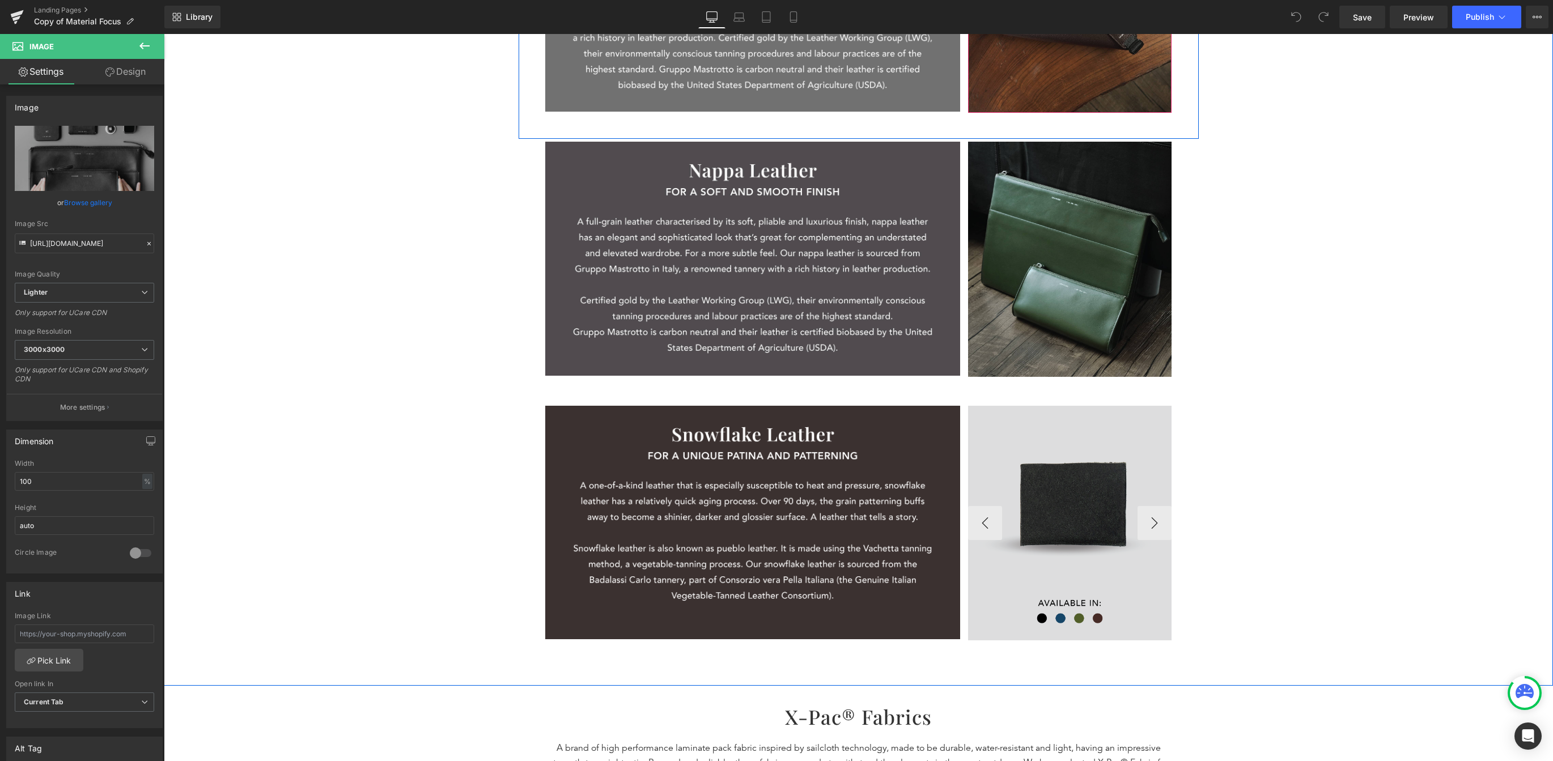
scroll to position [887, 0]
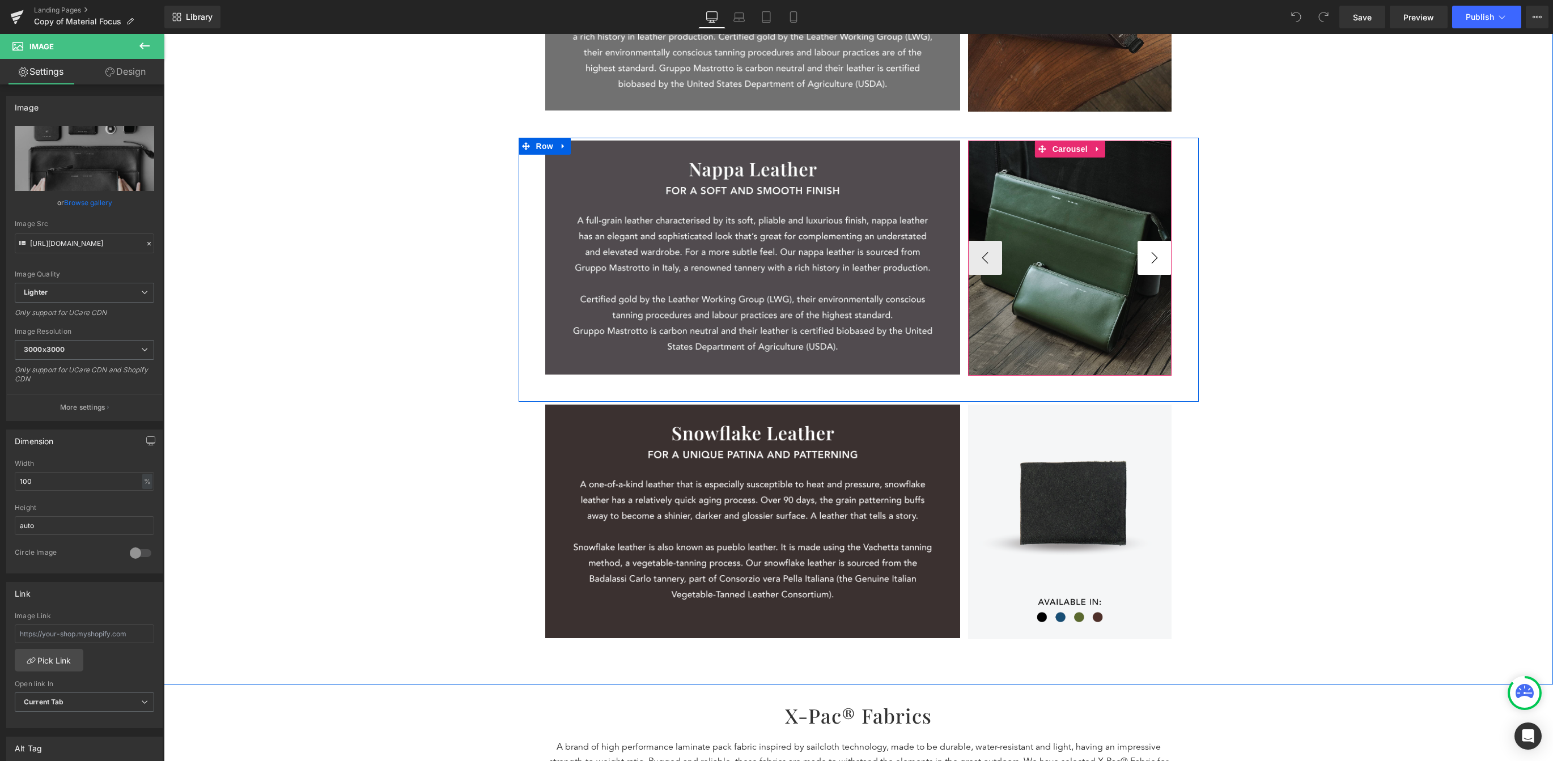
click at [1069, 263] on button "›" at bounding box center [1155, 258] width 34 height 34
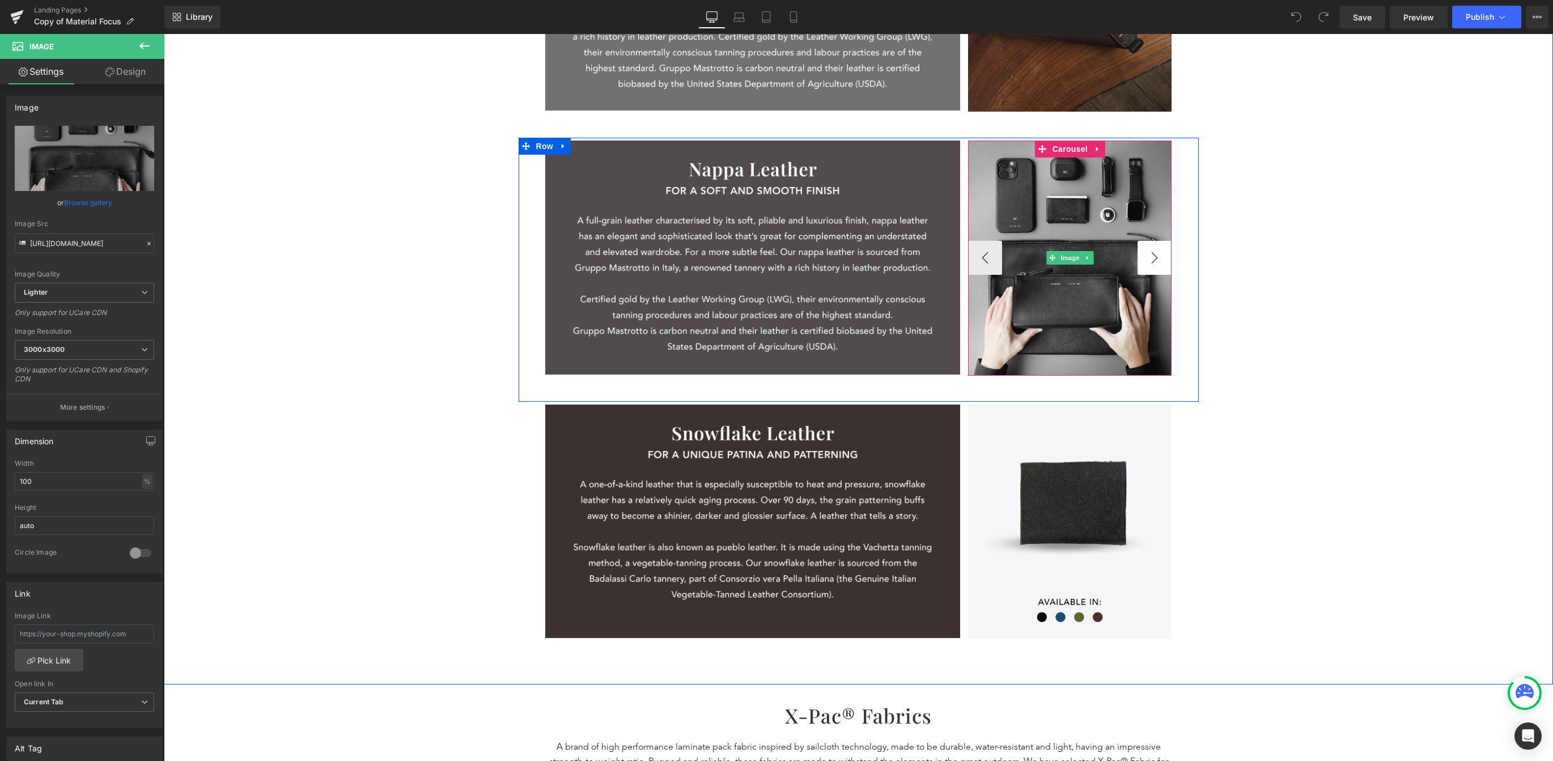
click at [1069, 263] on img at bounding box center [1070, 258] width 204 height 235
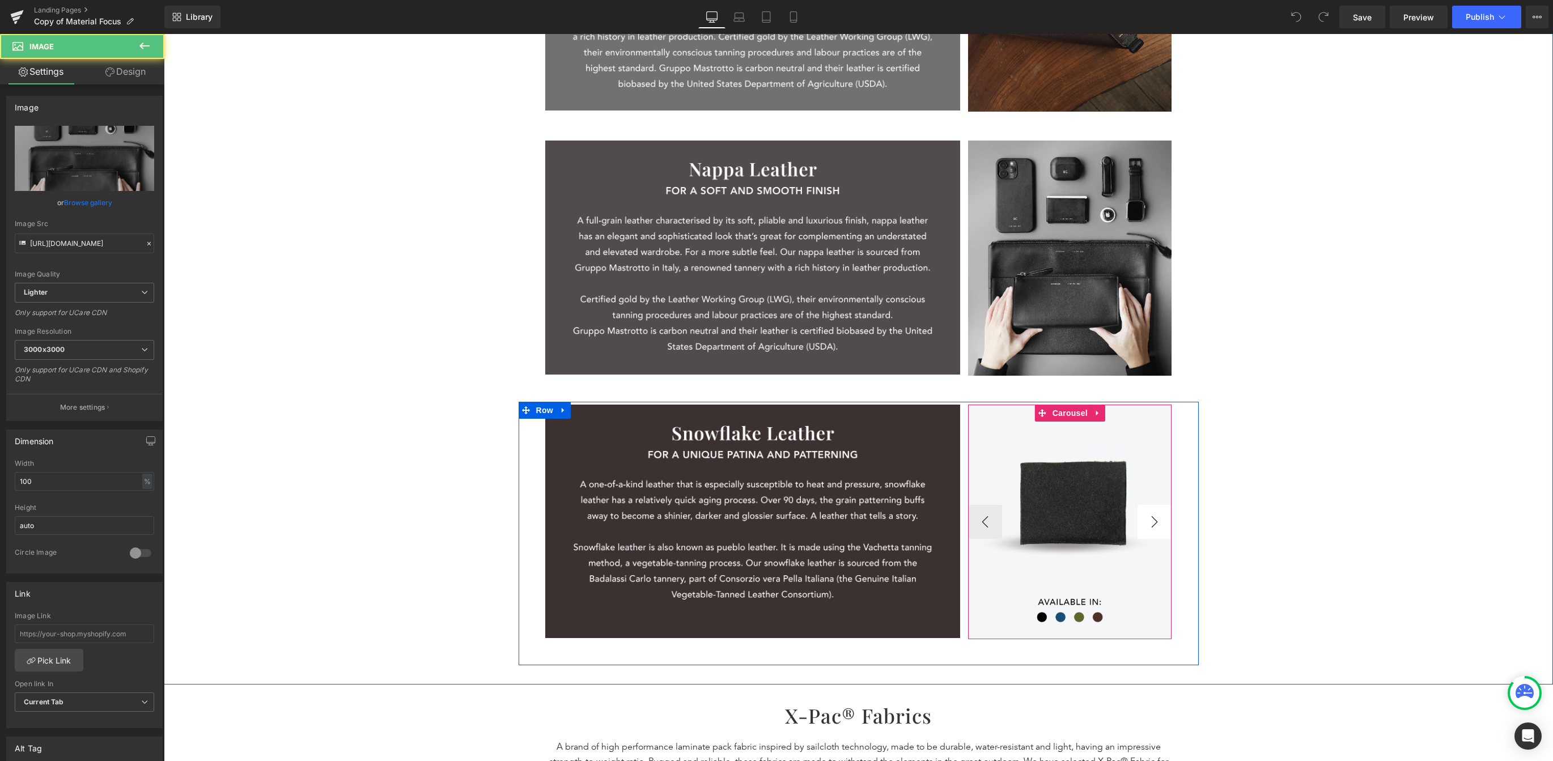
click at [1069, 516] on button "›" at bounding box center [1155, 522] width 34 height 34
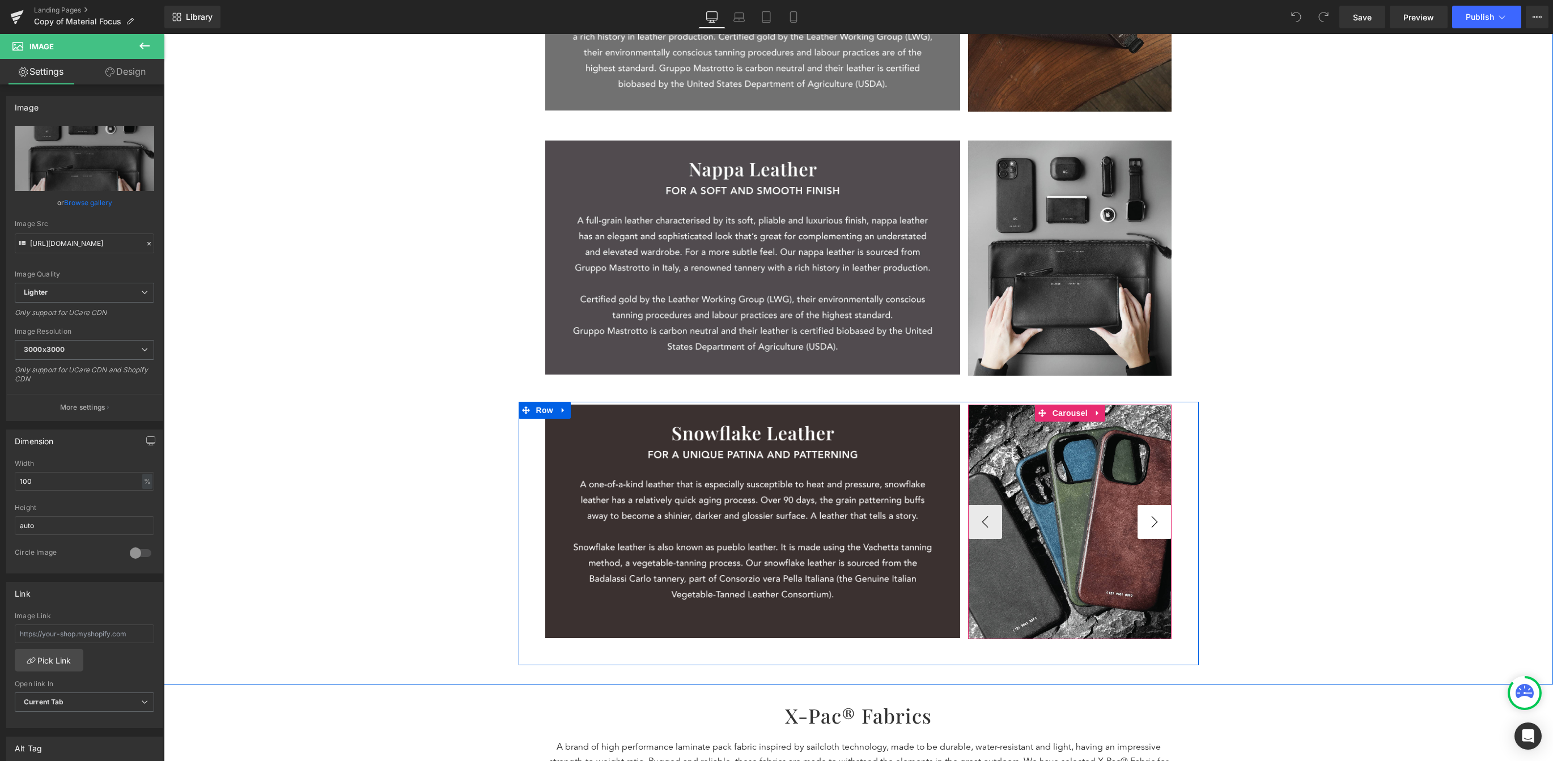
click at [1069, 518] on button "›" at bounding box center [1155, 522] width 34 height 34
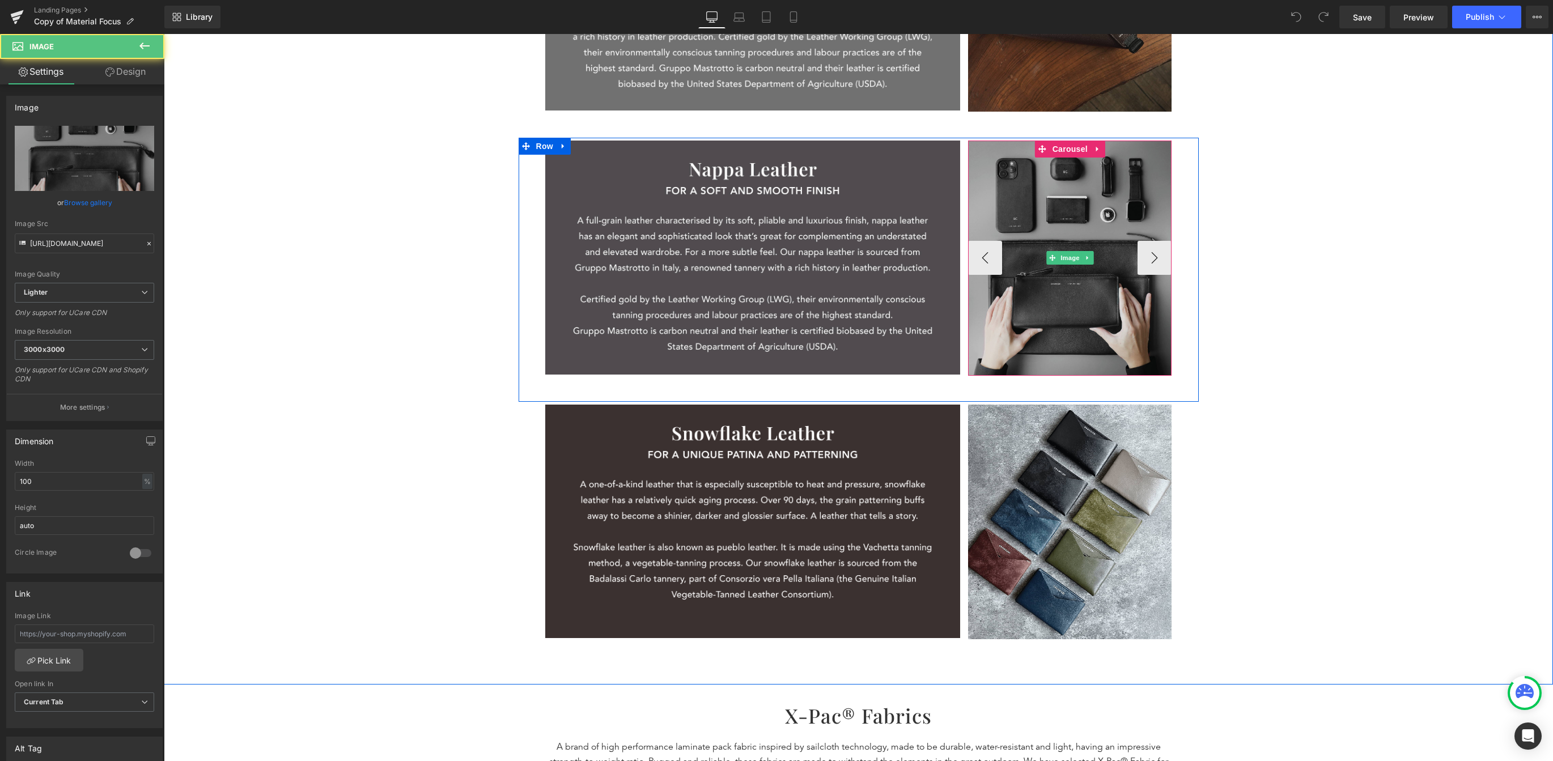
click at [1069, 278] on img at bounding box center [1070, 258] width 204 height 235
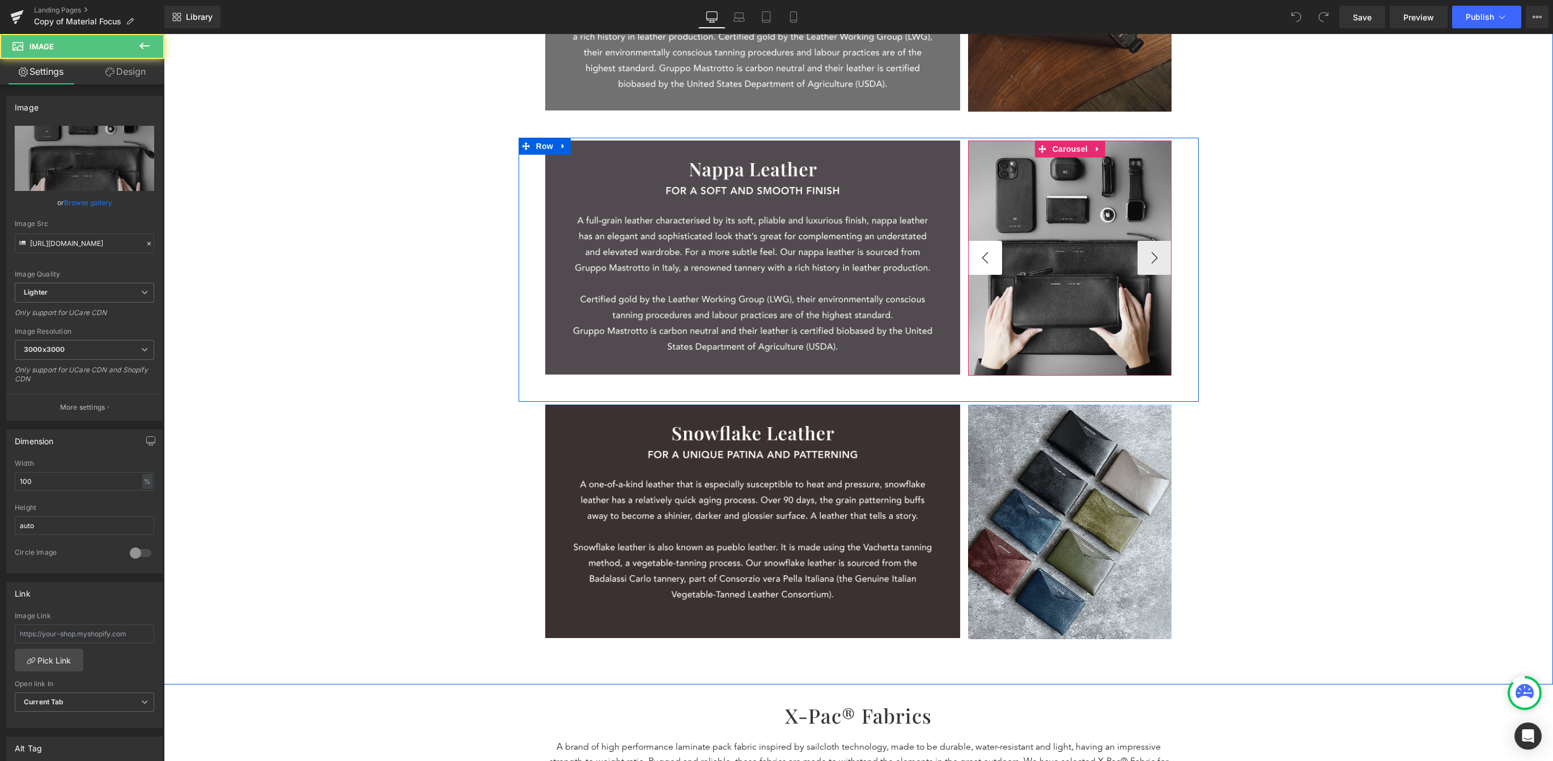
click at [986, 260] on button "‹" at bounding box center [985, 258] width 34 height 34
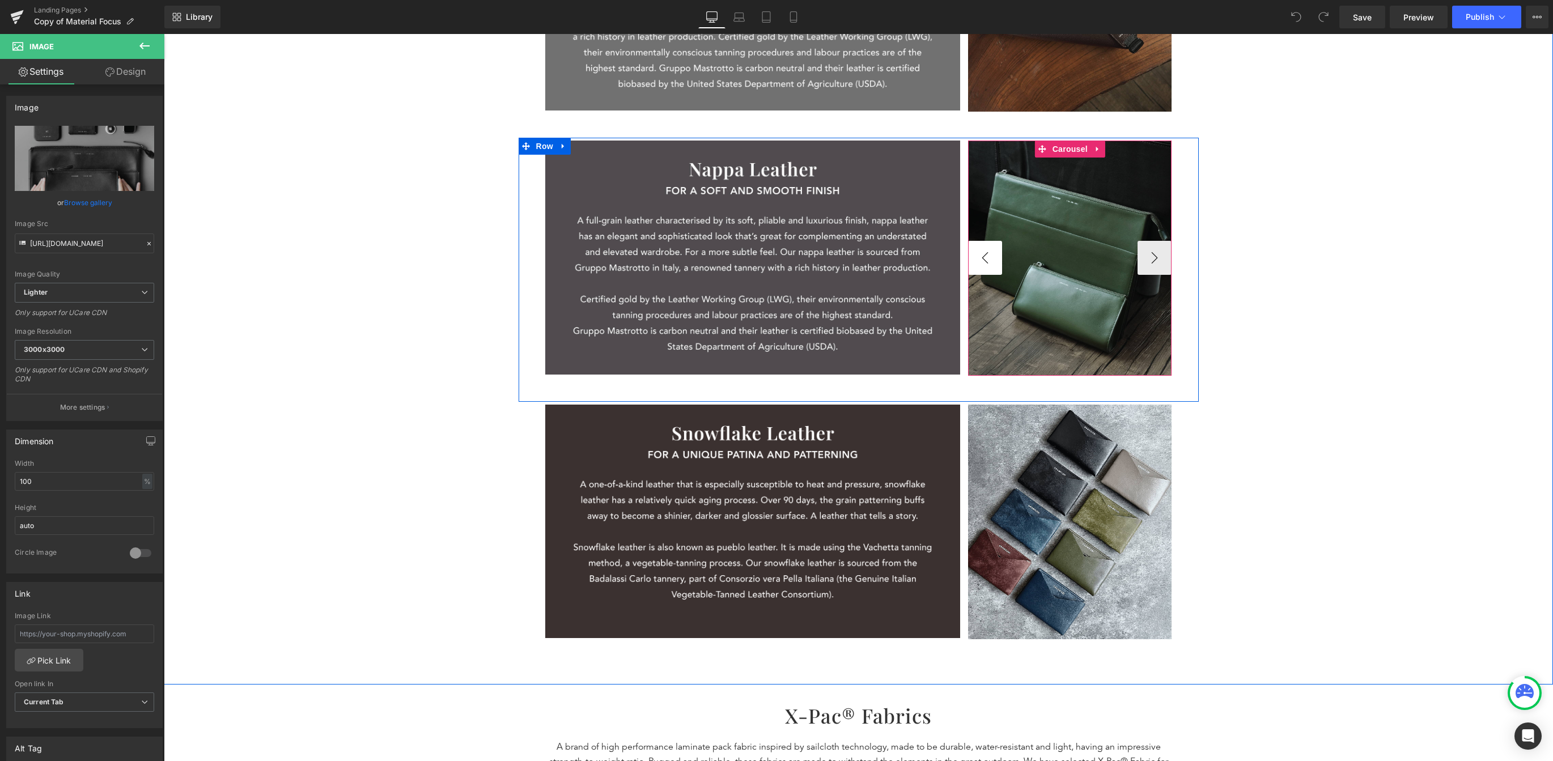
click at [986, 260] on button "‹" at bounding box center [985, 258] width 34 height 34
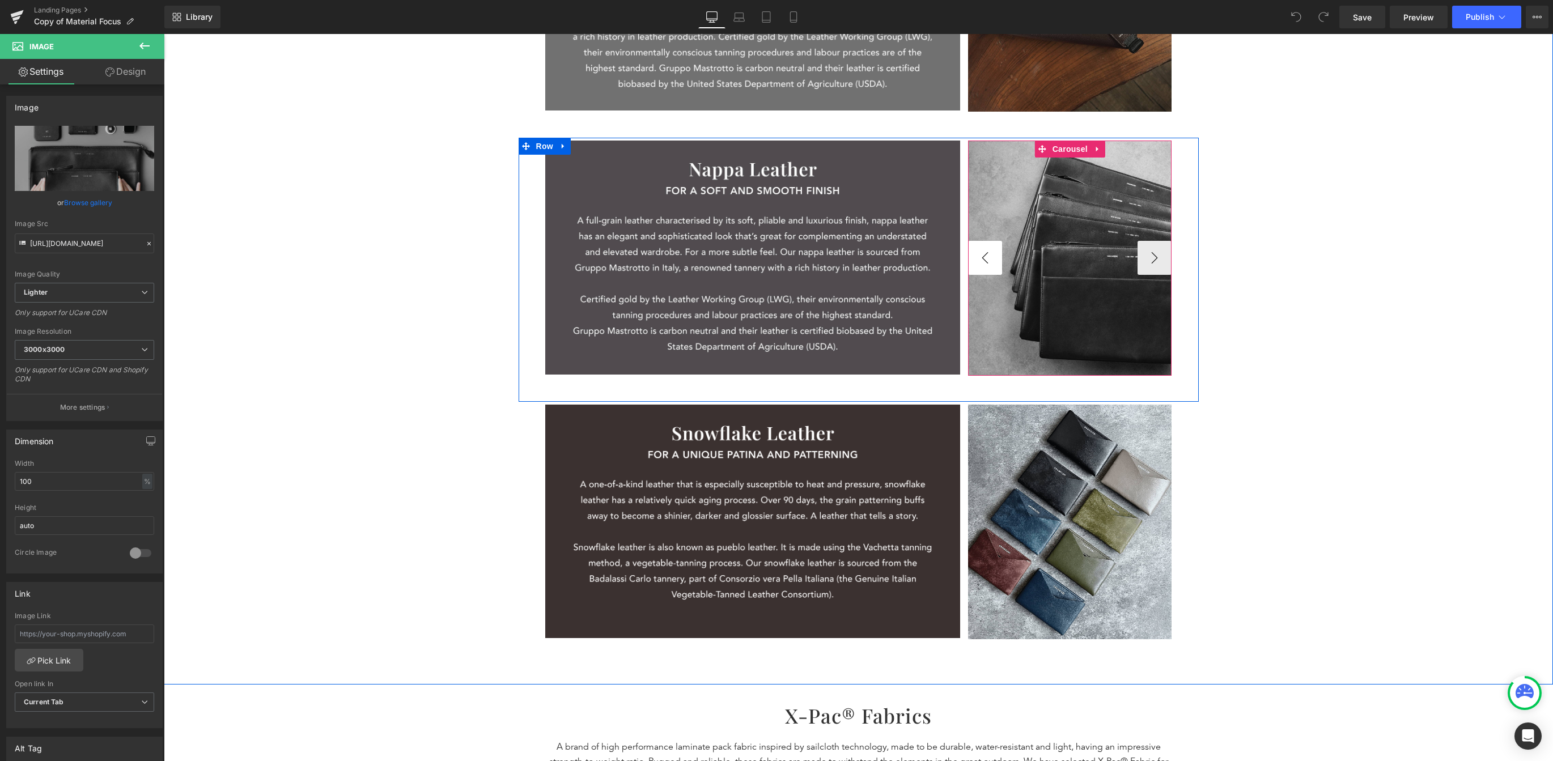
click at [973, 265] on button "‹" at bounding box center [985, 258] width 34 height 34
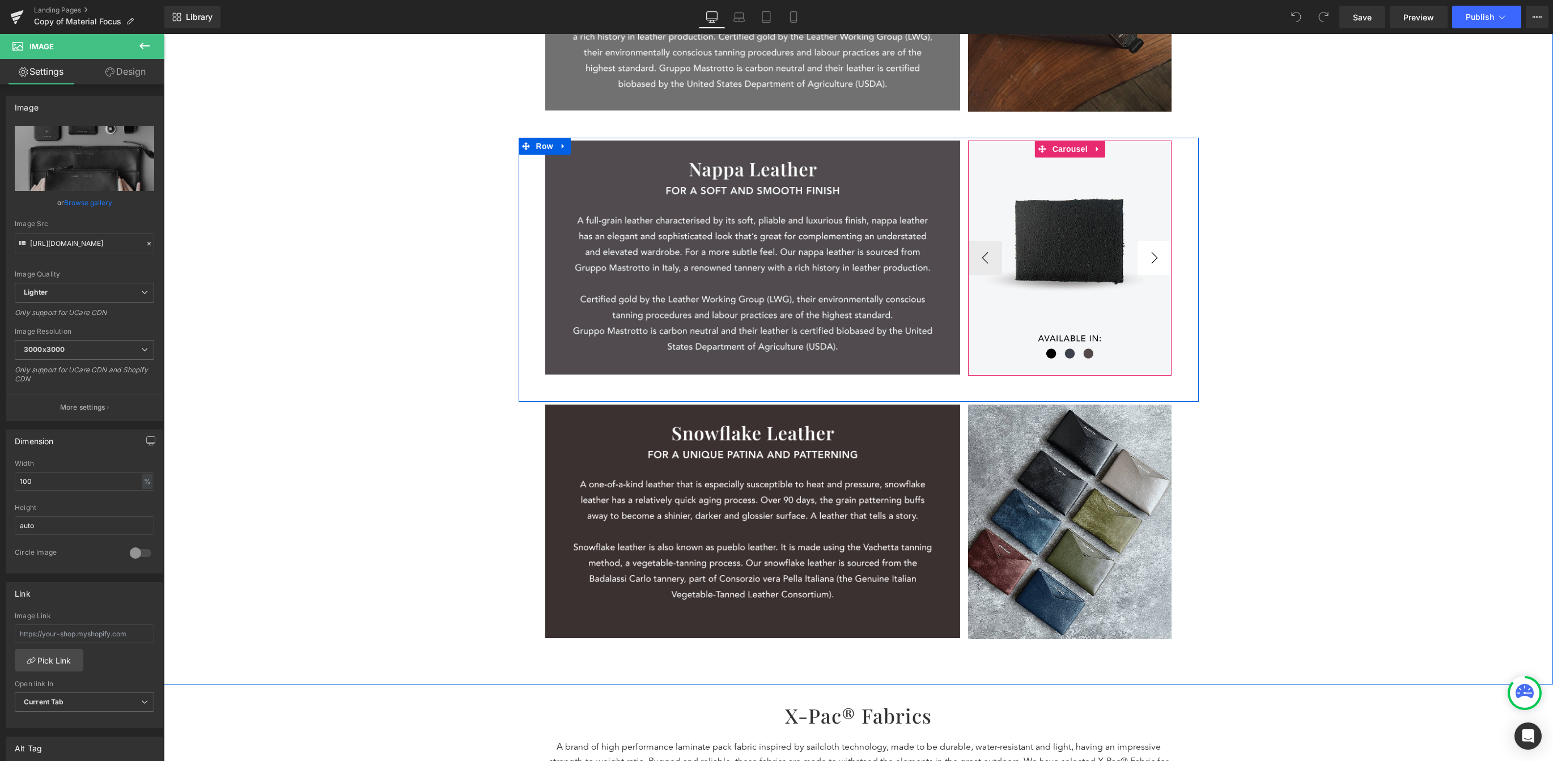
click at [1069, 268] on button "›" at bounding box center [1155, 258] width 34 height 34
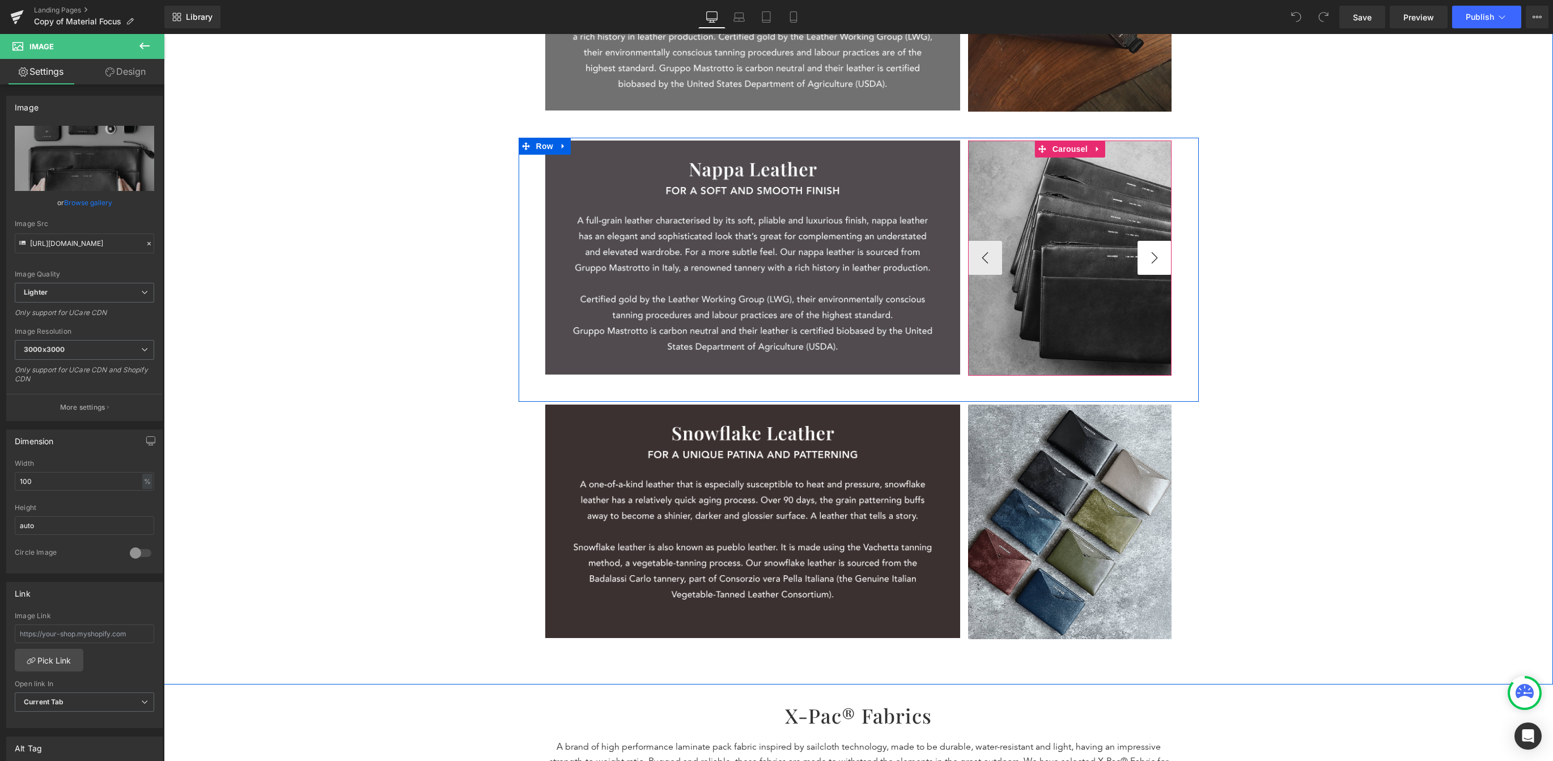
click at [1069, 268] on button "›" at bounding box center [1155, 258] width 34 height 34
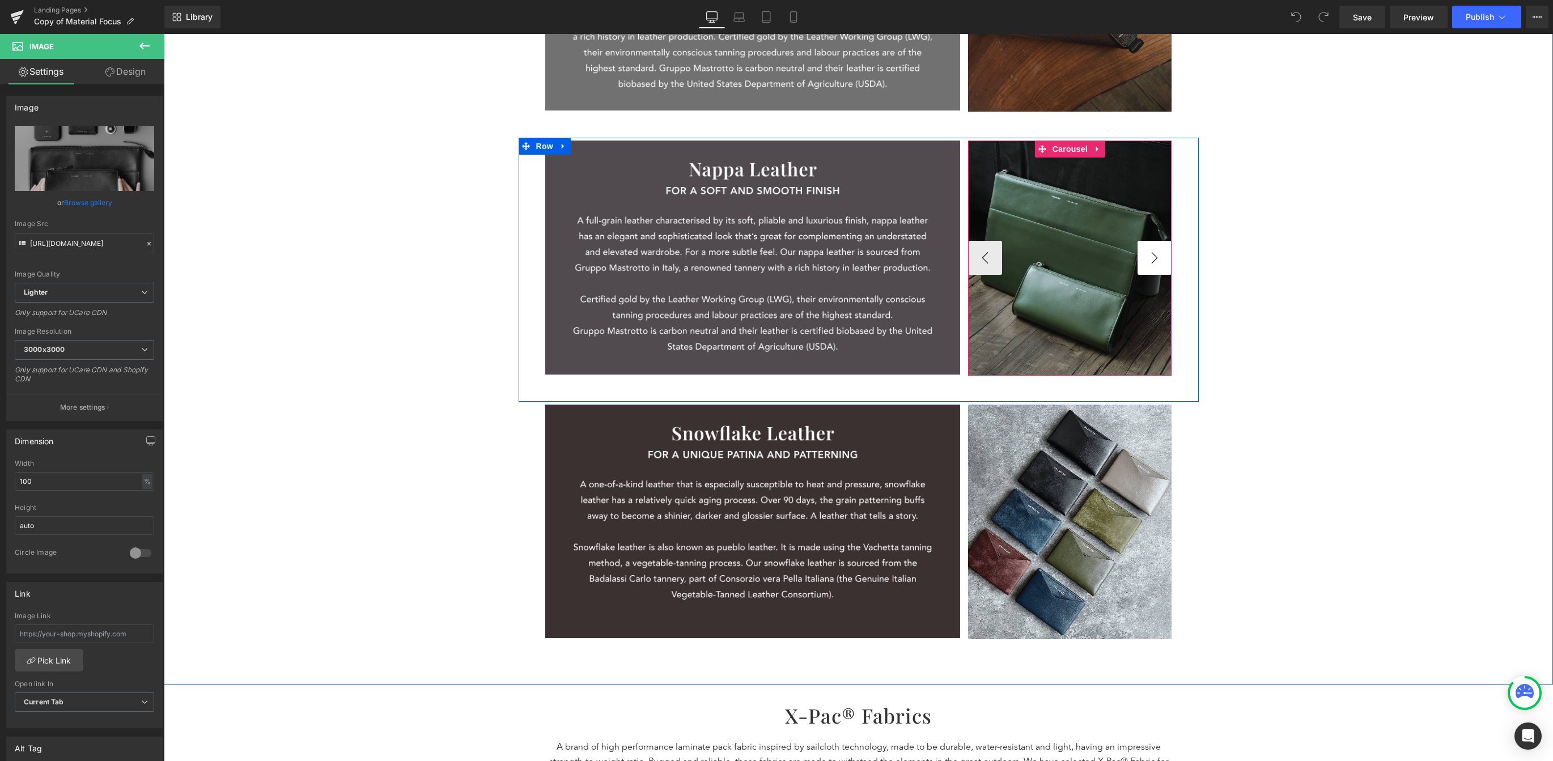
click at [1069, 251] on button "›" at bounding box center [1155, 258] width 34 height 34
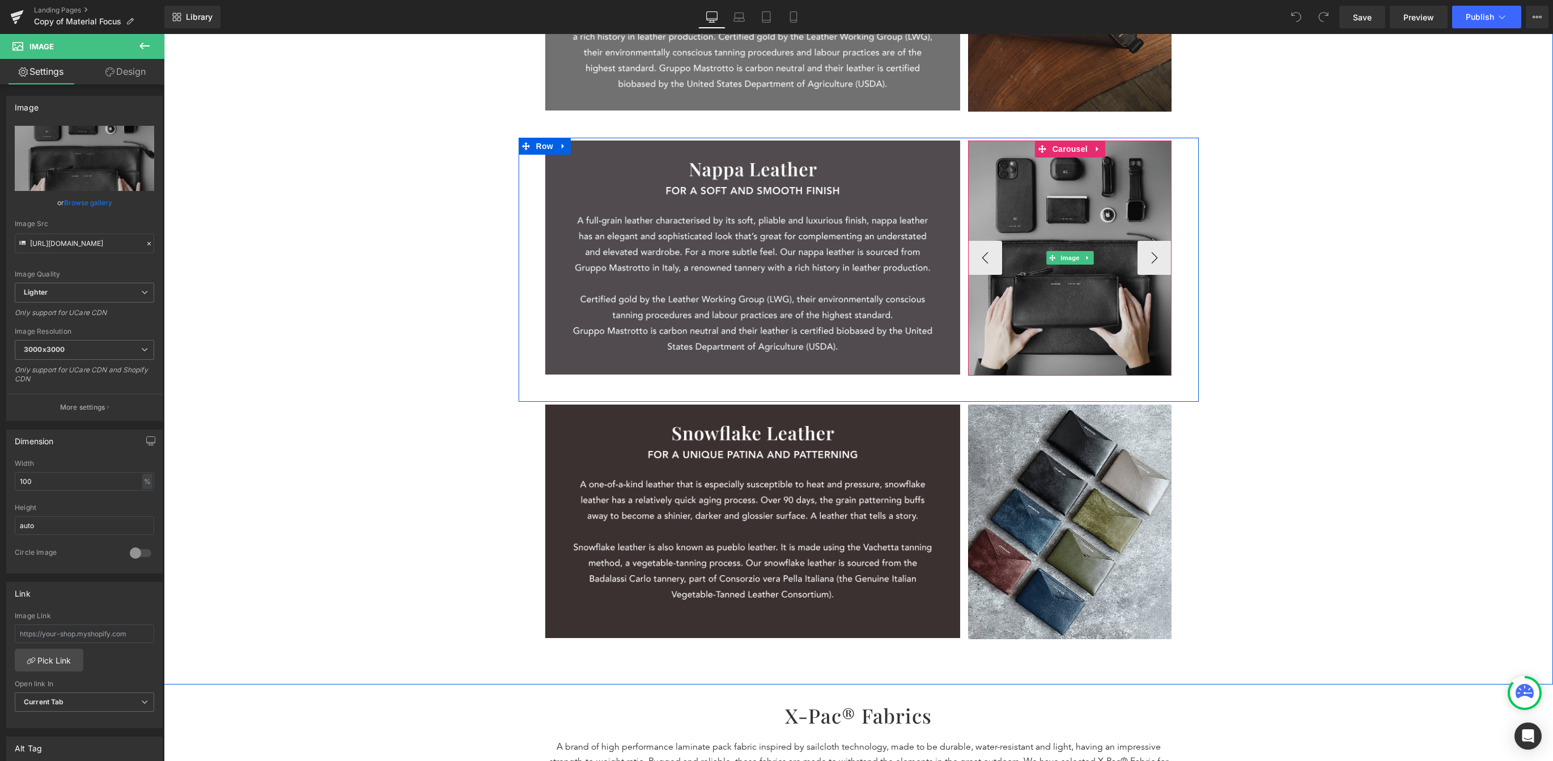
click at [1069, 213] on img at bounding box center [1070, 258] width 204 height 235
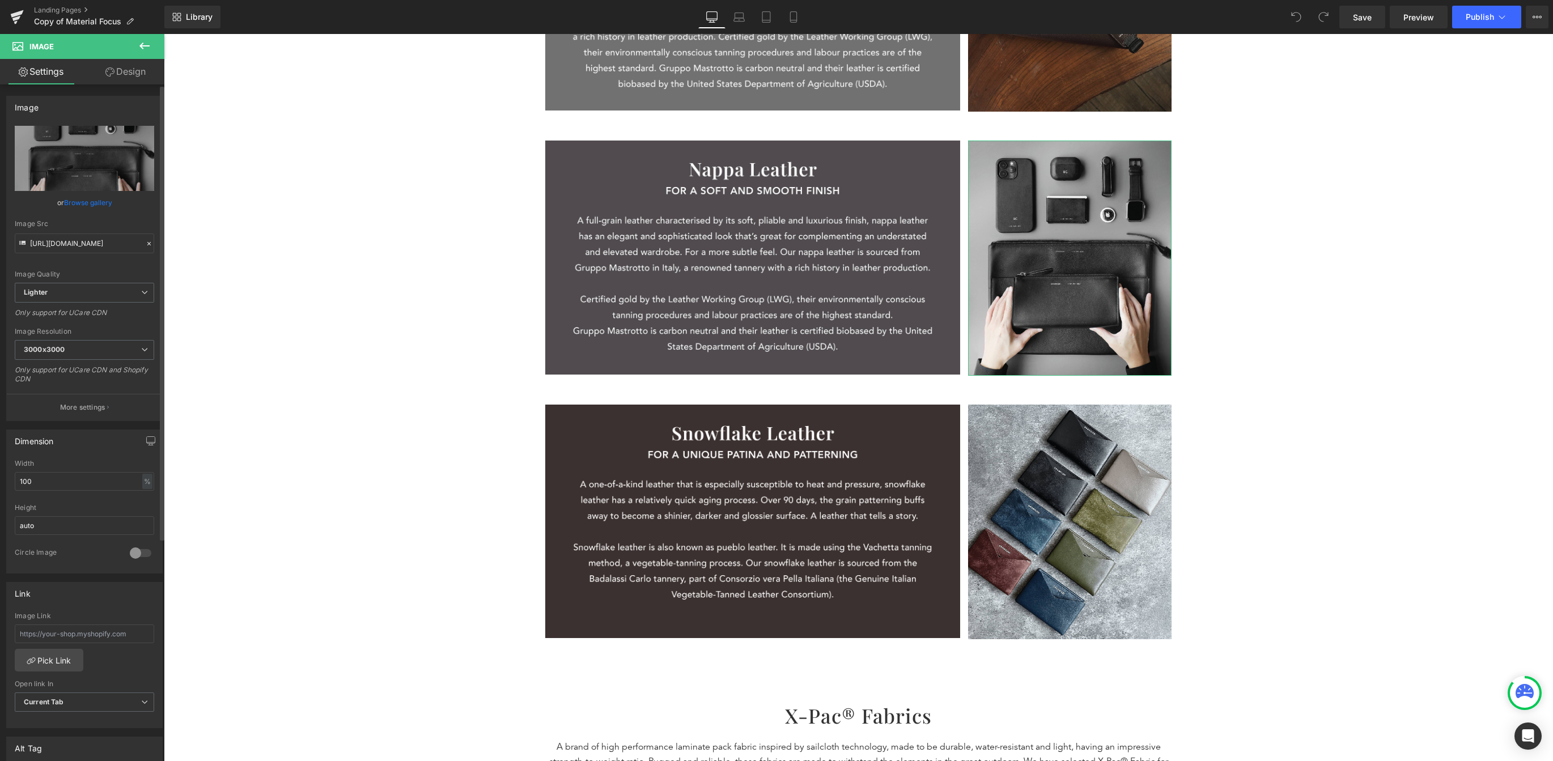
click at [88, 194] on link "Browse gallery" at bounding box center [88, 203] width 48 height 20
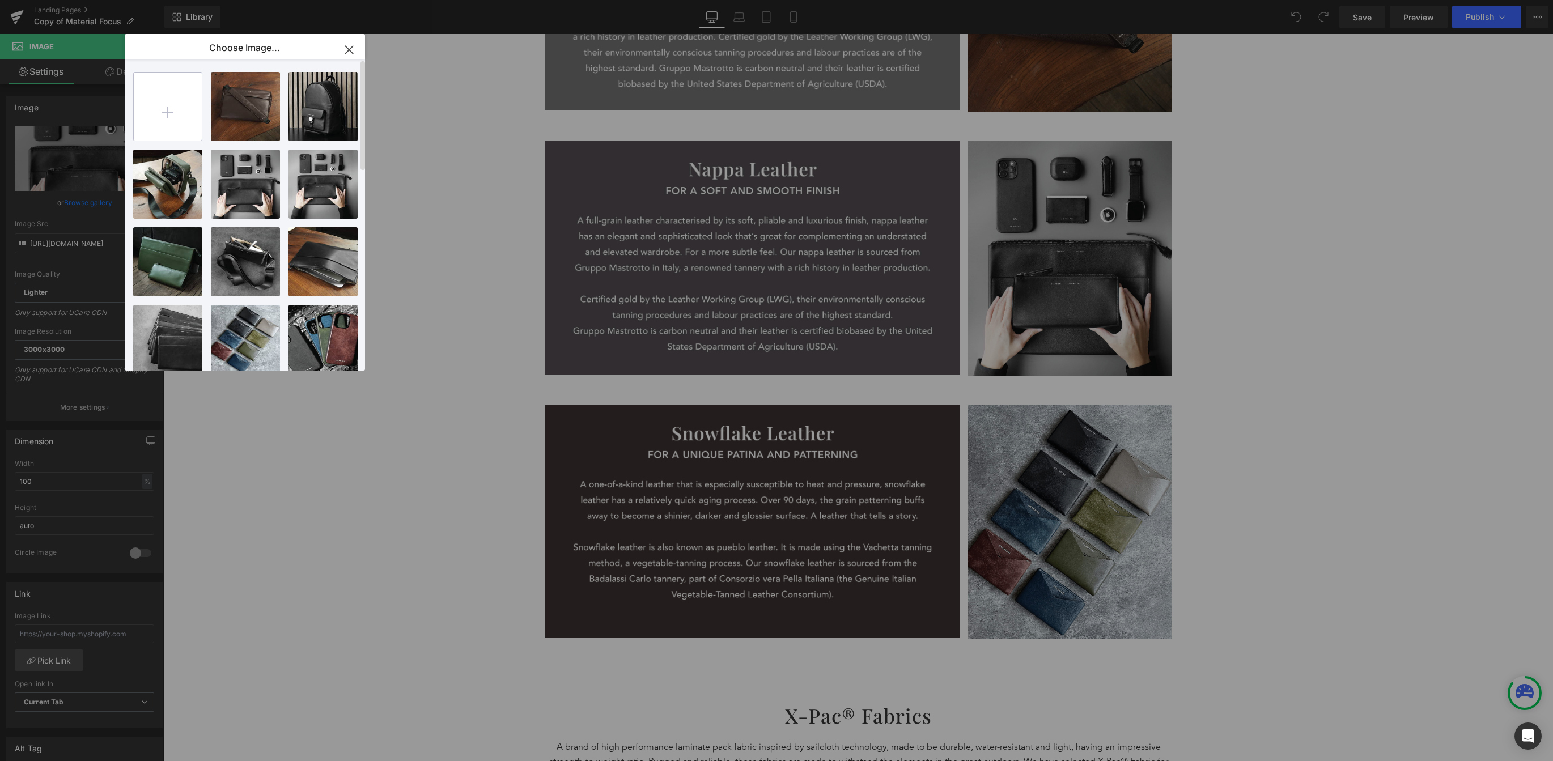
click at [163, 128] on input "file" at bounding box center [168, 107] width 68 height 68
type input "C:\fakepath\Material Focus_Nappa-14.png"
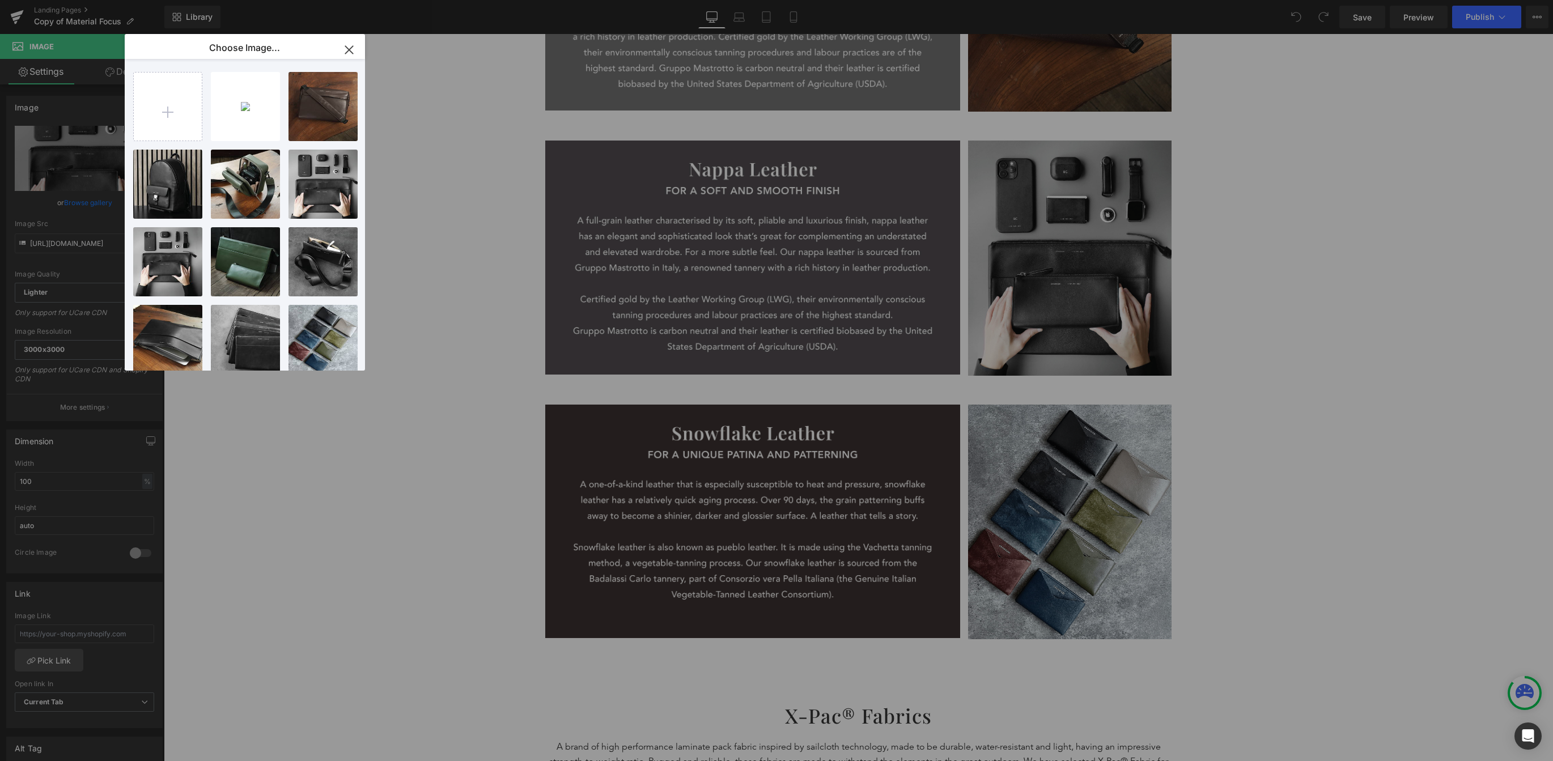
drag, startPoint x: 351, startPoint y: 56, endPoint x: 316, endPoint y: 37, distance: 39.6
click at [351, 56] on icon "button" at bounding box center [349, 50] width 18 height 18
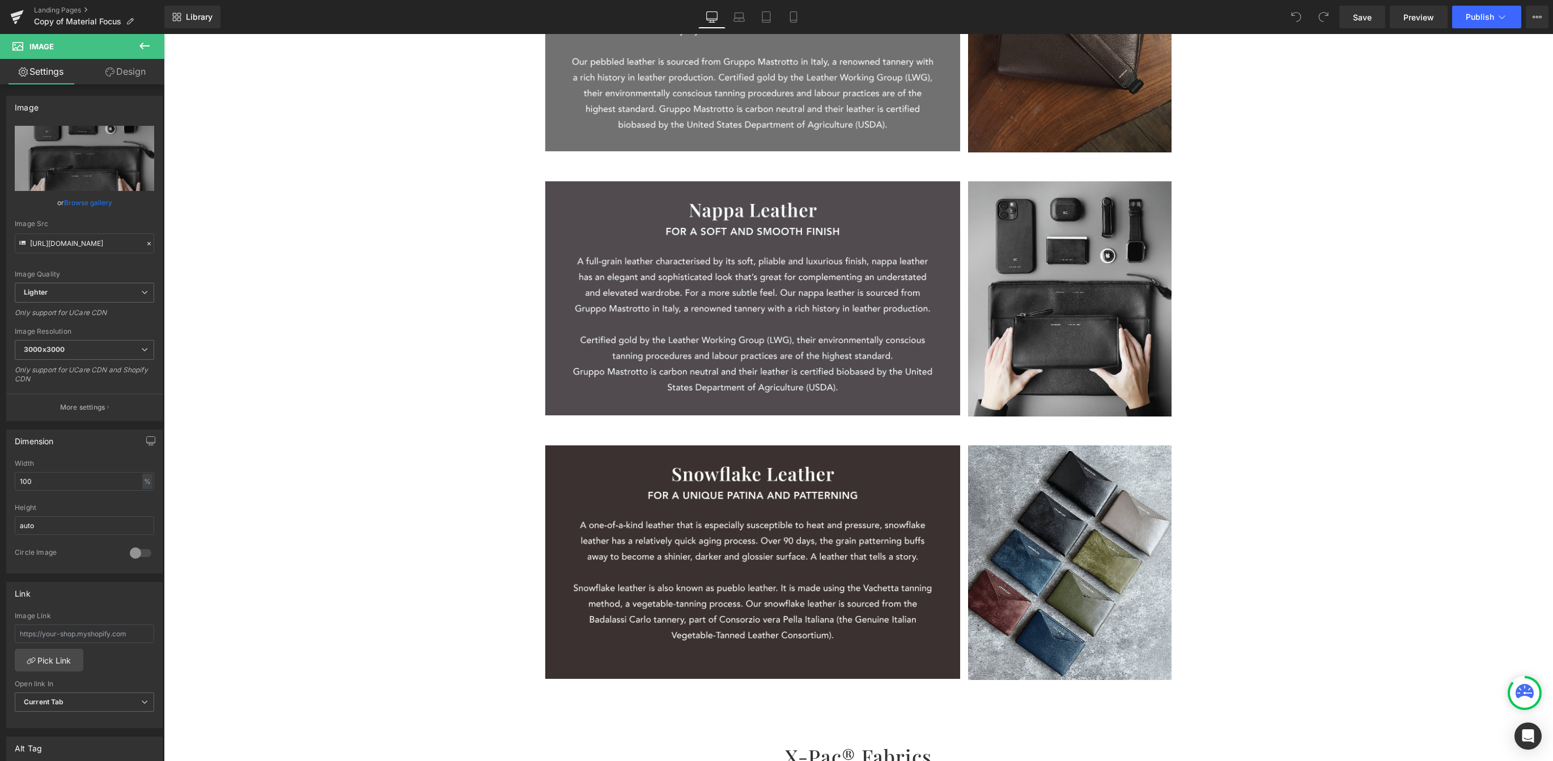
scroll to position [835, 0]
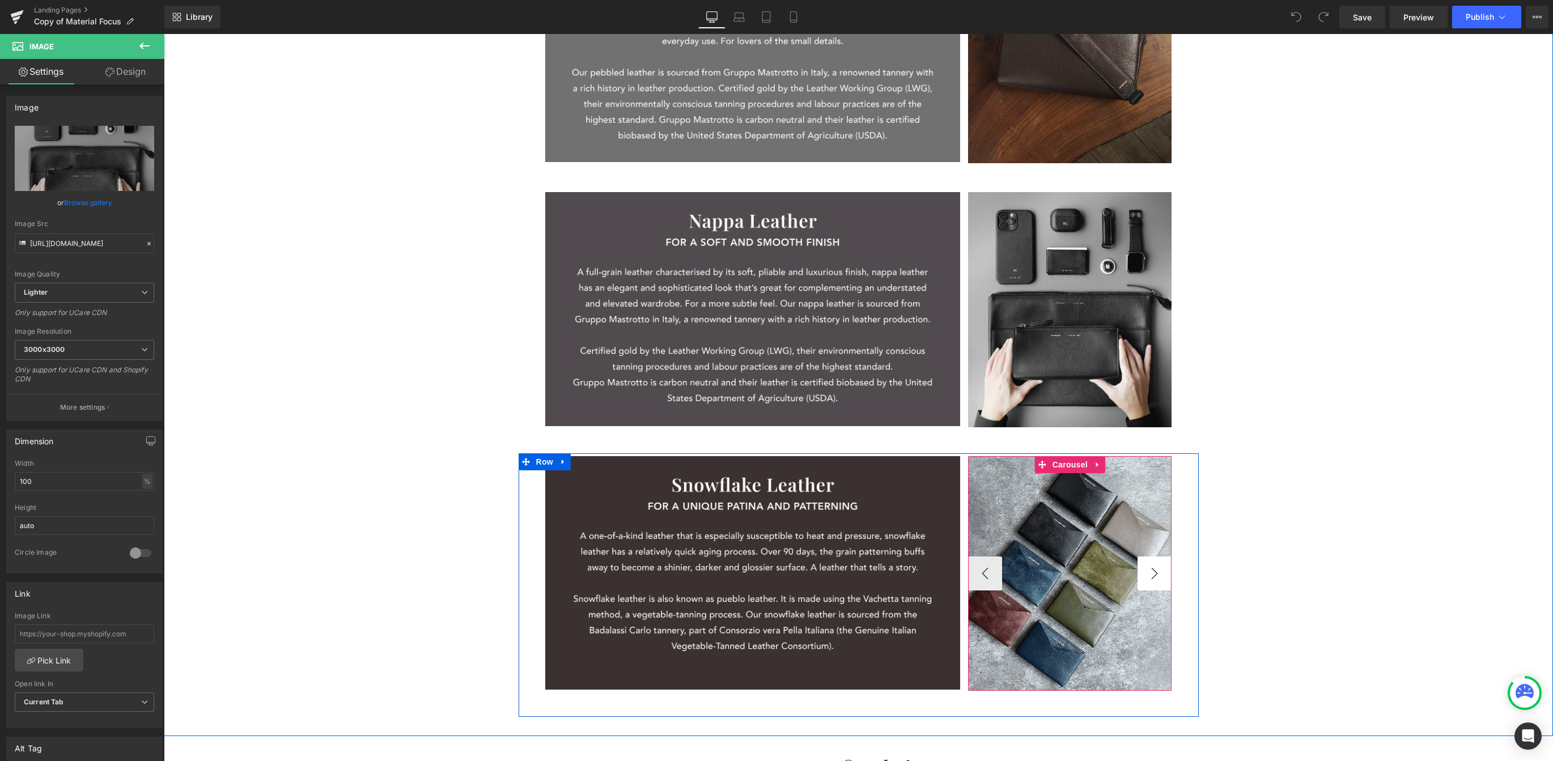
click at [1069, 565] on button "›" at bounding box center [1155, 574] width 34 height 34
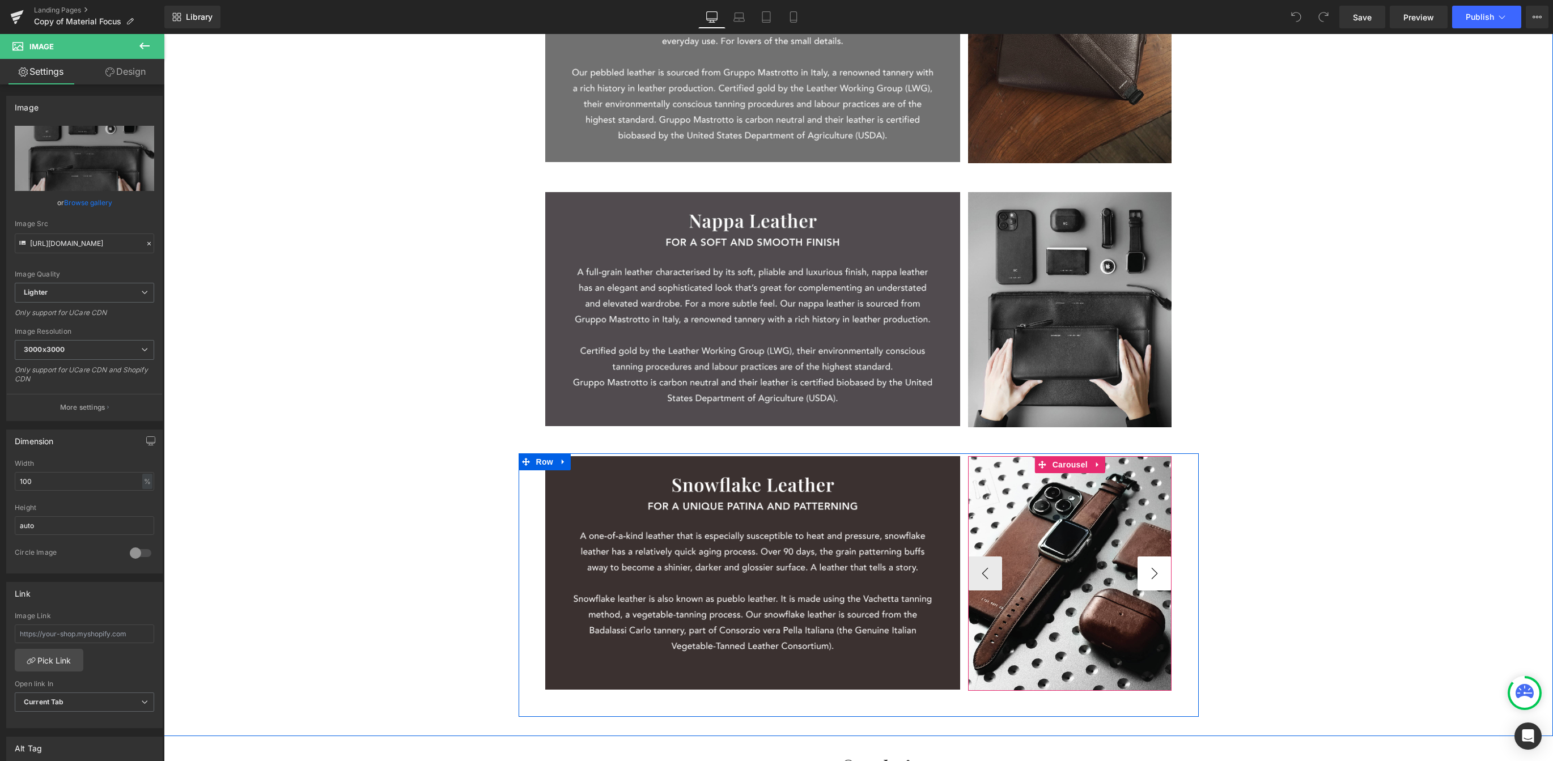
click at [1069, 565] on img at bounding box center [1070, 573] width 204 height 235
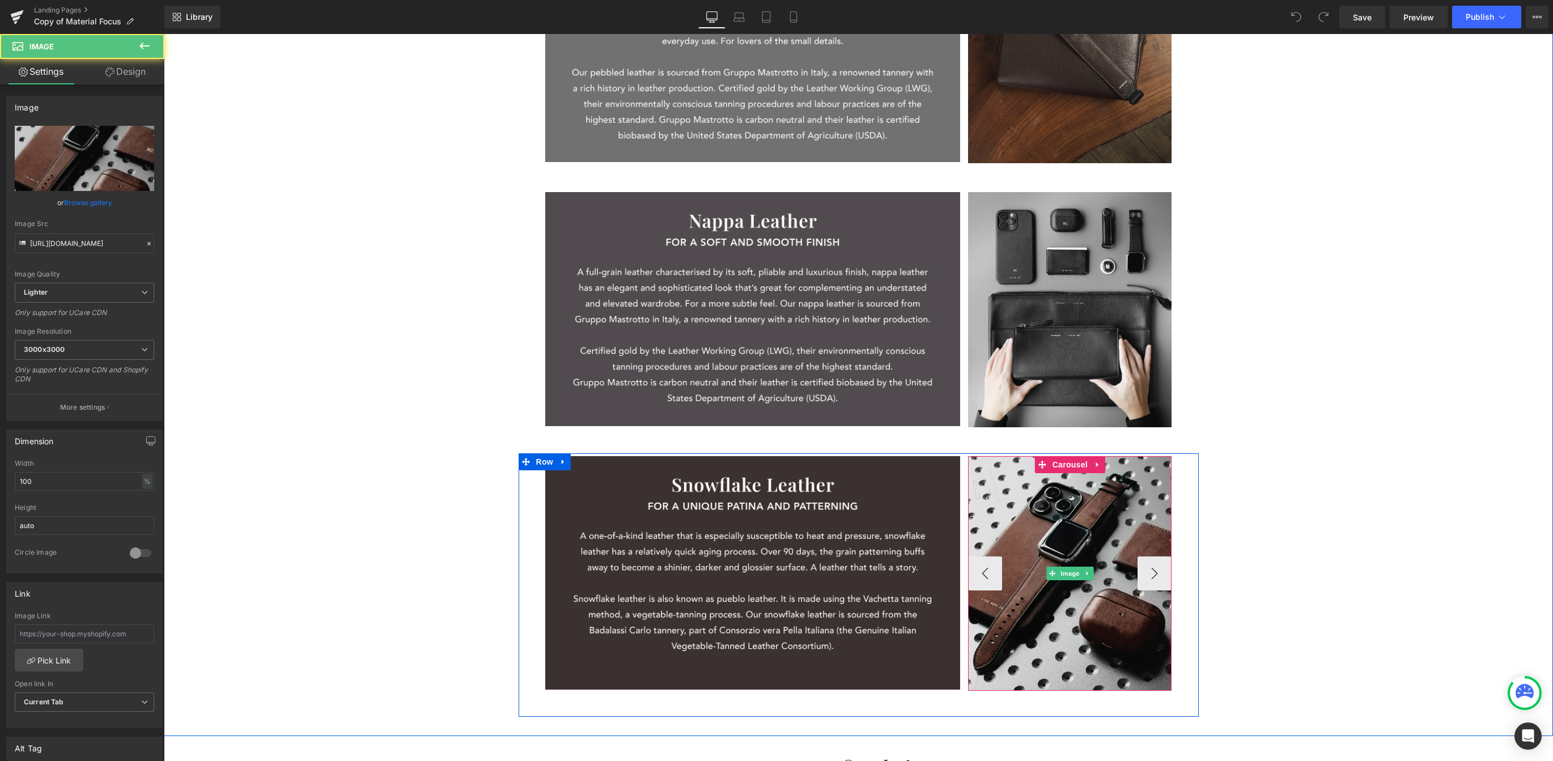
click at [1069, 573] on img at bounding box center [1070, 573] width 204 height 235
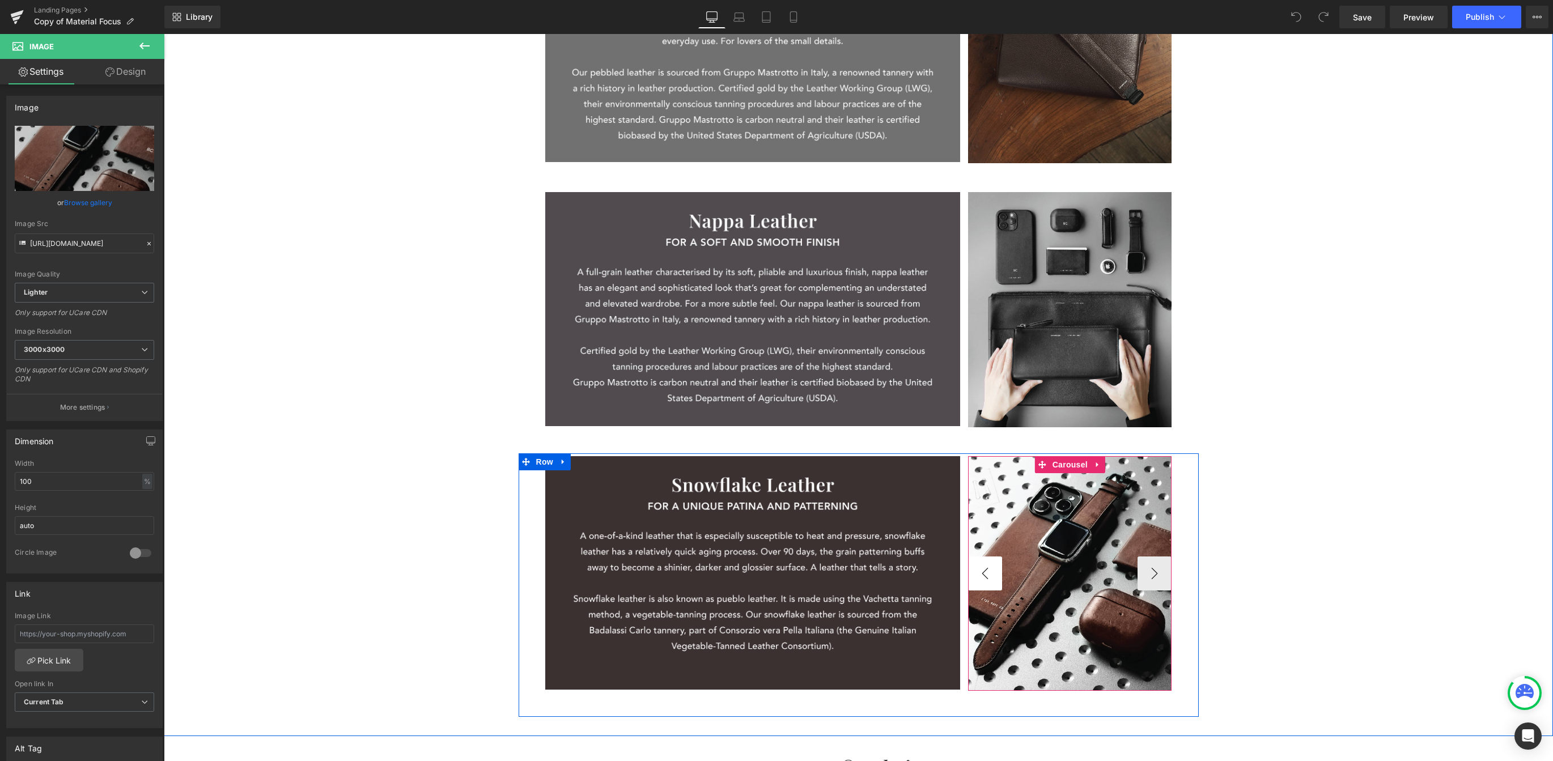
click at [974, 569] on button "‹" at bounding box center [985, 574] width 34 height 34
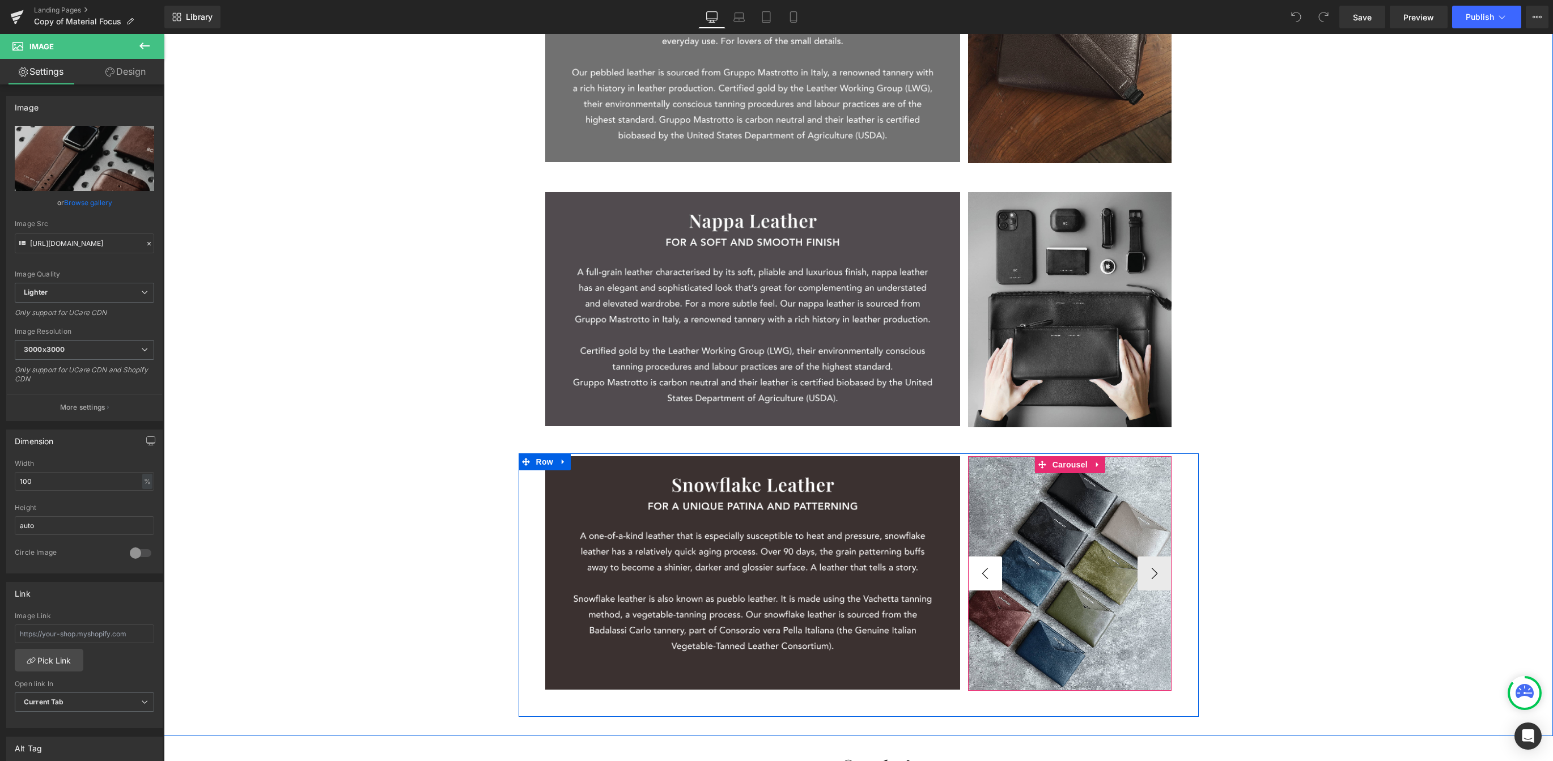
click at [974, 569] on button "‹" at bounding box center [985, 574] width 34 height 34
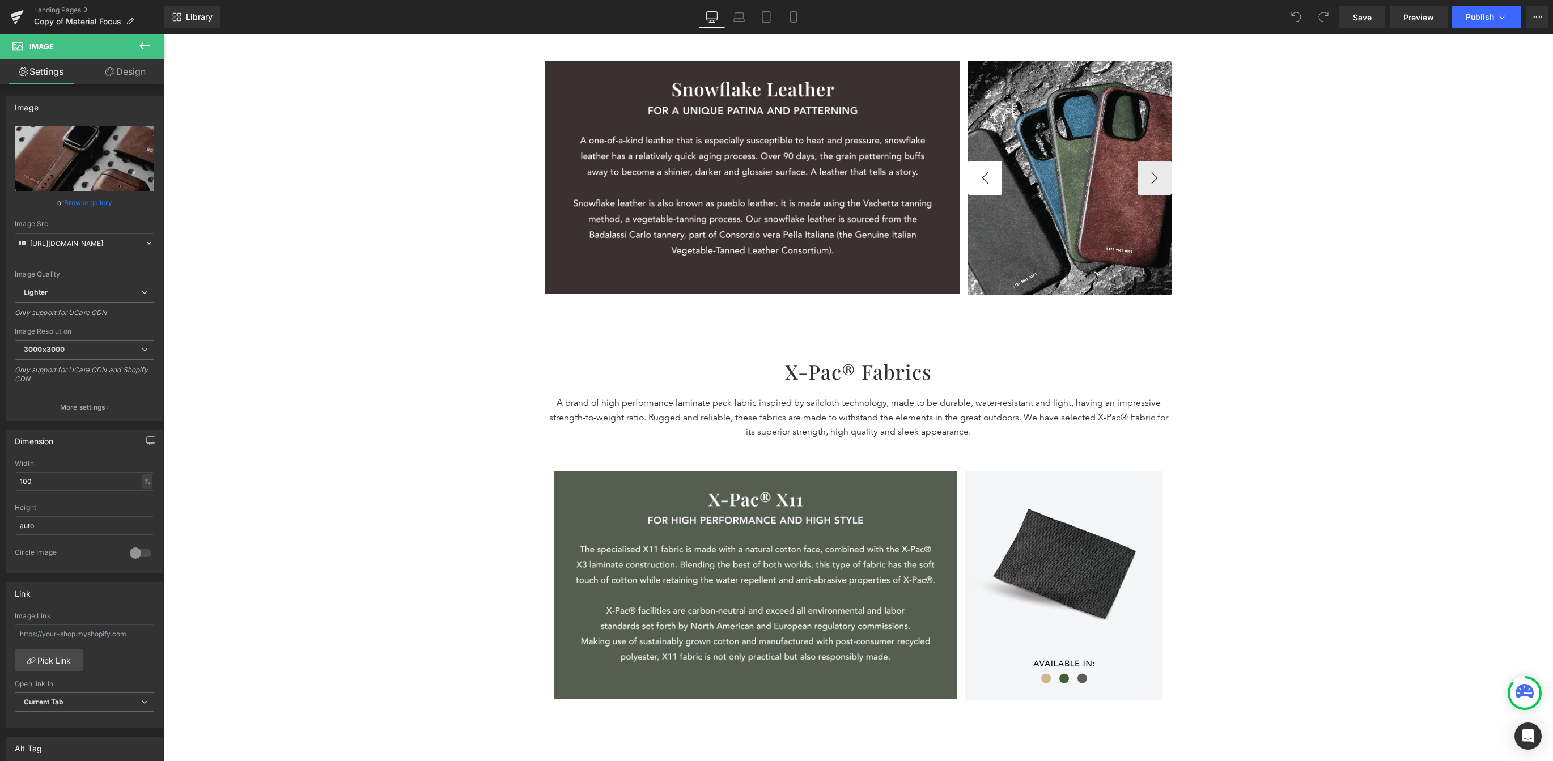
click at [981, 173] on button "‹" at bounding box center [985, 178] width 34 height 34
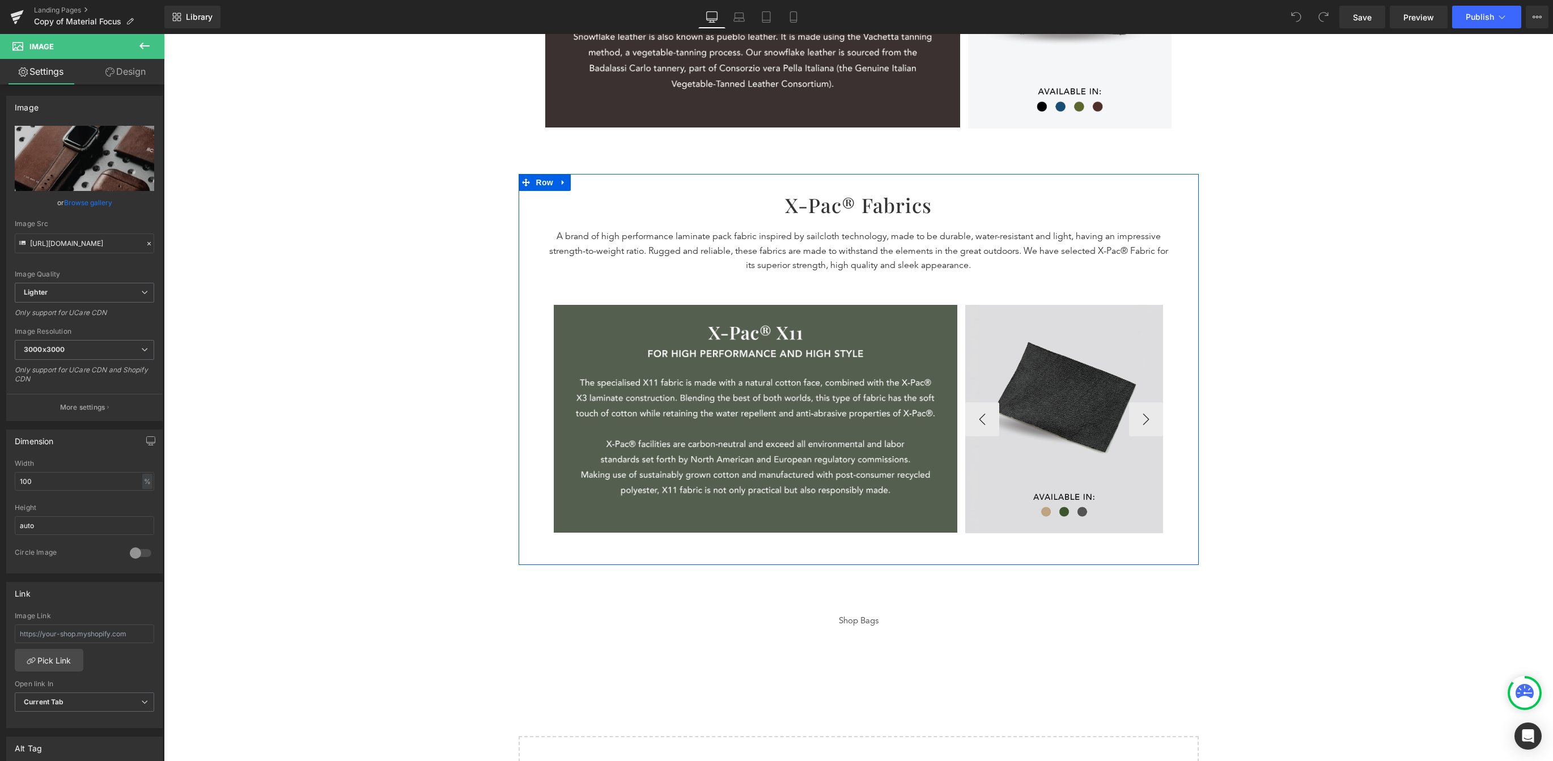
scroll to position [1391, 0]
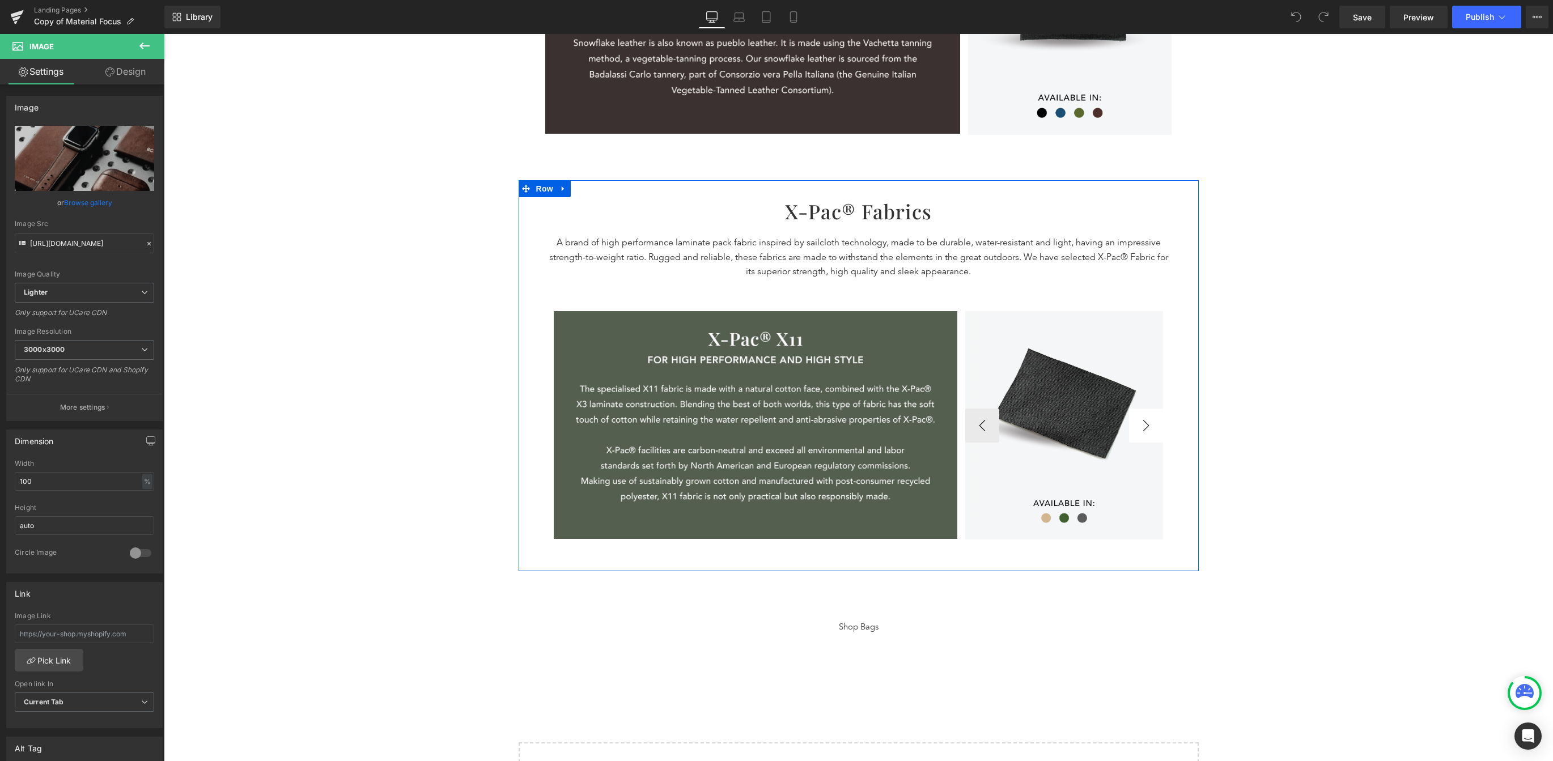
click at [1069, 428] on button "›" at bounding box center [1146, 426] width 34 height 34
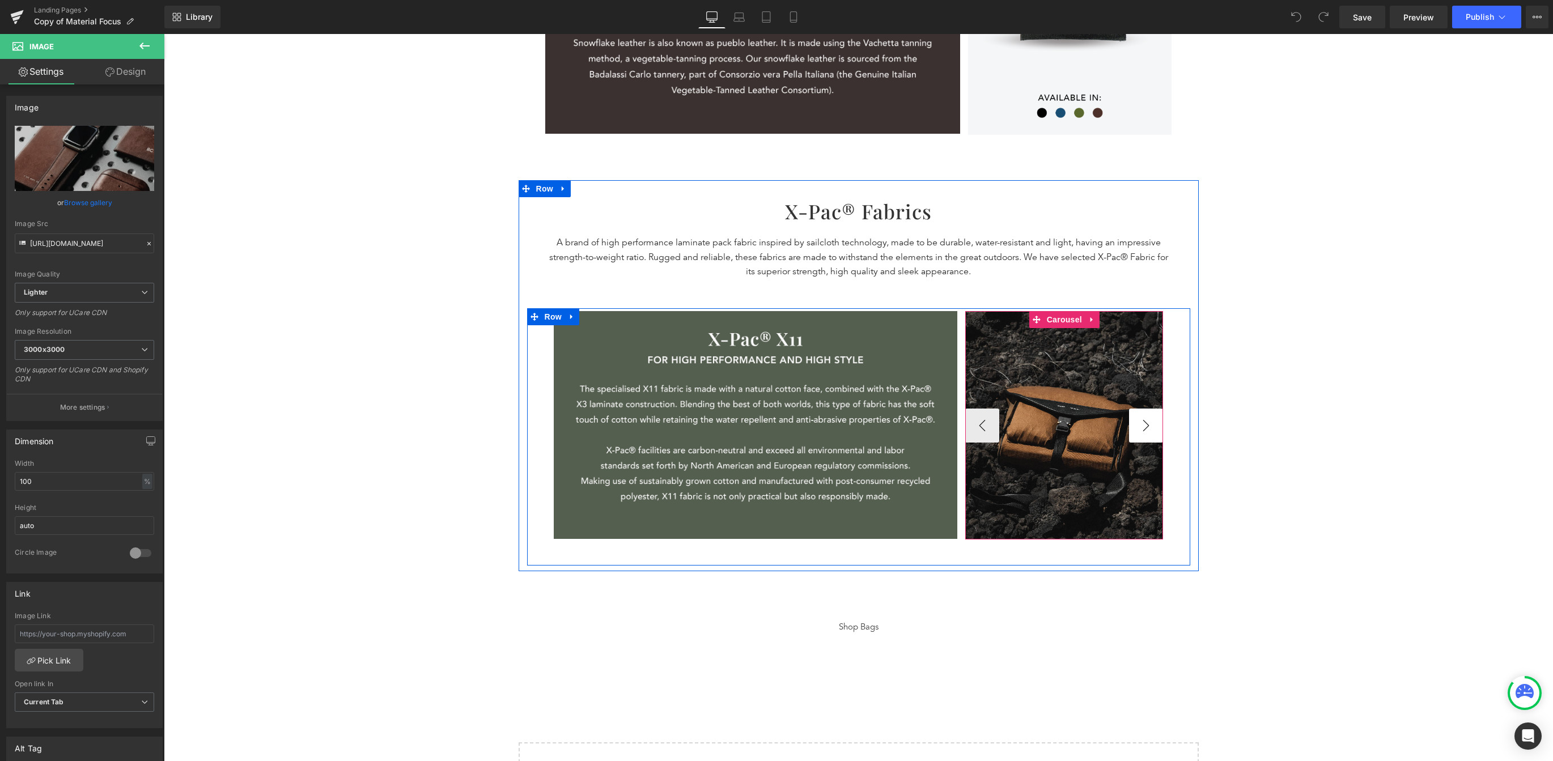
click at [1069, 429] on button "›" at bounding box center [1146, 426] width 34 height 34
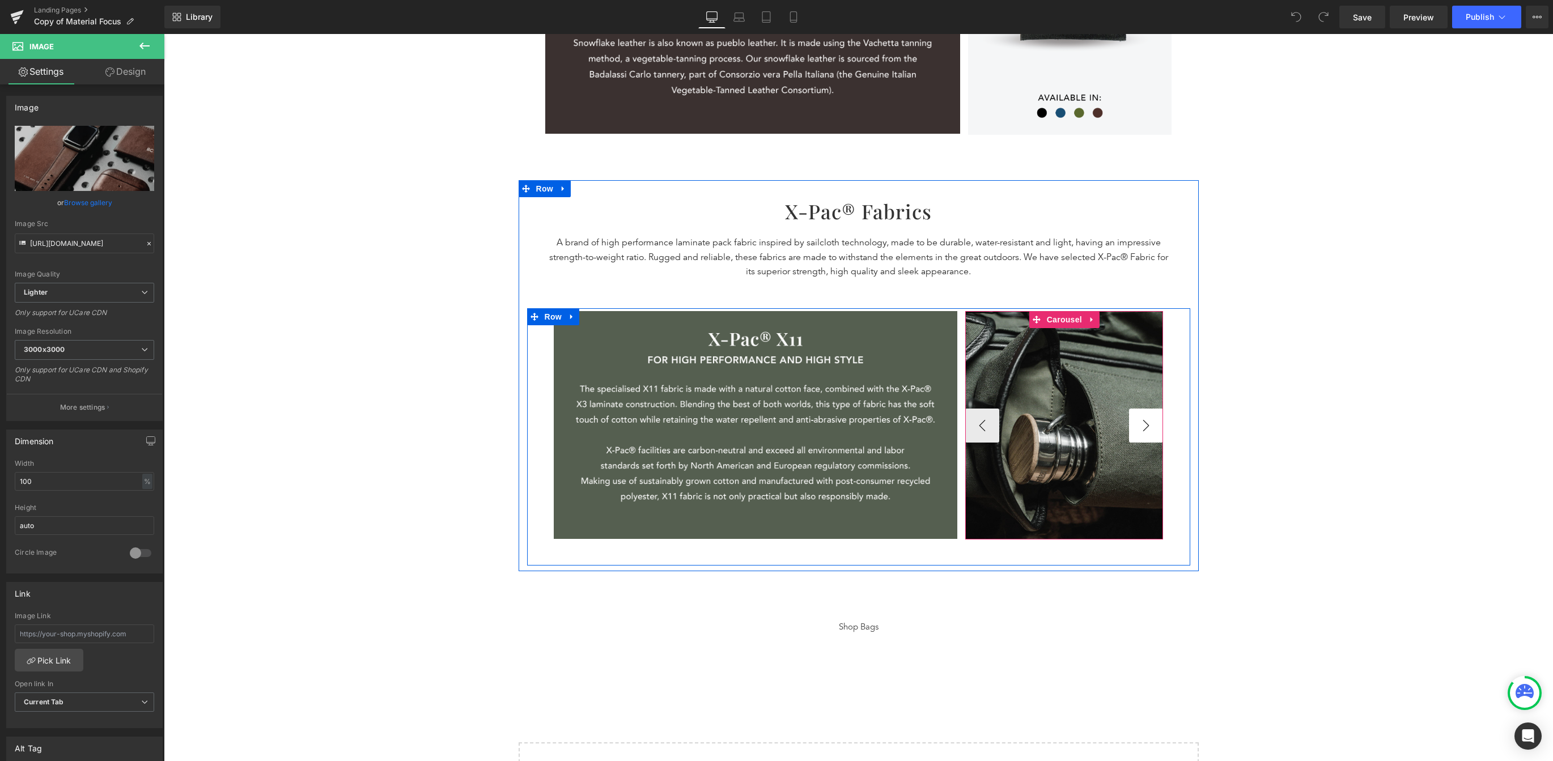
click at [1069, 429] on button "›" at bounding box center [1146, 426] width 34 height 34
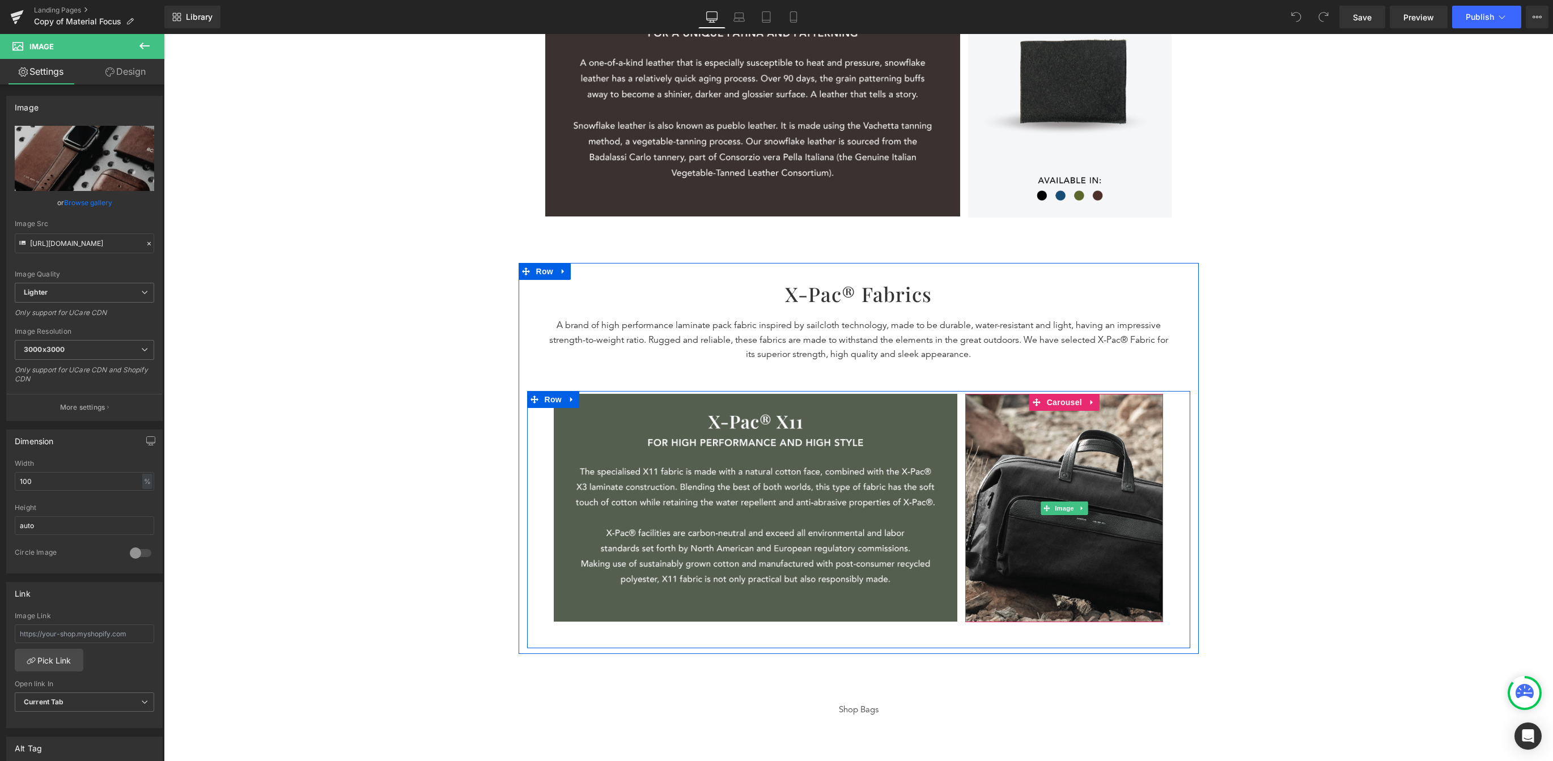
scroll to position [0, 0]
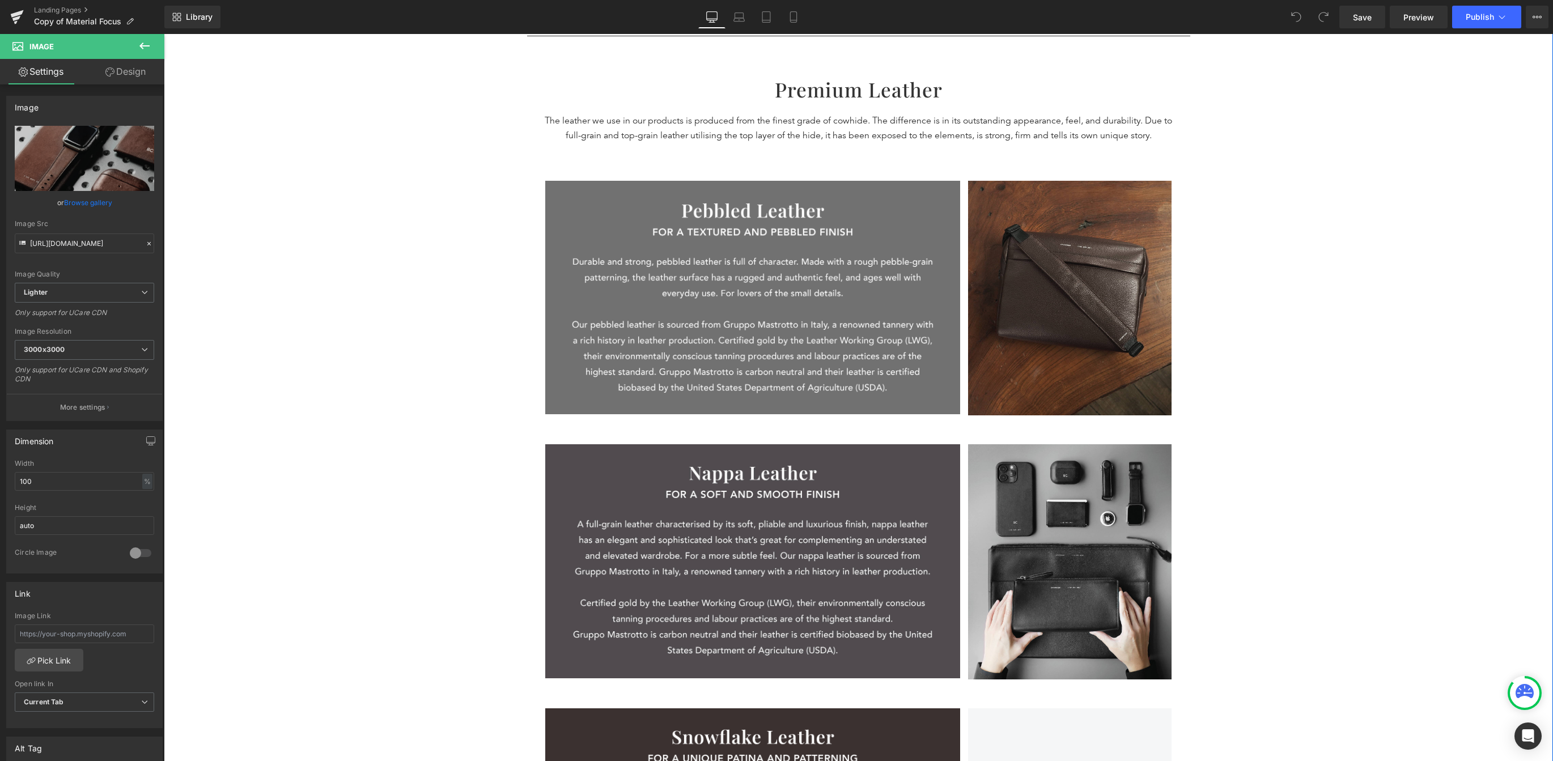
click at [1069, 338] on div "Material Focus Heading understand our materials better Text Block UNDERSTAND OU…" at bounding box center [858, 247] width 1389 height 1446
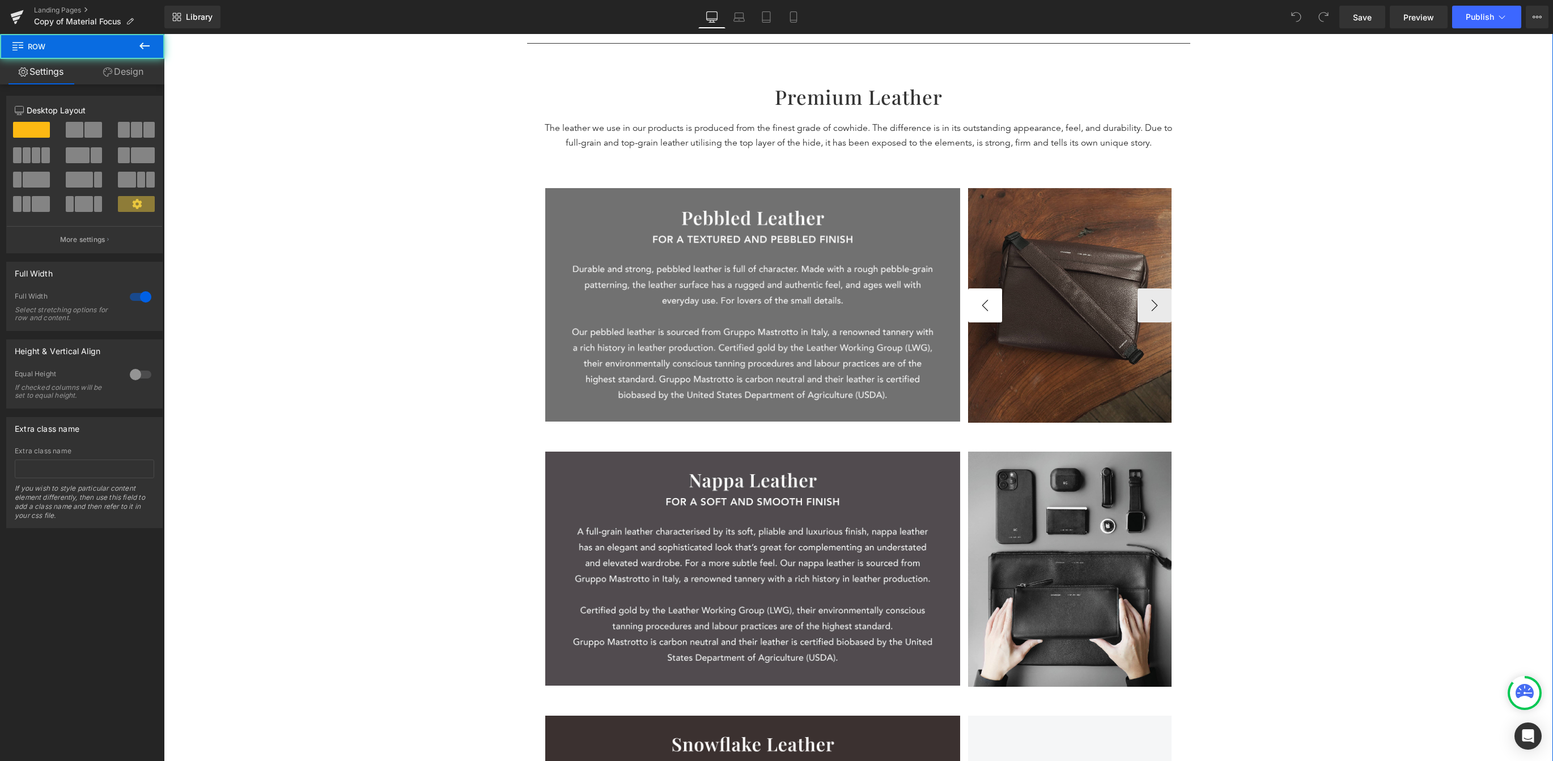
scroll to position [573, 0]
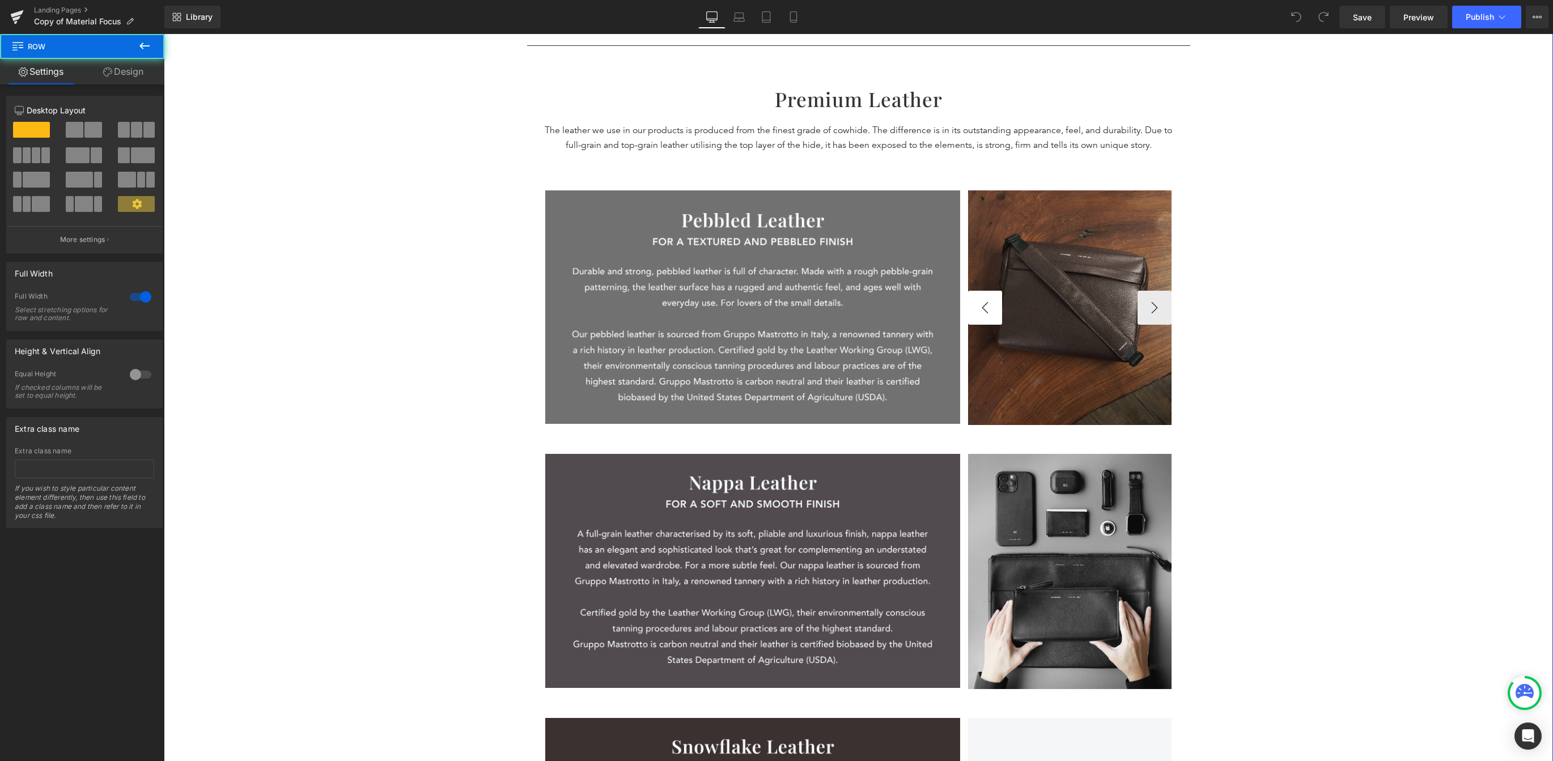
click at [980, 304] on button "‹" at bounding box center [985, 308] width 34 height 34
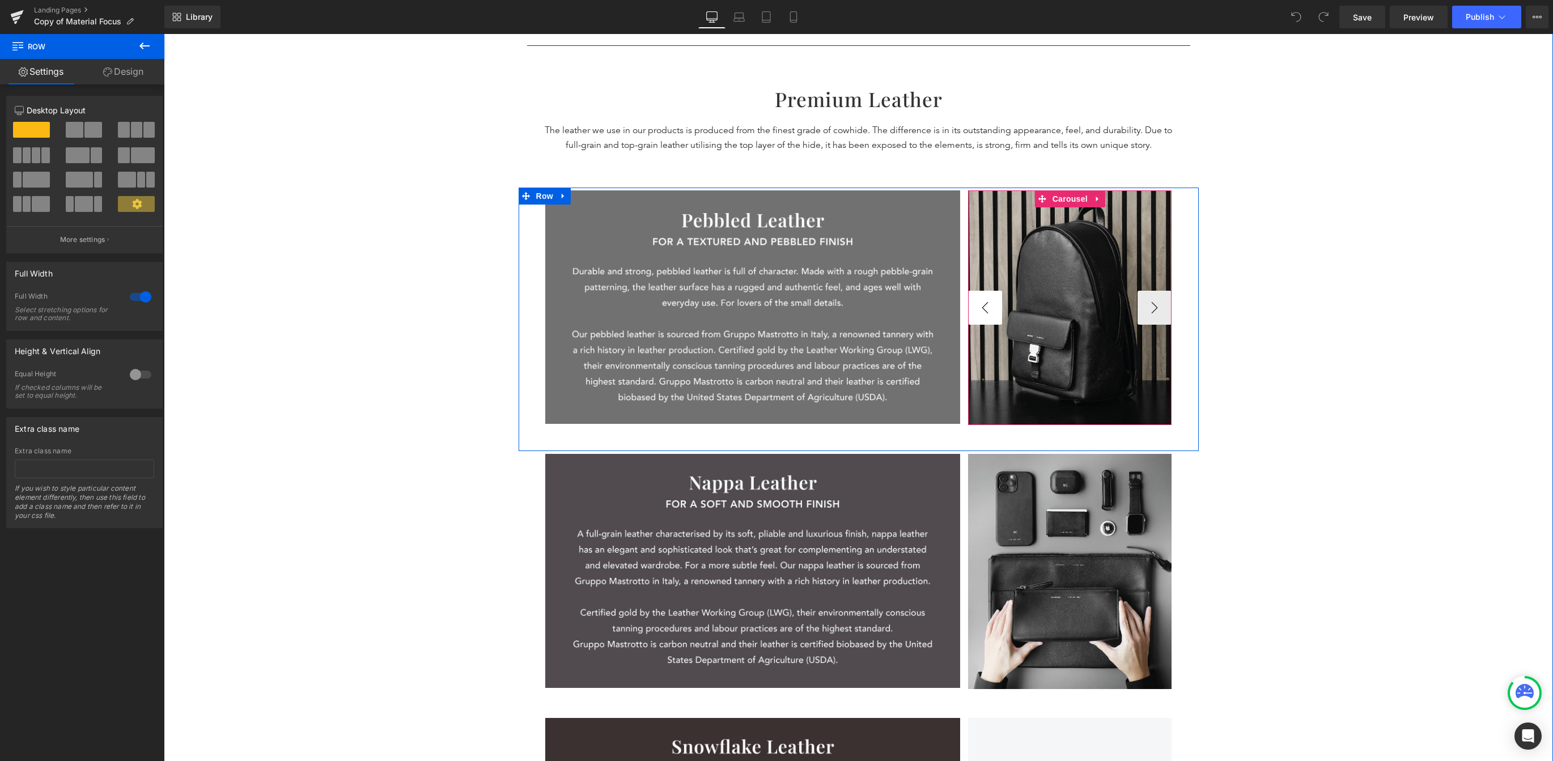
click at [980, 304] on button "‹" at bounding box center [985, 308] width 34 height 34
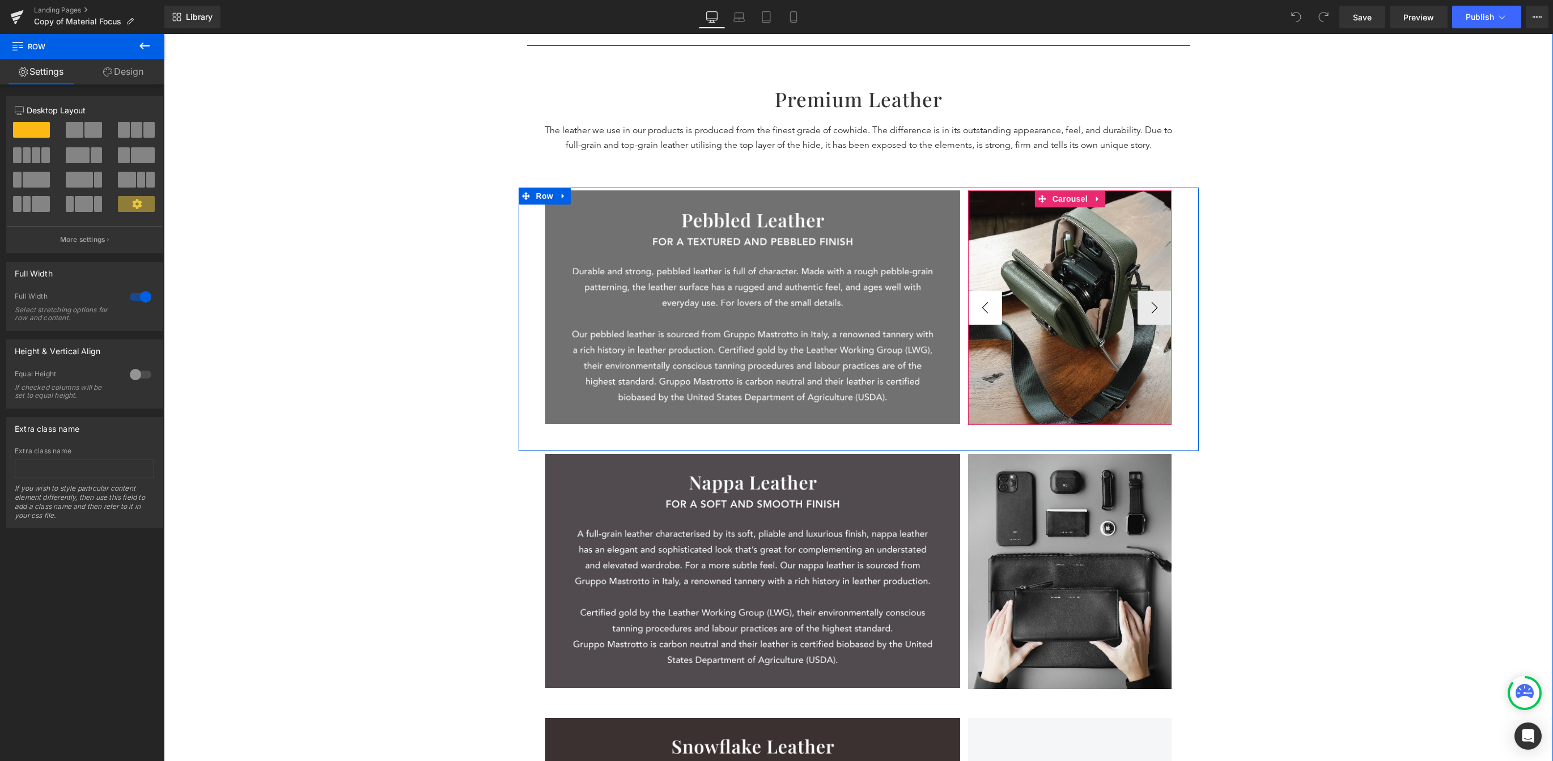
click at [968, 296] on button "‹" at bounding box center [985, 308] width 34 height 34
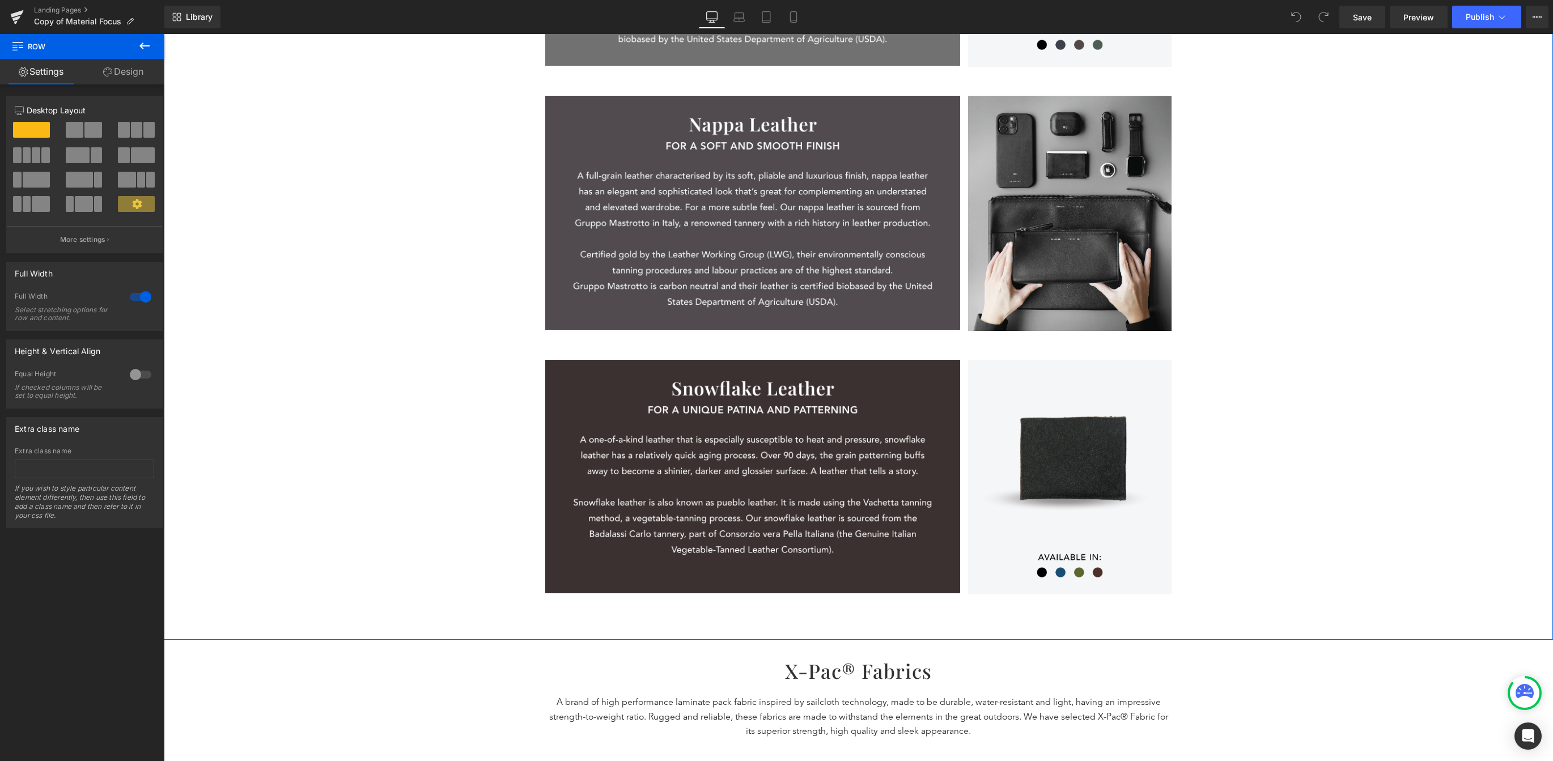
scroll to position [932, 0]
click at [1069, 28] on link "Save" at bounding box center [1363, 17] width 46 height 23
click at [22, 28] on icon at bounding box center [17, 17] width 14 height 28
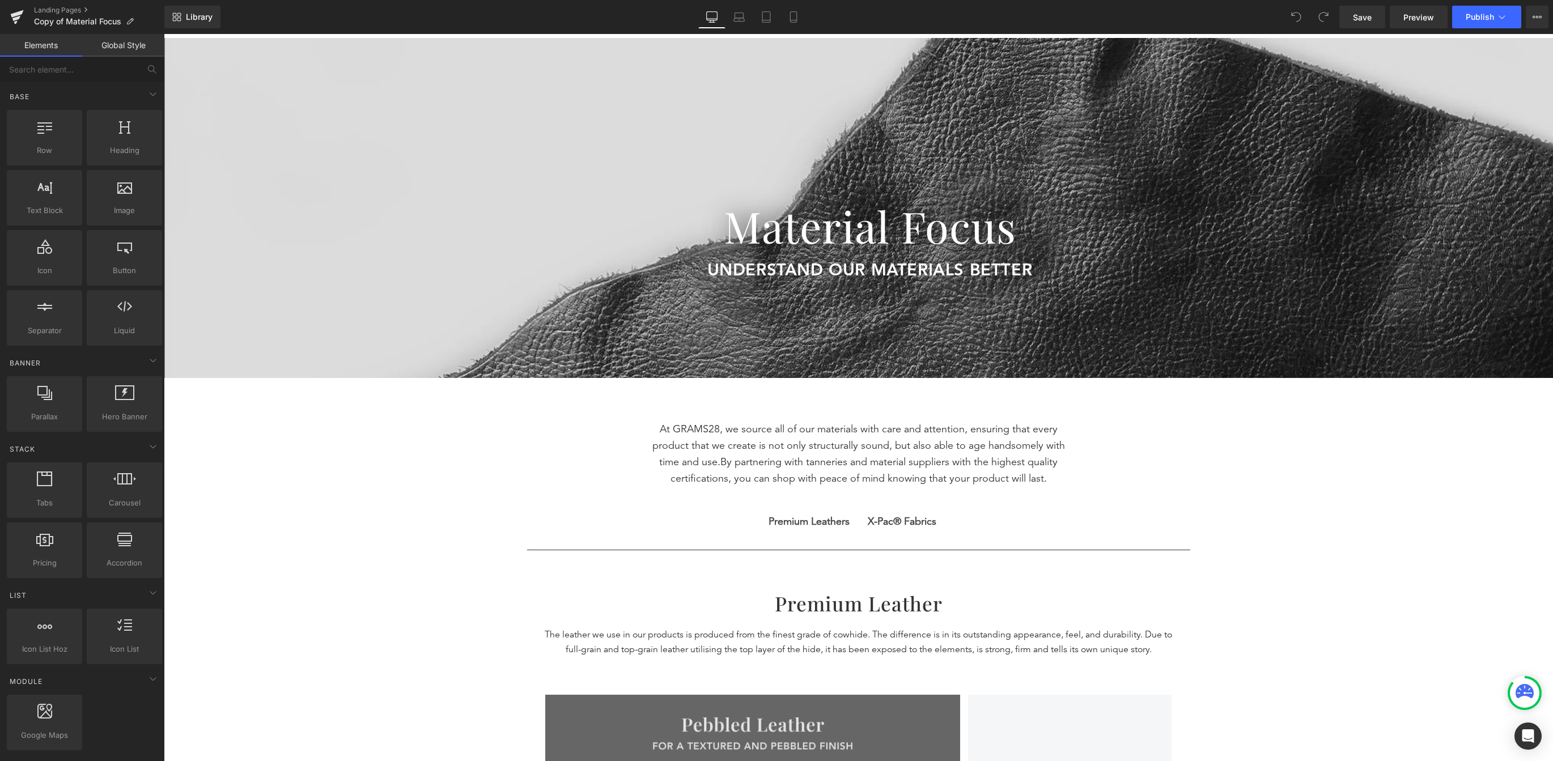
scroll to position [62, 0]
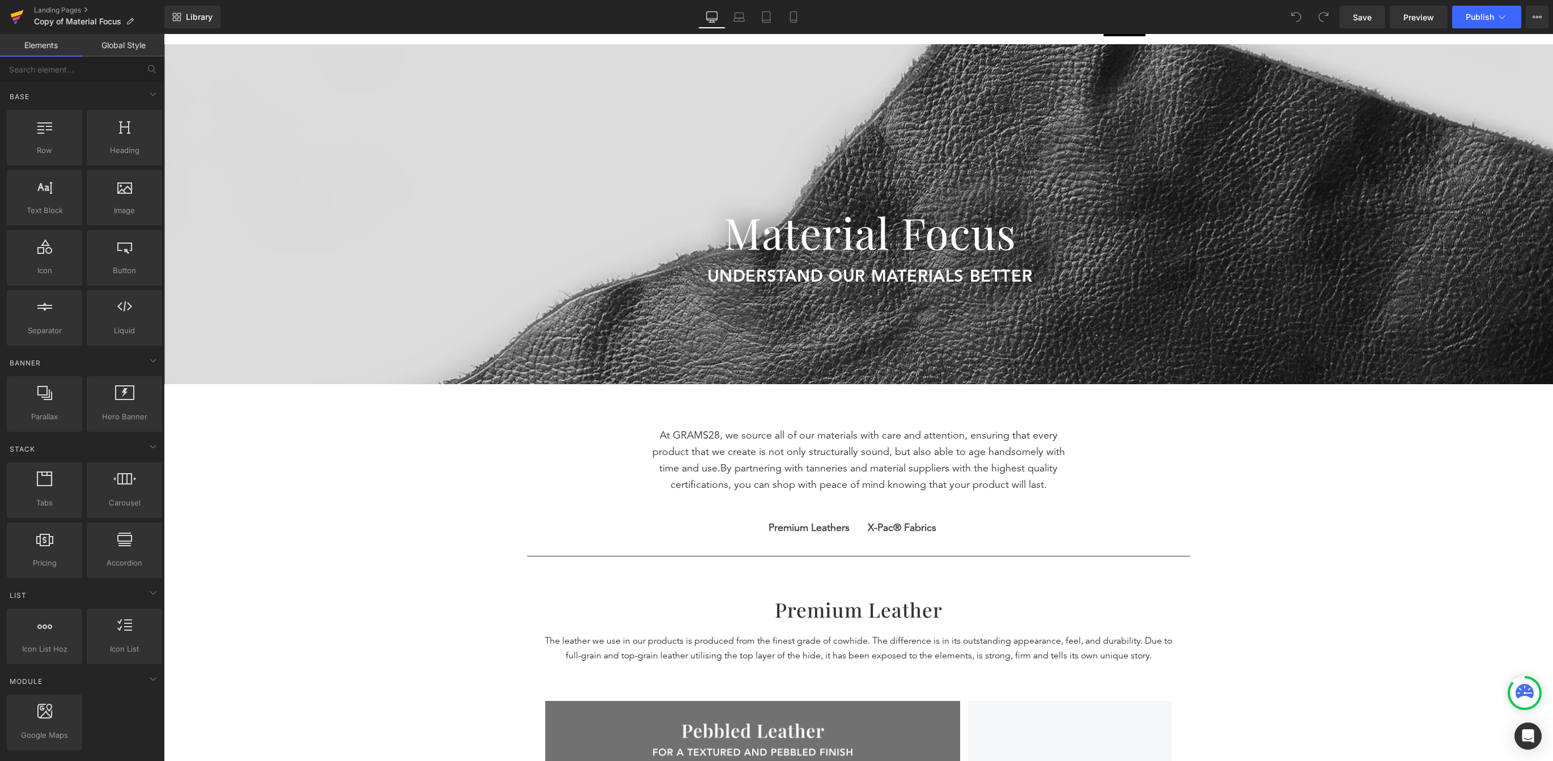
click at [17, 17] on icon at bounding box center [16, 18] width 8 height 5
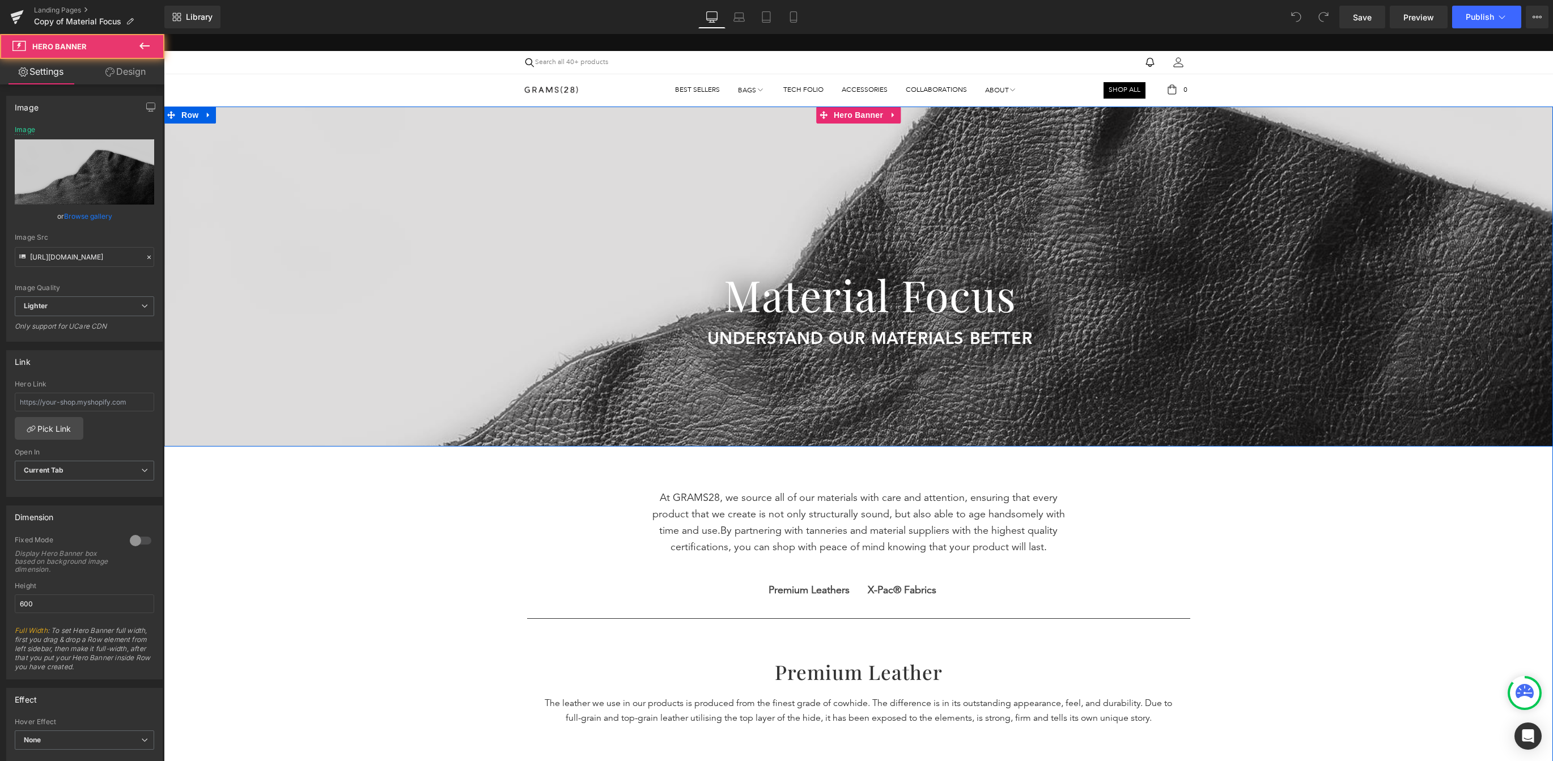
click at [428, 205] on div at bounding box center [858, 277] width 1389 height 340
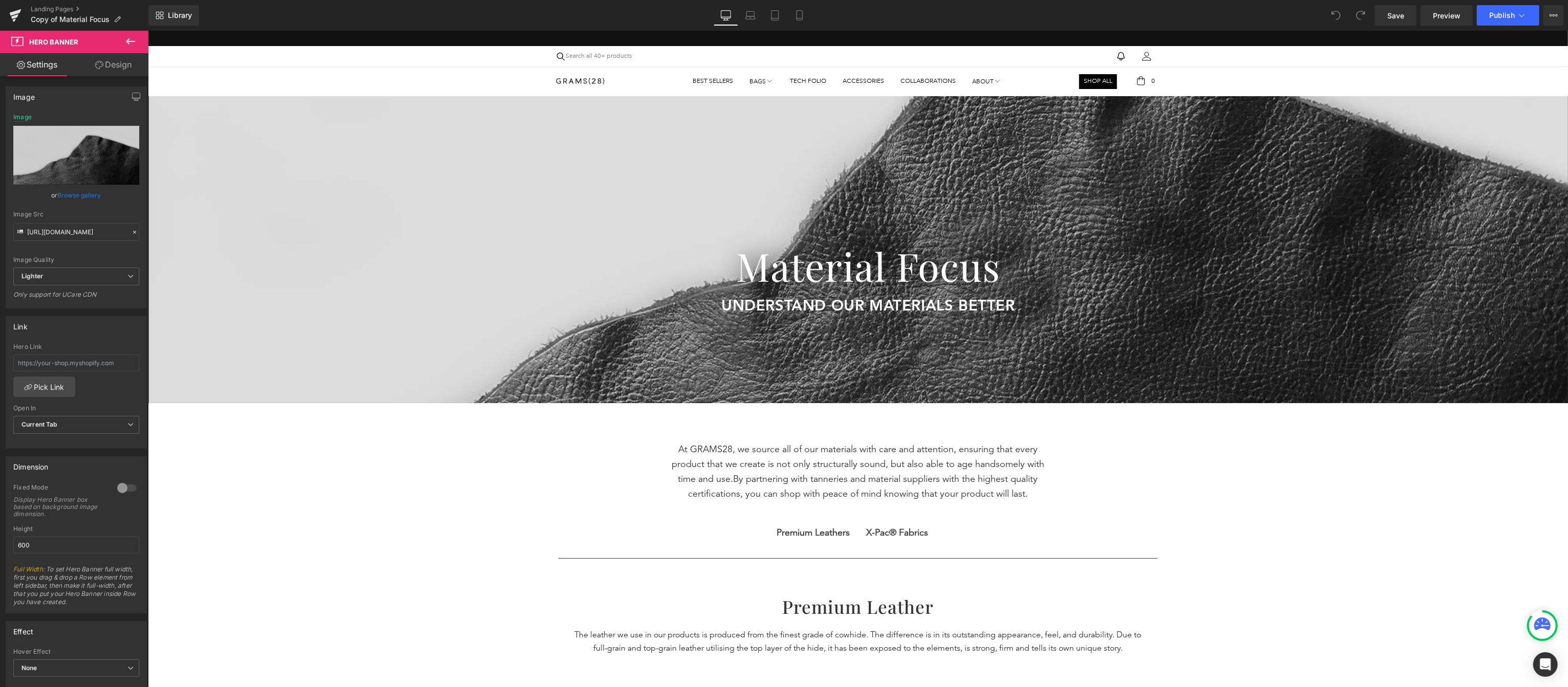
click at [265, 79] on div "Best Sellers Bags 151 Stealth Backpack 155 Briefcase 150 Daypack 151 Stealth Ba…" at bounding box center [857, 81] width 1421 height 29
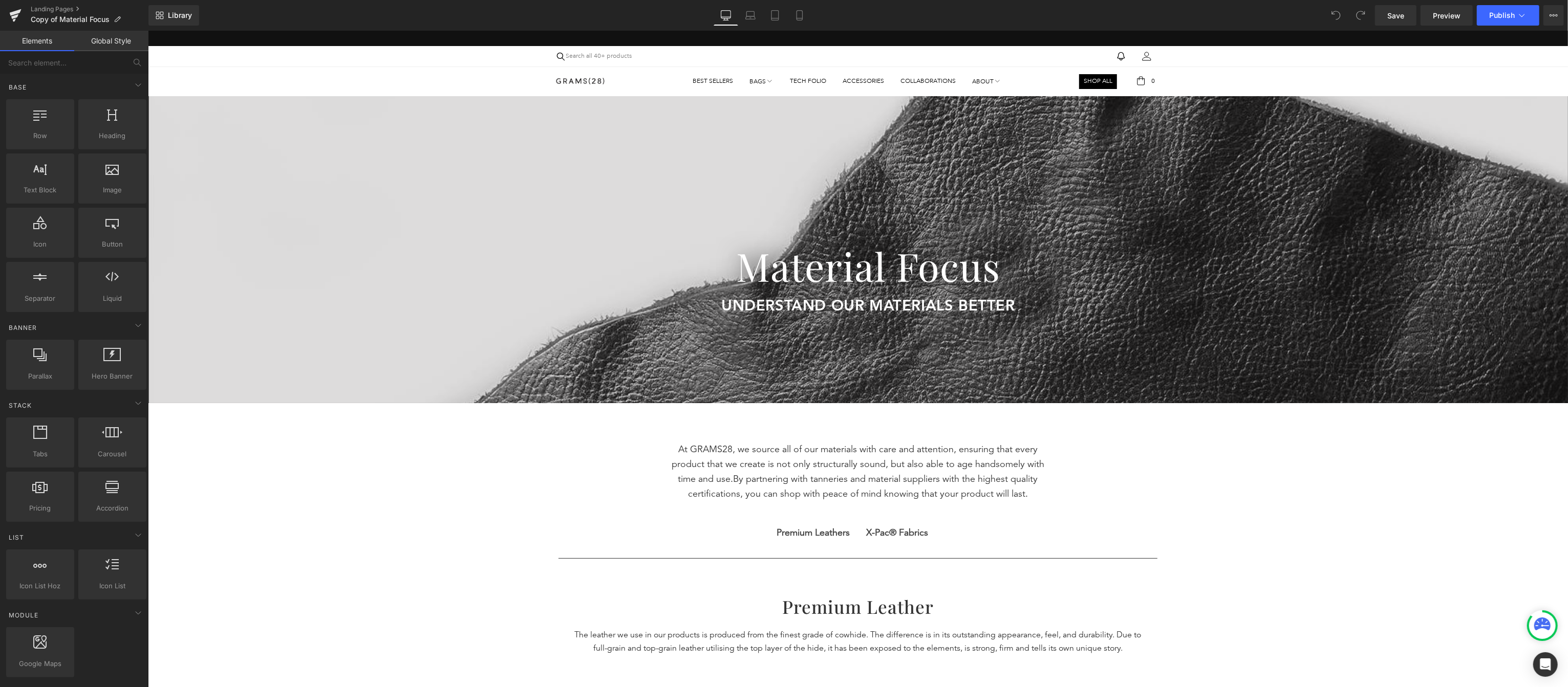
click at [264, 135] on div at bounding box center [857, 250] width 1421 height 307
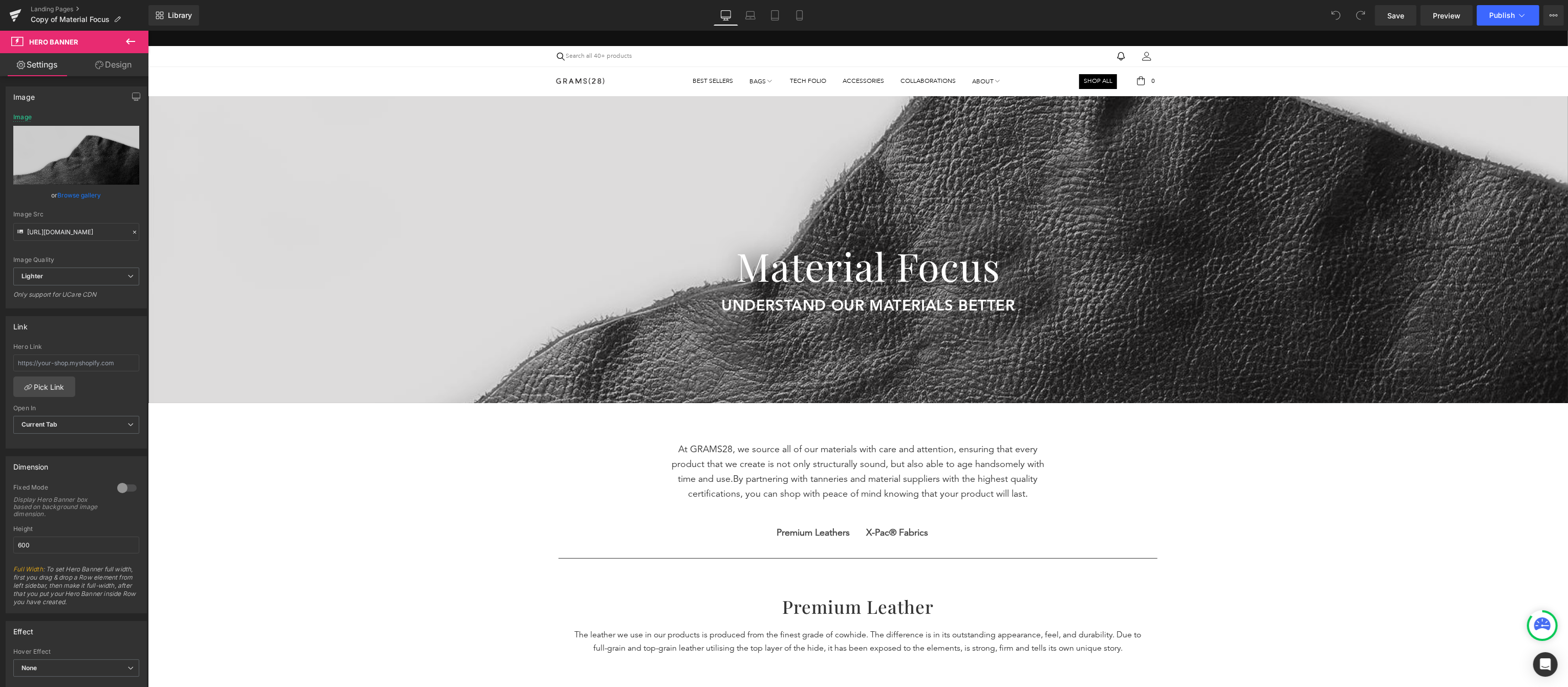
click at [128, 37] on icon at bounding box center [131, 42] width 13 height 13
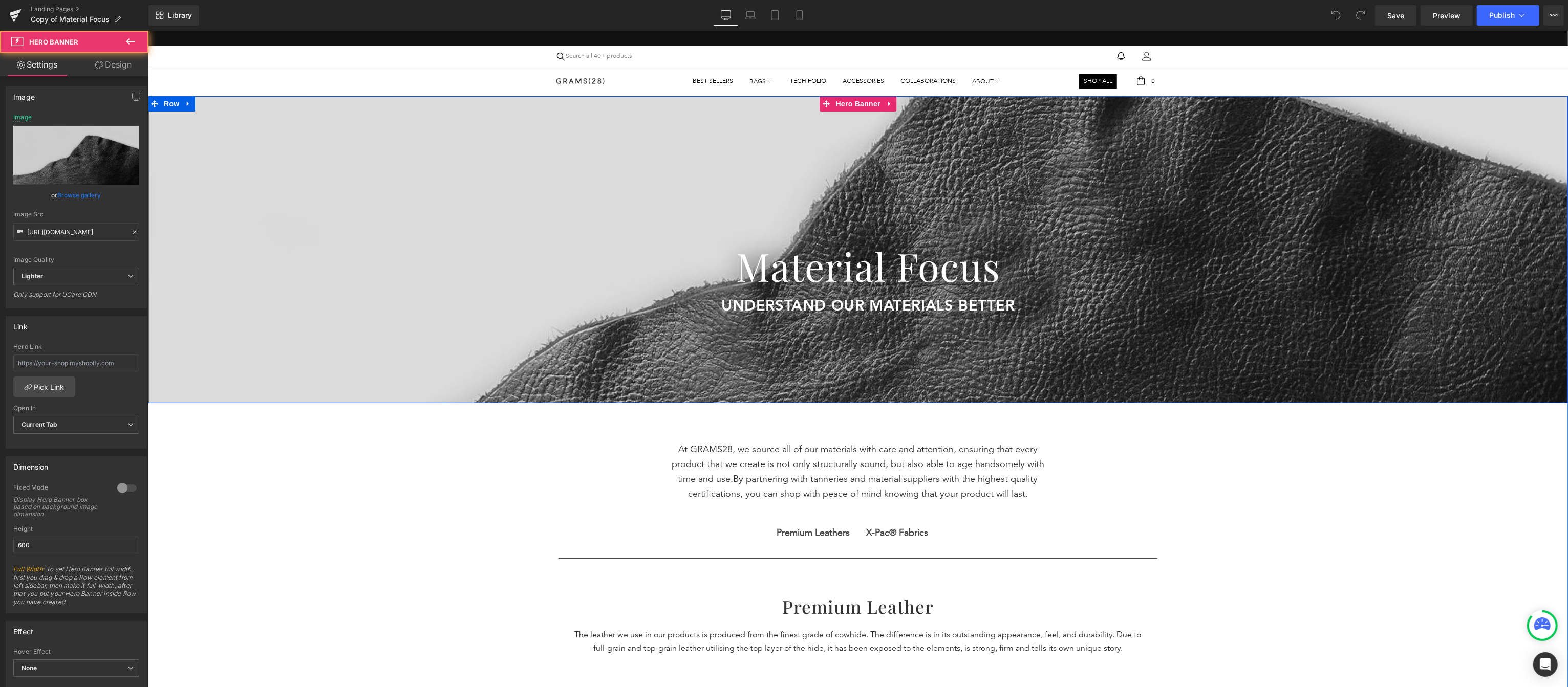
click at [275, 113] on div at bounding box center [857, 250] width 1421 height 307
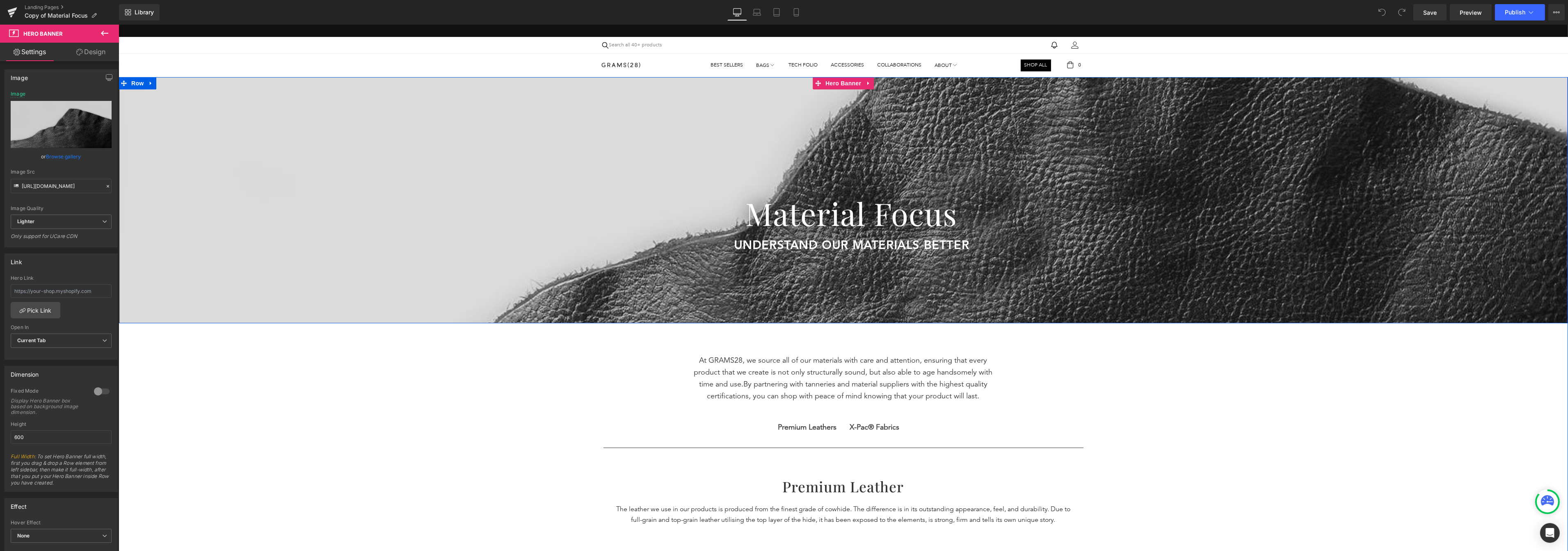
click at [886, 177] on div at bounding box center [842, 201] width 1449 height 246
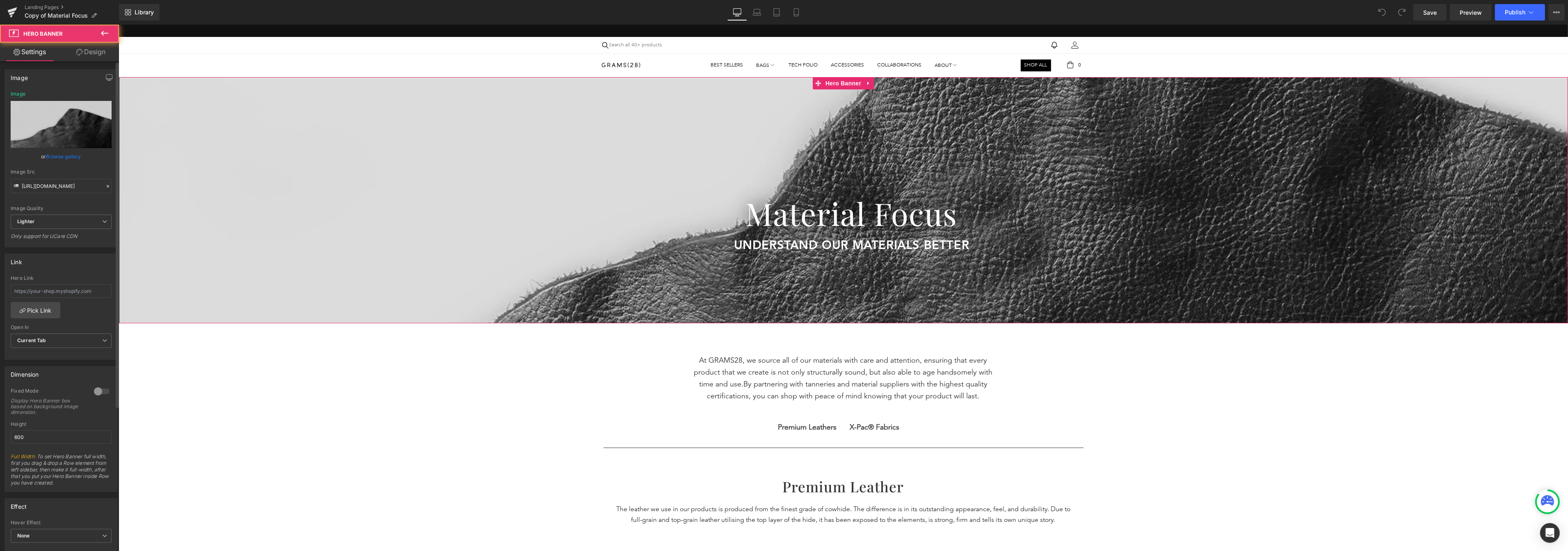
click at [46, 154] on link "Browse gallery" at bounding box center [64, 156] width 35 height 14
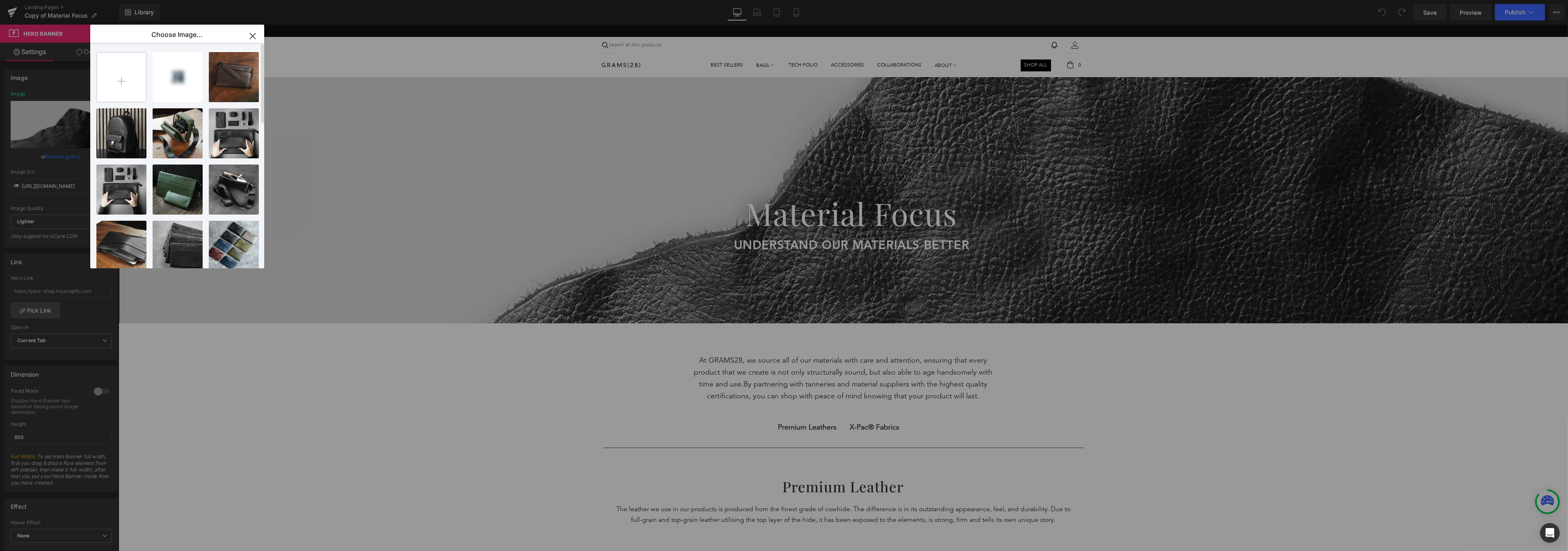
click at [128, 96] on input "file" at bounding box center [122, 77] width 49 height 49
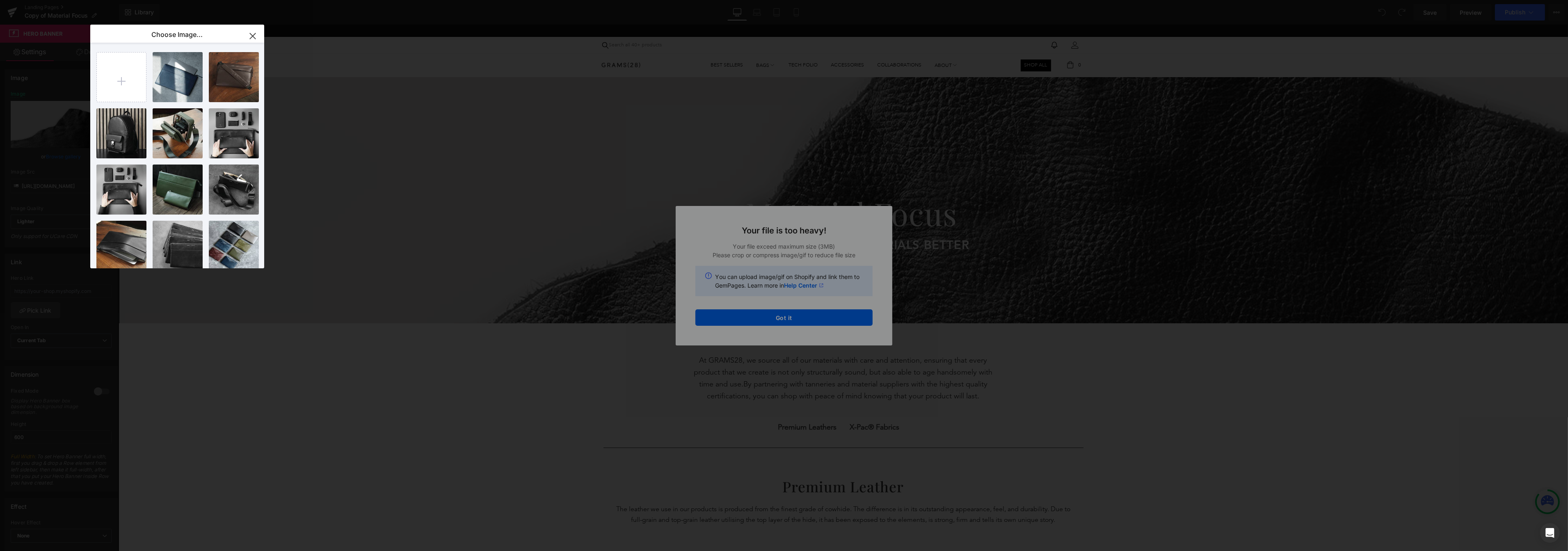
click at [755, 0] on div "Text Color Highlight Color #333333 Choose Image... Back to Library Insert Mater…" at bounding box center [784, 0] width 1568 height 0
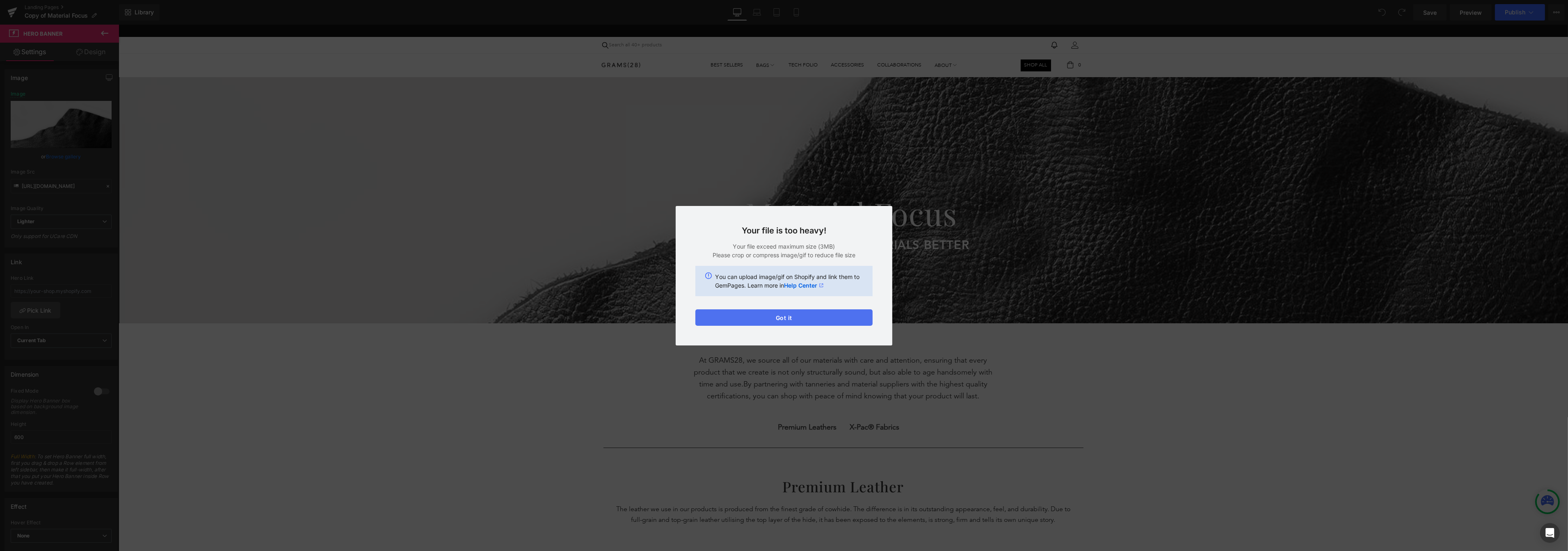
drag, startPoint x: 745, startPoint y: 320, endPoint x: 582, endPoint y: 217, distance: 192.8
click at [745, 320] on button "Got it" at bounding box center [784, 317] width 177 height 17
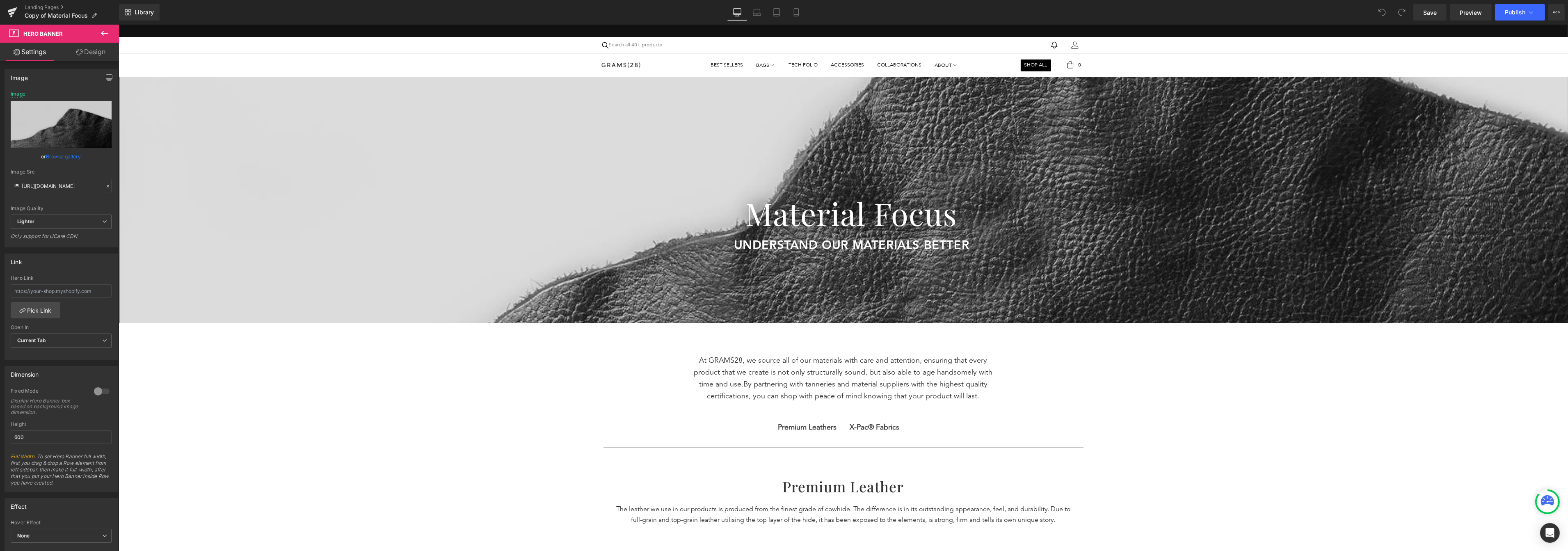
click at [569, 177] on div at bounding box center [842, 201] width 1449 height 246
click at [66, 157] on link "Browse gallery" at bounding box center [64, 156] width 35 height 14
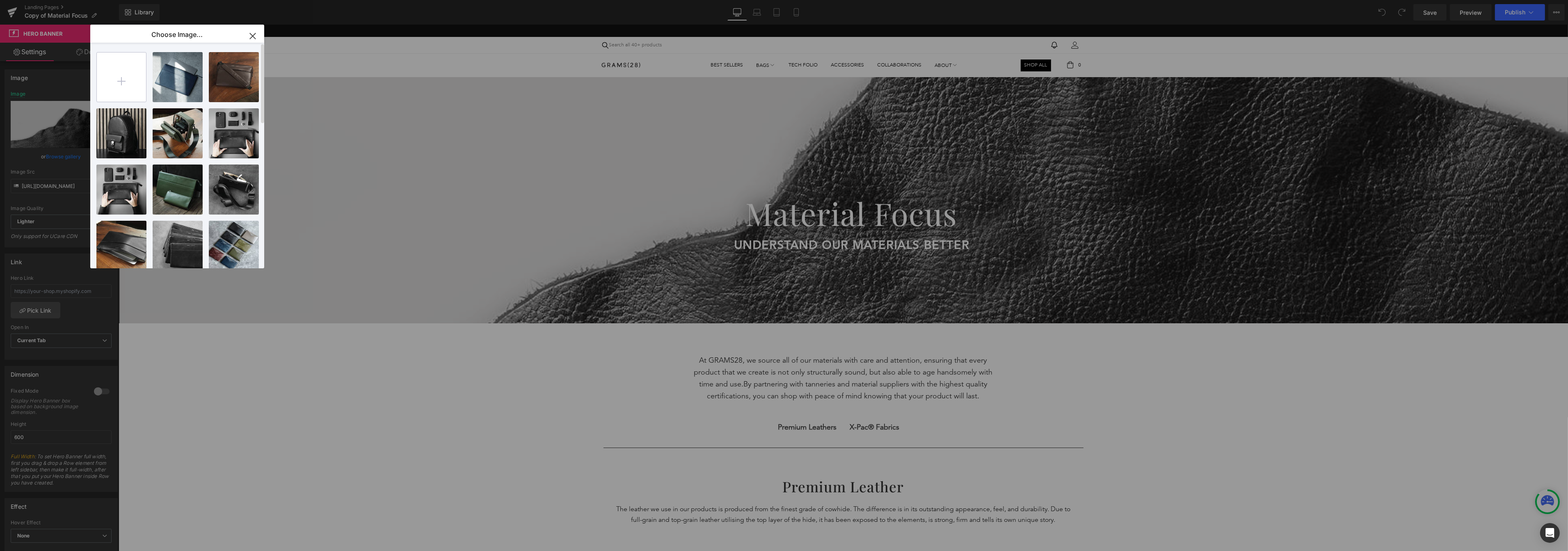
click at [123, 82] on input "file" at bounding box center [122, 77] width 49 height 49
type input "C:\fakepath\Banner_3-min.png"
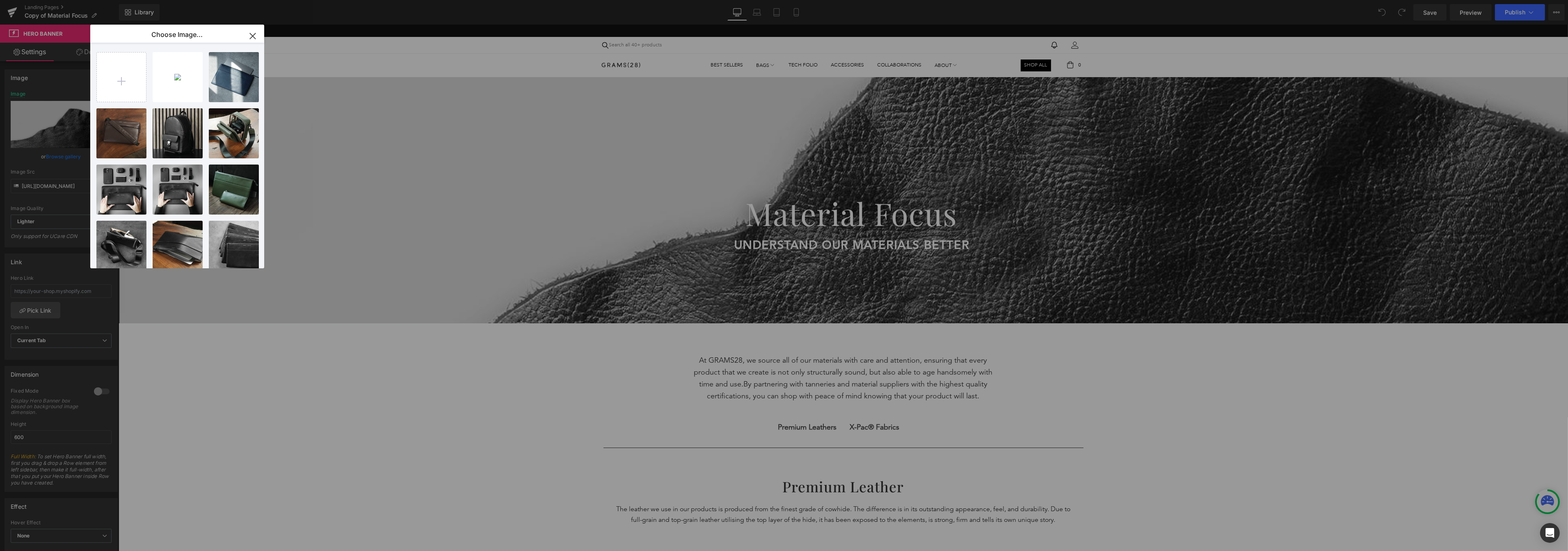
click at [254, 35] on icon "button" at bounding box center [253, 36] width 13 height 13
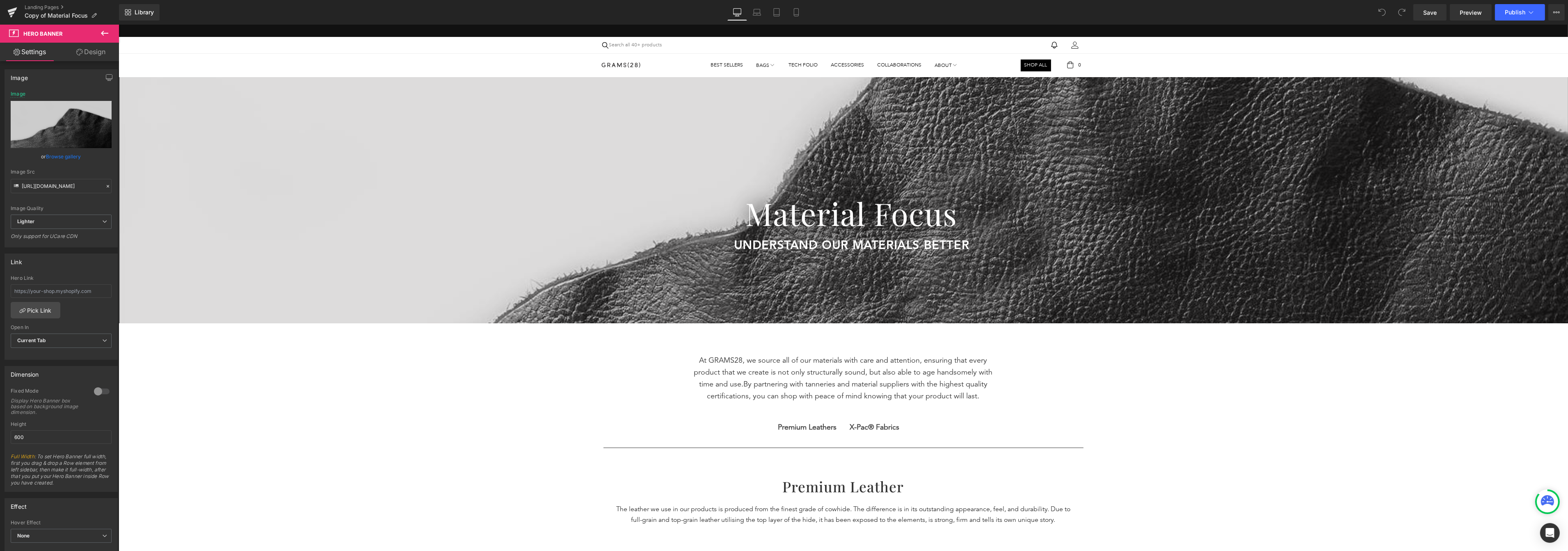
click at [293, 136] on div at bounding box center [842, 201] width 1449 height 246
click at [69, 155] on link "Browse gallery" at bounding box center [64, 156] width 35 height 14
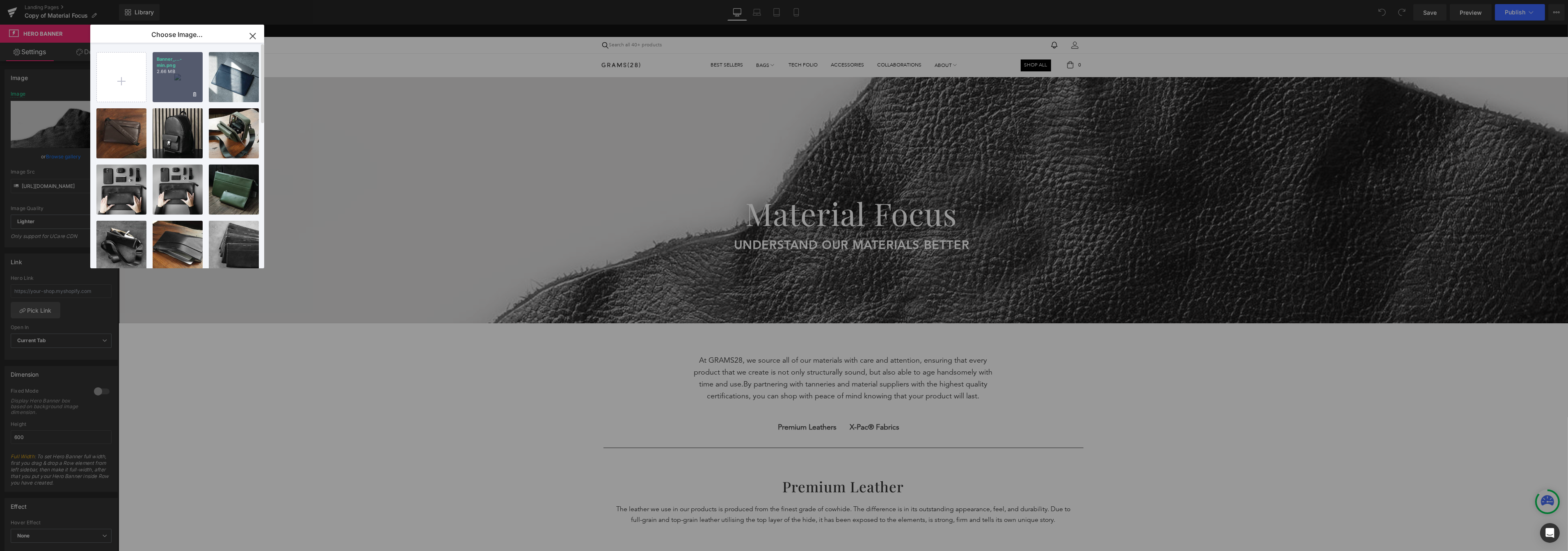
click at [167, 81] on div "Banner_...-min.png 2.66 MB" at bounding box center [177, 77] width 50 height 50
type input "https://ucarecdn.com/a15b2540-ff23-46d0-8d61-ed8ded6fd112/-/format/auto/-/previ…"
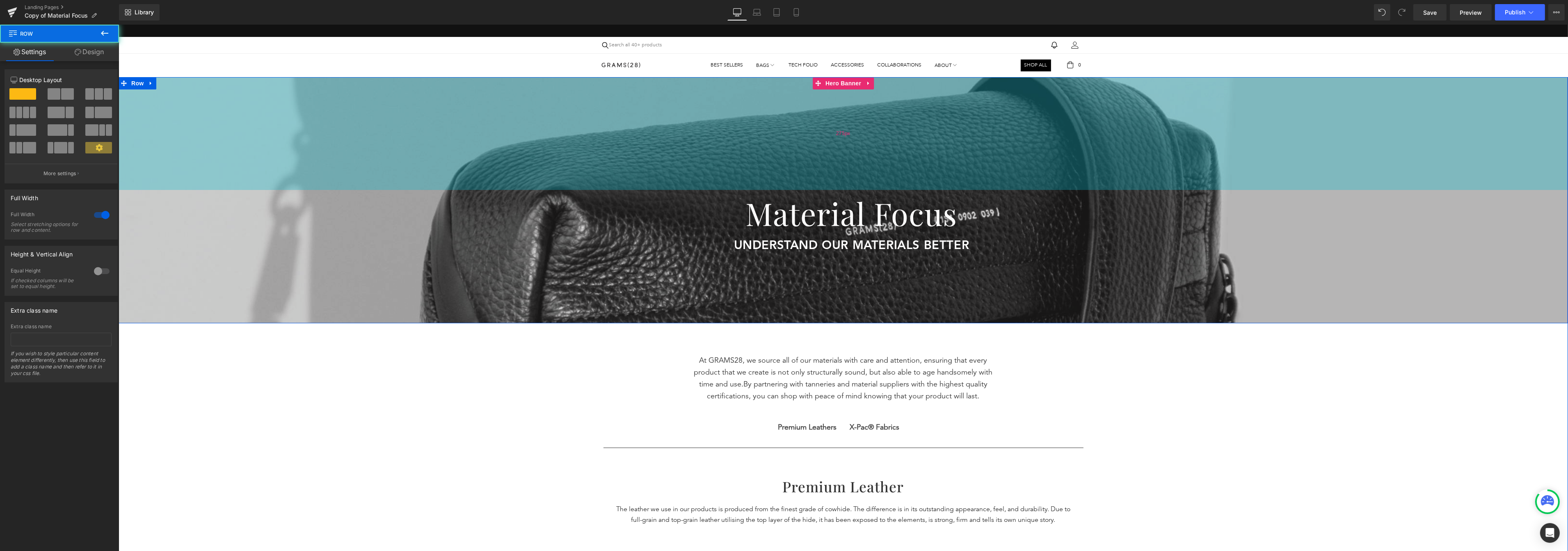
drag, startPoint x: 167, startPoint y: 192, endPoint x: 172, endPoint y: 169, distance: 23.5
click at [172, 169] on div "Material Focus Heading understand our materials better Text Block UNDERSTAND OU…" at bounding box center [842, 201] width 1449 height 246
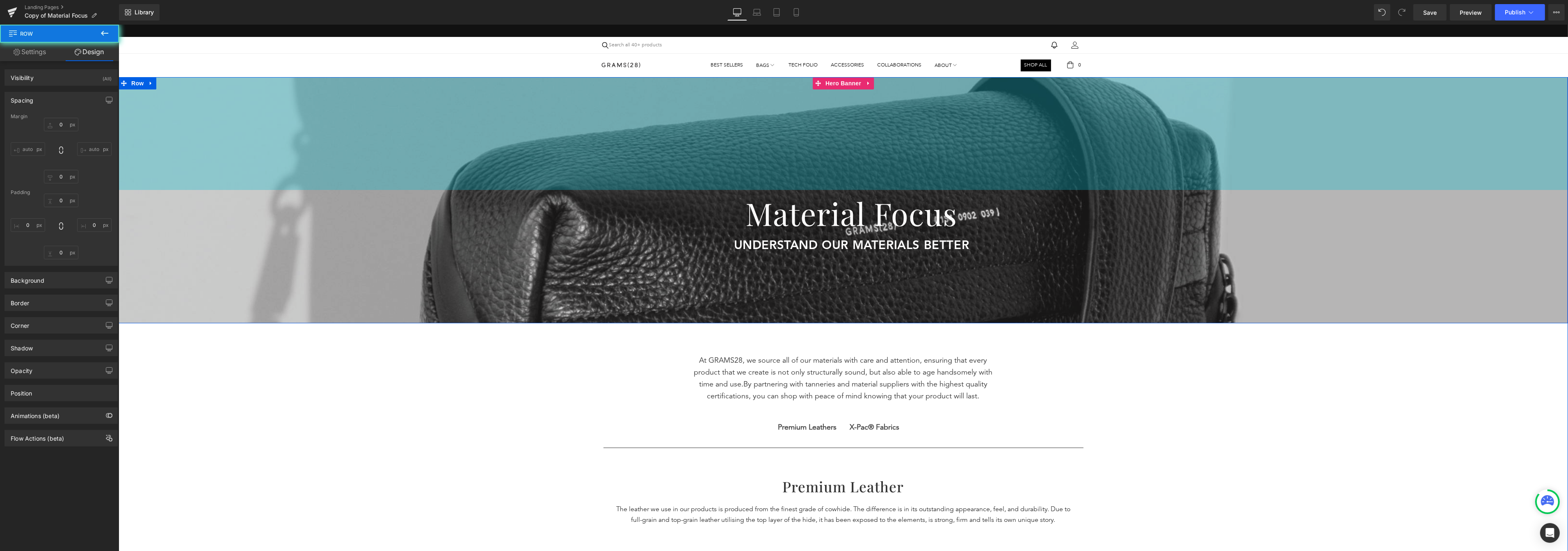
type input "0"
type input "10"
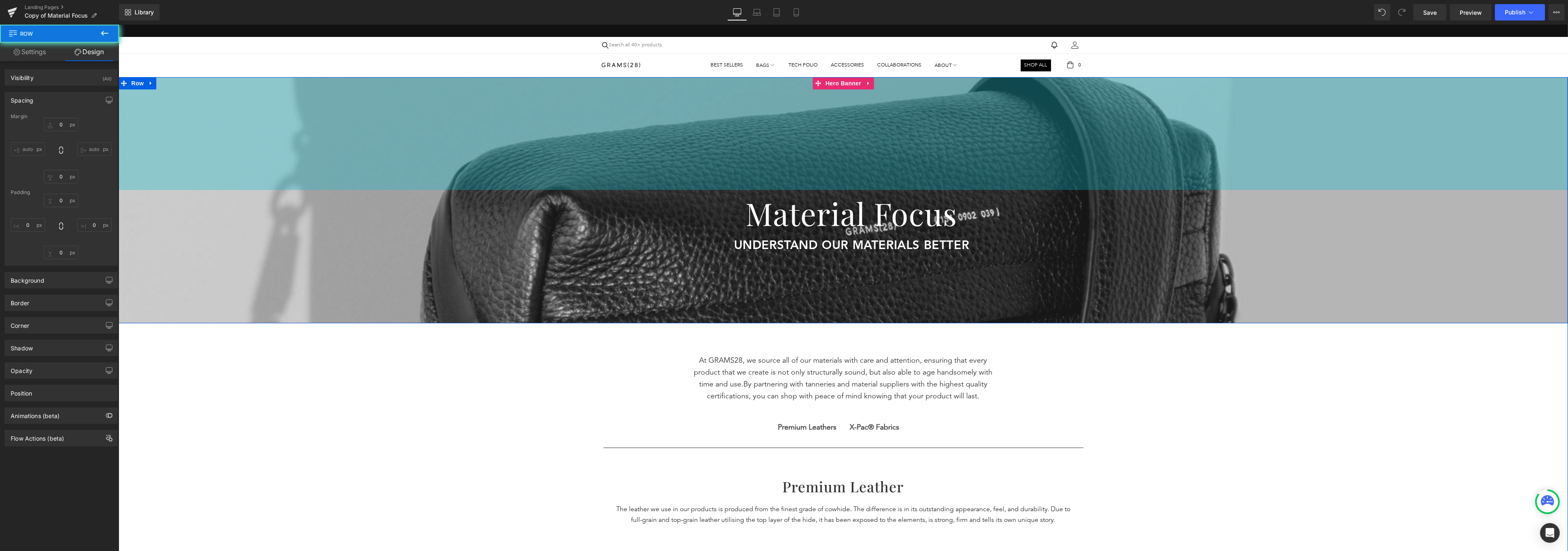
type input "40"
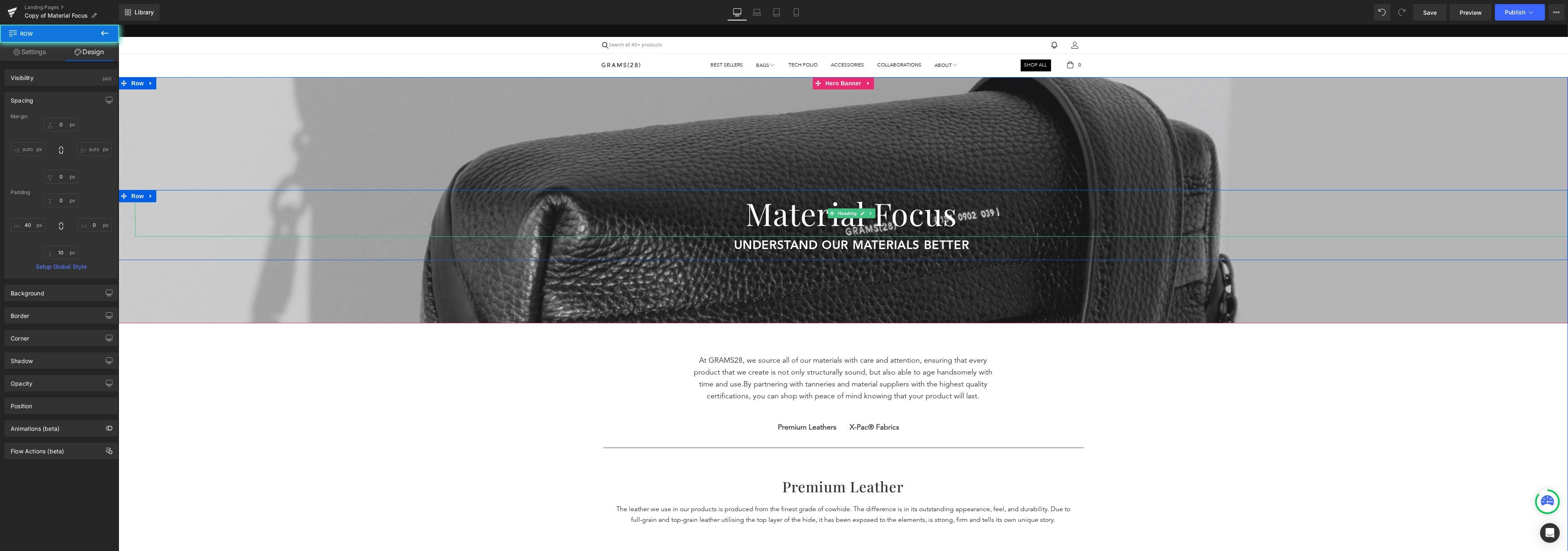
click at [768, 201] on h1 "Material Focus" at bounding box center [851, 213] width 1433 height 47
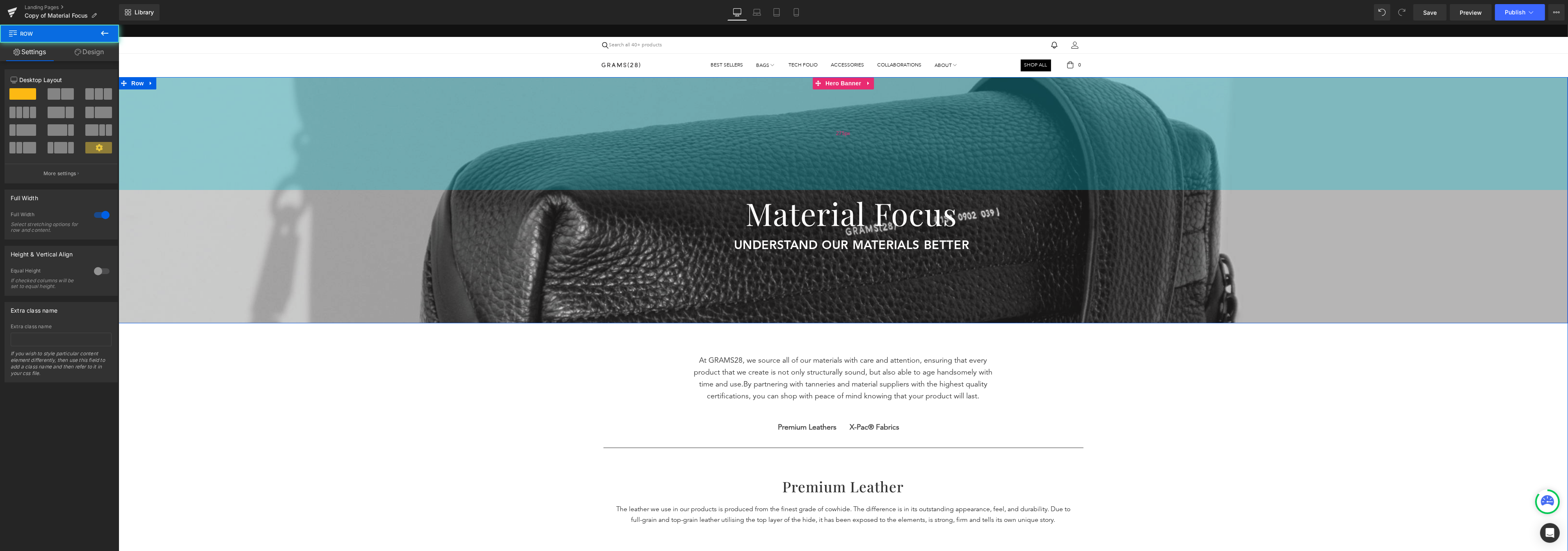
drag, startPoint x: 839, startPoint y: 191, endPoint x: 839, endPoint y: 182, distance: 9.0
click at [839, 182] on div "Material Focus Heading understand our materials better Text Block UNDERSTAND OU…" at bounding box center [842, 201] width 1449 height 246
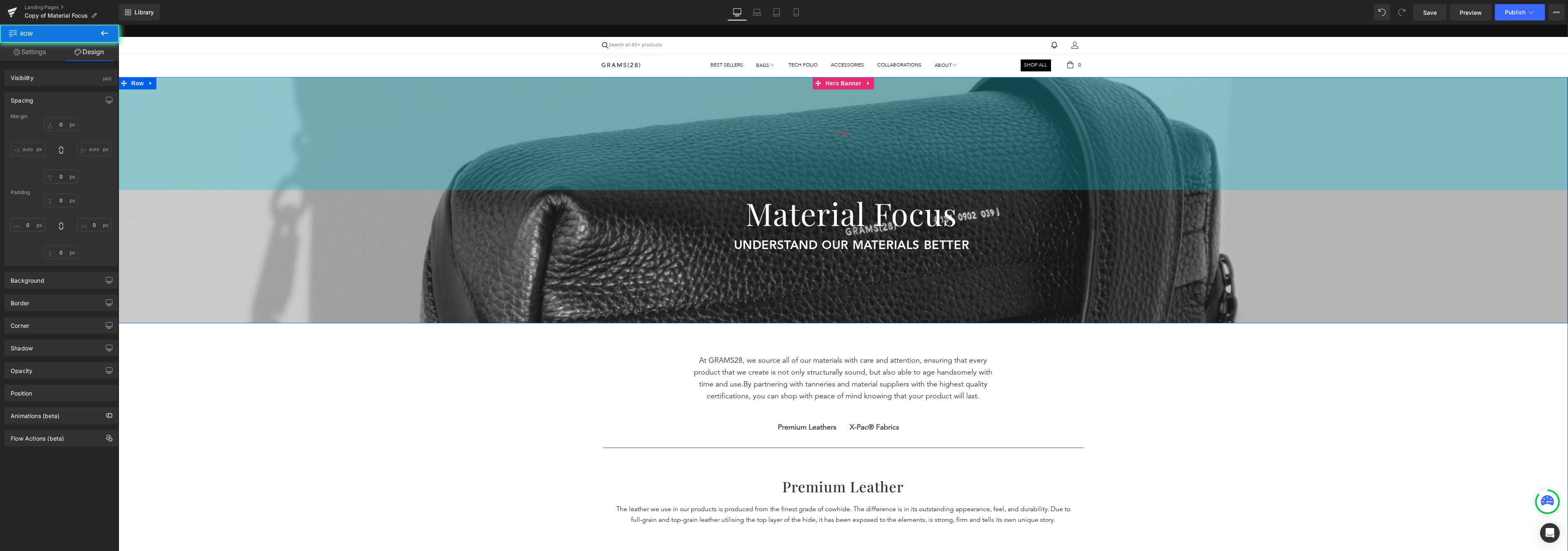
type input "0"
type input "10"
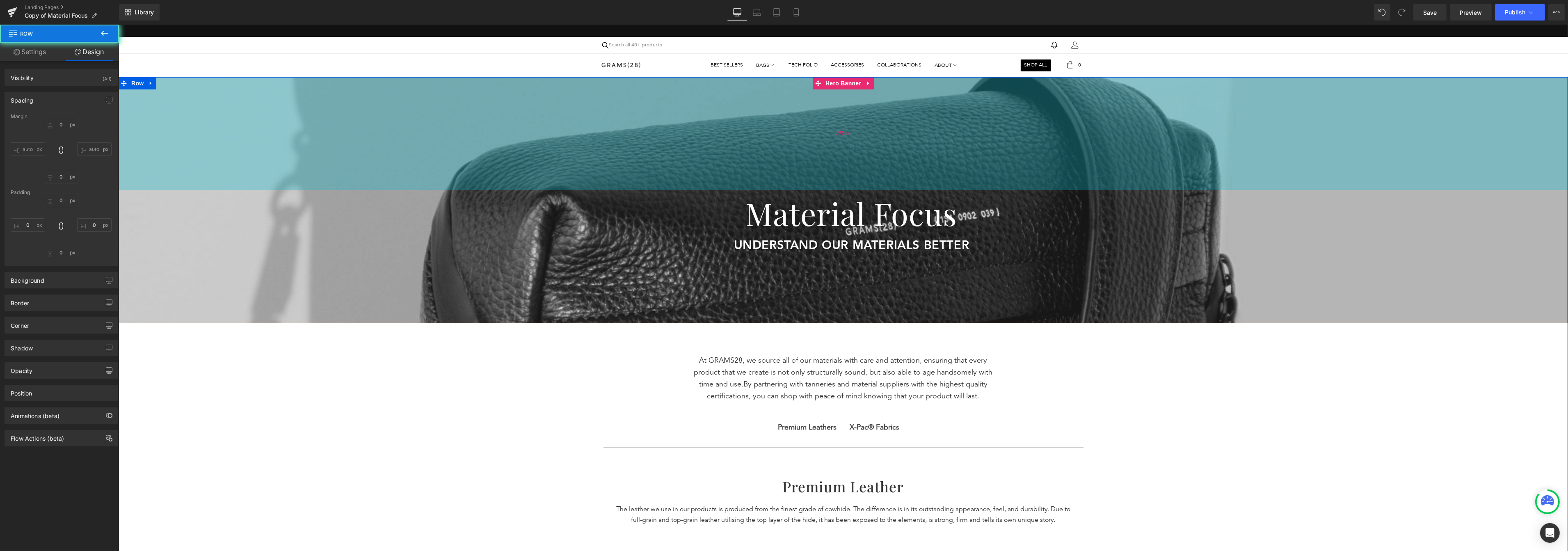
type input "40"
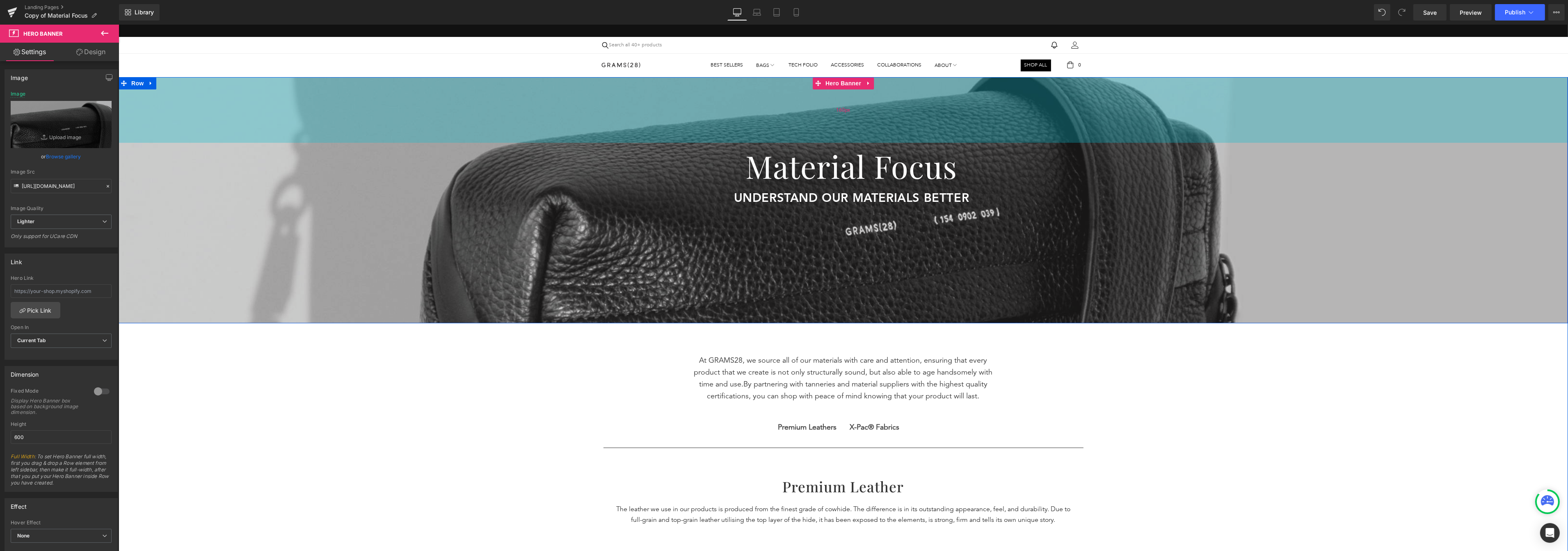
drag, startPoint x: 841, startPoint y: 174, endPoint x: 856, endPoint y: 127, distance: 49.3
click at [856, 127] on div "160px" at bounding box center [842, 110] width 1449 height 66
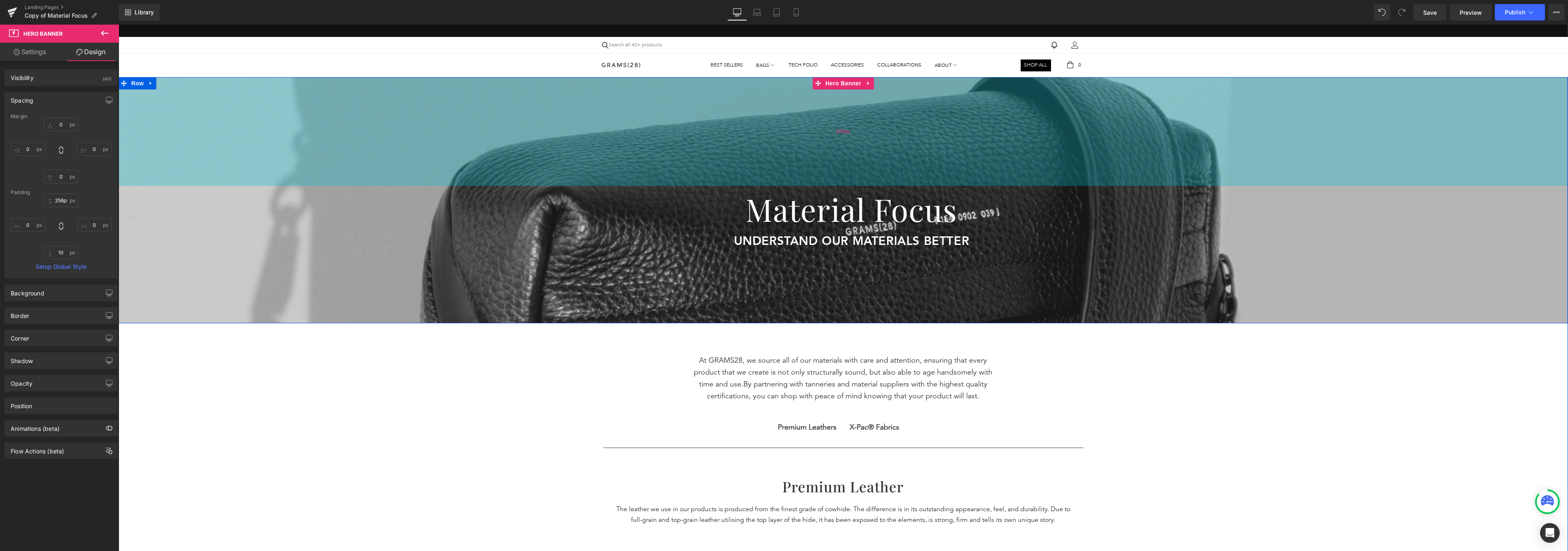
type input "255px"
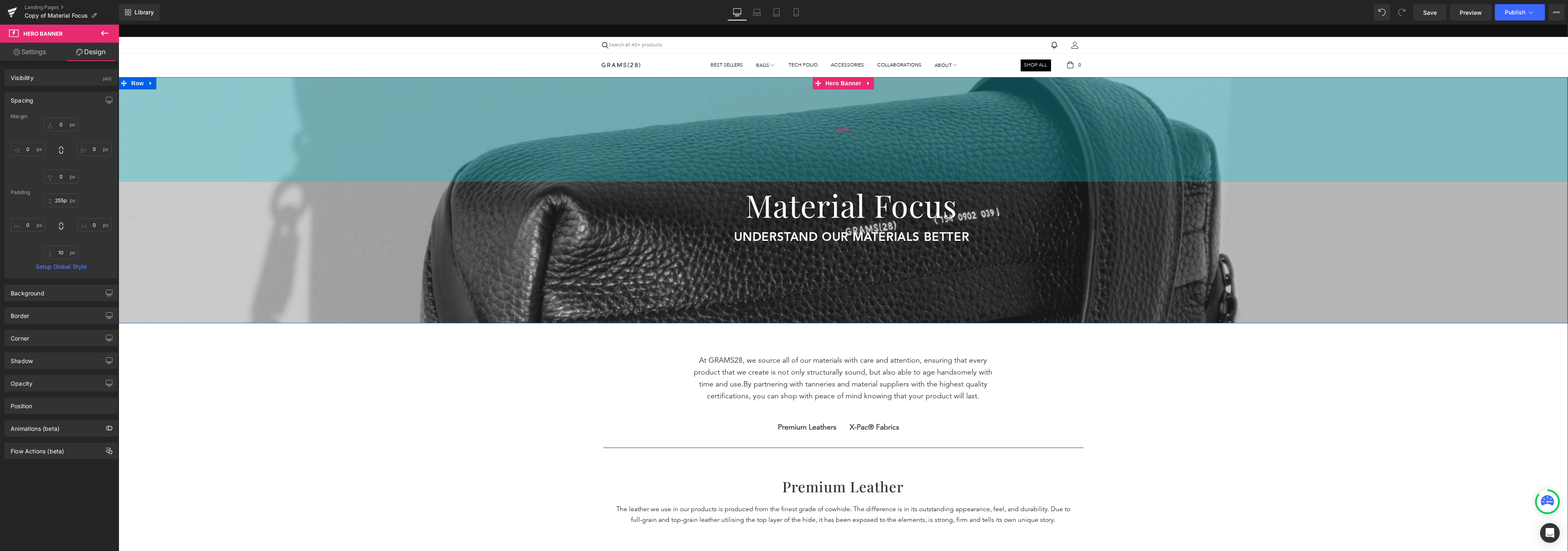
drag, startPoint x: 891, startPoint y: 139, endPoint x: 897, endPoint y: 178, distance: 39.5
click at [897, 178] on div "255px" at bounding box center [842, 130] width 1449 height 105
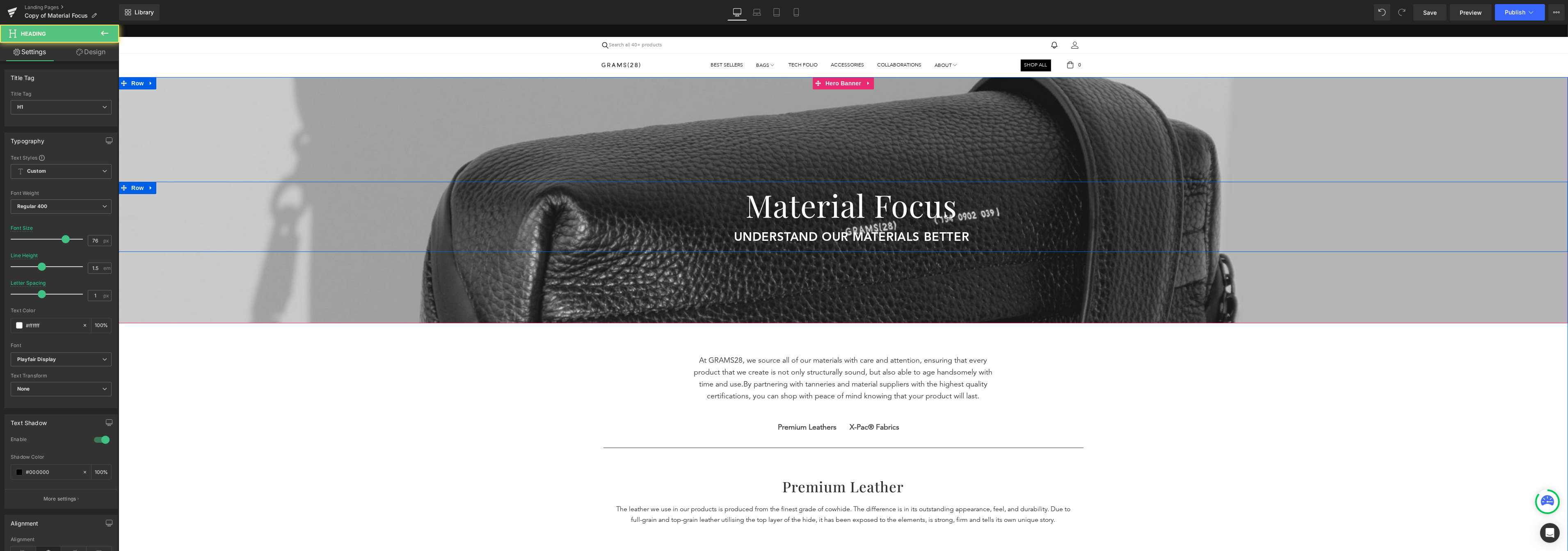
drag, startPoint x: 786, startPoint y: 227, endPoint x: 787, endPoint y: 232, distance: 5.1
click at [787, 232] on div "Material Focus Heading understand our materials better Text Block UNDERSTAND OU…" at bounding box center [851, 214] width 1433 height 66
click at [790, 190] on h1 "Material Focus" at bounding box center [851, 205] width 1433 height 47
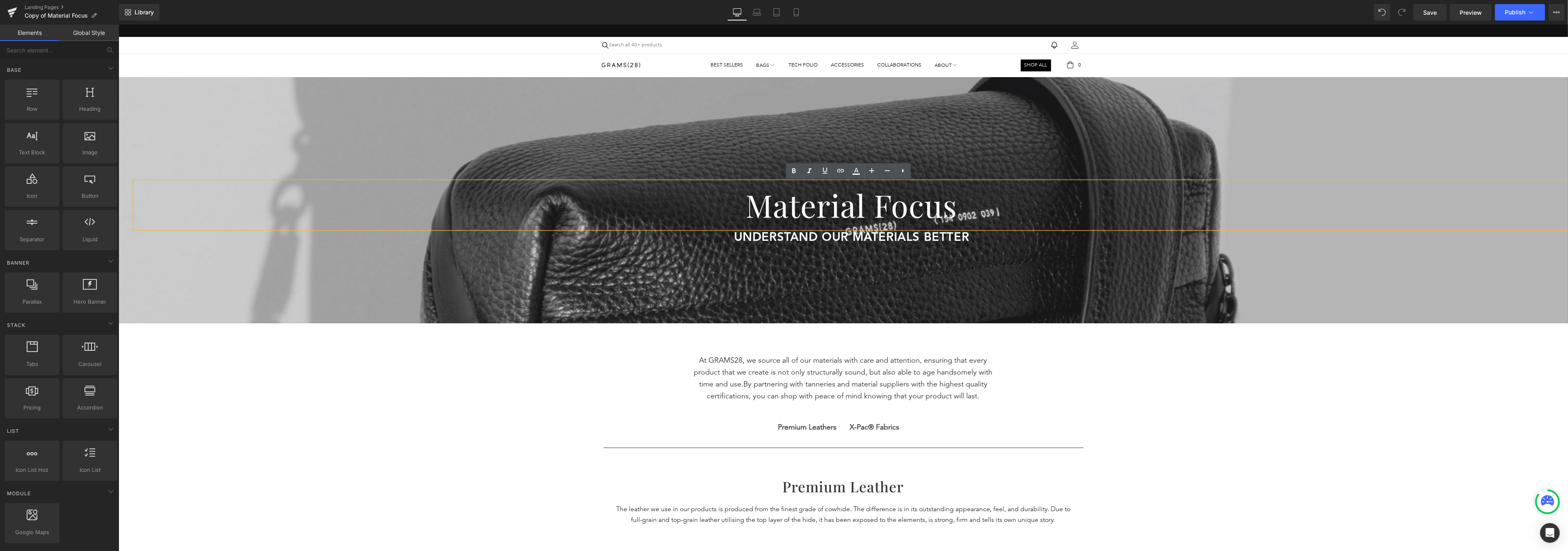
click at [165, 65] on div "Best Sellers Bags 151 Stealth Backpack 155 Briefcase 150 Daypack 151 Stealth Ba…" at bounding box center [842, 65] width 1449 height 23
click at [762, 63] on link "Bags" at bounding box center [765, 66] width 20 height 19
click at [1124, 8] on span "Save" at bounding box center [1430, 12] width 14 height 9
click at [745, 14] on icon at bounding box center [747, 12] width 8 height 8
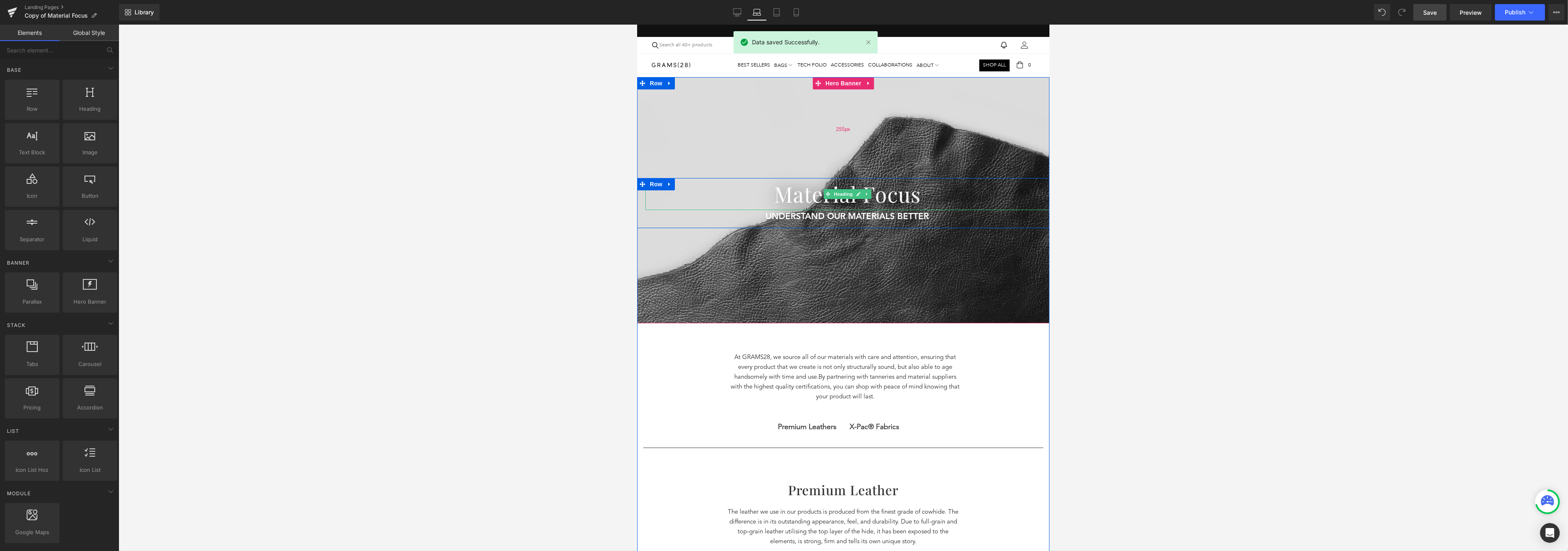
click at [823, 145] on div "255px" at bounding box center [843, 130] width 412 height 105
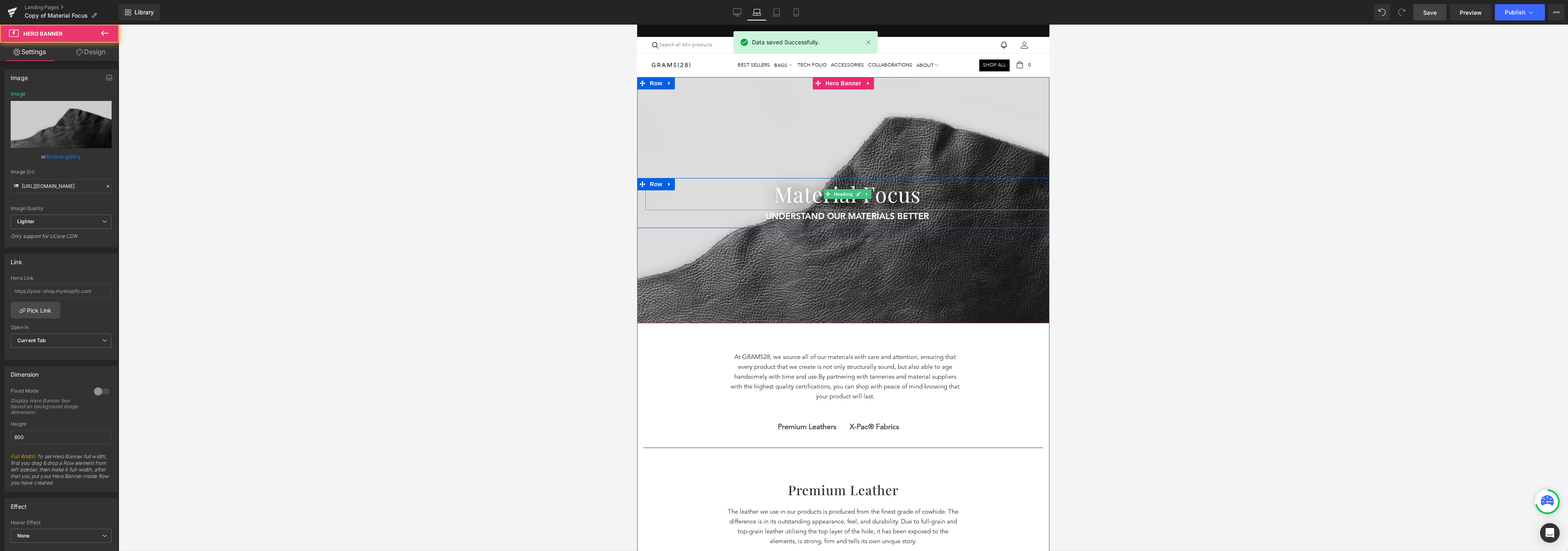
click at [679, 194] on h1 "Material Focus" at bounding box center [847, 194] width 404 height 32
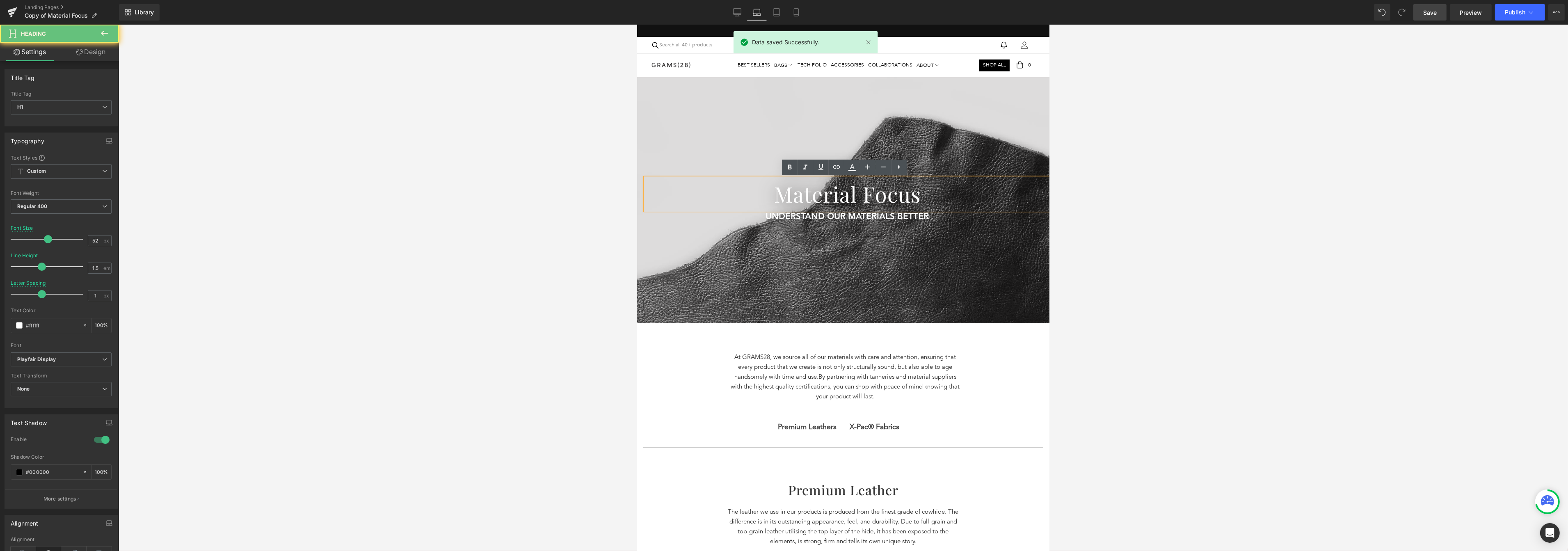
click at [667, 269] on div at bounding box center [843, 201] width 412 height 246
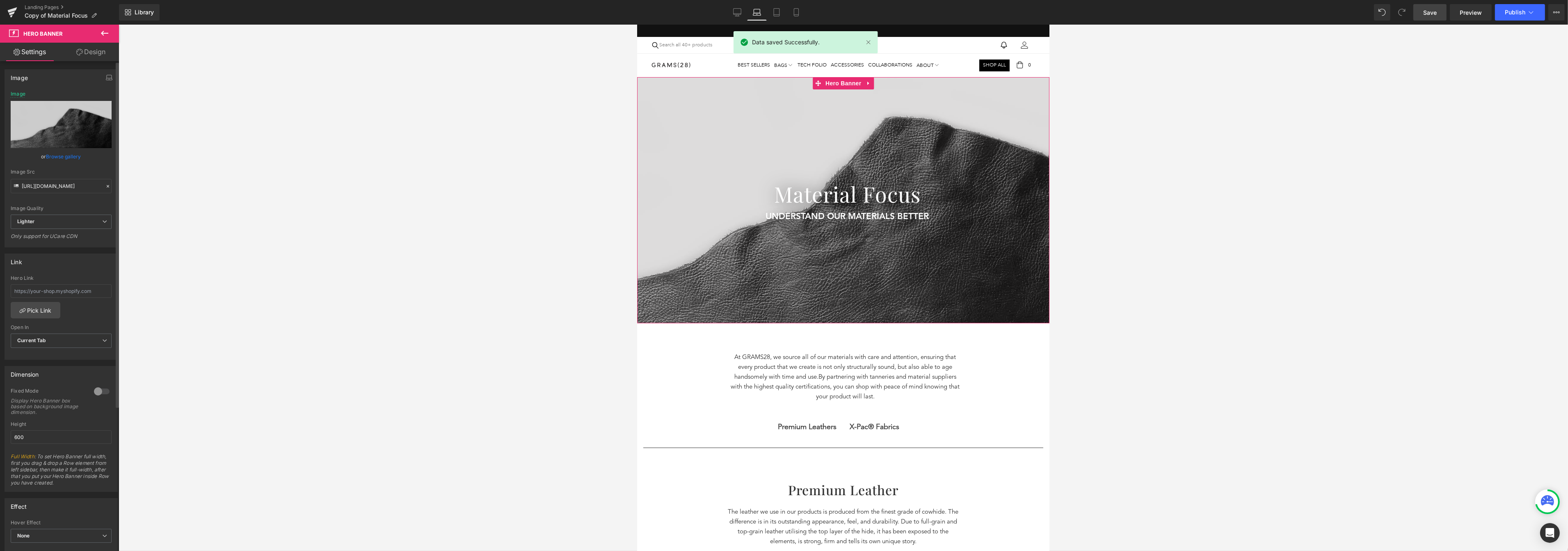
click at [67, 156] on link "Browse gallery" at bounding box center [64, 156] width 35 height 14
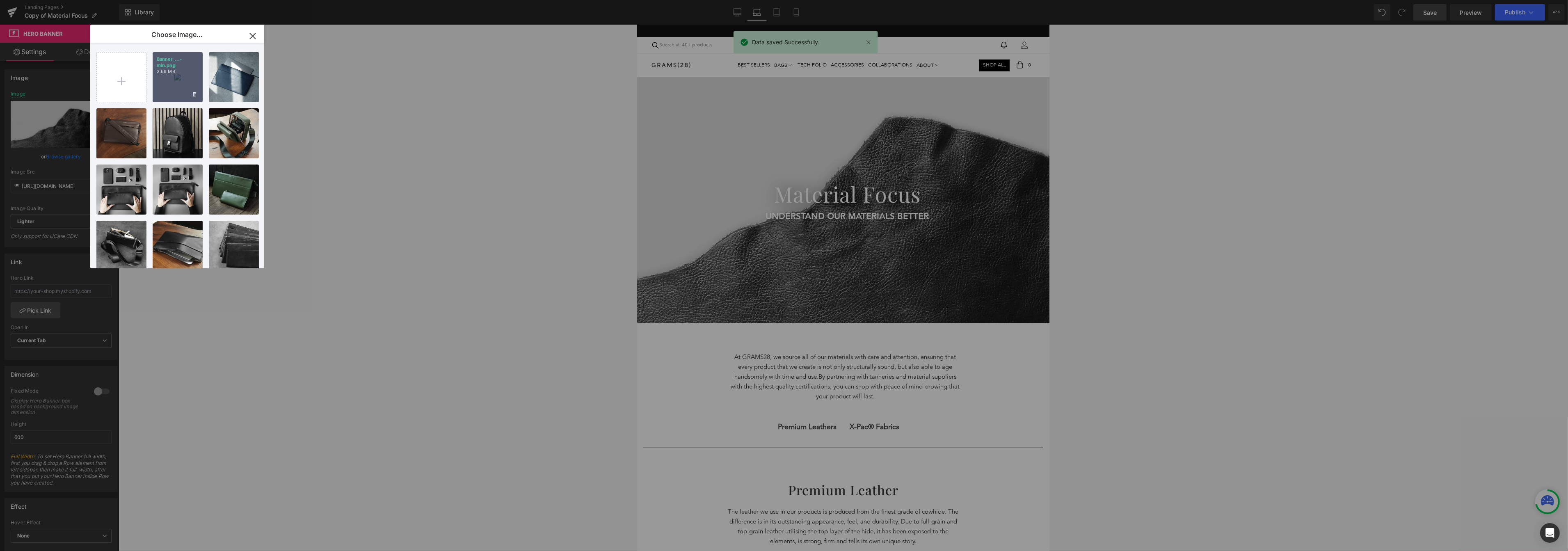
click at [178, 79] on div "Banner_...-min.png 2.66 MB" at bounding box center [177, 77] width 50 height 50
type input "https://ucarecdn.com/a15b2540-ff23-46d0-8d61-ed8ded6fd112/-/format/auto/-/previ…"
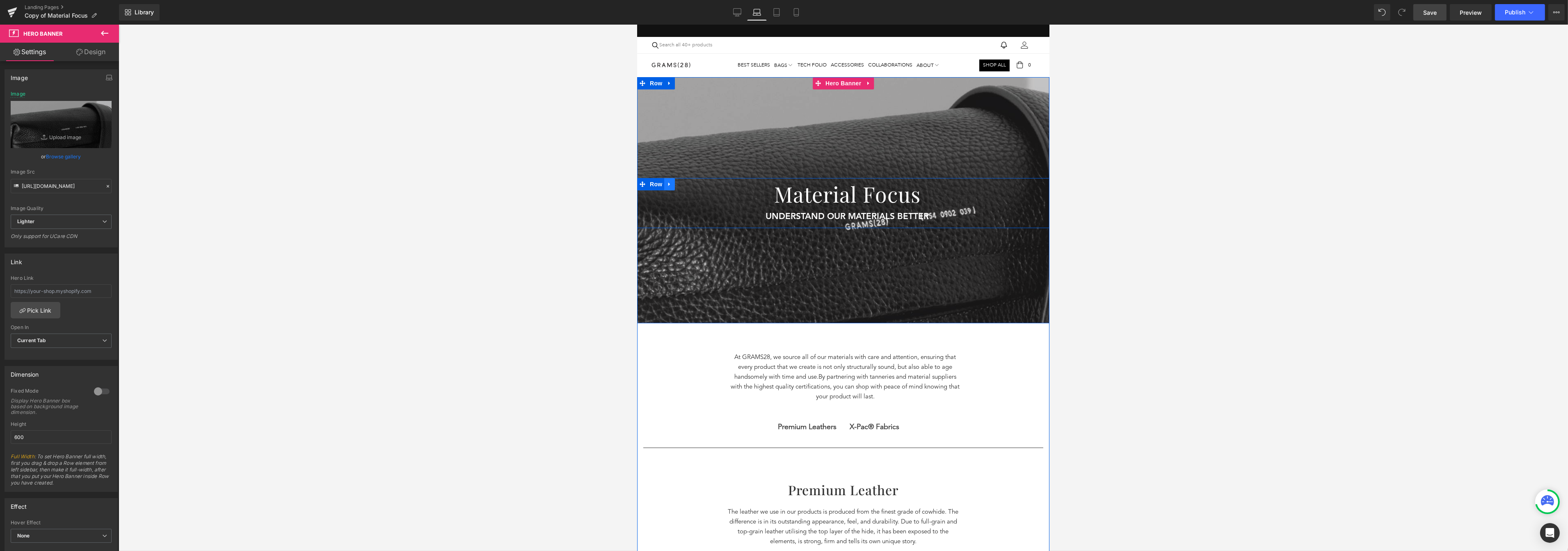
drag, startPoint x: 653, startPoint y: 185, endPoint x: 671, endPoint y: 183, distance: 18.1
click at [653, 185] on span "Row" at bounding box center [656, 184] width 17 height 12
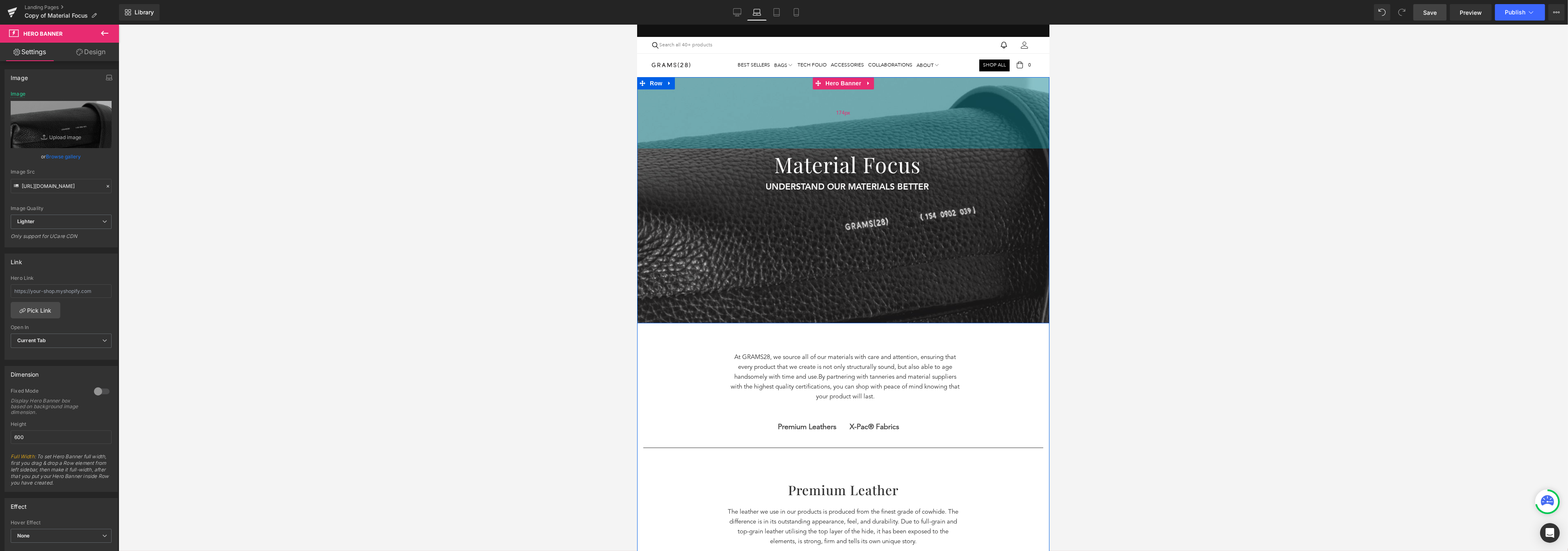
drag, startPoint x: 738, startPoint y: 172, endPoint x: 737, endPoint y: 143, distance: 29.0
click at [737, 143] on div "174px" at bounding box center [843, 113] width 412 height 72
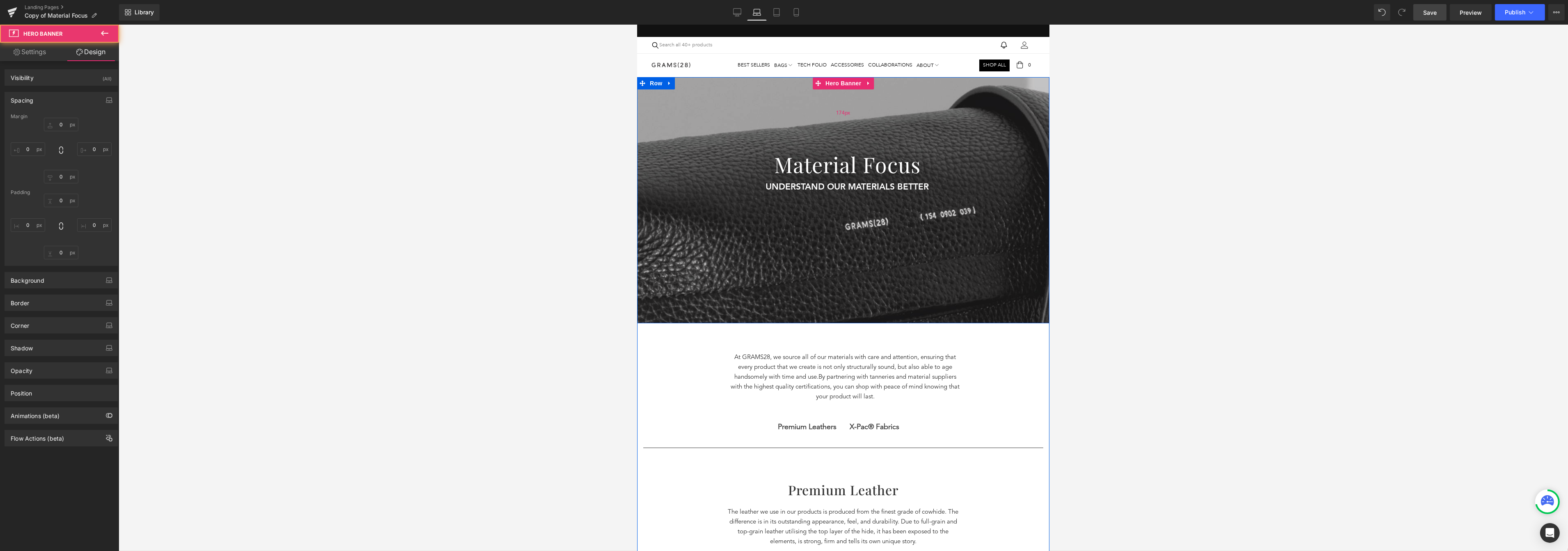
type input "0"
type input "174"
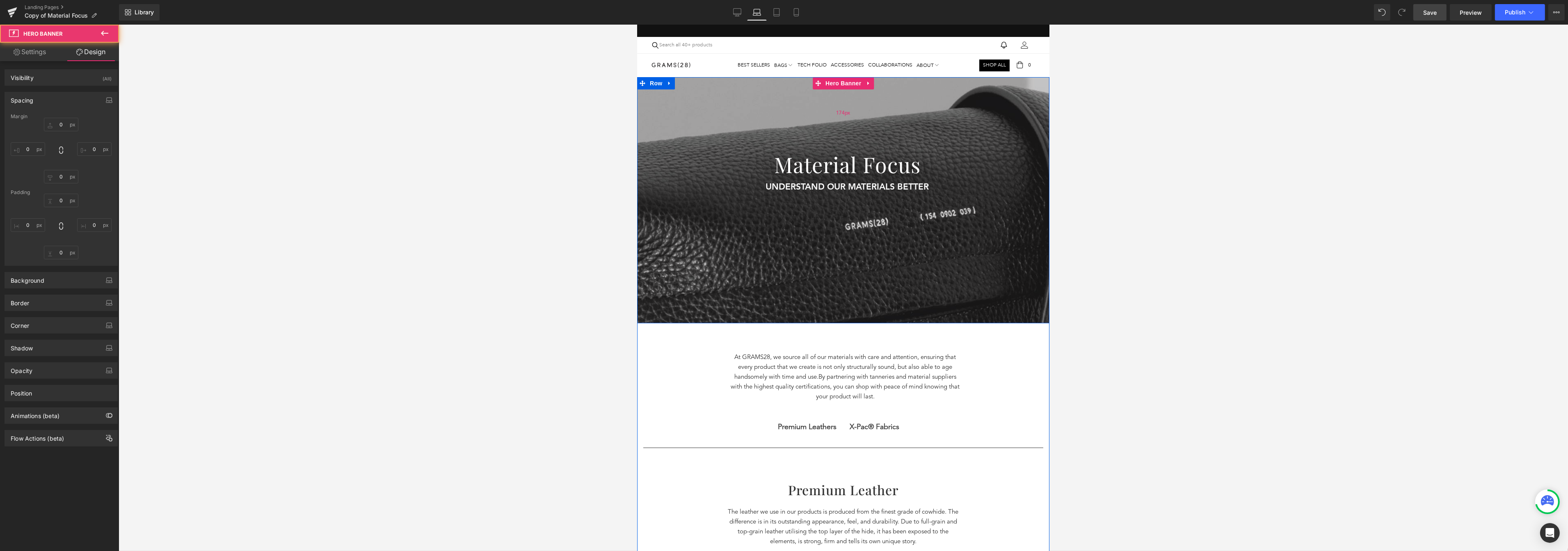
type input "0"
type input "149"
type input "0"
click at [780, 7] on link "Tablet" at bounding box center [776, 12] width 20 height 17
type input "0"
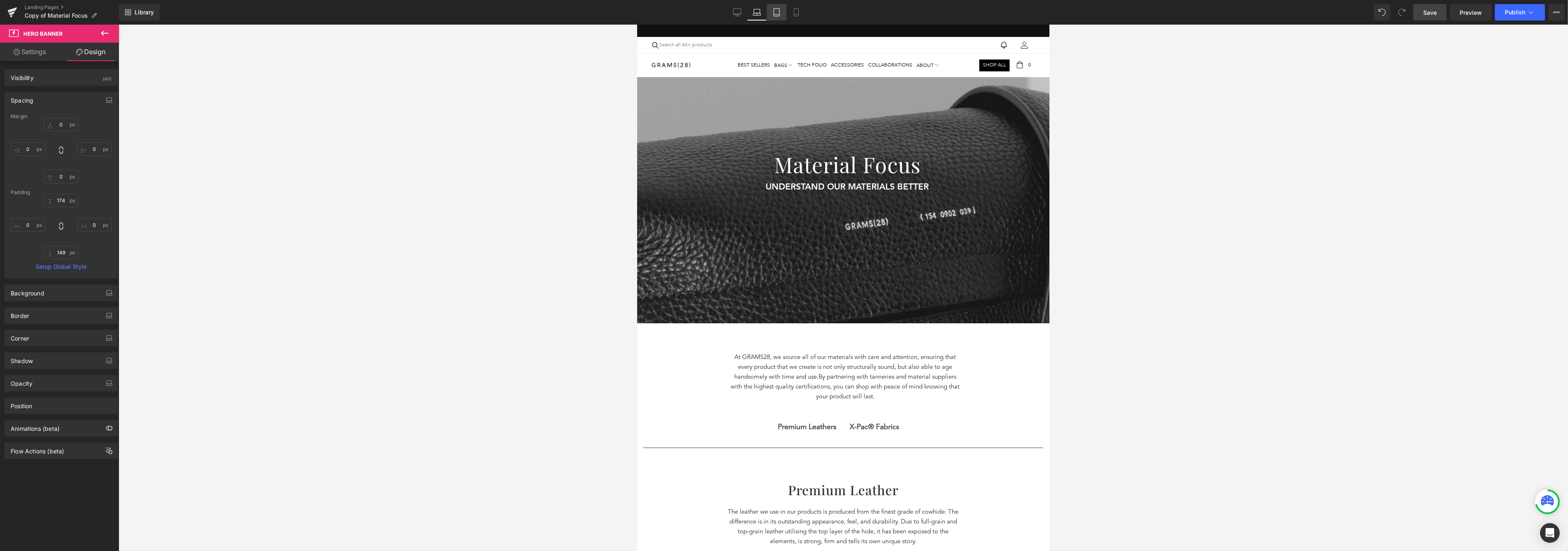
type input "0"
type input "153"
type input "0"
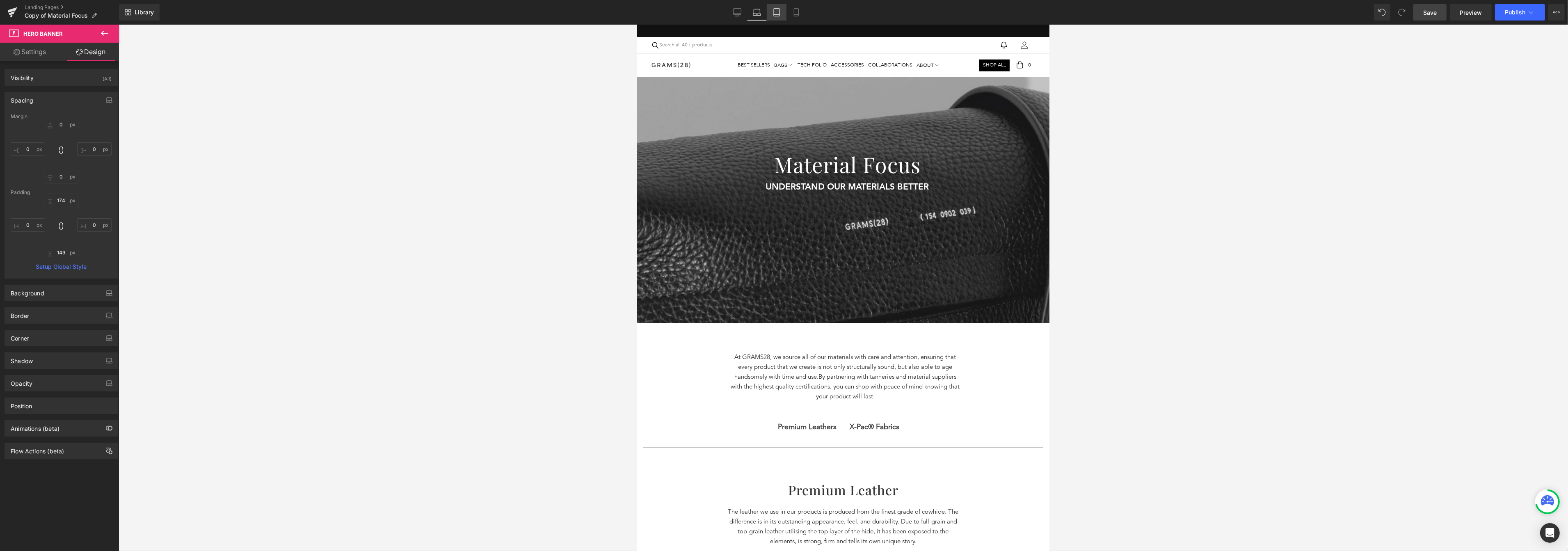
type input "98"
type input "0"
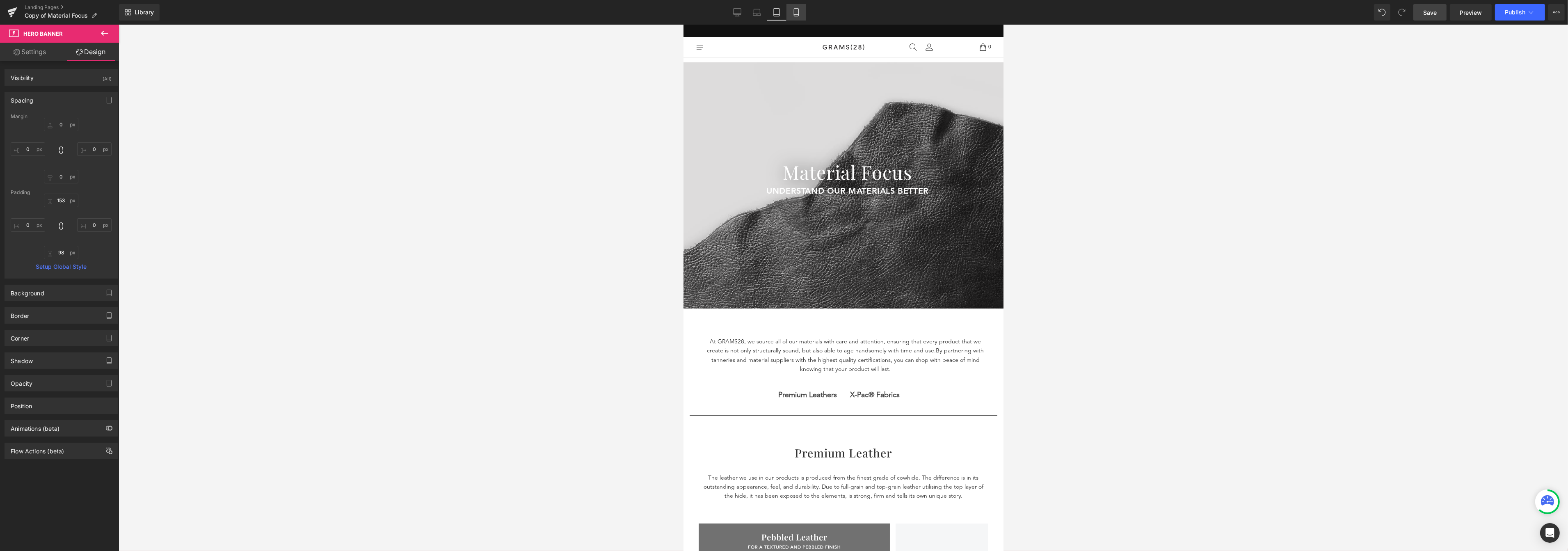
click at [792, 14] on icon at bounding box center [796, 12] width 8 height 8
type input "0"
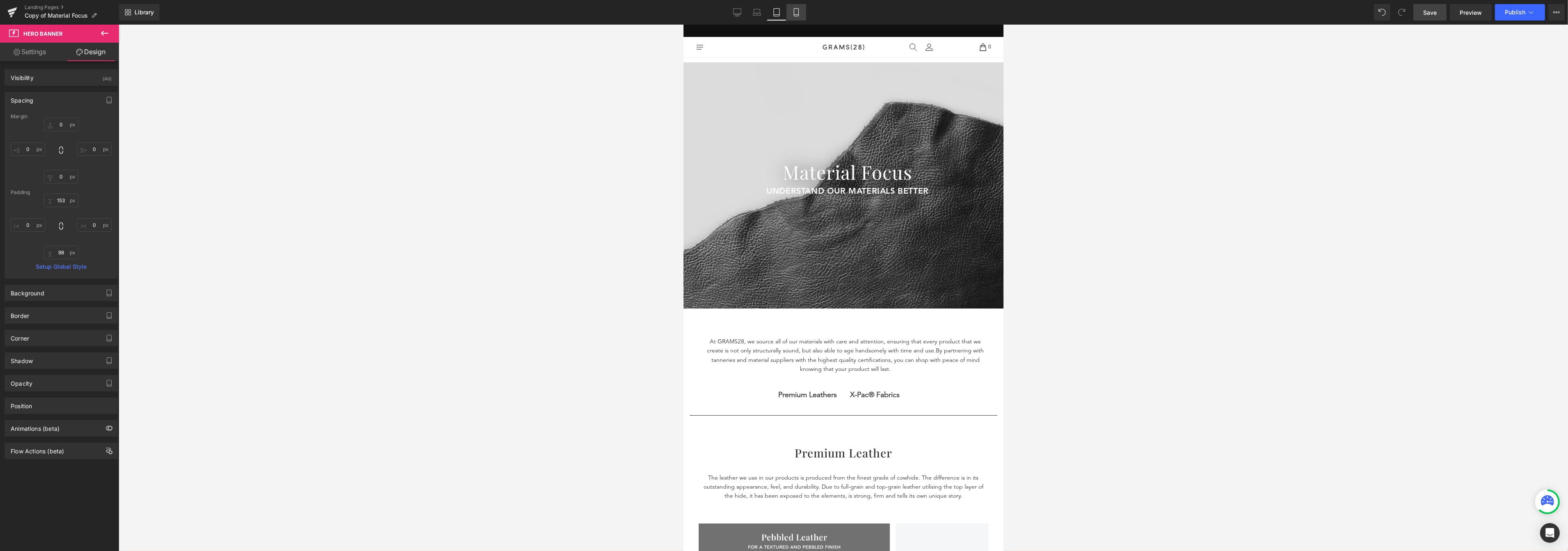
type input "23"
type input "0"
type input "72"
type input "0"
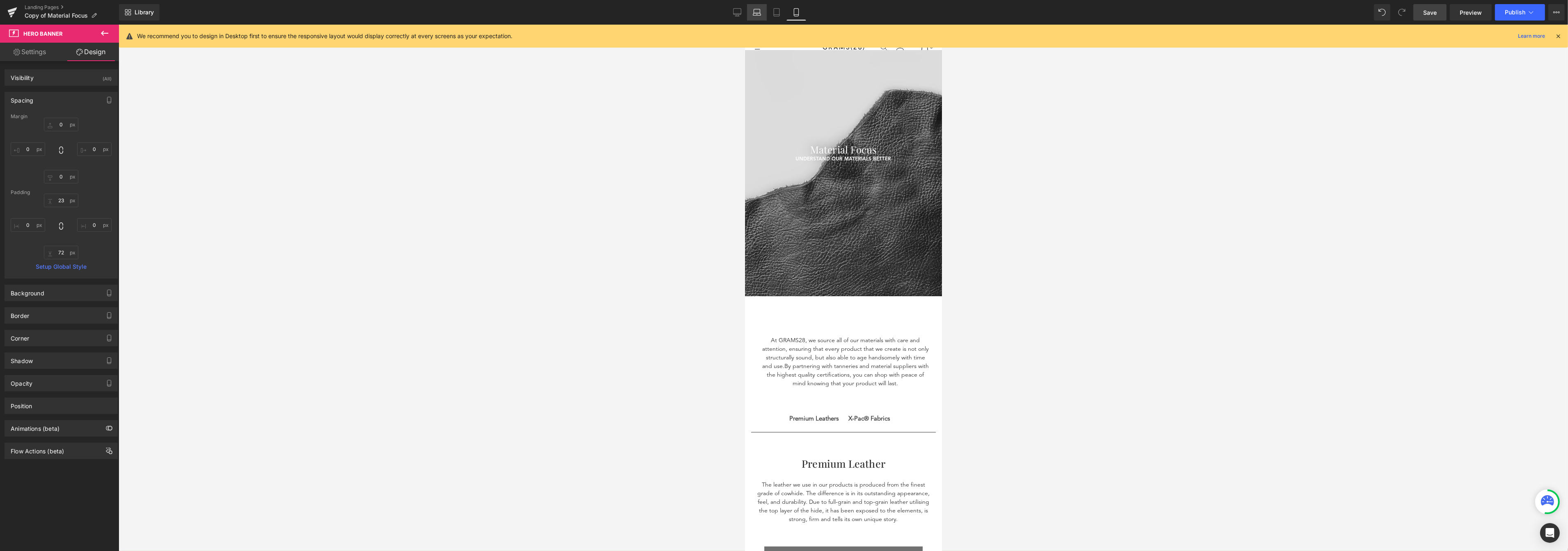
click at [760, 12] on icon at bounding box center [756, 12] width 8 height 8
type input "0"
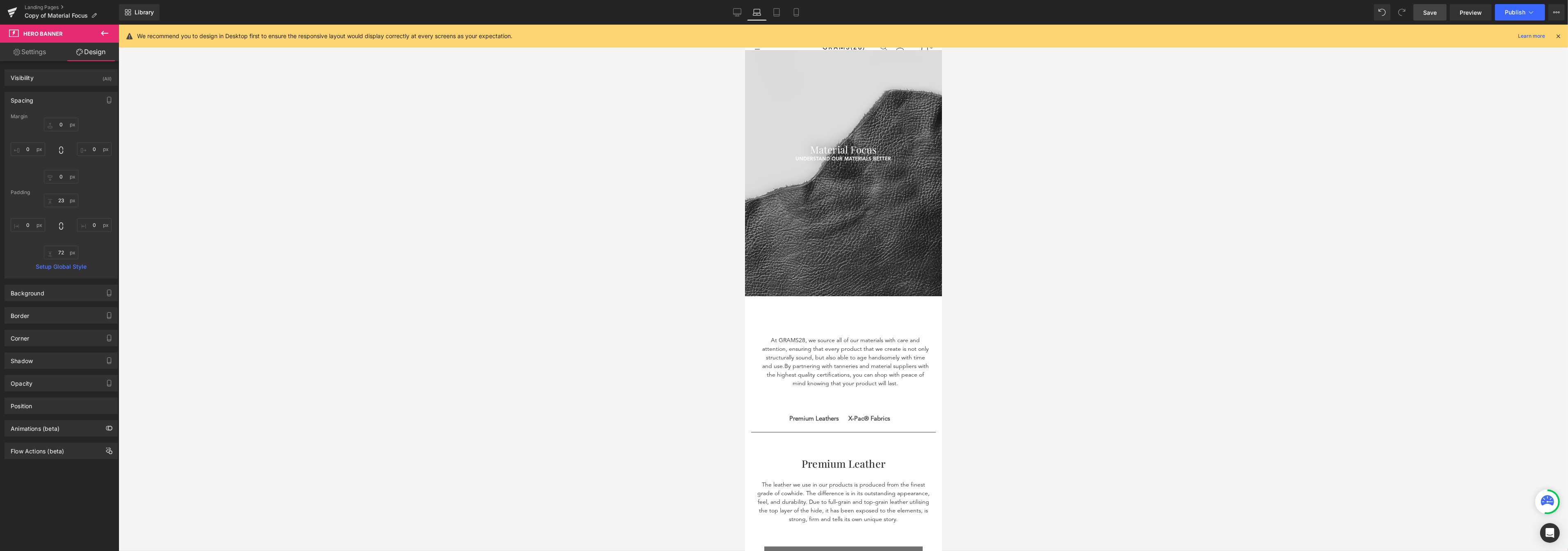
type input "174"
type input "0"
type input "149"
type input "0"
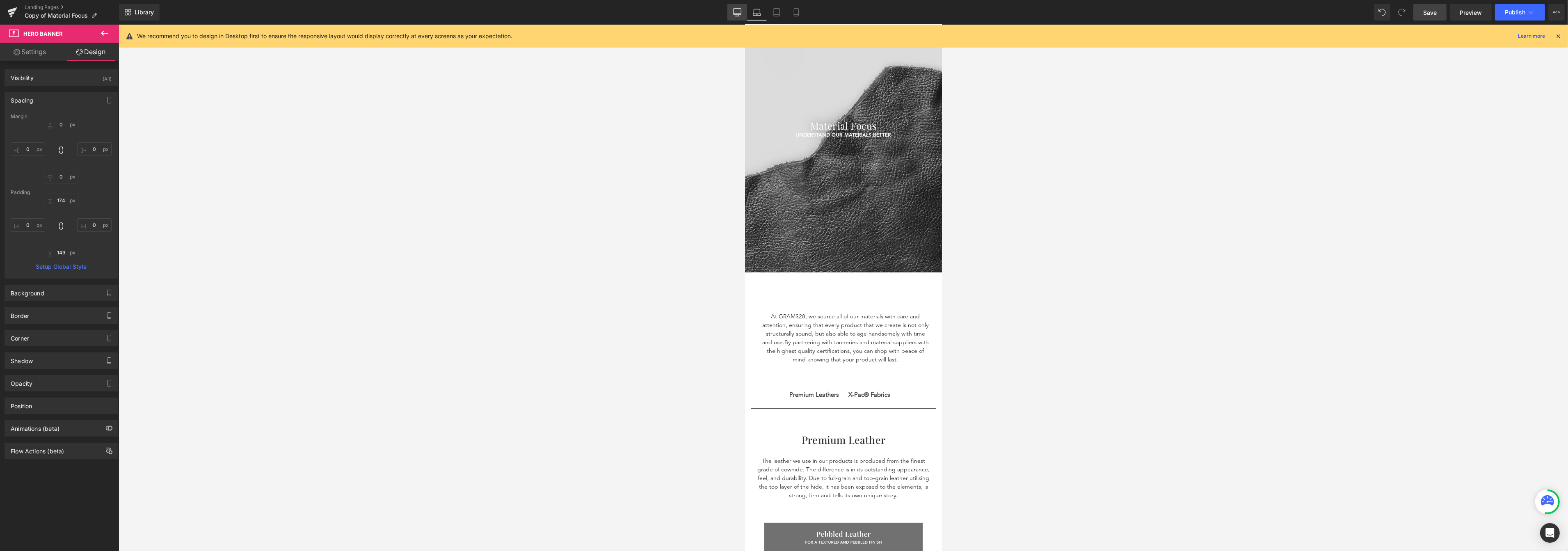
scroll to position [27, 0]
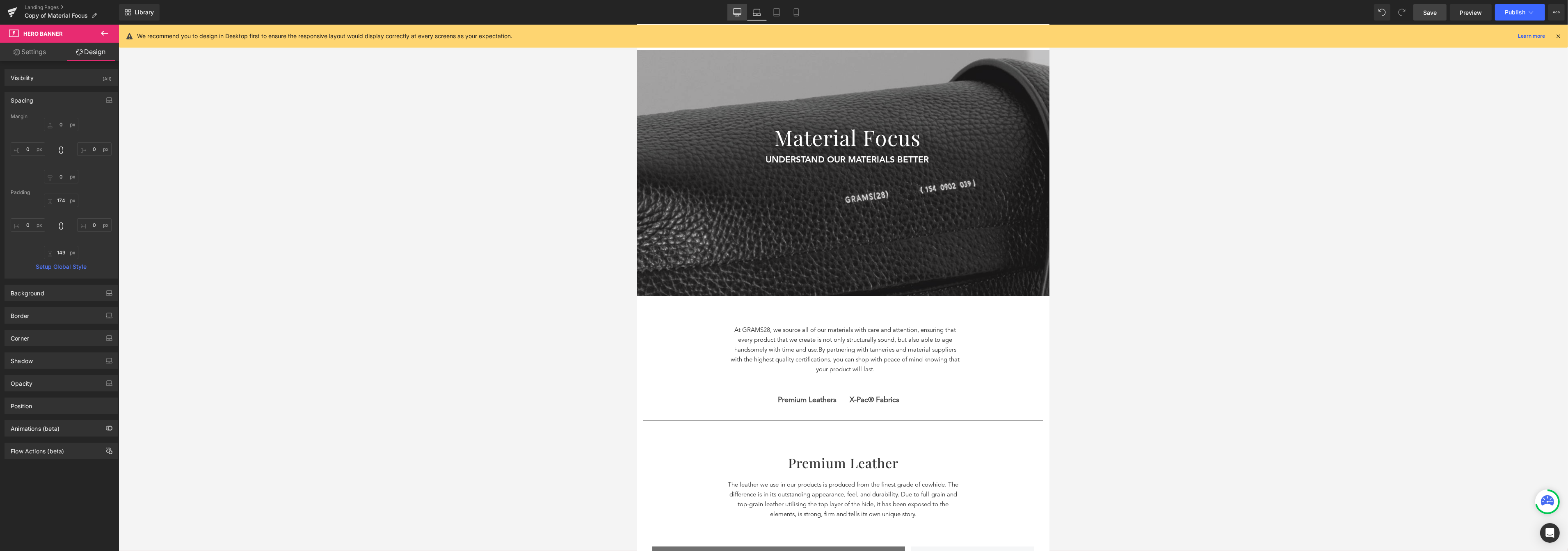
click at [739, 13] on icon at bounding box center [737, 12] width 8 height 8
type input "0"
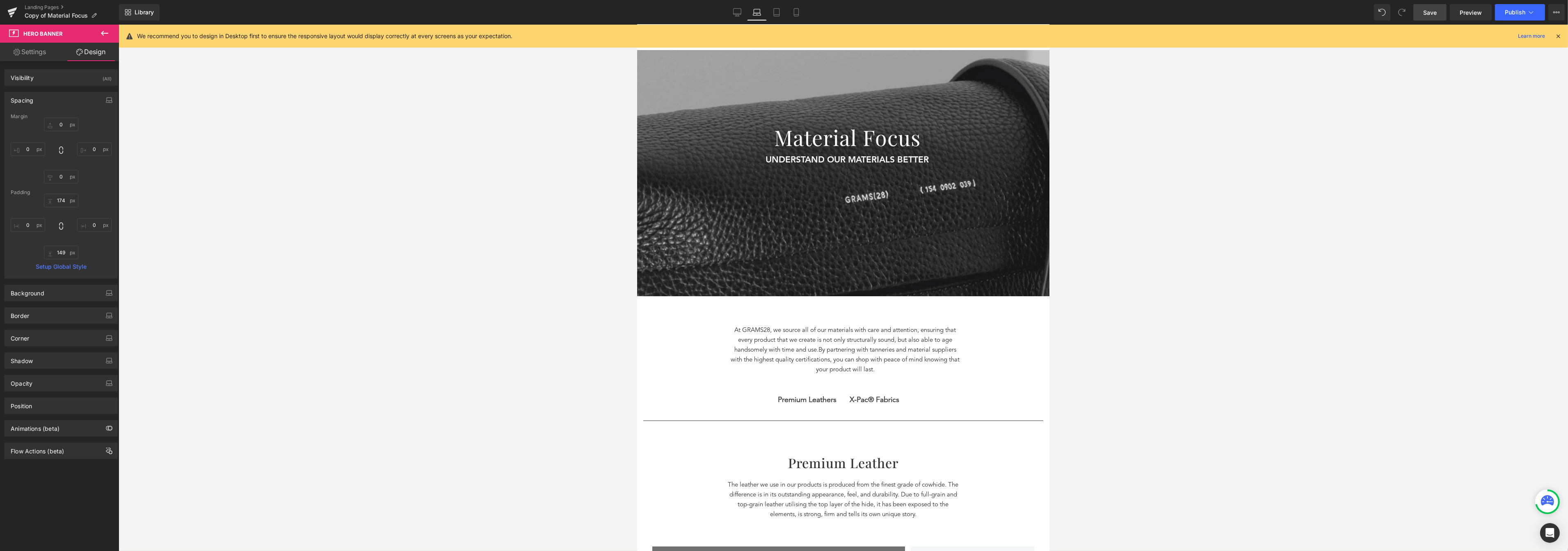
type input "255"
type input "0"
type input "10"
type input "0"
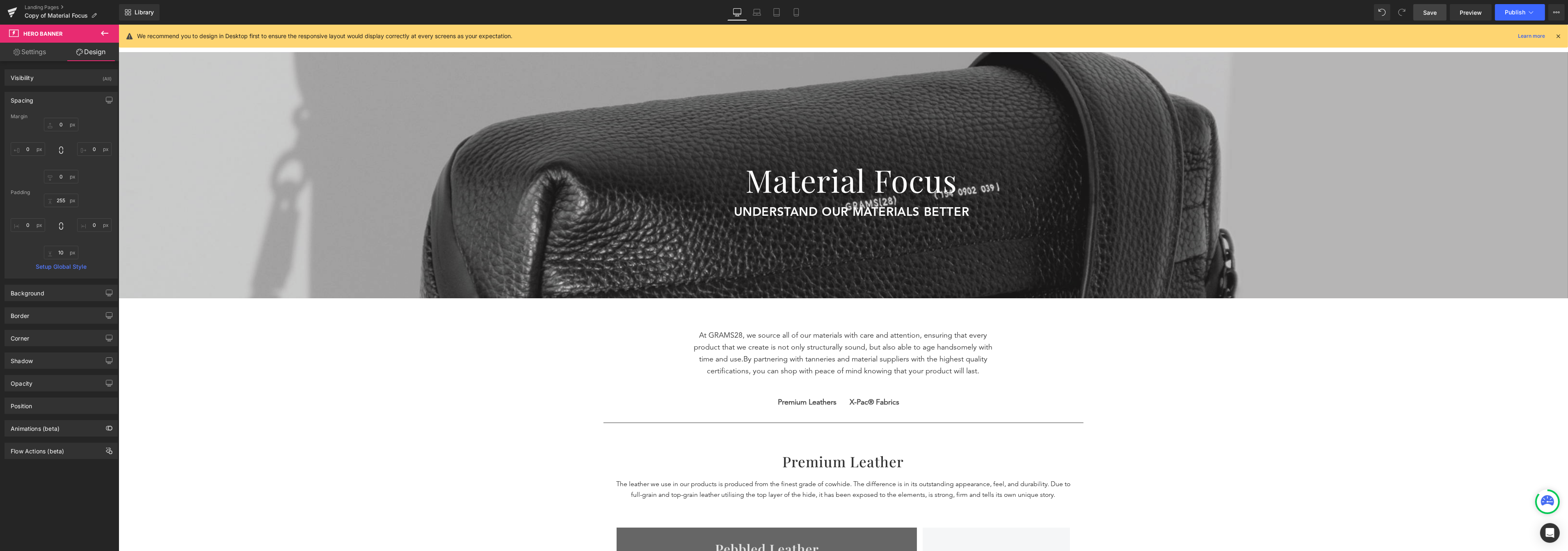
scroll to position [25, 0]
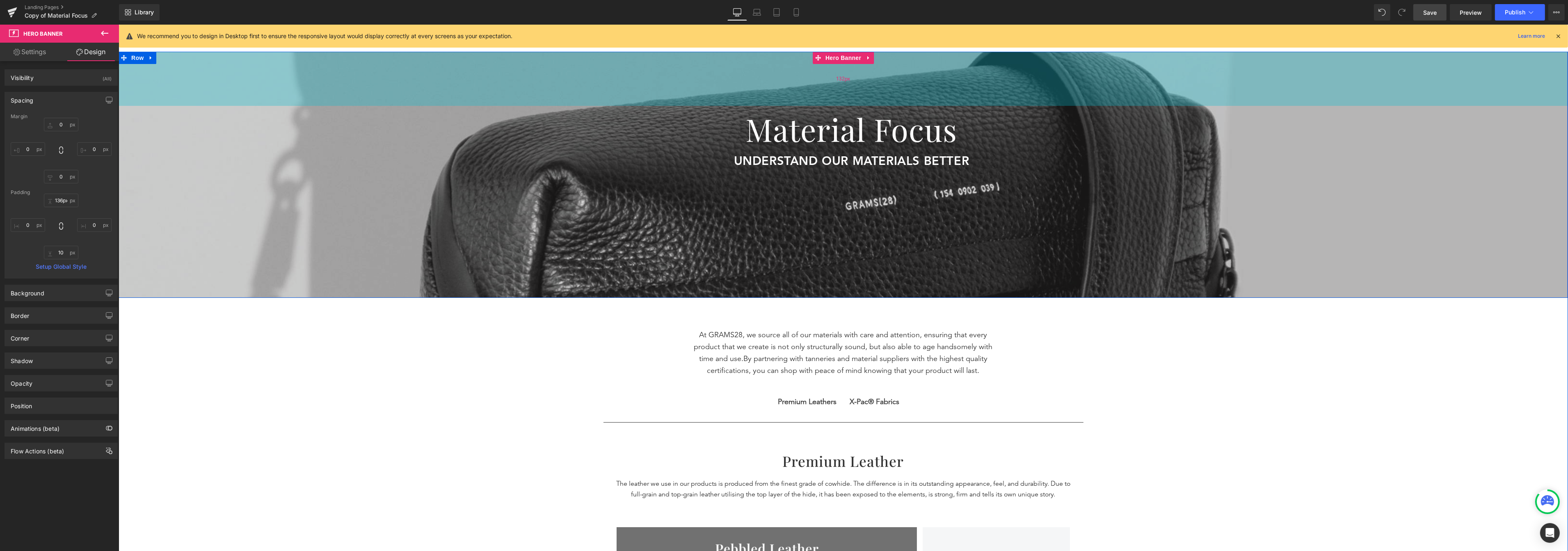
type input "137px"
drag, startPoint x: 673, startPoint y: 106, endPoint x: 674, endPoint y: 59, distance: 47.0
click at [674, 59] on div "137px" at bounding box center [842, 80] width 1449 height 56
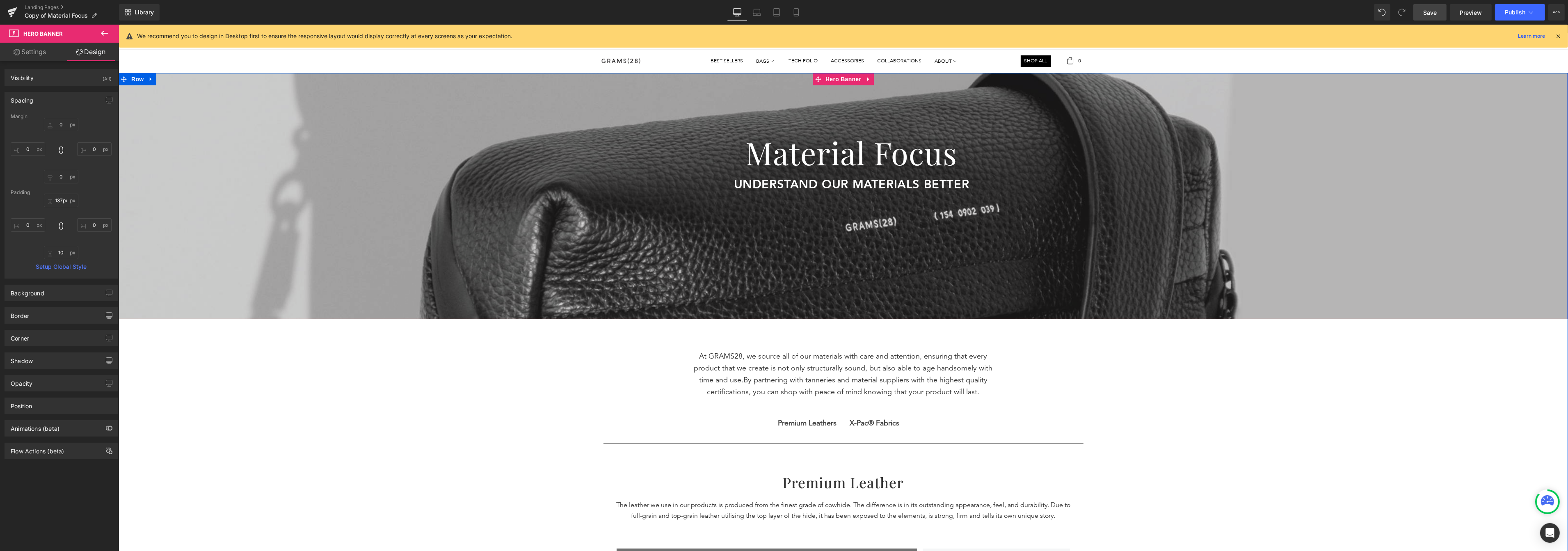
scroll to position [0, 0]
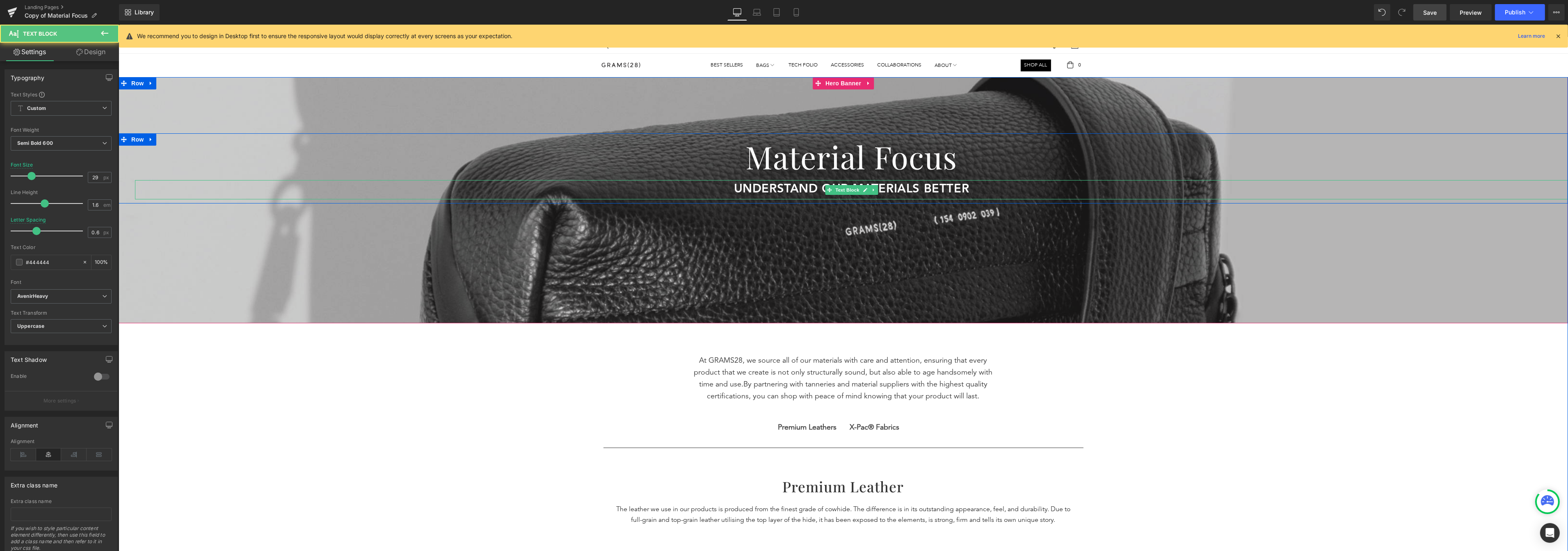
click at [879, 188] on span "understand our materials better" at bounding box center [851, 189] width 235 height 12
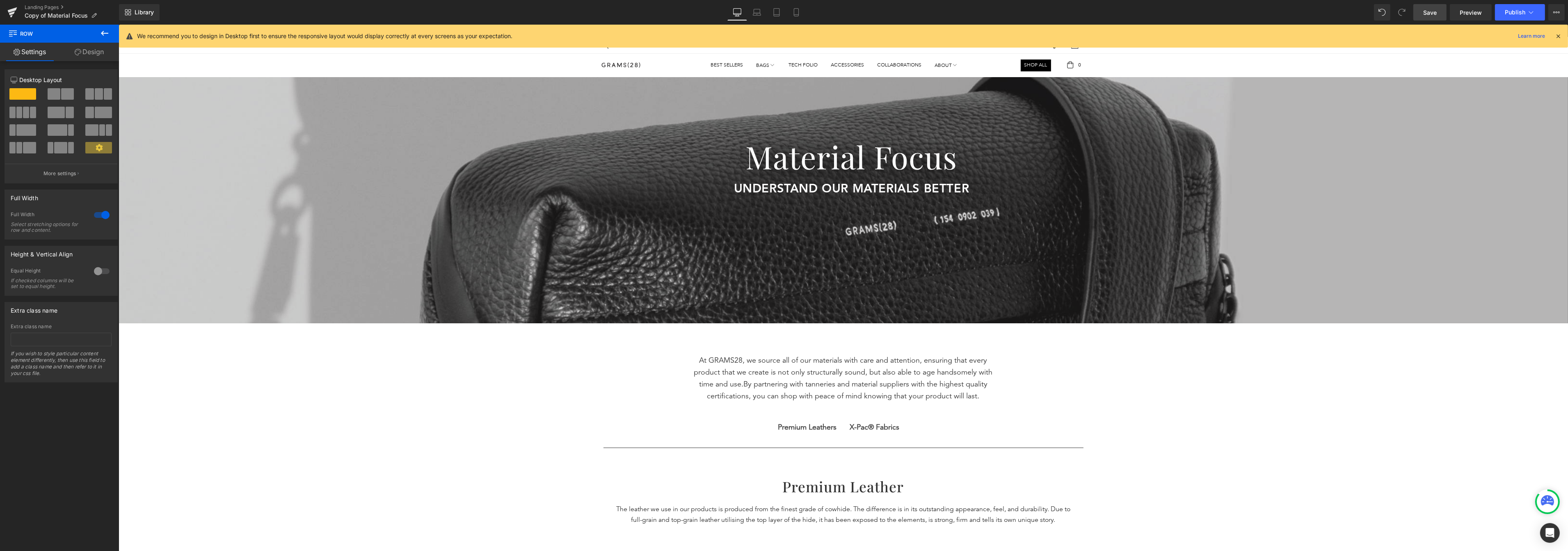
click at [1124, 17] on link "Save" at bounding box center [1430, 12] width 33 height 17
click at [755, 11] on icon at bounding box center [756, 12] width 8 height 8
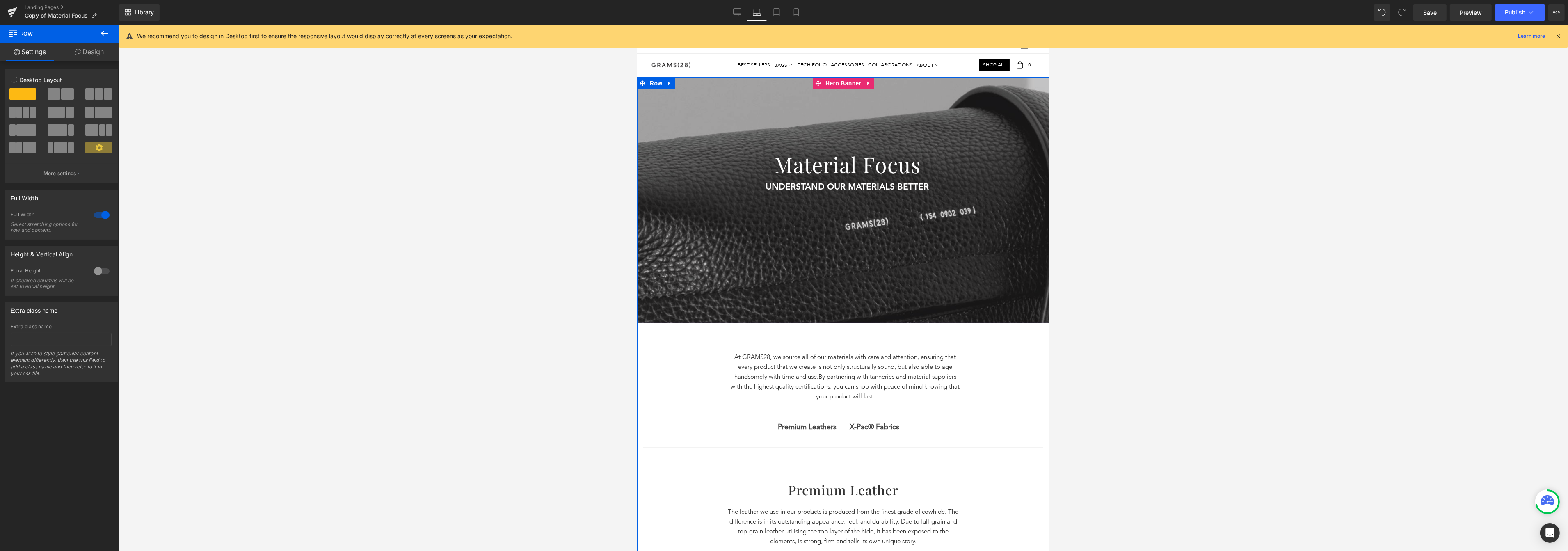
click at [770, 205] on div at bounding box center [843, 201] width 412 height 246
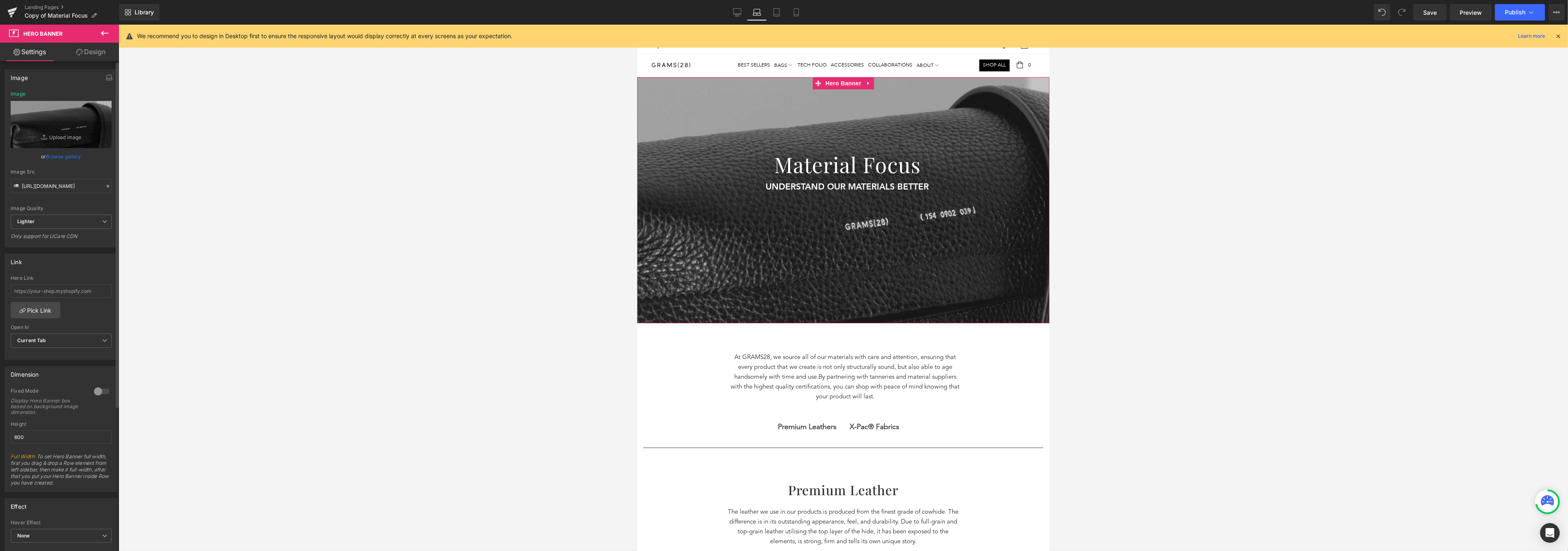
click at [58, 163] on link "Browse gallery" at bounding box center [64, 156] width 35 height 14
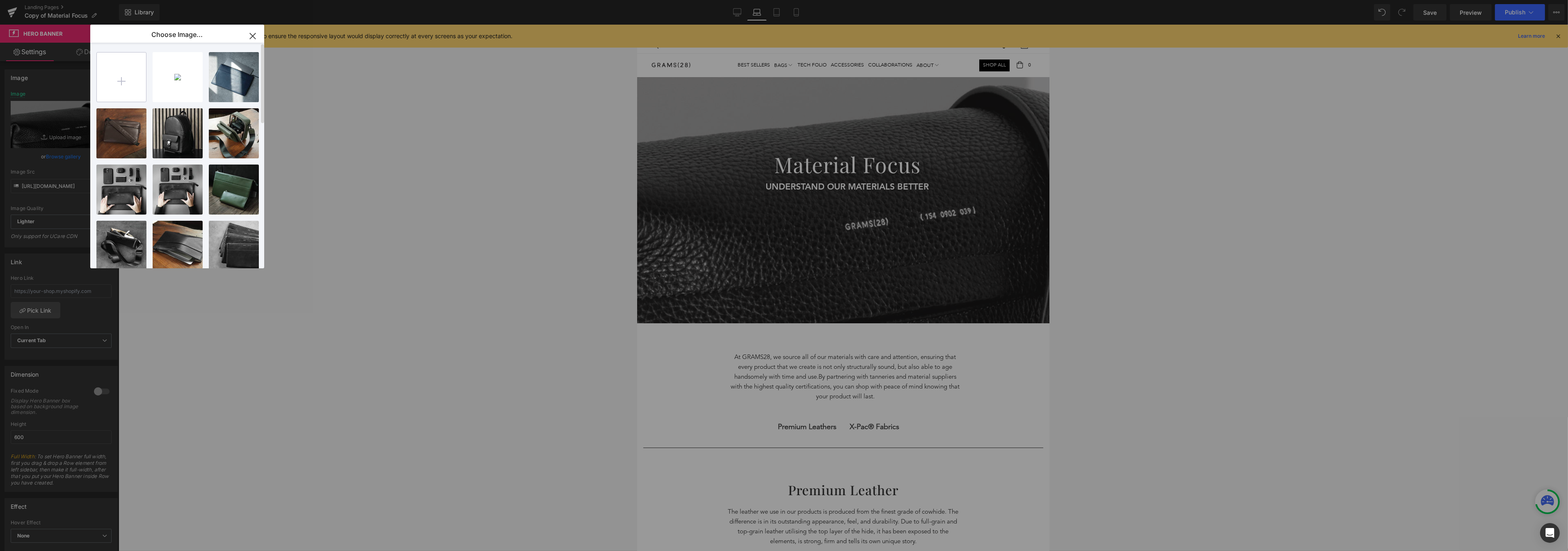
click at [124, 89] on input "file" at bounding box center [122, 77] width 49 height 49
type input "C:\fakepath\Banner_5-31-min.png"
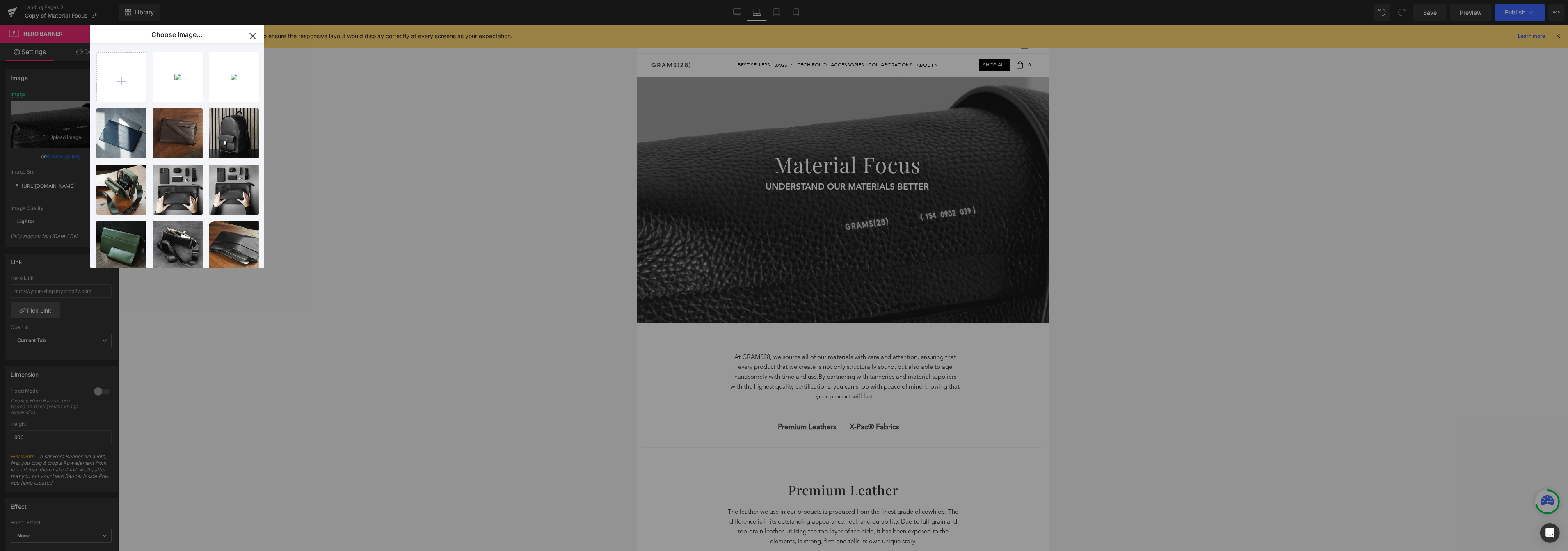
click at [251, 33] on icon "button" at bounding box center [253, 36] width 13 height 13
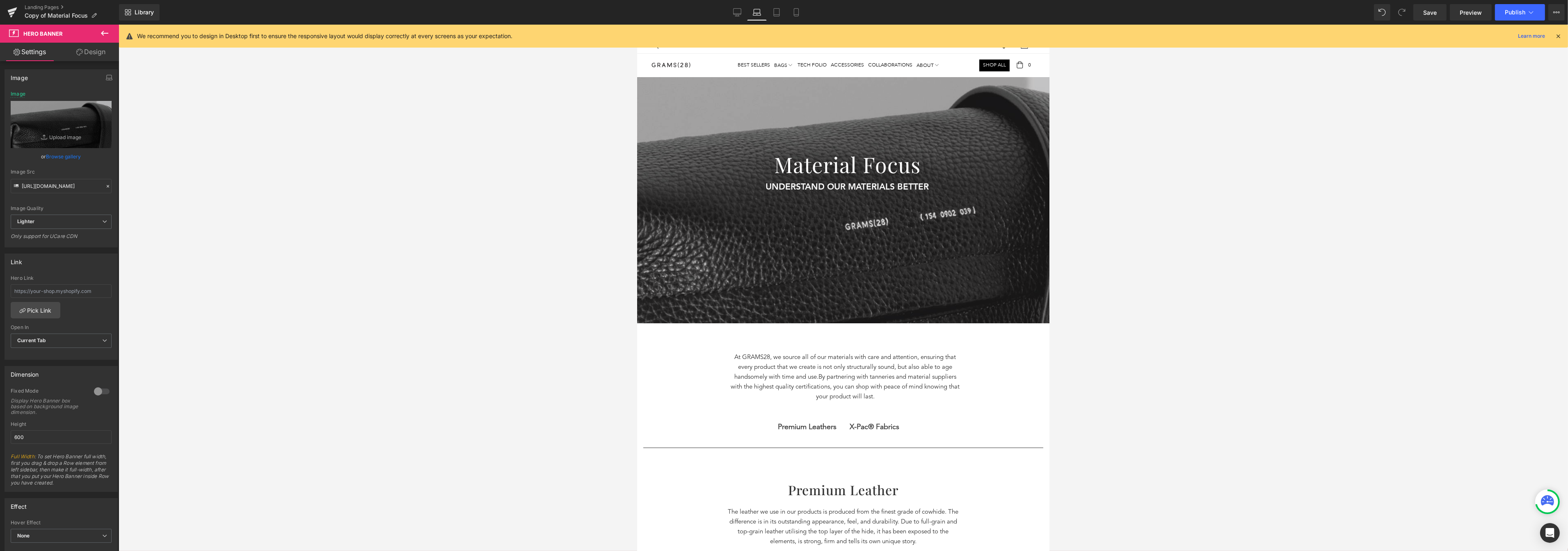
click at [746, 222] on div at bounding box center [843, 201] width 412 height 246
drag, startPoint x: 56, startPoint y: 157, endPoint x: 86, endPoint y: 131, distance: 39.7
click at [56, 157] on link "Browse gallery" at bounding box center [64, 156] width 35 height 14
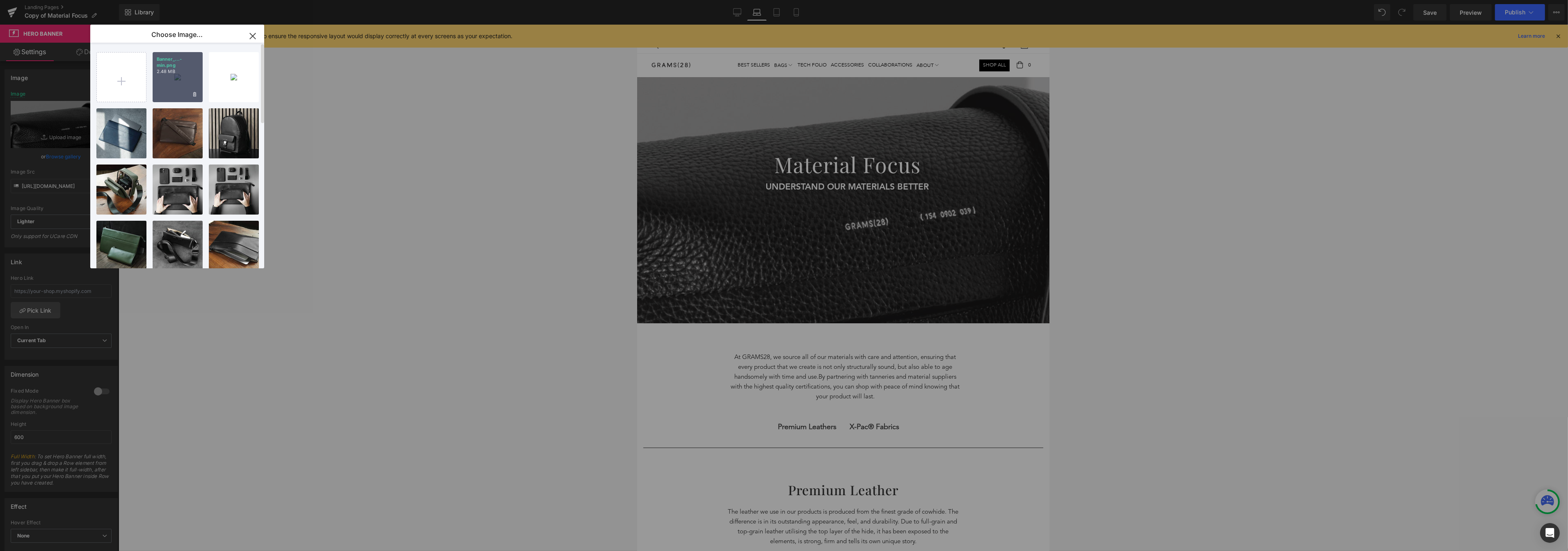
click at [180, 86] on div "Banner_...-min.png 2.48 MB" at bounding box center [177, 77] width 50 height 50
type input "https://ucarecdn.com/d9ce5107-4e58-49cf-a0d9-bf8025594672/-/format/auto/-/previ…"
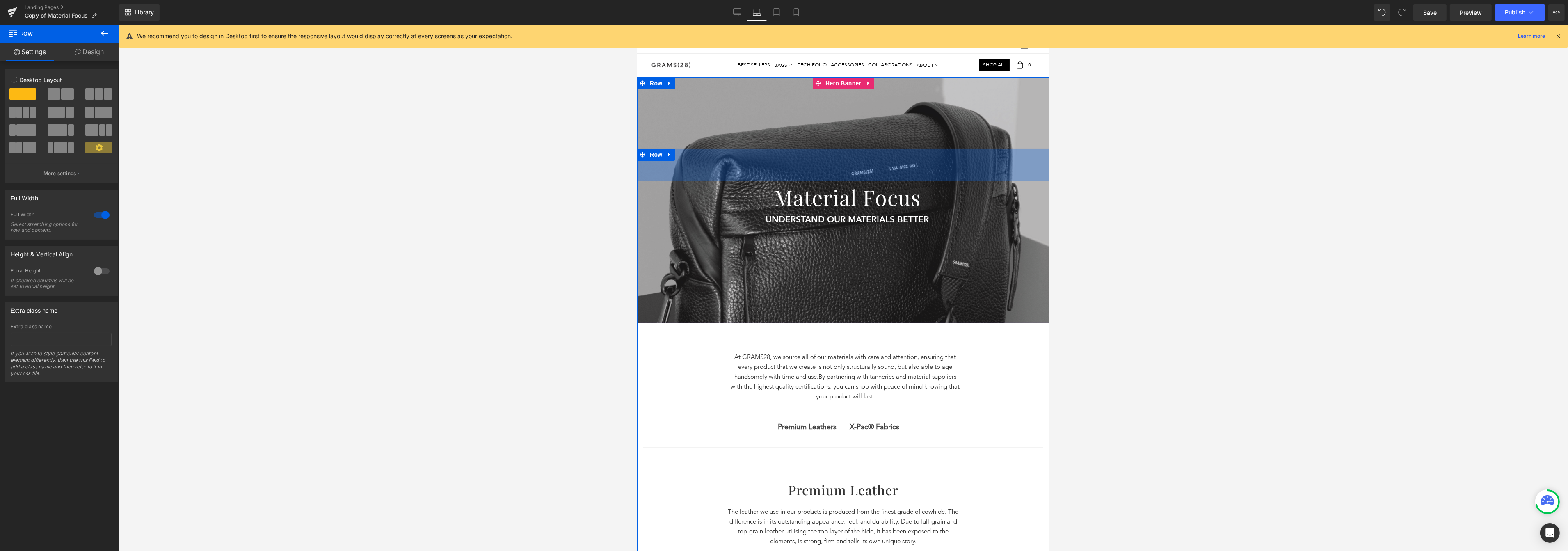
drag, startPoint x: 869, startPoint y: 149, endPoint x: 869, endPoint y: 182, distance: 33.0
click at [869, 182] on div "Material Focus Heading understand our materials better Text Block UNDERSTAND OU…" at bounding box center [843, 190] width 412 height 83
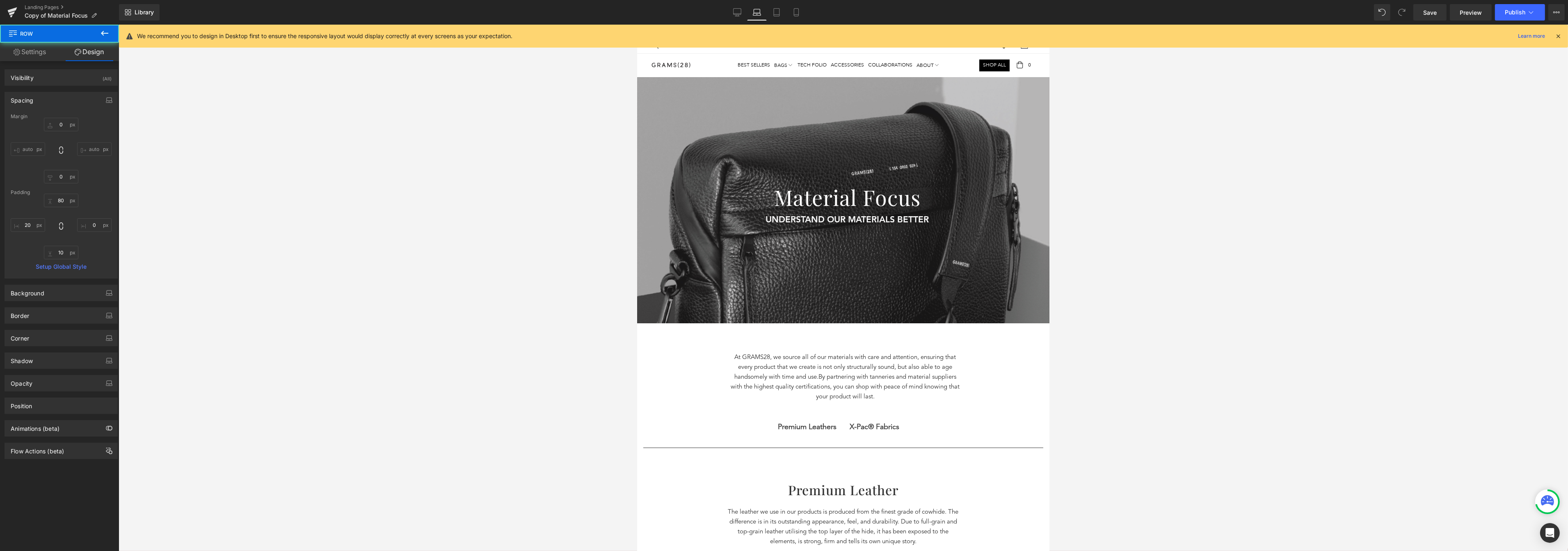
click at [1124, 224] on div at bounding box center [843, 287] width 1449 height 526
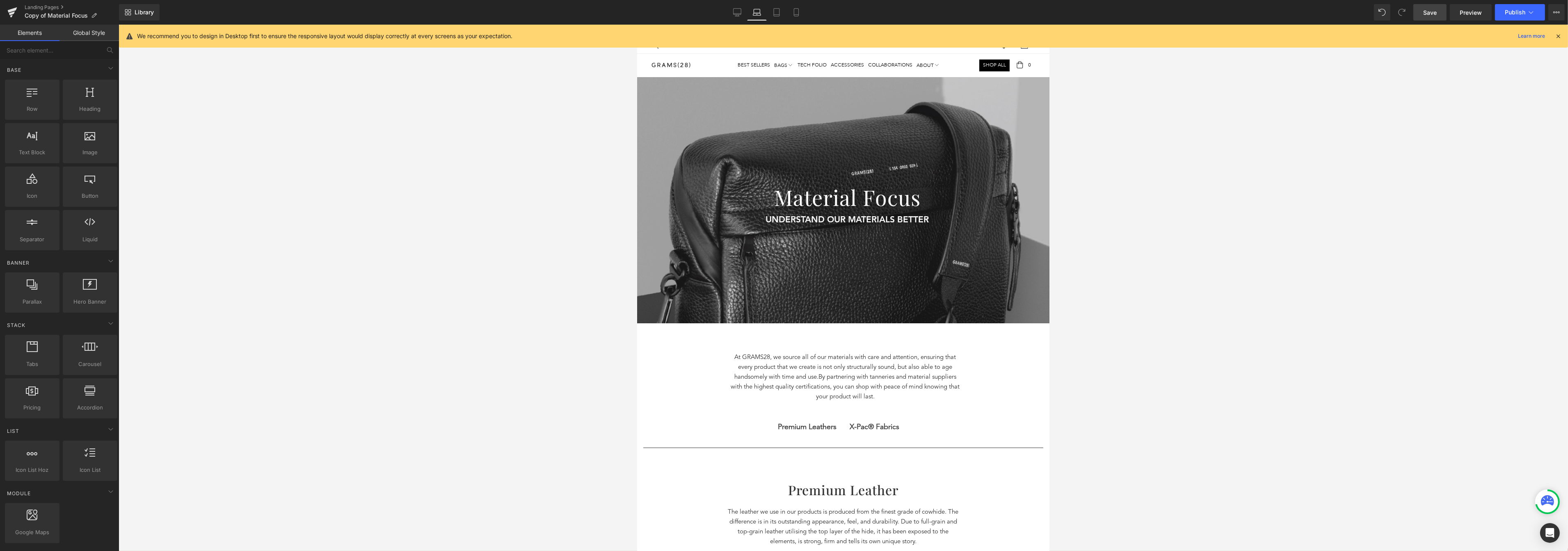
click at [1124, 10] on span "Save" at bounding box center [1430, 12] width 14 height 9
click at [771, 14] on link "Tablet" at bounding box center [776, 12] width 20 height 17
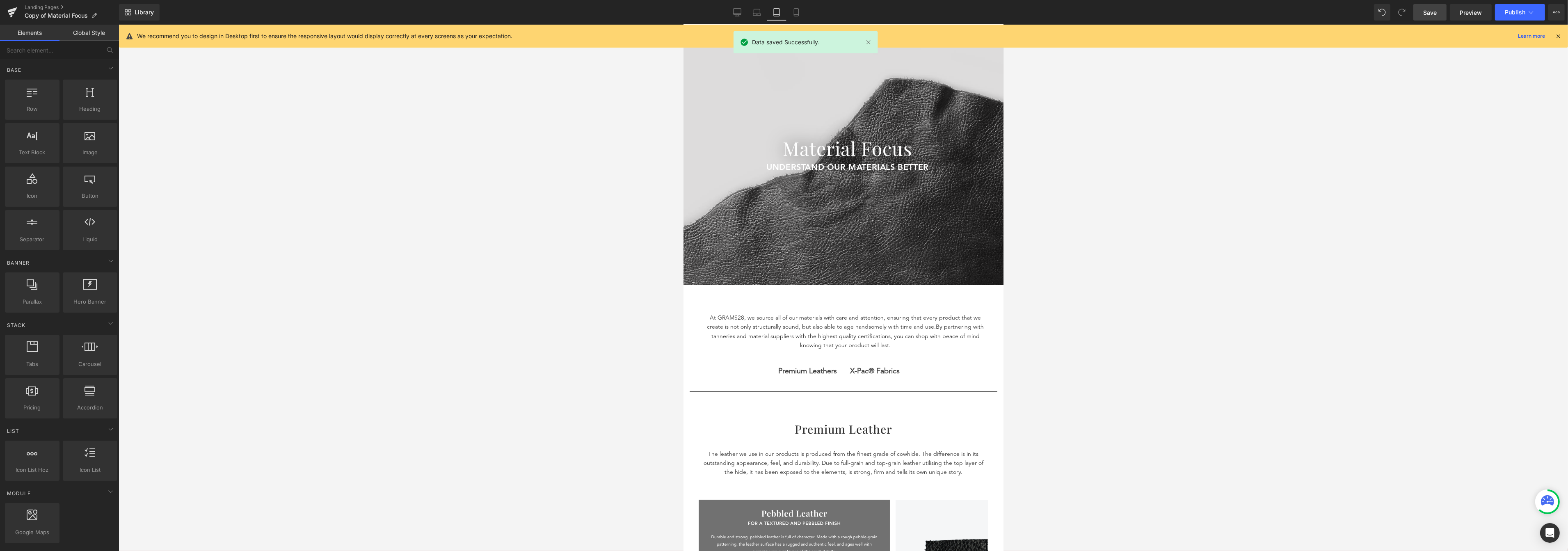
scroll to position [38, 0]
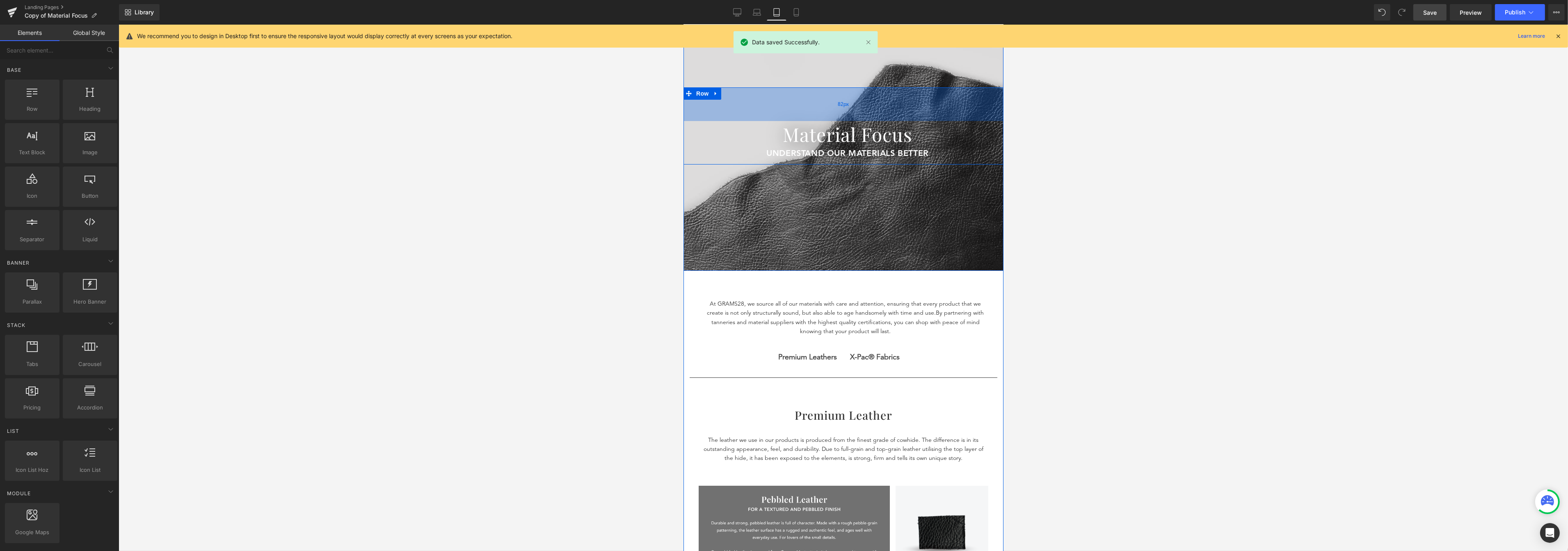
click at [883, 91] on div "82px" at bounding box center [843, 104] width 320 height 33
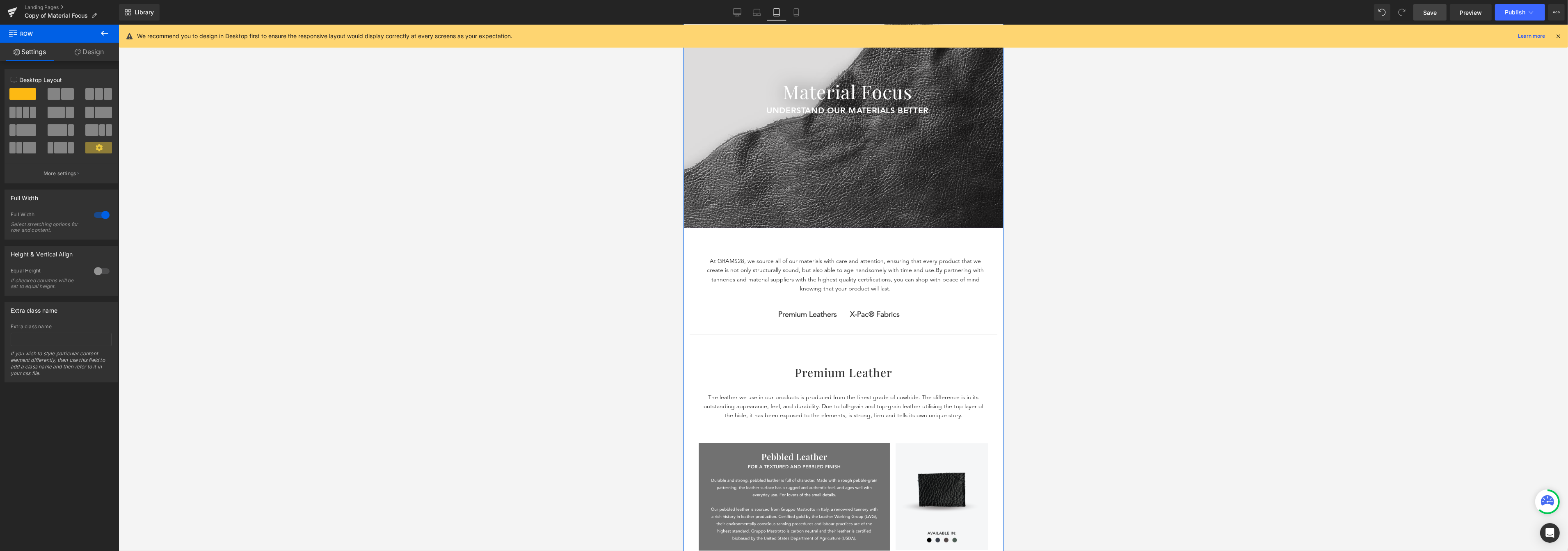
scroll to position [95, 0]
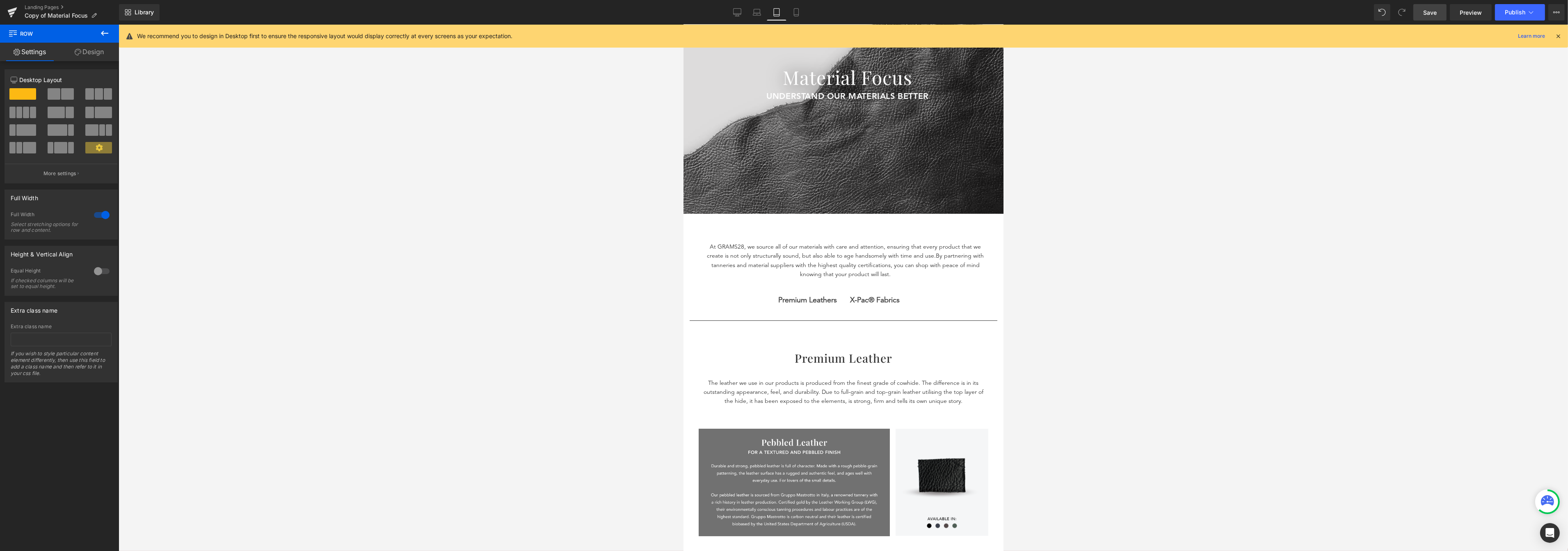
click at [683, 25] on div "98px" at bounding box center [683, 25] width 0 height 0
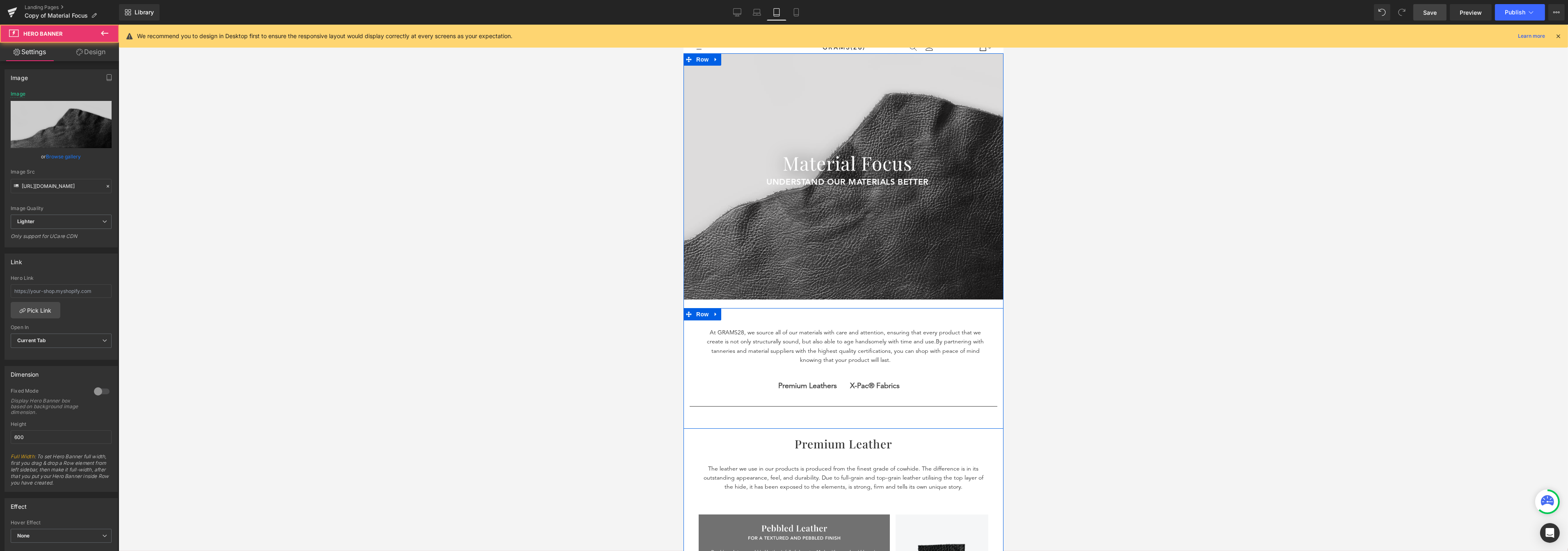
scroll to position [0, 0]
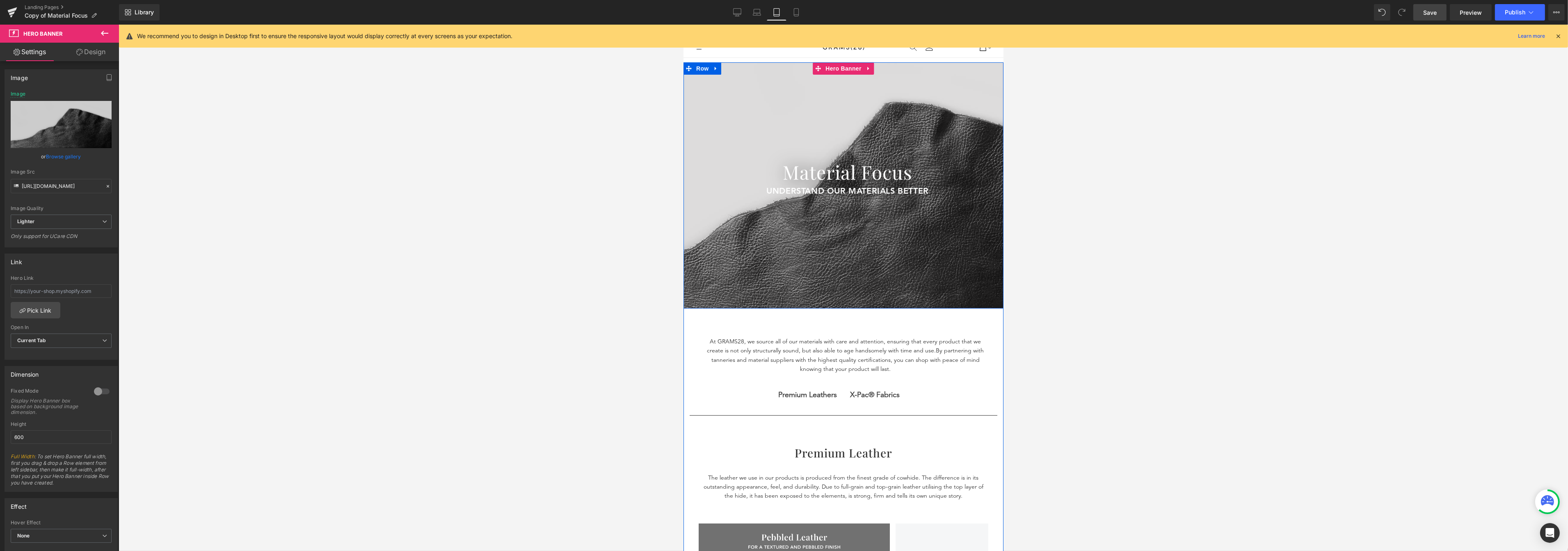
click at [701, 67] on span "Row" at bounding box center [702, 68] width 17 height 12
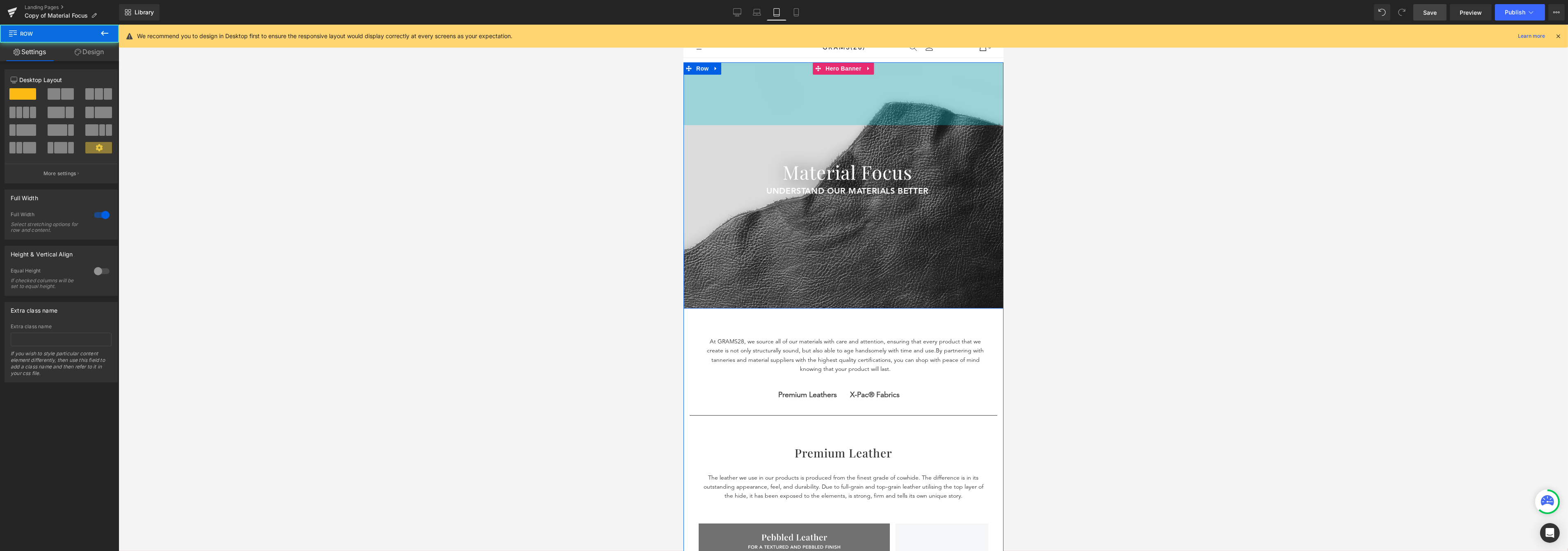
click at [794, 91] on div "153px" at bounding box center [843, 93] width 320 height 63
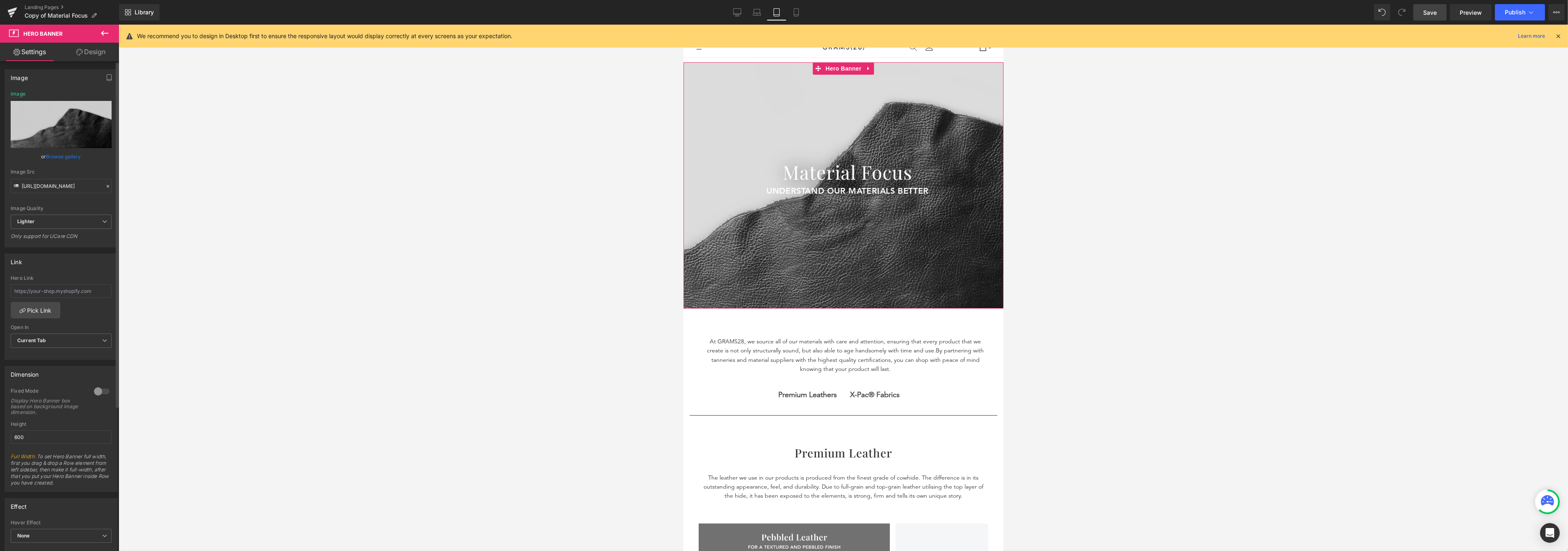
click at [51, 161] on link "Browse gallery" at bounding box center [64, 156] width 35 height 14
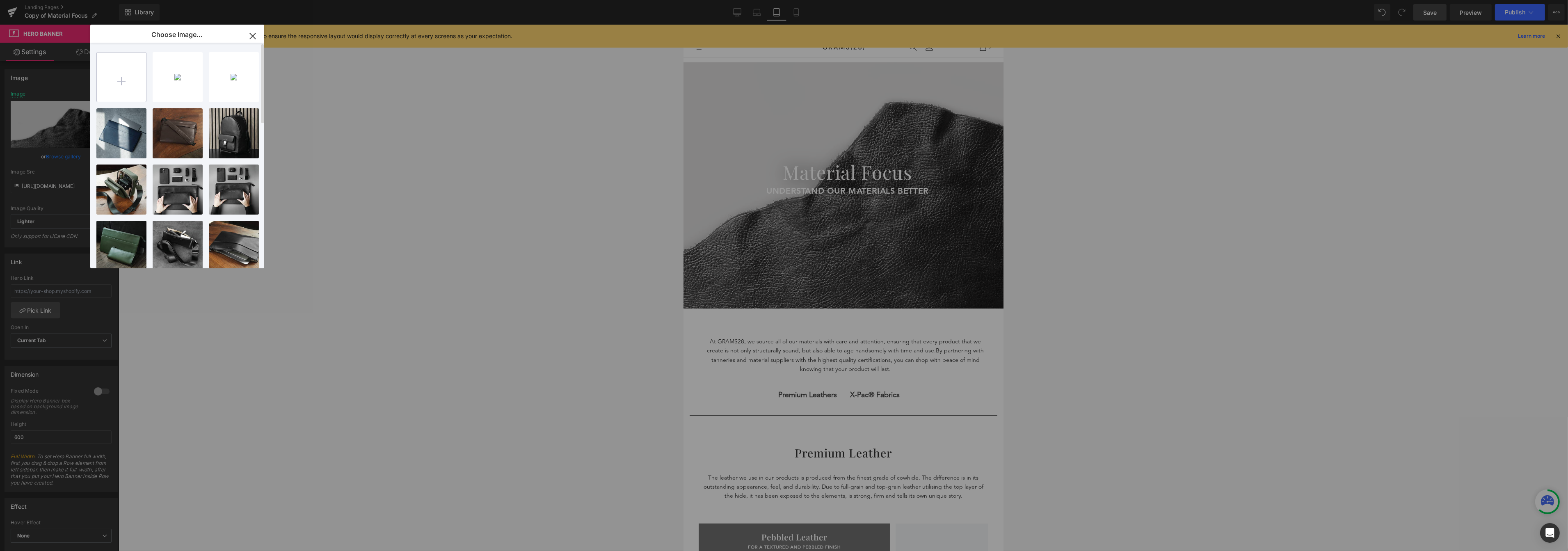
click at [137, 97] on input "file" at bounding box center [122, 77] width 49 height 49
type input "C:\fakepath\Banner_5-32-min.png"
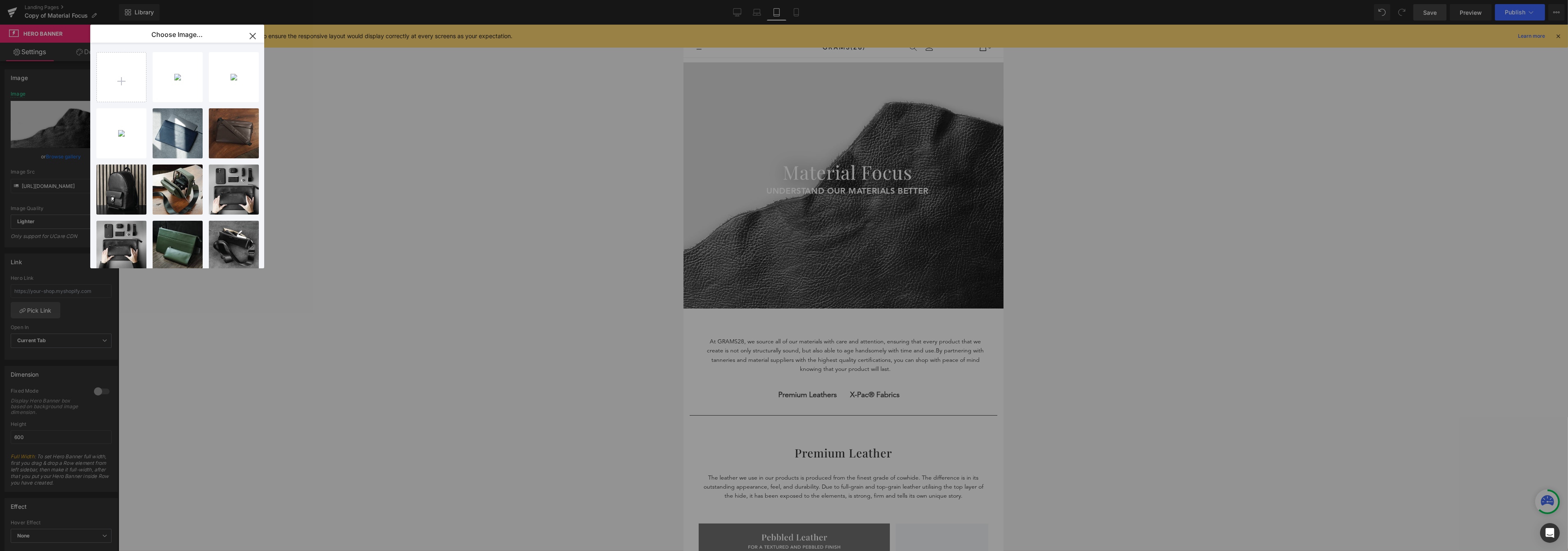
click at [255, 34] on icon "button" at bounding box center [253, 36] width 13 height 13
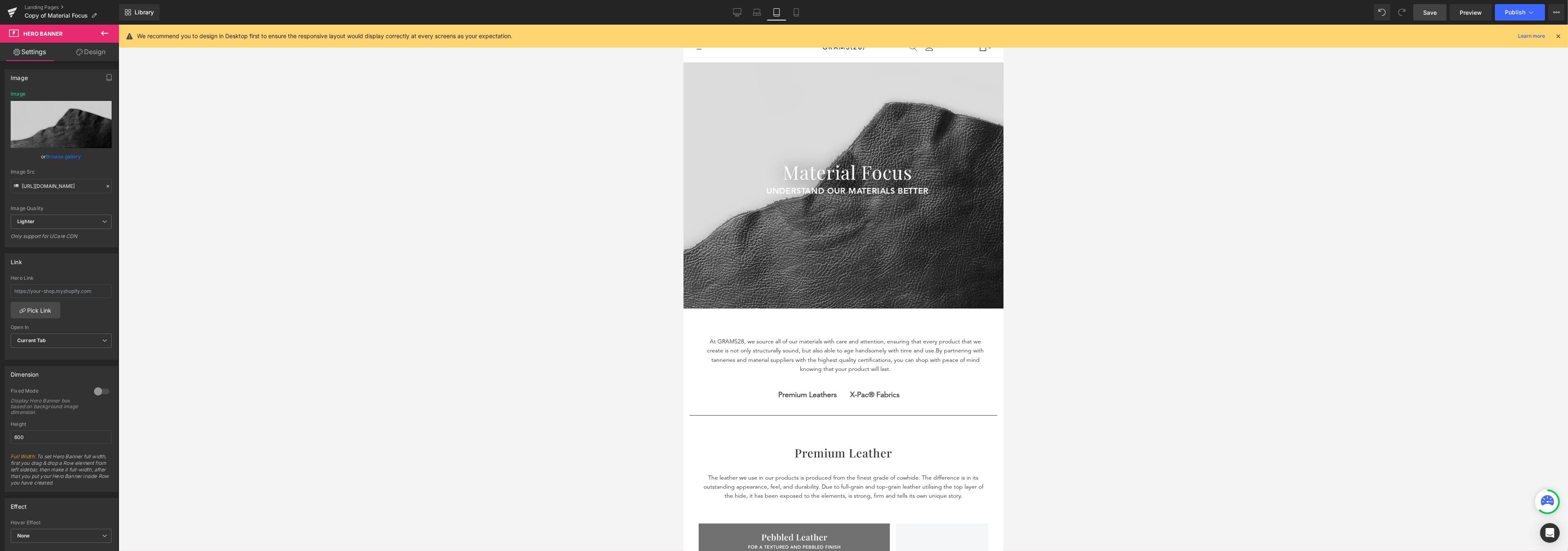
click at [716, 249] on div at bounding box center [843, 185] width 320 height 246
click at [56, 162] on link "Browse gallery" at bounding box center [64, 156] width 35 height 14
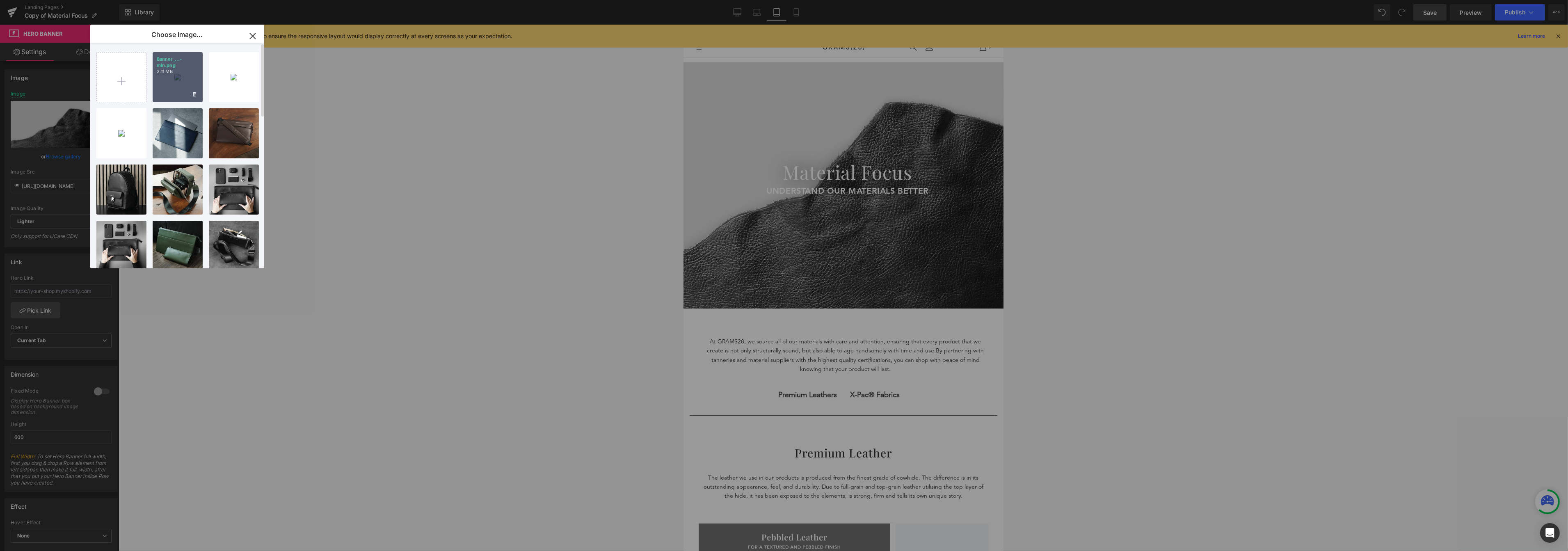
click at [193, 90] on div "Banner_...-min.png 2.11 MB" at bounding box center [177, 77] width 50 height 50
type input "https://ucarecdn.com/76509a08-2b26-429f-ba49-748834ed55e2/-/format/auto/-/previ…"
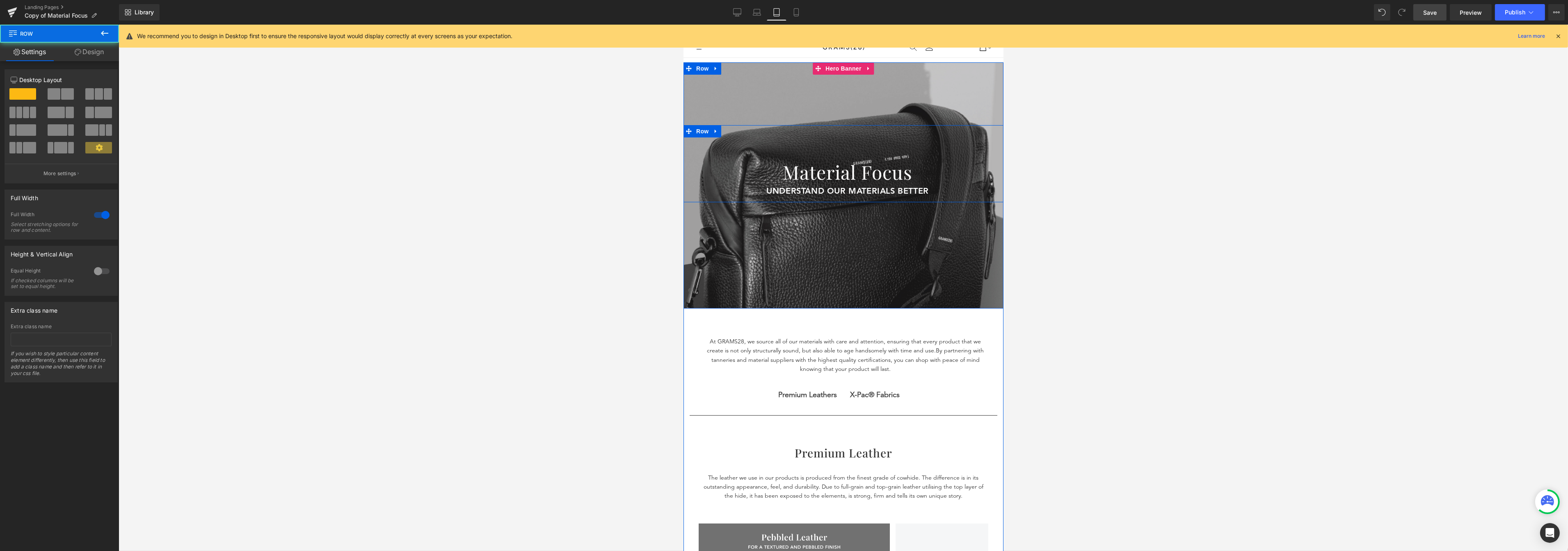
click at [891, 143] on div "Material Focus Heading understand our materials better Text Block UNDERSTAND OU…" at bounding box center [843, 164] width 320 height 77
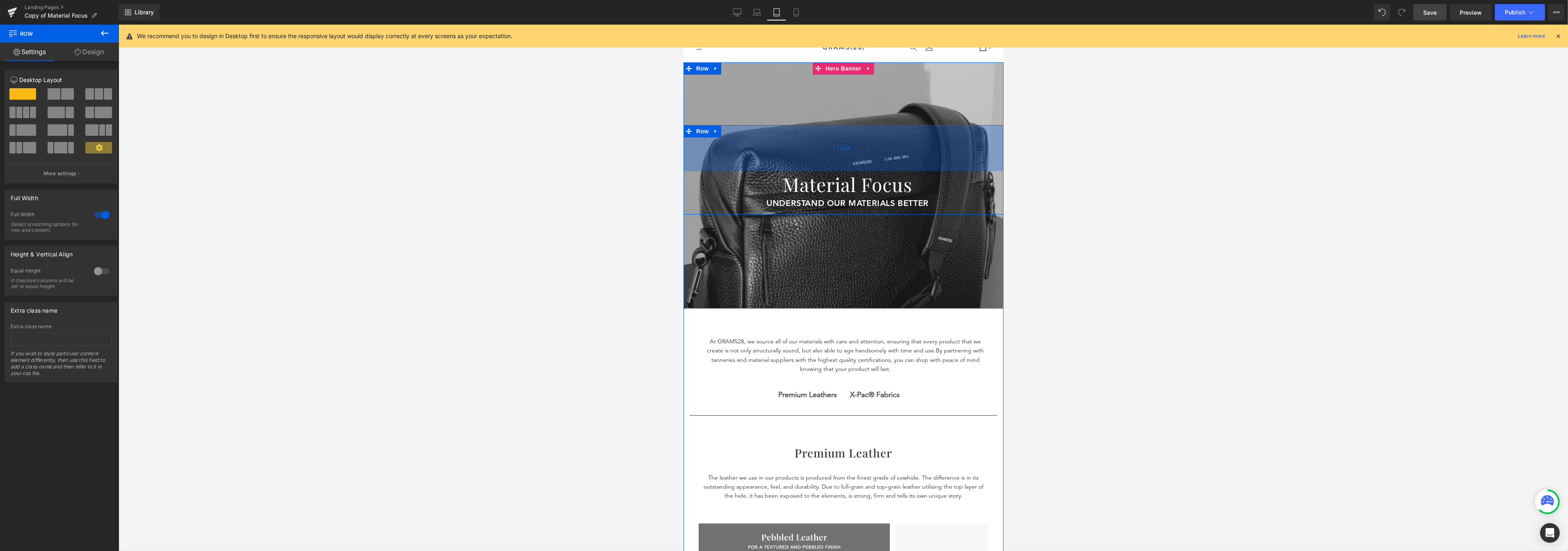
drag, startPoint x: 874, startPoint y: 133, endPoint x: 876, endPoint y: 144, distance: 11.2
click at [876, 144] on div "112px" at bounding box center [843, 148] width 320 height 46
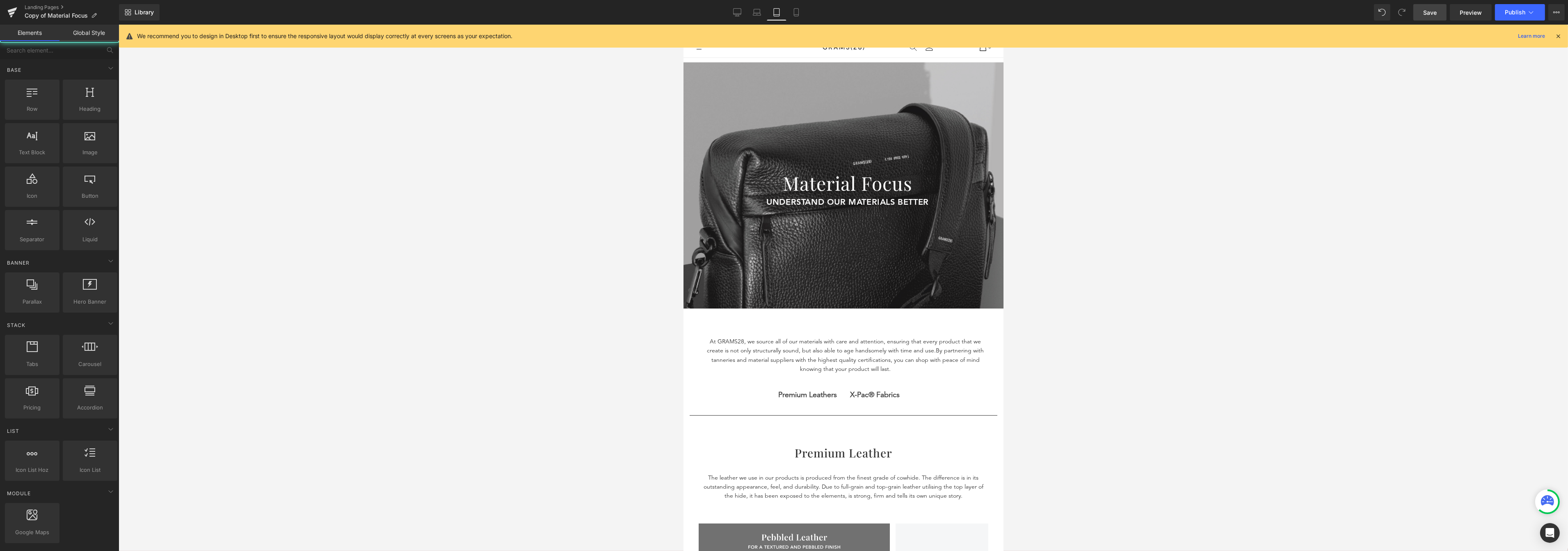
click at [1124, 168] on div at bounding box center [843, 287] width 1449 height 526
click at [1124, 12] on link "Save" at bounding box center [1430, 12] width 33 height 17
click at [792, 14] on icon at bounding box center [796, 12] width 8 height 8
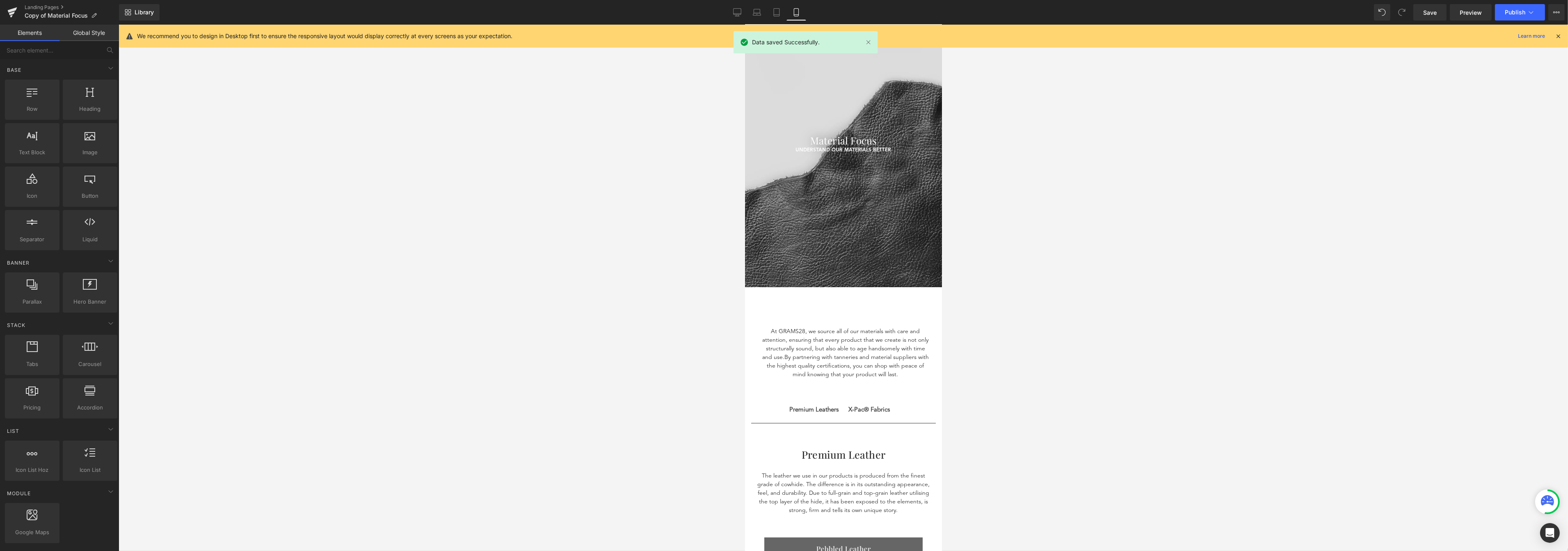
scroll to position [8, 0]
click at [890, 240] on div at bounding box center [843, 165] width 197 height 246
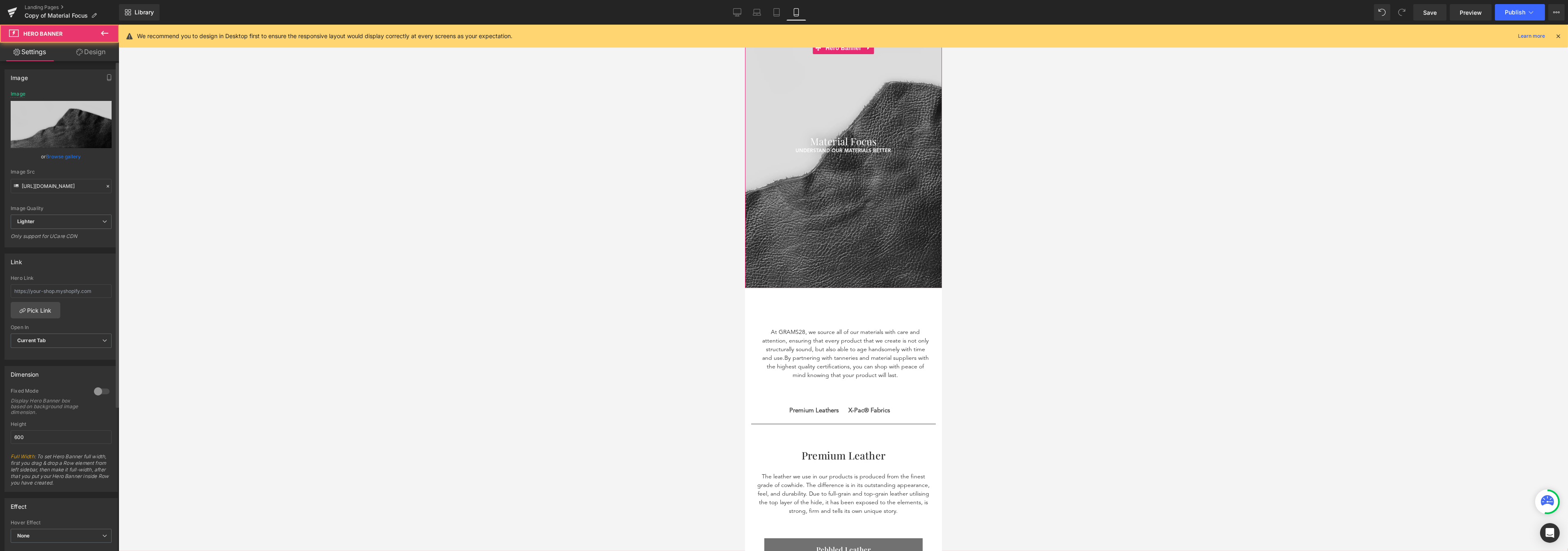
click at [75, 159] on link "Browse gallery" at bounding box center [64, 156] width 35 height 14
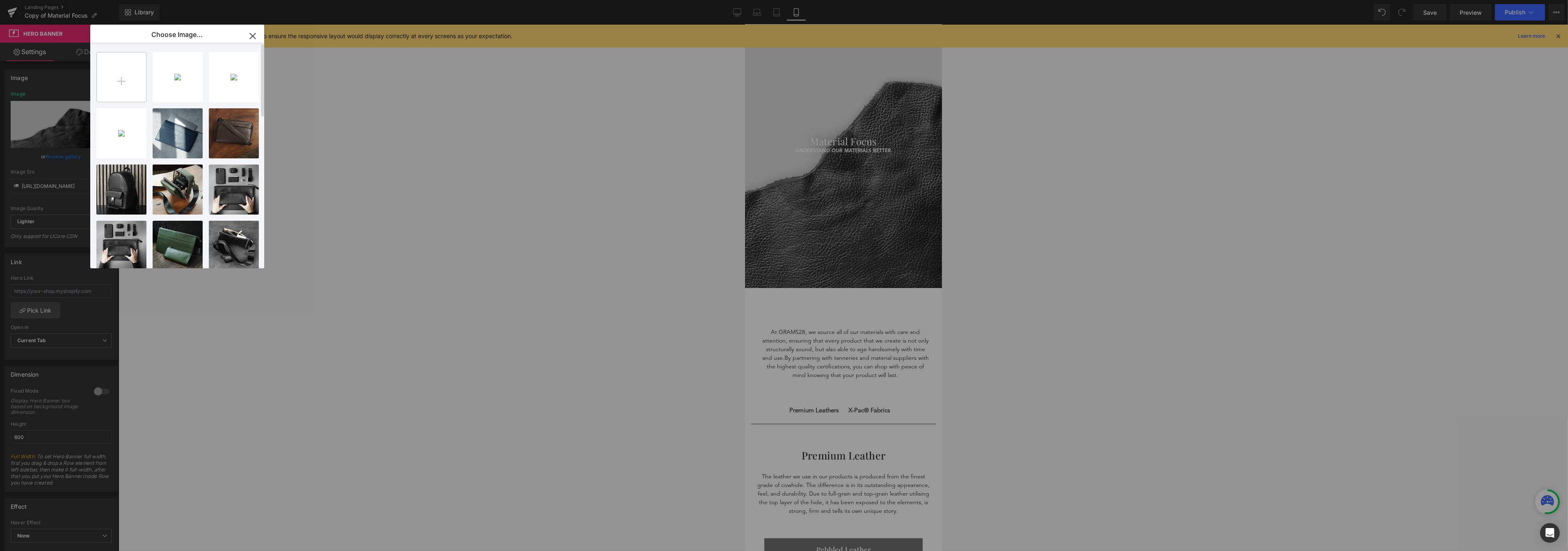
click at [132, 73] on input "file" at bounding box center [122, 77] width 49 height 49
type input "C:\fakepath\Banner_6.png"
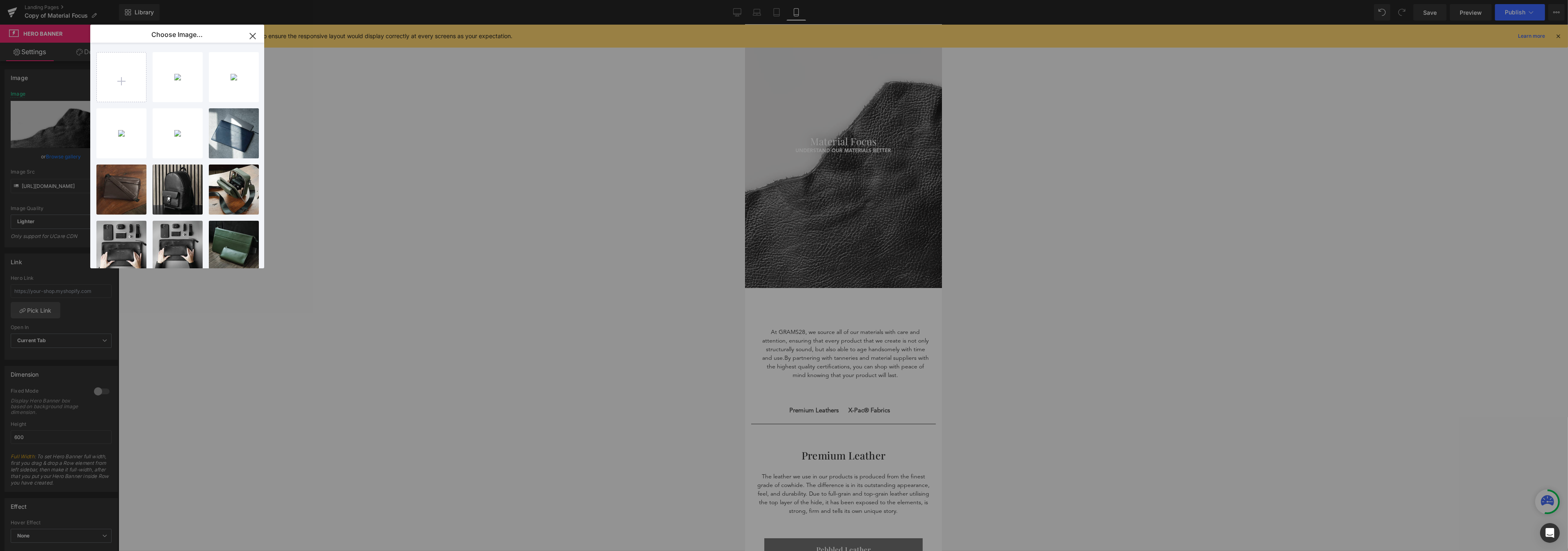
click at [250, 41] on icon "button" at bounding box center [253, 36] width 13 height 13
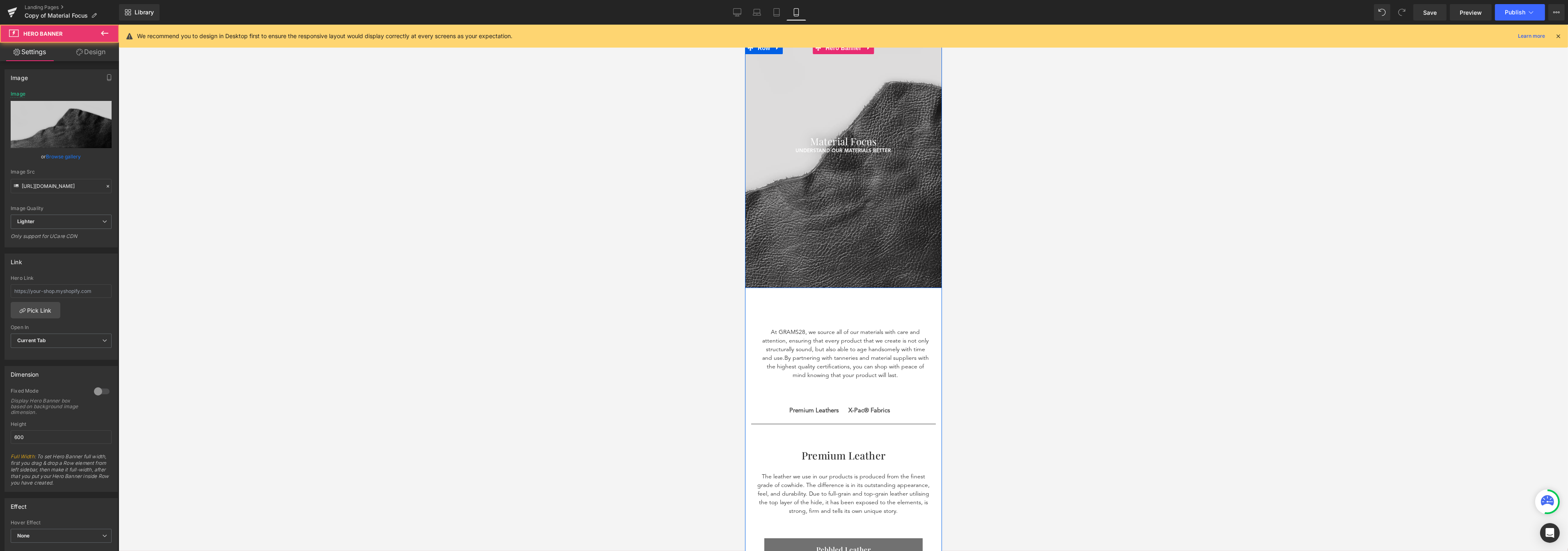
click at [822, 179] on div at bounding box center [843, 165] width 197 height 246
click at [65, 156] on link "Browse gallery" at bounding box center [64, 156] width 35 height 14
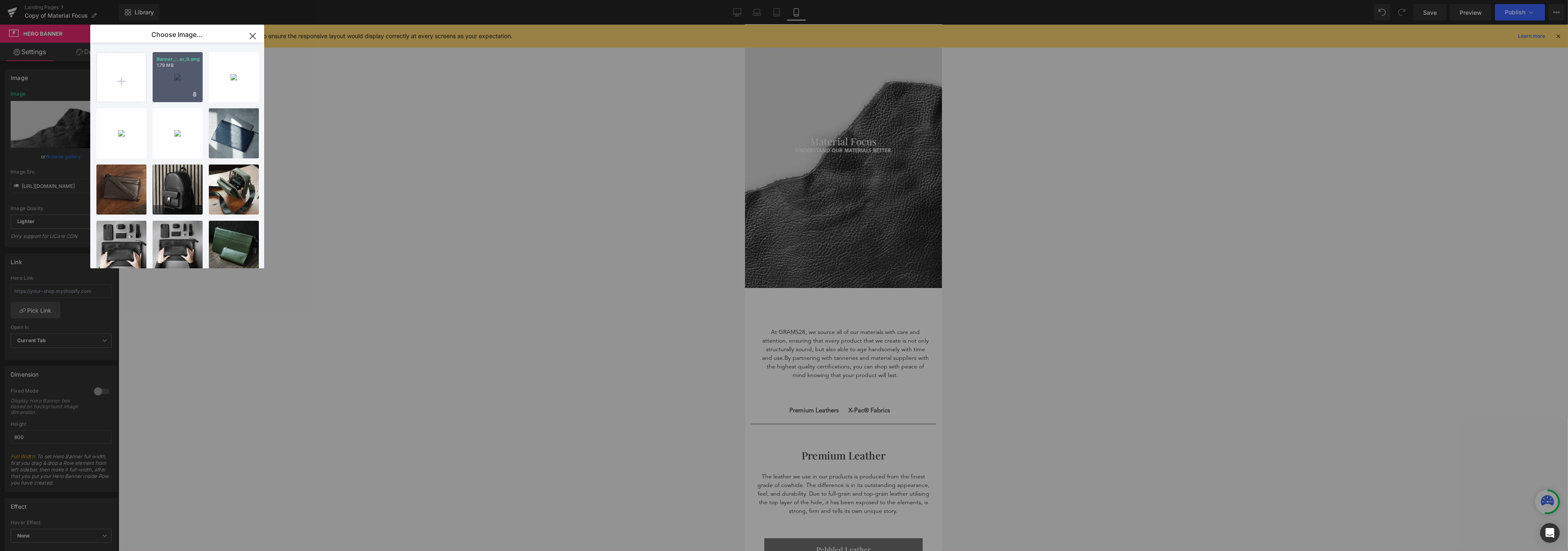
click at [167, 78] on div "Banner_...er_6.png 1.79 MB" at bounding box center [177, 77] width 50 height 50
type input "https://ucarecdn.com/8863fad2-13f8-43ff-a519-8ceda42c4e96/-/format/auto/-/previ…"
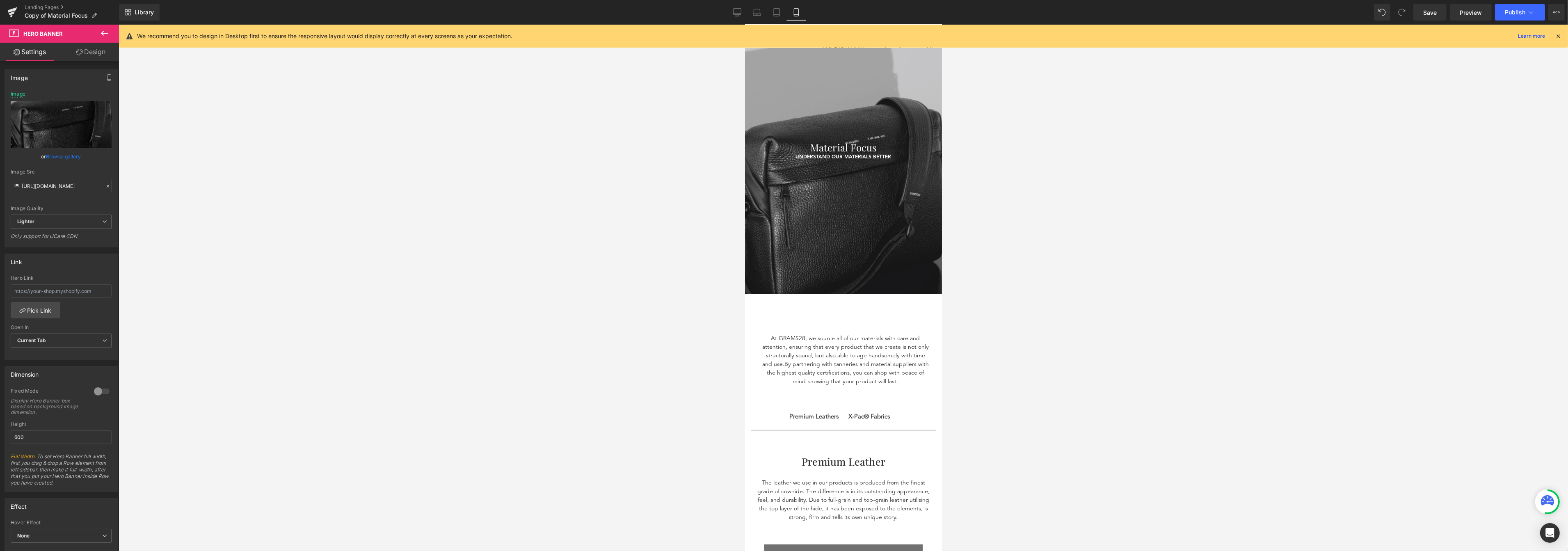
scroll to position [0, 0]
click at [859, 140] on div "Material Focus Heading understand our materials better Text Block UNDERSTAND OU…" at bounding box center [843, 111] width 197 height 104
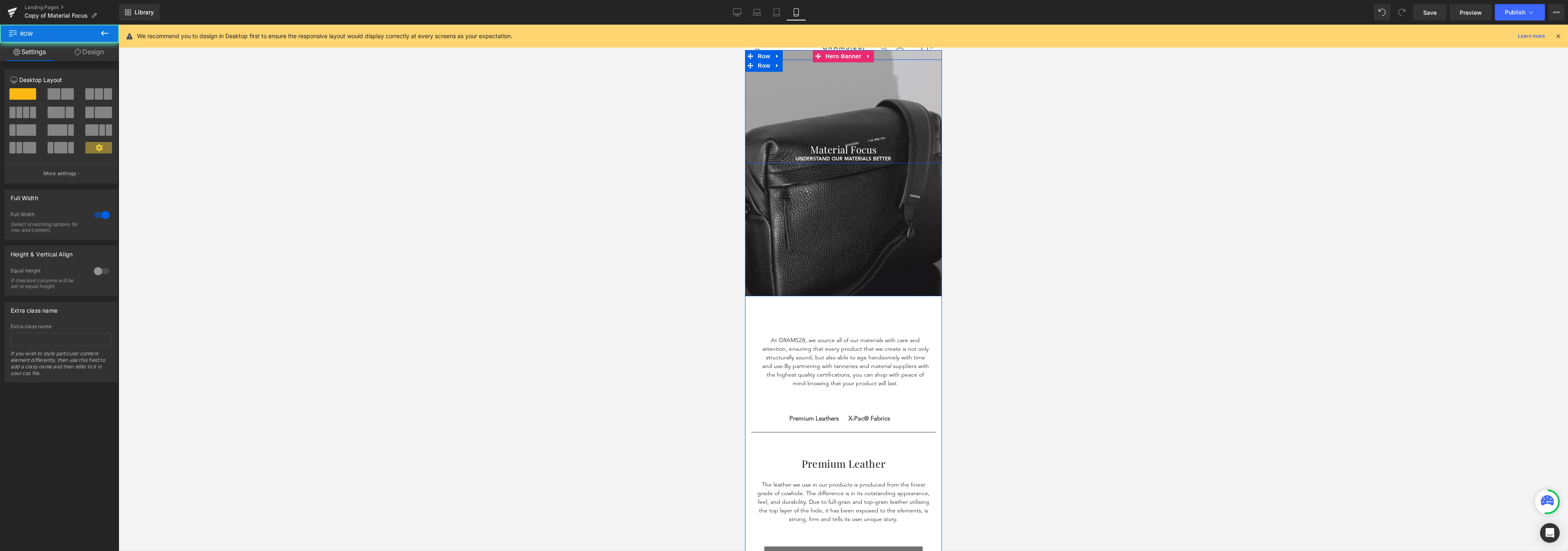
click at [845, 121] on div "Material Focus Heading understand our materials better Text Block UNDERSTAND OU…" at bounding box center [843, 111] width 197 height 104
click at [816, 76] on div "Material Focus Heading understand our materials better Text Block UNDERSTAND OU…" at bounding box center [843, 111] width 197 height 104
click at [839, 117] on div "Material Focus Heading understand our materials better Text Block UNDERSTAND OU…" at bounding box center [843, 111] width 197 height 104
click at [761, 66] on span "Row" at bounding box center [763, 64] width 17 height 12
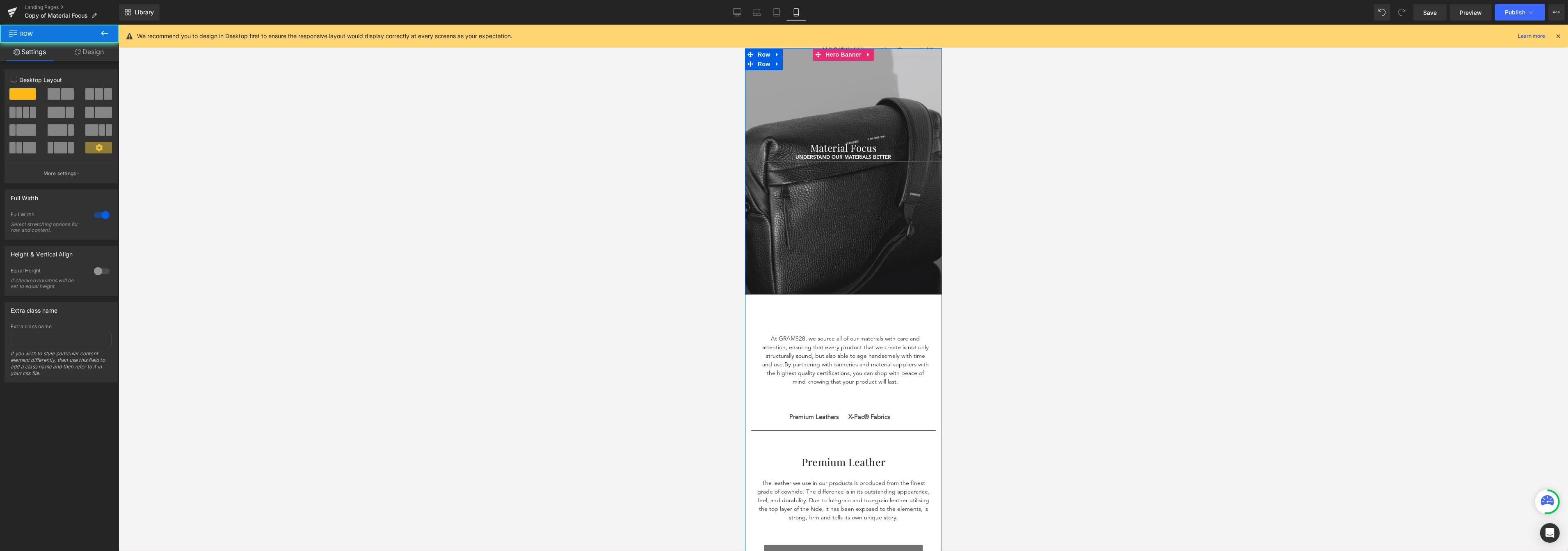
click at [820, 65] on div "Material Focus Heading understand our materials better Text Block UNDERSTAND OU…" at bounding box center [843, 109] width 197 height 104
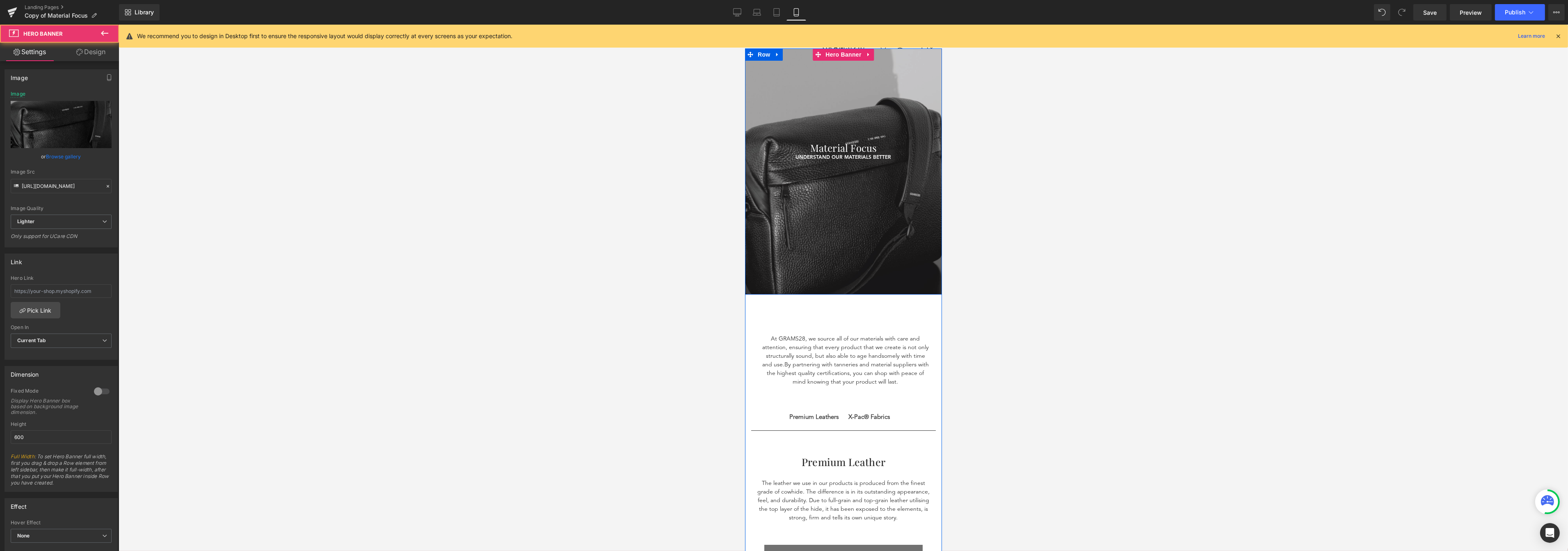
click at [851, 161] on div at bounding box center [843, 172] width 197 height 246
click at [862, 148] on icon at bounding box center [863, 148] width 1 height 3
click at [894, 140] on div "Material Focus Heading understand our materials better Text Block UNDERSTAND OU…" at bounding box center [843, 109] width 197 height 104
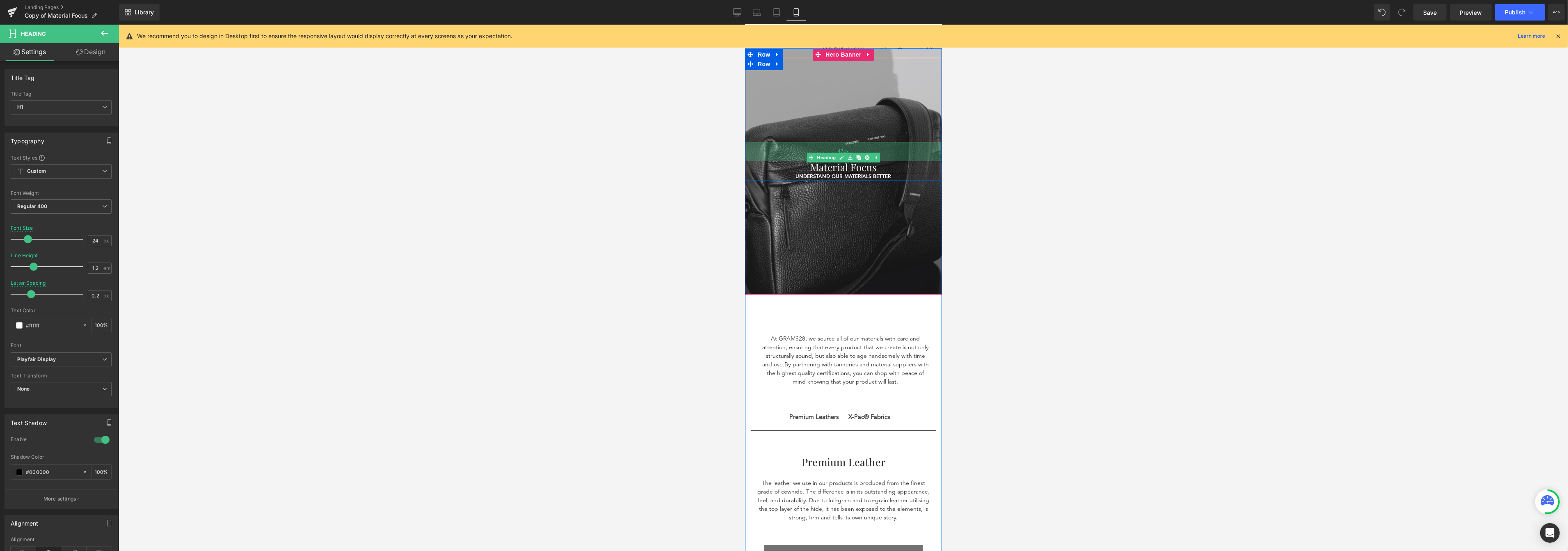
drag, startPoint x: 885, startPoint y: 141, endPoint x: 886, endPoint y: 161, distance: 20.0
click at [886, 161] on div "47px" at bounding box center [843, 151] width 197 height 20
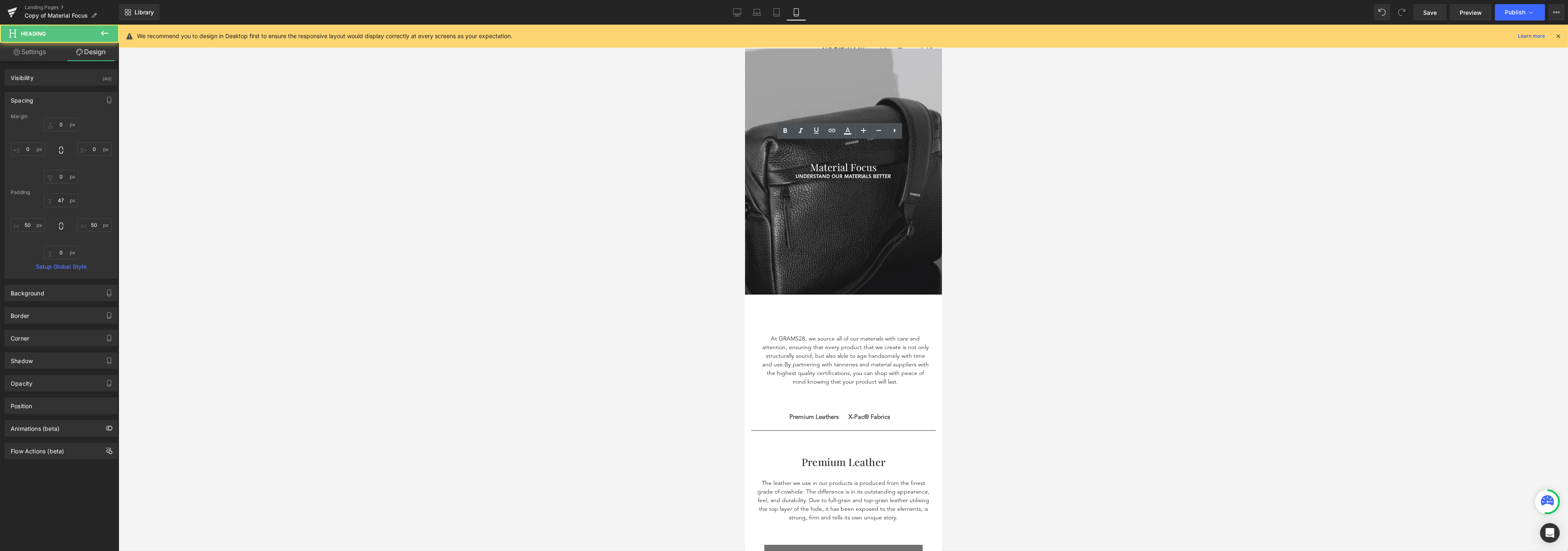
click at [1077, 153] on div at bounding box center [843, 287] width 1449 height 526
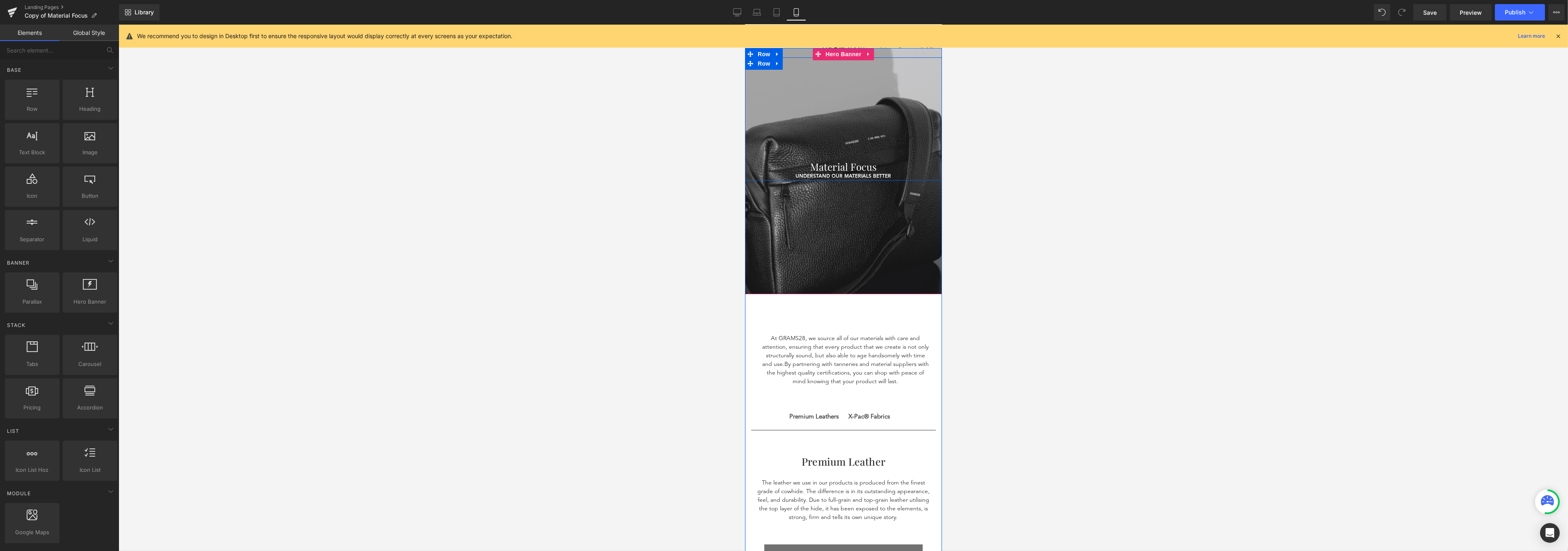
scroll to position [4, 0]
click at [1124, 11] on link "Save" at bounding box center [1430, 12] width 33 height 17
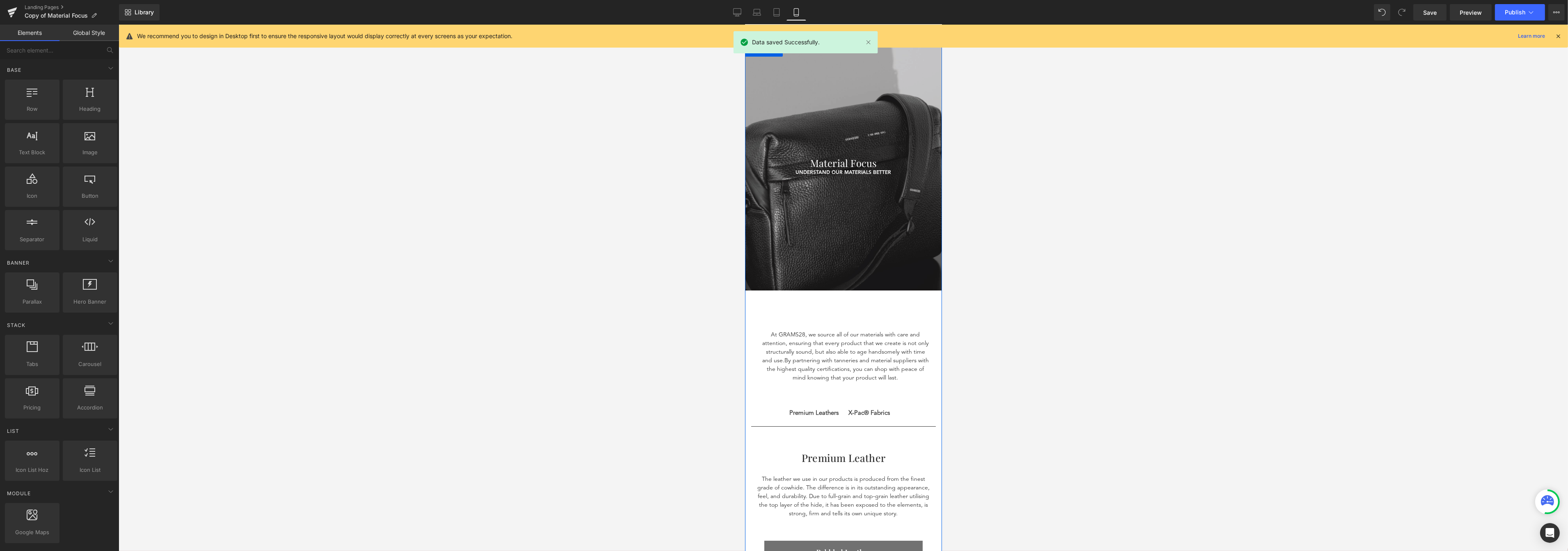
scroll to position [0, 0]
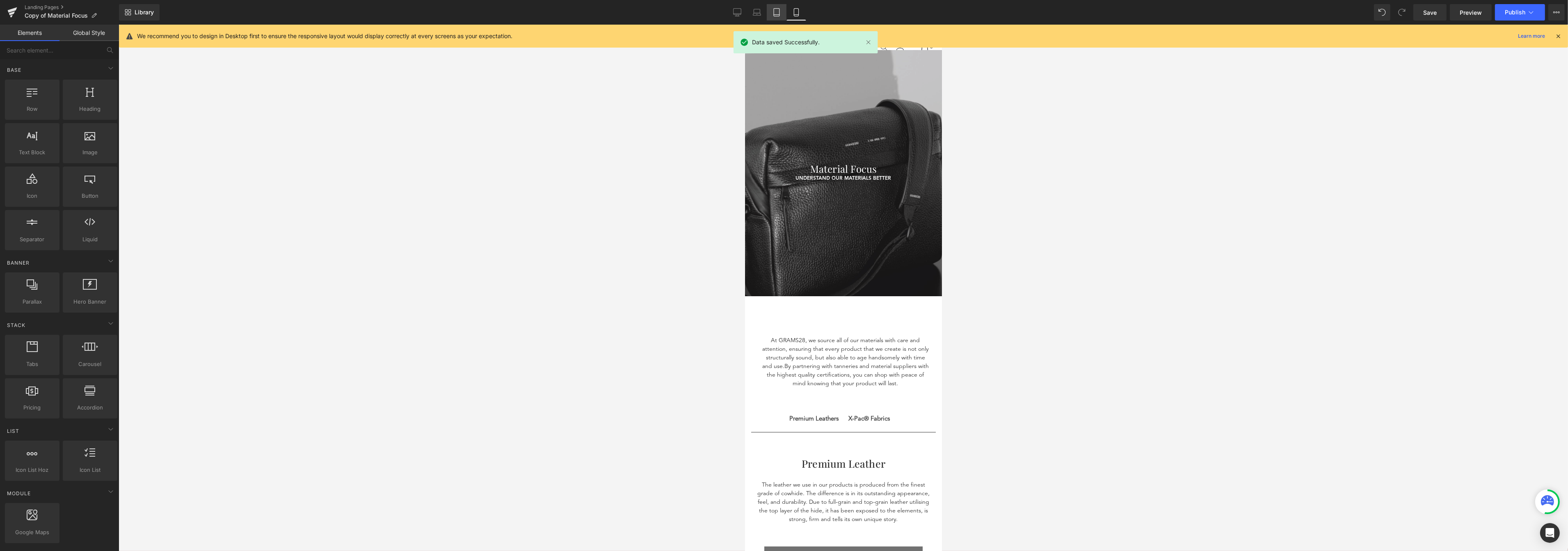
click at [775, 14] on icon at bounding box center [776, 12] width 8 height 8
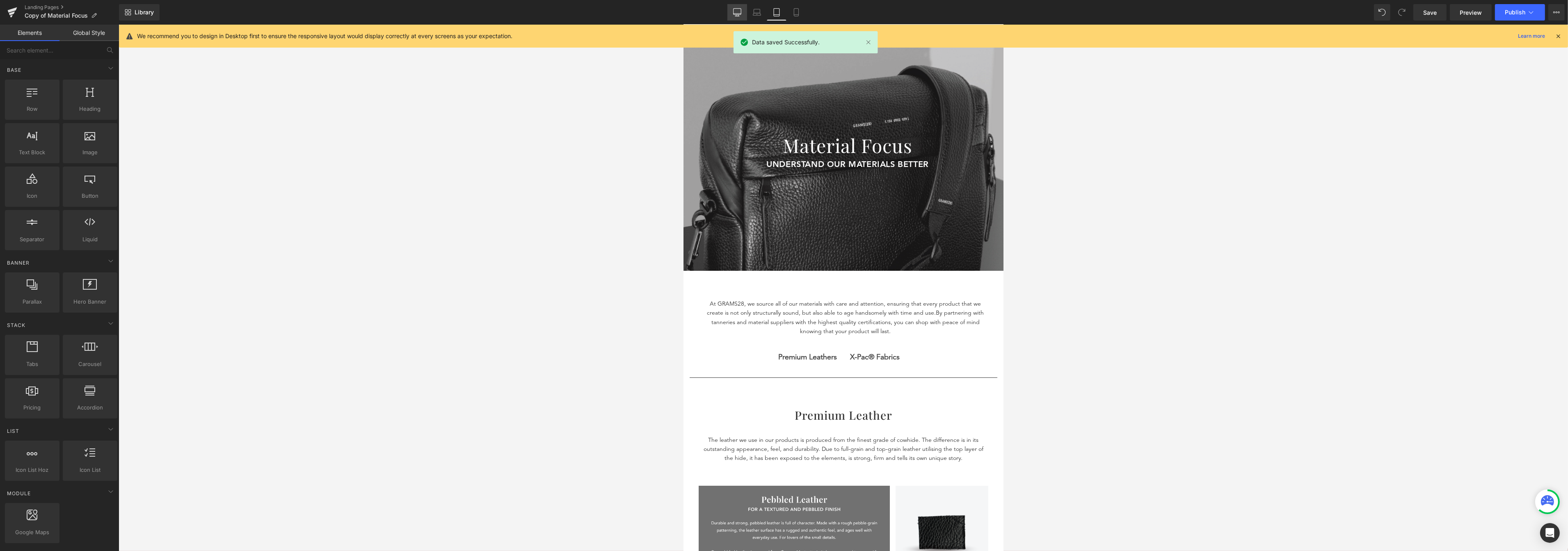
click at [741, 9] on icon at bounding box center [737, 12] width 8 height 7
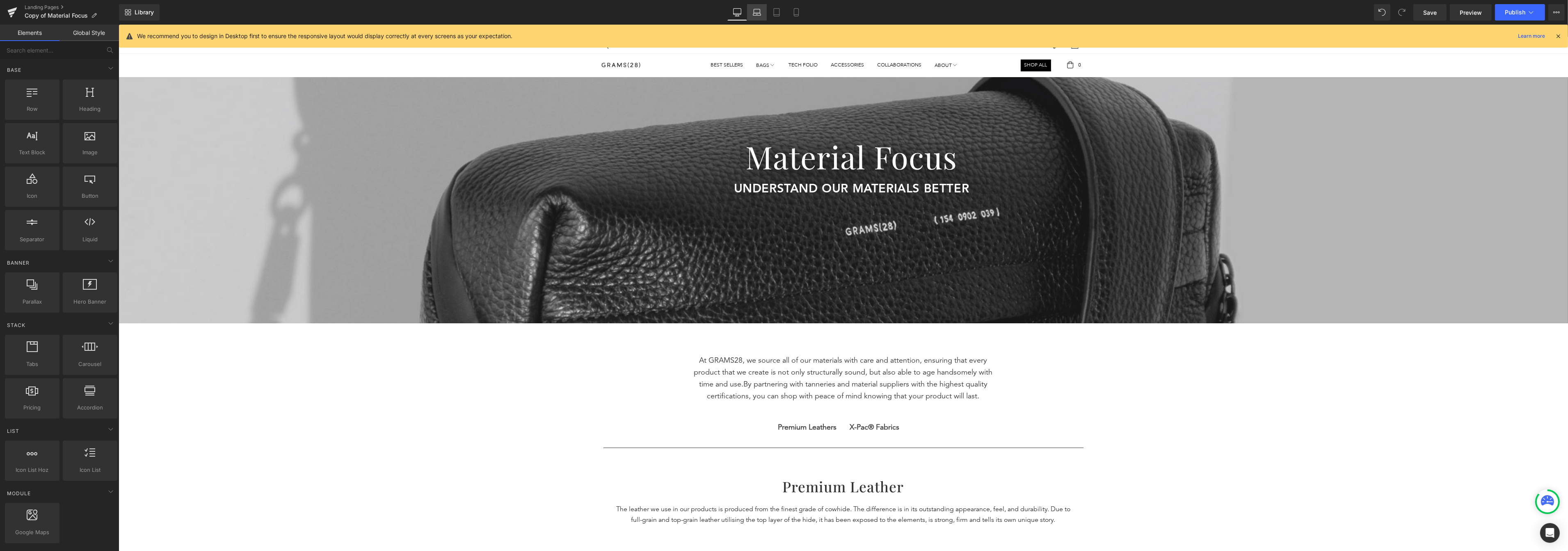
click at [761, 11] on icon at bounding box center [756, 12] width 8 height 8
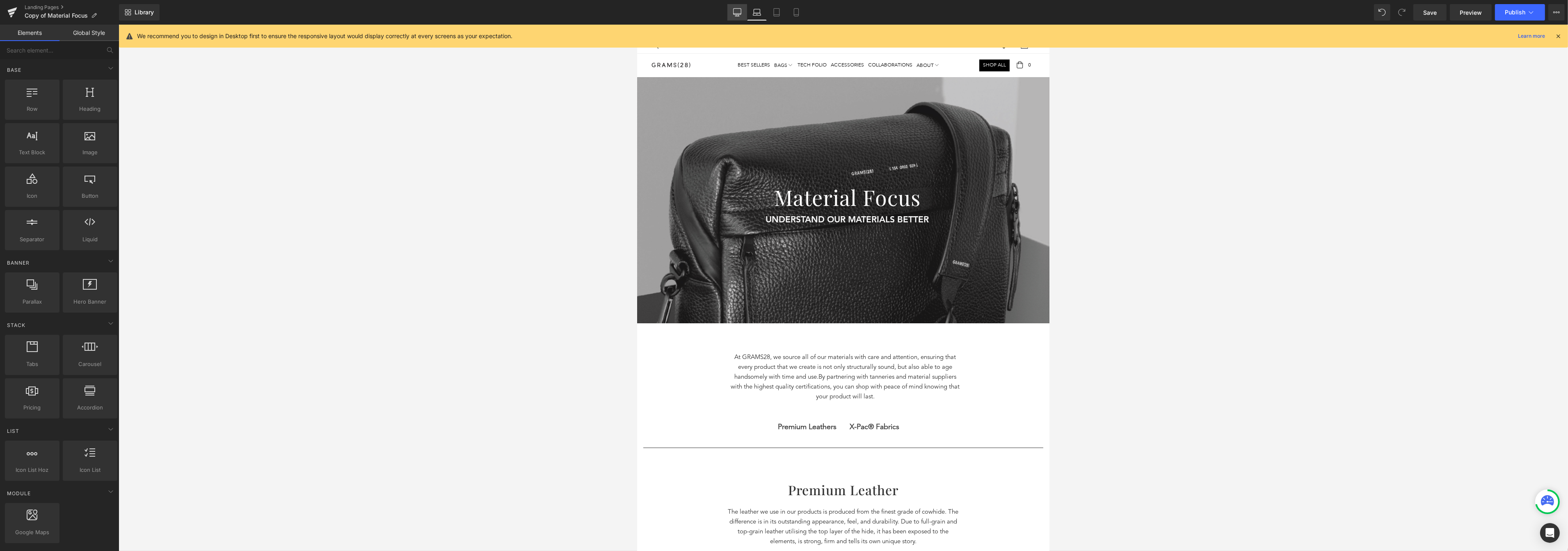
click at [740, 9] on icon at bounding box center [737, 12] width 8 height 7
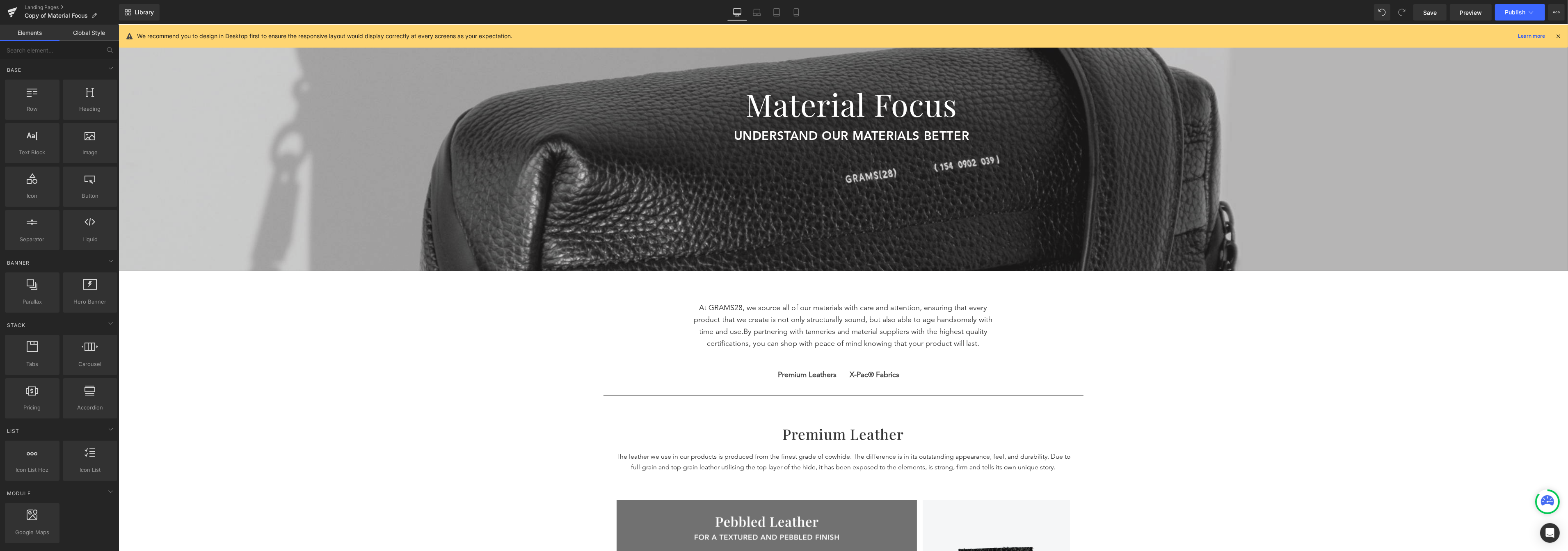
click at [566, 91] on div "Material Focus Heading 47px" at bounding box center [851, 104] width 1433 height 47
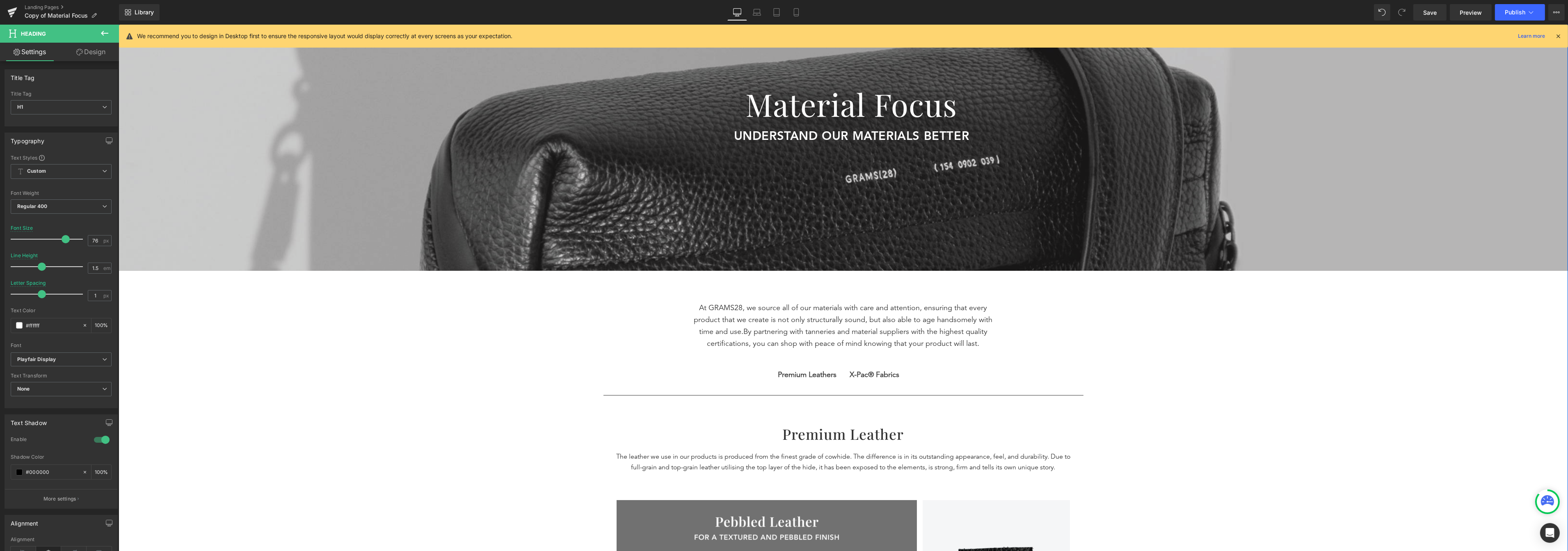
click at [370, 445] on div "Material Focus Heading understand our materials better Text Block UNDERSTAND OU…" at bounding box center [842, 548] width 1449 height 1047
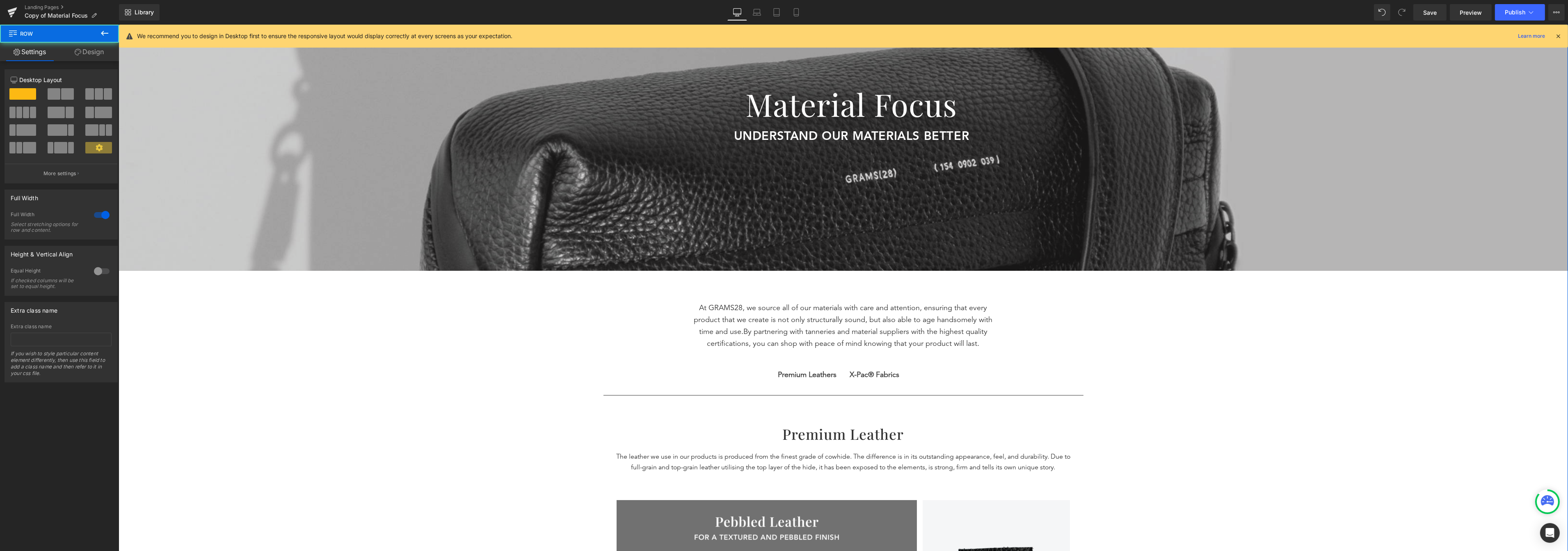
click at [361, 143] on p "understand our materials better" at bounding box center [851, 137] width 1433 height 19
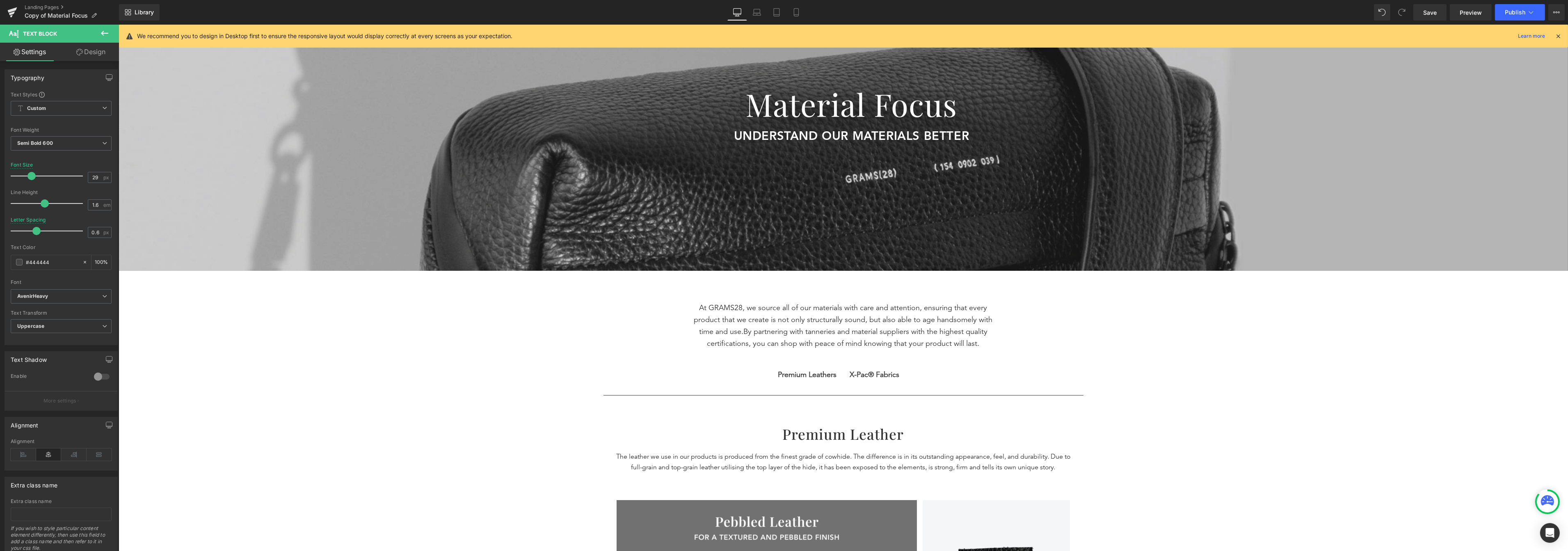
drag, startPoint x: 116, startPoint y: 31, endPoint x: 112, endPoint y: 33, distance: 4.5
click at [116, 31] on button at bounding box center [105, 33] width 29 height 18
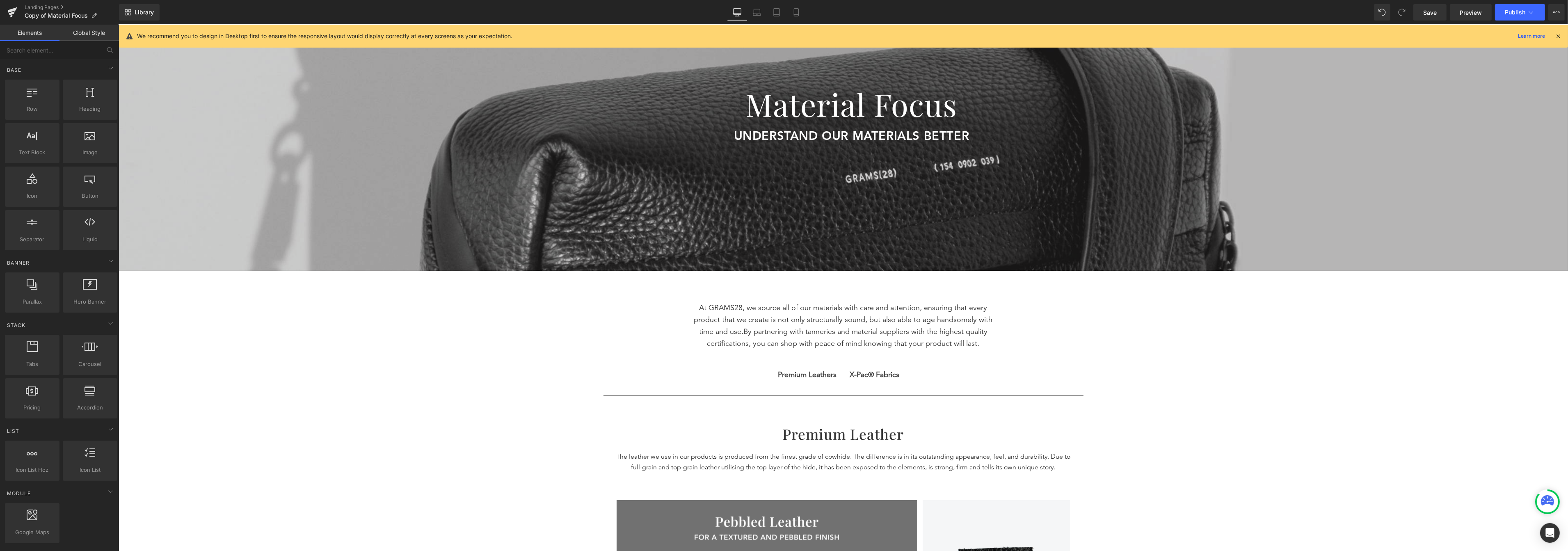
click at [227, 193] on div at bounding box center [842, 148] width 1449 height 246
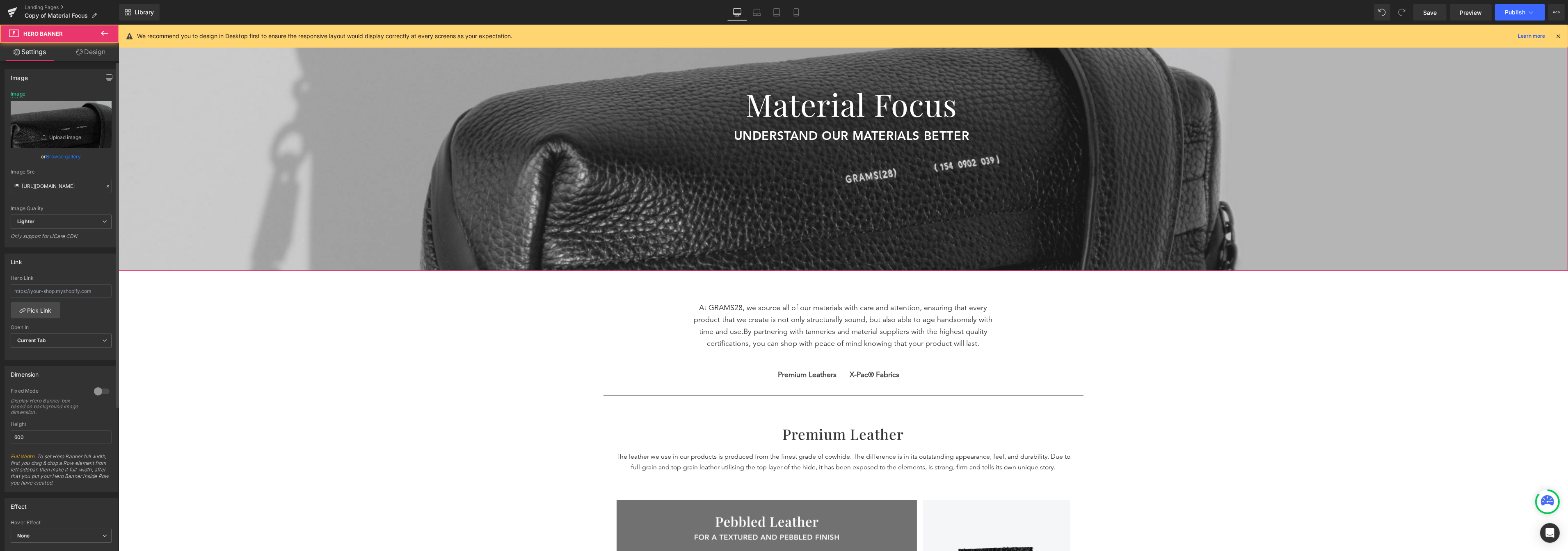
click at [56, 154] on link "Browse gallery" at bounding box center [64, 156] width 35 height 14
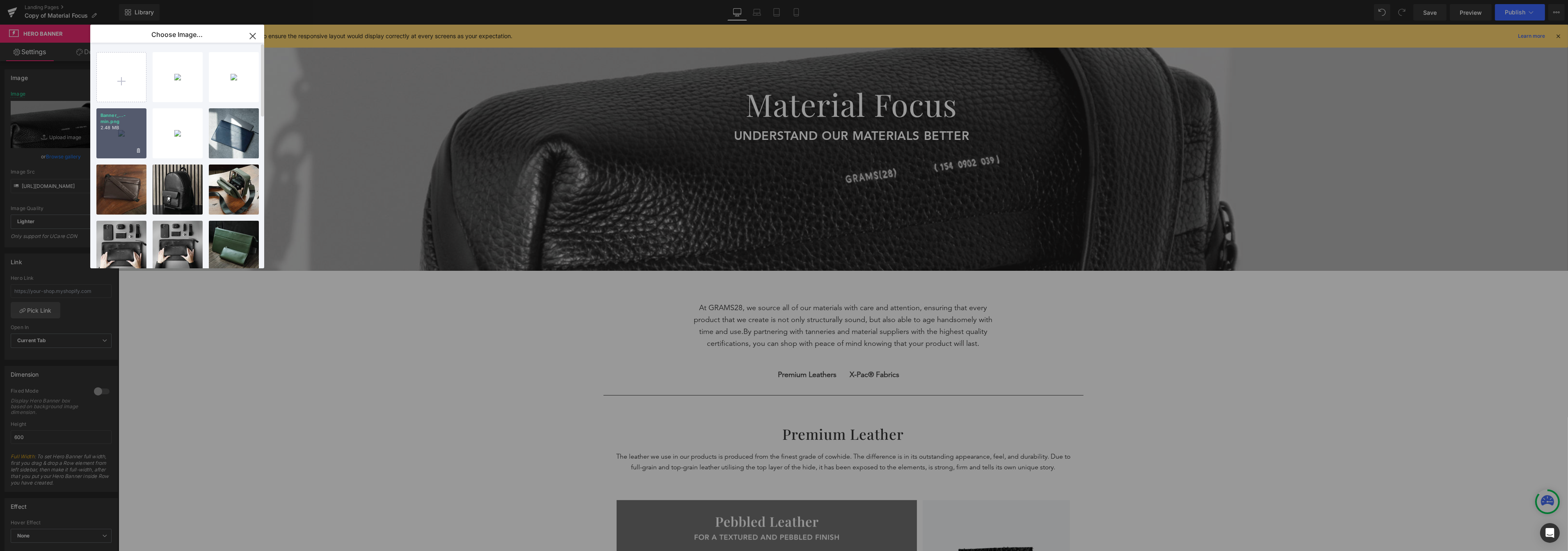
click at [122, 143] on div "Banner_...-min.png 2.48 MB" at bounding box center [121, 133] width 50 height 50
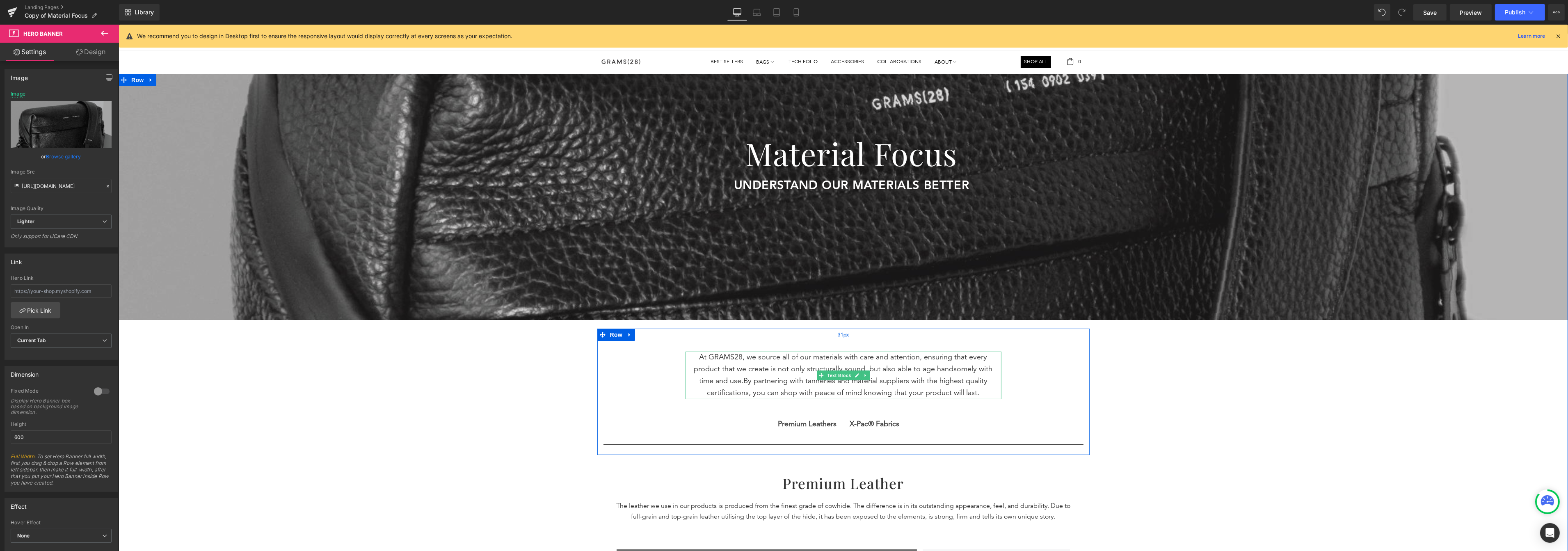
scroll to position [0, 0]
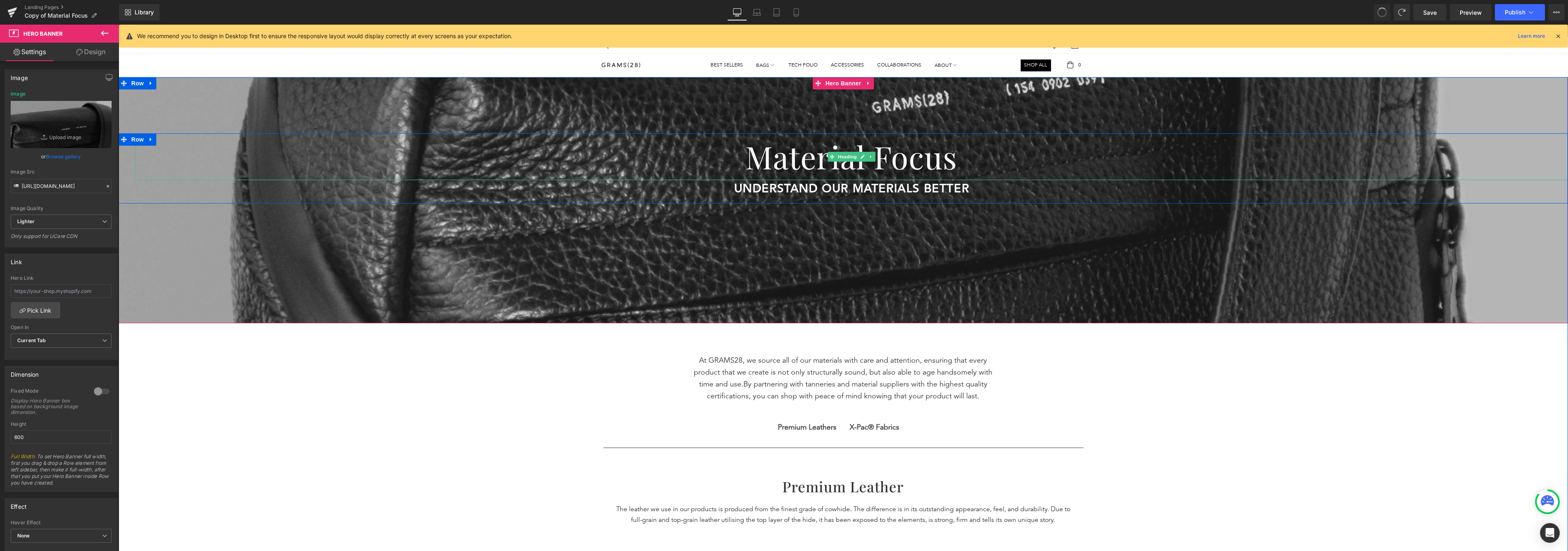
type input "https://ucarecdn.com/a15b2540-ff23-46d0-8d61-ed8ded6fd112/-/format/auto/-/previ…"
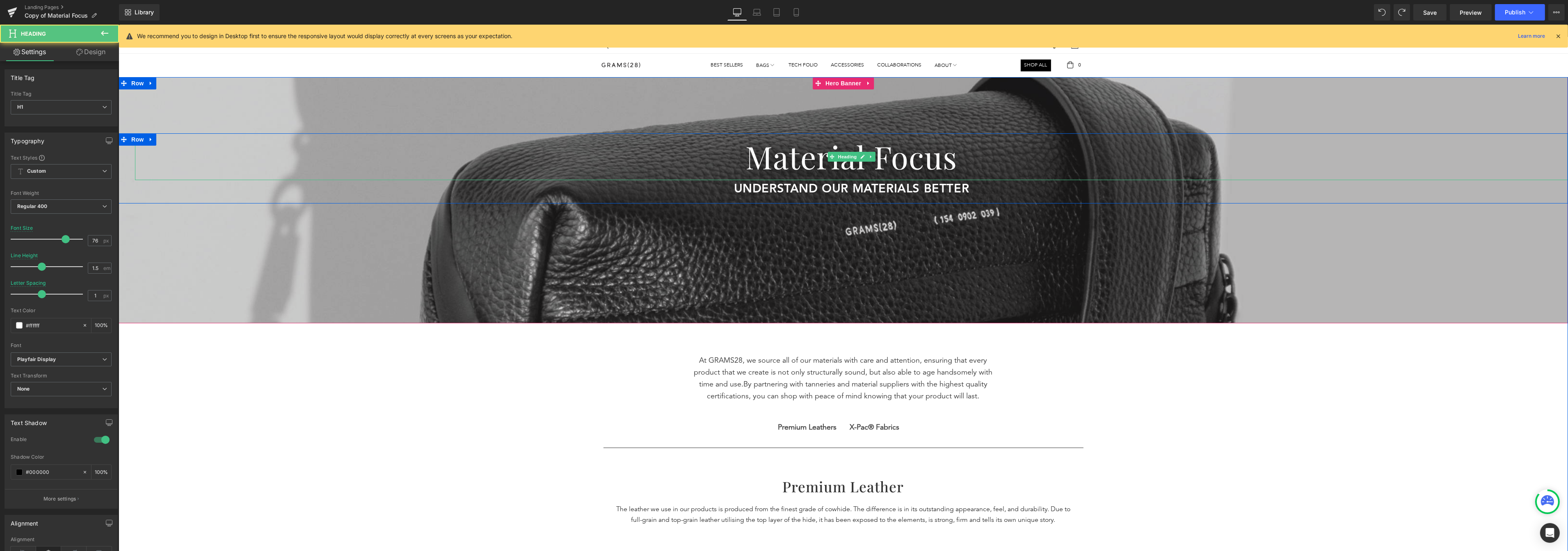
click at [908, 139] on h1 "Material Focus" at bounding box center [851, 156] width 1433 height 47
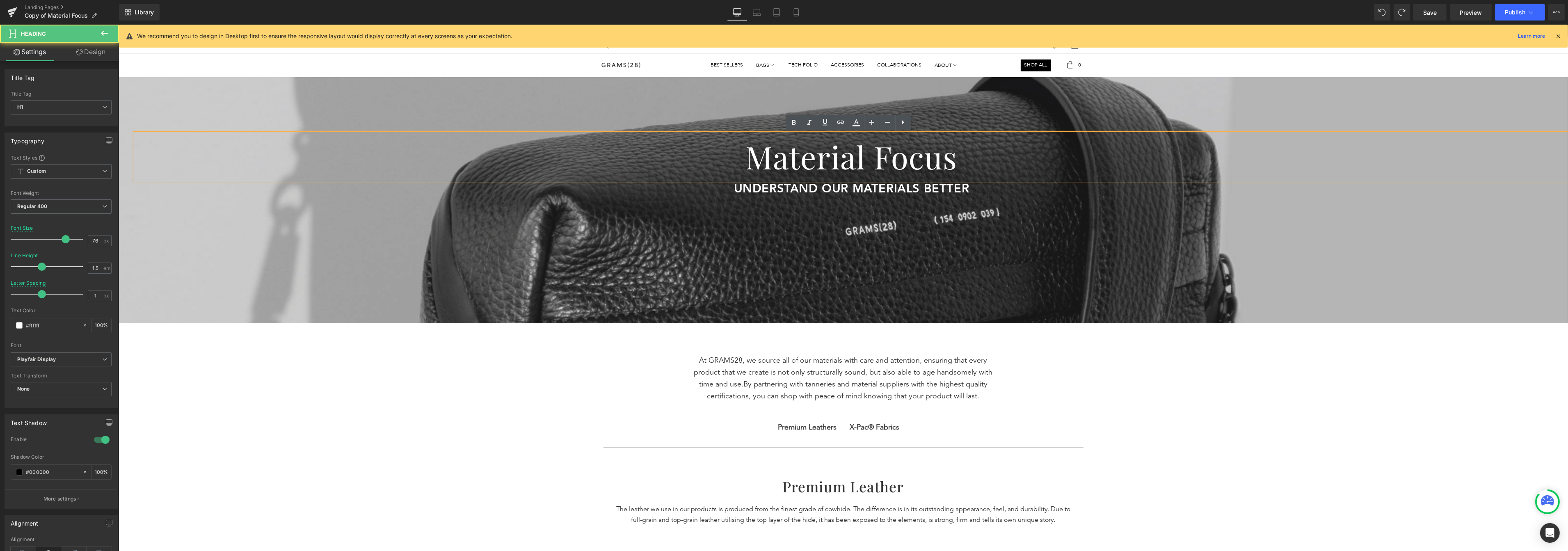
click at [928, 128] on div at bounding box center [842, 201] width 1449 height 246
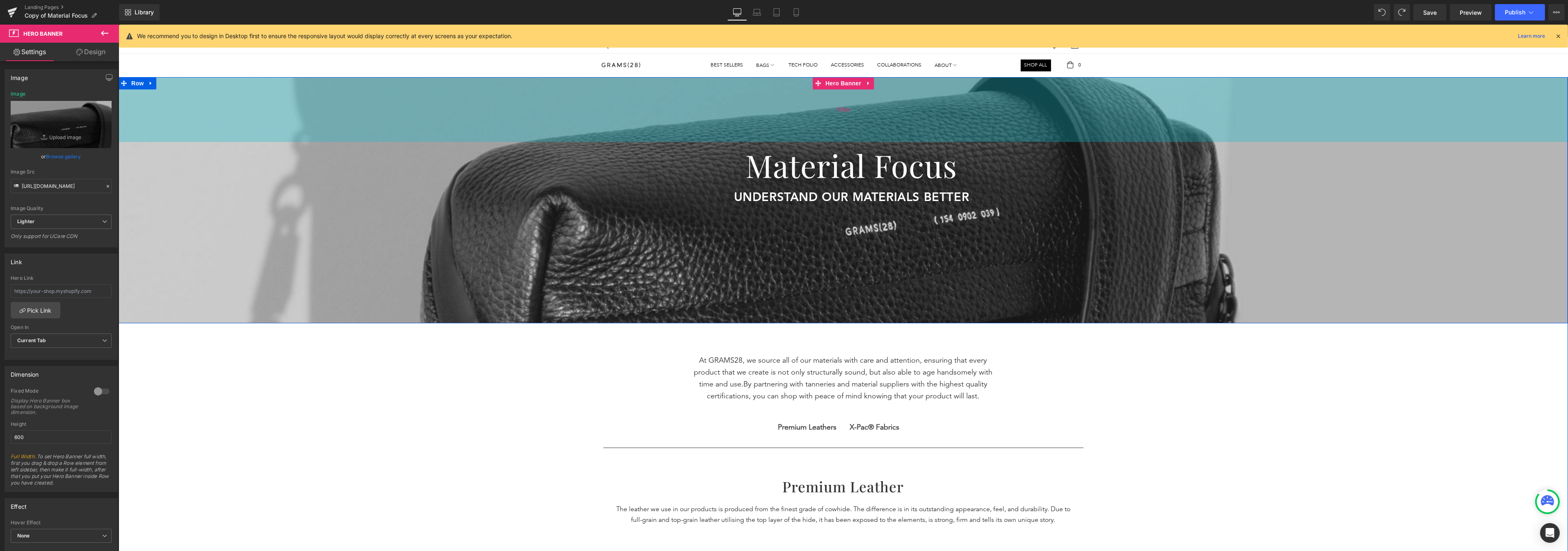
drag, startPoint x: 944, startPoint y: 107, endPoint x: 944, endPoint y: 116, distance: 9.0
click at [944, 116] on div "158px" at bounding box center [842, 110] width 1449 height 65
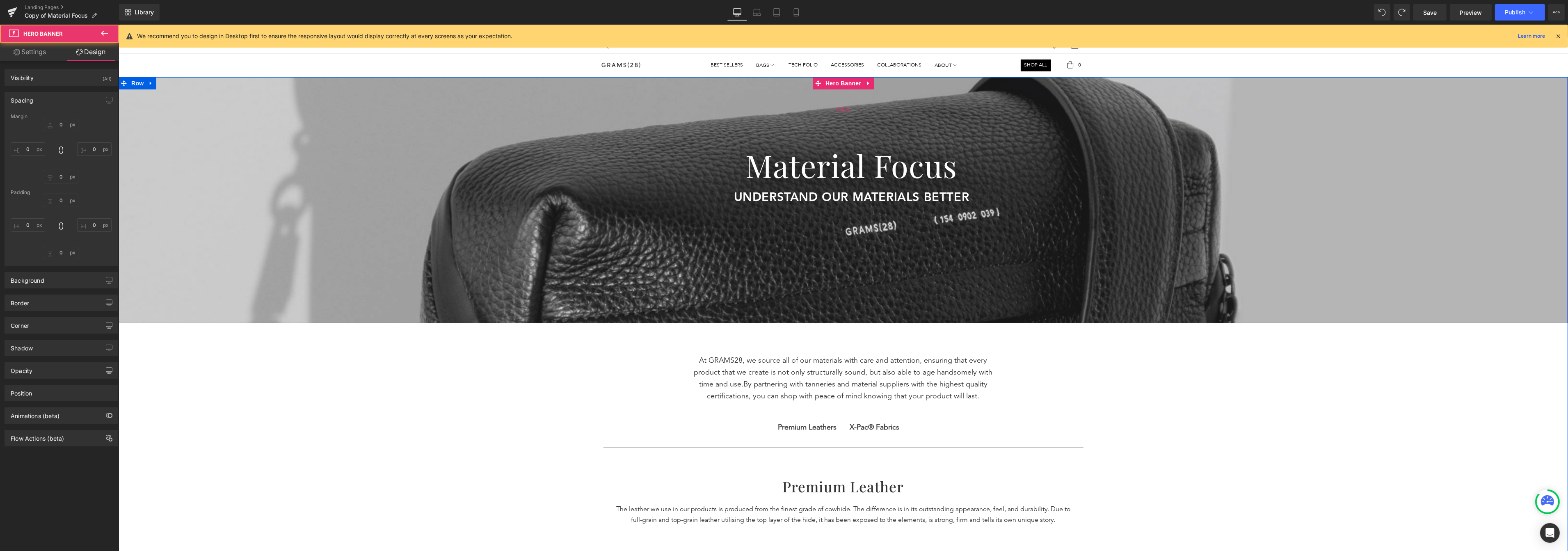
type input "0"
type input "158"
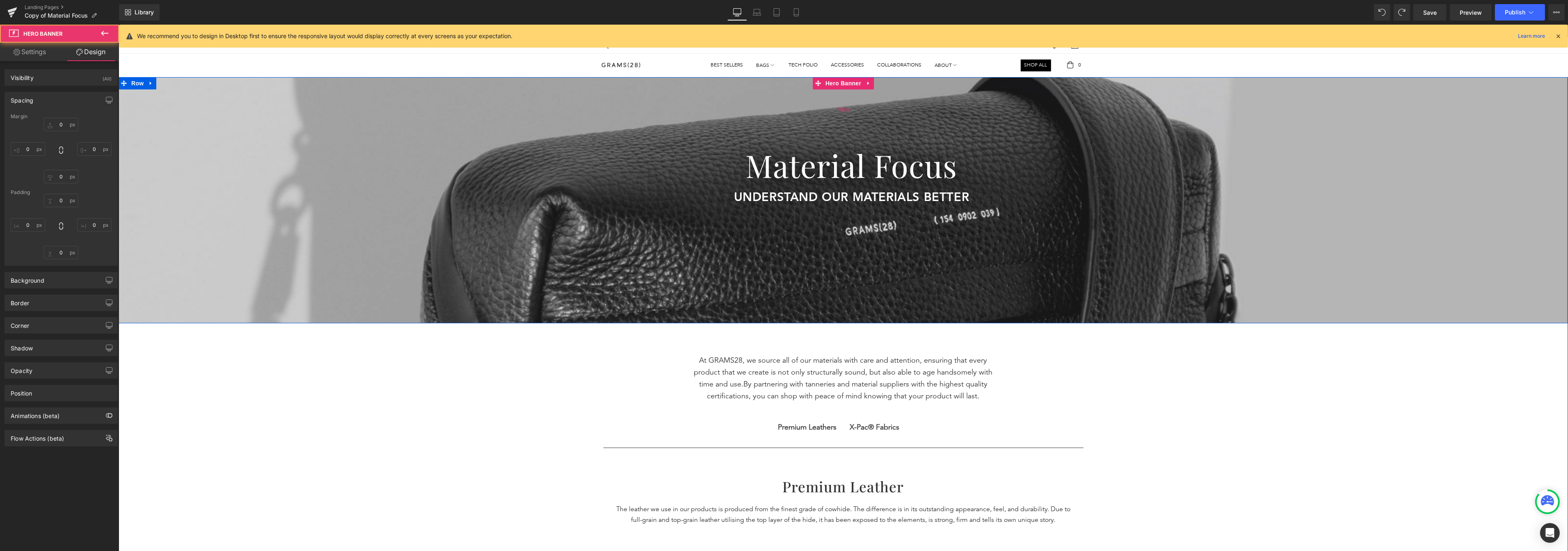
type input "0"
type input "10"
type input "0"
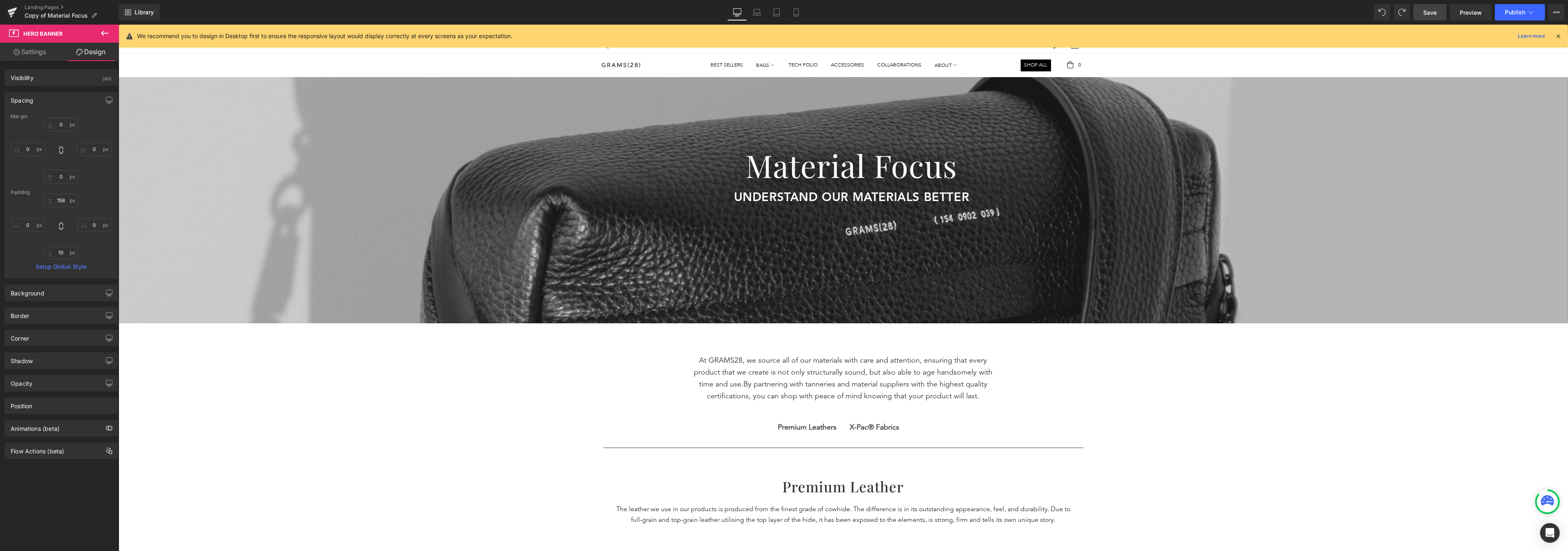
click at [1124, 9] on span "Save" at bounding box center [1430, 12] width 14 height 9
click at [762, 17] on link "Laptop" at bounding box center [756, 12] width 20 height 17
type input "0"
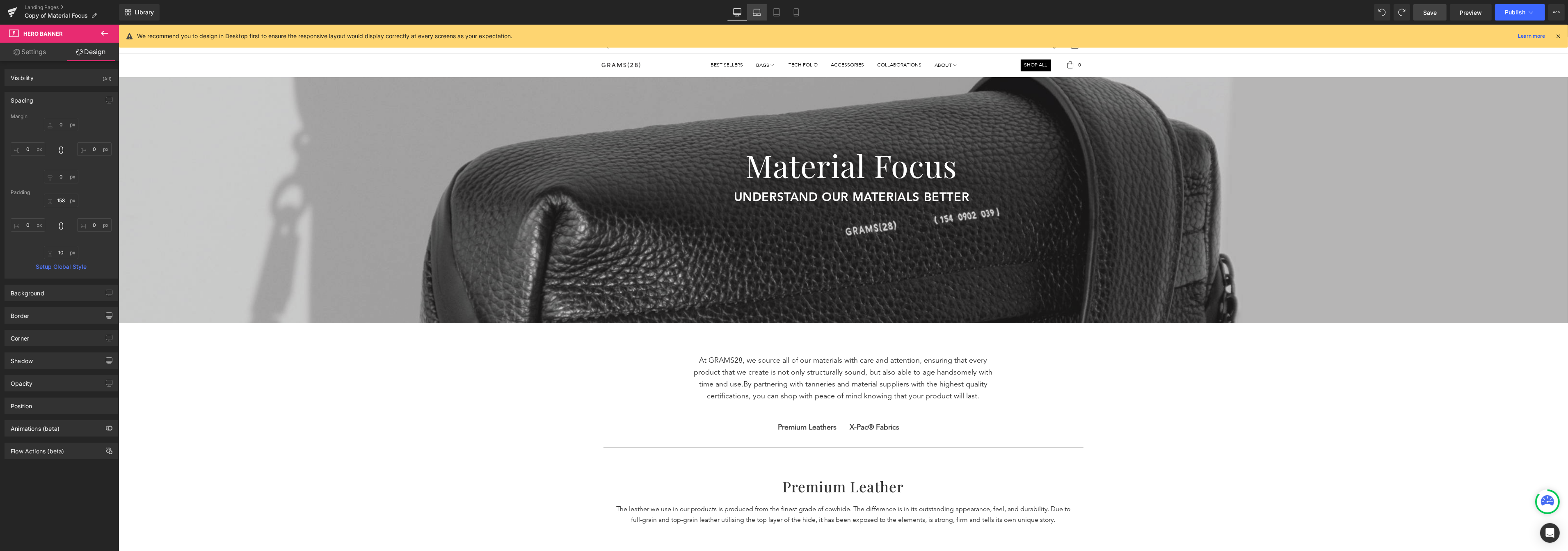
type input "0"
type input "174"
type input "0"
type input "149"
type input "0"
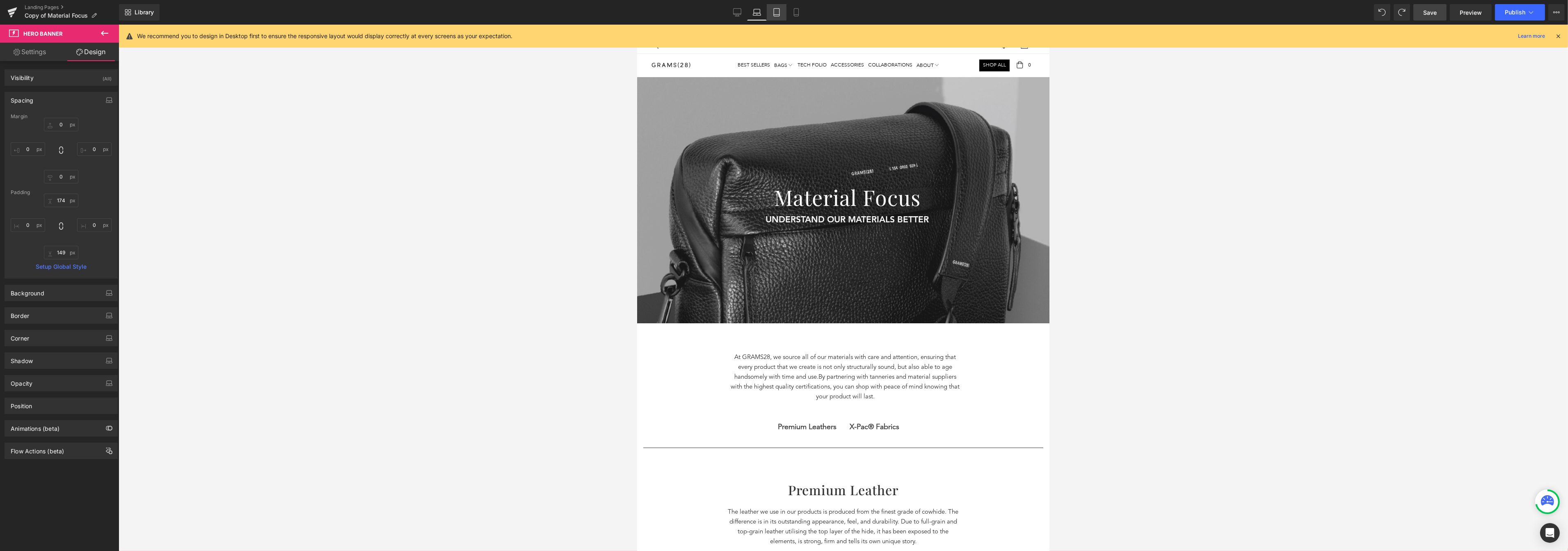
click at [782, 10] on link "Tablet" at bounding box center [776, 12] width 20 height 17
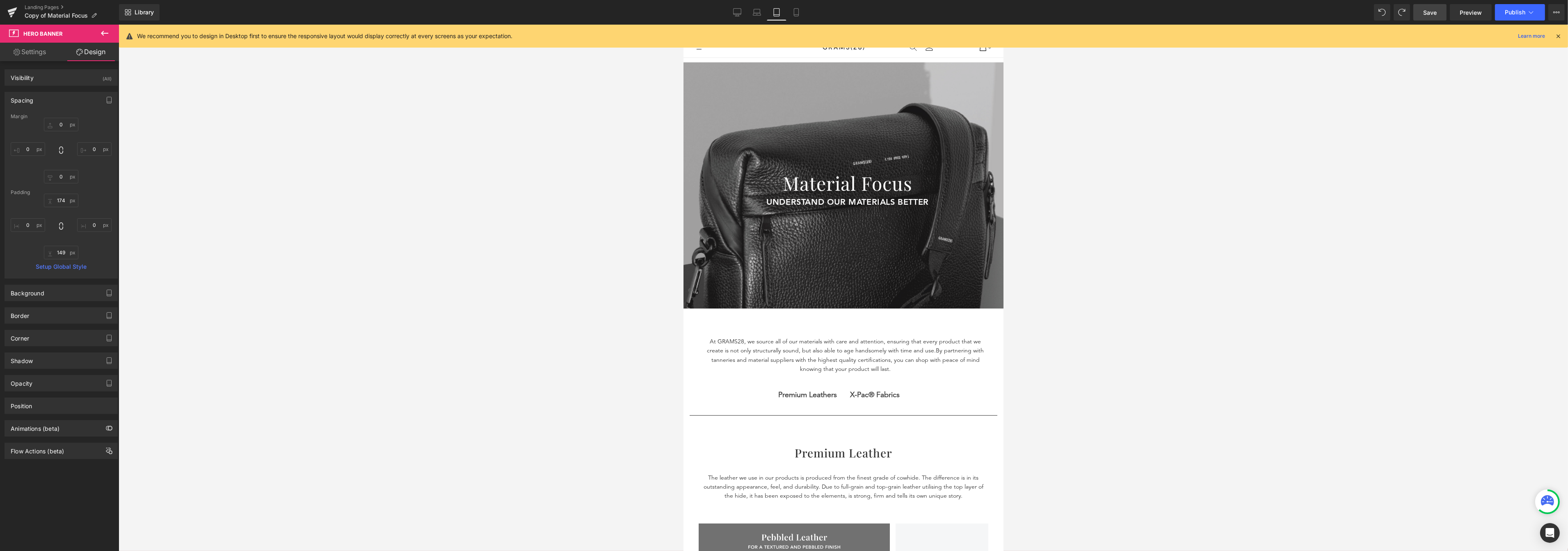
type input "0"
type input "153"
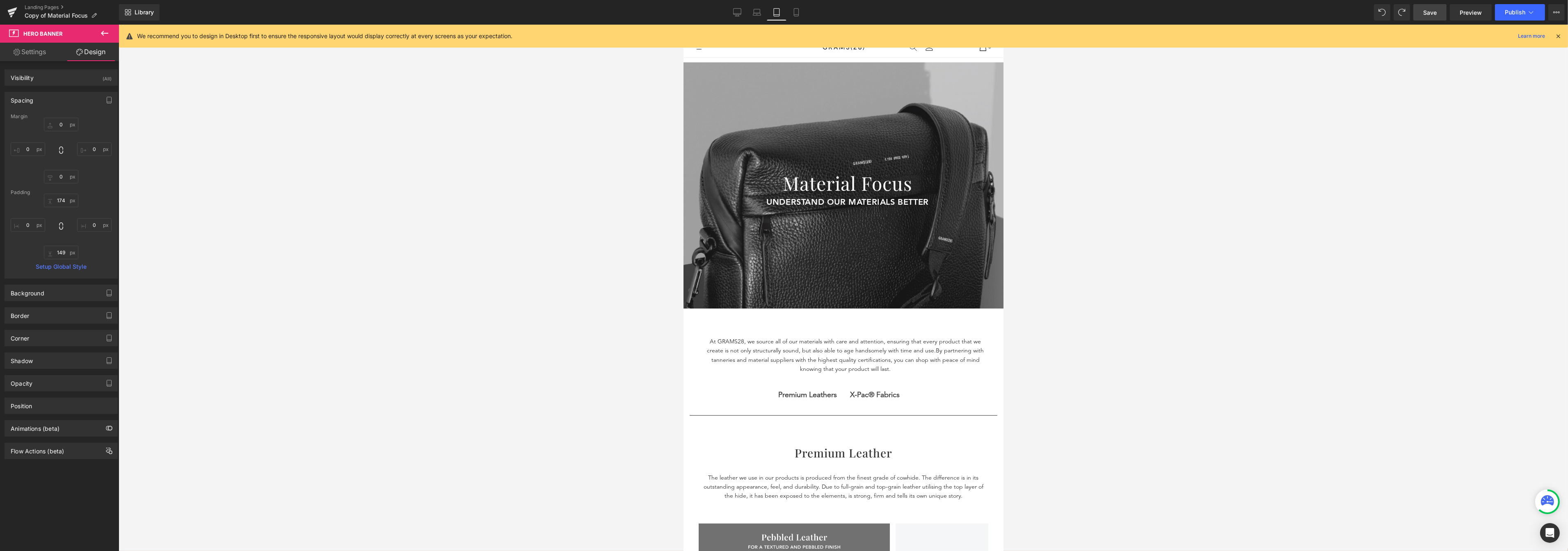
type input "0"
type input "98"
type input "0"
click at [796, 11] on icon at bounding box center [796, 12] width 8 height 8
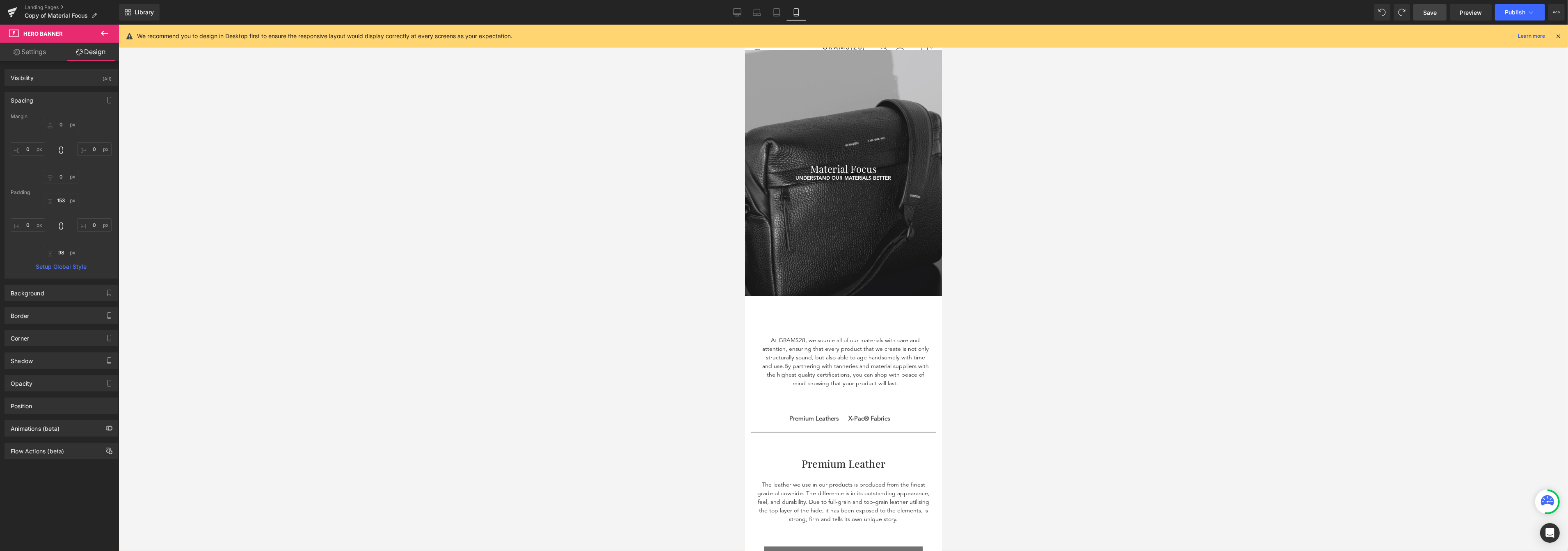
type input "0"
type input "23"
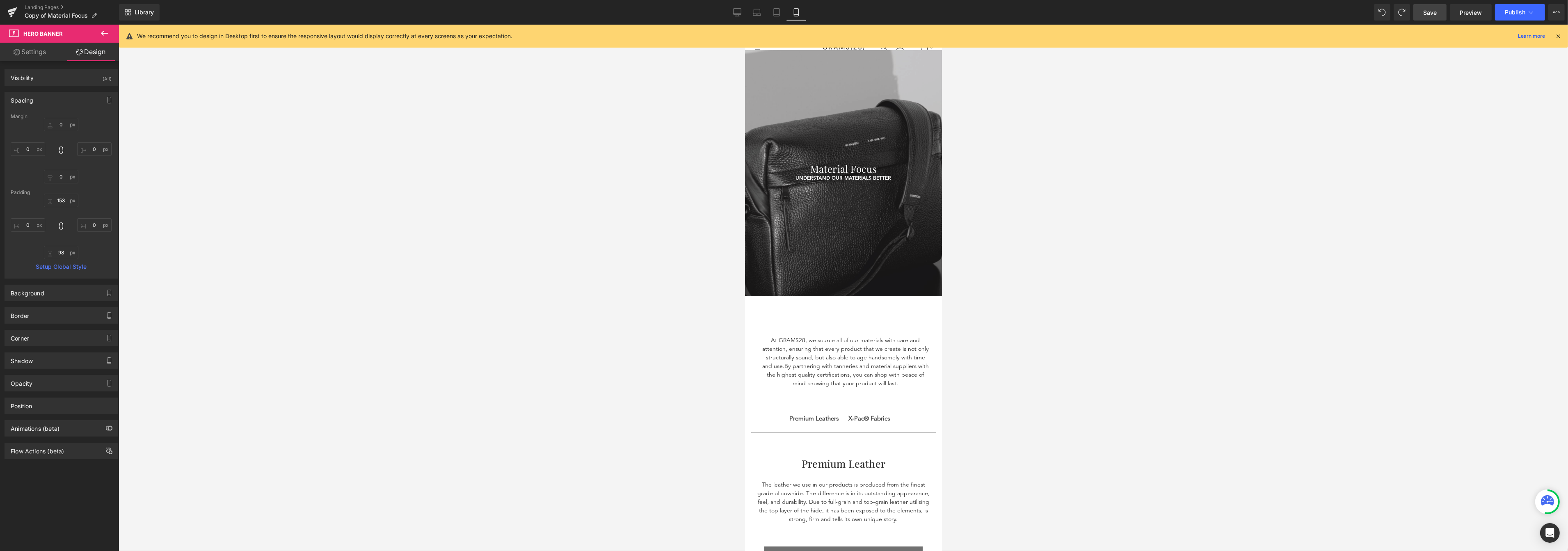
type input "0"
type input "72"
type input "0"
click at [755, 245] on div at bounding box center [843, 173] width 197 height 246
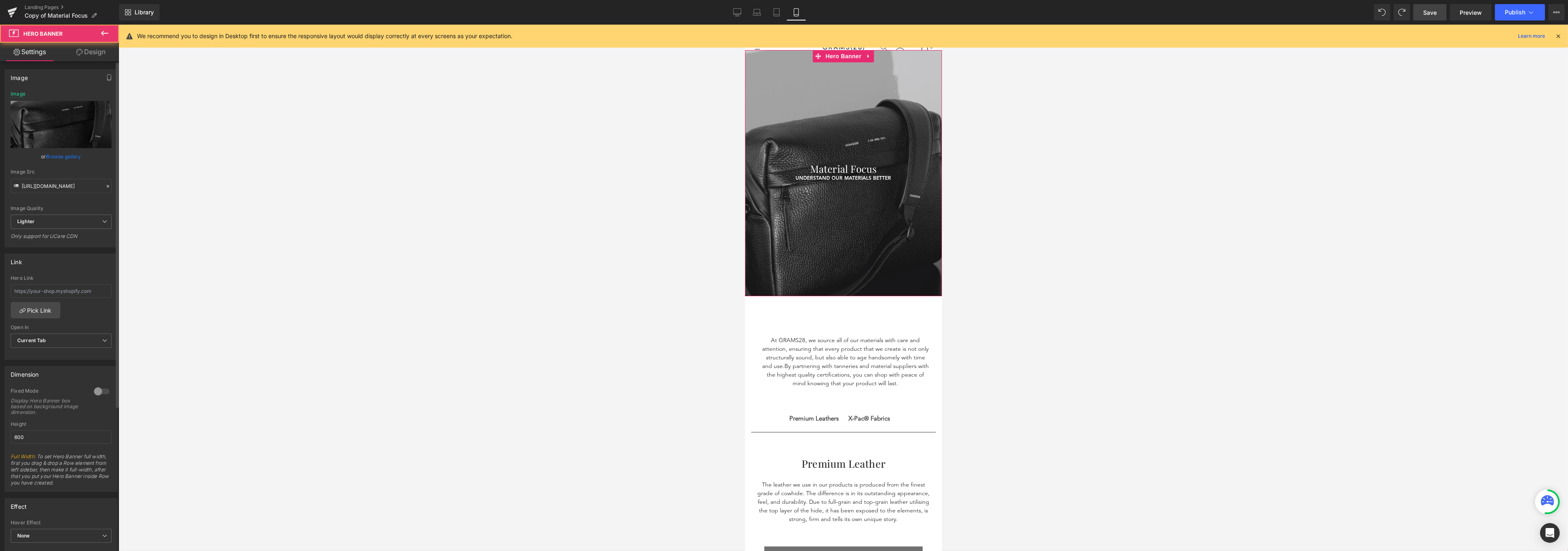
click at [67, 157] on link "Browse gallery" at bounding box center [64, 156] width 35 height 14
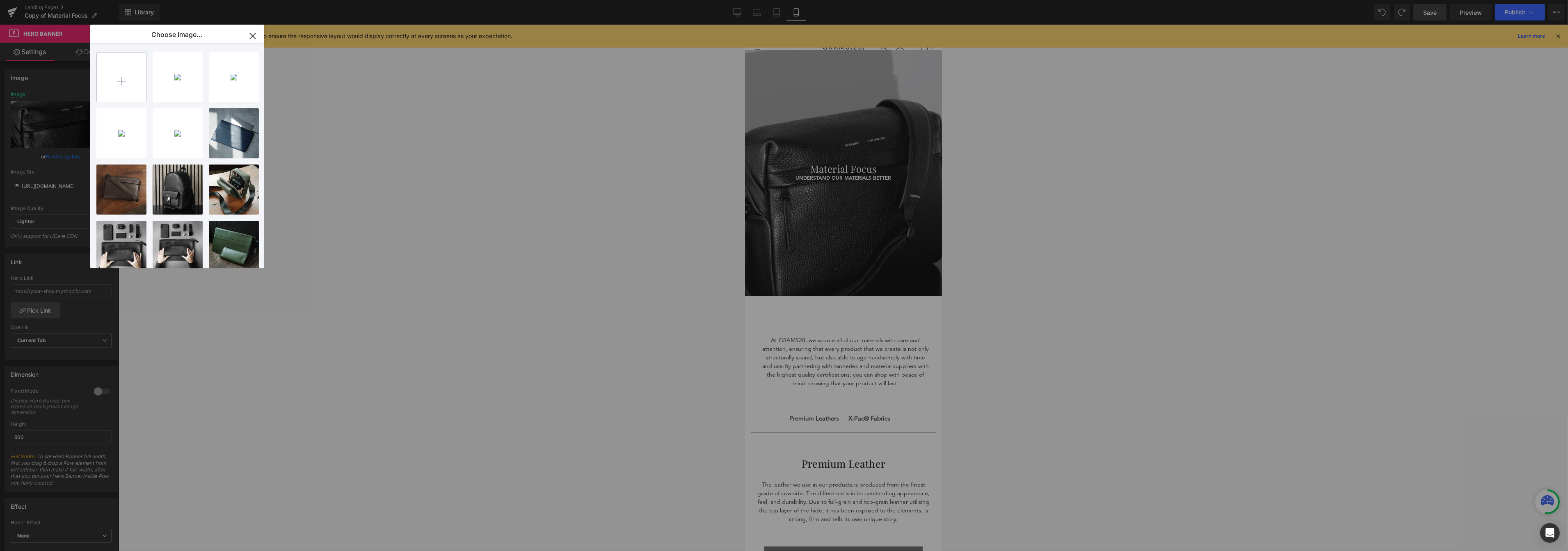
click at [116, 75] on input "file" at bounding box center [122, 77] width 49 height 49
click at [131, 76] on input "file" at bounding box center [122, 77] width 49 height 49
type input "C:\fakepath\Banner_6.png"
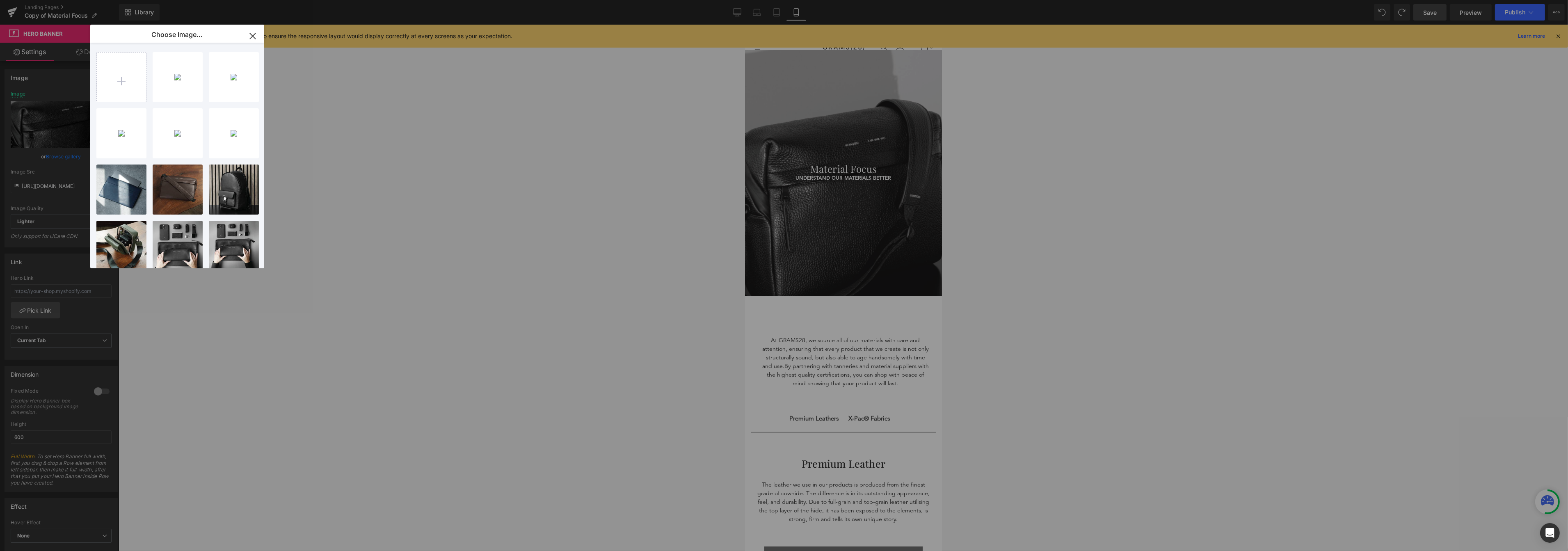
click at [253, 36] on icon "button" at bounding box center [252, 35] width 5 height 5
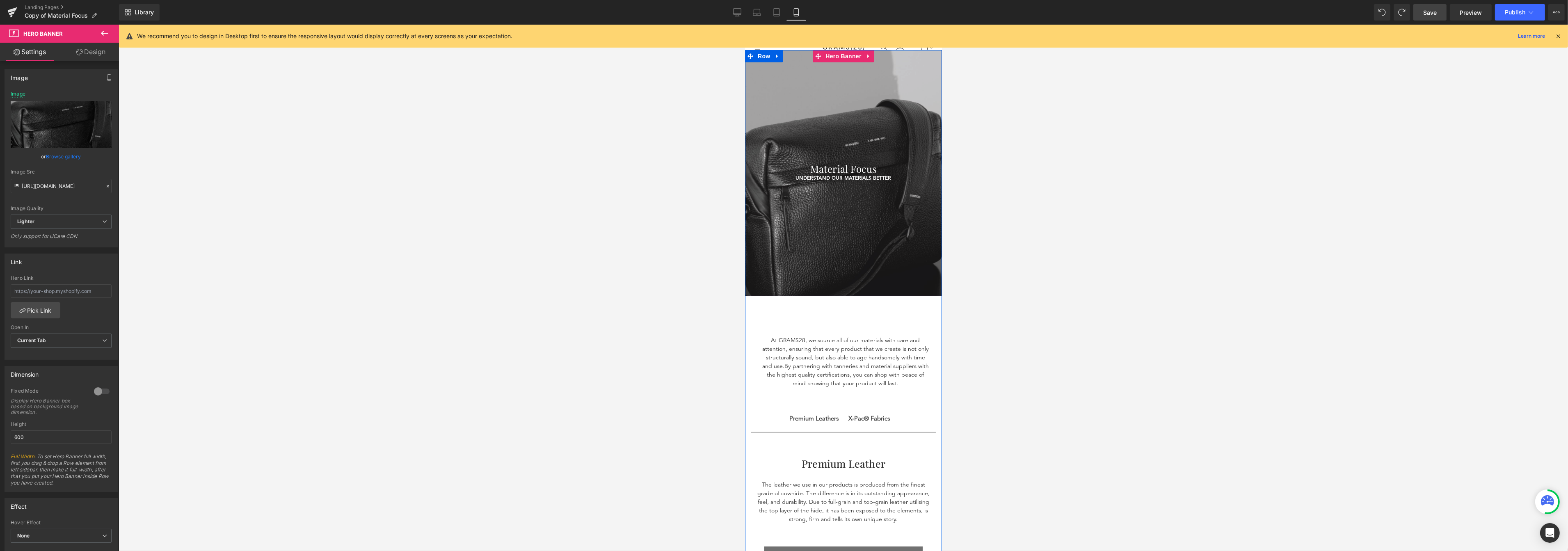
click at [795, 242] on div at bounding box center [843, 173] width 197 height 246
click at [57, 152] on link "Browse gallery" at bounding box center [64, 156] width 35 height 14
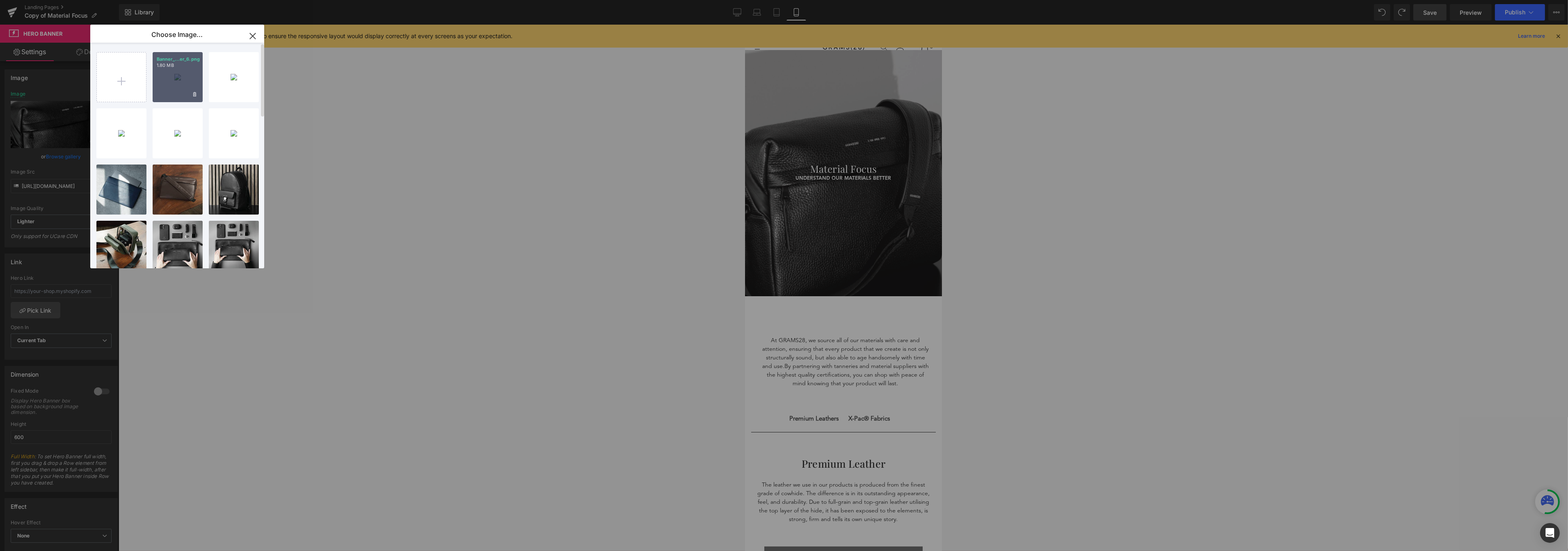
click at [178, 85] on div "Banner_...er_6.png 1.80 MB" at bounding box center [177, 77] width 50 height 50
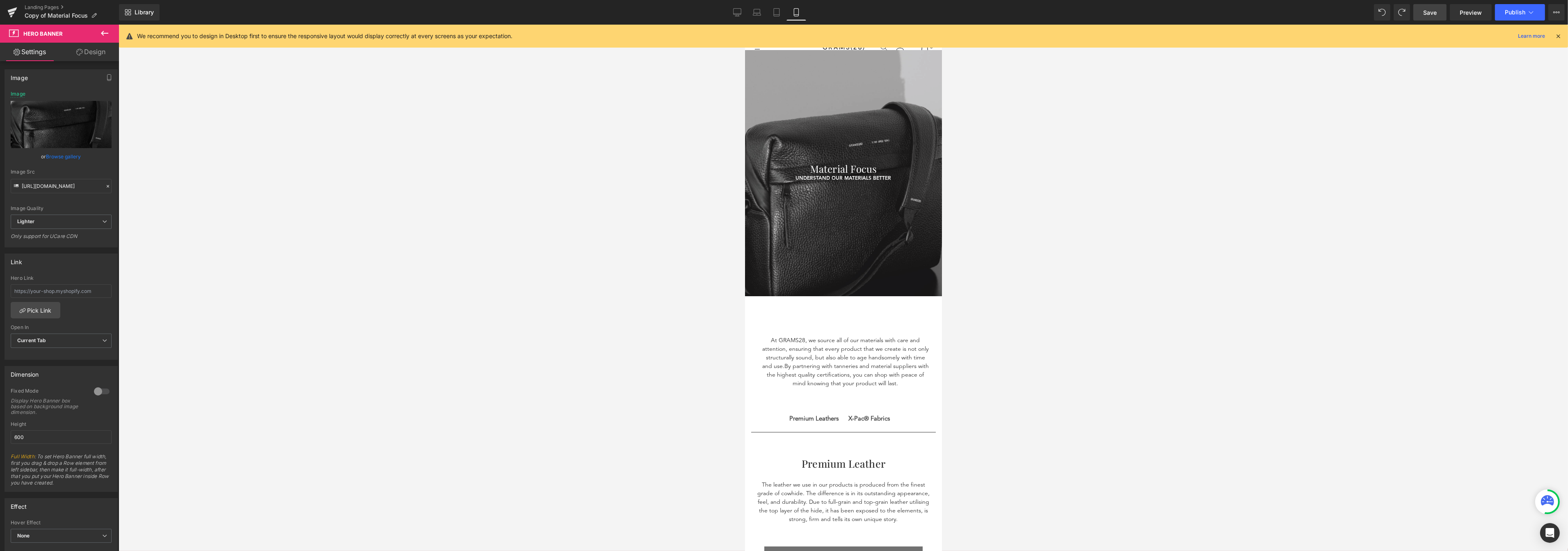
click at [1124, 14] on span "Save" at bounding box center [1430, 12] width 14 height 9
click at [1124, 8] on span "Save" at bounding box center [1430, 12] width 14 height 9
click at [770, 7] on link "Tablet" at bounding box center [776, 12] width 20 height 17
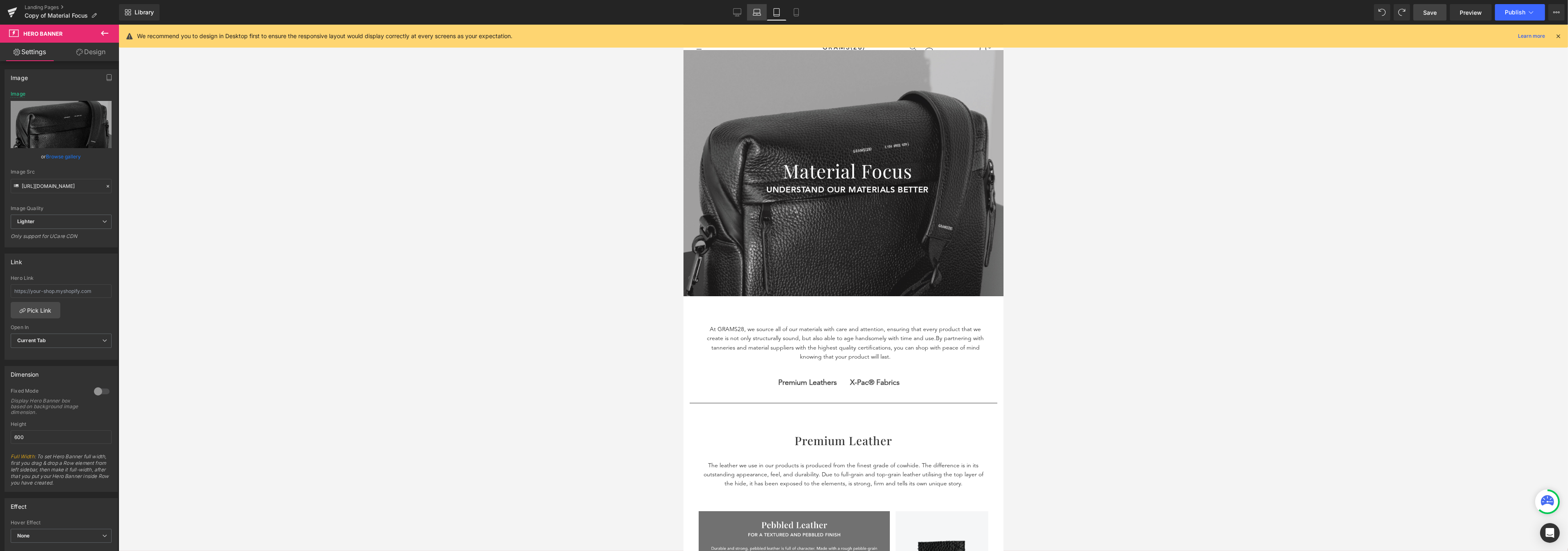
click at [757, 9] on icon at bounding box center [756, 12] width 8 height 8
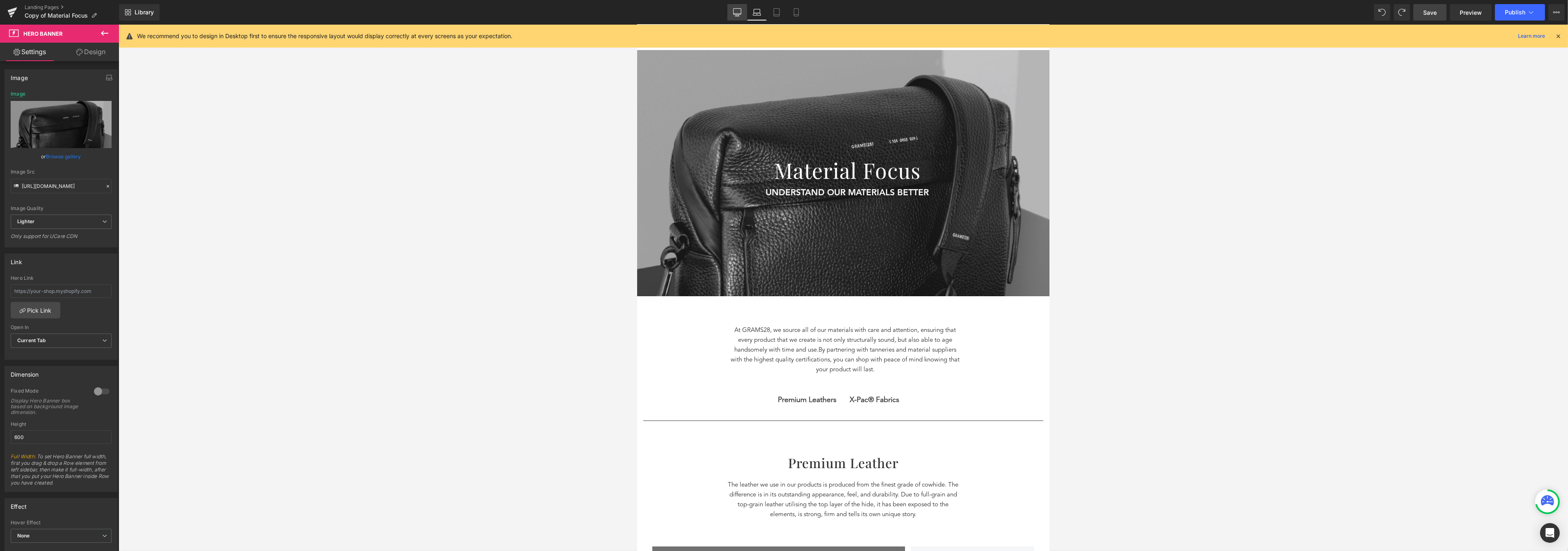
click at [737, 7] on link "Desktop" at bounding box center [737, 12] width 20 height 17
type input "https://ucarecdn.com/a15b2540-ff23-46d0-8d61-ed8ded6fd112/-/format/auto/-/previ…"
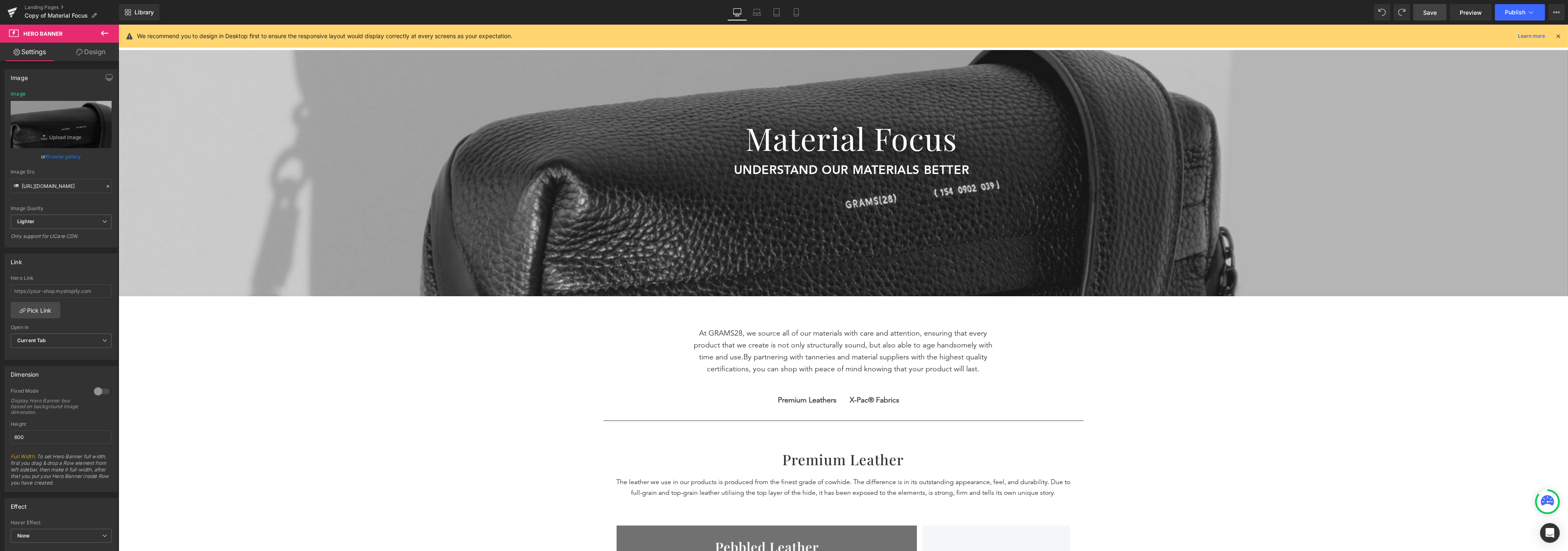
drag, startPoint x: 1426, startPoint y: 11, endPoint x: 1153, endPoint y: 384, distance: 462.2
click at [1124, 11] on span "Save" at bounding box center [1430, 12] width 14 height 9
click at [14, 14] on icon at bounding box center [12, 12] width 10 height 20
